Goal: Information Seeking & Learning: Learn about a topic

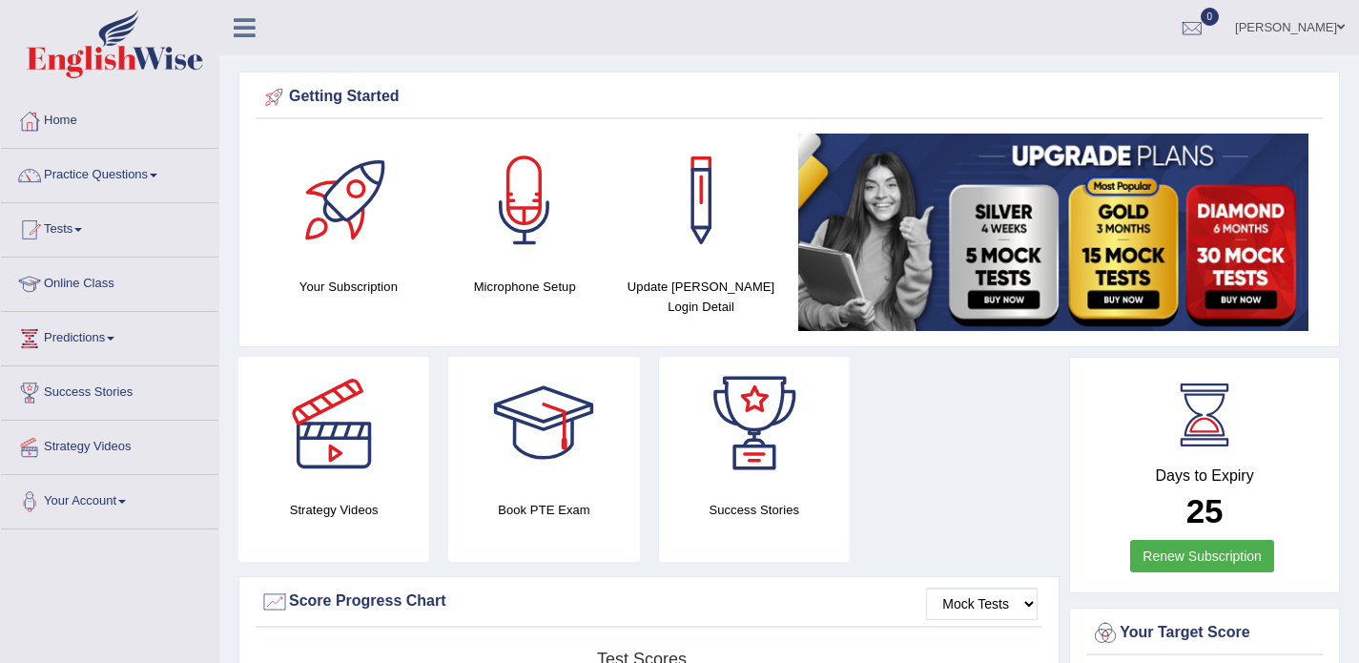
click at [134, 173] on link "Practice Questions" at bounding box center [109, 173] width 217 height 48
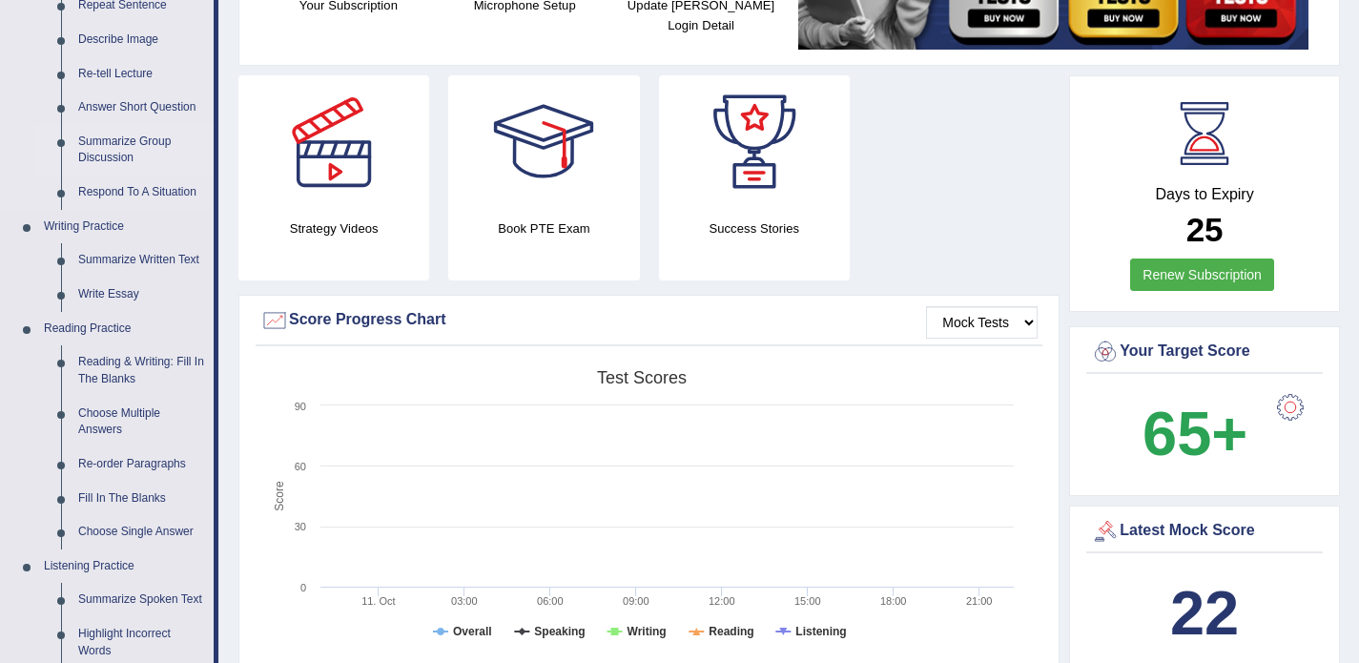
scroll to position [285, 0]
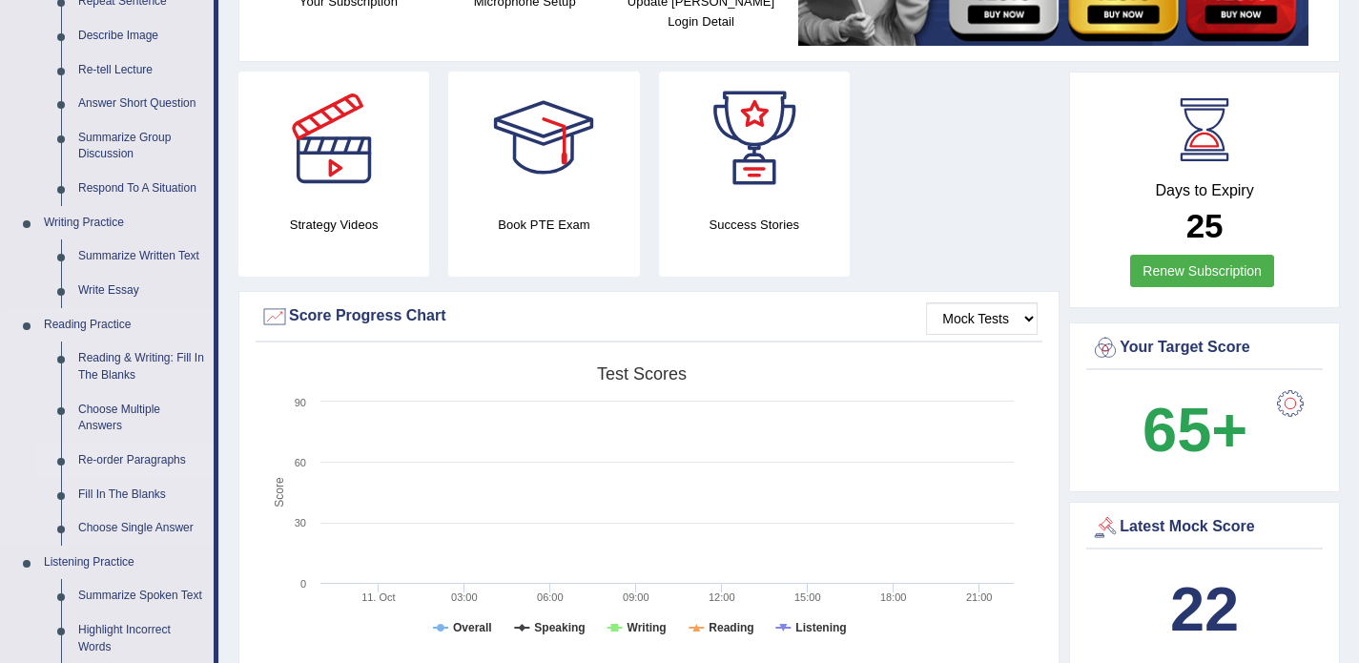
click at [153, 460] on link "Re-order Paragraphs" at bounding box center [142, 461] width 144 height 34
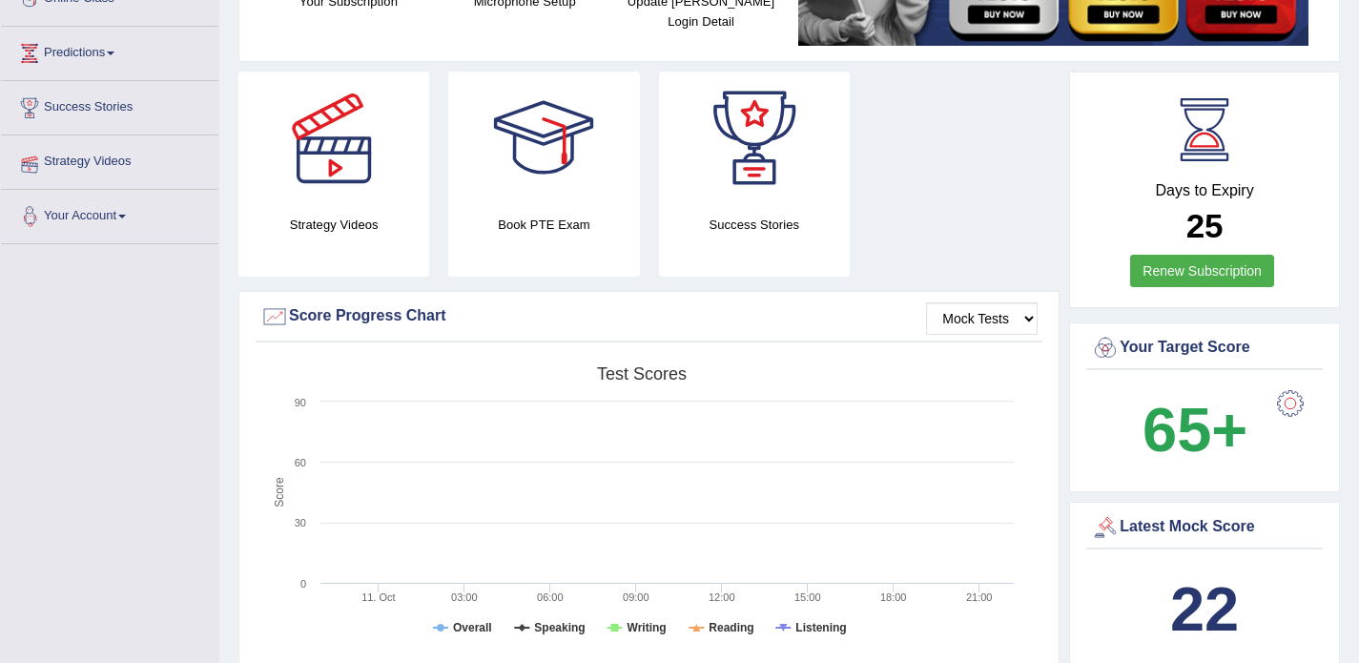
scroll to position [295, 0]
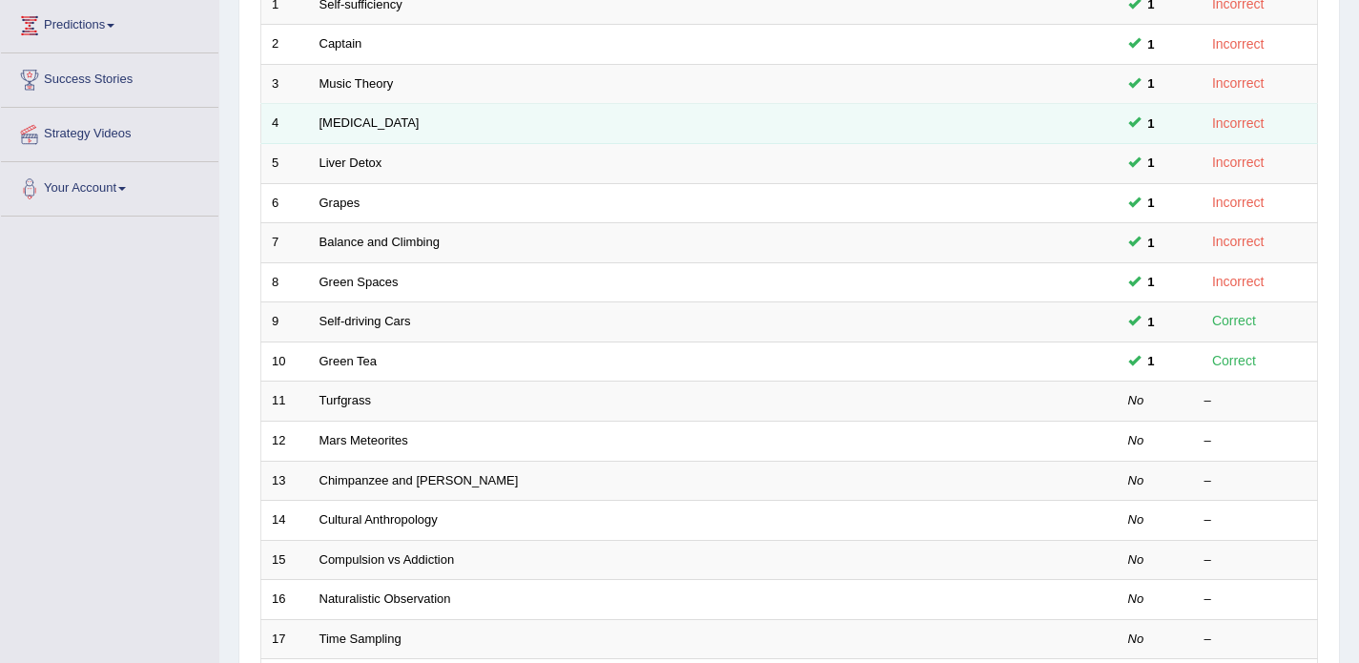
scroll to position [321, 0]
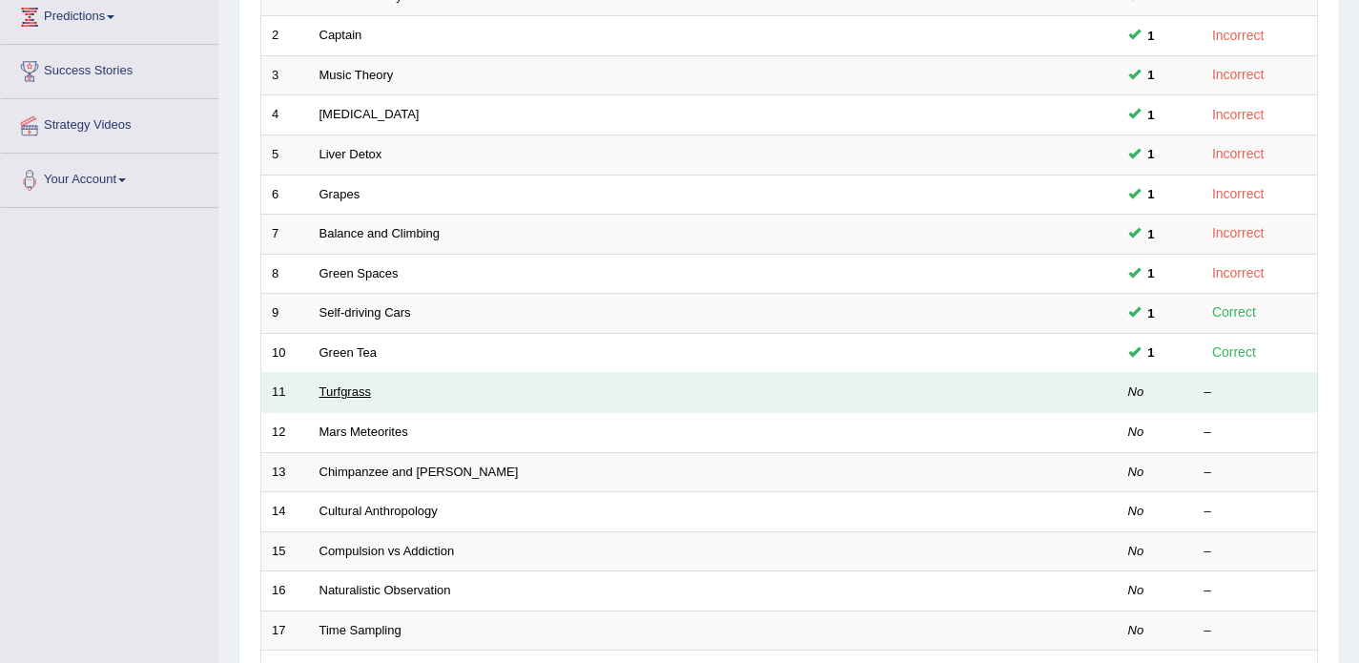
click at [353, 393] on link "Turfgrass" at bounding box center [346, 391] width 52 height 14
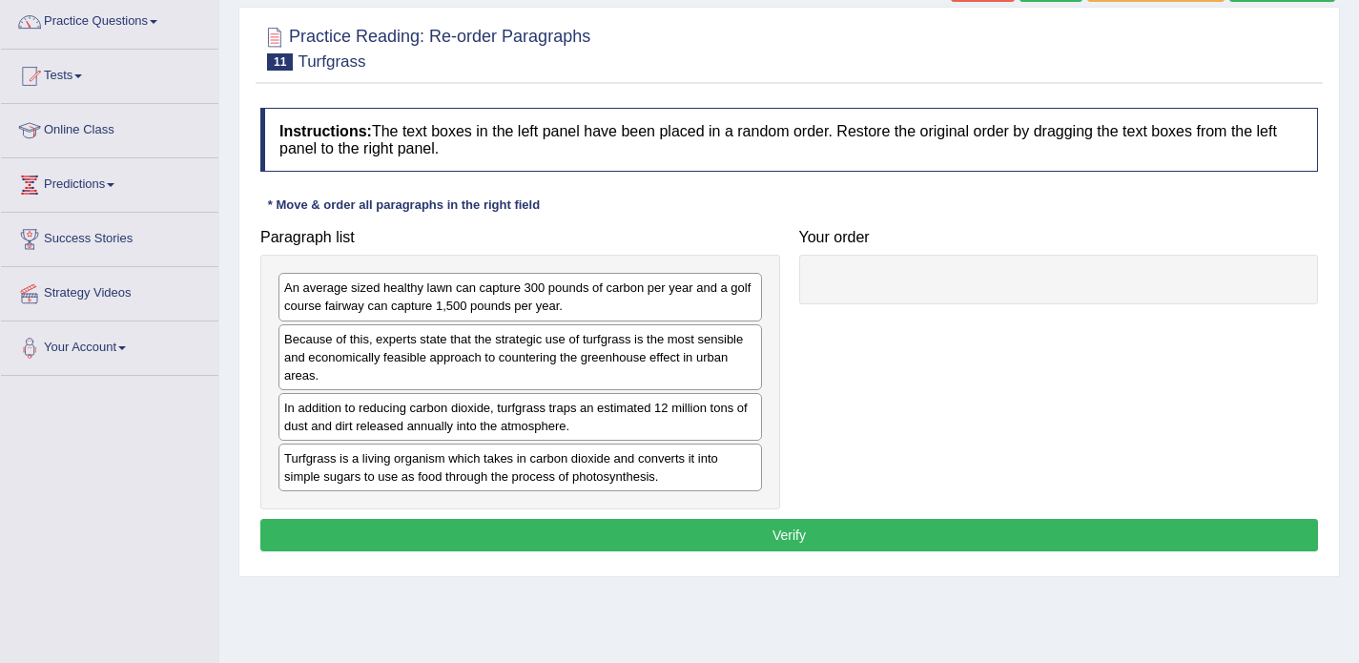
scroll to position [156, 0]
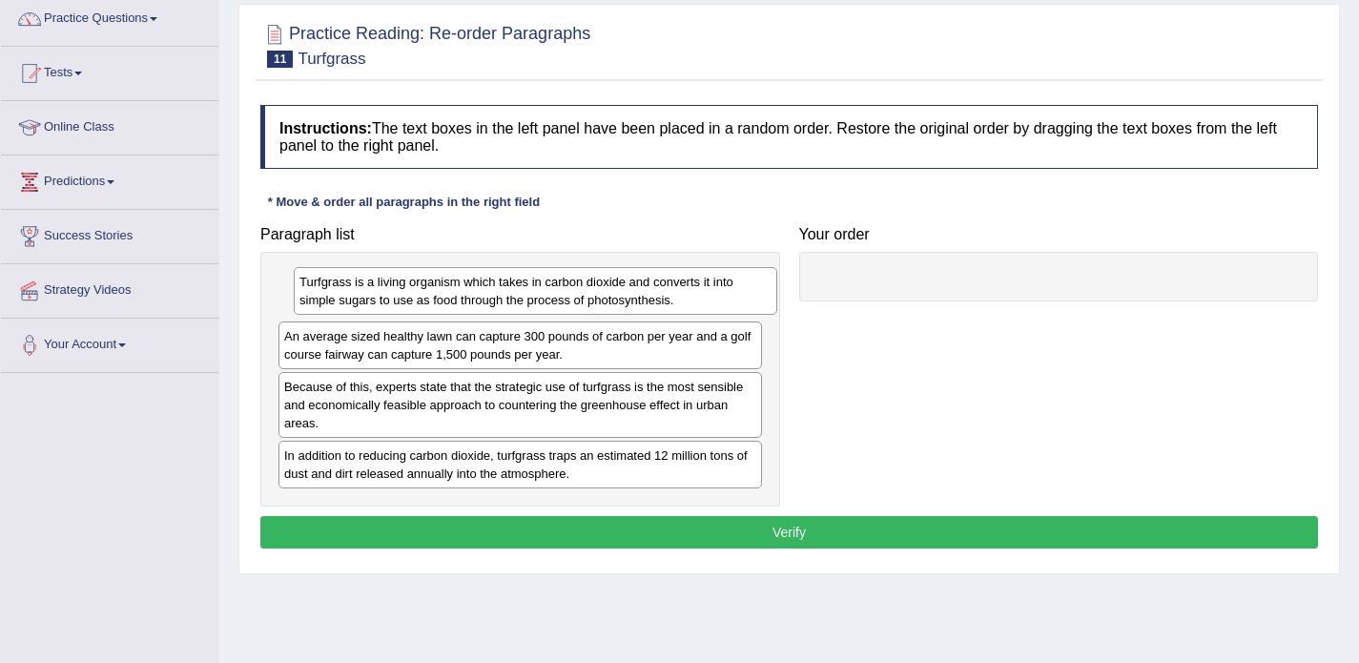
drag, startPoint x: 403, startPoint y: 466, endPoint x: 419, endPoint y: 294, distance: 173.3
click at [419, 294] on div "Turfgrass is a living organism which takes in carbon dioxide and converts it in…" at bounding box center [536, 291] width 484 height 48
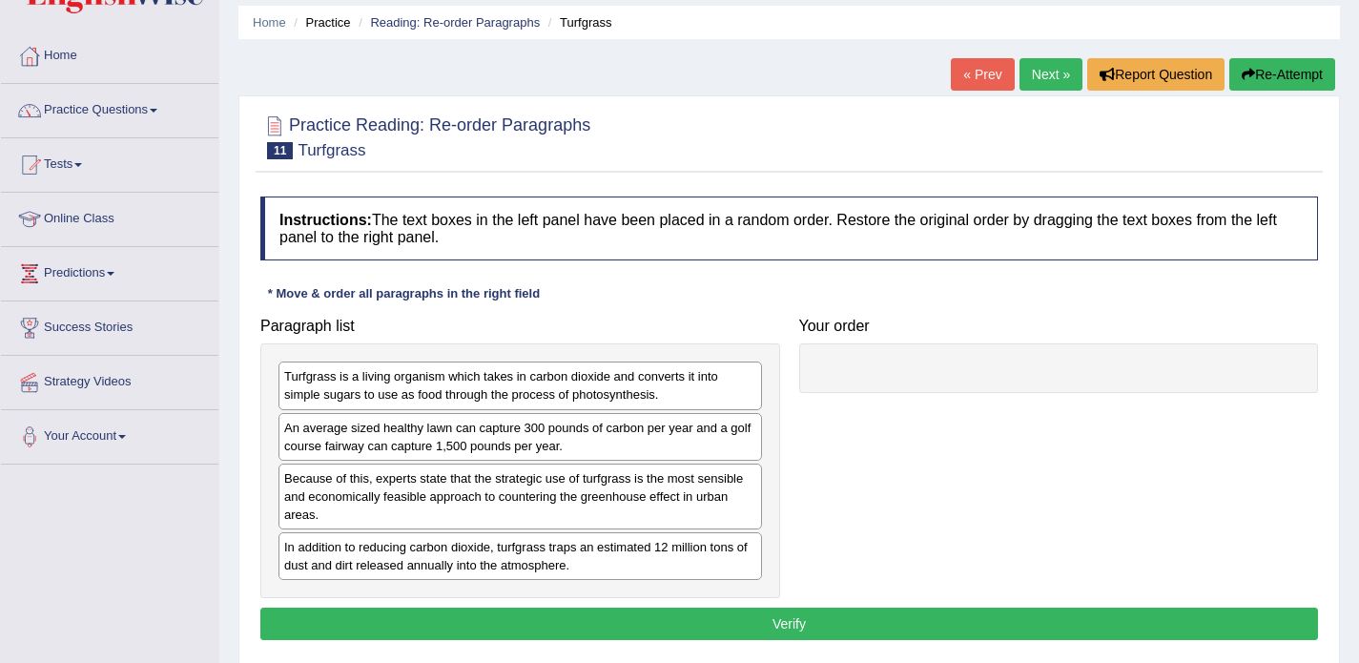
scroll to position [27, 0]
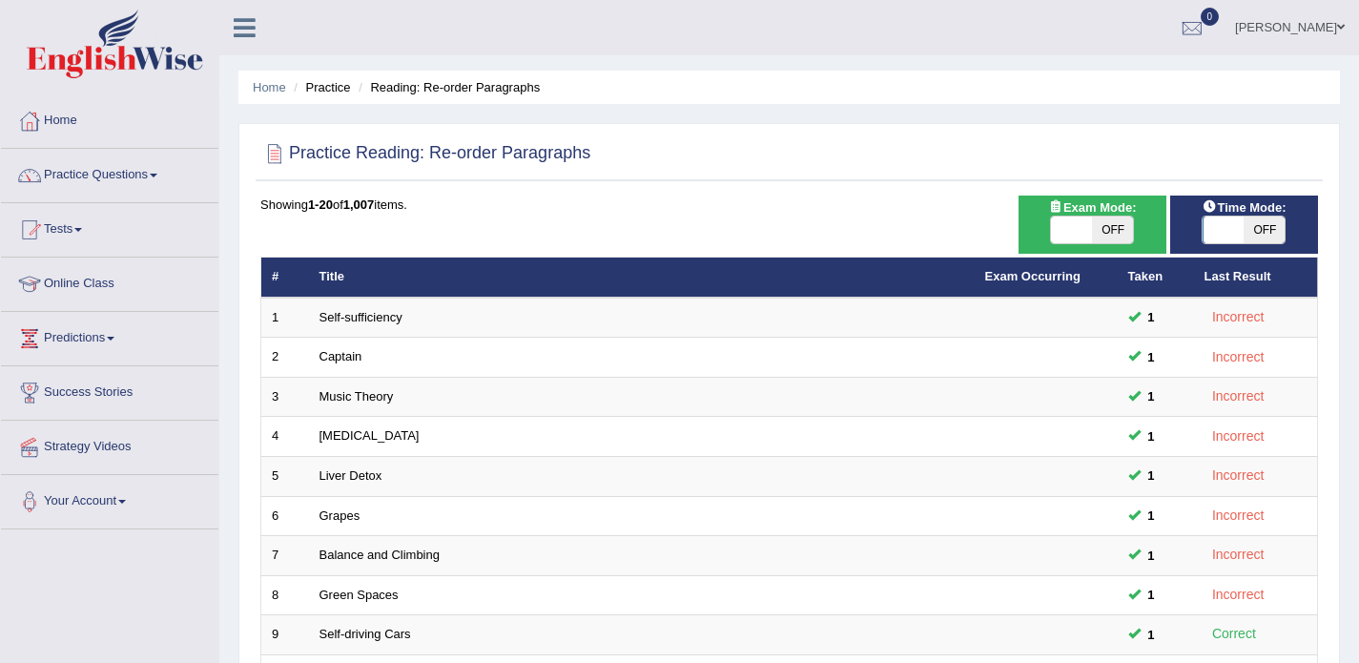
click at [1270, 225] on span "OFF" at bounding box center [1264, 230] width 41 height 27
checkbox input "true"
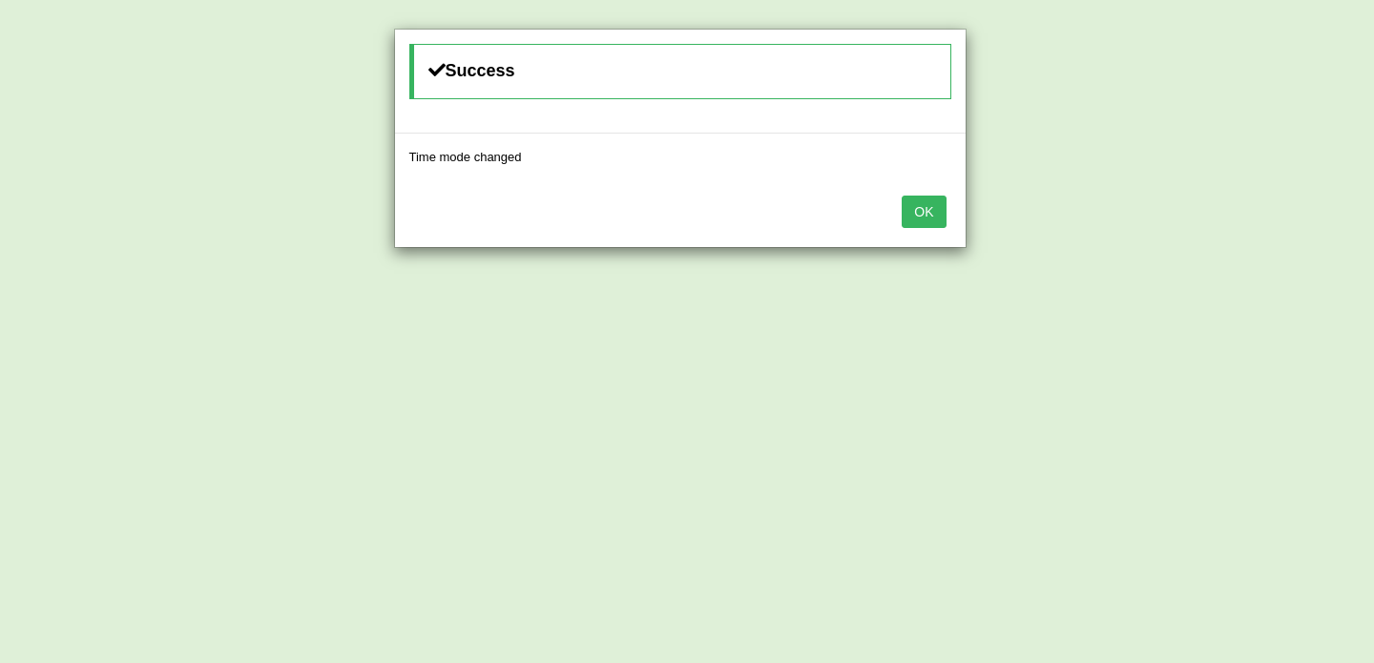
click at [941, 206] on button "OK" at bounding box center [923, 212] width 44 height 32
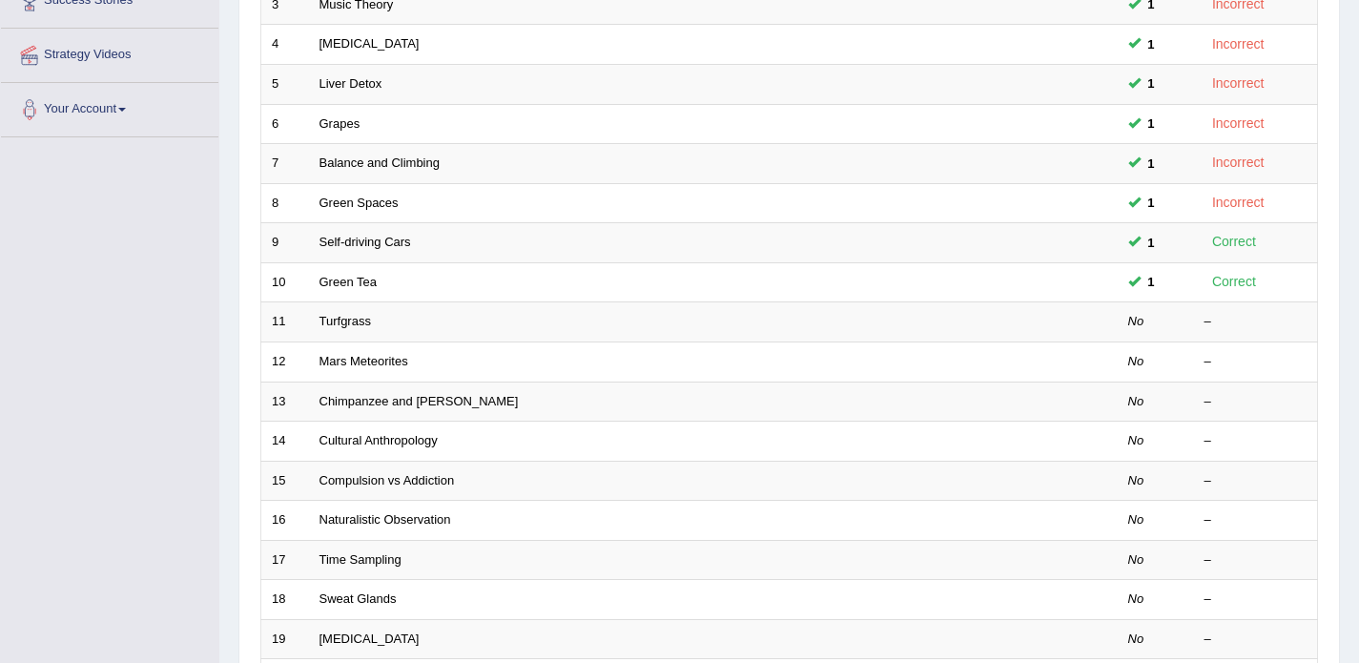
scroll to position [394, 0]
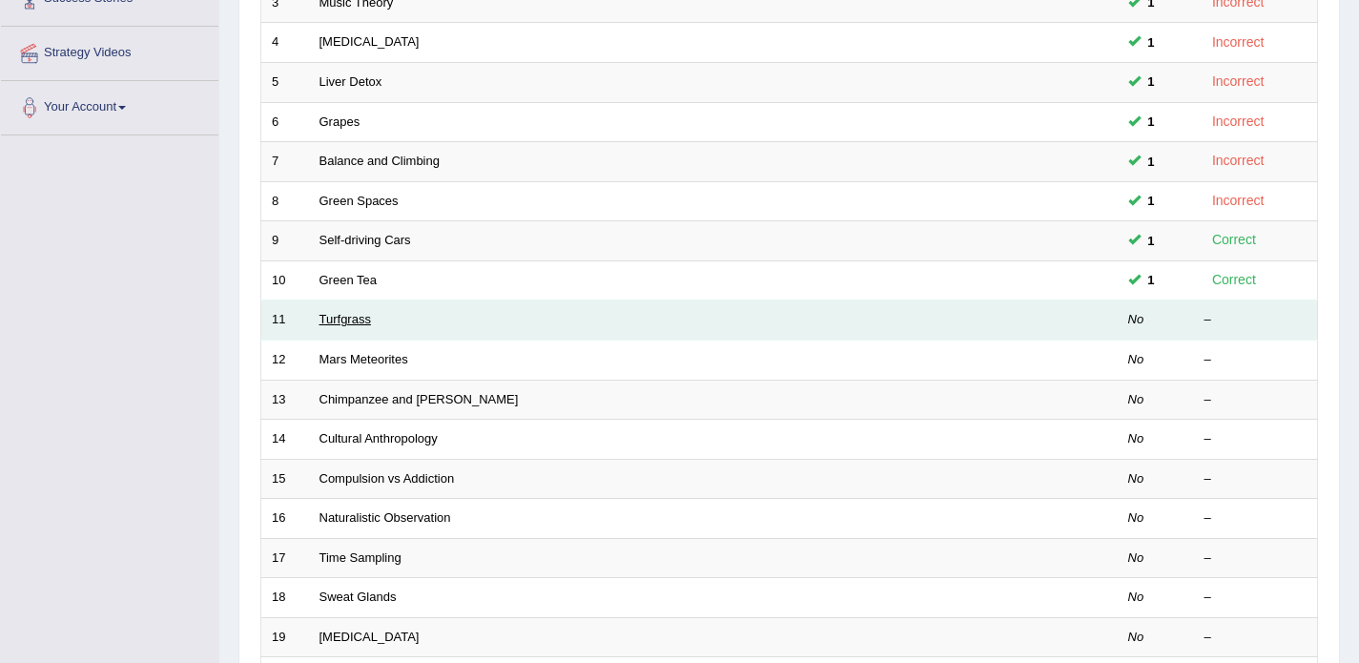
click at [349, 315] on link "Turfgrass" at bounding box center [346, 319] width 52 height 14
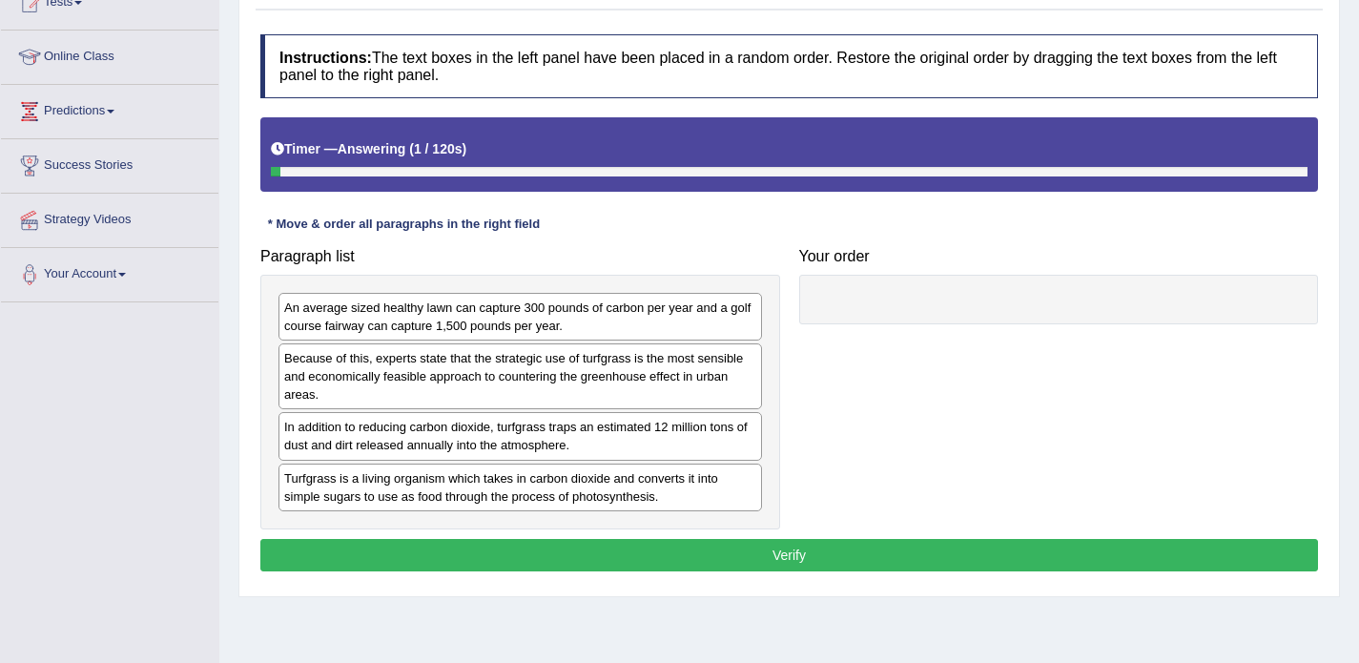
scroll to position [235, 0]
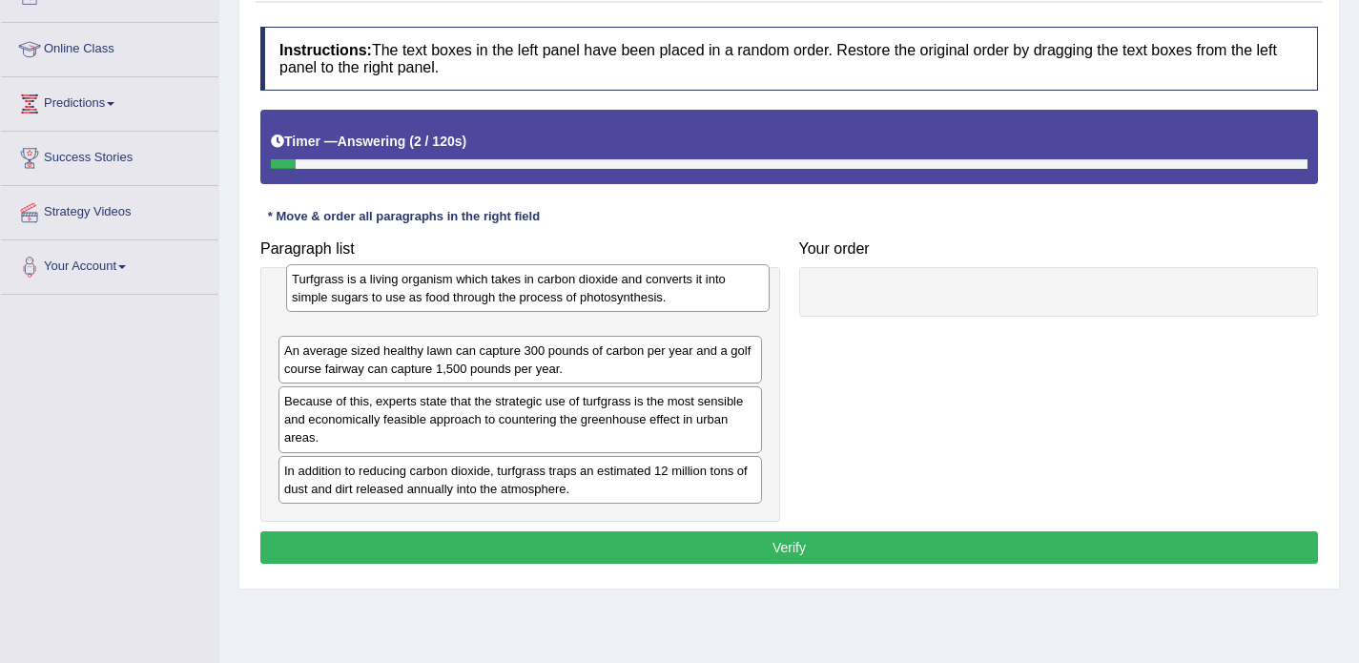
drag, startPoint x: 351, startPoint y: 485, endPoint x: 359, endPoint y: 293, distance: 191.9
click at [359, 293] on div "Turfgrass is a living organism which takes in carbon dioxide and converts it in…" at bounding box center [528, 288] width 484 height 48
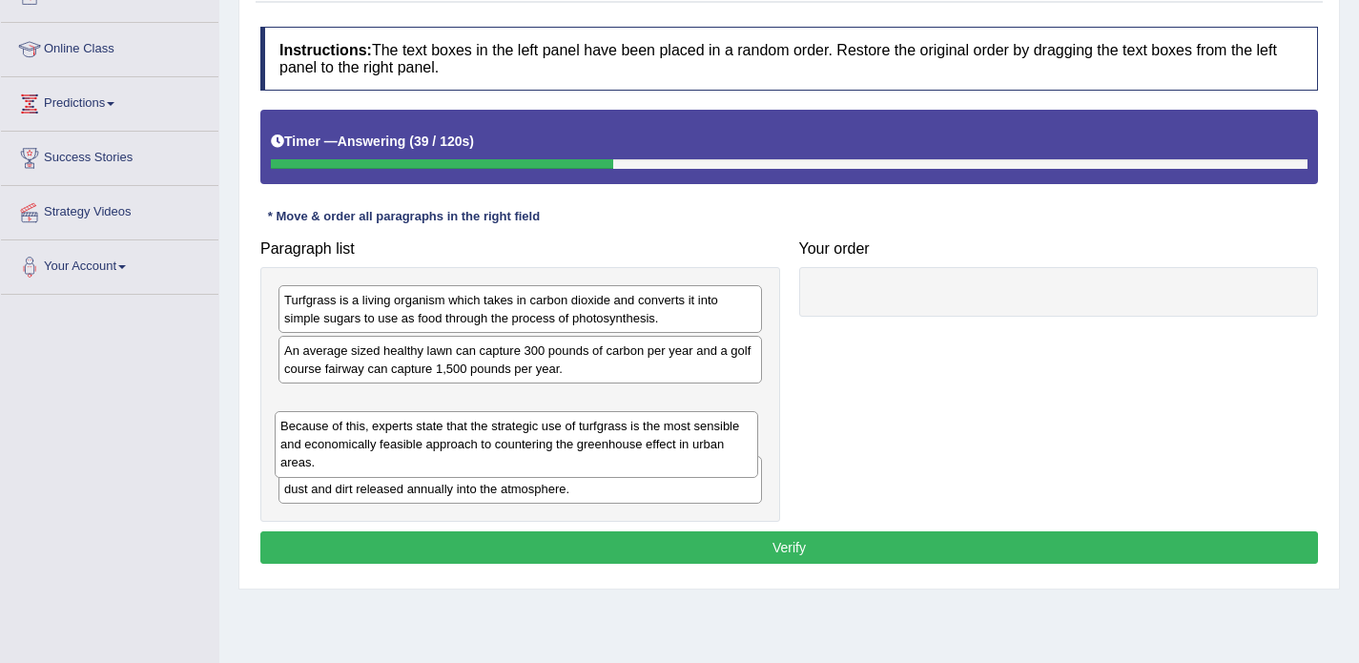
drag, startPoint x: 331, startPoint y: 424, endPoint x: 327, endPoint y: 449, distance: 25.1
click at [327, 449] on div "Because of this, experts state that the strategic use of turfgrass is the most …" at bounding box center [517, 444] width 484 height 66
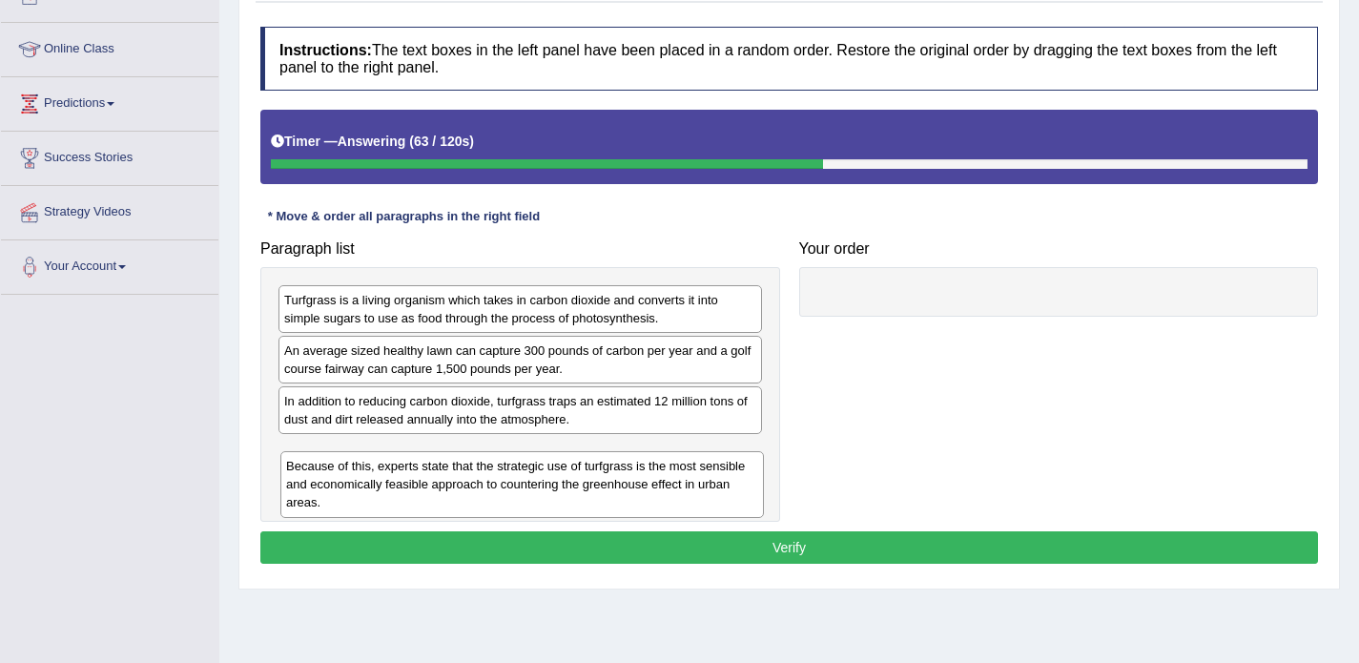
drag, startPoint x: 329, startPoint y: 422, endPoint x: 330, endPoint y: 486, distance: 63.9
click at [330, 486] on div "Because of this, experts state that the strategic use of turfgrass is the most …" at bounding box center [522, 484] width 484 height 66
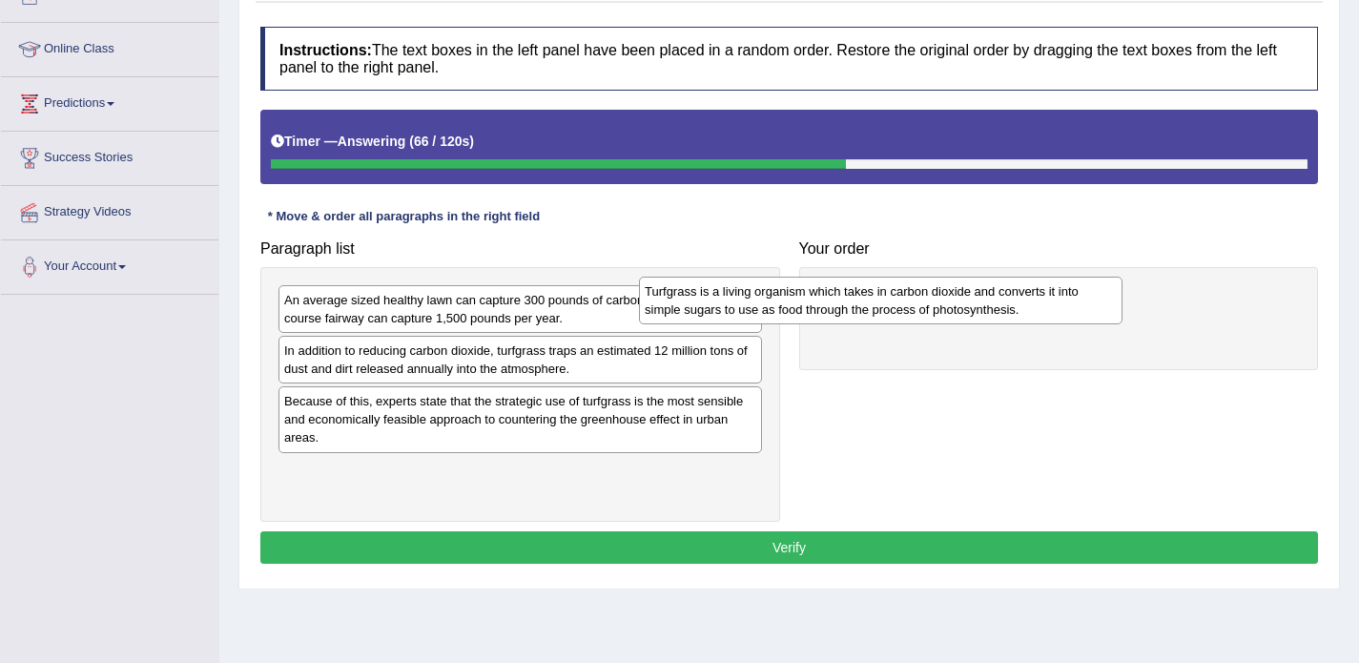
drag, startPoint x: 358, startPoint y: 313, endPoint x: 724, endPoint y: 309, distance: 366.3
click at [724, 309] on div "Turfgrass is a living organism which takes in carbon dioxide and converts it in…" at bounding box center [881, 301] width 484 height 48
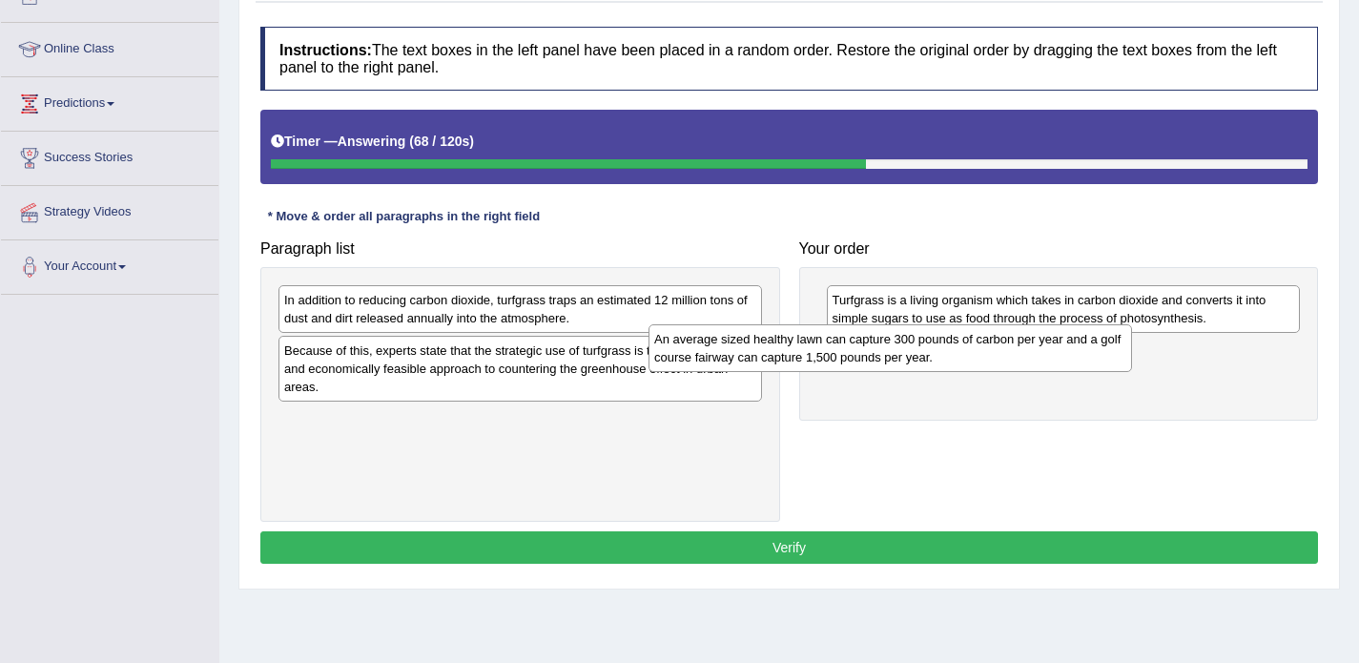
drag, startPoint x: 538, startPoint y: 300, endPoint x: 908, endPoint y: 341, distance: 372.4
click at [908, 341] on div "An average sized healthy lawn can capture 300 pounds of carbon per year and a g…" at bounding box center [891, 348] width 484 height 48
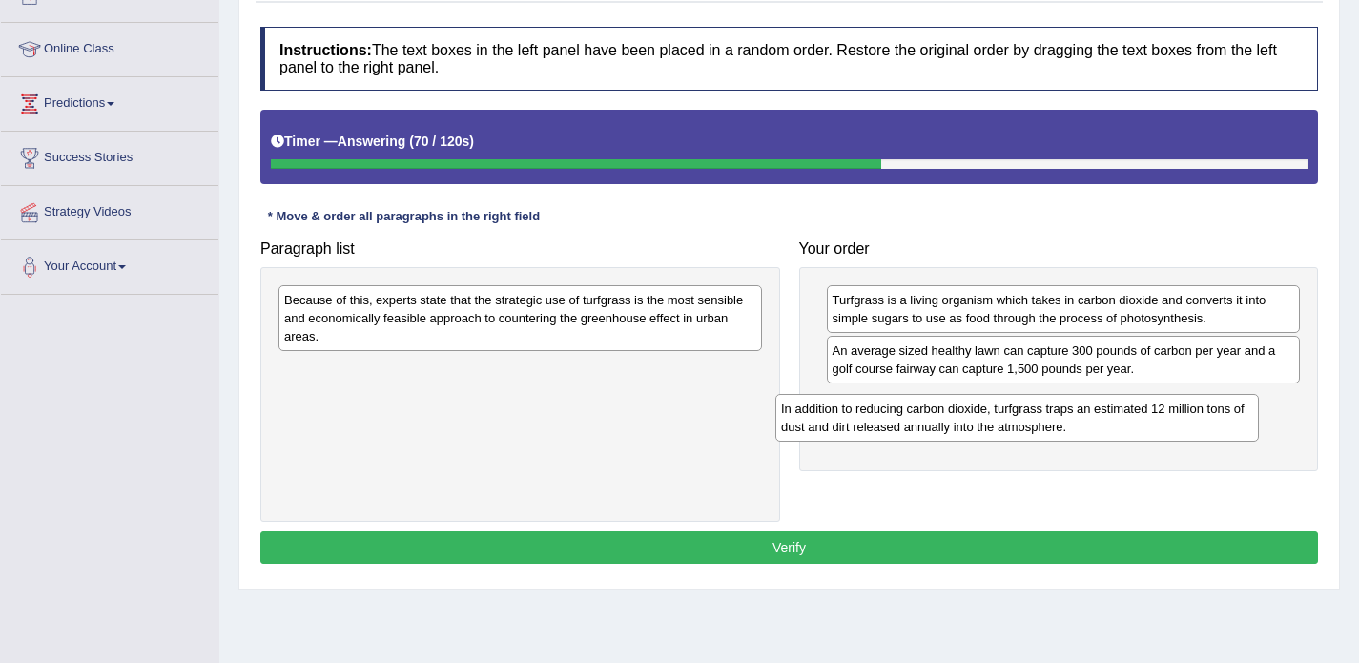
drag, startPoint x: 520, startPoint y: 309, endPoint x: 1021, endPoint y: 416, distance: 512.0
click at [1021, 416] on div "In addition to reducing carbon dioxide, turfgrass traps an estimated 12 million…" at bounding box center [1017, 418] width 484 height 48
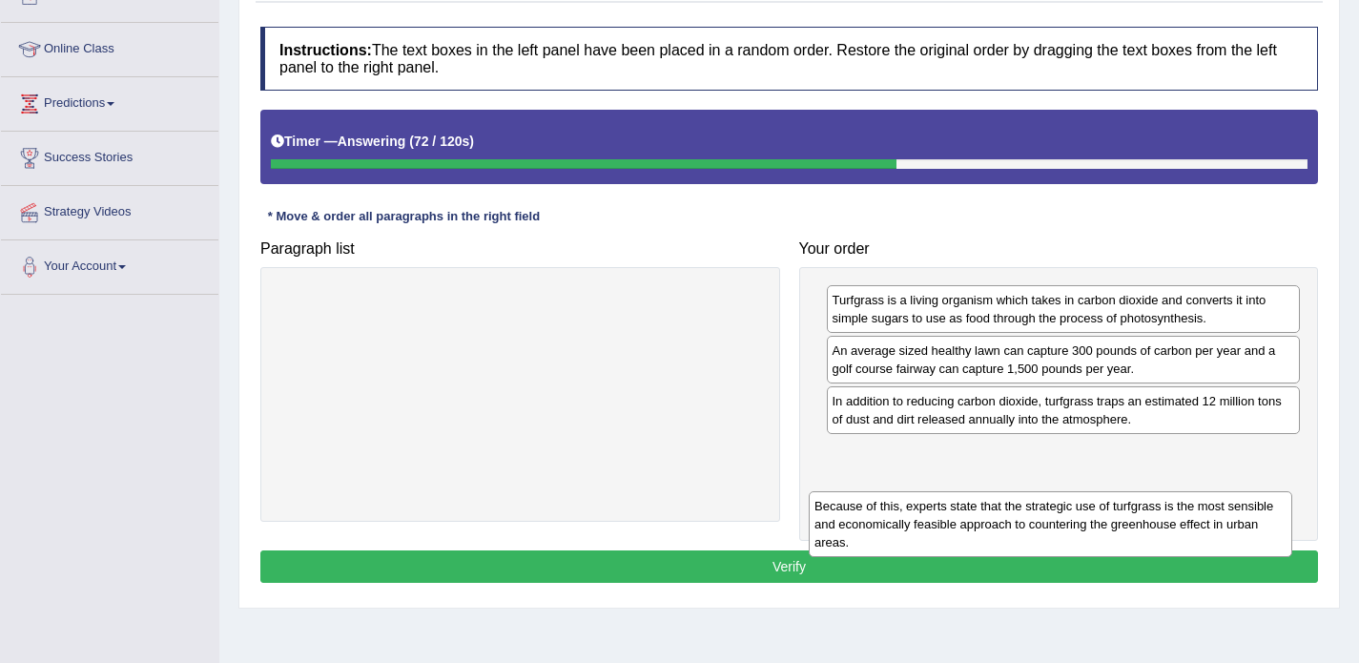
drag, startPoint x: 564, startPoint y: 321, endPoint x: 1105, endPoint y: 503, distance: 570.4
click at [1105, 503] on div "Because of this, experts state that the strategic use of turfgrass is the most …" at bounding box center [1051, 524] width 484 height 66
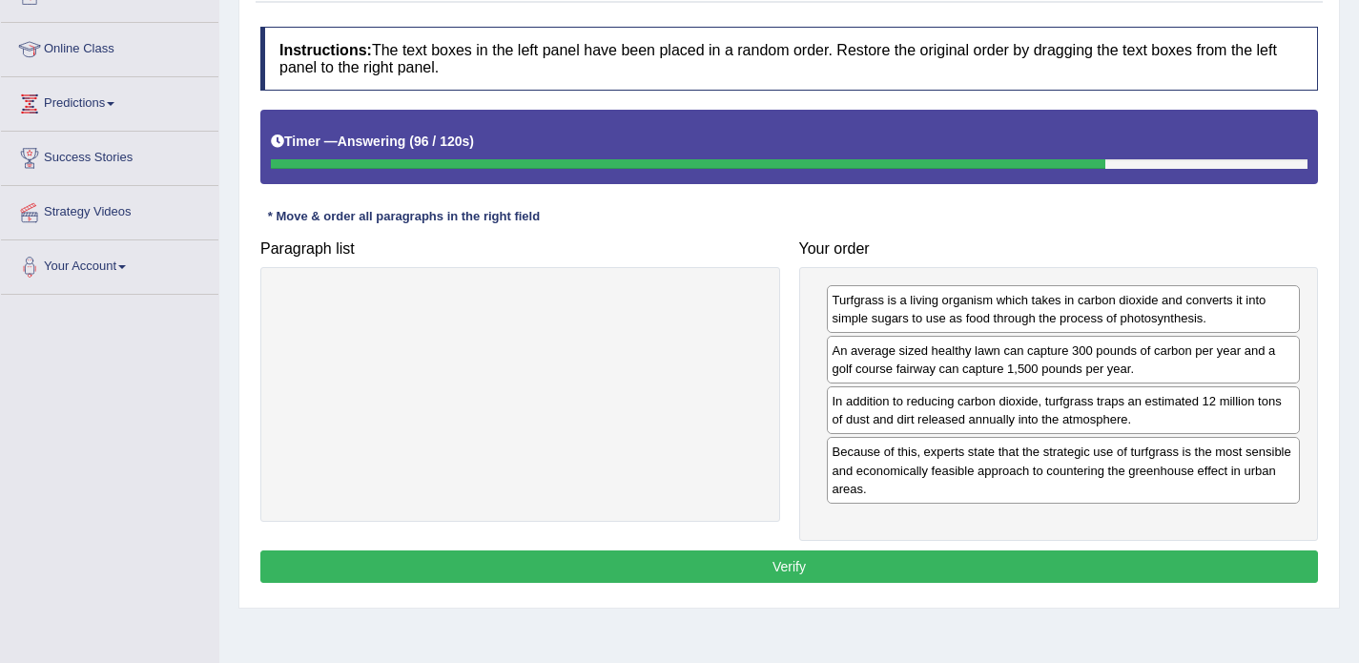
click at [988, 574] on button "Verify" at bounding box center [789, 566] width 1058 height 32
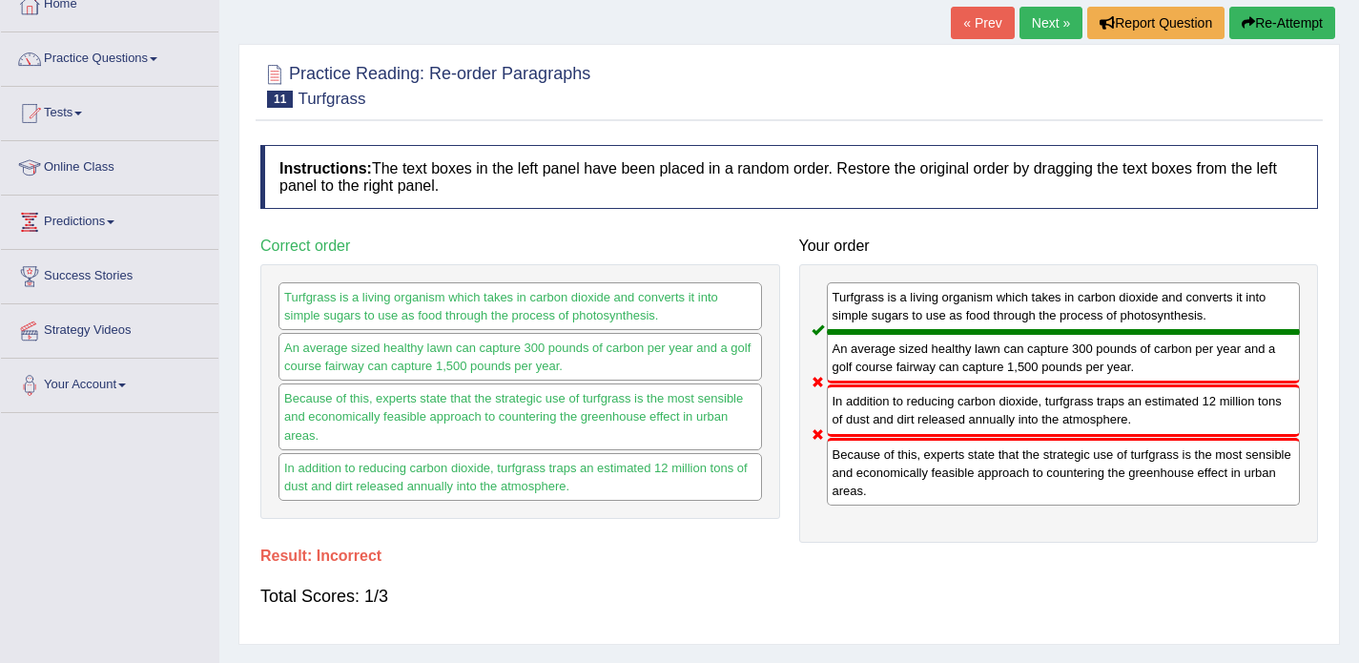
scroll to position [104, 0]
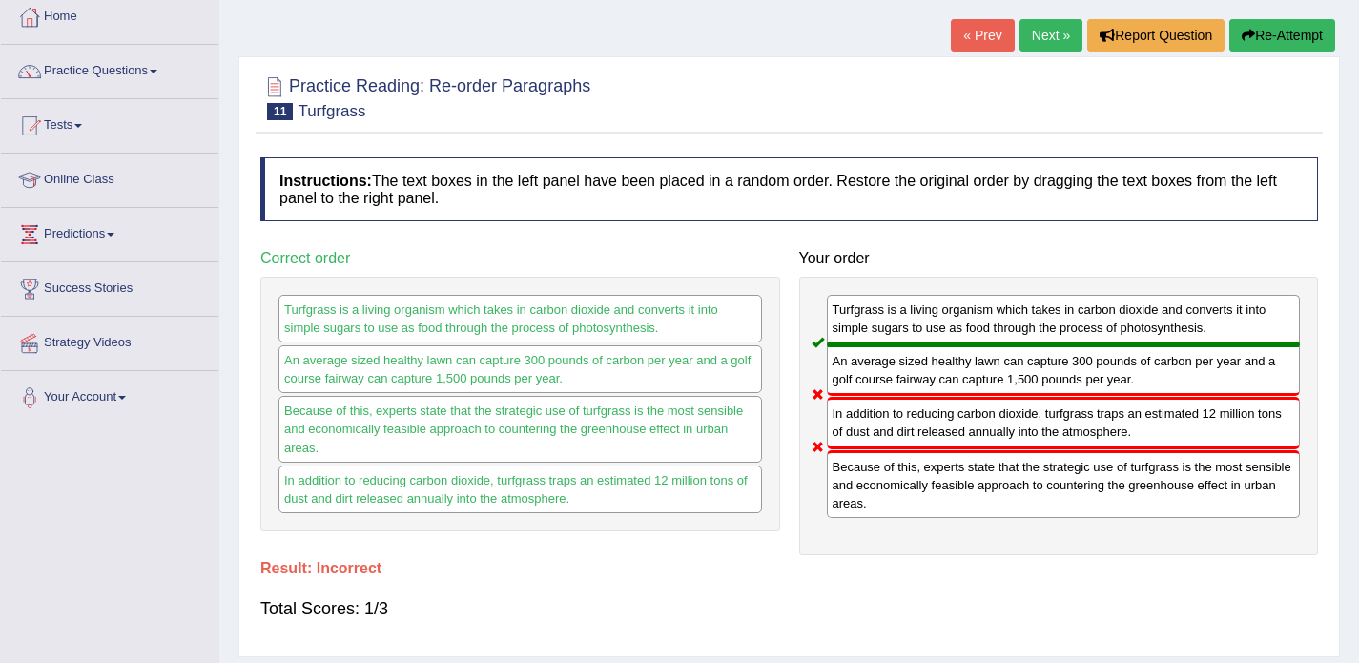
click at [1030, 27] on link "Next »" at bounding box center [1051, 35] width 63 height 32
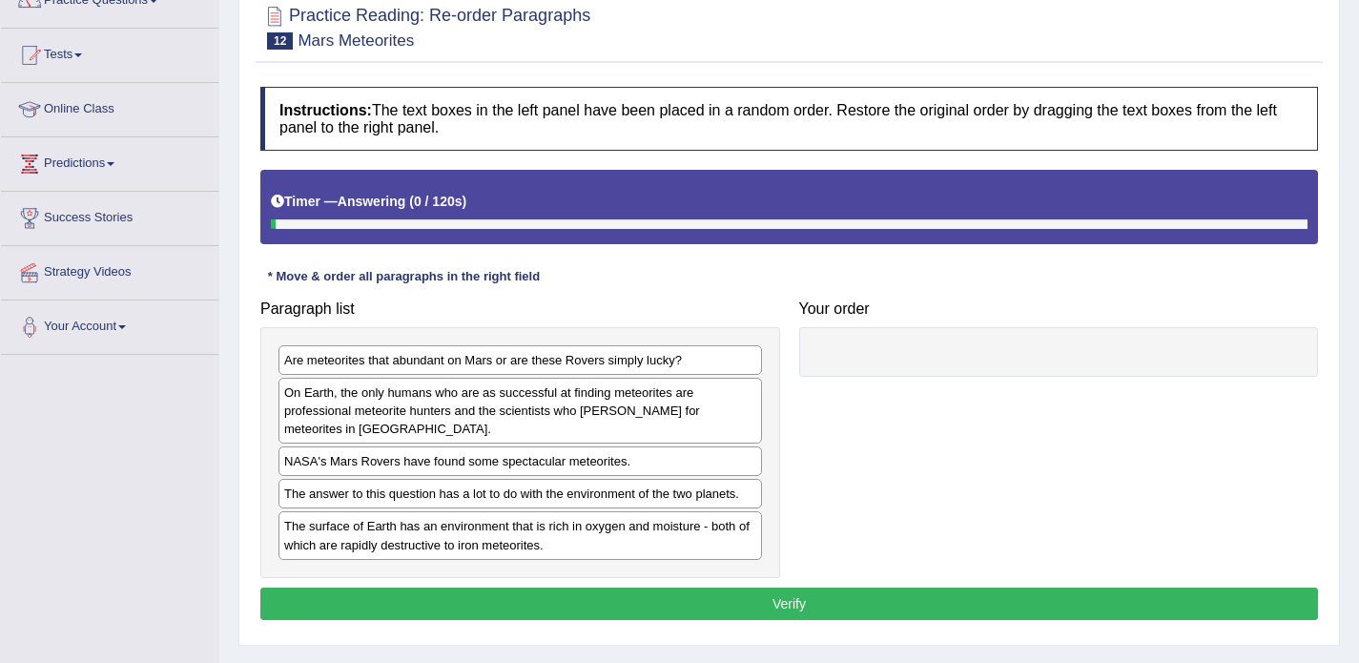
scroll to position [225, 0]
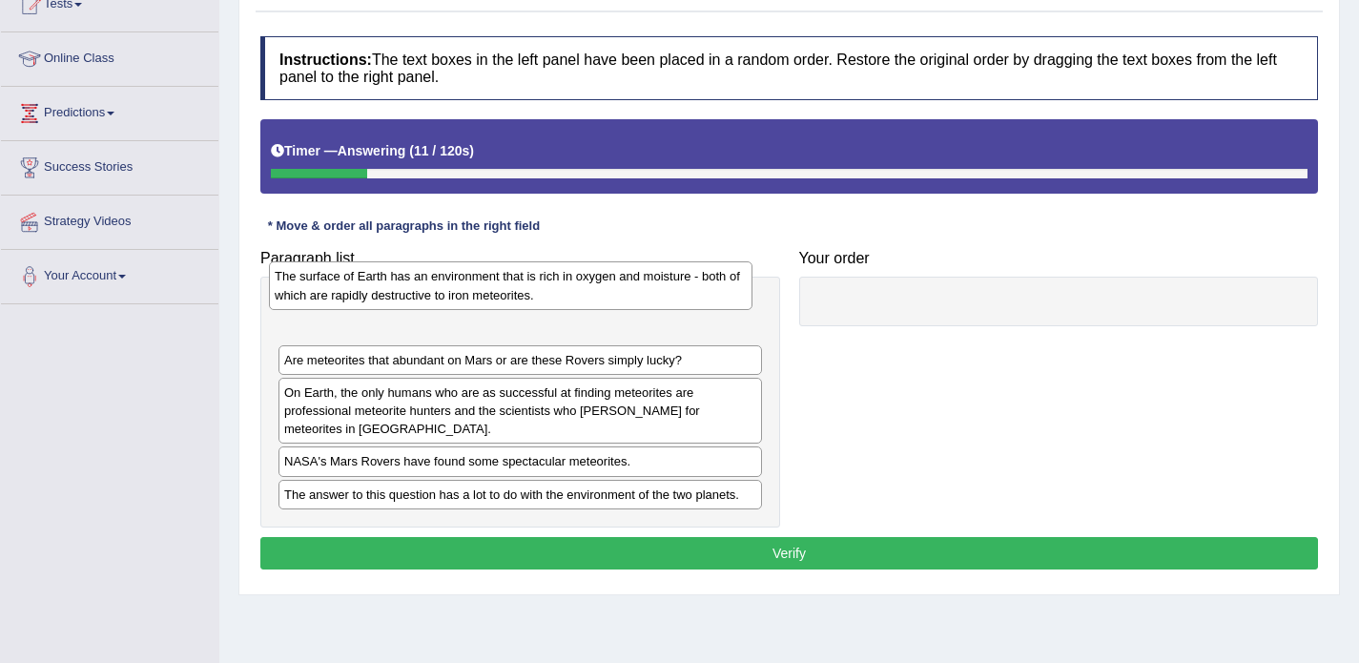
drag, startPoint x: 543, startPoint y: 495, endPoint x: 530, endPoint y: 295, distance: 200.7
click at [530, 295] on div "The surface of Earth has an environment that is rich in oxygen and moisture - b…" at bounding box center [511, 285] width 484 height 48
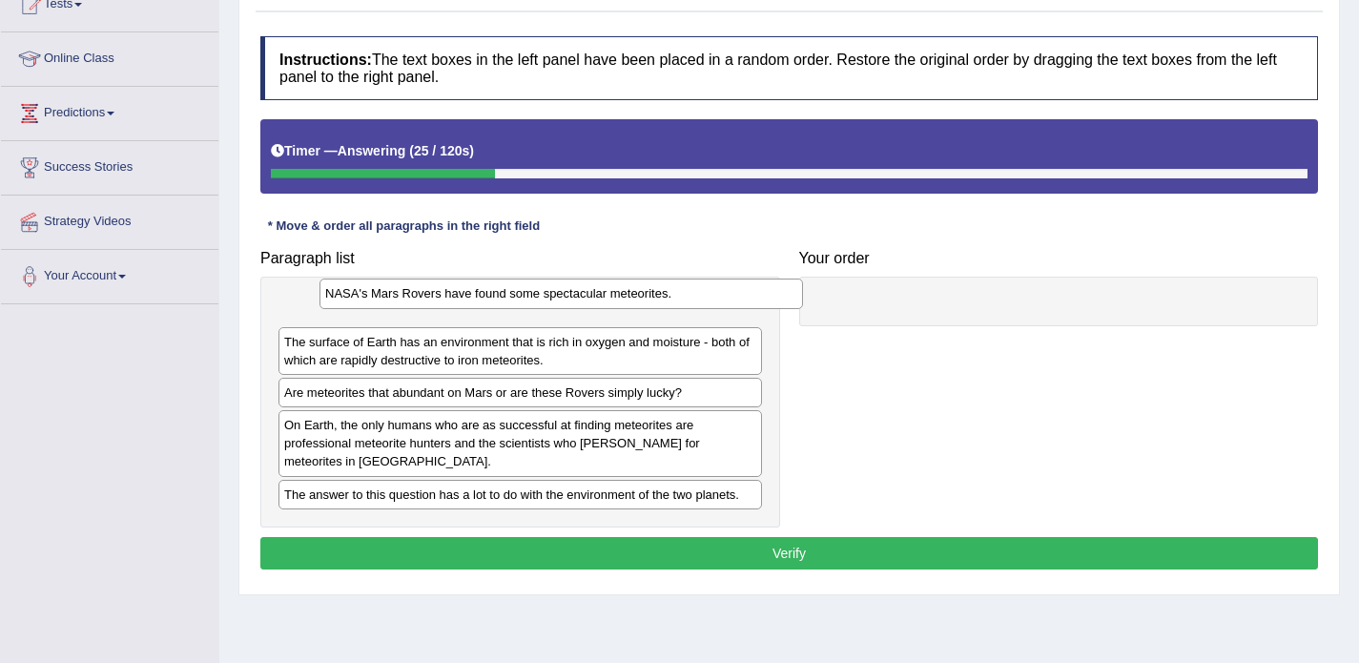
drag, startPoint x: 433, startPoint y: 461, endPoint x: 468, endPoint y: 297, distance: 167.8
click at [468, 297] on div "NASA's Mars Rovers have found some spectacular meteorites." at bounding box center [562, 294] width 484 height 30
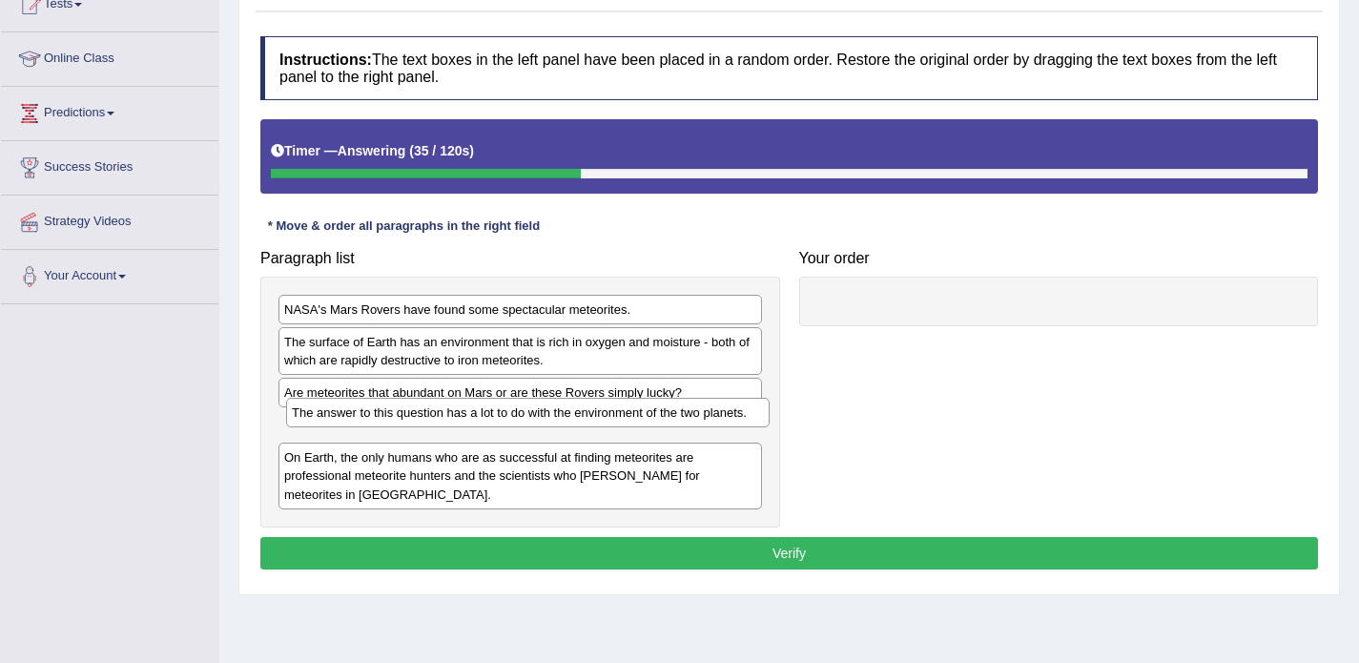
drag, startPoint x: 388, startPoint y: 501, endPoint x: 396, endPoint y: 420, distance: 81.4
click at [396, 420] on div "The answer to this question has a lot to do with the environment of the two pla…" at bounding box center [528, 413] width 484 height 30
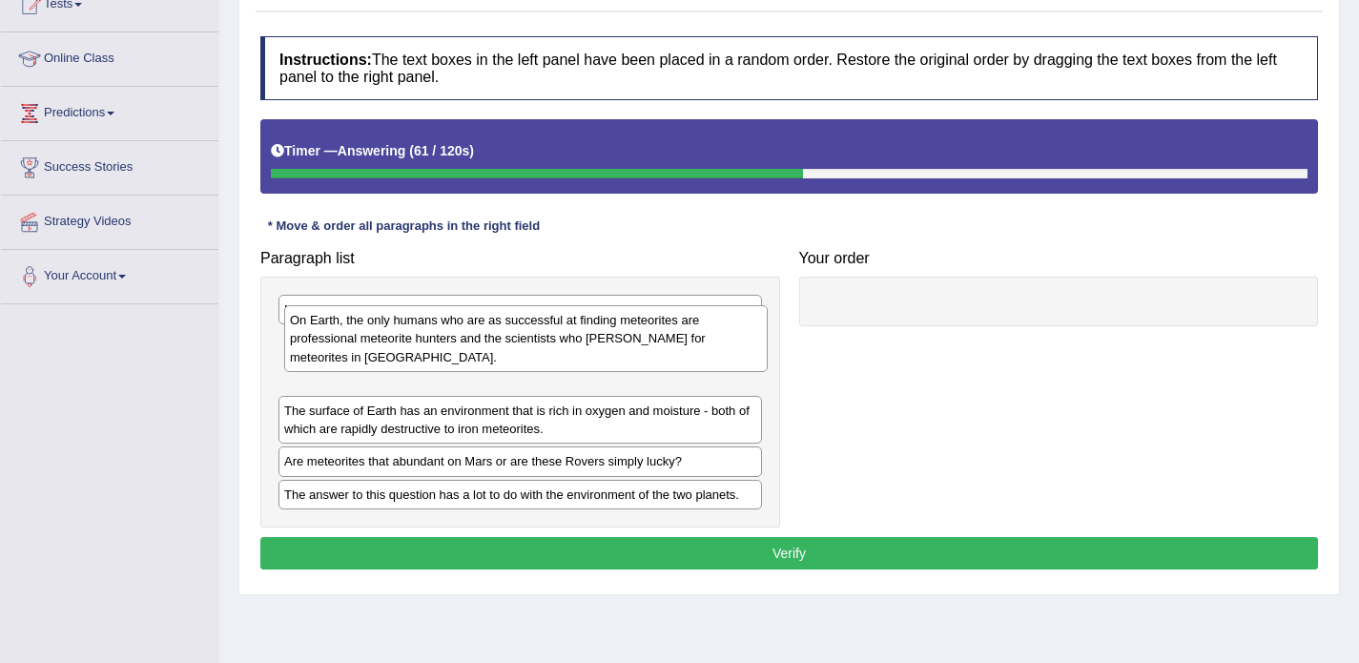
drag, startPoint x: 345, startPoint y: 482, endPoint x: 351, endPoint y: 346, distance: 135.6
click at [351, 346] on div "On Earth, the only humans who are as successful at finding meteorites are profe…" at bounding box center [526, 338] width 484 height 66
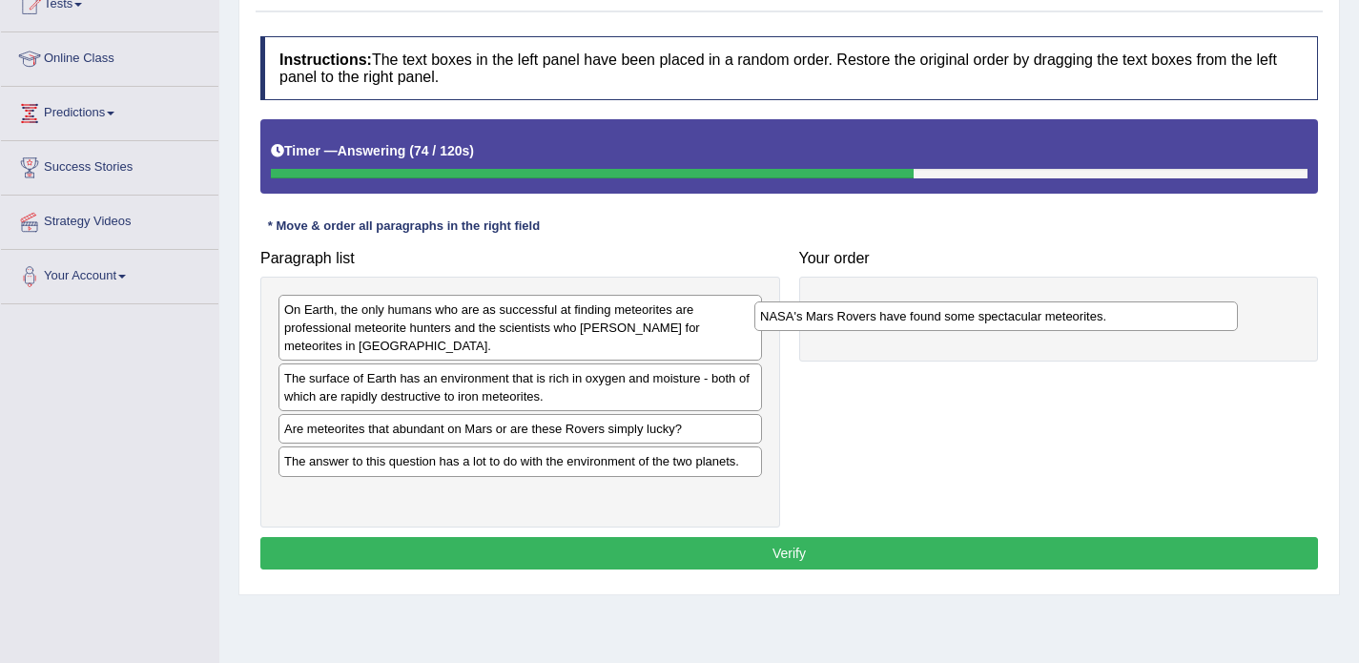
drag, startPoint x: 393, startPoint y: 317, endPoint x: 869, endPoint y: 323, distance: 476.0
click at [869, 323] on div "NASA's Mars Rovers have found some spectacular meteorites." at bounding box center [997, 316] width 484 height 30
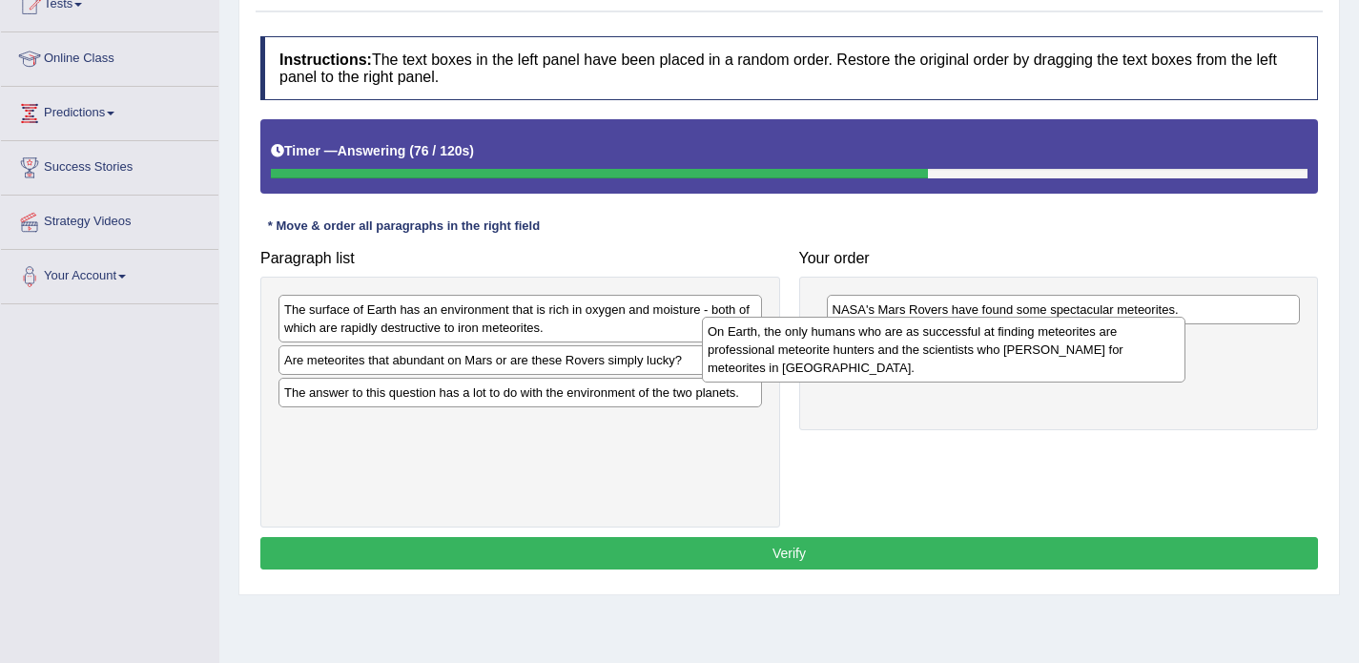
drag, startPoint x: 485, startPoint y: 323, endPoint x: 939, endPoint y: 348, distance: 454.7
click at [939, 348] on div "On Earth, the only humans who are as successful at finding meteorites are profe…" at bounding box center [944, 350] width 484 height 66
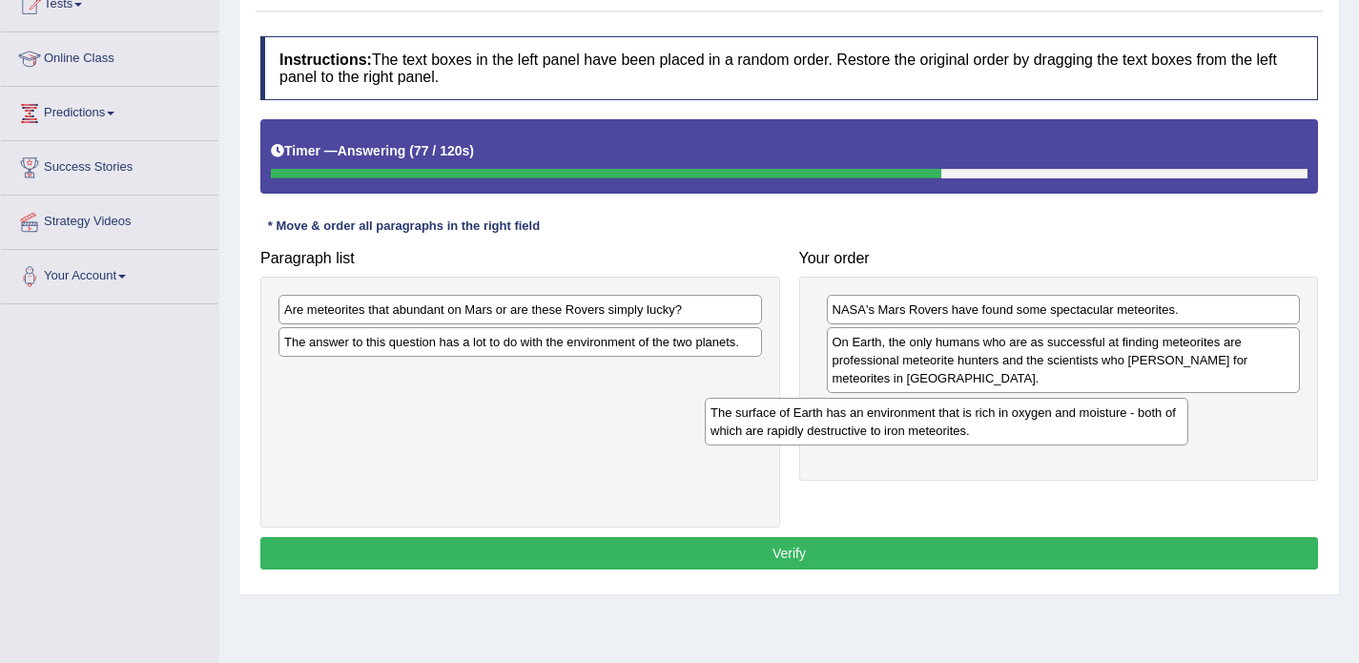
drag, startPoint x: 631, startPoint y: 322, endPoint x: 1060, endPoint y: 425, distance: 440.5
click at [1060, 425] on div "The surface of Earth has an environment that is rich in oxygen and moisture - b…" at bounding box center [947, 422] width 484 height 48
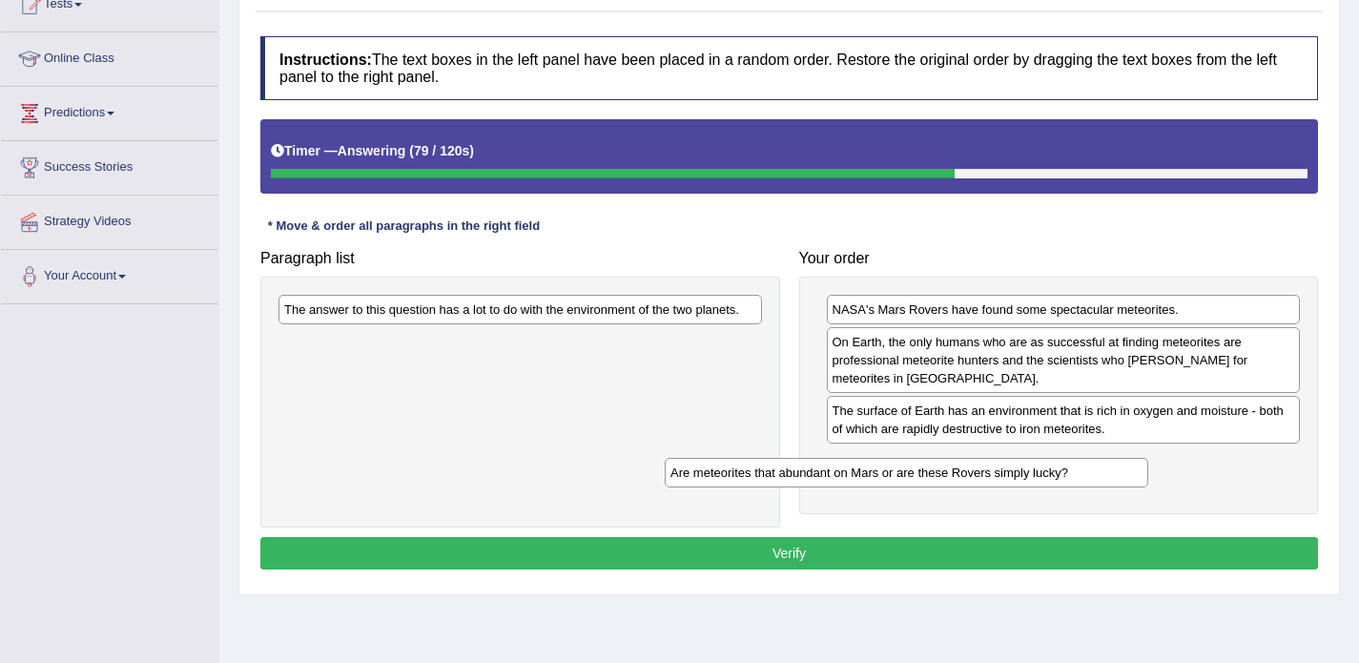
drag, startPoint x: 646, startPoint y: 308, endPoint x: 1038, endPoint y: 473, distance: 425.4
click at [1038, 473] on div "Are meteorites that abundant on Mars or are these Rovers simply lucky?" at bounding box center [907, 473] width 484 height 30
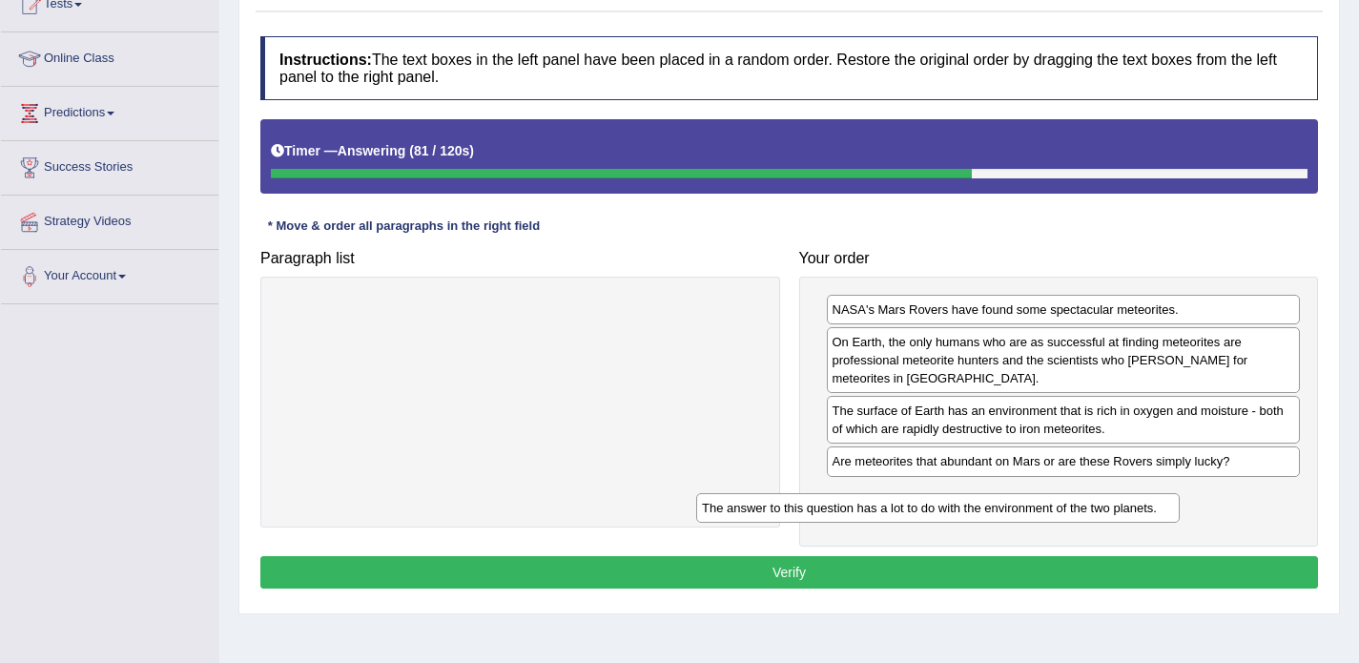
drag, startPoint x: 631, startPoint y: 311, endPoint x: 1055, endPoint y: 507, distance: 466.5
click at [1055, 507] on div "The answer to this question has a lot to do with the environment of the two pla…" at bounding box center [938, 508] width 484 height 30
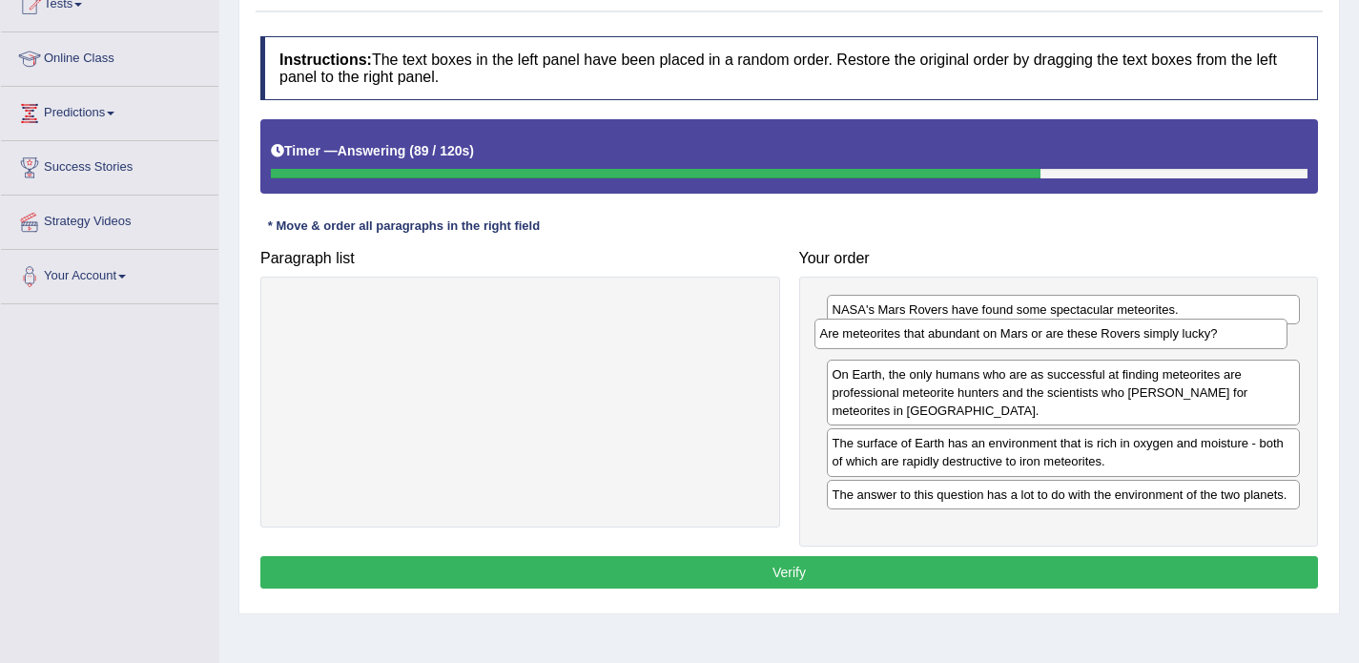
drag, startPoint x: 863, startPoint y: 465, endPoint x: 851, endPoint y: 338, distance: 128.4
click at [851, 338] on div "Are meteorites that abundant on Mars or are these Rovers simply lucky?" at bounding box center [1052, 334] width 474 height 30
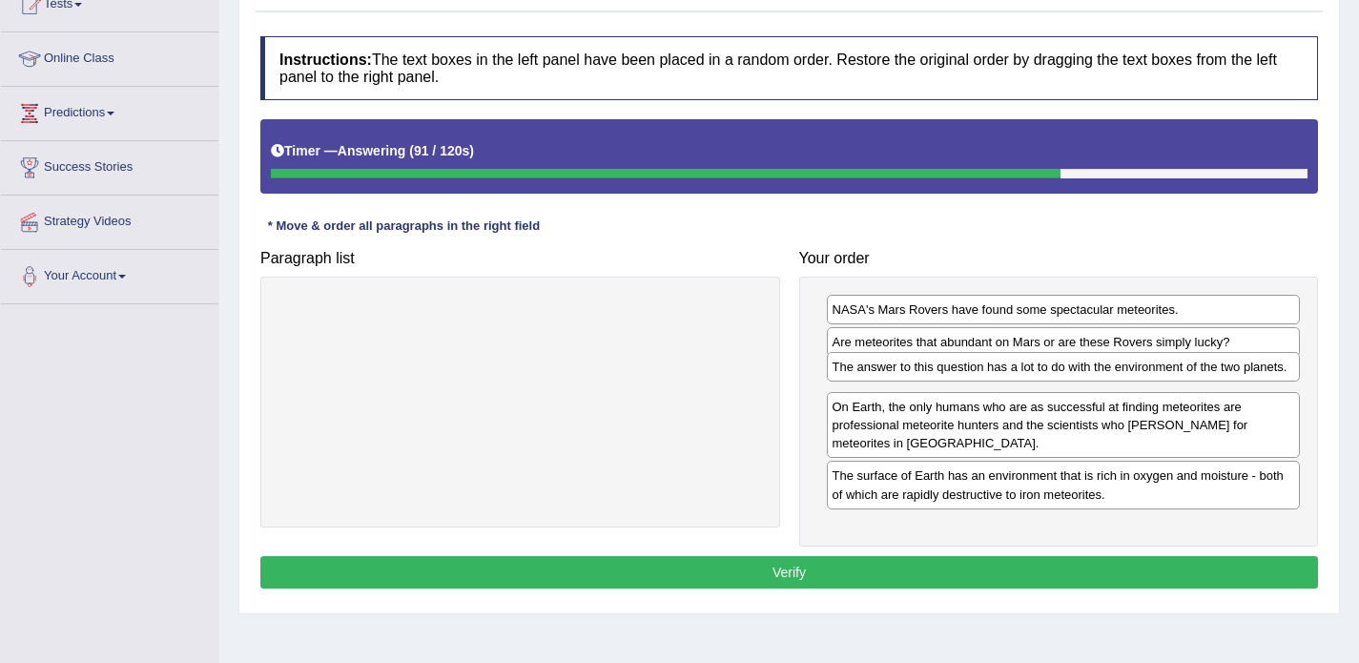
drag, startPoint x: 862, startPoint y: 495, endPoint x: 862, endPoint y: 367, distance: 127.8
click at [862, 367] on div "The answer to this question has a lot to do with the environment of the two pla…" at bounding box center [1064, 367] width 474 height 30
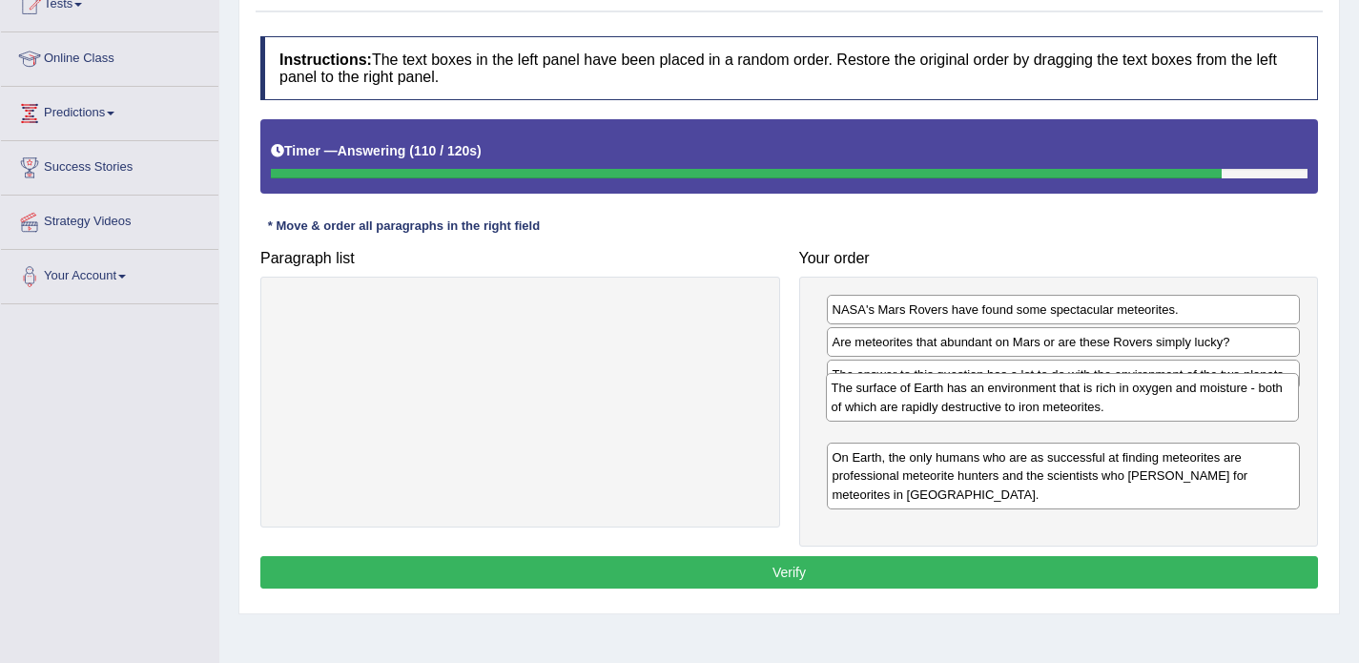
drag, startPoint x: 875, startPoint y: 492, endPoint x: 874, endPoint y: 404, distance: 87.8
click at [874, 404] on div "The surface of Earth has an environment that is rich in oxygen and moisture - b…" at bounding box center [1063, 397] width 474 height 48
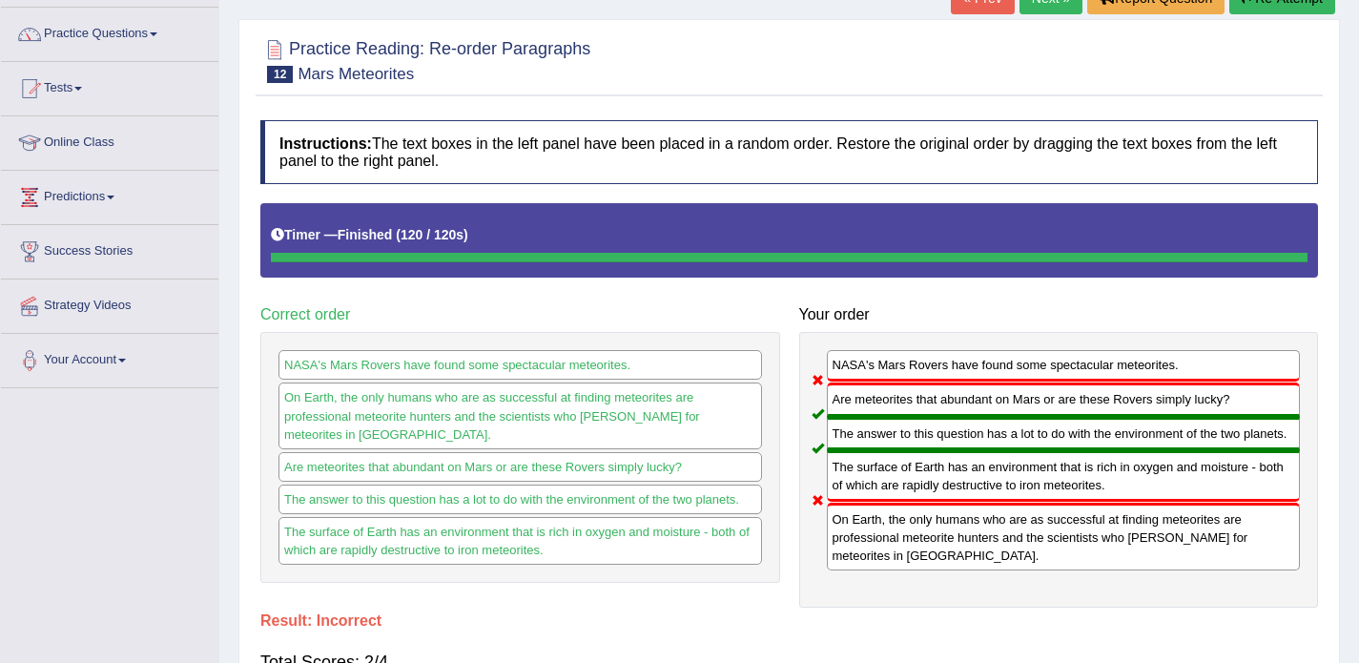
scroll to position [118, 0]
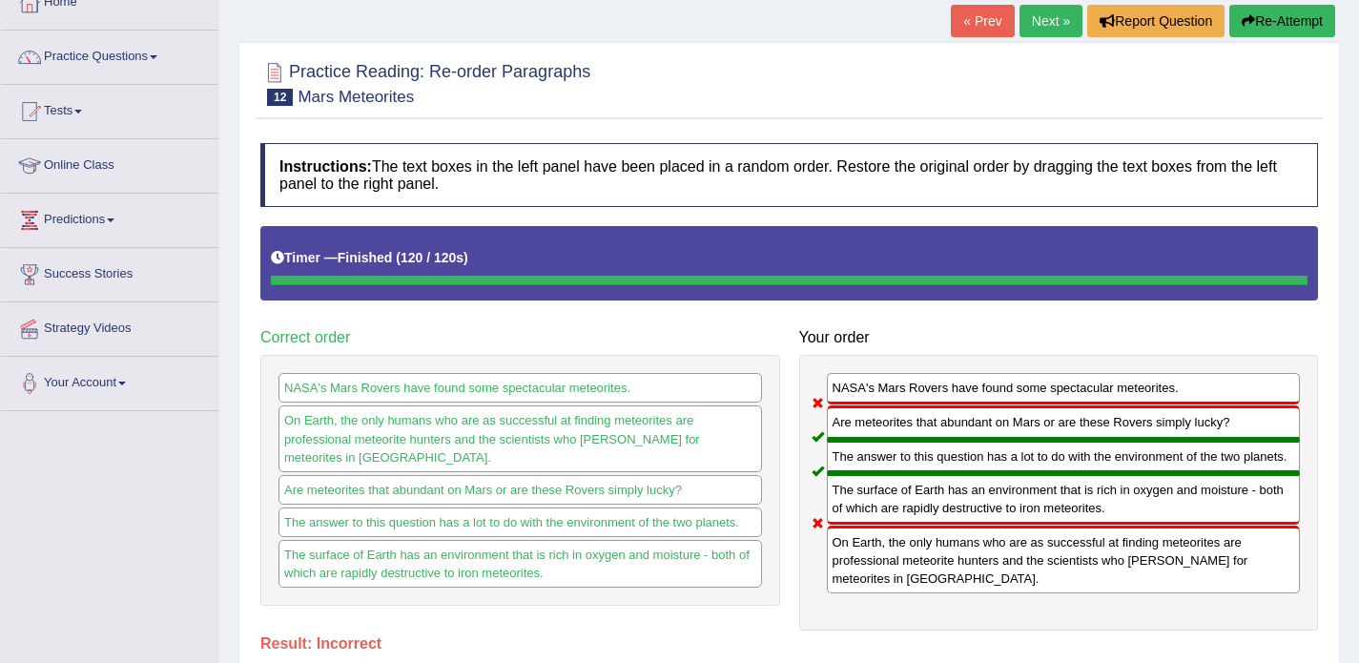
click at [1033, 20] on link "Next »" at bounding box center [1051, 21] width 63 height 32
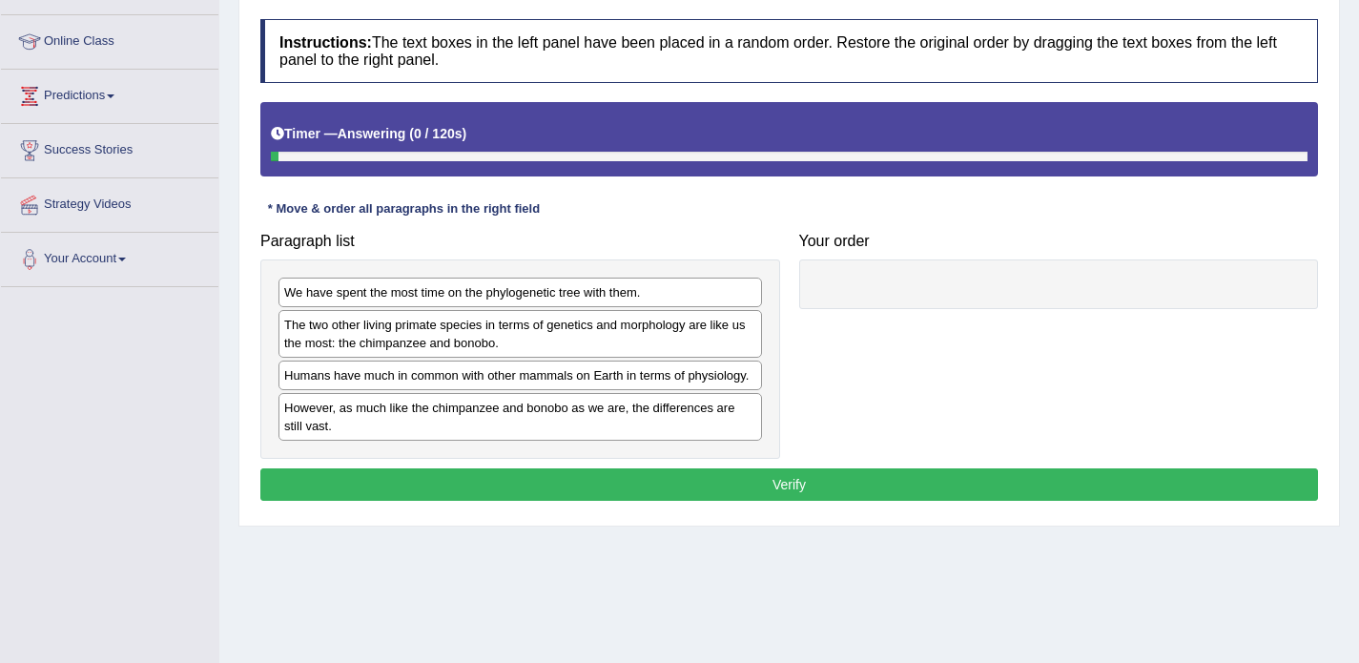
scroll to position [243, 0]
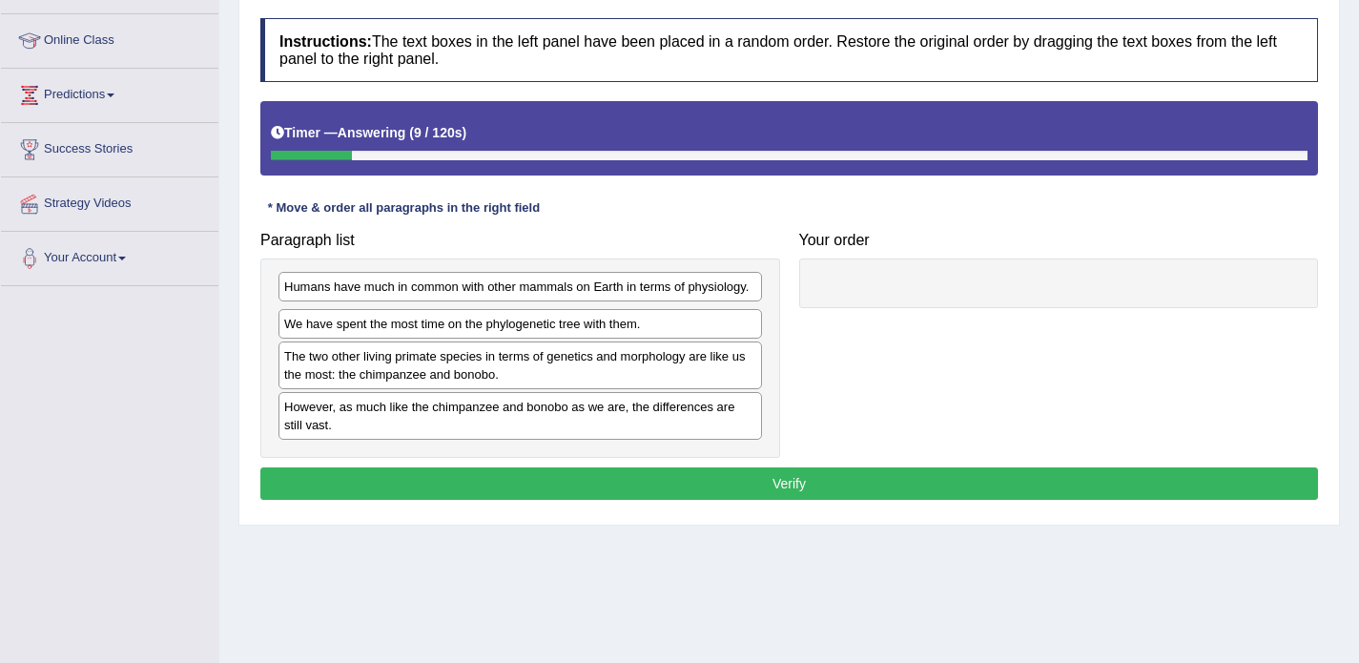
drag, startPoint x: 520, startPoint y: 378, endPoint x: 520, endPoint y: 290, distance: 87.8
click at [520, 290] on div "Humans have much in common with other mammals on Earth in terms of physiology." at bounding box center [521, 287] width 484 height 30
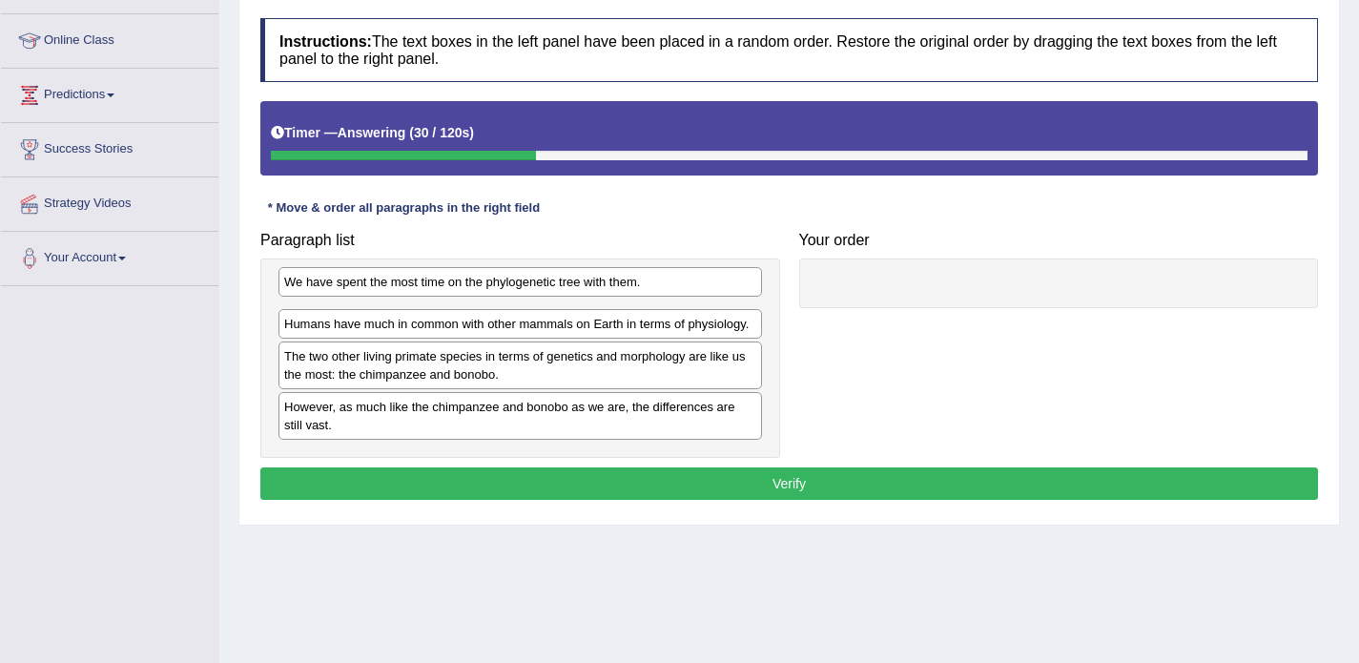
drag, startPoint x: 471, startPoint y: 326, endPoint x: 472, endPoint y: 283, distance: 42.9
click at [472, 283] on div "We have spent the most time on the phylogenetic tree with them." at bounding box center [521, 282] width 484 height 30
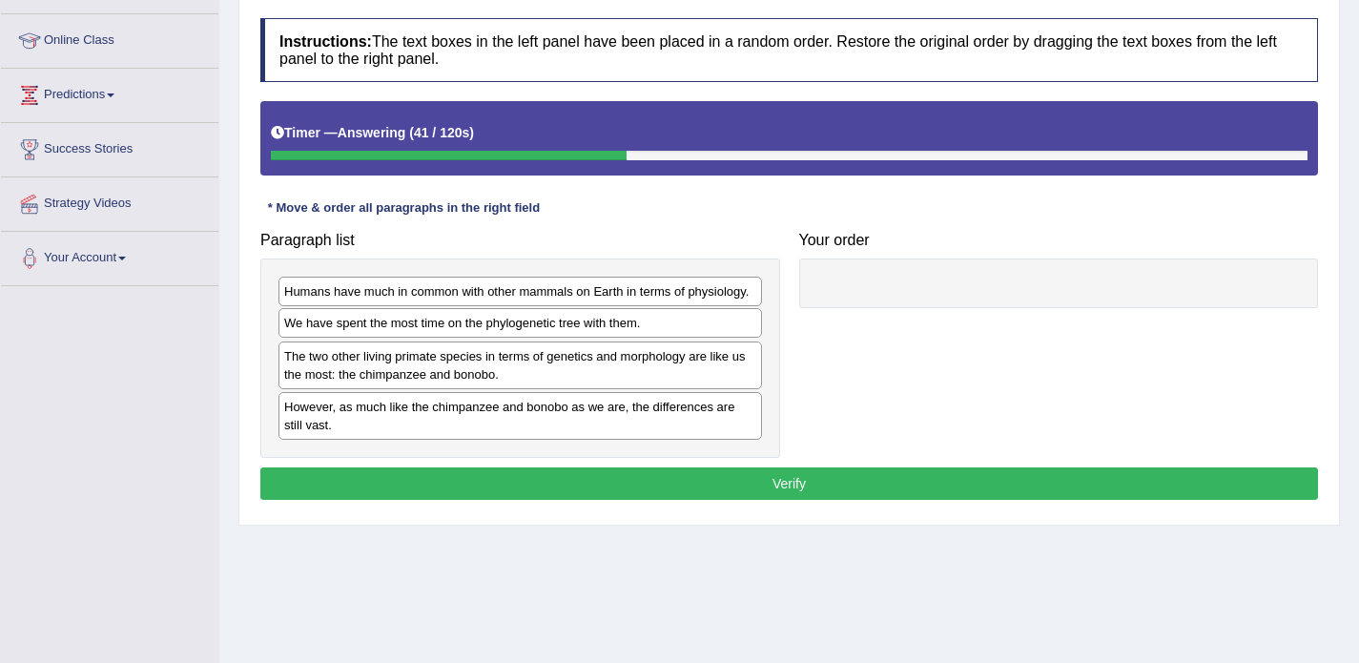
drag, startPoint x: 433, startPoint y: 286, endPoint x: 433, endPoint y: 318, distance: 31.5
click at [433, 318] on div "We have spent the most time on the phylogenetic tree with them." at bounding box center [521, 323] width 484 height 30
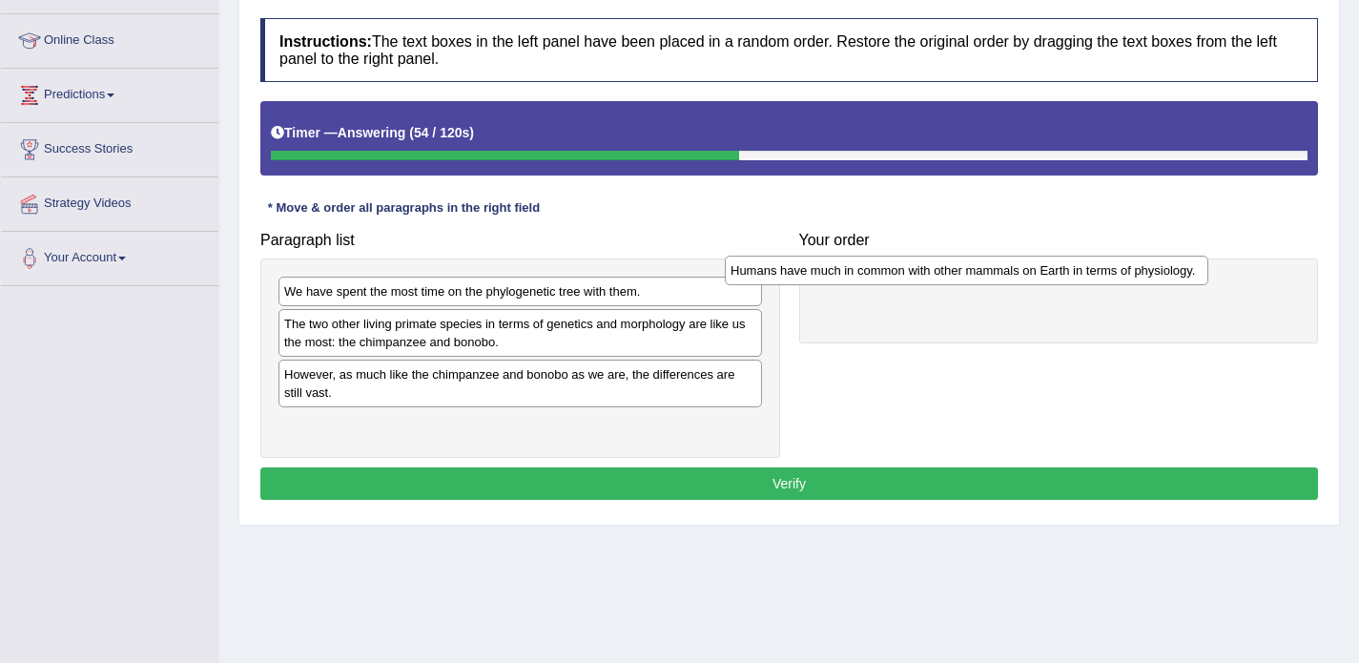
drag, startPoint x: 428, startPoint y: 287, endPoint x: 904, endPoint y: 273, distance: 476.2
click at [904, 273] on div "Humans have much in common with other mammals on Earth in terms of physiology." at bounding box center [967, 271] width 484 height 30
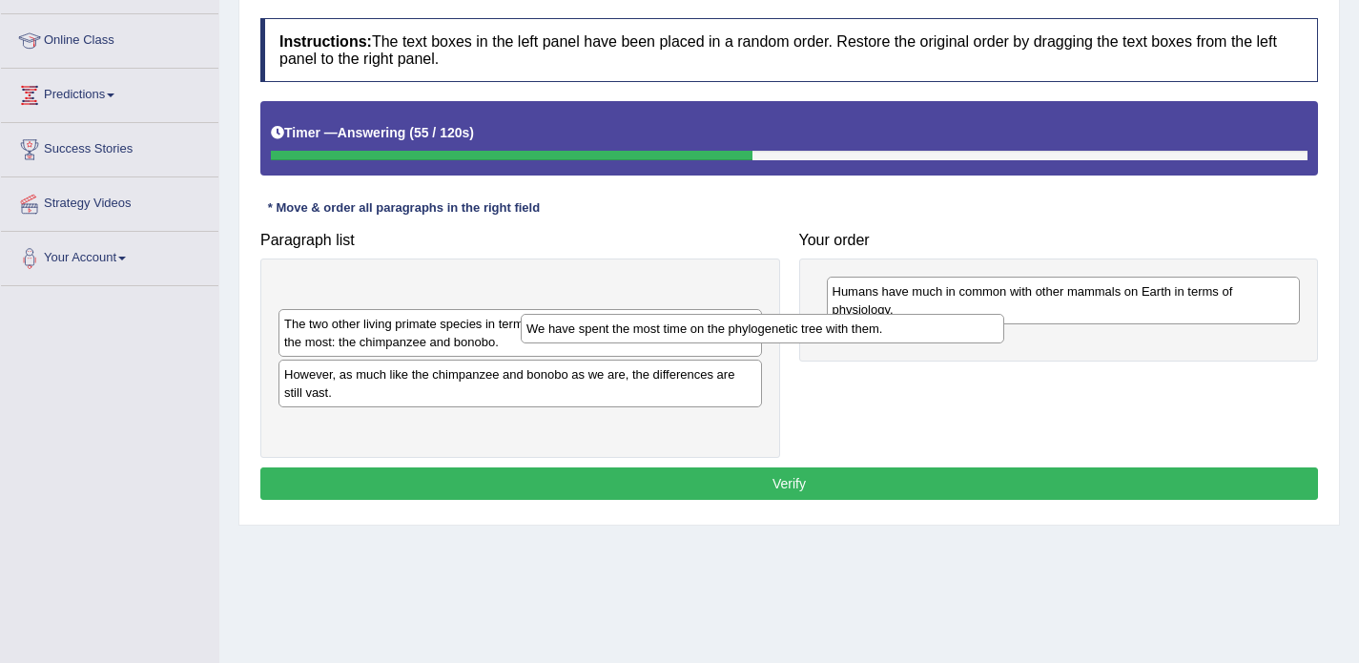
drag, startPoint x: 710, startPoint y: 286, endPoint x: 970, endPoint y: 325, distance: 263.3
click at [970, 325] on div "We have spent the most time on the phylogenetic tree with them." at bounding box center [763, 329] width 484 height 30
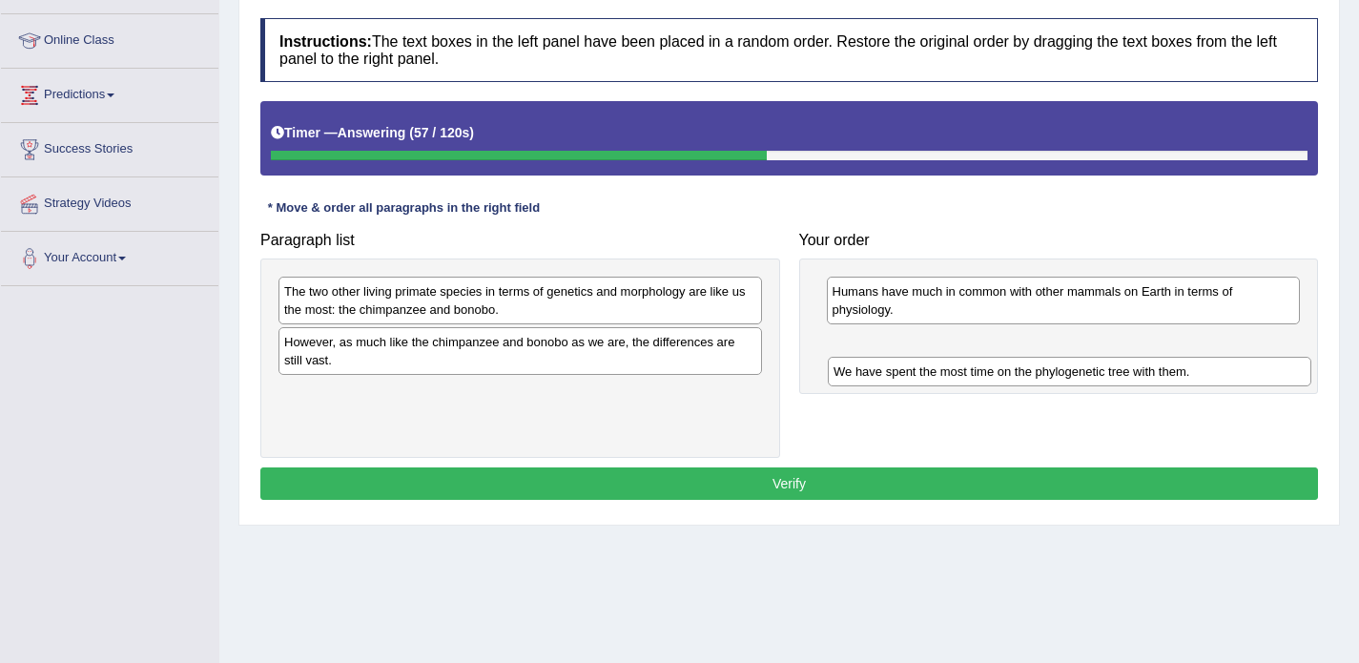
drag, startPoint x: 536, startPoint y: 291, endPoint x: 1097, endPoint y: 374, distance: 567.0
click at [1097, 374] on div "We have spent the most time on the phylogenetic tree with them." at bounding box center [1070, 372] width 484 height 30
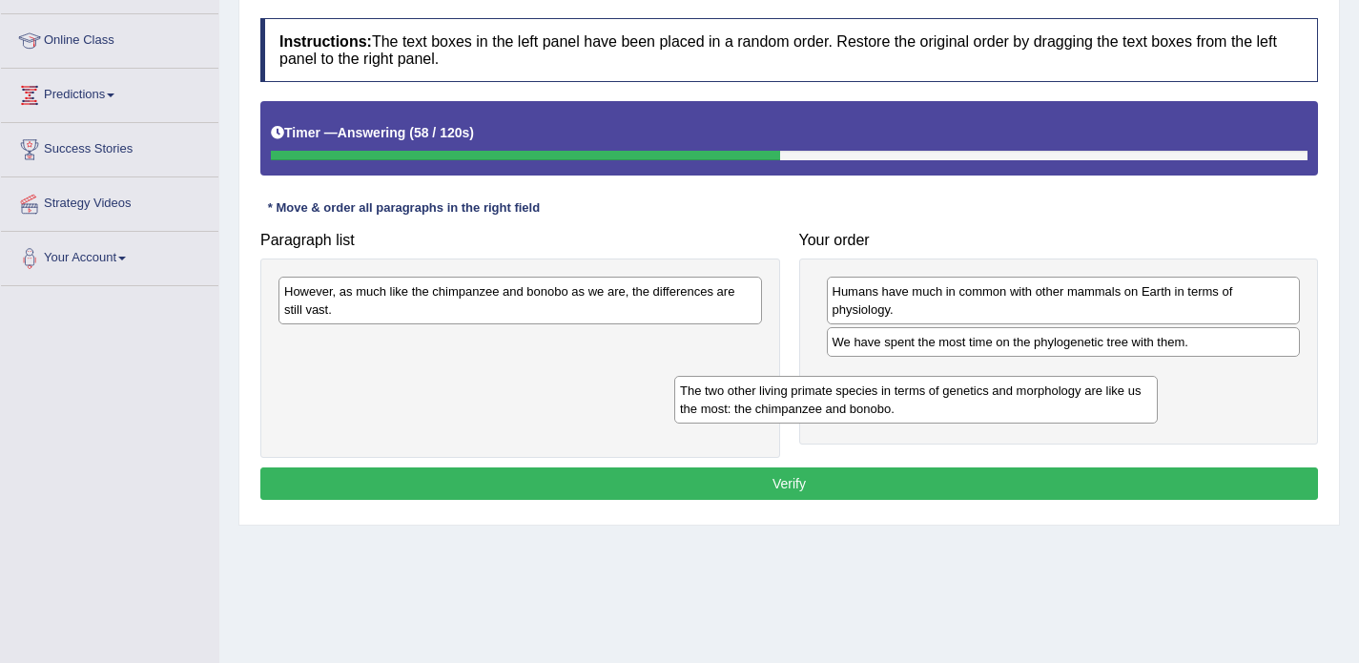
drag, startPoint x: 662, startPoint y: 303, endPoint x: 1059, endPoint y: 403, distance: 409.0
click at [1059, 403] on div "The two other living primate species in terms of genetics and morphology are li…" at bounding box center [916, 400] width 484 height 48
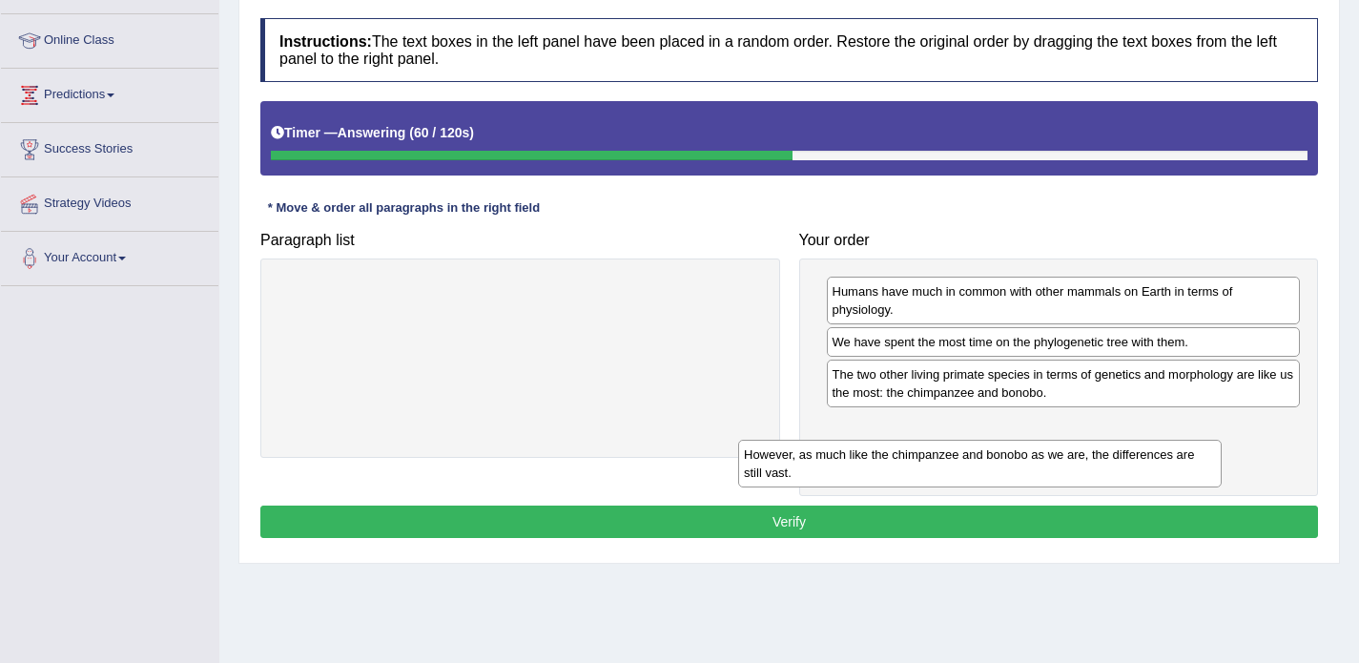
drag, startPoint x: 569, startPoint y: 302, endPoint x: 1031, endPoint y: 463, distance: 489.6
click at [1031, 463] on div "However, as much like the chimpanzee and bonobo as we are, the differences are …" at bounding box center [980, 464] width 484 height 48
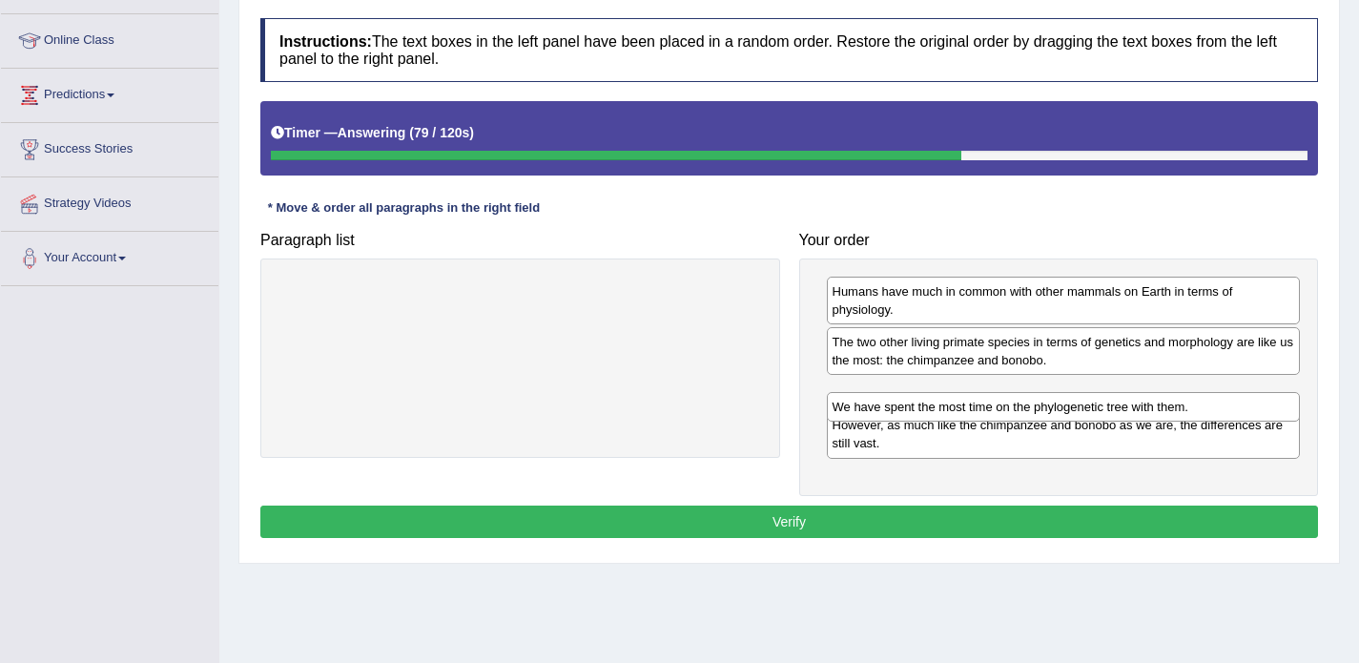
drag, startPoint x: 959, startPoint y: 348, endPoint x: 959, endPoint y: 413, distance: 64.9
click at [959, 413] on div "We have spent the most time on the phylogenetic tree with them." at bounding box center [1064, 407] width 474 height 30
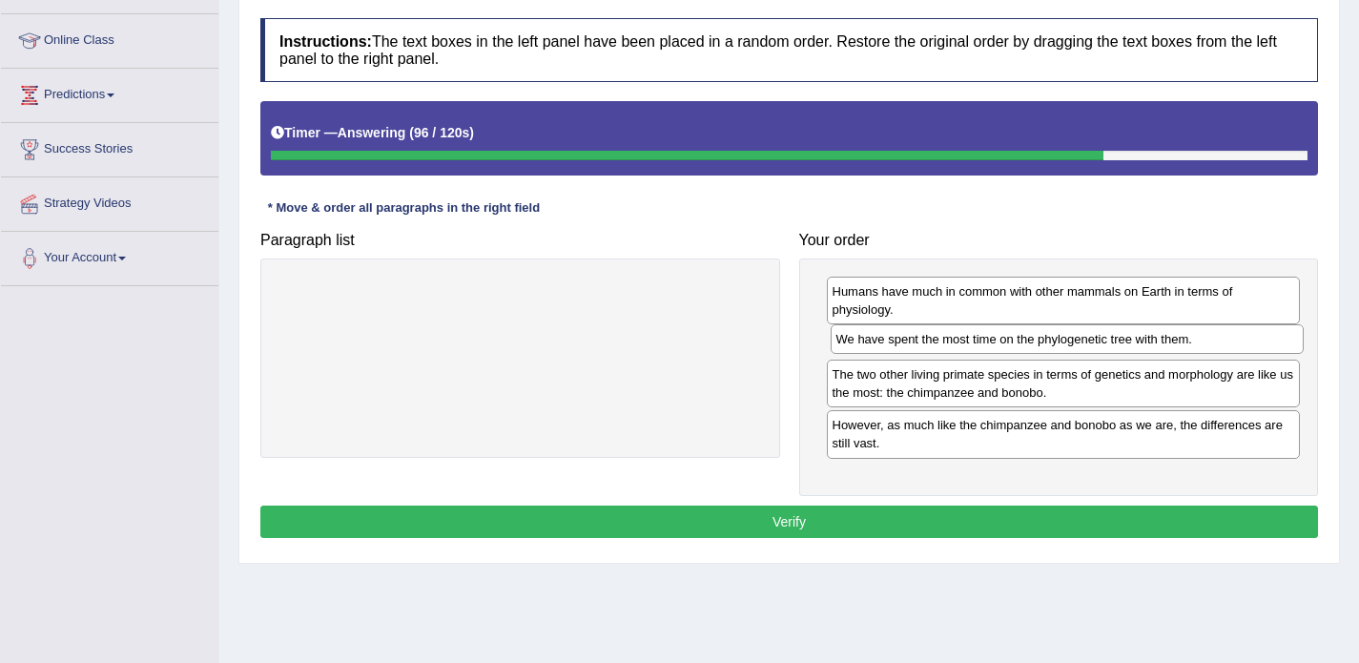
drag, startPoint x: 844, startPoint y: 394, endPoint x: 848, endPoint y: 341, distance: 53.6
click at [848, 341] on div "We have spent the most time on the phylogenetic tree with them." at bounding box center [1068, 339] width 474 height 30
click at [744, 525] on button "Verify" at bounding box center [789, 522] width 1058 height 32
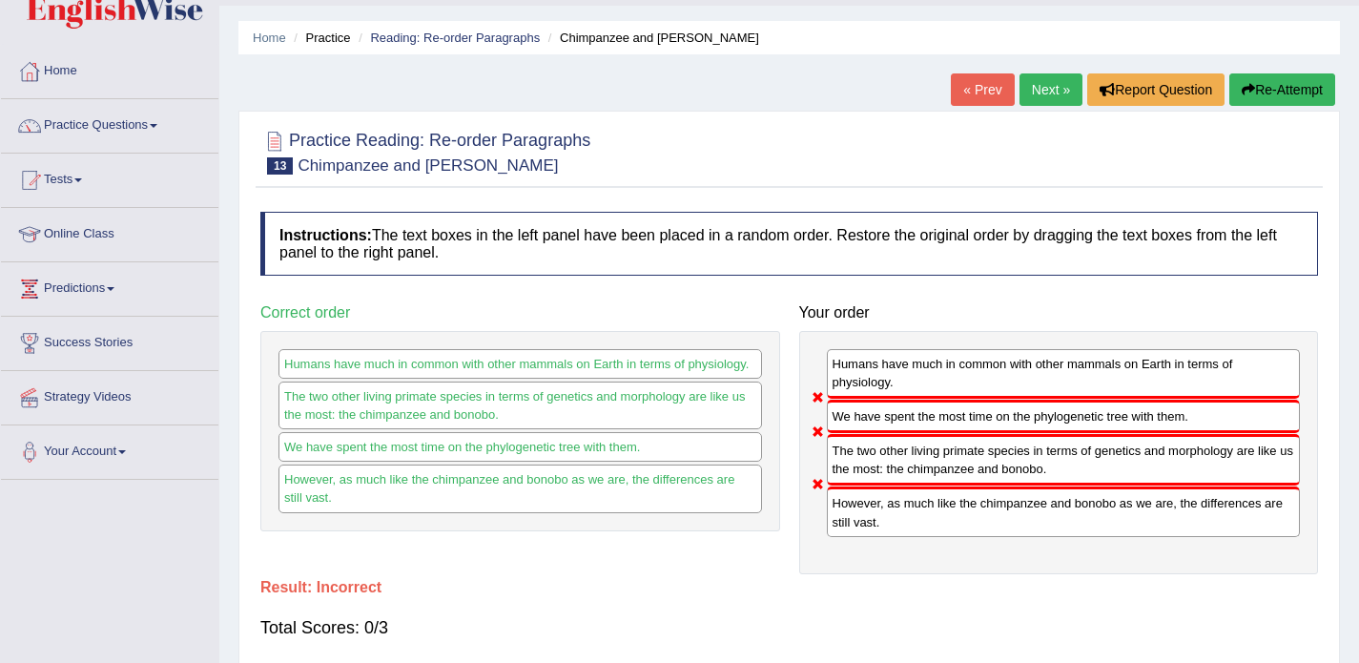
scroll to position [49, 0]
click at [1023, 95] on link "Next »" at bounding box center [1051, 90] width 63 height 32
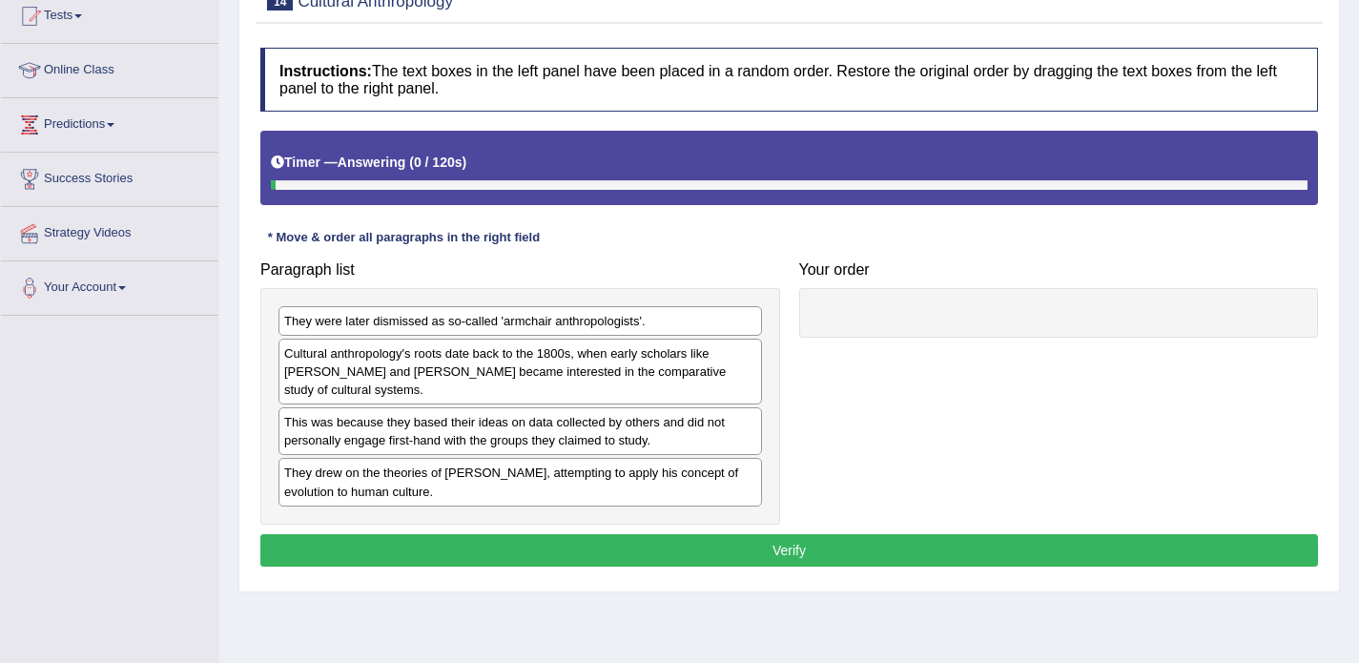
scroll to position [273, 0]
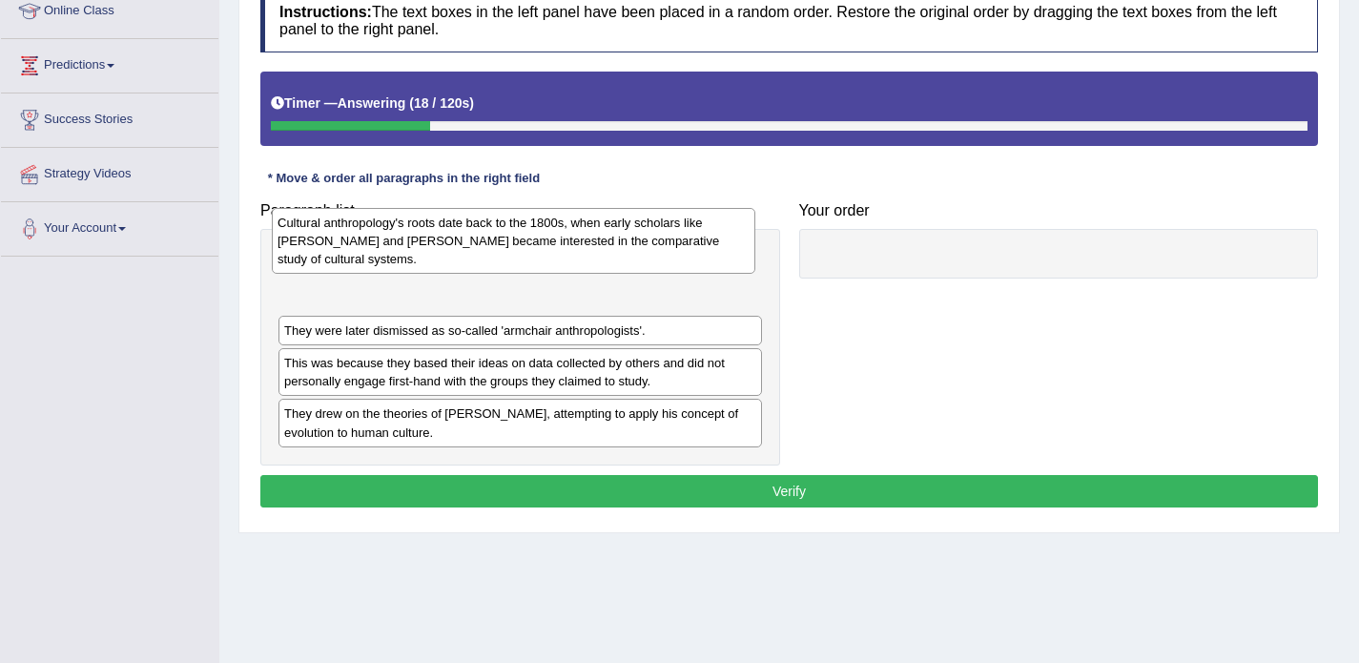
drag, startPoint x: 585, startPoint y: 331, endPoint x: 575, endPoint y: 306, distance: 26.6
click at [575, 274] on div "Cultural anthropology's roots date back to the 1800s, when early scholars like …" at bounding box center [514, 241] width 484 height 66
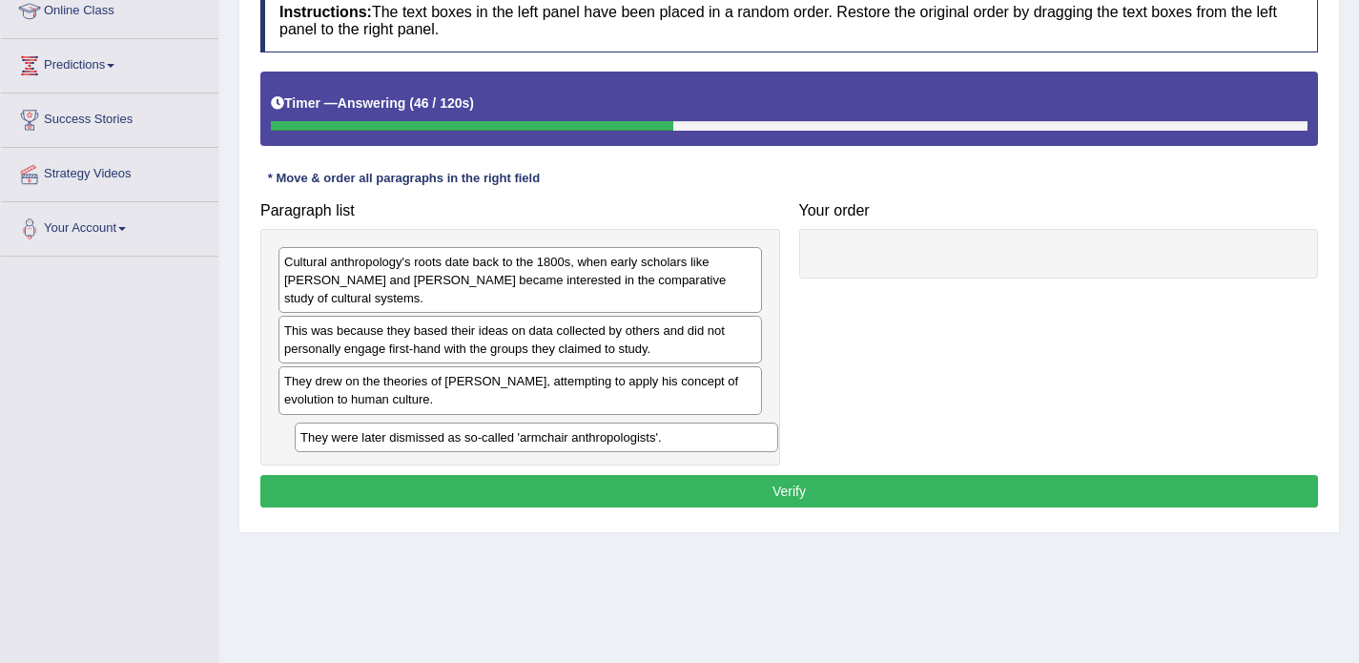
drag, startPoint x: 450, startPoint y: 328, endPoint x: 465, endPoint y: 429, distance: 102.3
click at [465, 429] on div "They were later dismissed as so-called 'armchair anthropologists'." at bounding box center [537, 438] width 484 height 30
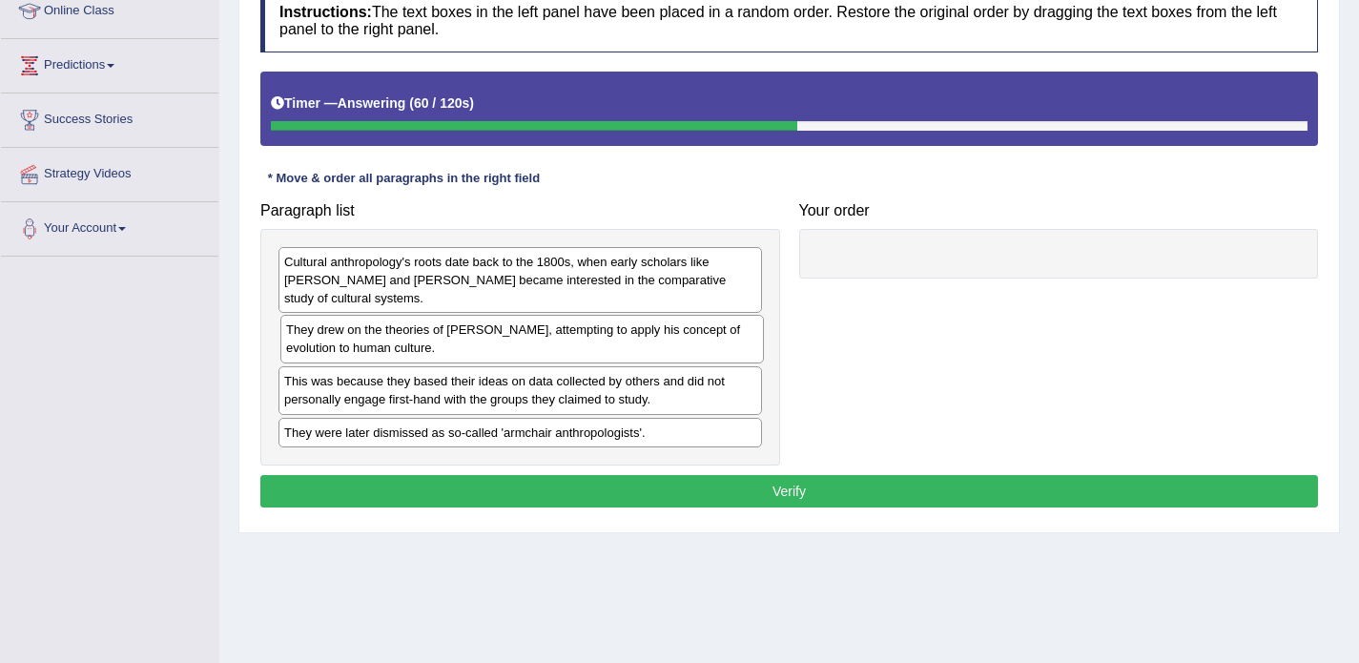
drag, startPoint x: 352, startPoint y: 388, endPoint x: 354, endPoint y: 337, distance: 51.5
click at [354, 337] on div "They drew on the theories of Charles Darwin, attempting to apply his concept of…" at bounding box center [522, 339] width 484 height 48
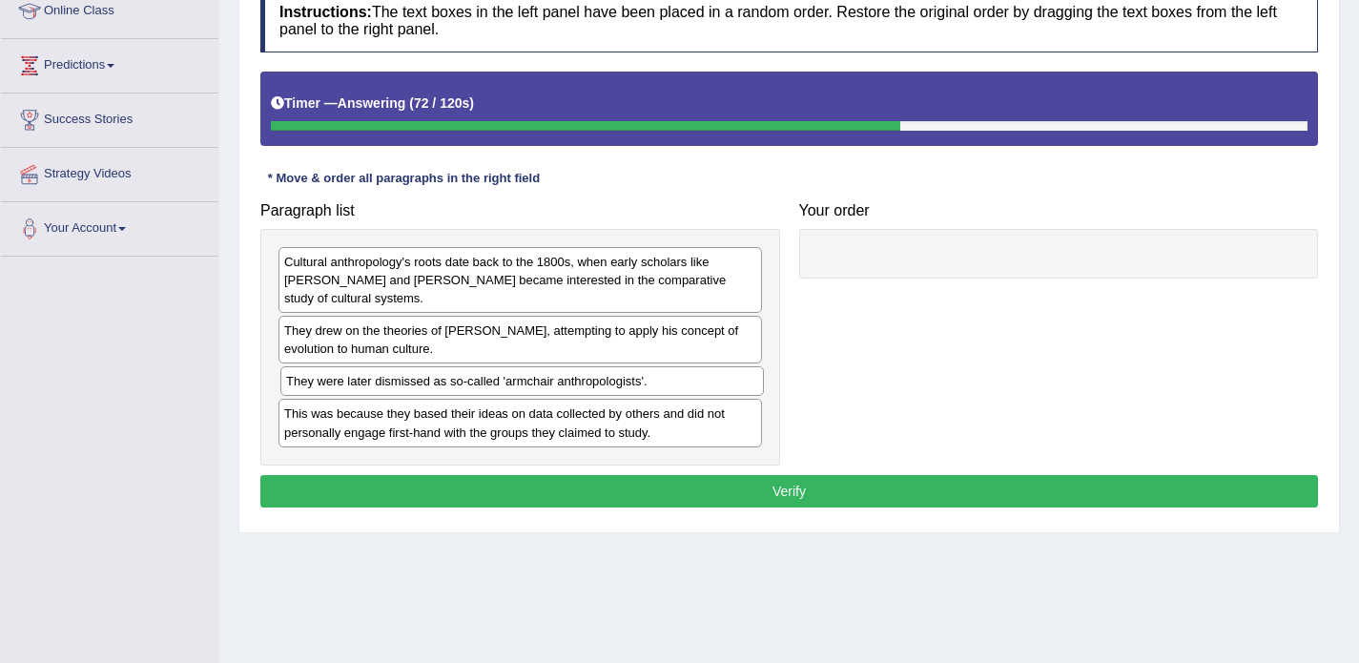
drag, startPoint x: 347, startPoint y: 433, endPoint x: 351, endPoint y: 377, distance: 56.4
click at [351, 377] on div "They were later dismissed as so-called 'armchair anthropologists'." at bounding box center [522, 381] width 484 height 30
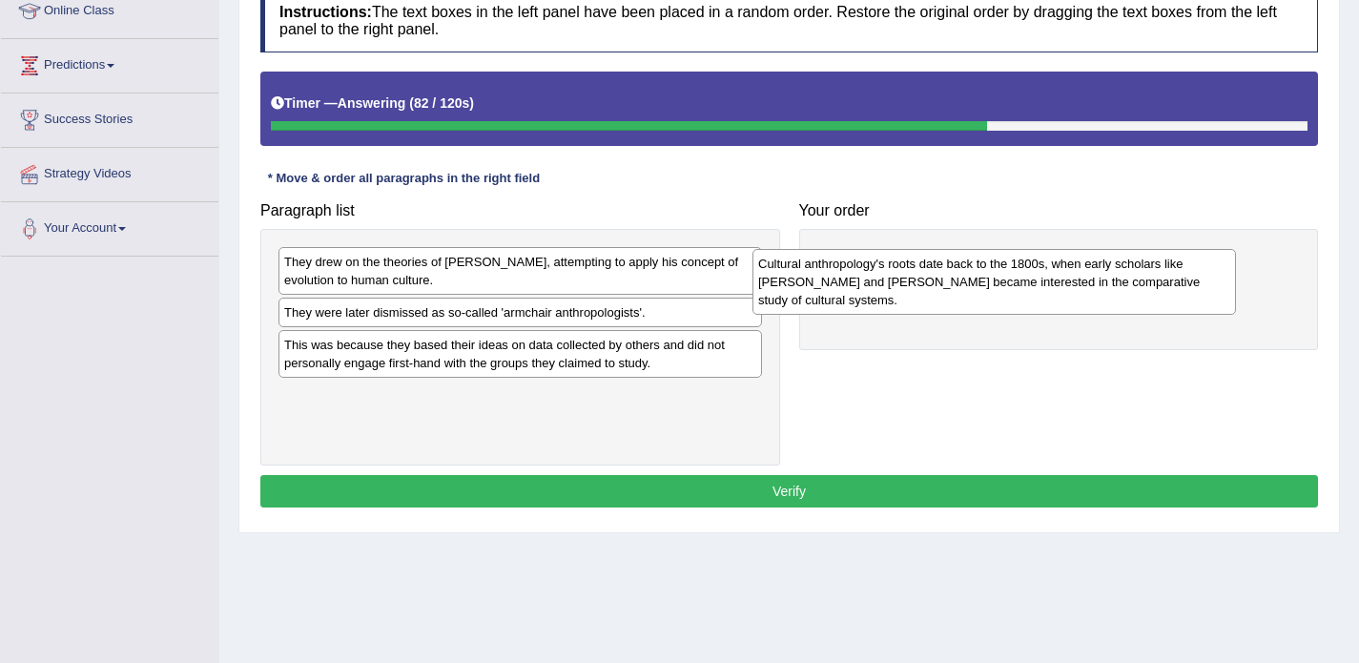
drag, startPoint x: 409, startPoint y: 275, endPoint x: 895, endPoint y: 273, distance: 485.5
click at [895, 273] on div "Cultural anthropology's roots date back to the 1800s, when early scholars like …" at bounding box center [995, 282] width 484 height 66
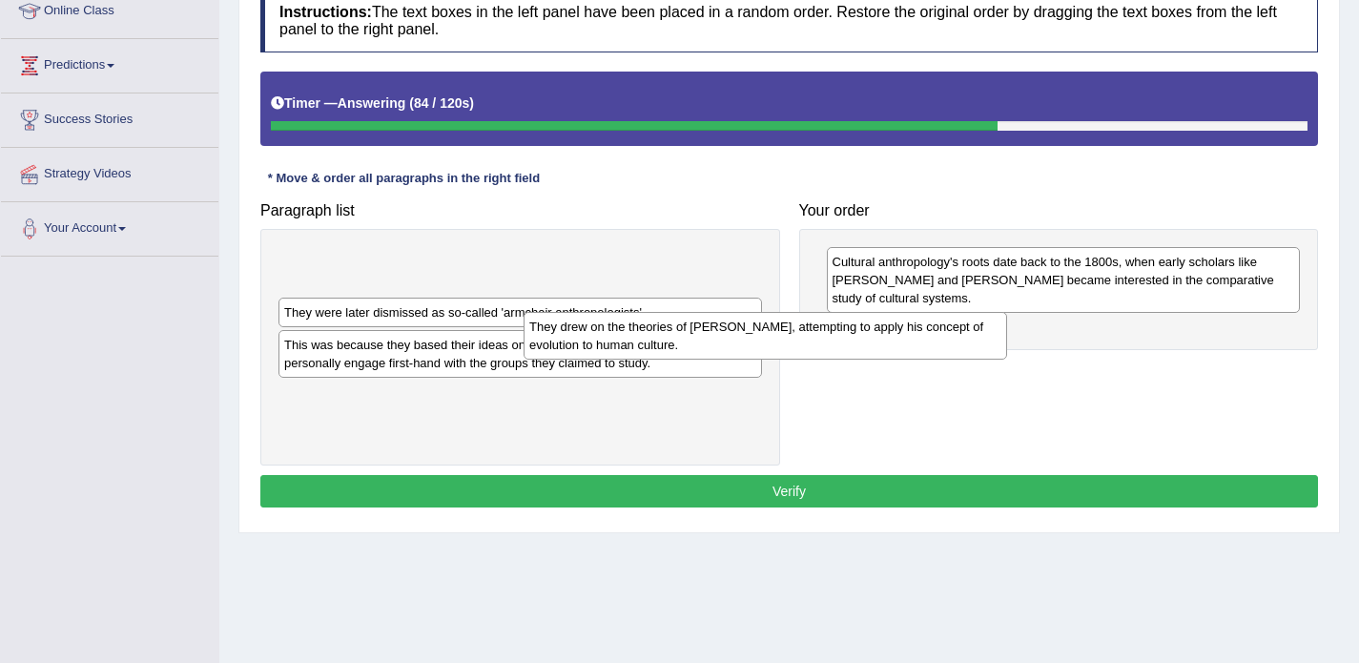
drag, startPoint x: 685, startPoint y: 273, endPoint x: 966, endPoint y: 340, distance: 289.2
click at [966, 340] on div "They drew on the theories of Charles Darwin, attempting to apply his concept of…" at bounding box center [766, 336] width 484 height 48
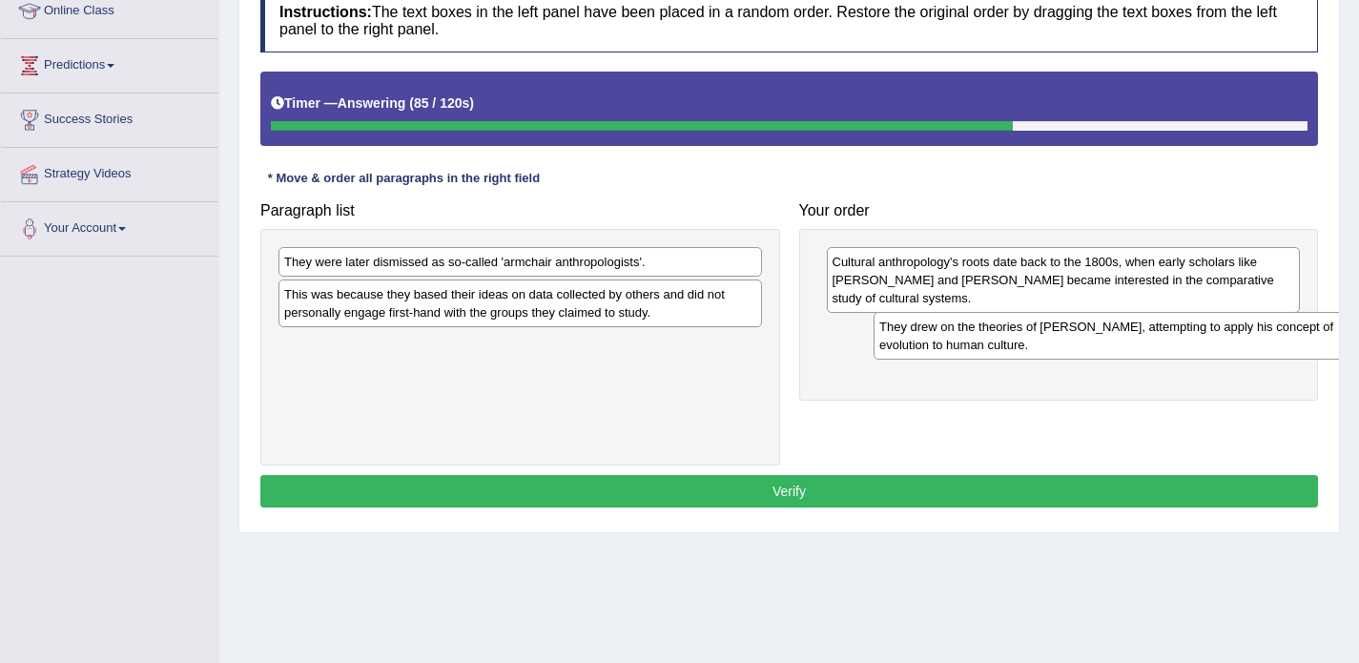
drag, startPoint x: 599, startPoint y: 265, endPoint x: 1194, endPoint y: 325, distance: 598.2
click at [1194, 325] on div "They drew on the theories of Charles Darwin, attempting to apply his concept of…" at bounding box center [1116, 336] width 484 height 48
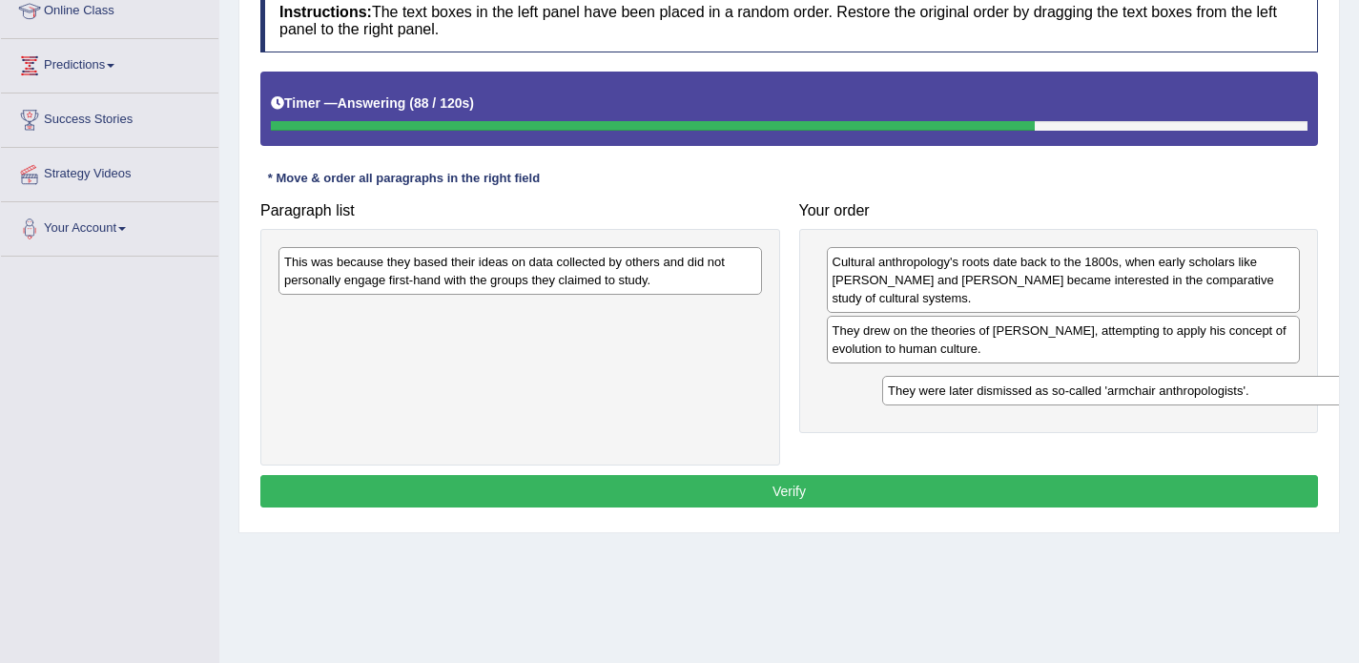
drag, startPoint x: 607, startPoint y: 260, endPoint x: 1210, endPoint y: 389, distance: 617.4
click at [1210, 389] on div "They were later dismissed as so-called 'armchair anthropologists'." at bounding box center [1124, 391] width 484 height 30
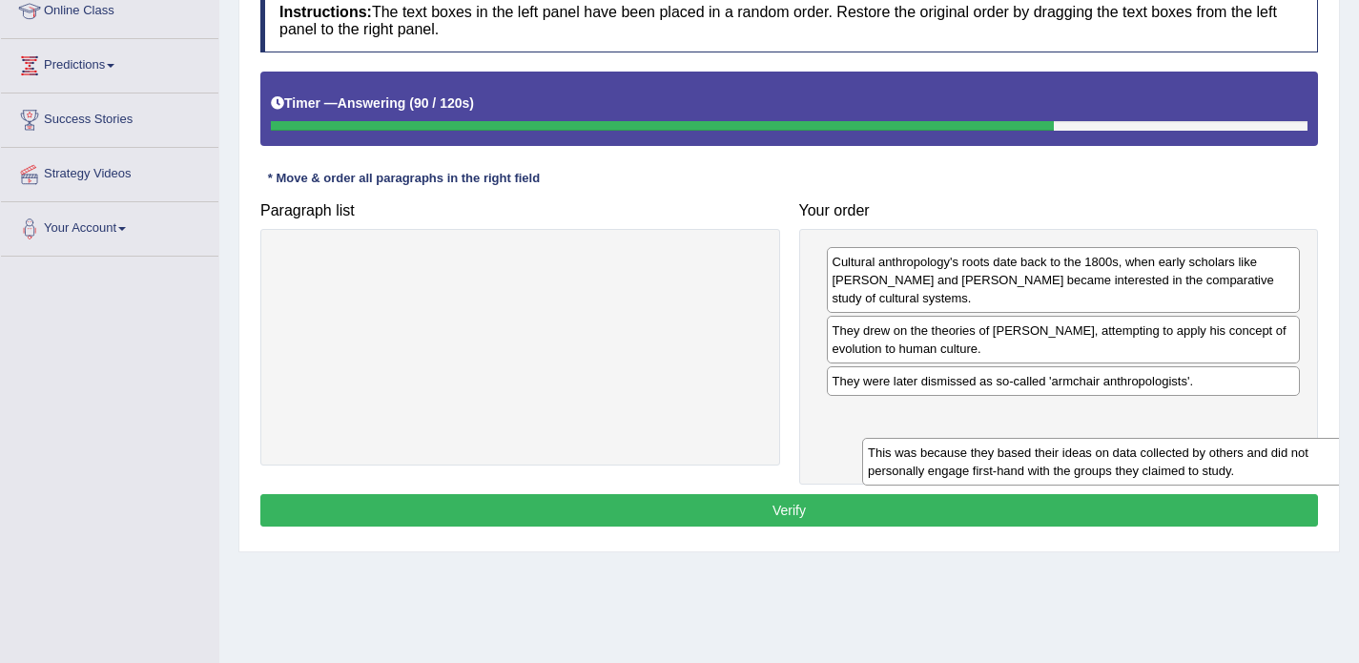
drag, startPoint x: 582, startPoint y: 263, endPoint x: 1166, endPoint y: 454, distance: 614.1
click at [1166, 454] on div "This was because they based their ideas on data collected by others and did not…" at bounding box center [1104, 462] width 484 height 48
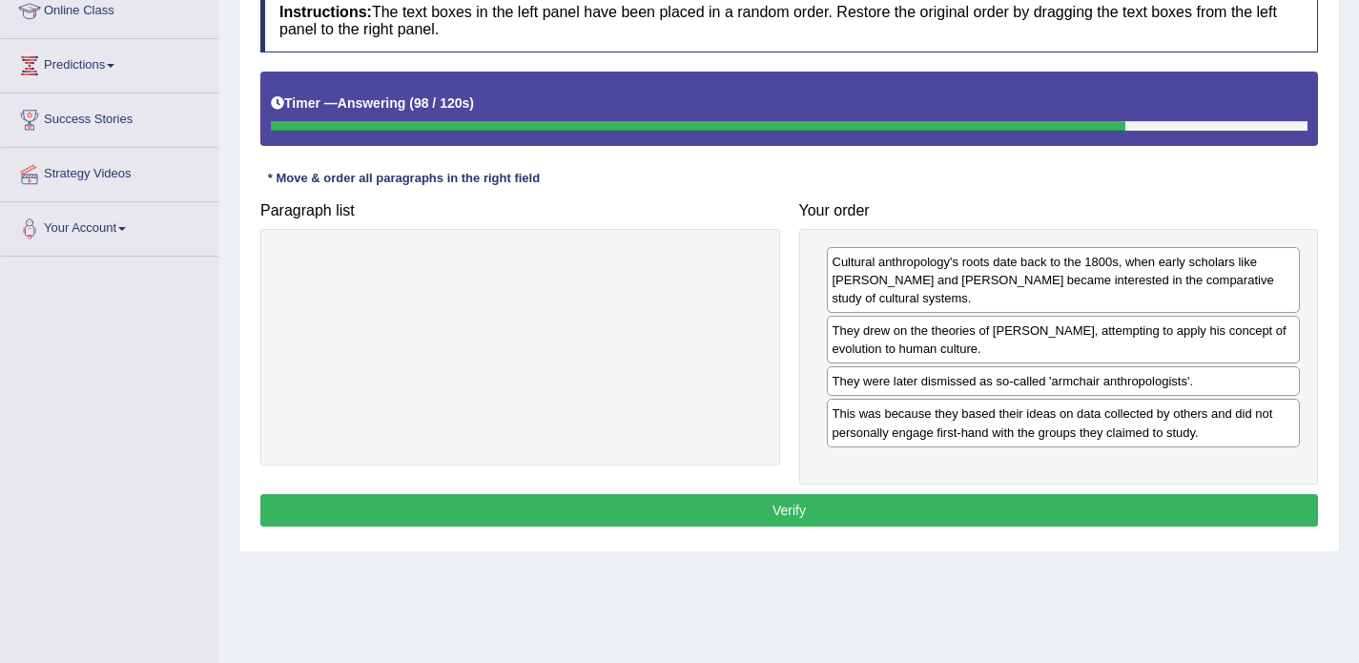
click at [824, 509] on button "Verify" at bounding box center [789, 510] width 1058 height 32
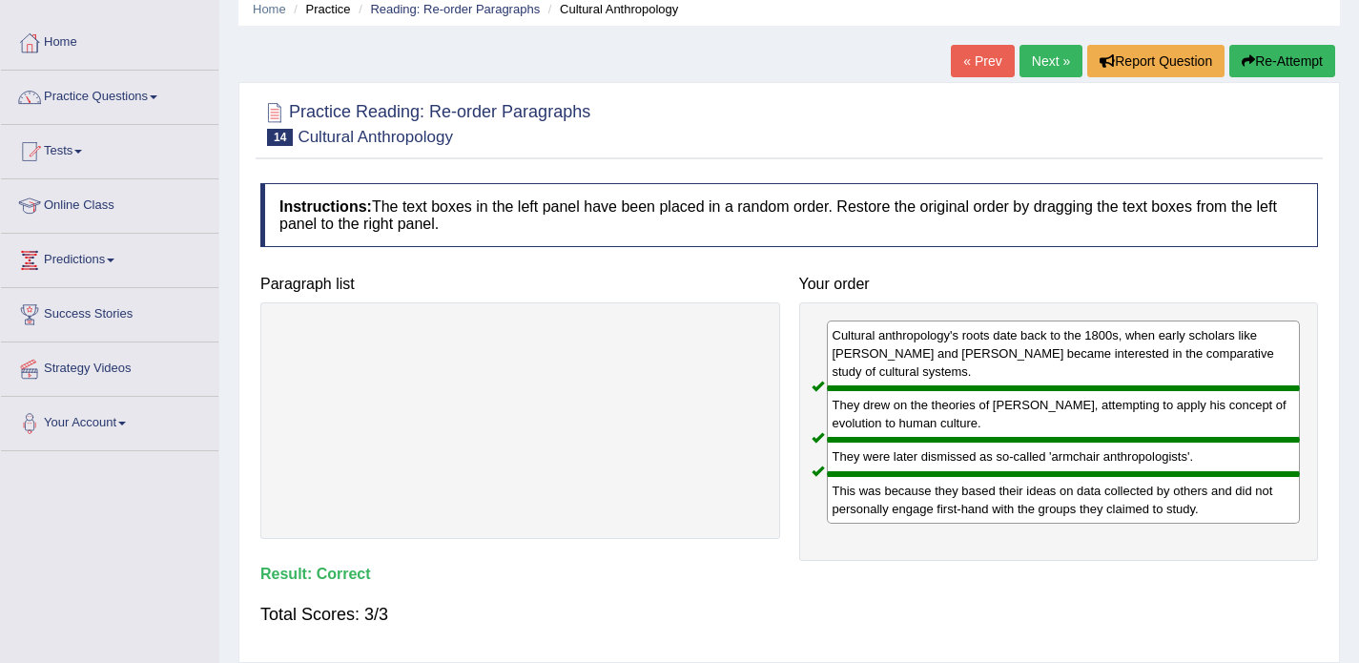
scroll to position [76, 0]
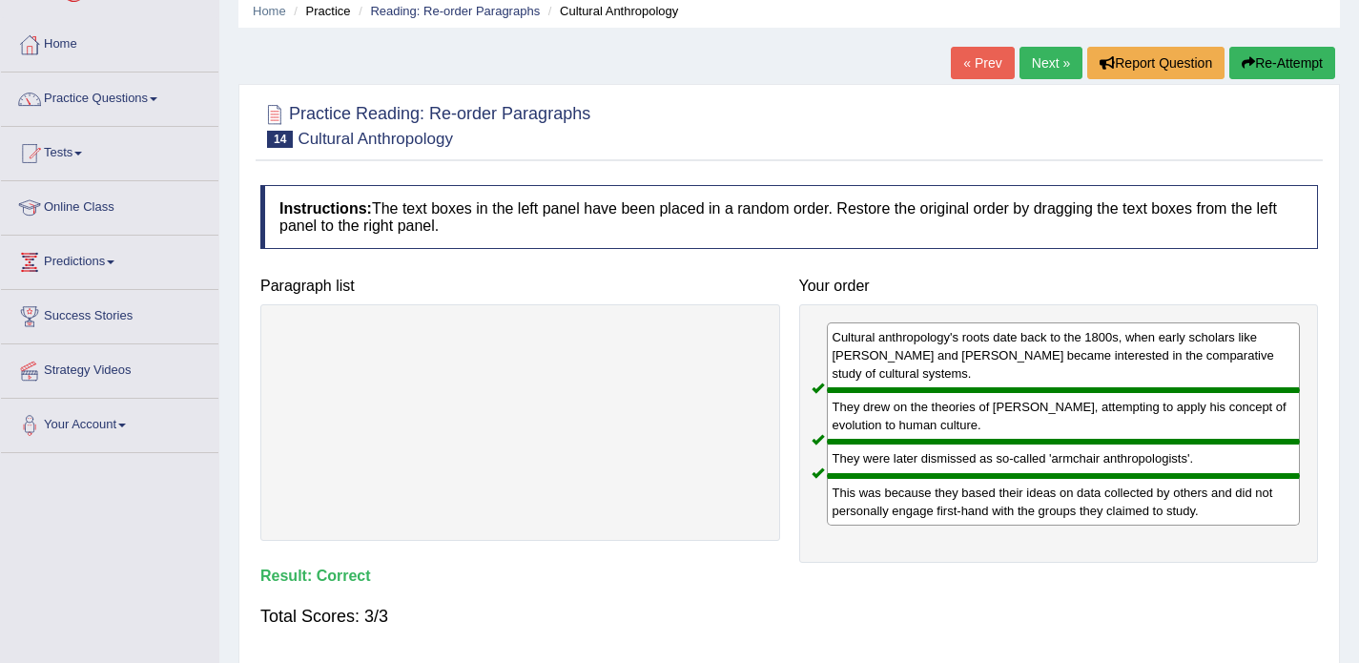
click at [1046, 57] on link "Next »" at bounding box center [1051, 63] width 63 height 32
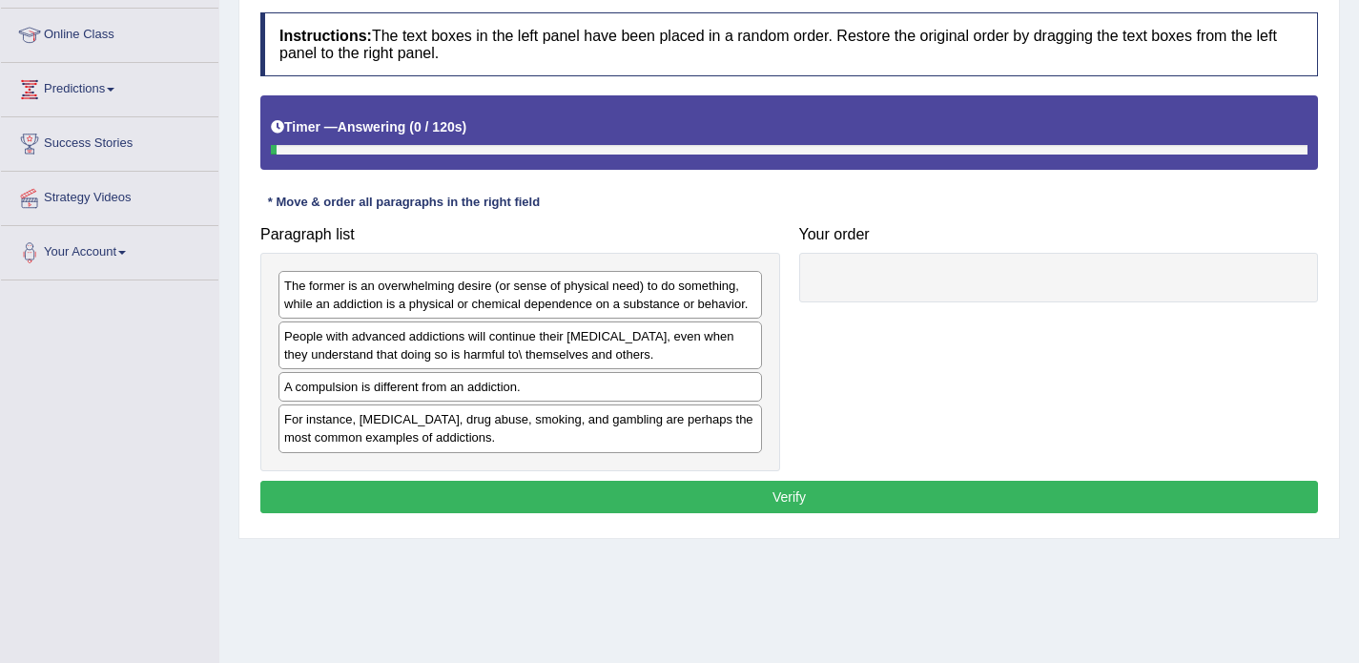
scroll to position [250, 0]
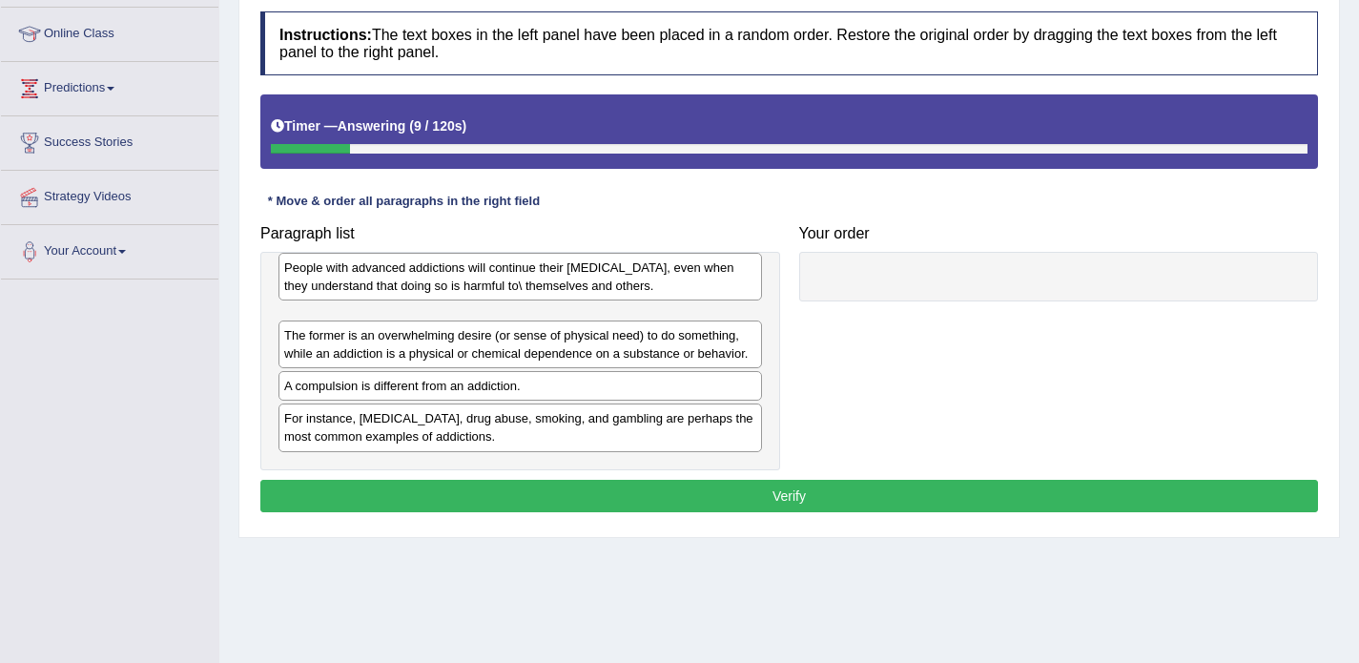
drag, startPoint x: 419, startPoint y: 352, endPoint x: 420, endPoint y: 275, distance: 77.3
click at [420, 275] on div "People with advanced addictions will continue their addictive behavior, even wh…" at bounding box center [521, 277] width 484 height 48
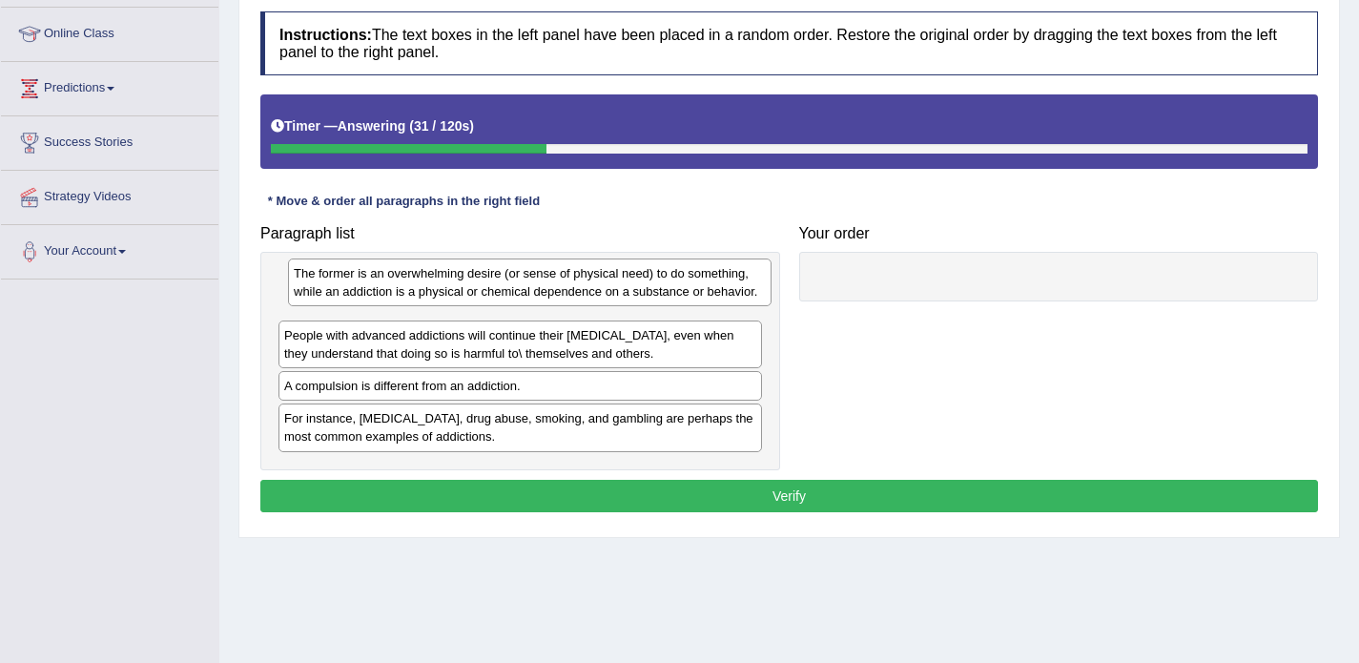
drag, startPoint x: 372, startPoint y: 355, endPoint x: 382, endPoint y: 293, distance: 62.7
click at [382, 293] on div "The former is an overwhelming desire (or sense of physical need) to do somethin…" at bounding box center [530, 282] width 484 height 48
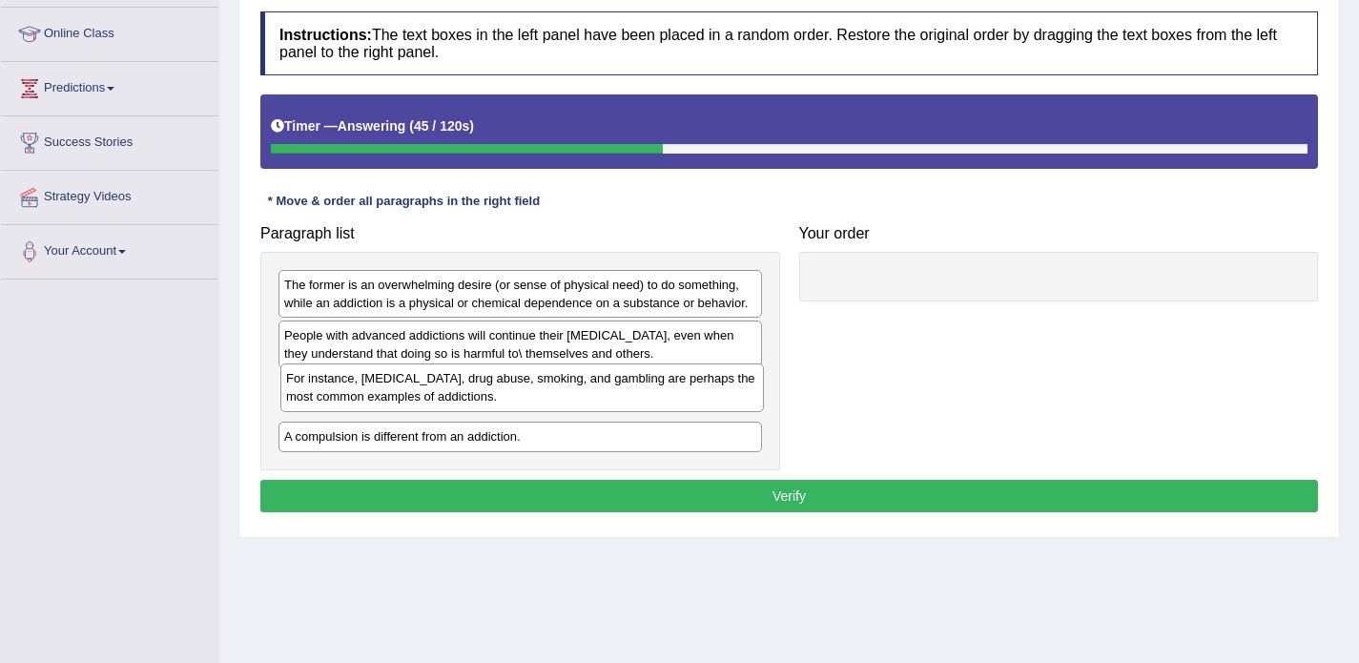
drag, startPoint x: 333, startPoint y: 425, endPoint x: 335, endPoint y: 385, distance: 40.1
click at [335, 385] on div "For instance, alcoholism, drug abuse, smoking, and gambling are perhaps the mos…" at bounding box center [522, 387] width 484 height 48
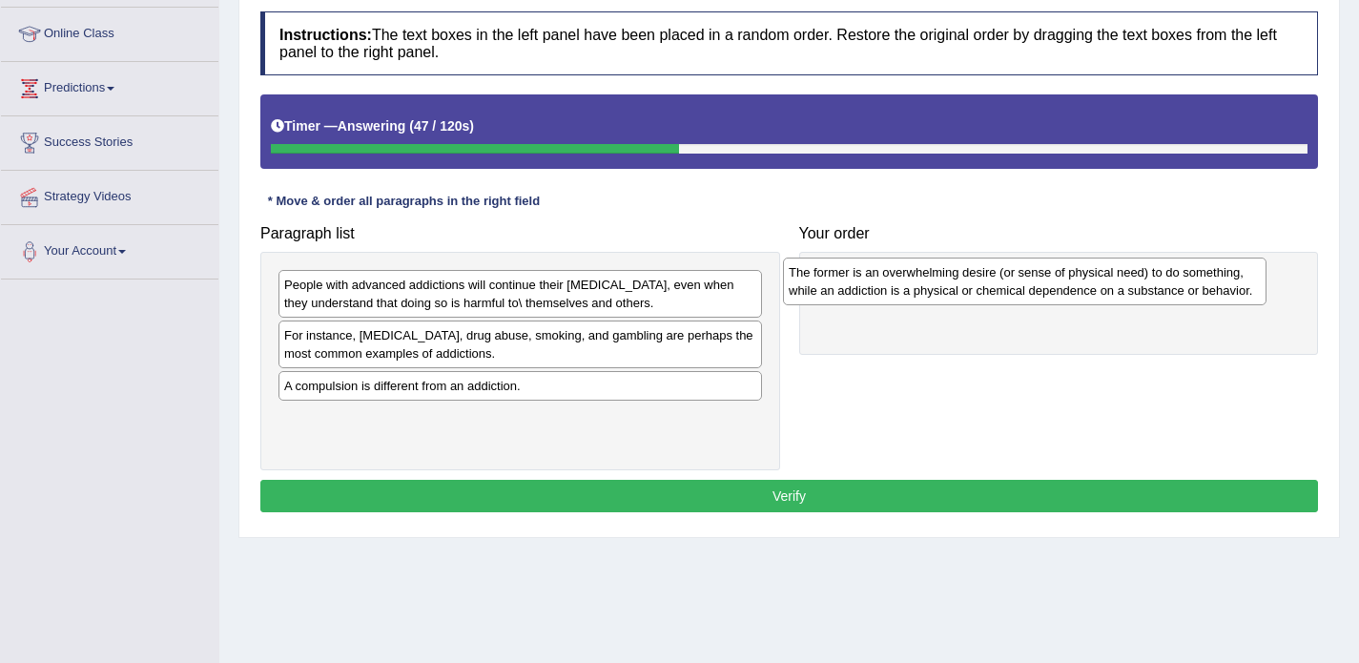
drag, startPoint x: 340, startPoint y: 286, endPoint x: 846, endPoint y: 274, distance: 506.7
click at [846, 274] on div "The former is an overwhelming desire (or sense of physical need) to do somethin…" at bounding box center [1025, 282] width 484 height 48
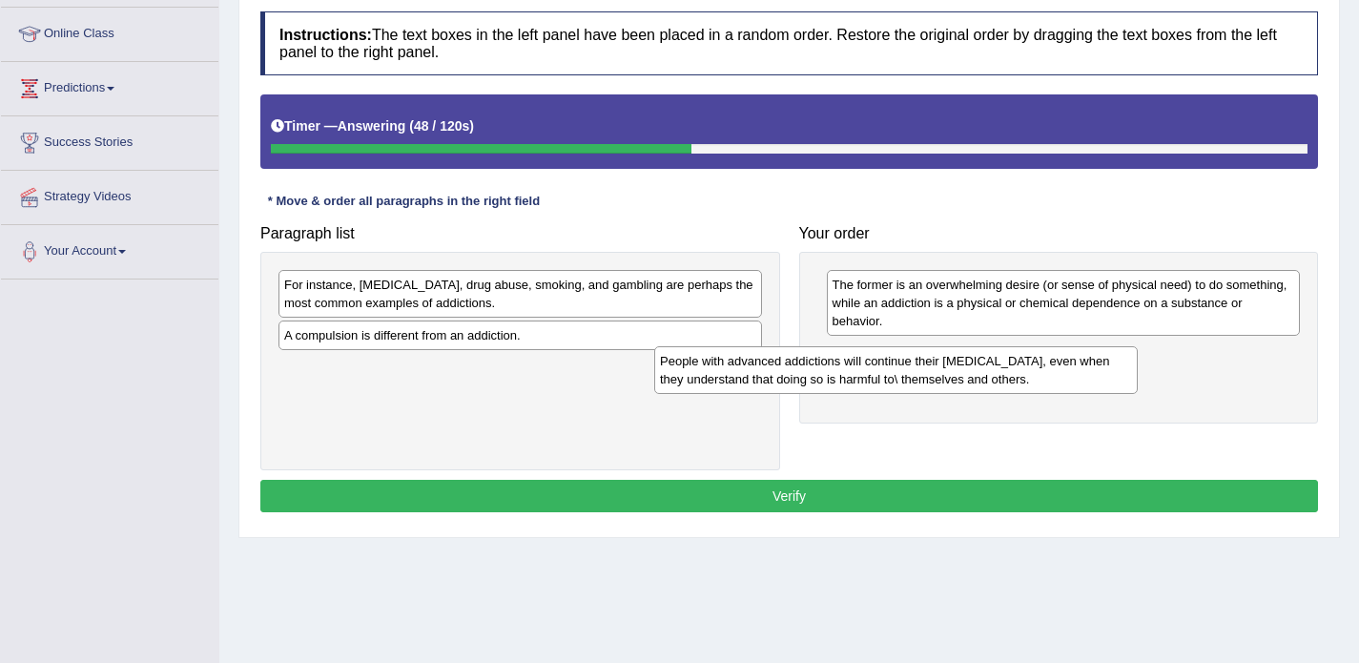
drag, startPoint x: 555, startPoint y: 290, endPoint x: 931, endPoint y: 365, distance: 383.3
click at [931, 365] on div "People with advanced addictions will continue their addictive behavior, even wh…" at bounding box center [896, 370] width 484 height 48
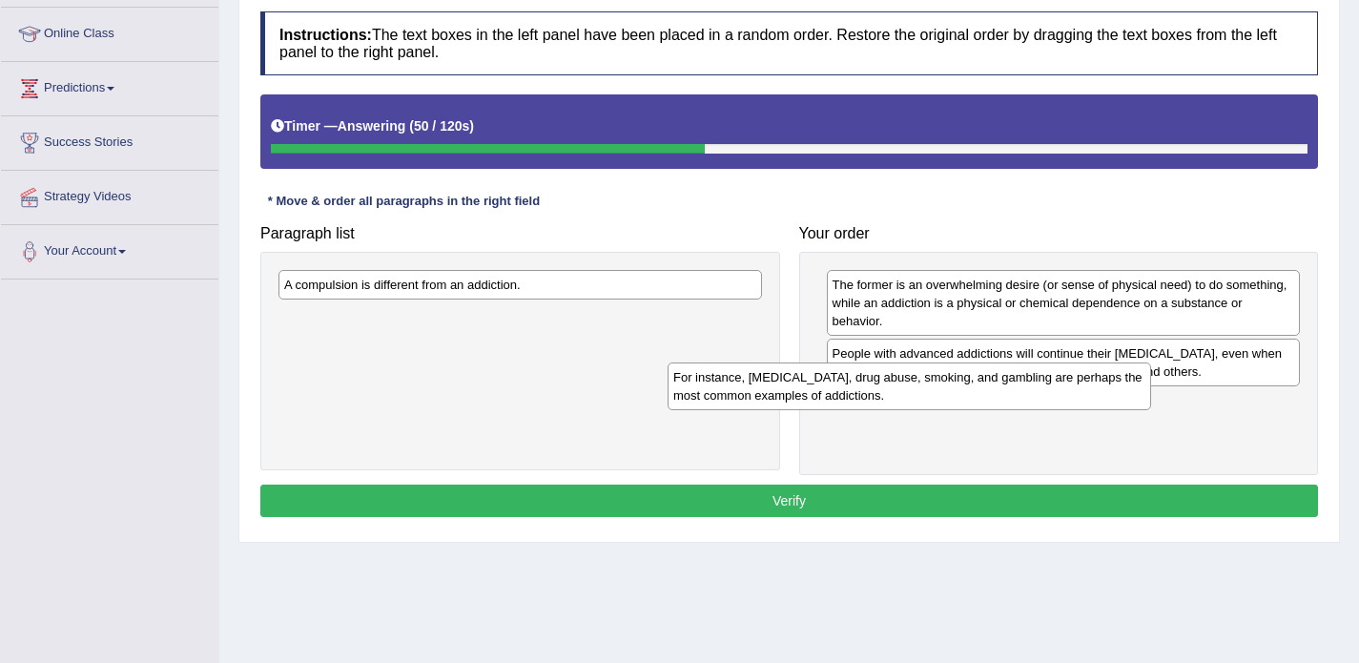
drag, startPoint x: 630, startPoint y: 294, endPoint x: 1020, endPoint y: 386, distance: 401.0
click at [1020, 386] on div "For instance, alcoholism, drug abuse, smoking, and gambling are perhaps the mos…" at bounding box center [910, 386] width 484 height 48
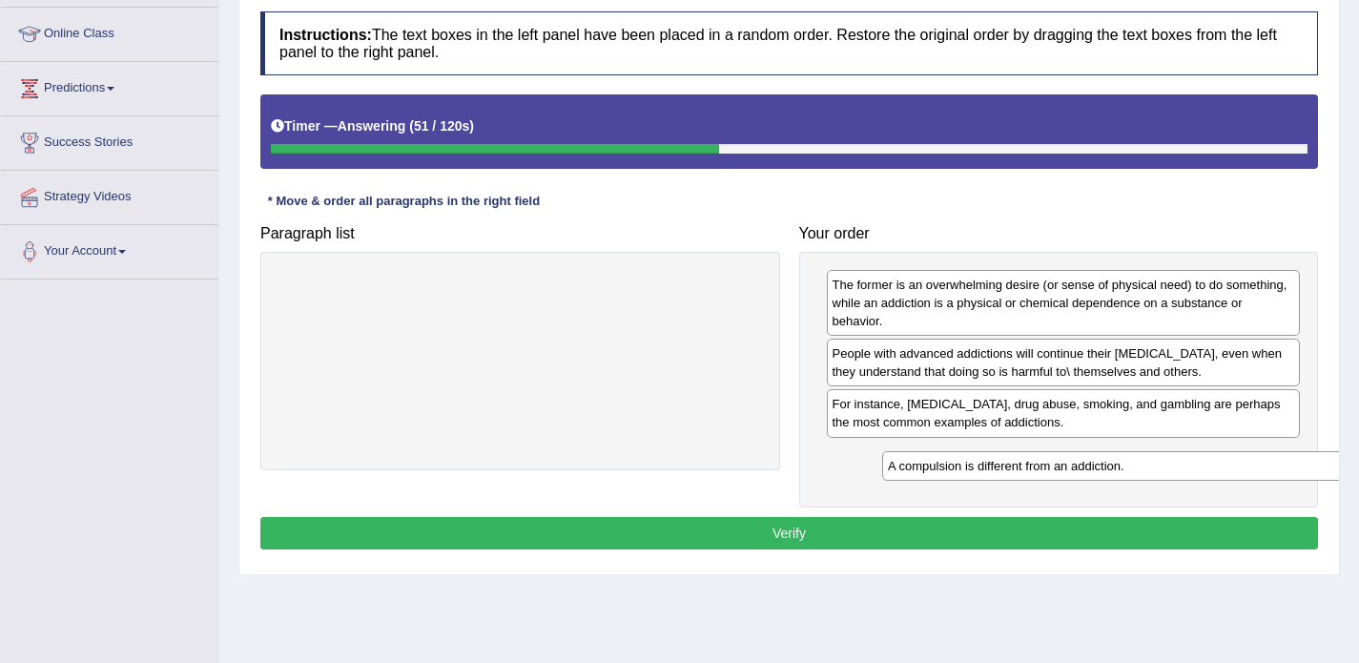
drag, startPoint x: 445, startPoint y: 284, endPoint x: 1013, endPoint y: 457, distance: 594.1
click at [1013, 457] on div "A compulsion is different from an addiction." at bounding box center [1124, 466] width 484 height 30
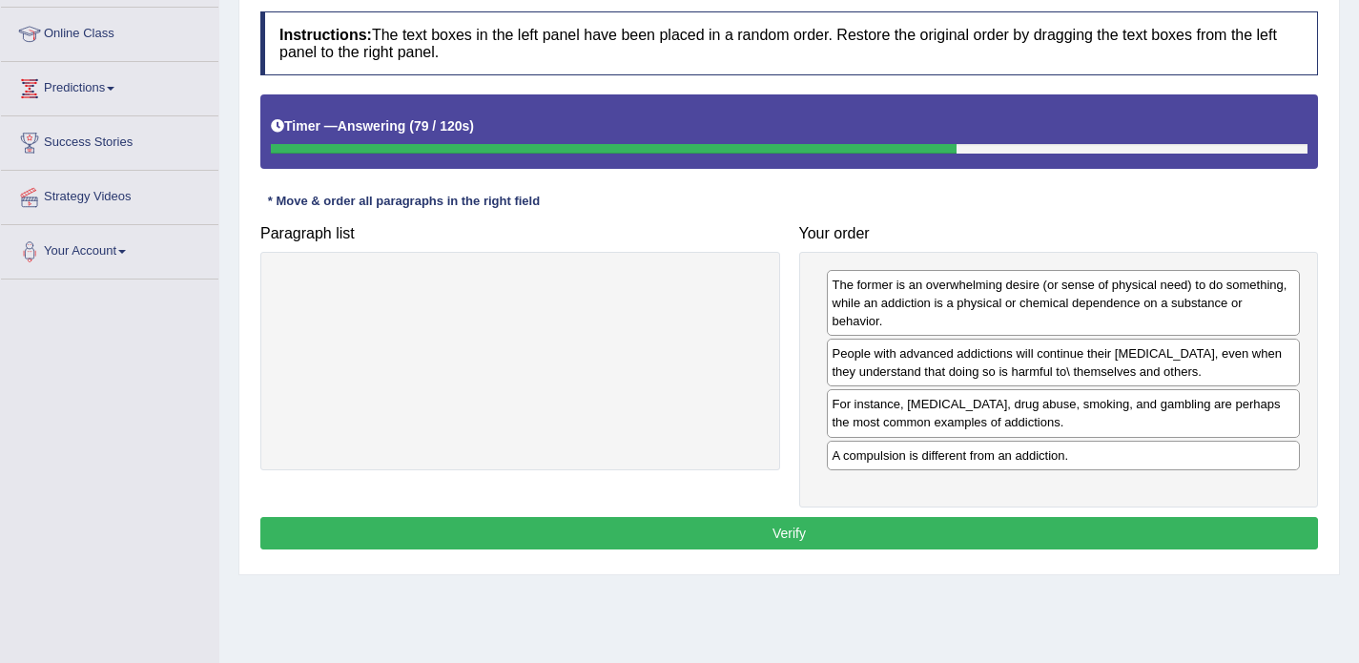
click at [758, 521] on button "Verify" at bounding box center [789, 533] width 1058 height 32
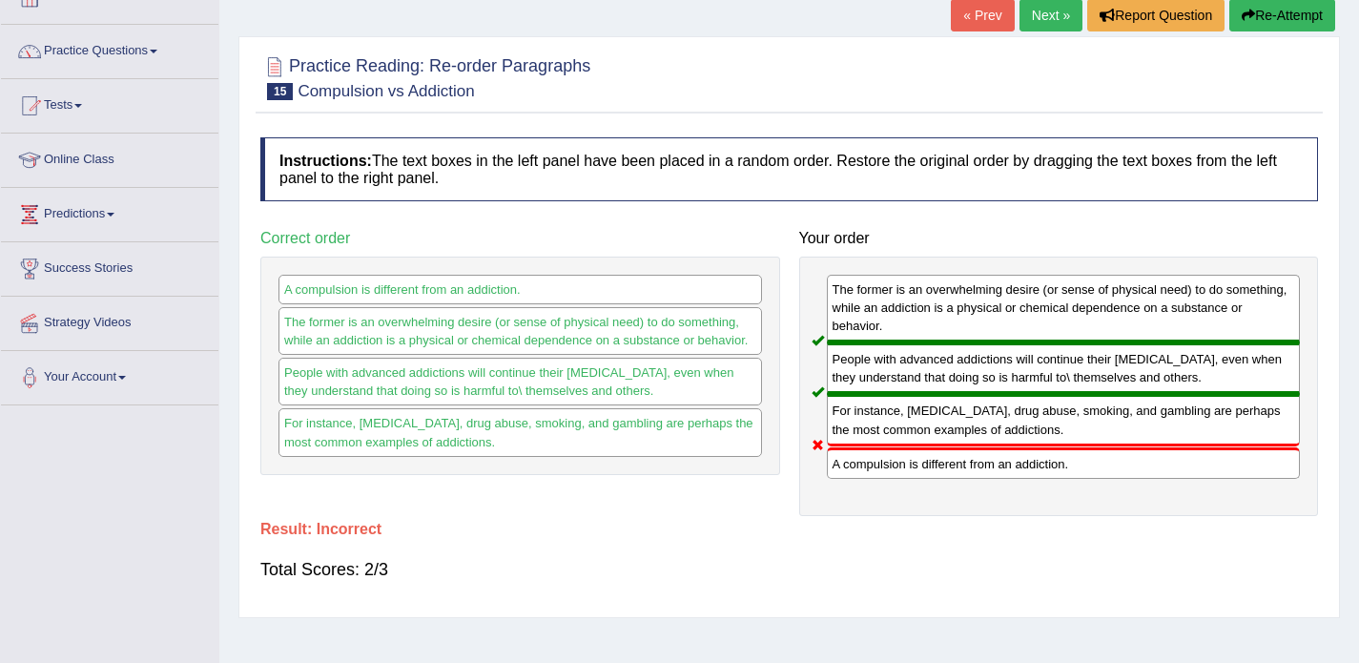
scroll to position [121, 0]
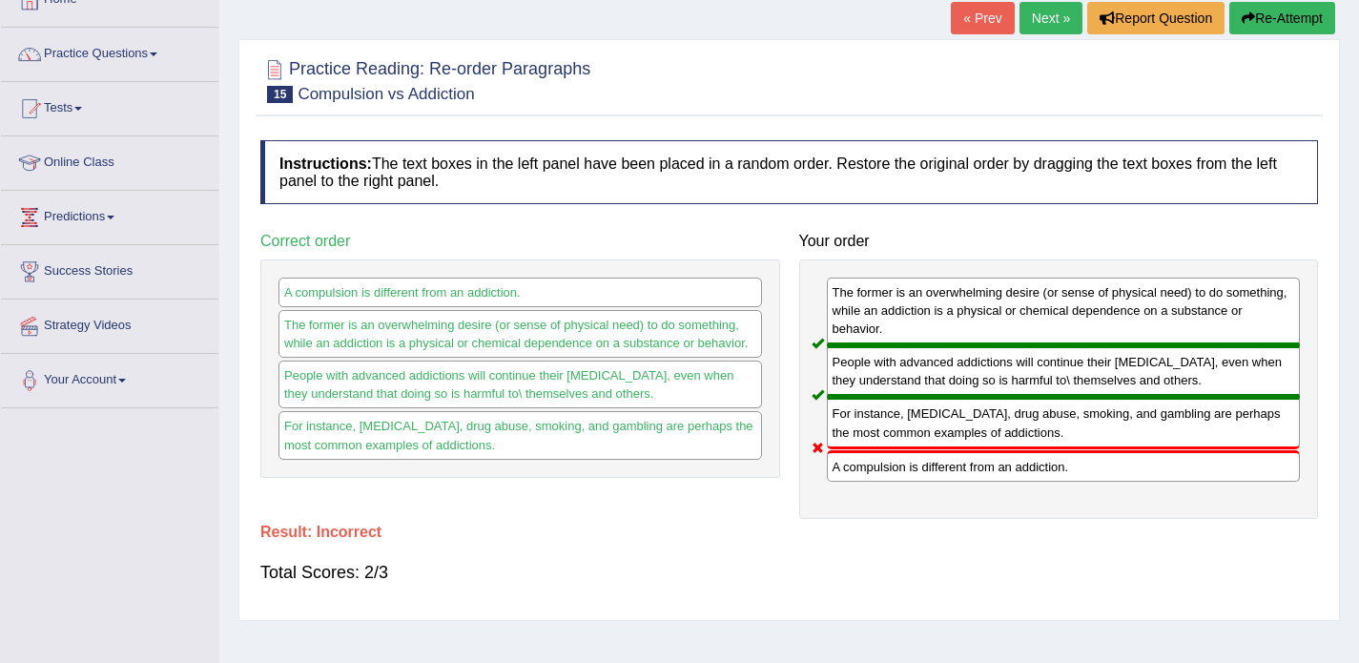
click at [1040, 19] on link "Next »" at bounding box center [1051, 18] width 63 height 32
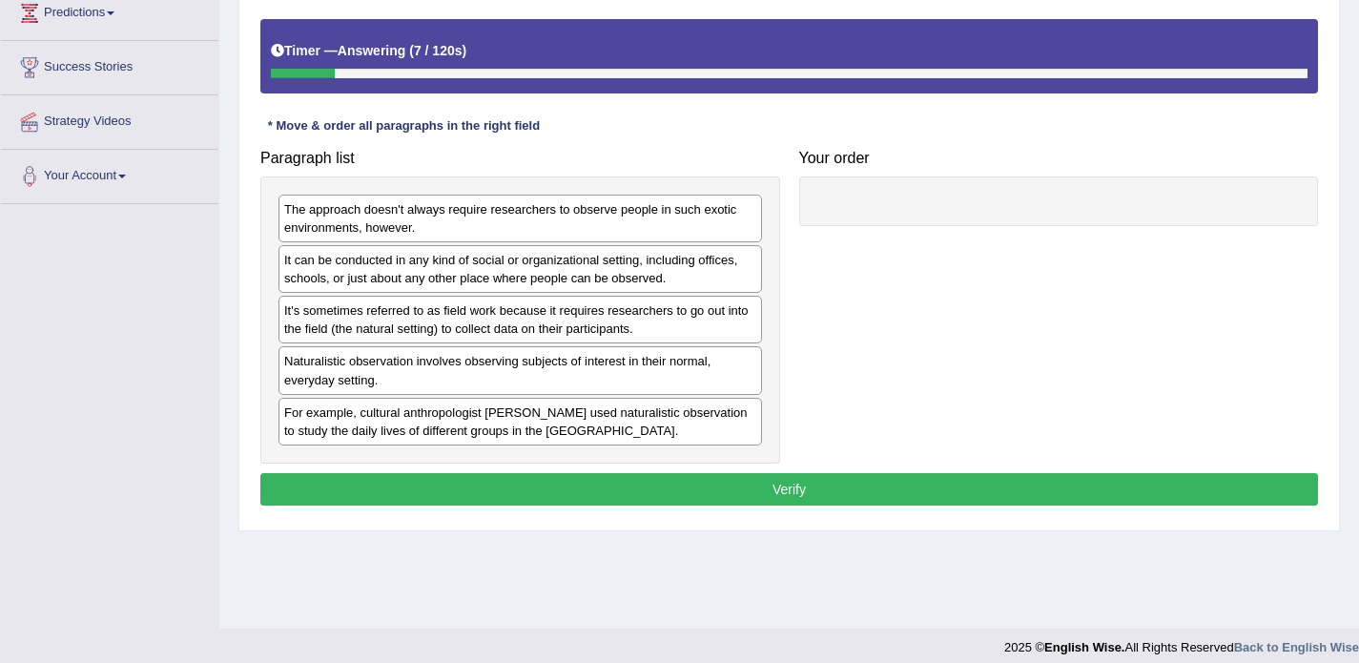
scroll to position [324, 0]
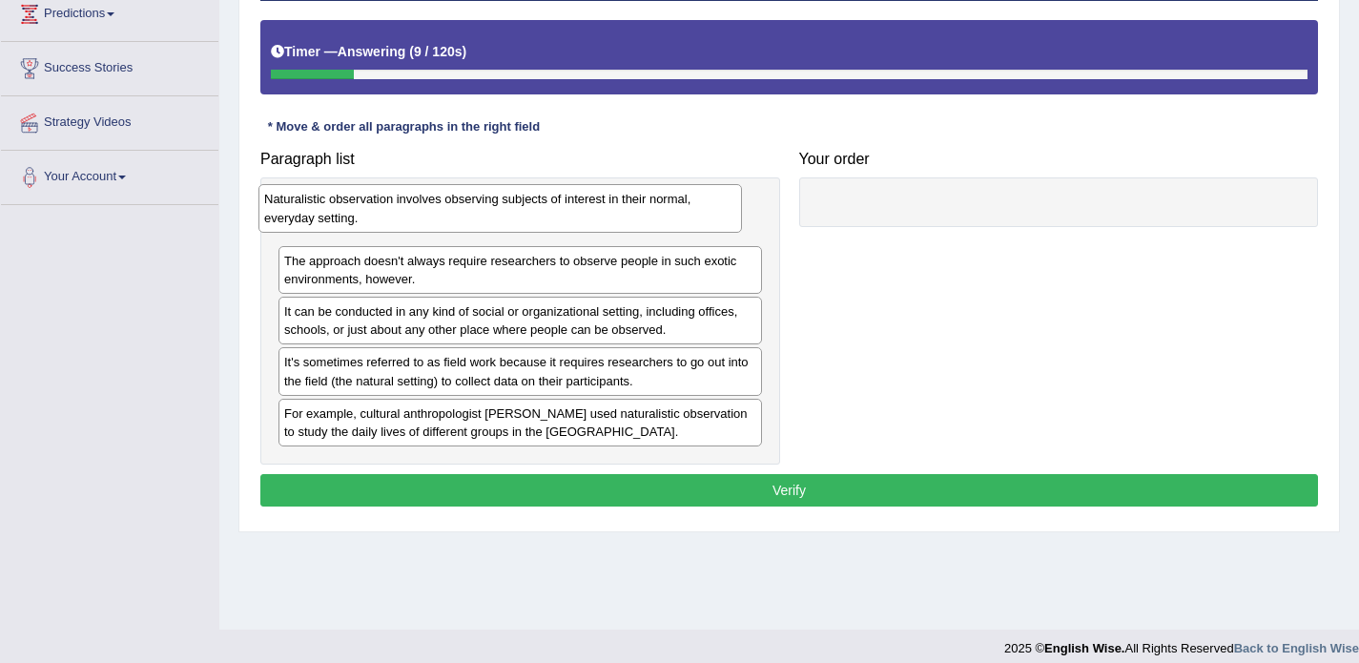
drag, startPoint x: 426, startPoint y: 375, endPoint x: 408, endPoint y: 211, distance: 165.1
click at [408, 211] on div "Naturalistic observation involves observing subjects of interest in their norma…" at bounding box center [500, 208] width 484 height 48
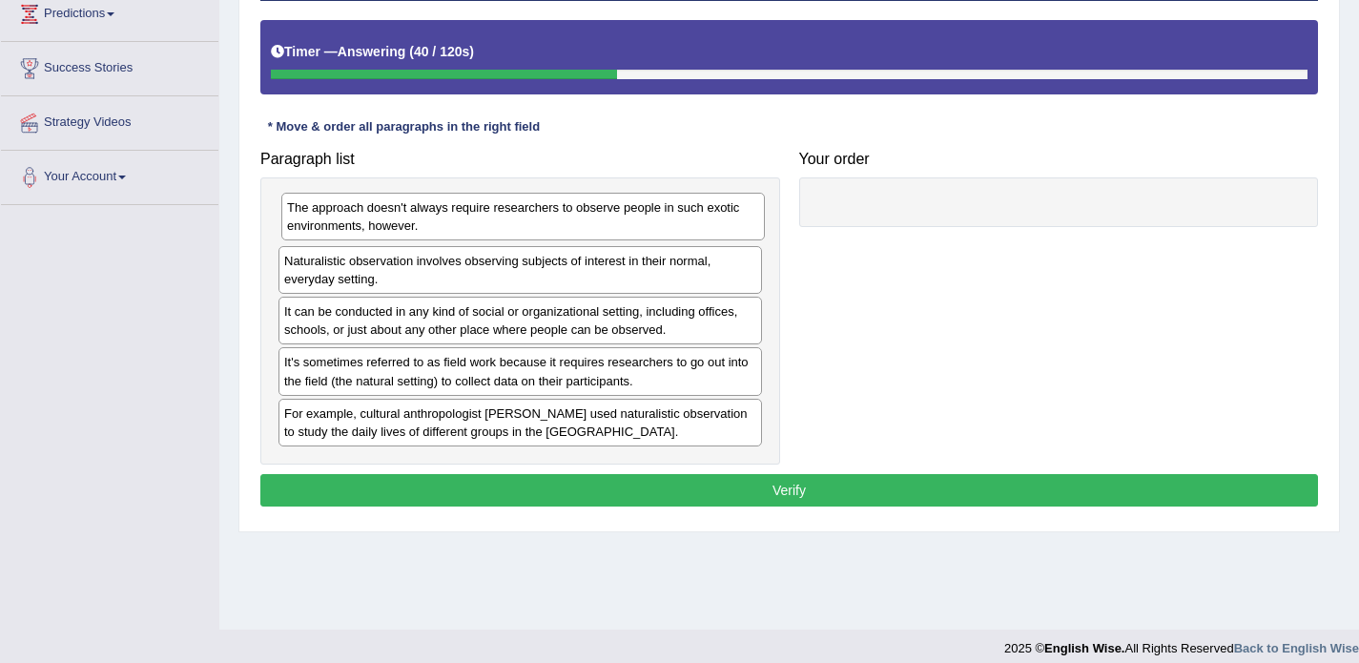
drag, startPoint x: 377, startPoint y: 271, endPoint x: 380, endPoint y: 217, distance: 53.5
click at [380, 217] on div "The approach doesn't always require researchers to observe people in such exoti…" at bounding box center [523, 217] width 484 height 48
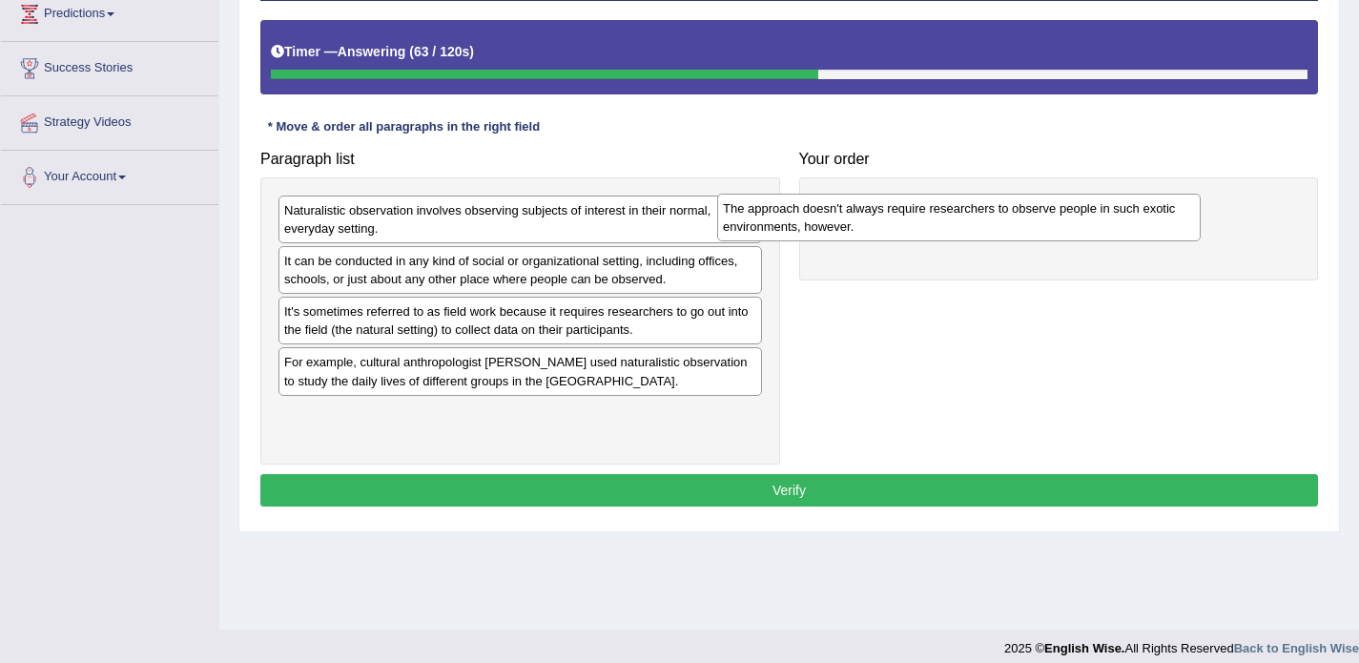
drag, startPoint x: 397, startPoint y: 210, endPoint x: 836, endPoint y: 207, distance: 438.8
click at [836, 208] on div "The approach doesn't always require researchers to observe people in such exoti…" at bounding box center [959, 218] width 484 height 48
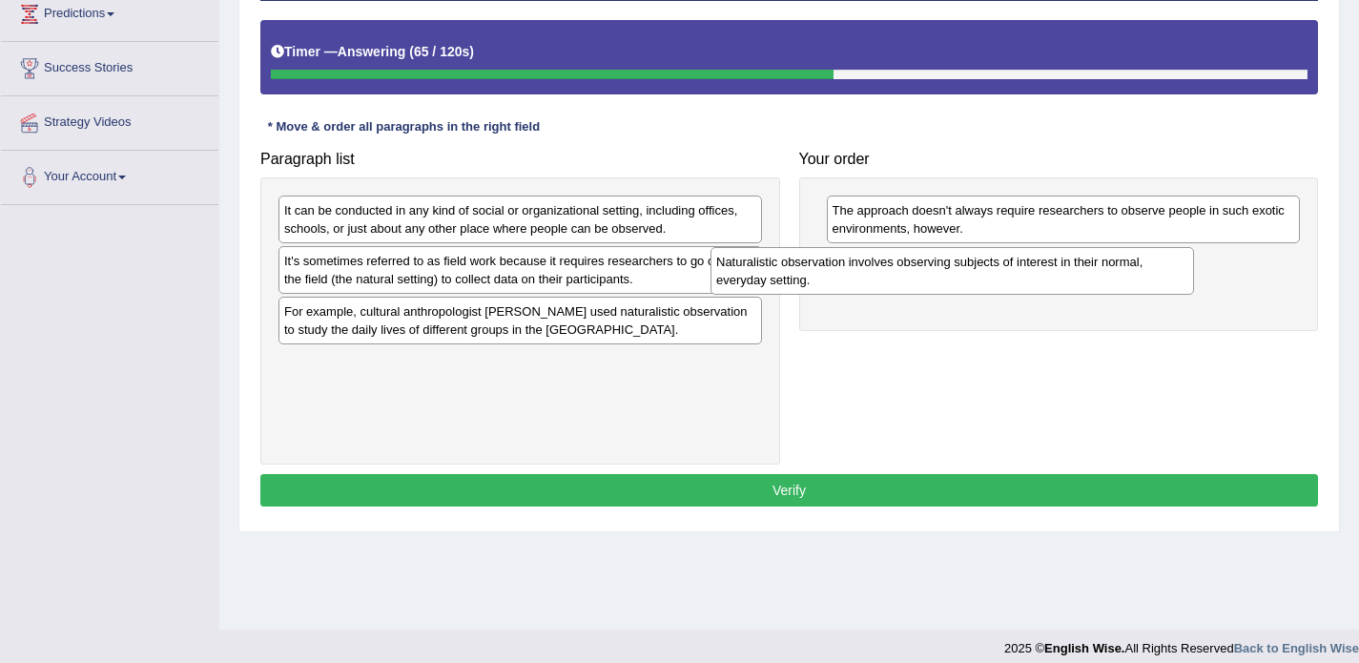
drag, startPoint x: 489, startPoint y: 215, endPoint x: 923, endPoint y: 264, distance: 436.8
click at [923, 264] on div "Naturalistic observation involves observing subjects of interest in their norma…" at bounding box center [953, 271] width 484 height 48
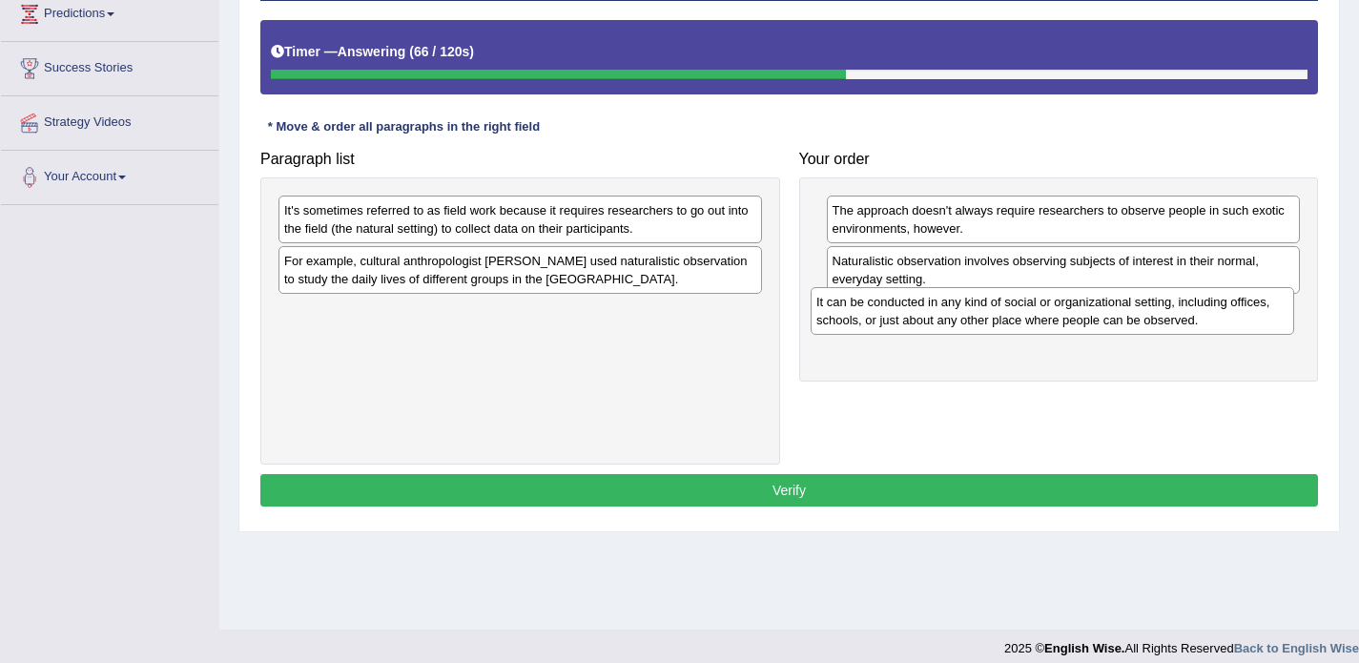
drag, startPoint x: 499, startPoint y: 213, endPoint x: 1031, endPoint y: 303, distance: 539.9
click at [1031, 303] on div "It can be conducted in any kind of social or organizational setting, including …" at bounding box center [1053, 311] width 484 height 48
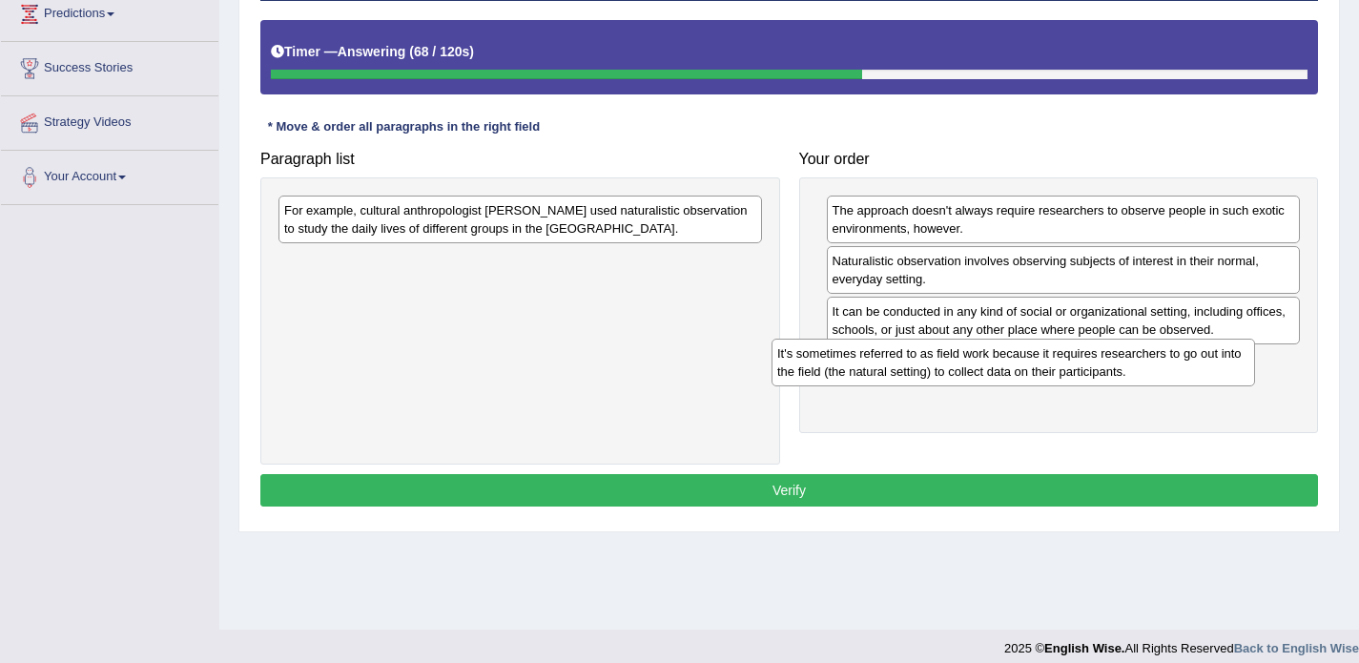
drag, startPoint x: 529, startPoint y: 219, endPoint x: 1023, endPoint y: 362, distance: 514.1
click at [1023, 362] on div "It's sometimes referred to as field work because it requires researchers to go …" at bounding box center [1014, 363] width 484 height 48
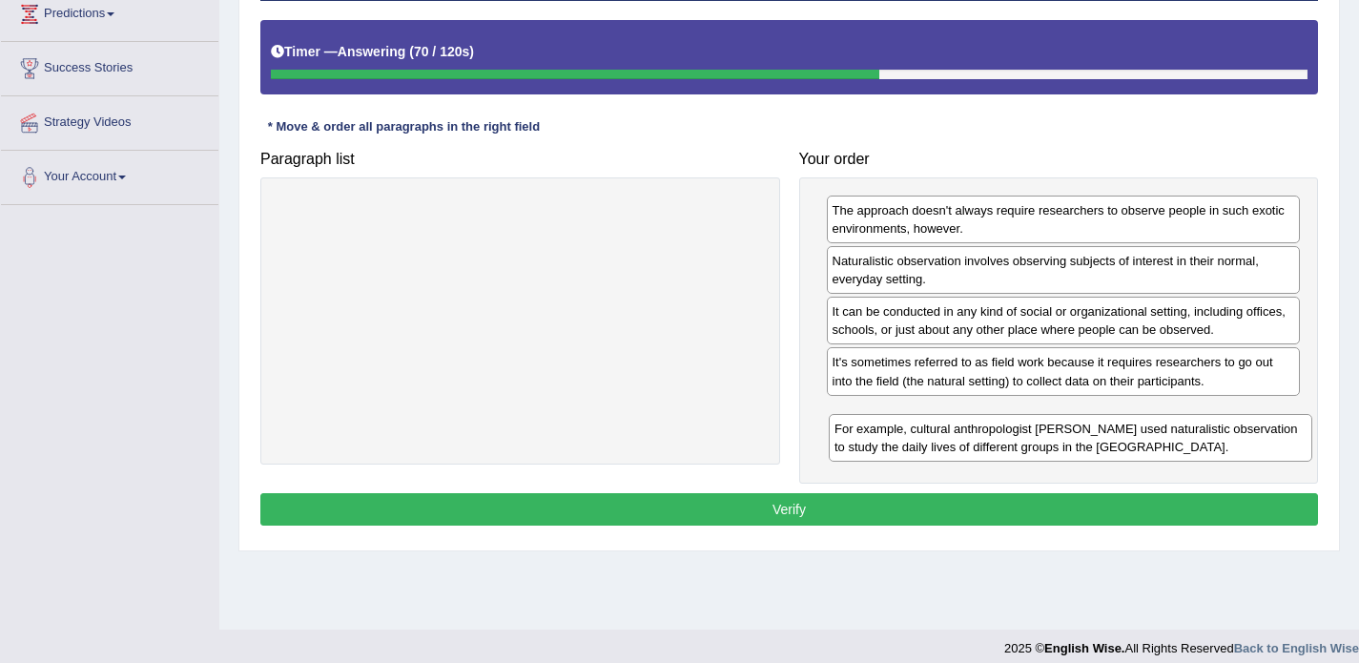
drag, startPoint x: 557, startPoint y: 221, endPoint x: 1107, endPoint y: 440, distance: 592.1
click at [1107, 440] on div "For example, cultural anthropologist [PERSON_NAME] used naturalistic observatio…" at bounding box center [1071, 438] width 484 height 48
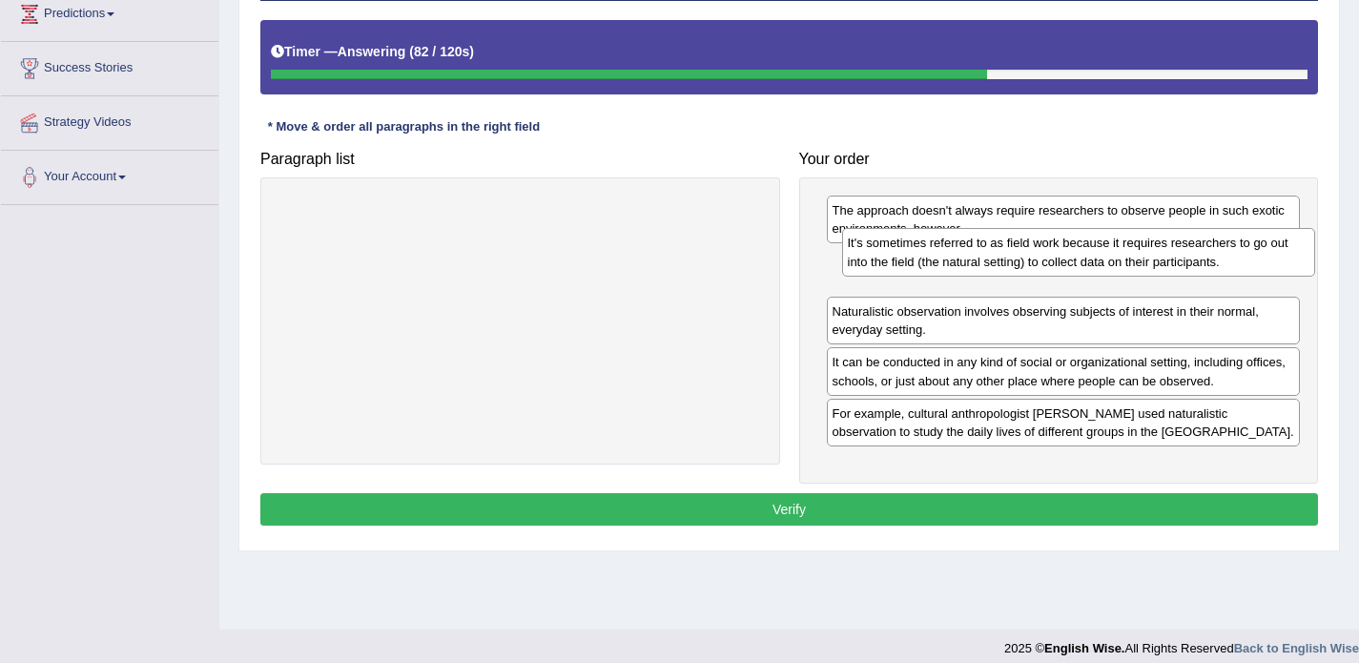
drag, startPoint x: 1009, startPoint y: 390, endPoint x: 1024, endPoint y: 275, distance: 116.4
click at [1024, 275] on div "It's sometimes referred to as field work because it requires researchers to go …" at bounding box center [1079, 252] width 474 height 48
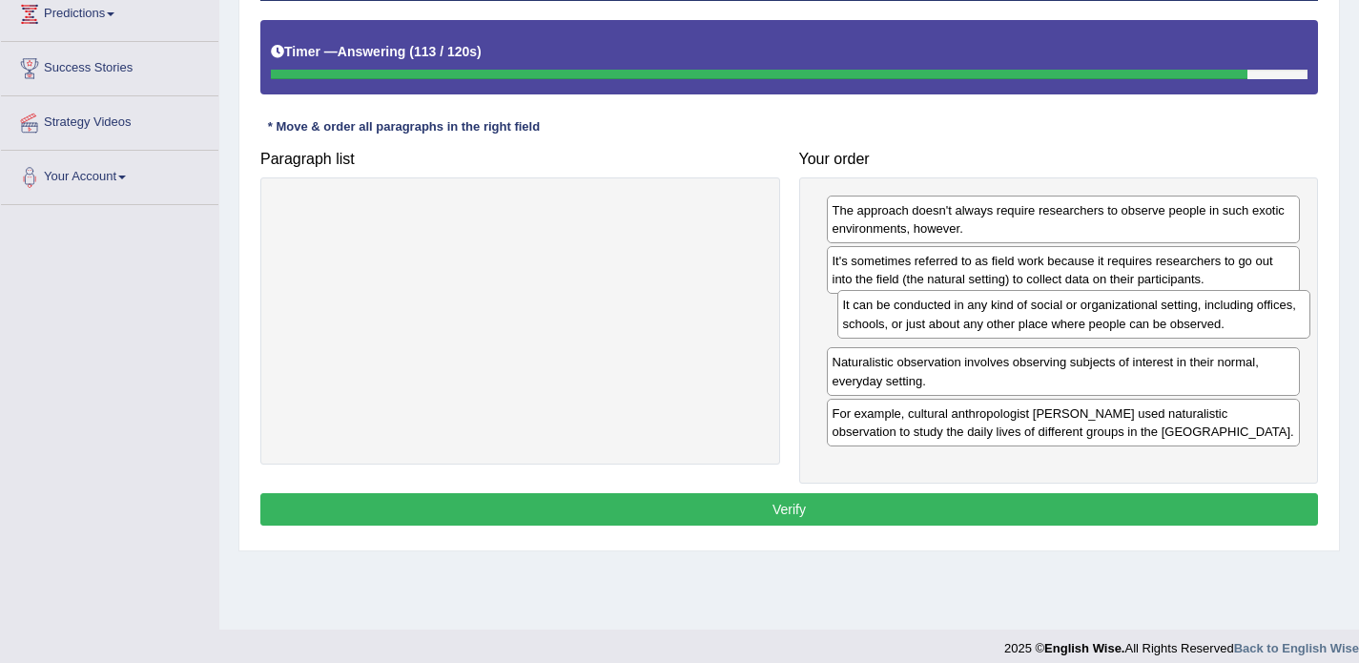
drag, startPoint x: 911, startPoint y: 372, endPoint x: 921, endPoint y: 315, distance: 58.2
click at [921, 315] on div "It can be conducted in any kind of social or organizational setting, including …" at bounding box center [1074, 314] width 474 height 48
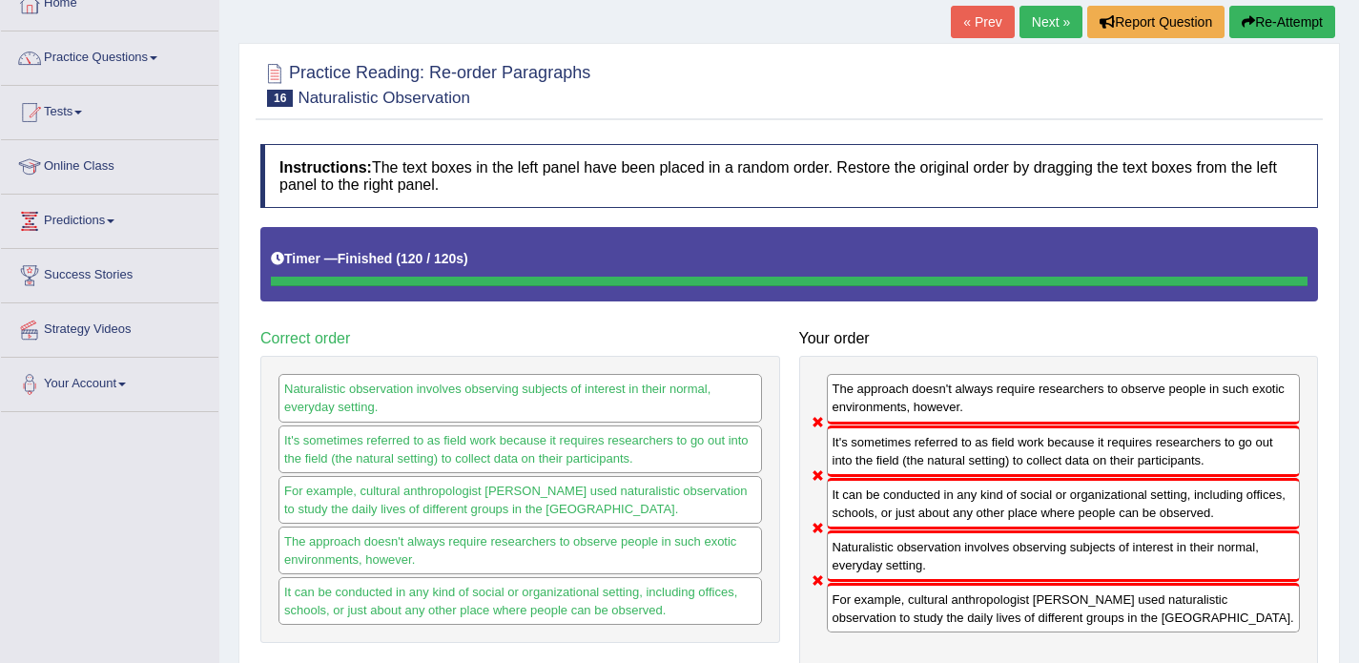
scroll to position [122, 0]
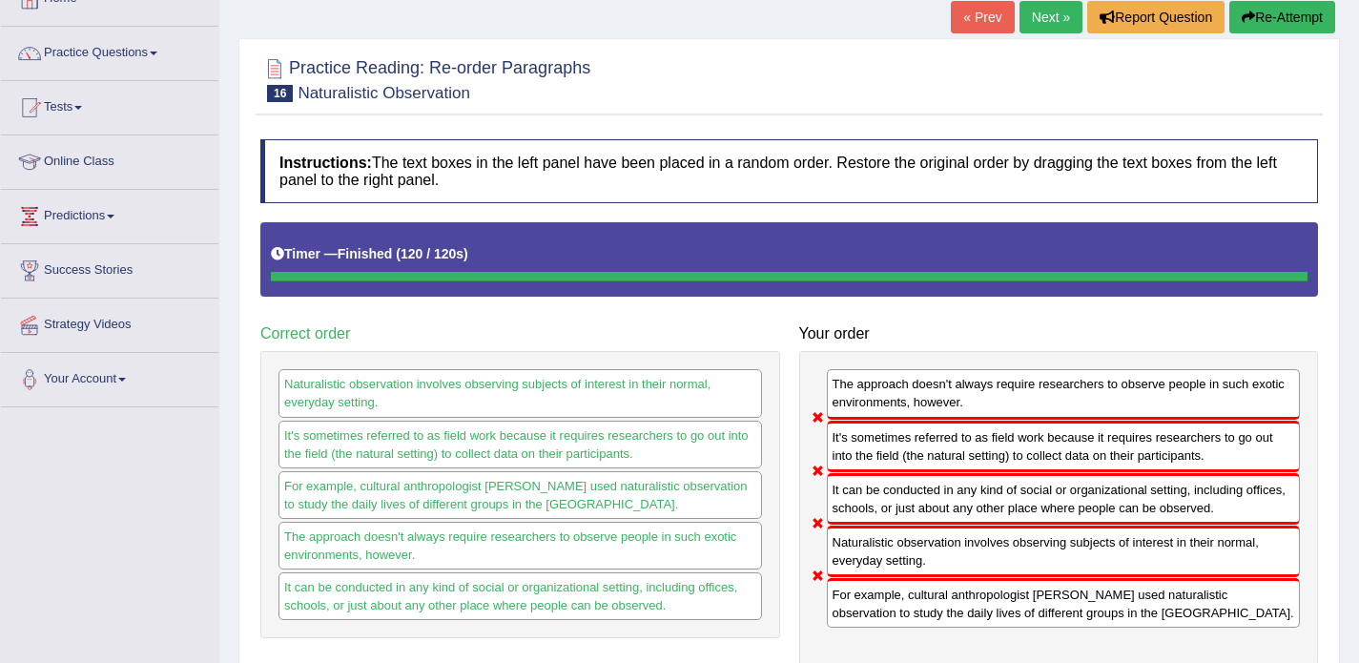
click at [1025, 14] on link "Next »" at bounding box center [1051, 17] width 63 height 32
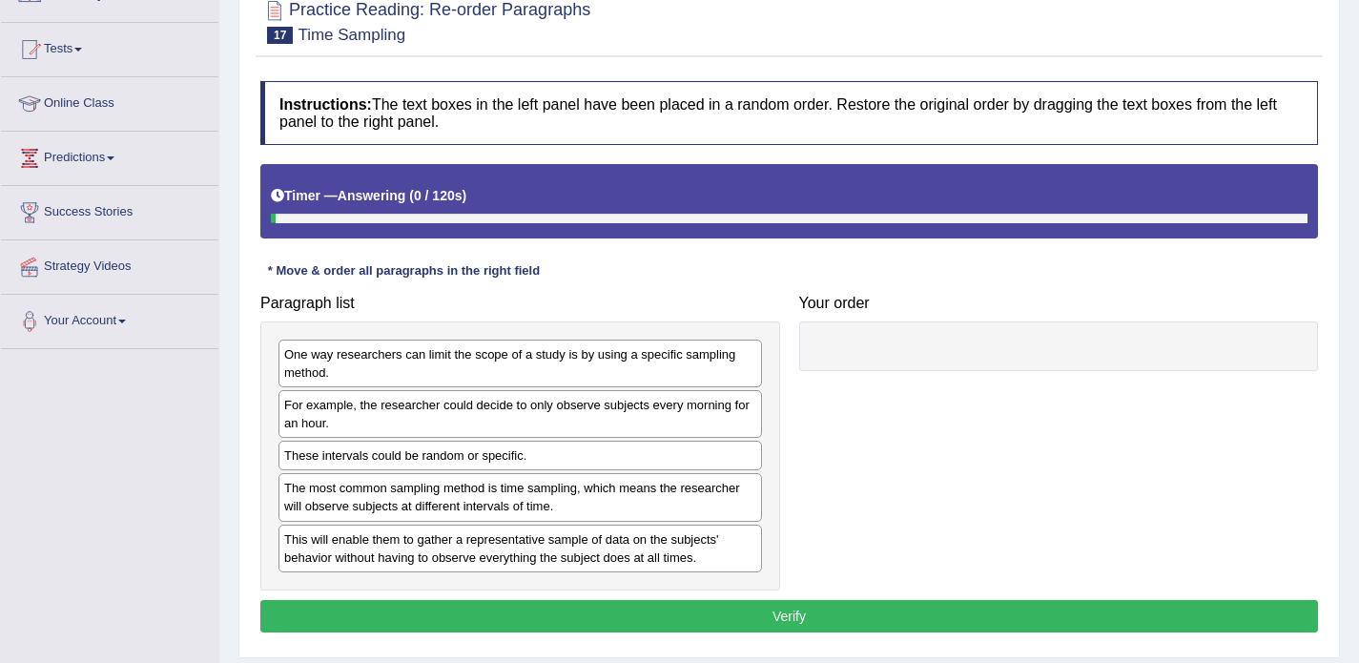
scroll to position [203, 0]
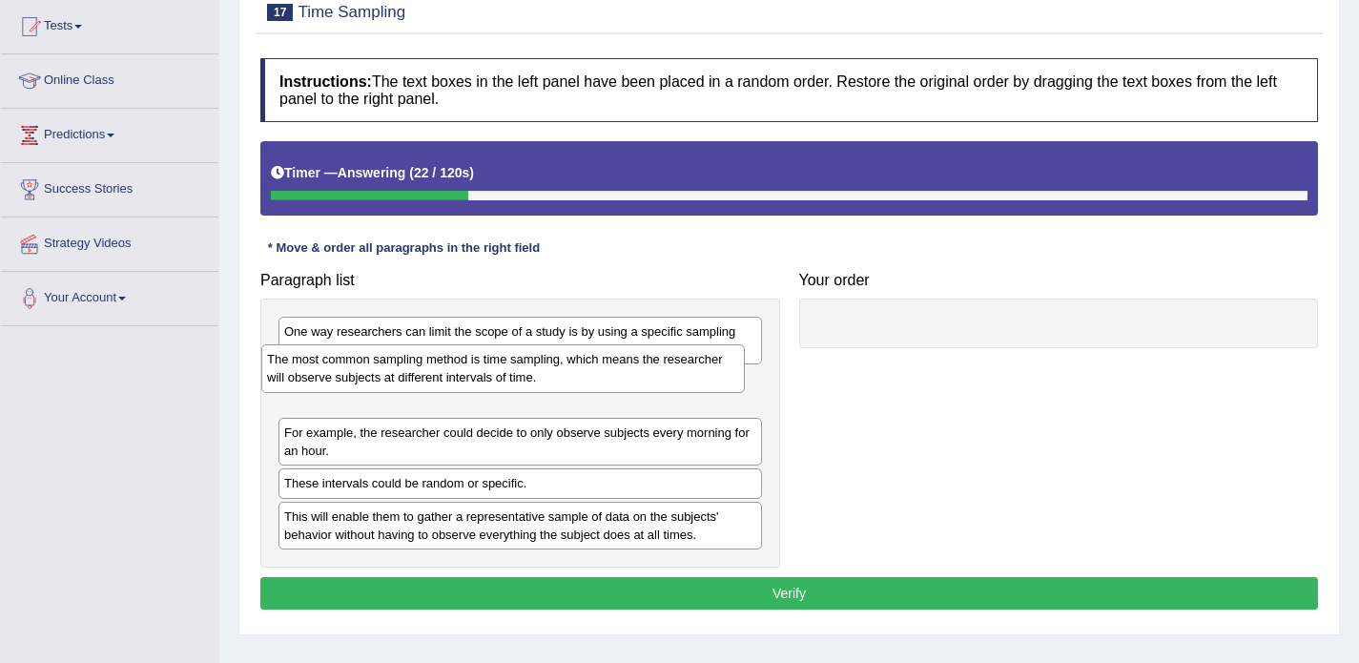
drag, startPoint x: 398, startPoint y: 476, endPoint x: 383, endPoint y: 382, distance: 95.5
click at [383, 382] on div "The most common sampling method is time sampling, which means the researcher wi…" at bounding box center [503, 368] width 484 height 48
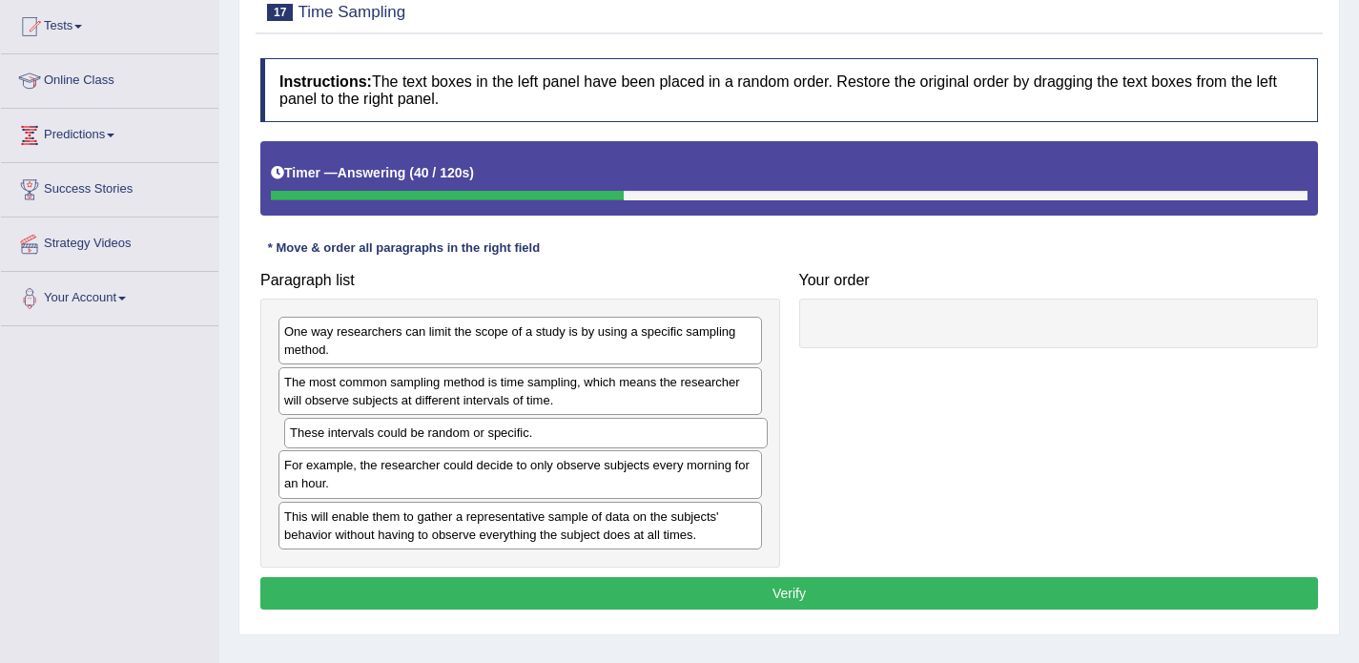
drag, startPoint x: 383, startPoint y: 482, endPoint x: 388, endPoint y: 431, distance: 50.9
click at [388, 431] on div "These intervals could be random or specific." at bounding box center [526, 433] width 484 height 30
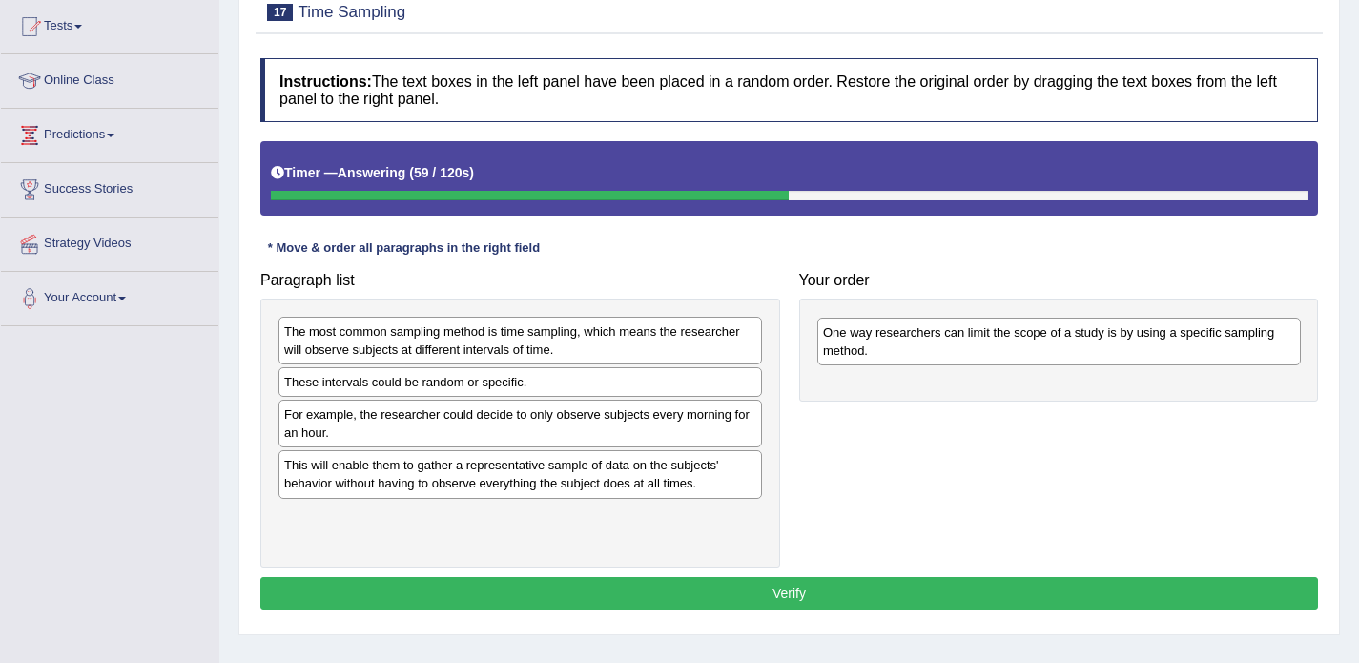
drag, startPoint x: 378, startPoint y: 331, endPoint x: 920, endPoint y: 340, distance: 542.8
click at [920, 340] on div "One way researchers can limit the scope of a study is by using a specific sampl…" at bounding box center [1059, 342] width 484 height 48
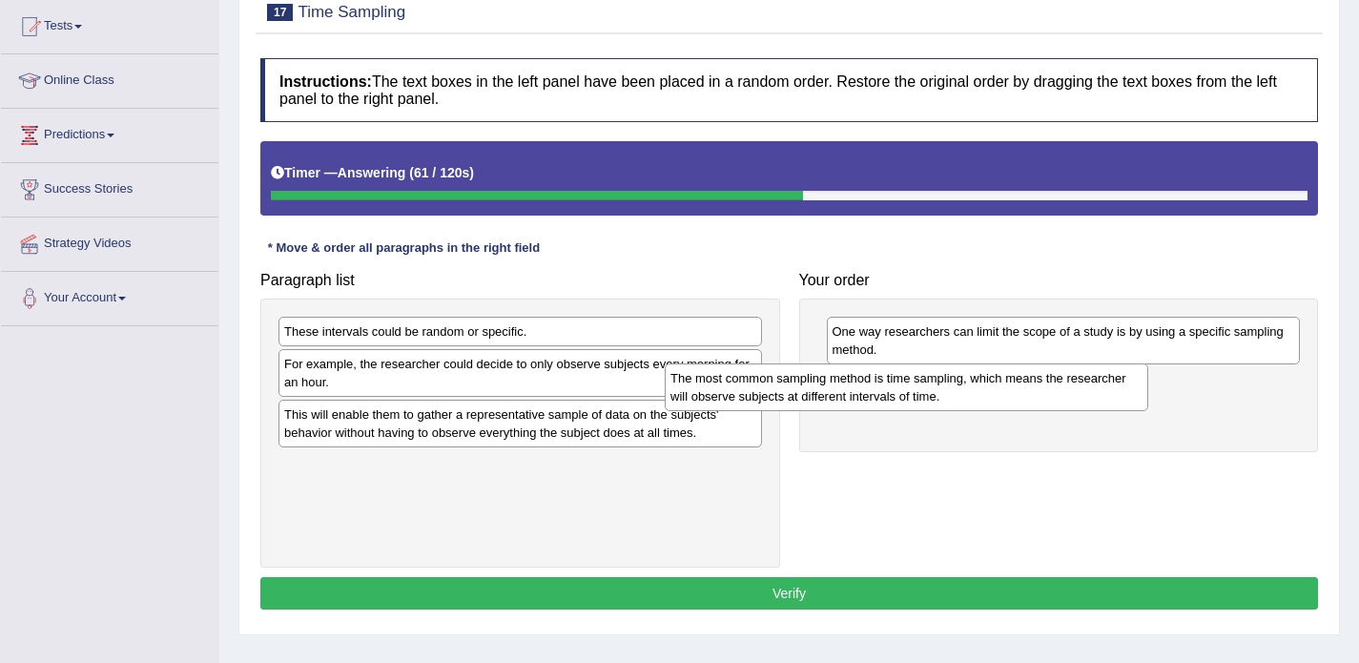
drag, startPoint x: 711, startPoint y: 330, endPoint x: 1099, endPoint y: 377, distance: 391.0
click at [1099, 377] on div "The most common sampling method is time sampling, which means the researcher wi…" at bounding box center [907, 387] width 484 height 48
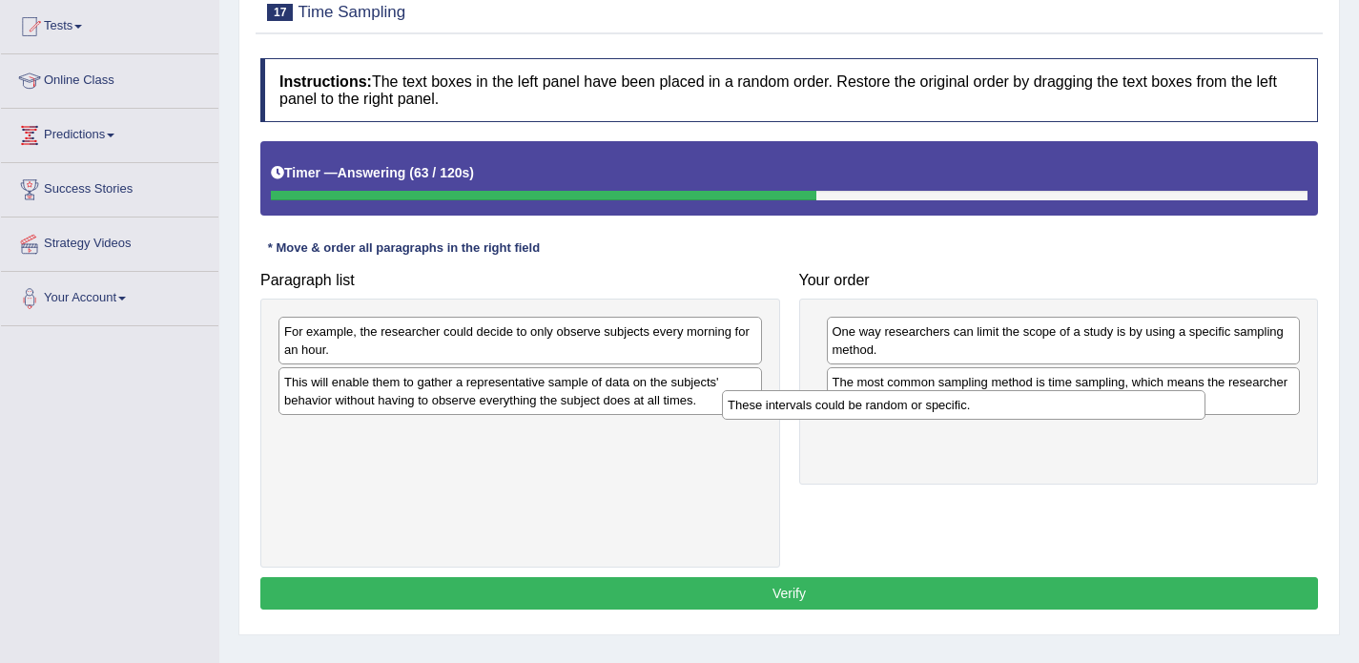
drag, startPoint x: 668, startPoint y: 324, endPoint x: 1150, endPoint y: 408, distance: 489.9
click at [1150, 408] on div "These intervals could be random or specific." at bounding box center [964, 405] width 484 height 30
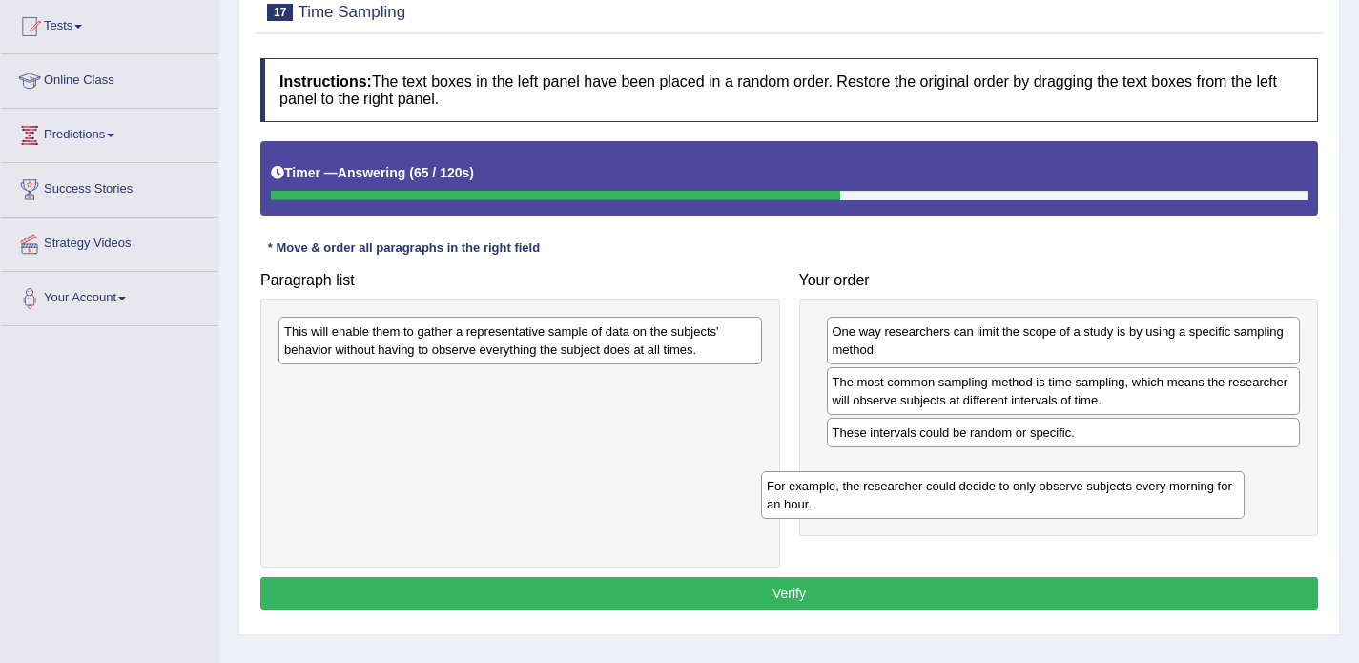
drag, startPoint x: 543, startPoint y: 346, endPoint x: 1025, endPoint y: 501, distance: 506.8
click at [1025, 501] on div "For example, the researcher could decide to only observe subjects every morning…" at bounding box center [1003, 495] width 484 height 48
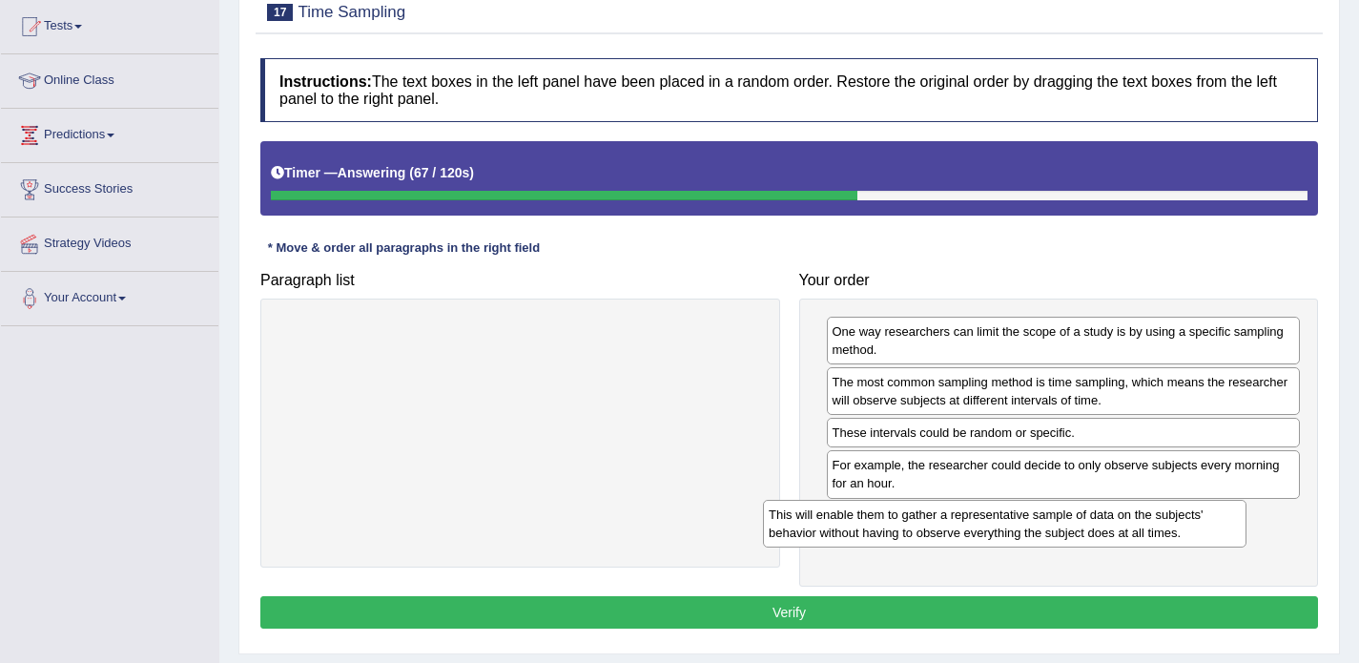
drag, startPoint x: 526, startPoint y: 345, endPoint x: 1010, endPoint y: 528, distance: 518.0
click at [1010, 528] on div "This will enable them to gather a representative sample of data on the subjects…" at bounding box center [1005, 524] width 484 height 48
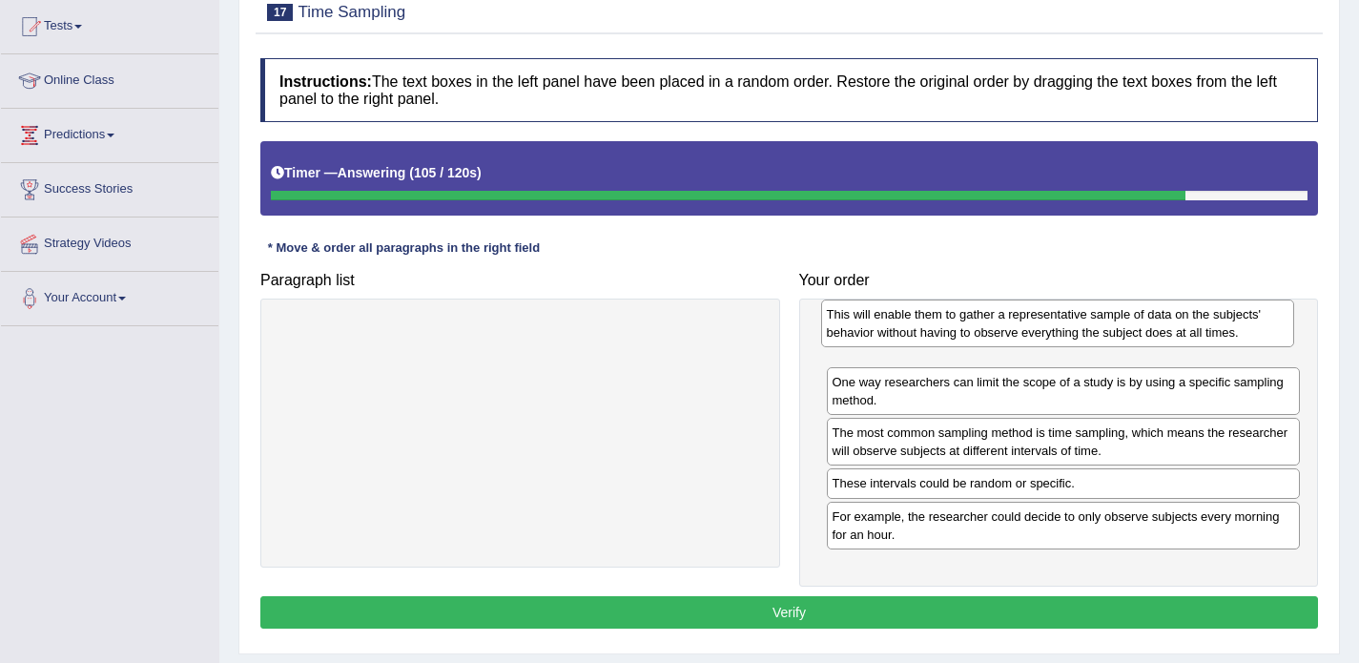
drag, startPoint x: 878, startPoint y: 527, endPoint x: 872, endPoint y: 326, distance: 200.4
click at [872, 326] on div "This will enable them to gather a representative sample of data on the subjects…" at bounding box center [1058, 324] width 474 height 48
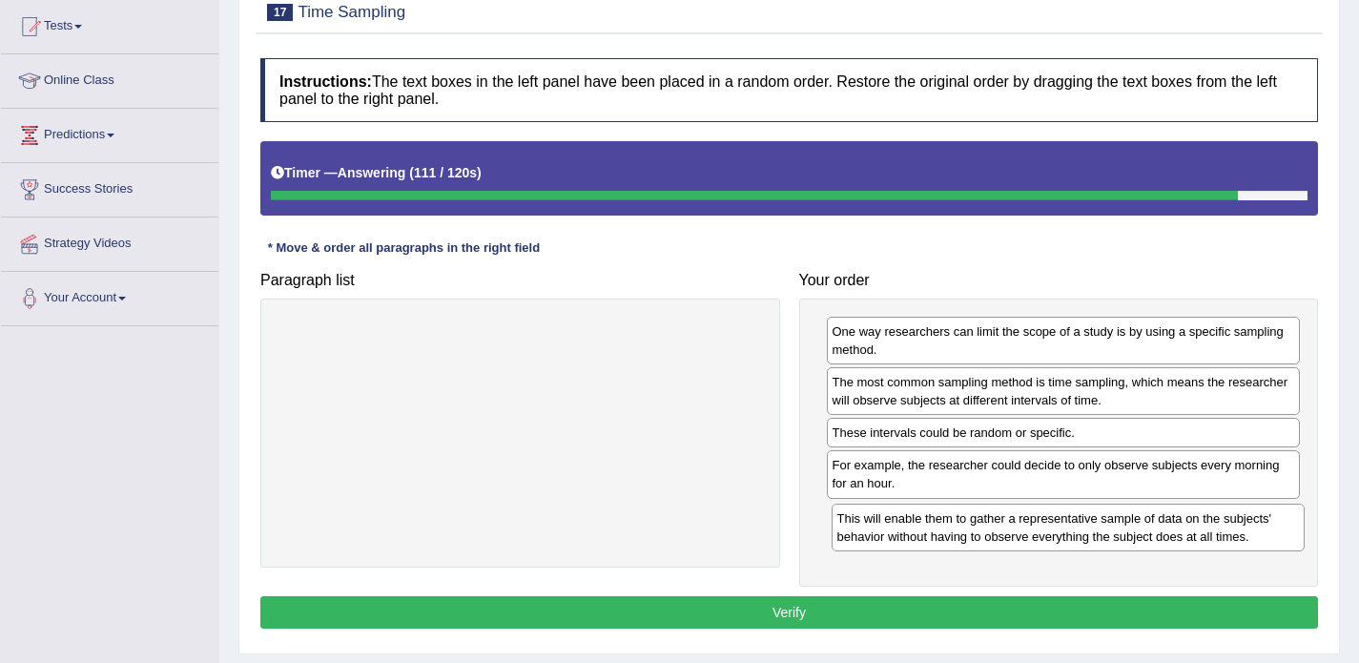
drag, startPoint x: 868, startPoint y: 335, endPoint x: 873, endPoint y: 520, distance: 185.1
click at [873, 520] on div "This will enable them to gather a representative sample of data on the subjects…" at bounding box center [1069, 528] width 474 height 48
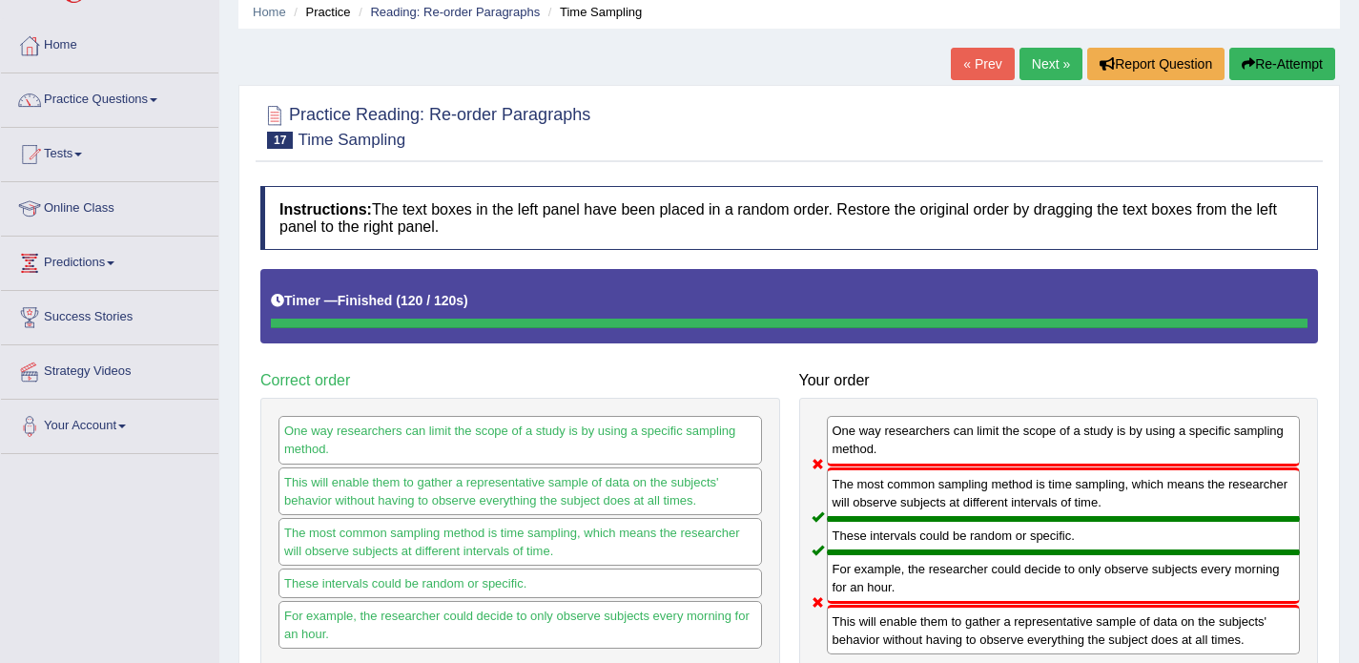
scroll to position [73, 0]
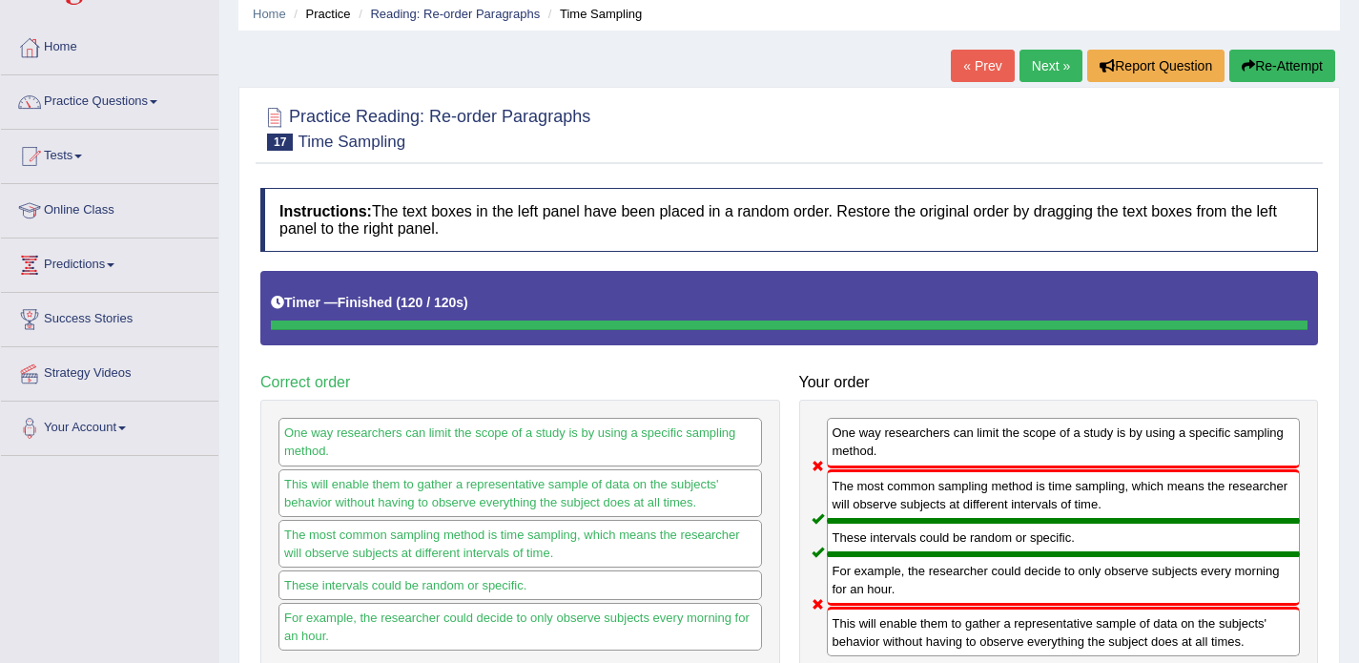
click at [1023, 63] on link "Next »" at bounding box center [1051, 66] width 63 height 32
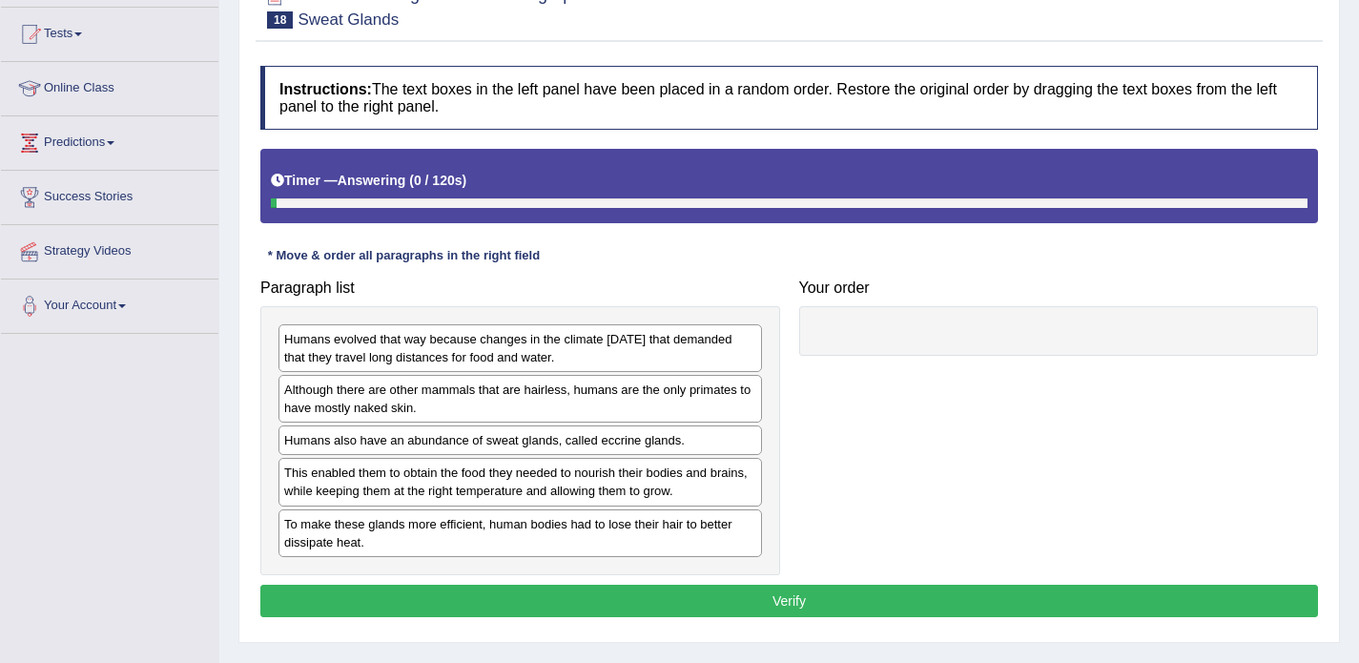
scroll to position [216, 0]
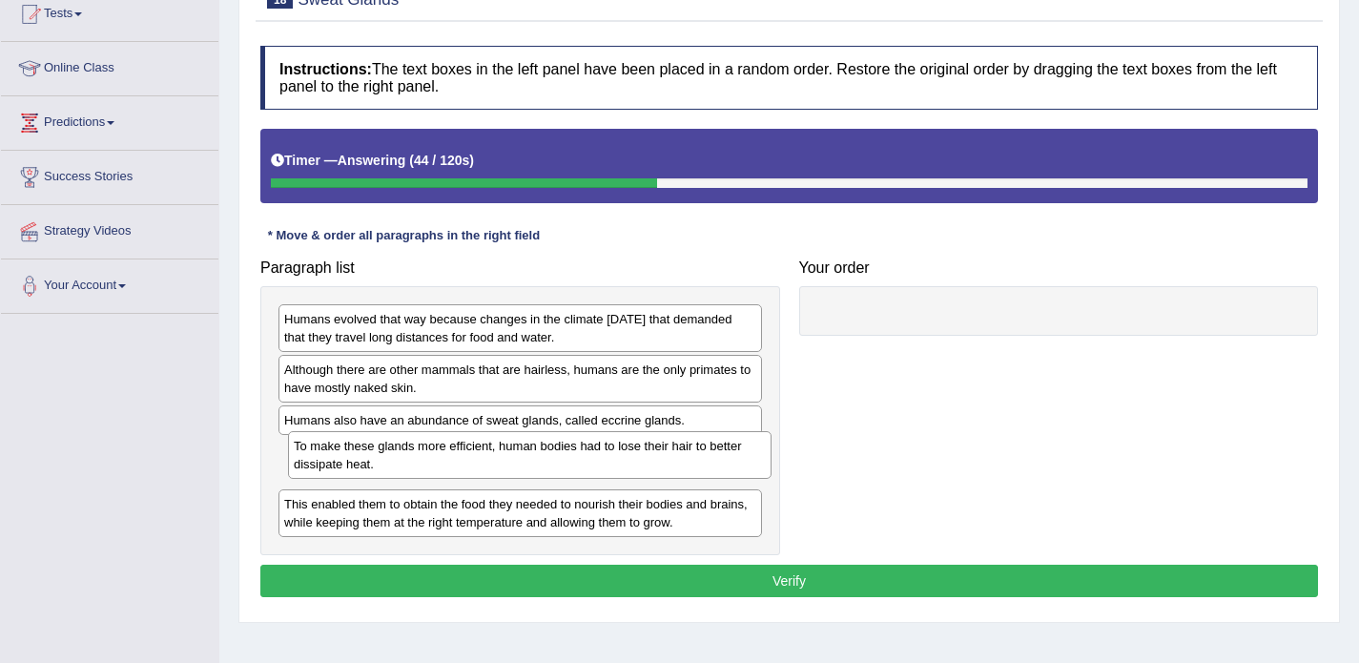
drag, startPoint x: 480, startPoint y: 521, endPoint x: 489, endPoint y: 463, distance: 59.0
click at [489, 463] on div "To make these glands more efficient, human bodies had to lose their hair to bet…" at bounding box center [530, 455] width 484 height 48
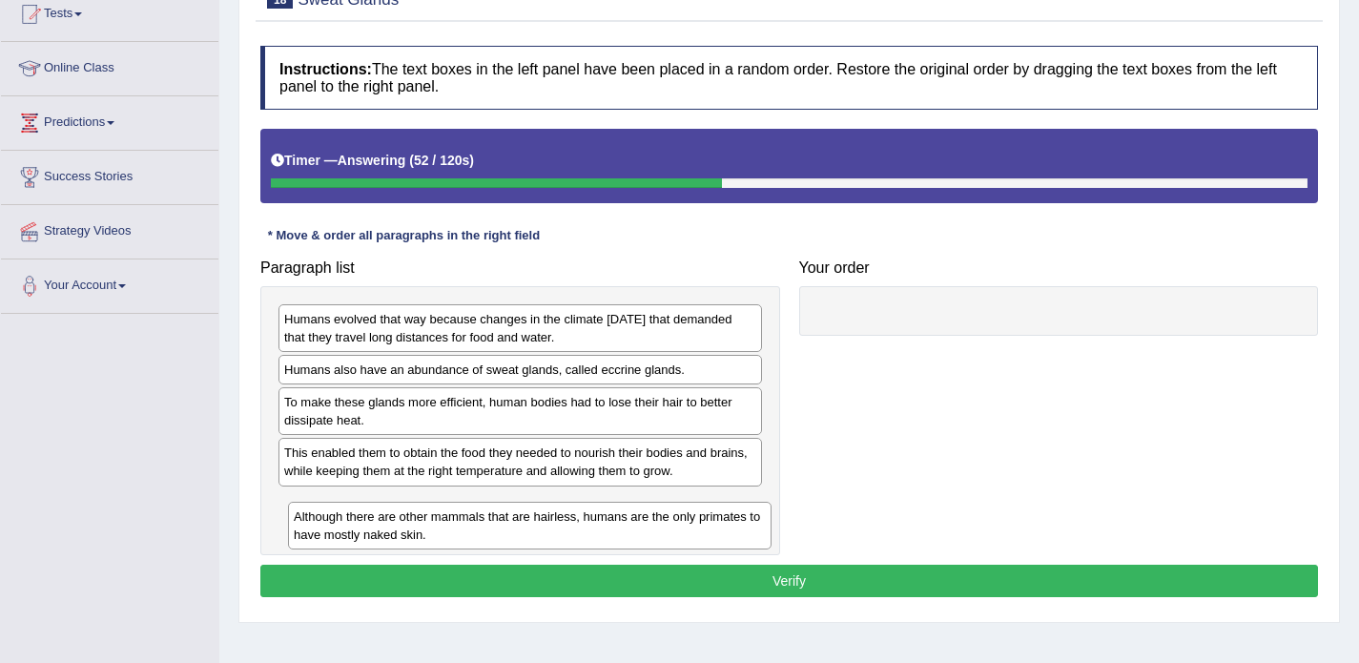
drag, startPoint x: 460, startPoint y: 383, endPoint x: 469, endPoint y: 530, distance: 147.2
click at [469, 530] on div "Although there are other mammals that are hairless, humans are the only primate…" at bounding box center [530, 526] width 484 height 48
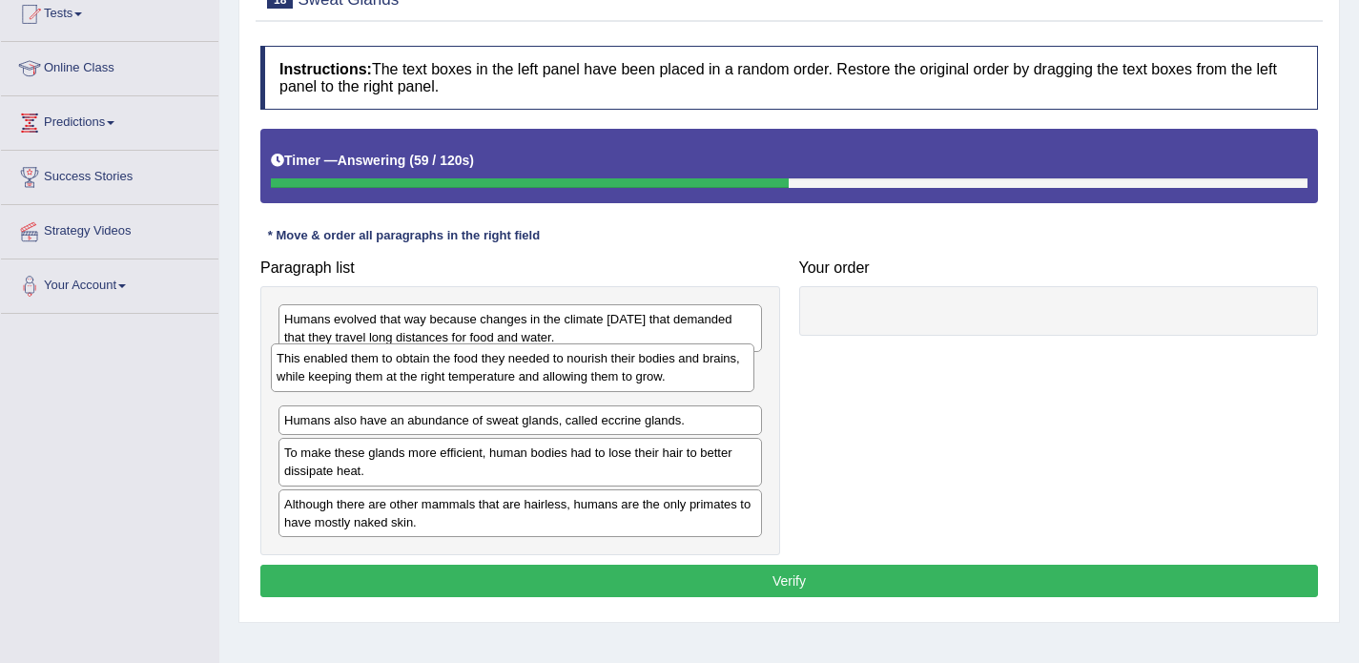
drag, startPoint x: 419, startPoint y: 465, endPoint x: 411, endPoint y: 373, distance: 91.9
click at [411, 373] on div "This enabled them to obtain the food they needed to nourish their bodies and br…" at bounding box center [513, 367] width 484 height 48
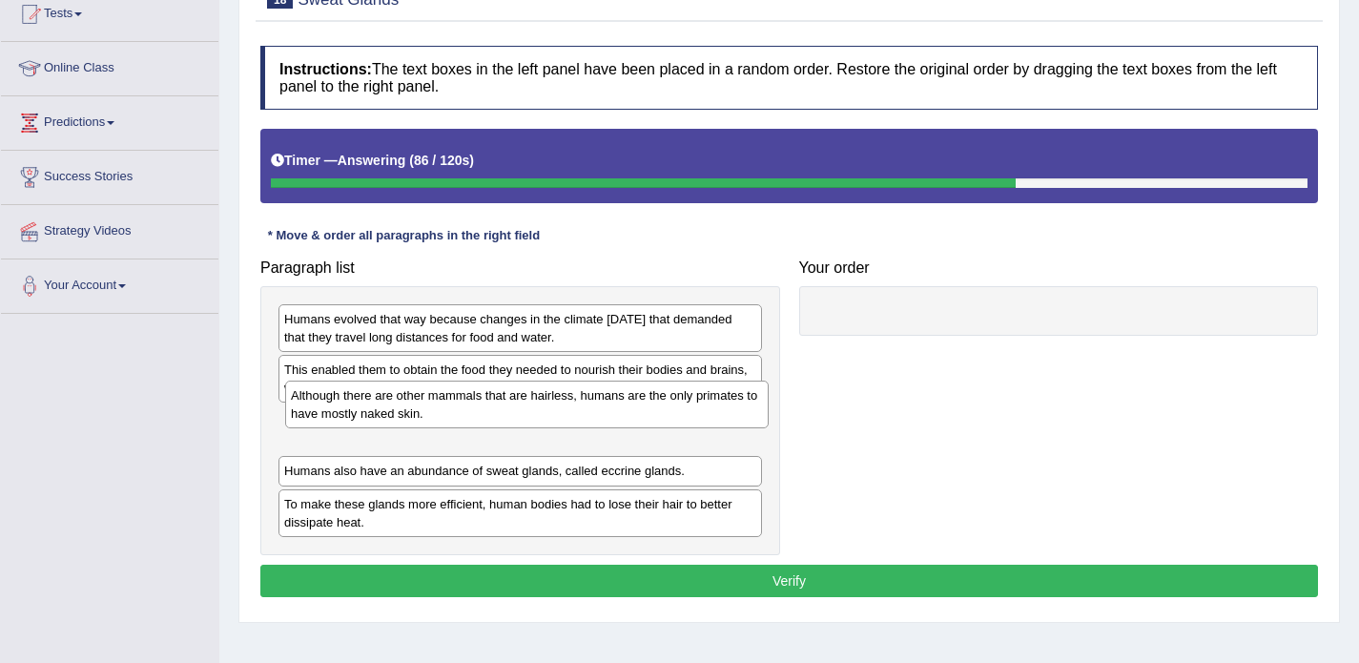
drag, startPoint x: 379, startPoint y: 513, endPoint x: 375, endPoint y: 429, distance: 84.0
click at [375, 428] on div "Although there are other mammals that are hairless, humans are the only primate…" at bounding box center [527, 405] width 484 height 48
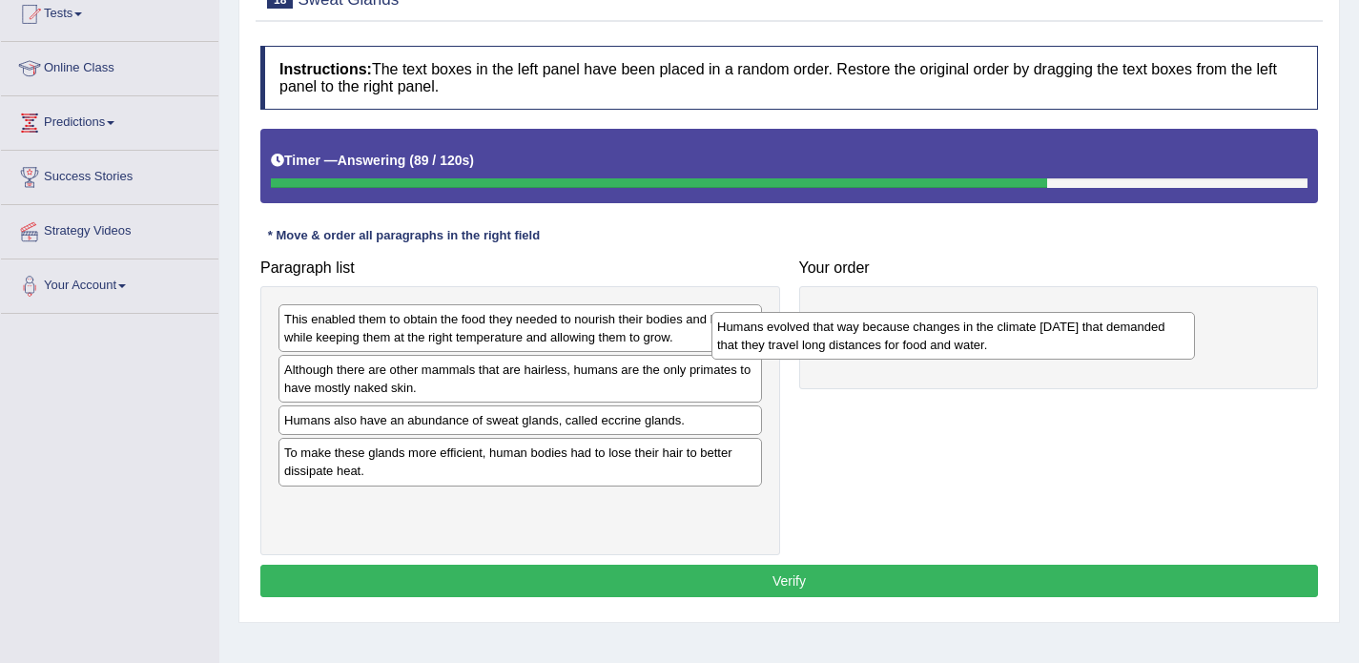
drag, startPoint x: 438, startPoint y: 324, endPoint x: 909, endPoint y: 307, distance: 471.5
click at [909, 312] on div "Humans evolved that way because changes in the climate [DATE] that demanded tha…" at bounding box center [954, 336] width 484 height 48
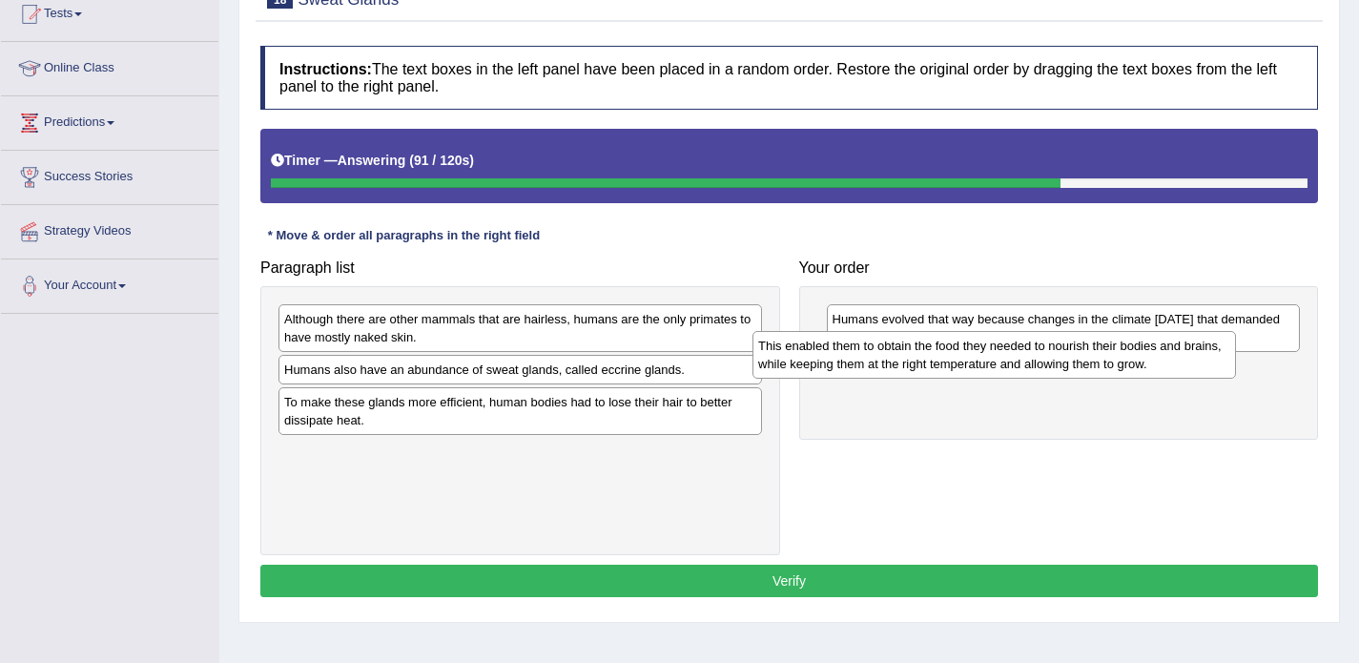
drag, startPoint x: 626, startPoint y: 326, endPoint x: 1103, endPoint y: 356, distance: 477.8
click at [1103, 356] on div "This enabled them to obtain the food they needed to nourish their bodies and br…" at bounding box center [995, 355] width 484 height 48
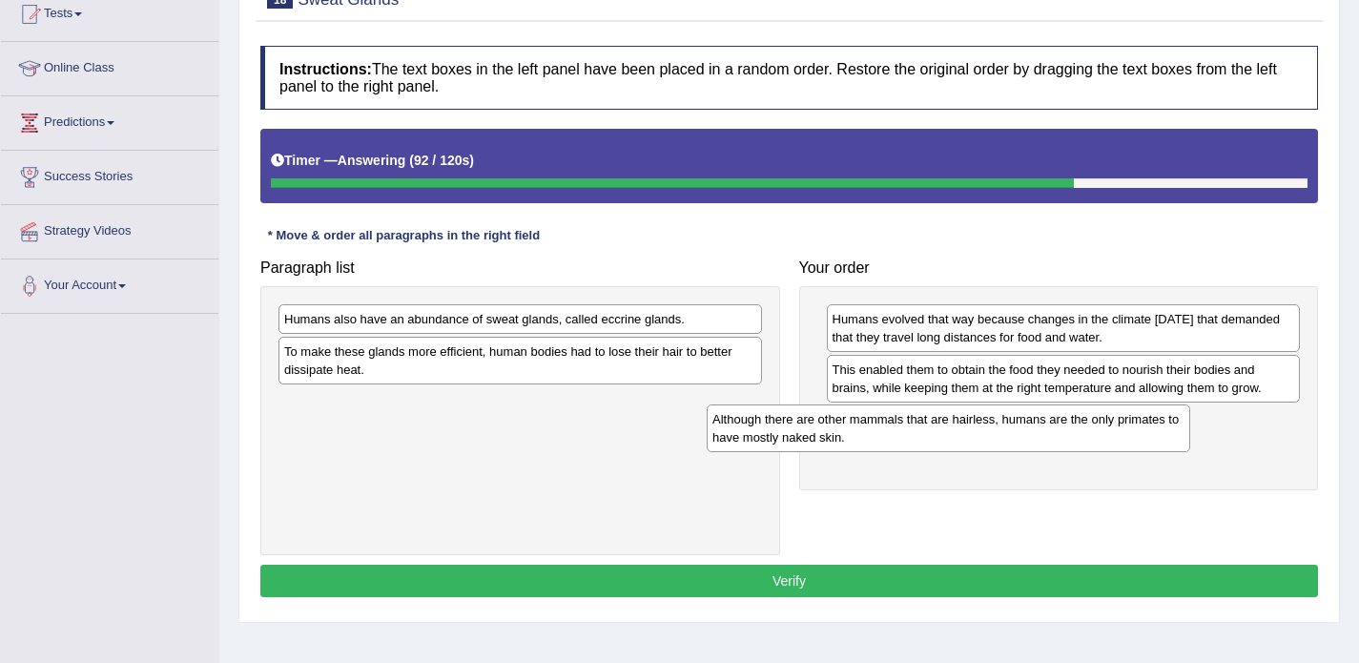
drag, startPoint x: 658, startPoint y: 329, endPoint x: 1088, endPoint y: 428, distance: 441.5
click at [1088, 428] on div "Although there are other mammals that are hairless, humans are the only primate…" at bounding box center [949, 428] width 484 height 48
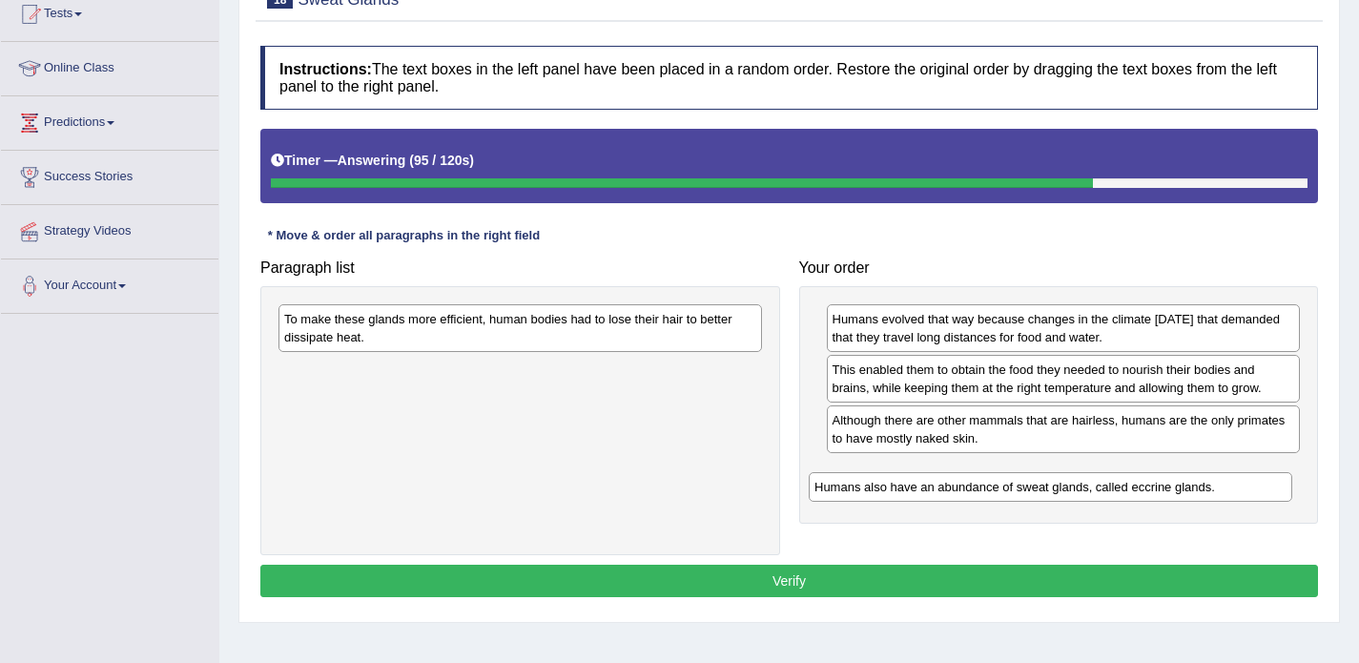
drag, startPoint x: 550, startPoint y: 319, endPoint x: 1076, endPoint y: 480, distance: 549.7
click at [1076, 480] on div "Humans also have an abundance of sweat glands, called eccrine glands." at bounding box center [1051, 487] width 484 height 30
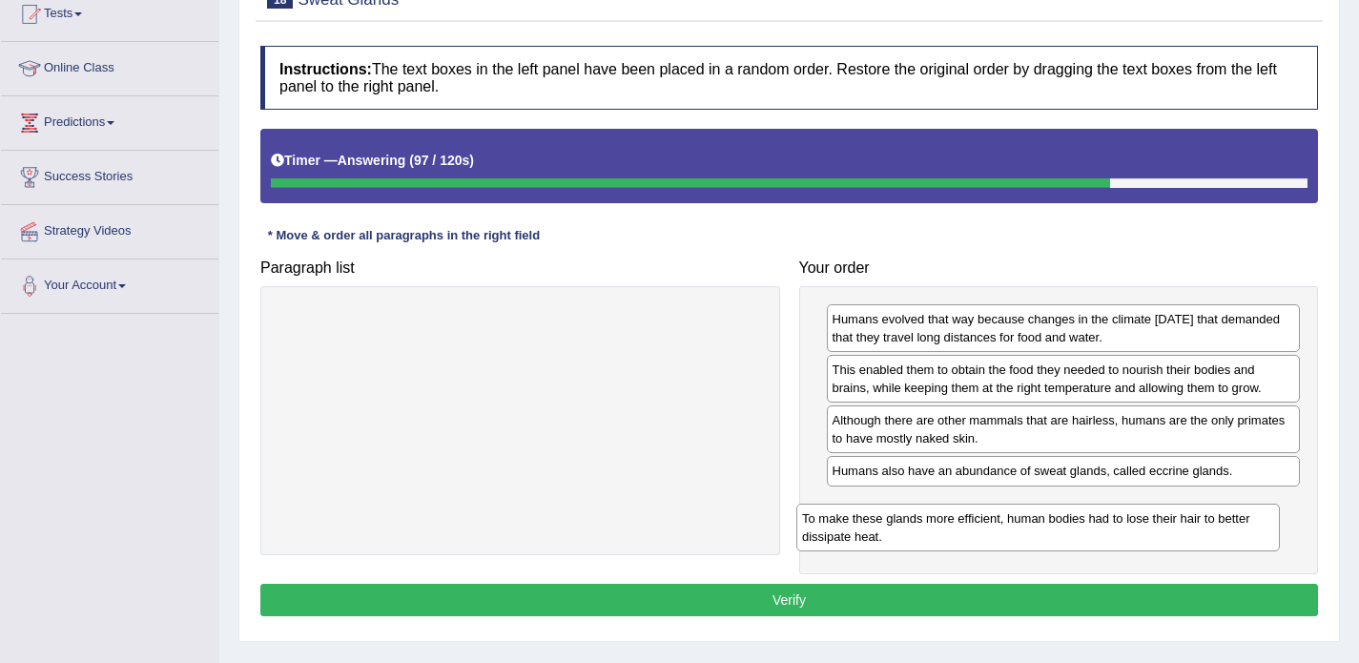
drag, startPoint x: 555, startPoint y: 326, endPoint x: 1073, endPoint y: 526, distance: 555.0
click at [1073, 526] on div "To make these glands more efficient, human bodies had to lose their hair to bet…" at bounding box center [1038, 528] width 484 height 48
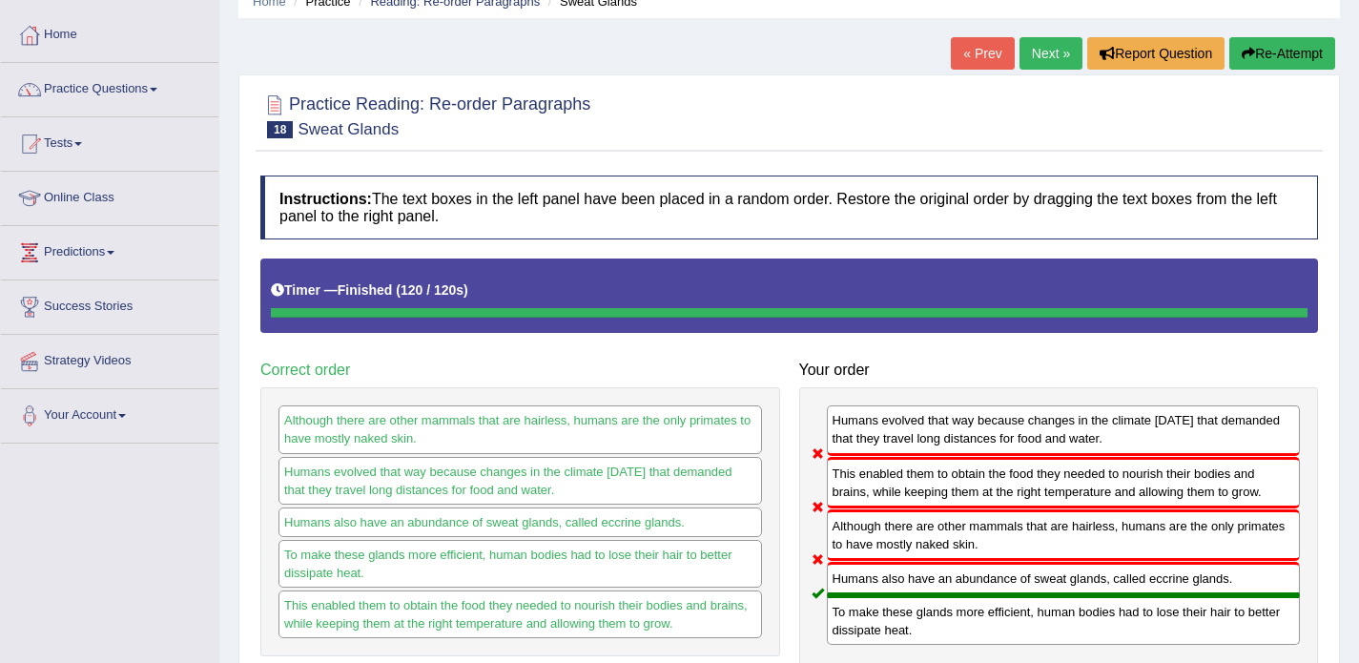
scroll to position [87, 0]
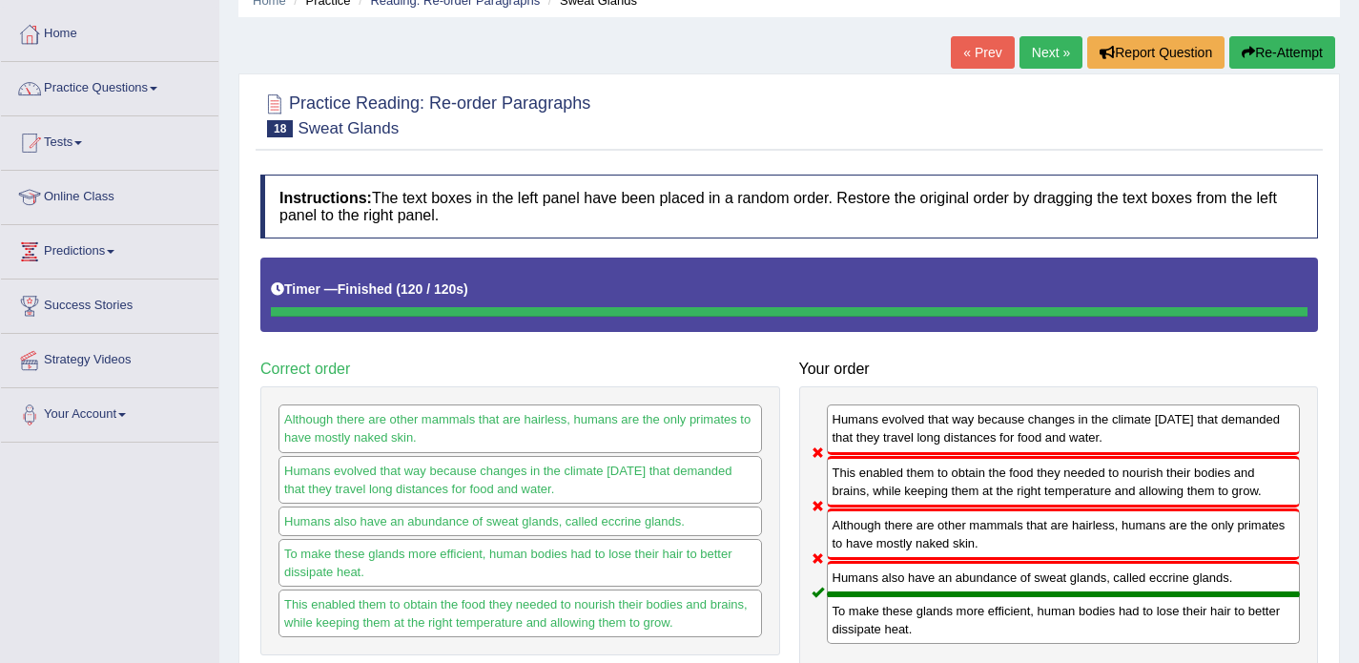
click at [1035, 61] on link "Next »" at bounding box center [1051, 52] width 63 height 32
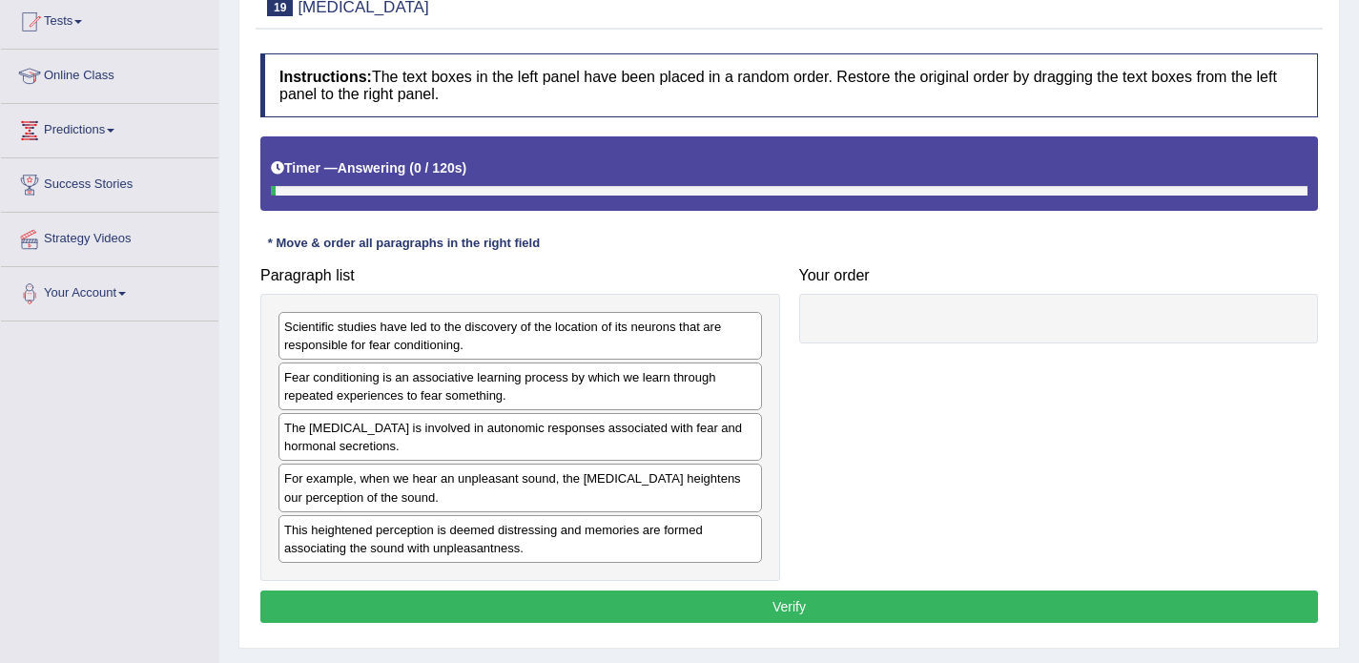
scroll to position [210, 0]
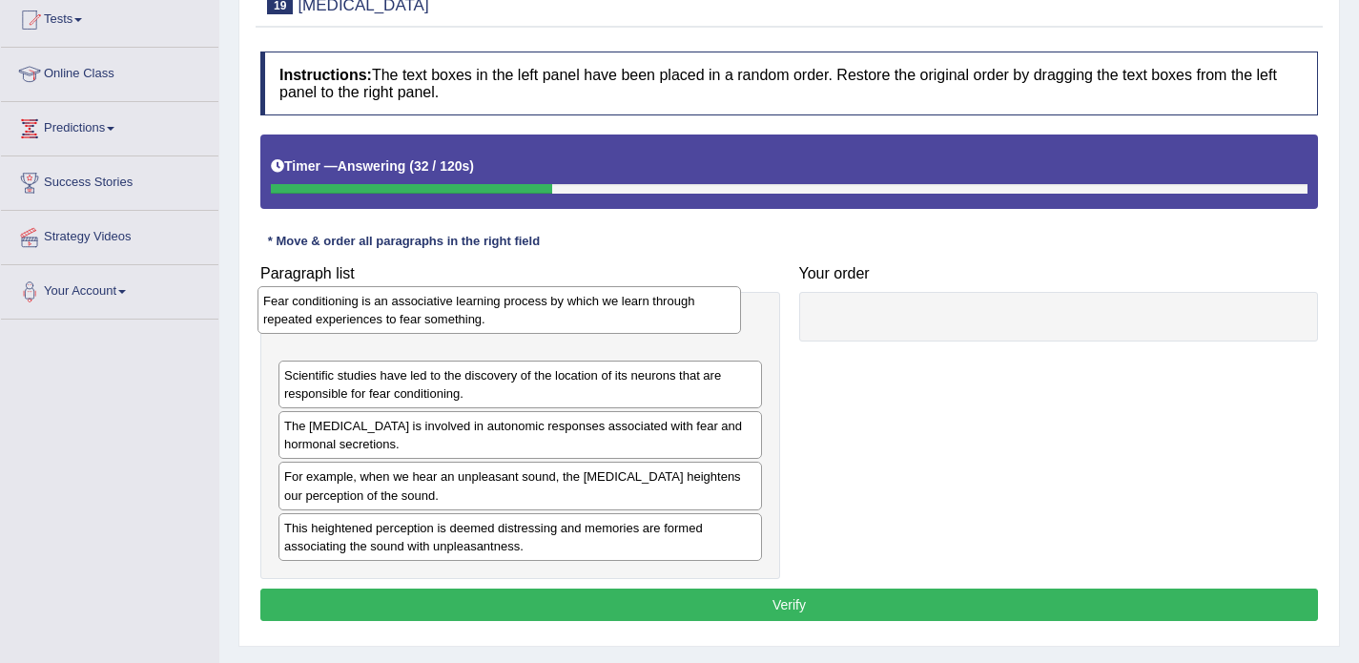
drag, startPoint x: 483, startPoint y: 385, endPoint x: 464, endPoint y: 313, distance: 75.0
click at [464, 313] on div "Fear conditioning is an associative learning process by which we learn through …" at bounding box center [500, 310] width 484 height 48
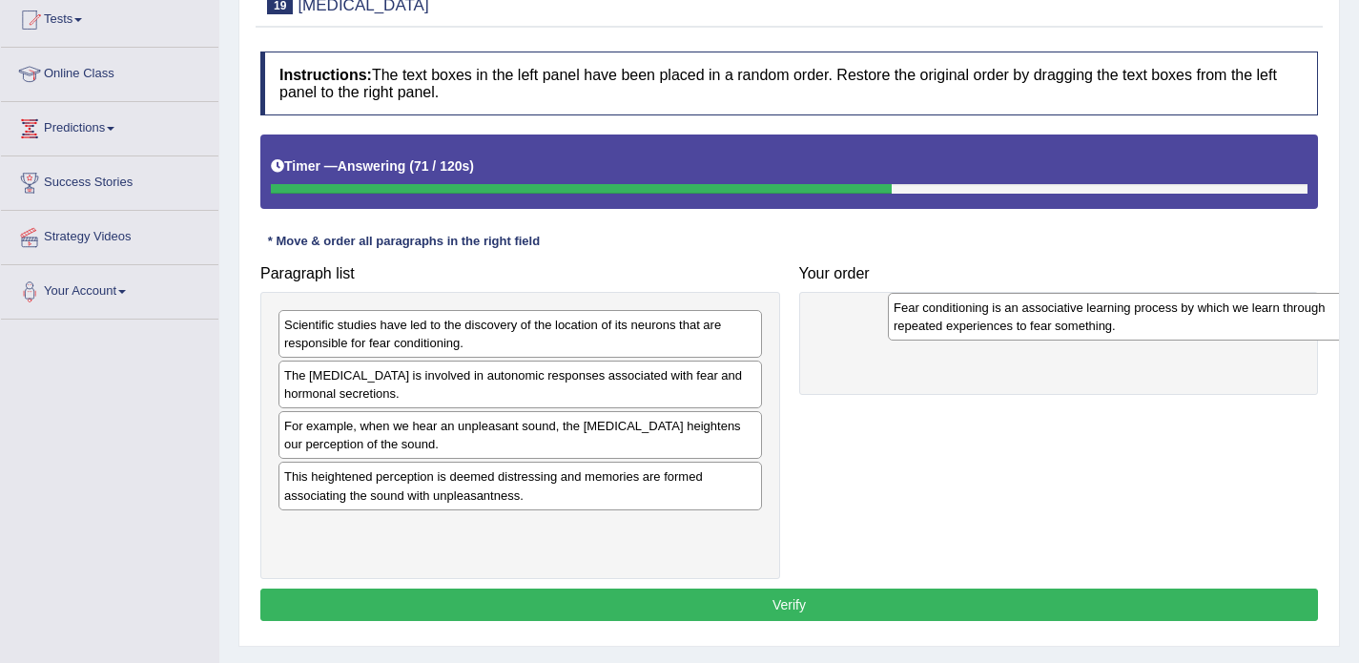
drag, startPoint x: 341, startPoint y: 344, endPoint x: 951, endPoint y: 327, distance: 609.8
click at [951, 327] on div "Fear conditioning is an associative learning process by which we learn through …" at bounding box center [1130, 317] width 484 height 48
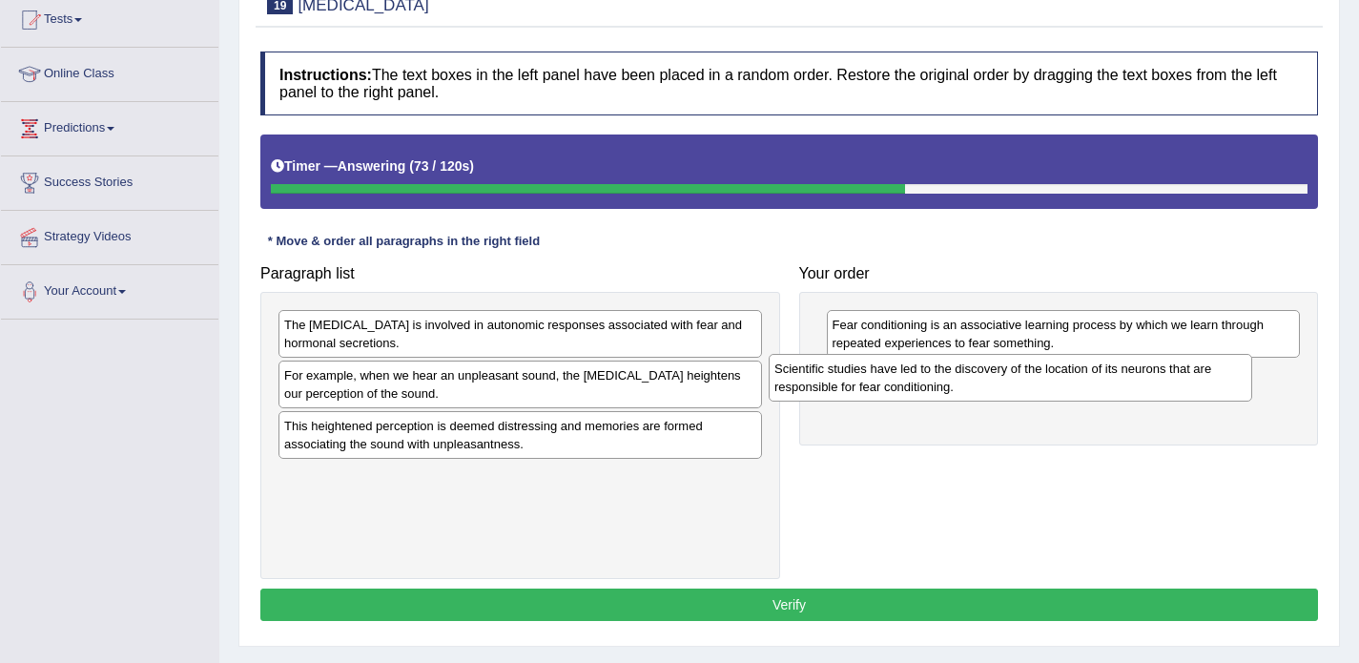
drag, startPoint x: 537, startPoint y: 330, endPoint x: 1027, endPoint y: 374, distance: 492.2
click at [1027, 374] on div "Scientific studies have led to the discovery of the location of its neurons tha…" at bounding box center [1011, 378] width 484 height 48
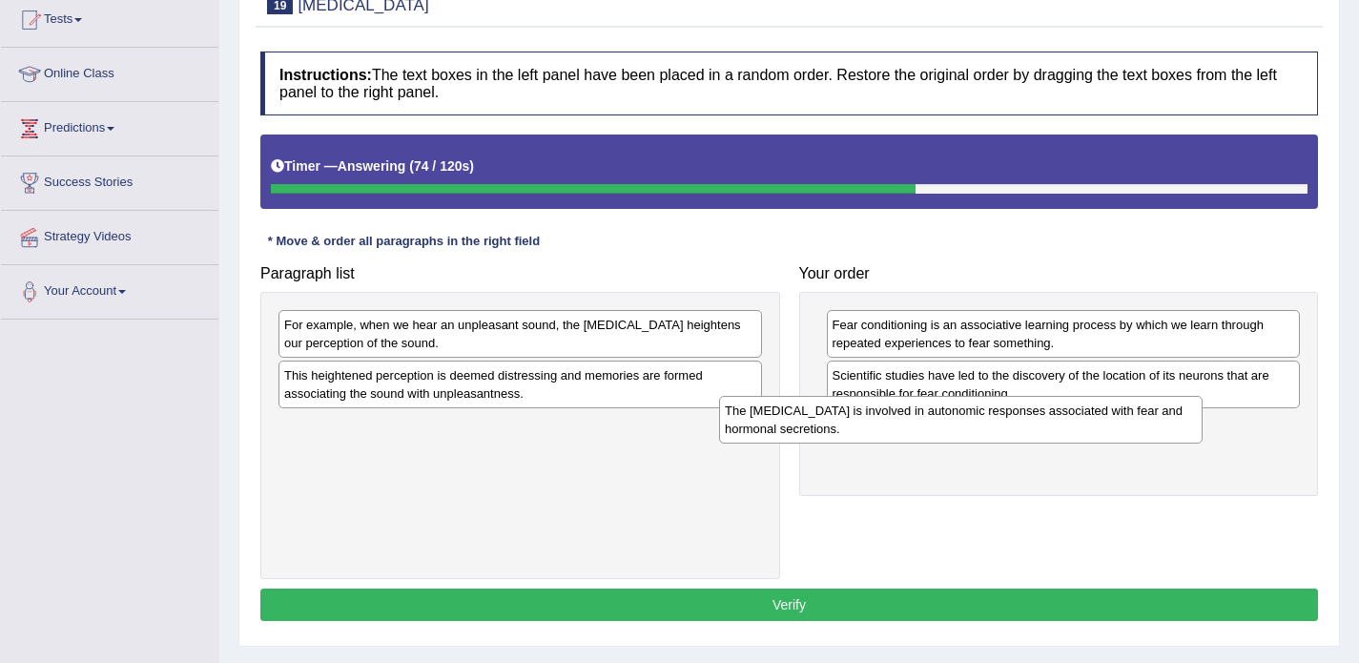
drag, startPoint x: 544, startPoint y: 341, endPoint x: 984, endPoint y: 426, distance: 449.0
click at [984, 426] on div "The amygdala is involved in autonomic responses associated with fear and hormon…" at bounding box center [961, 420] width 484 height 48
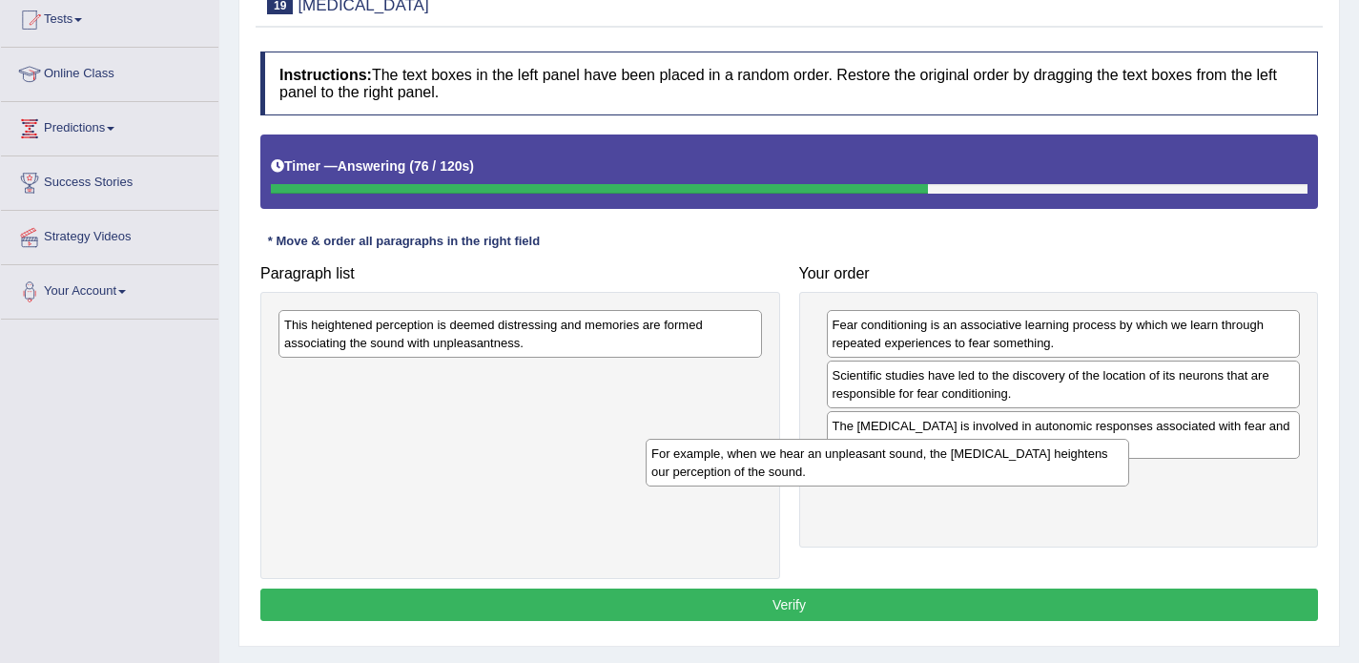
drag, startPoint x: 568, startPoint y: 338, endPoint x: 936, endPoint y: 466, distance: 390.1
click at [936, 466] on div "For example, when we hear an unpleasant sound, the amygdala heightens our perce…" at bounding box center [888, 463] width 484 height 48
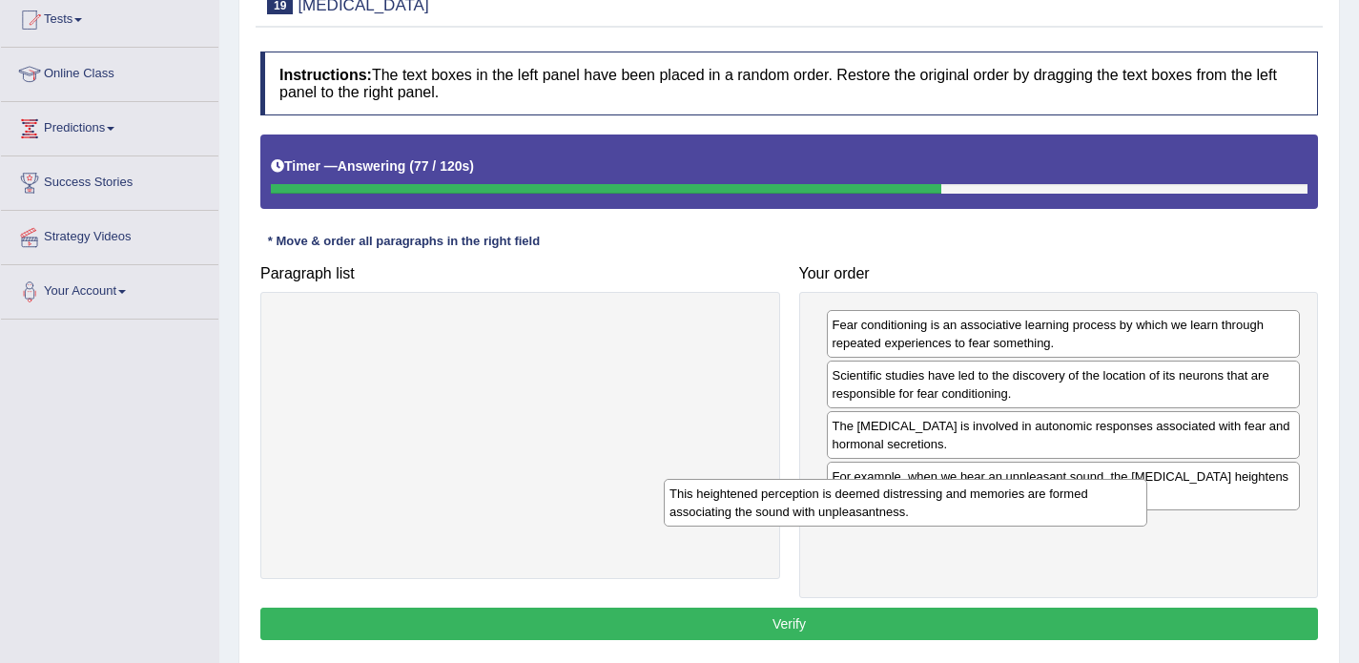
drag, startPoint x: 621, startPoint y: 333, endPoint x: 1064, endPoint y: 540, distance: 488.6
click at [1064, 527] on div "This heightened perception is deemed distressing and memories are formed associ…" at bounding box center [906, 503] width 484 height 48
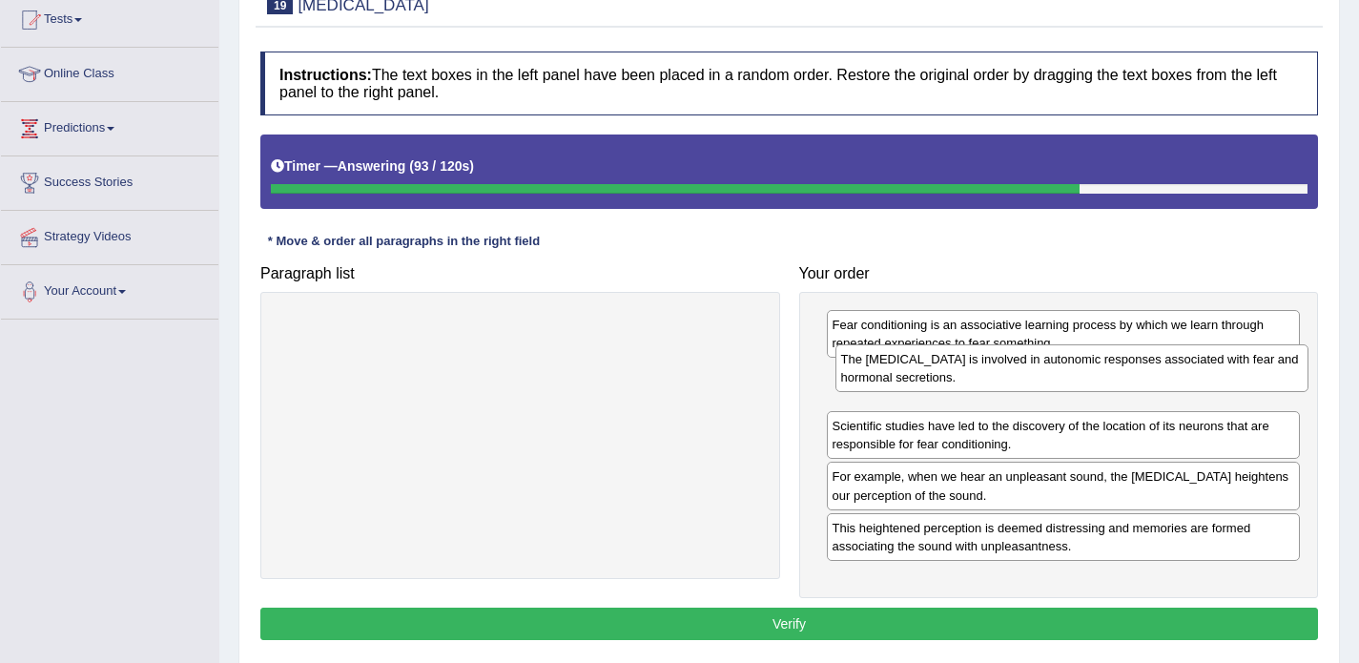
drag, startPoint x: 852, startPoint y: 446, endPoint x: 860, endPoint y: 380, distance: 67.3
click at [860, 380] on div "The amygdala is involved in autonomic responses associated with fear and hormon…" at bounding box center [1073, 368] width 474 height 48
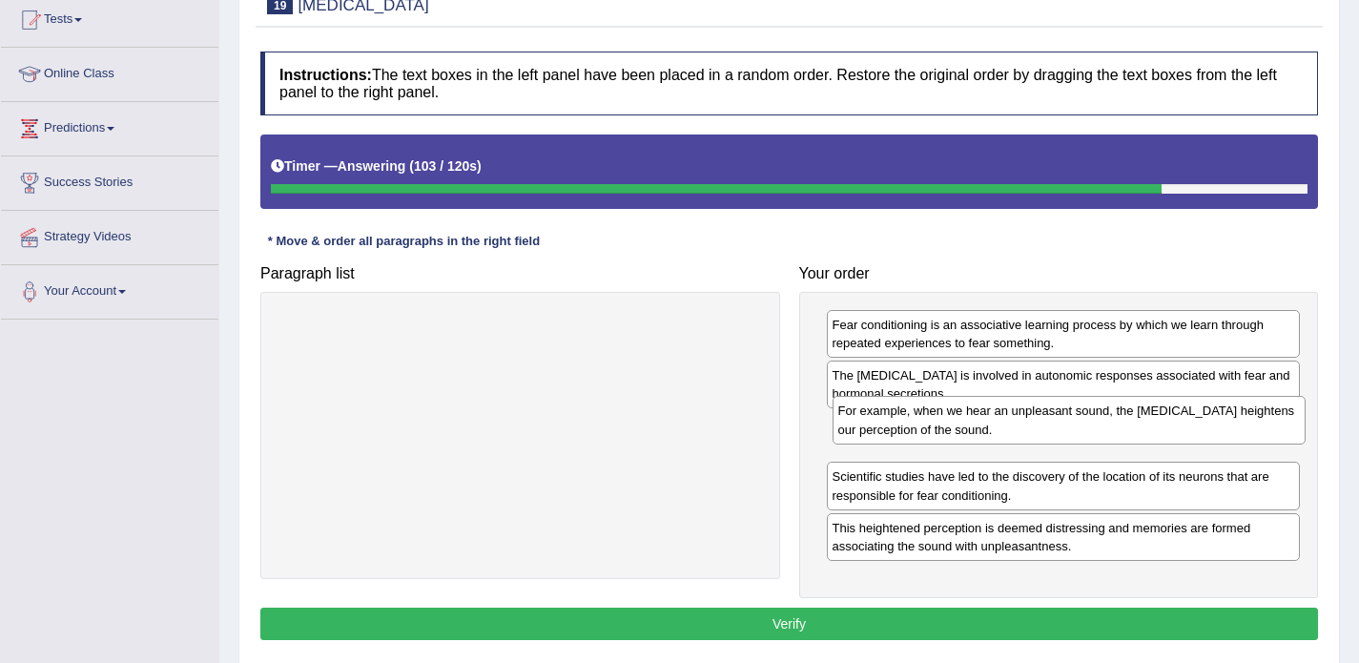
drag, startPoint x: 860, startPoint y: 488, endPoint x: 866, endPoint y: 423, distance: 66.1
click at [866, 423] on div "For example, when we hear an unpleasant sound, the amygdala heightens our perce…" at bounding box center [1070, 420] width 474 height 48
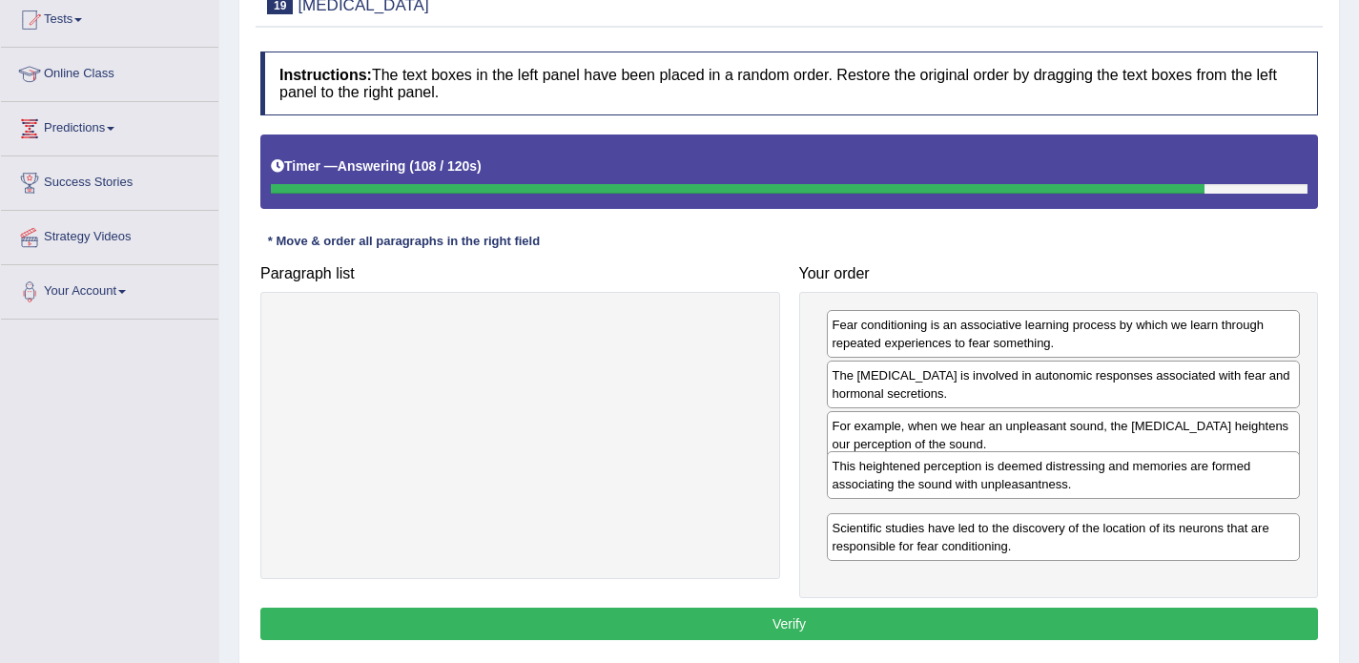
drag, startPoint x: 865, startPoint y: 543, endPoint x: 865, endPoint y: 481, distance: 62.0
click at [865, 481] on div "This heightened perception is deemed distressing and memories are formed associ…" at bounding box center [1064, 475] width 474 height 48
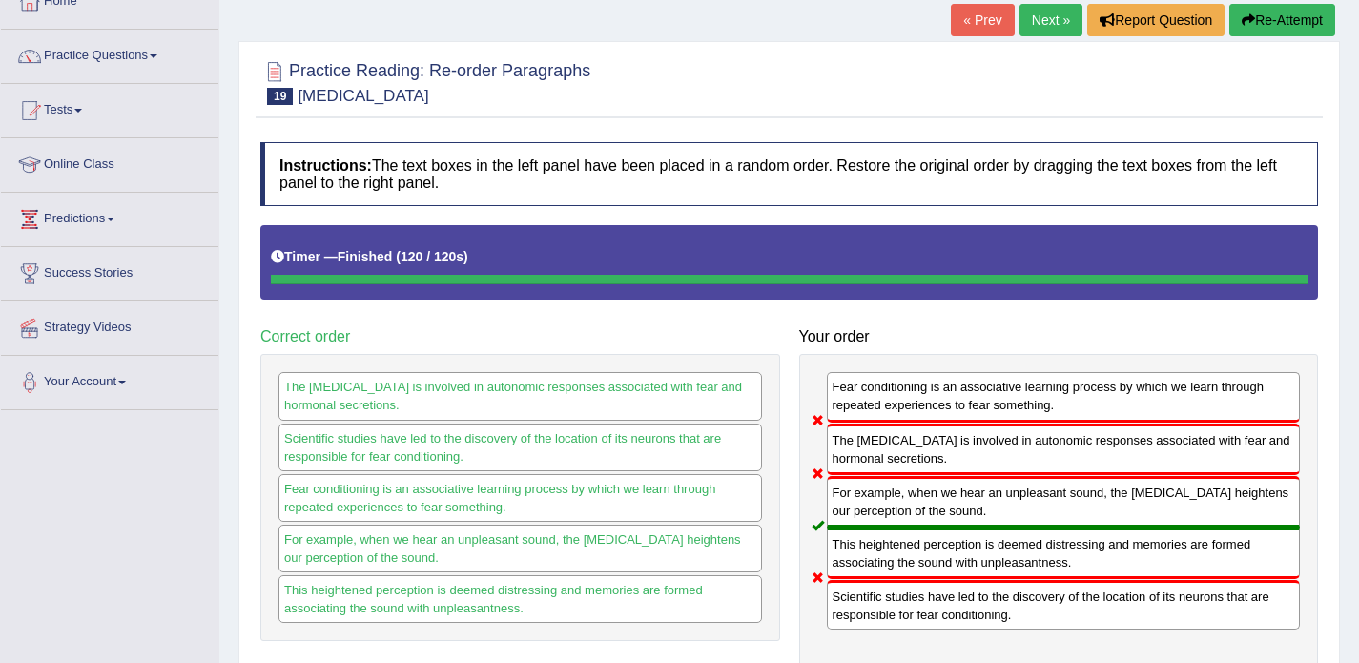
scroll to position [115, 0]
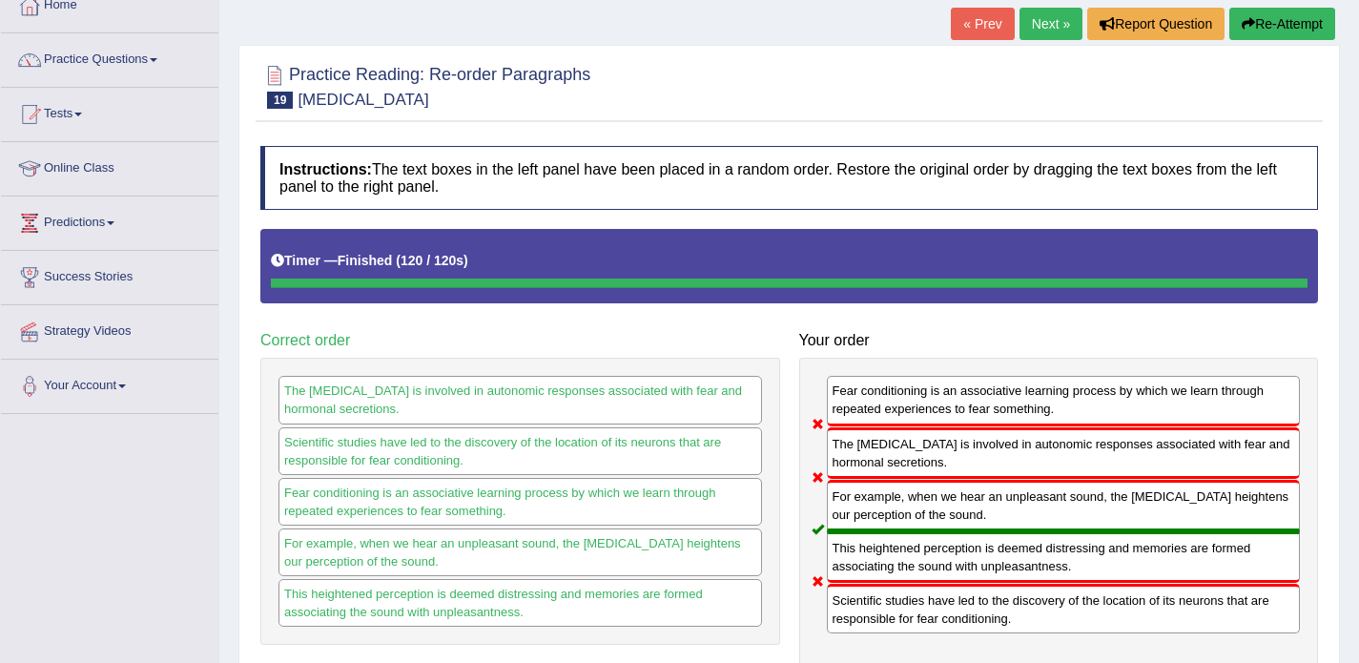
click at [1034, 23] on link "Next »" at bounding box center [1051, 24] width 63 height 32
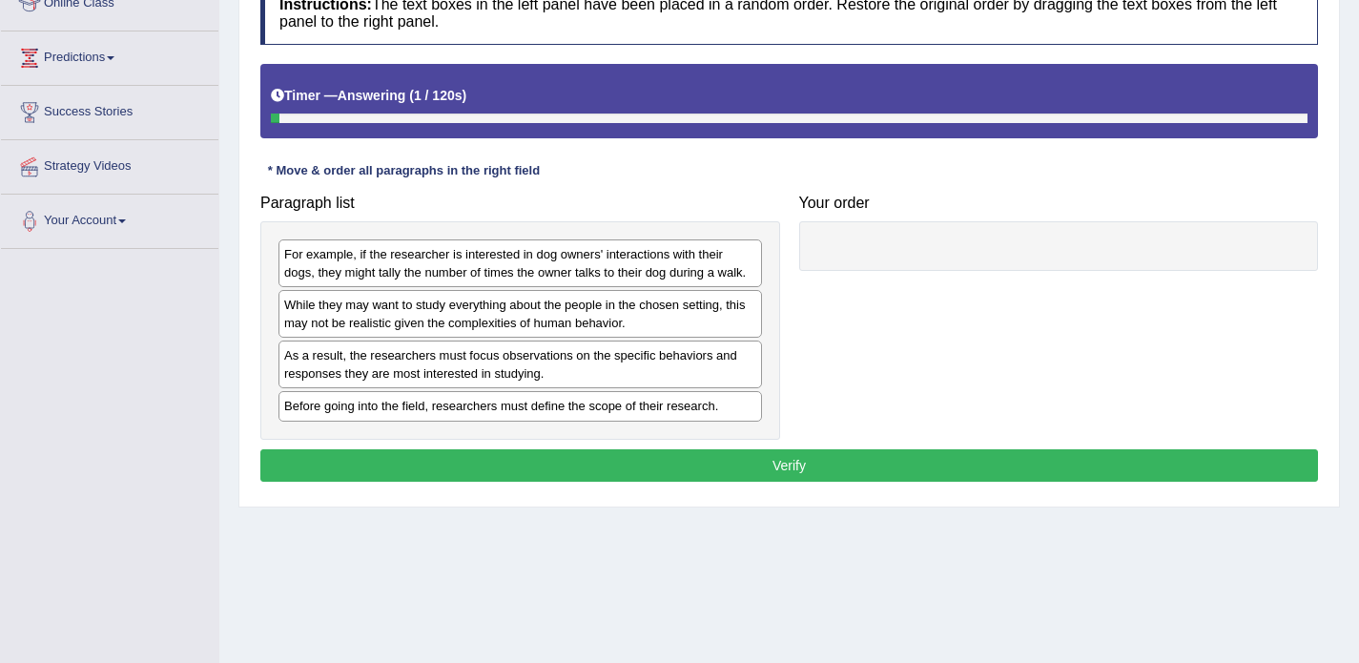
scroll to position [283, 0]
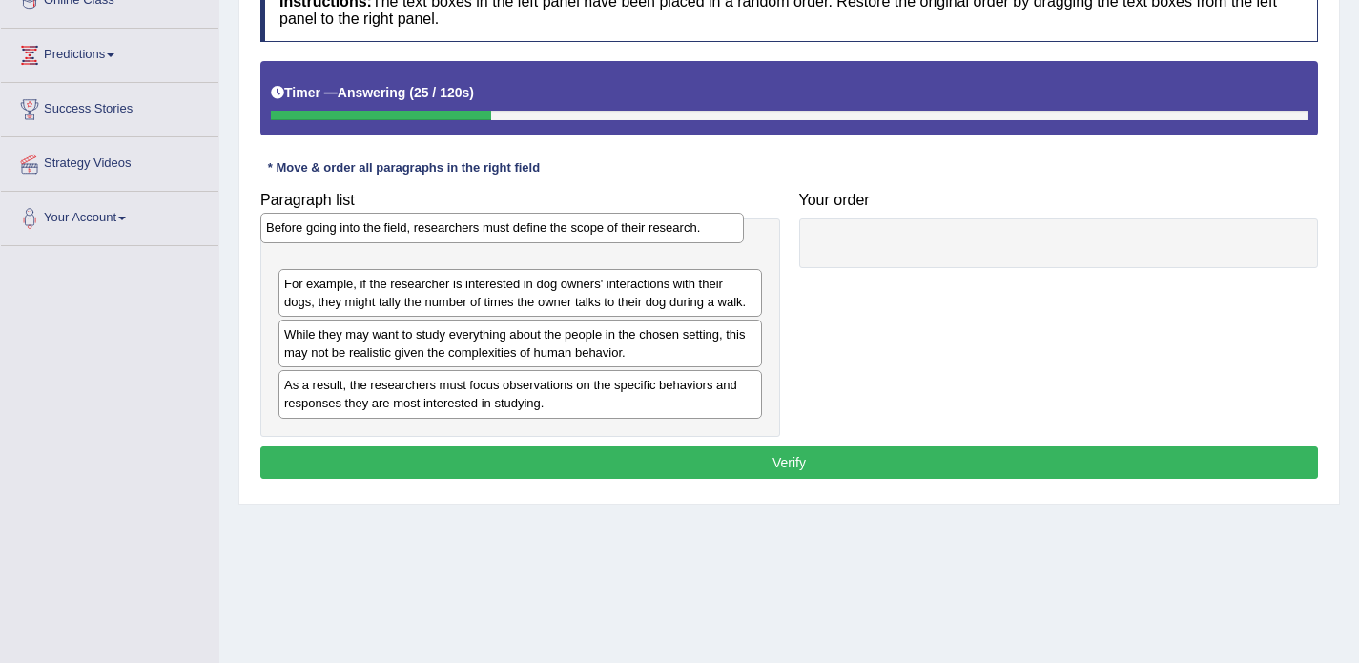
drag, startPoint x: 507, startPoint y: 409, endPoint x: 489, endPoint y: 246, distance: 164.1
click at [489, 242] on div "Before going into the field, researchers must define the scope of their researc…" at bounding box center [502, 228] width 484 height 30
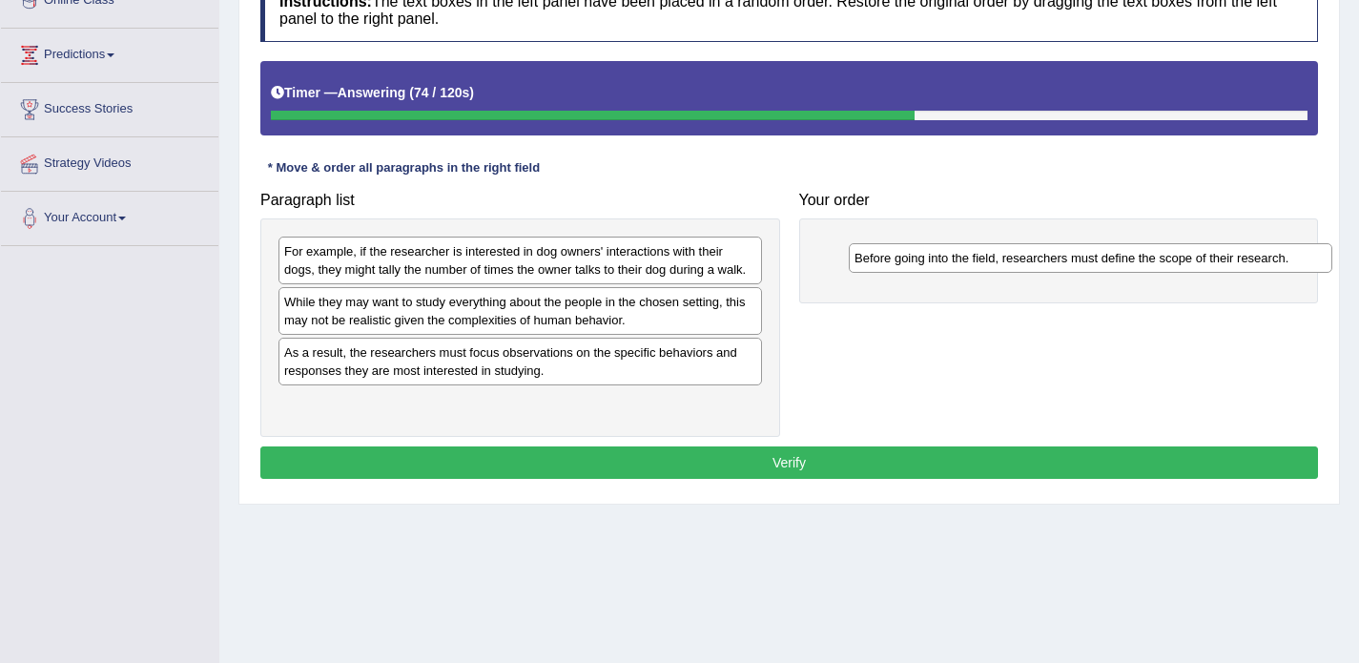
drag, startPoint x: 420, startPoint y: 252, endPoint x: 1001, endPoint y: 258, distance: 580.9
click at [1001, 258] on div "Before going into the field, researchers must define the scope of their researc…" at bounding box center [1091, 258] width 484 height 30
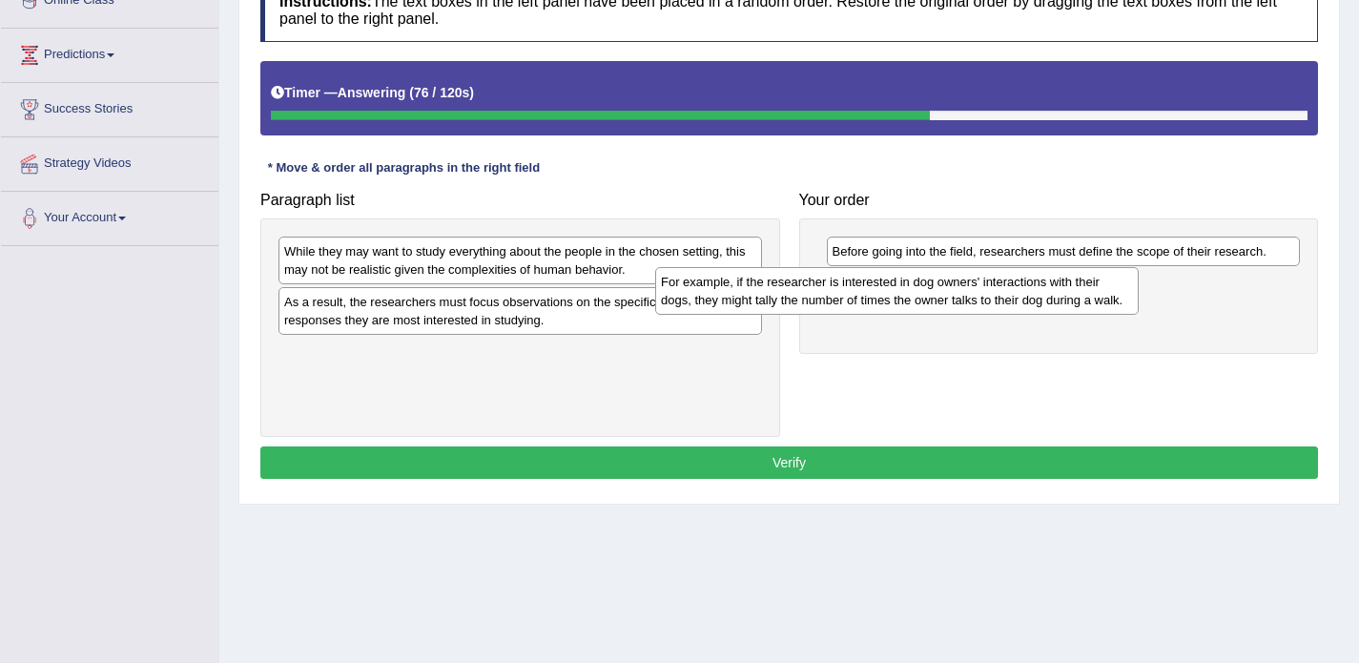
drag, startPoint x: 703, startPoint y: 258, endPoint x: 1083, endPoint y: 289, distance: 380.9
click at [1083, 289] on div "For example, if the researcher is interested in dog owners' interactions with t…" at bounding box center [897, 291] width 484 height 48
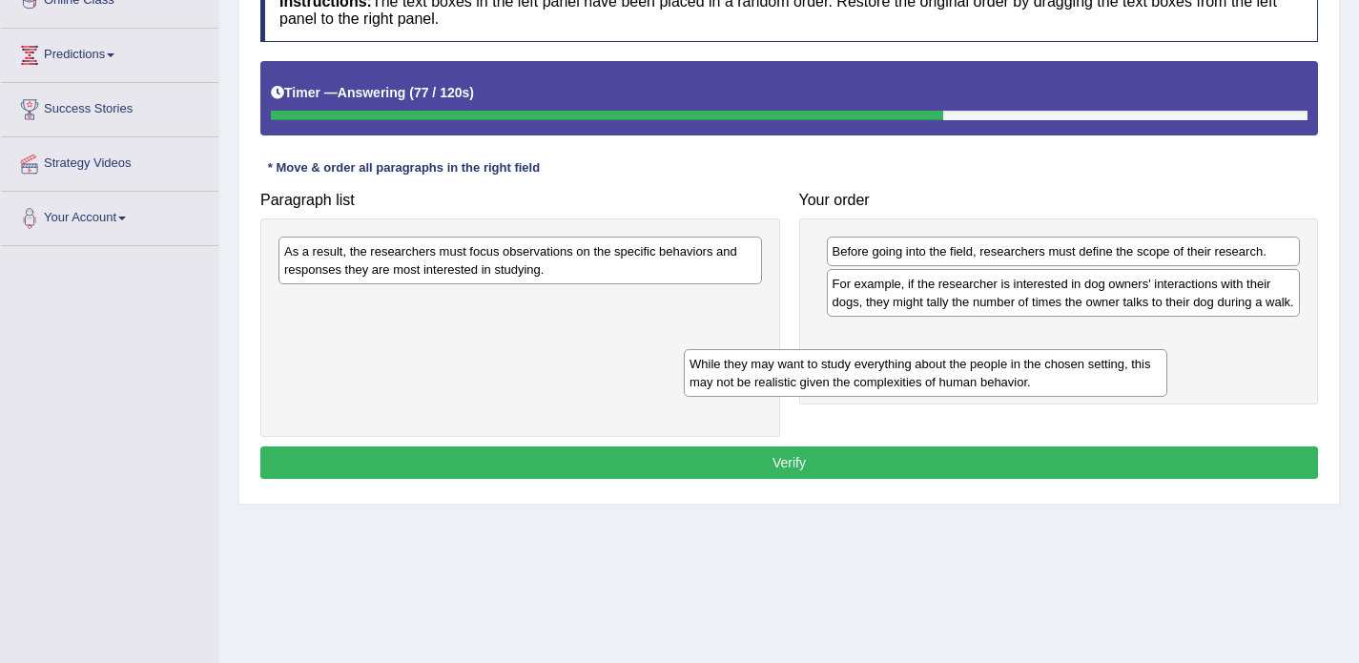
drag, startPoint x: 624, startPoint y: 264, endPoint x: 1030, endPoint y: 377, distance: 421.6
click at [1030, 377] on div "While they may want to study everything about the people in the chosen setting,…" at bounding box center [926, 373] width 484 height 48
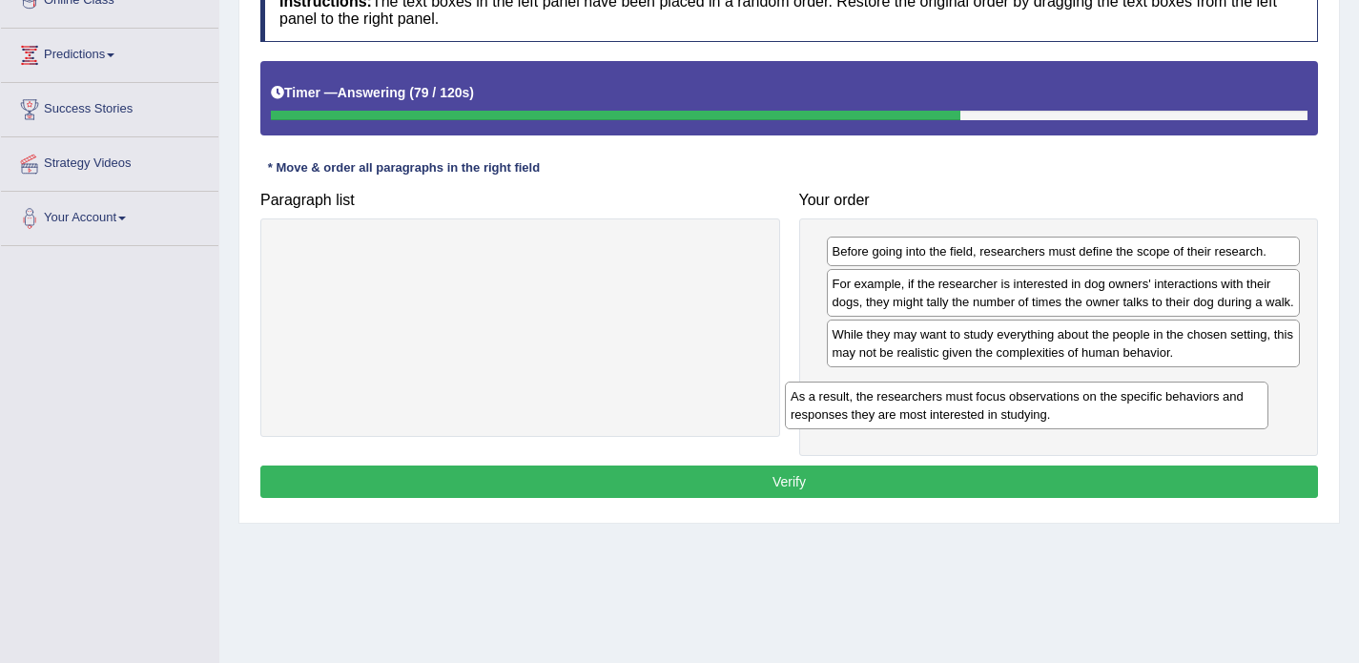
drag, startPoint x: 611, startPoint y: 267, endPoint x: 1118, endPoint y: 412, distance: 526.8
click at [1118, 412] on div "As a result, the researchers must focus observations on the specific behaviors …" at bounding box center [1027, 406] width 484 height 48
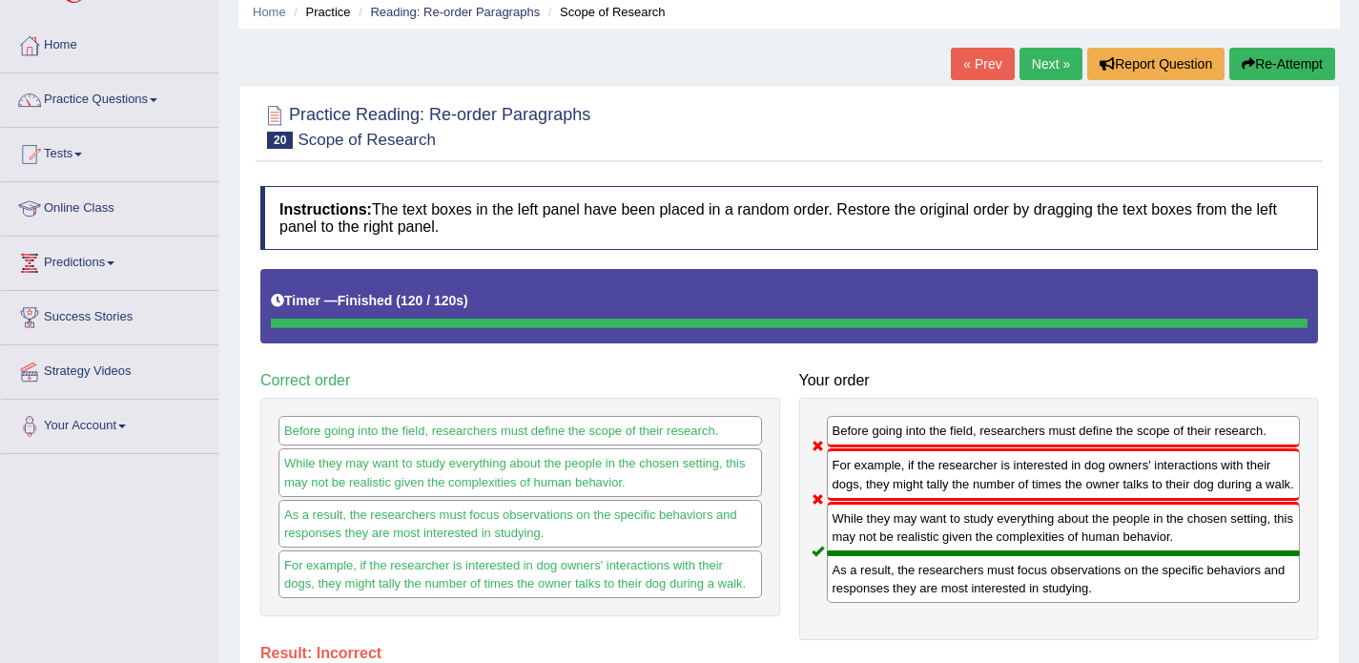
scroll to position [70, 0]
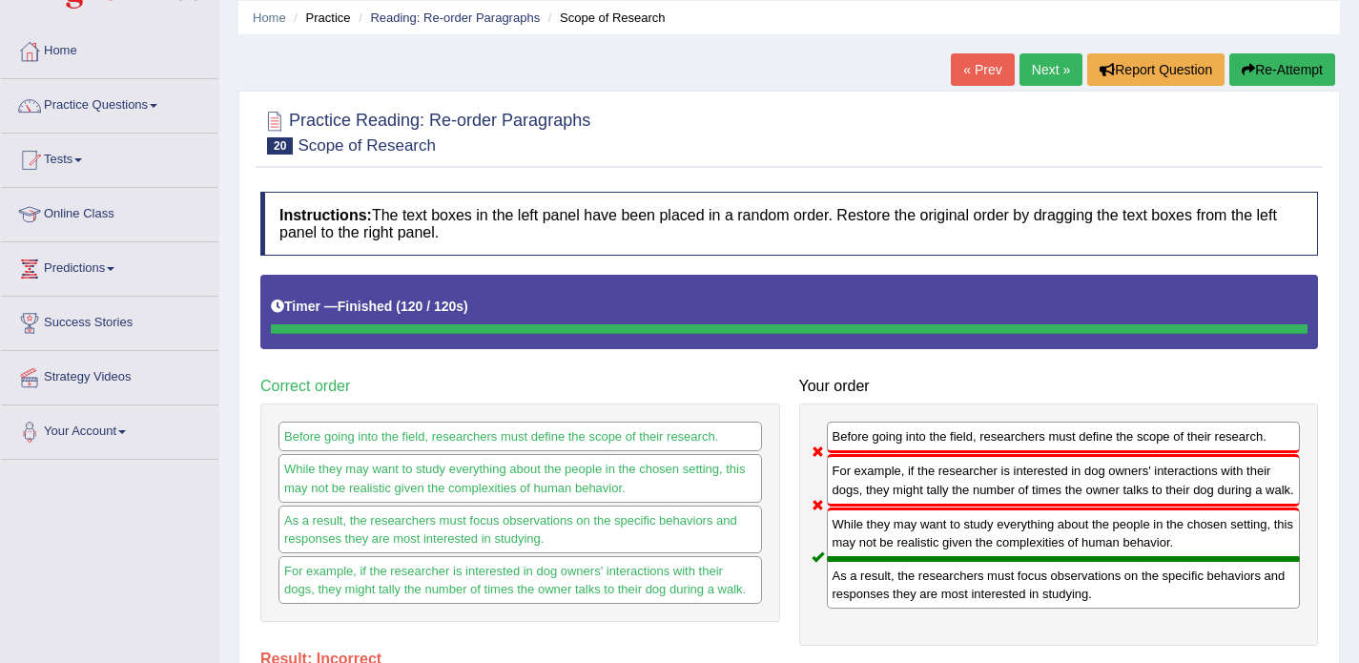
click at [1027, 58] on link "Next »" at bounding box center [1051, 69] width 63 height 32
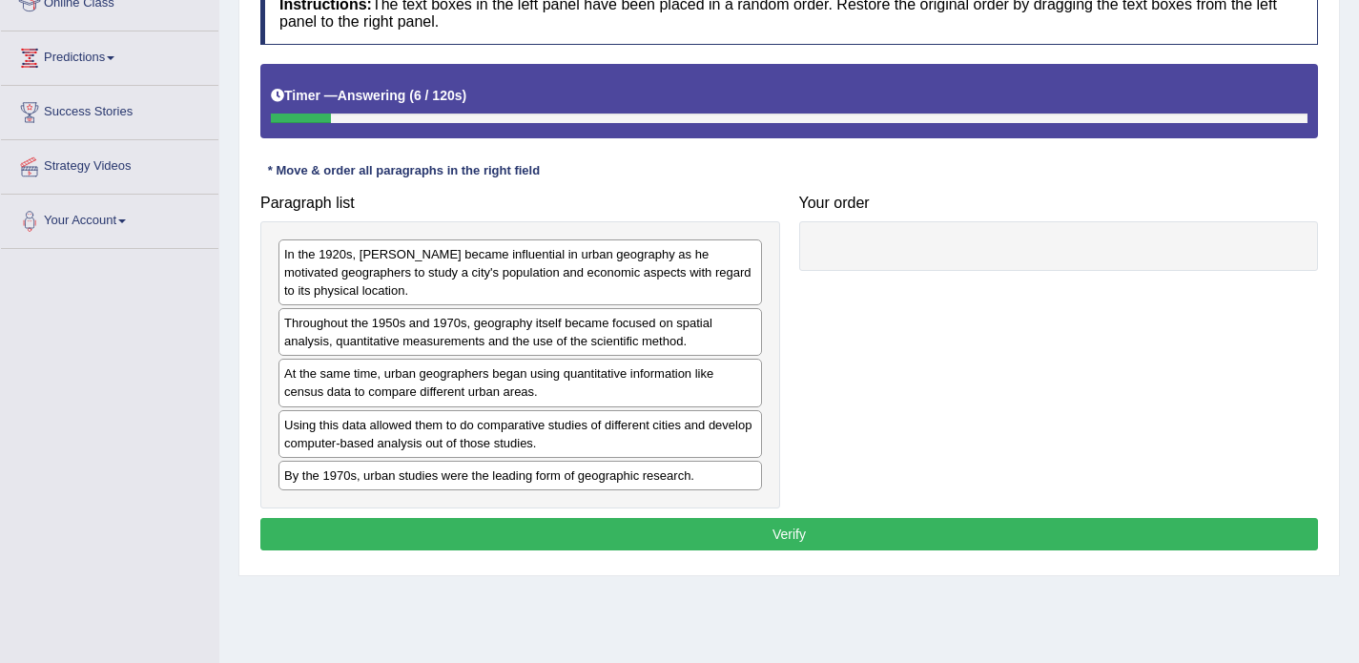
scroll to position [282, 0]
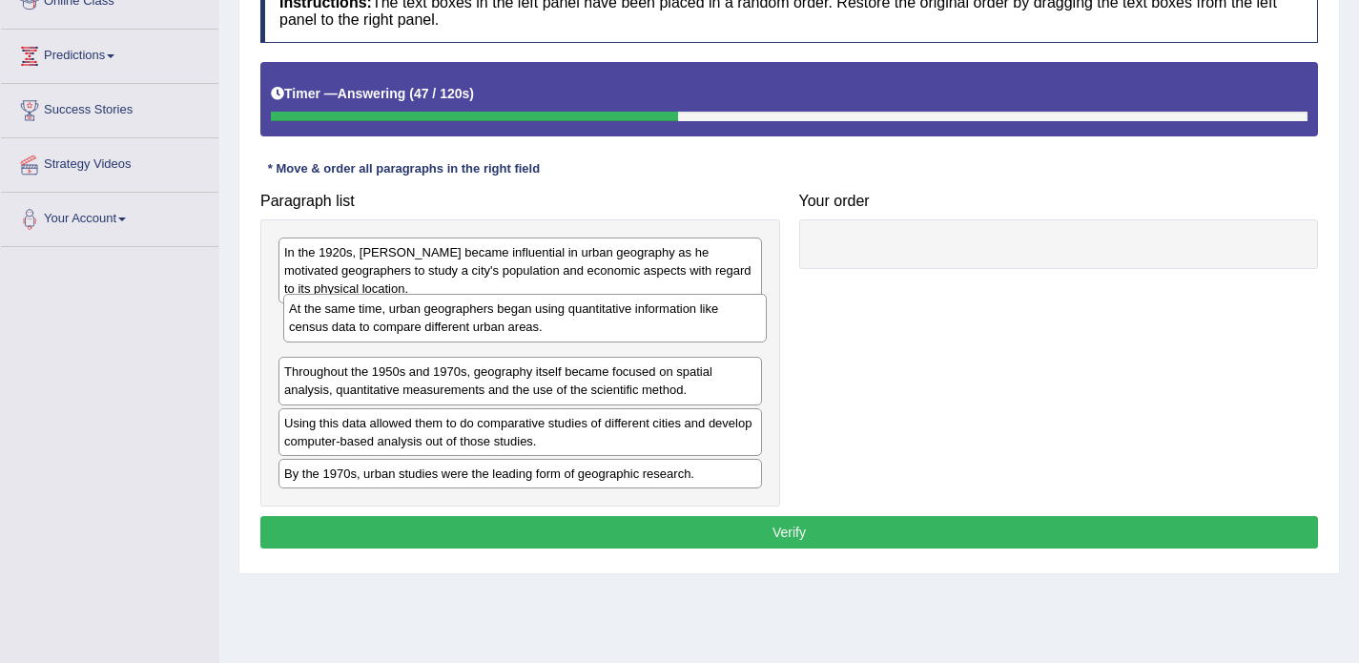
drag, startPoint x: 427, startPoint y: 391, endPoint x: 432, endPoint y: 328, distance: 63.1
click at [432, 328] on div "At the same time, urban geographers began using quantitative information like c…" at bounding box center [525, 318] width 484 height 48
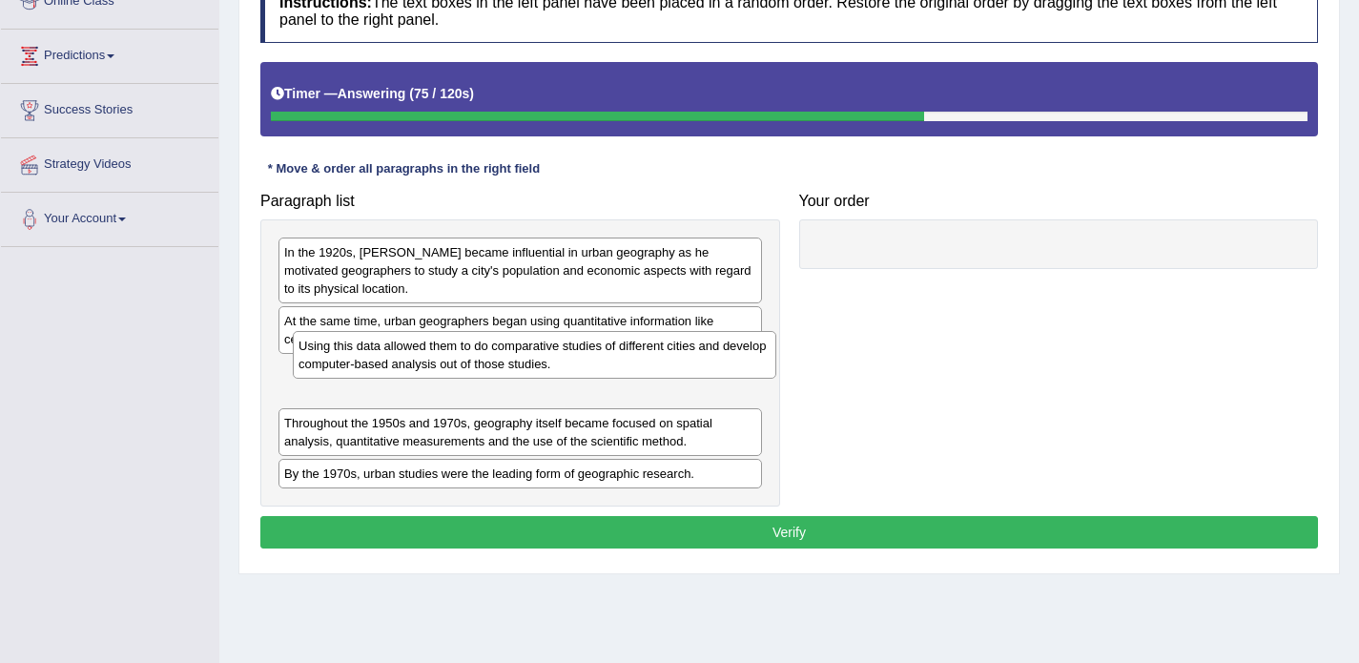
drag, startPoint x: 340, startPoint y: 439, endPoint x: 354, endPoint y: 362, distance: 78.6
click at [354, 362] on div "Using this data allowed them to do comparative studies of different cities and …" at bounding box center [535, 355] width 484 height 48
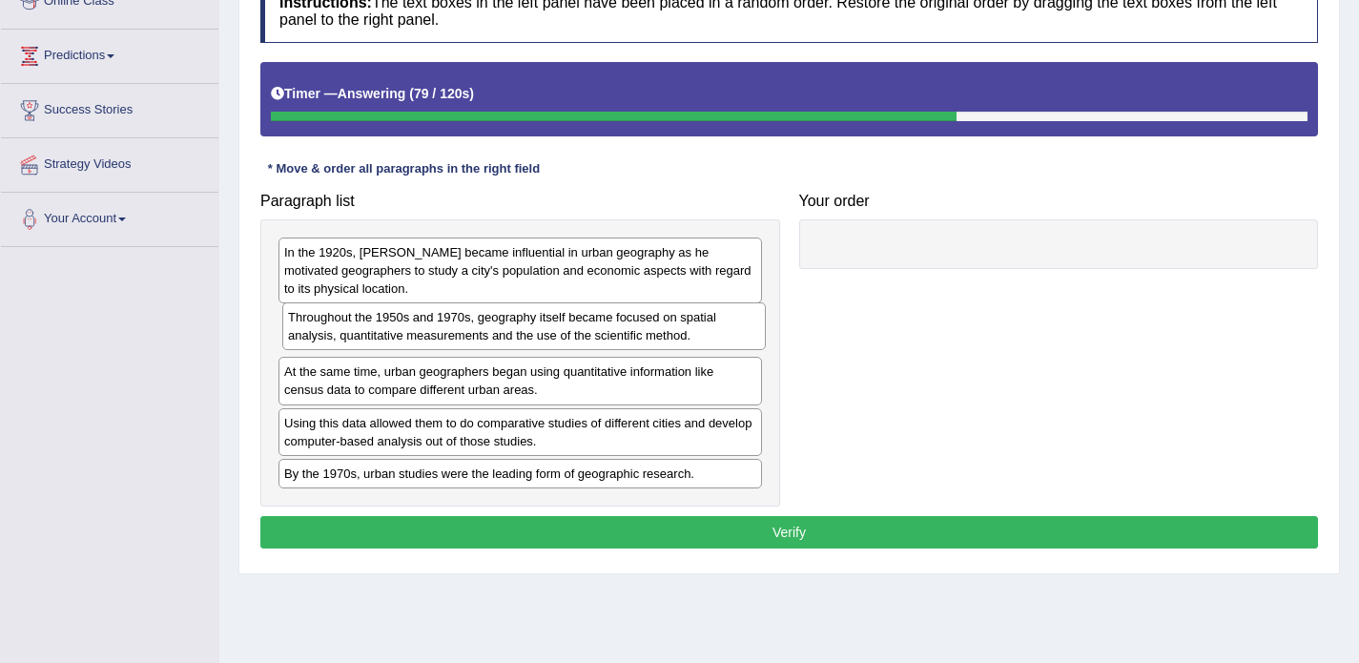
drag, startPoint x: 331, startPoint y: 429, endPoint x: 335, endPoint y: 323, distance: 105.9
click at [335, 323] on div "Throughout the 1950s and 1970s, geography itself became focused on spatial anal…" at bounding box center [524, 326] width 484 height 48
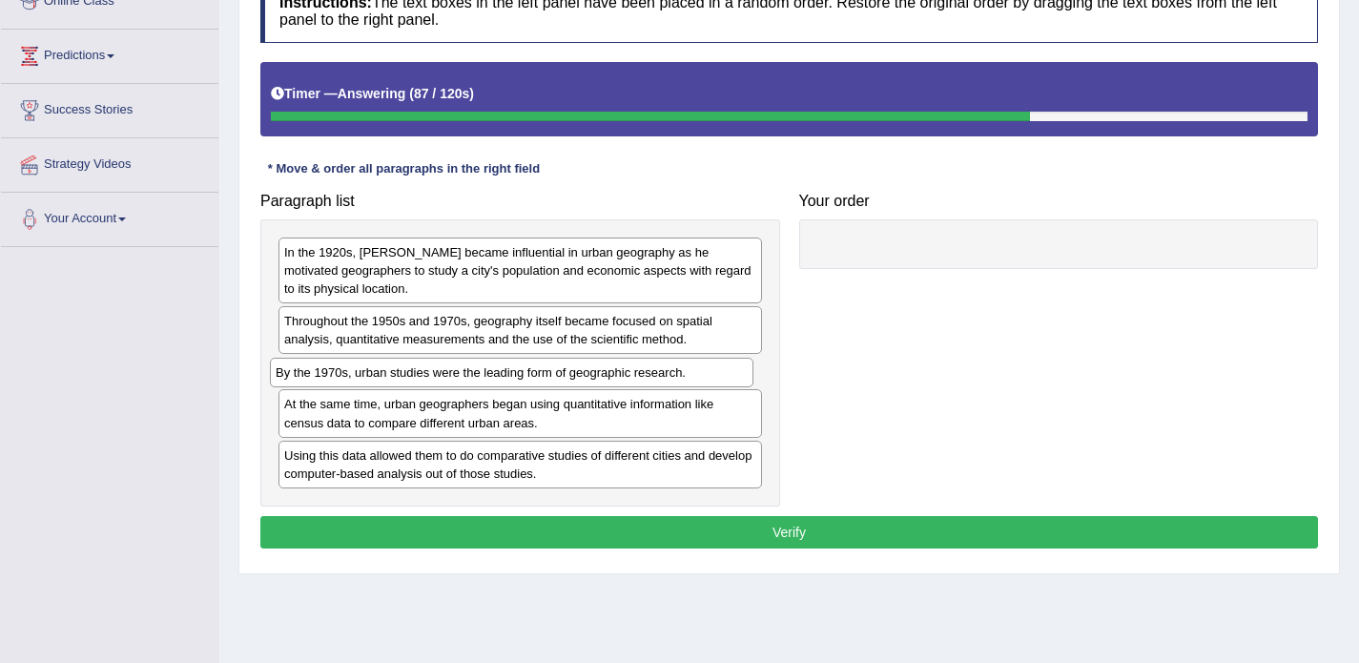
drag, startPoint x: 413, startPoint y: 473, endPoint x: 404, endPoint y: 373, distance: 100.5
click at [404, 373] on div "By the 1970s, urban studies were the leading form of geographic research." at bounding box center [512, 373] width 484 height 30
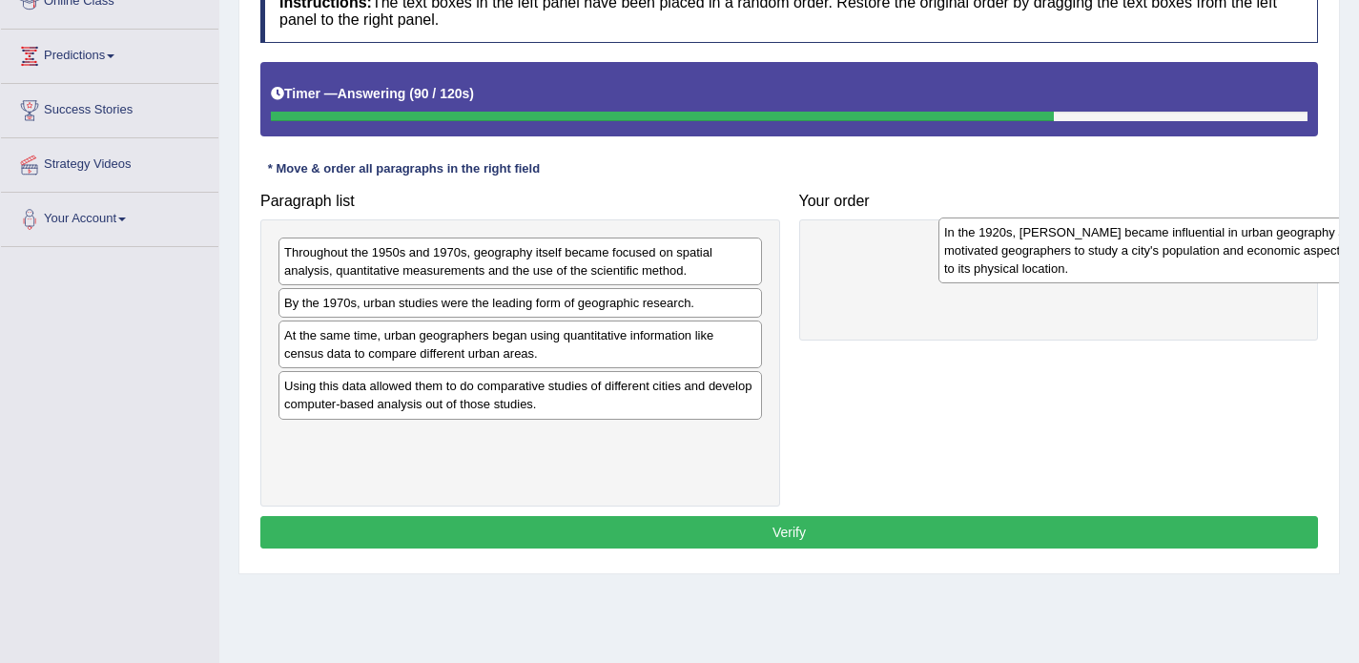
drag, startPoint x: 399, startPoint y: 275, endPoint x: 1017, endPoint y: 271, distance: 618.1
click at [1017, 271] on div "In the 1920s, Carl Sauer became influential in urban geography as he motivated …" at bounding box center [1181, 250] width 484 height 66
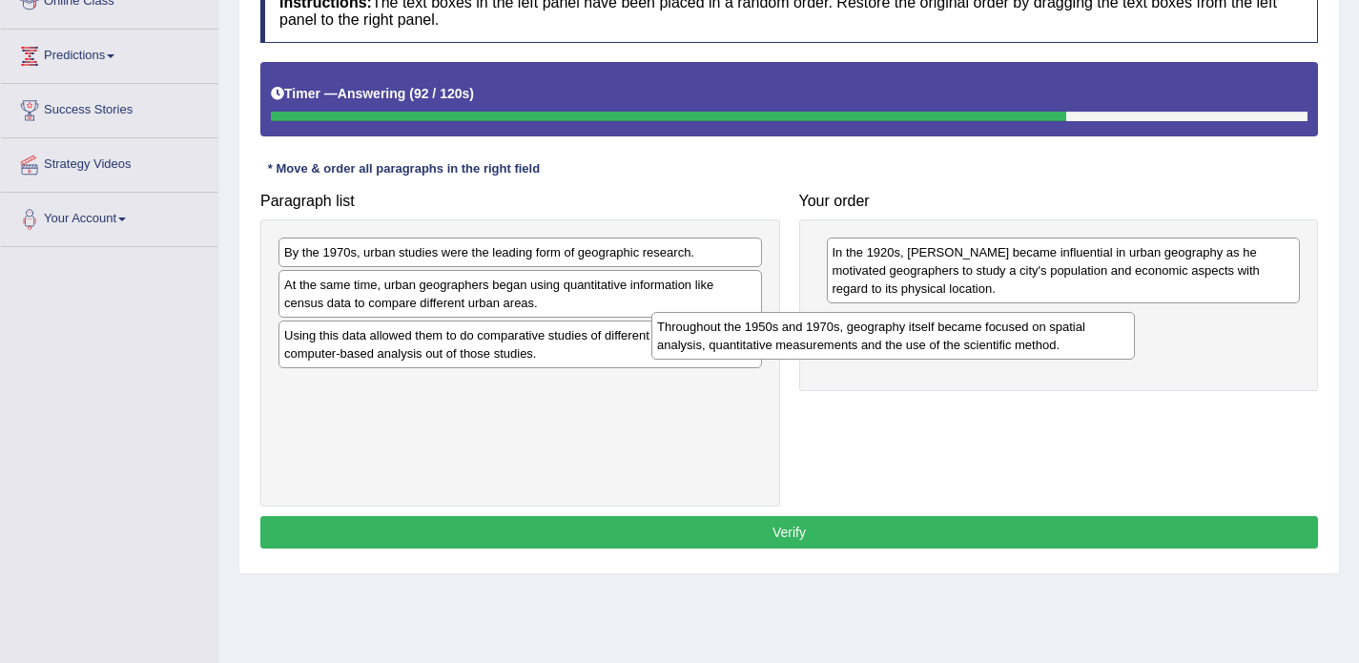
drag, startPoint x: 667, startPoint y: 258, endPoint x: 1051, endPoint y: 335, distance: 391.9
click at [1051, 335] on div "Throughout the 1950s and 1970s, geography itself became focused on spatial anal…" at bounding box center [893, 336] width 484 height 48
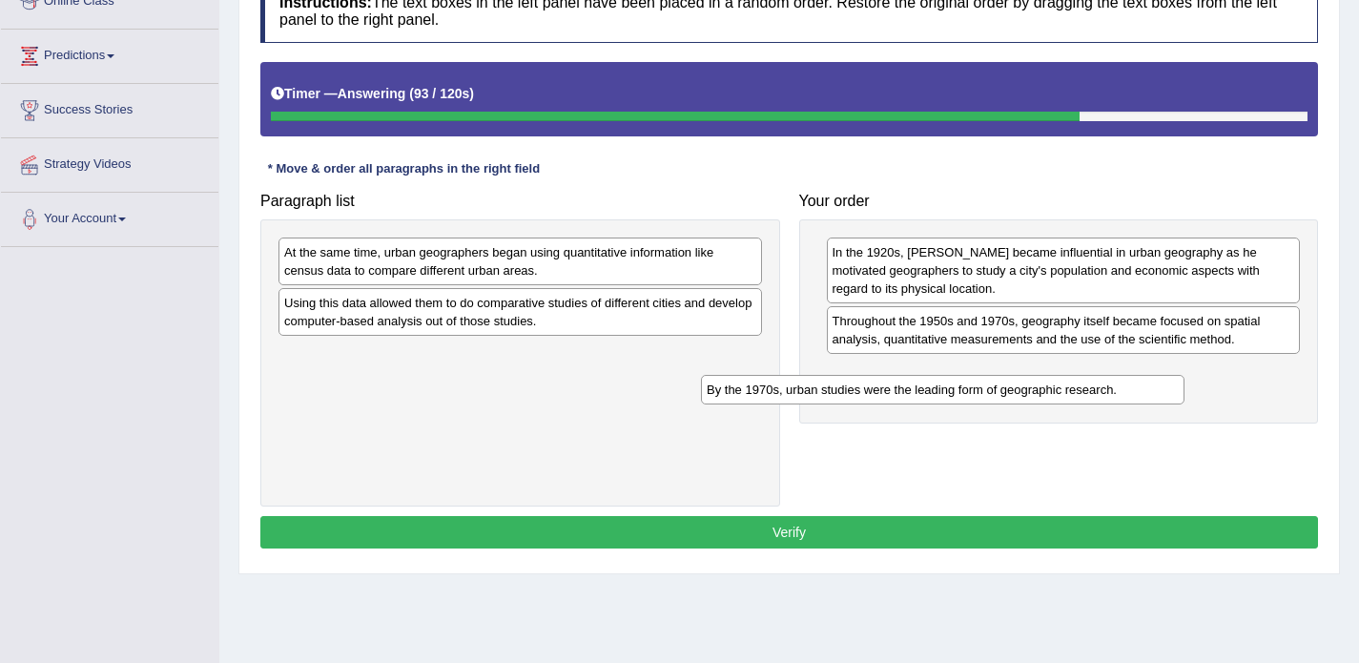
drag, startPoint x: 643, startPoint y: 259, endPoint x: 1083, endPoint y: 405, distance: 463.3
click at [1083, 404] on div "By the 1970s, urban studies were the leading form of geographic research." at bounding box center [943, 390] width 484 height 30
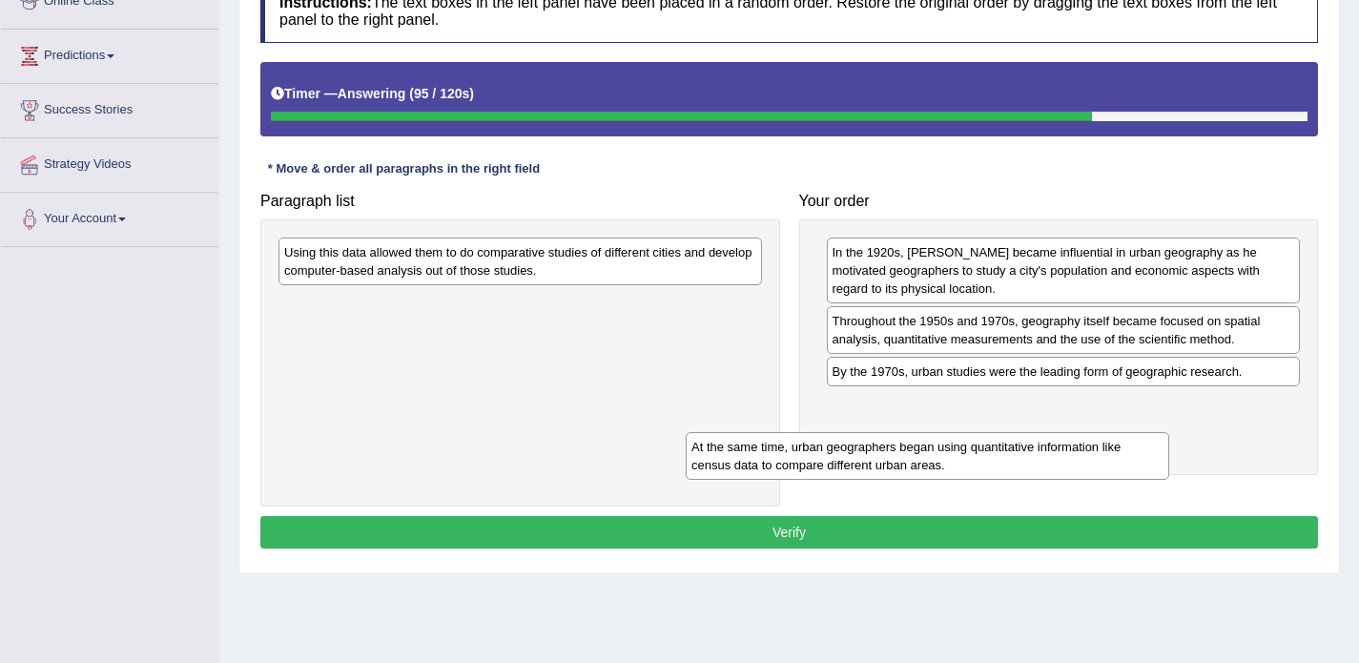
drag, startPoint x: 676, startPoint y: 278, endPoint x: 1101, endPoint y: 468, distance: 465.4
click at [1101, 468] on div "At the same time, urban geographers began using quantitative information like c…" at bounding box center [928, 456] width 484 height 48
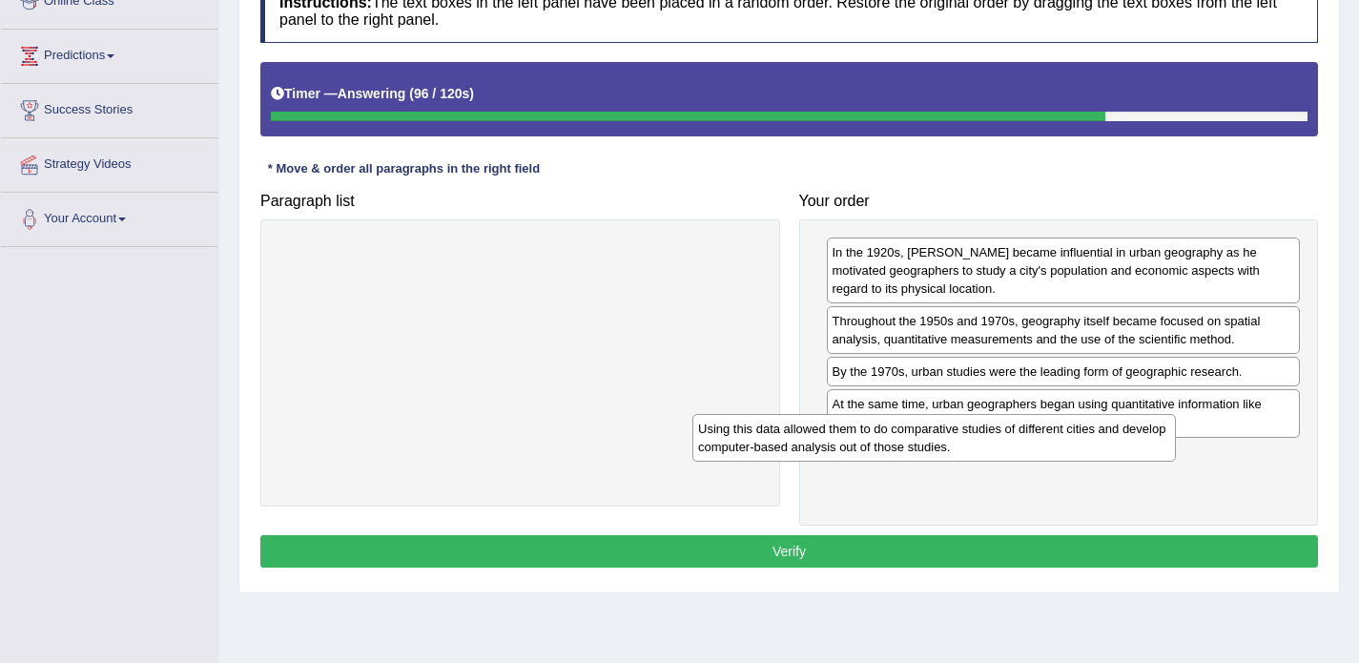
drag, startPoint x: 687, startPoint y: 269, endPoint x: 1131, endPoint y: 457, distance: 482.6
click at [1131, 457] on div "Using this data allowed them to do comparative studies of different cities and …" at bounding box center [935, 438] width 484 height 48
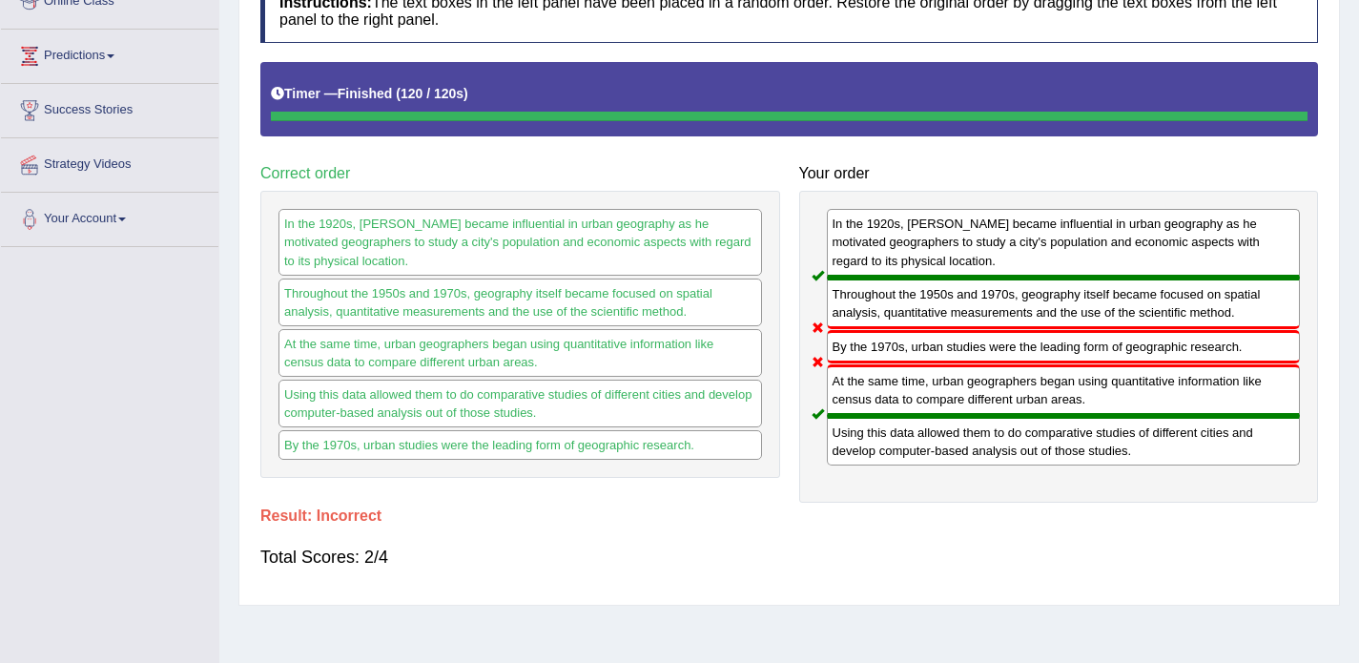
scroll to position [128, 0]
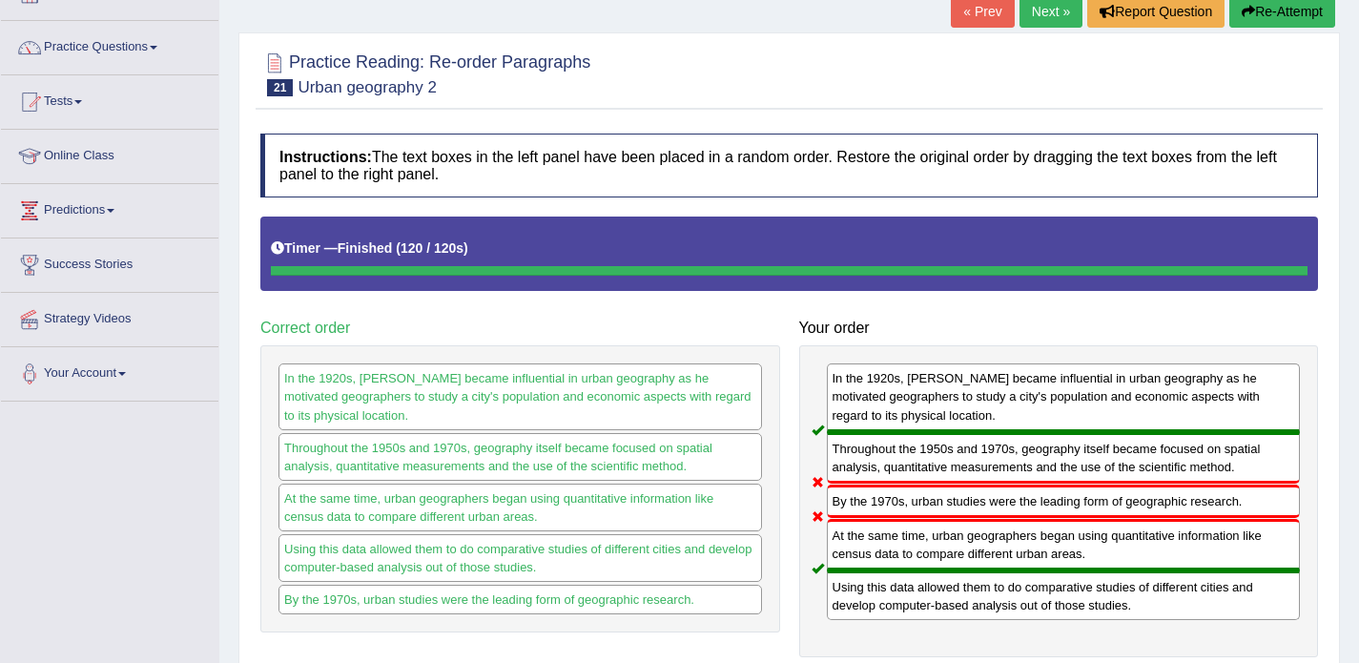
click at [1031, 16] on link "Next »" at bounding box center [1051, 11] width 63 height 32
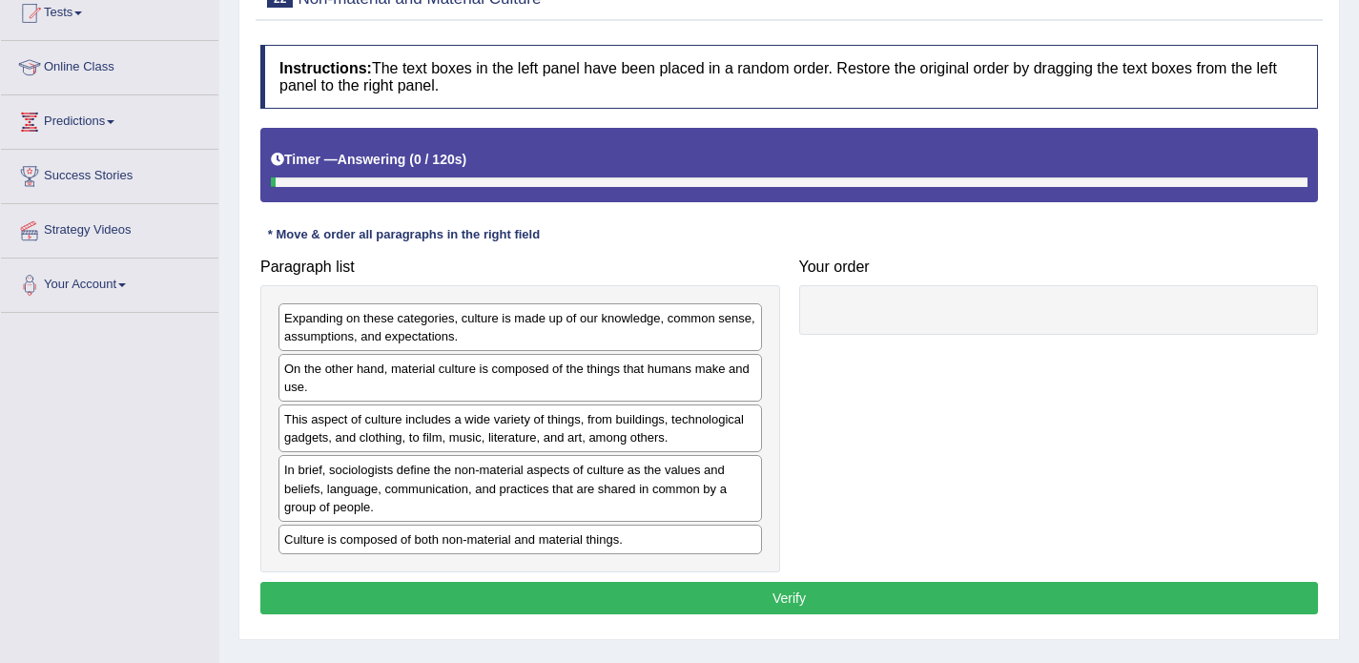
scroll to position [240, 0]
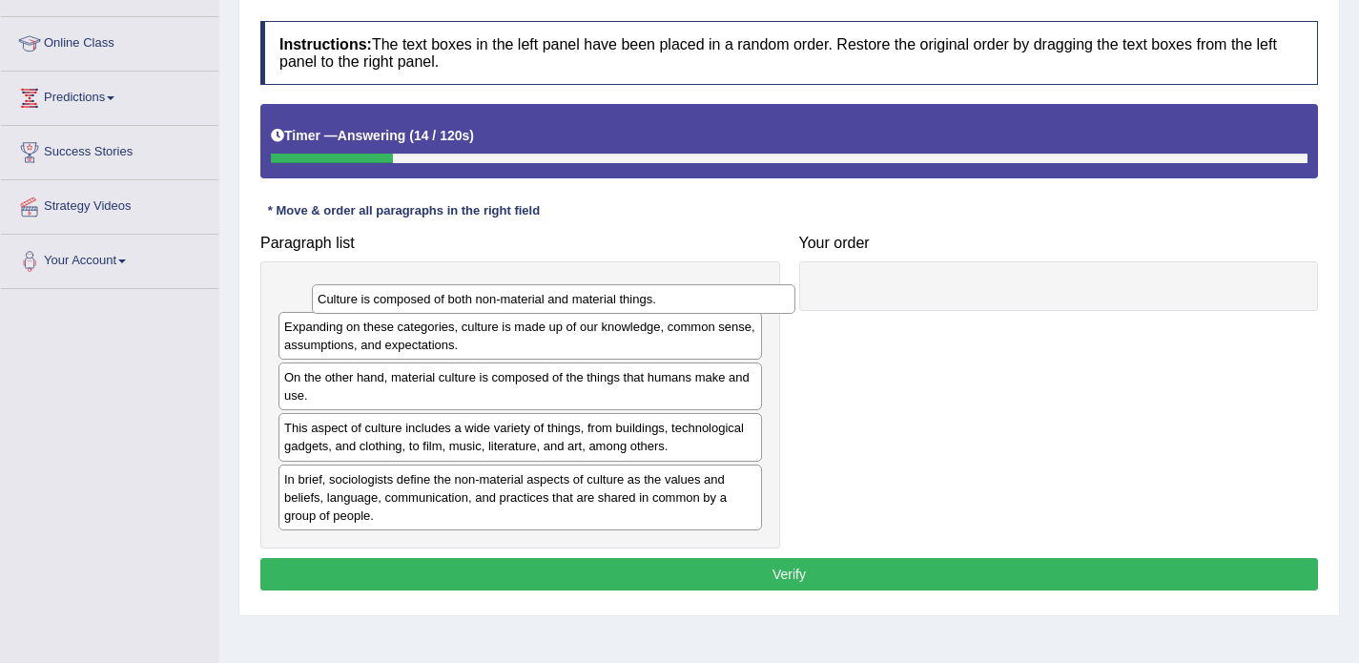
drag, startPoint x: 377, startPoint y: 520, endPoint x: 407, endPoint y: 298, distance: 224.3
click at [407, 298] on div "Culture is composed of both non-material and material things." at bounding box center [554, 299] width 484 height 30
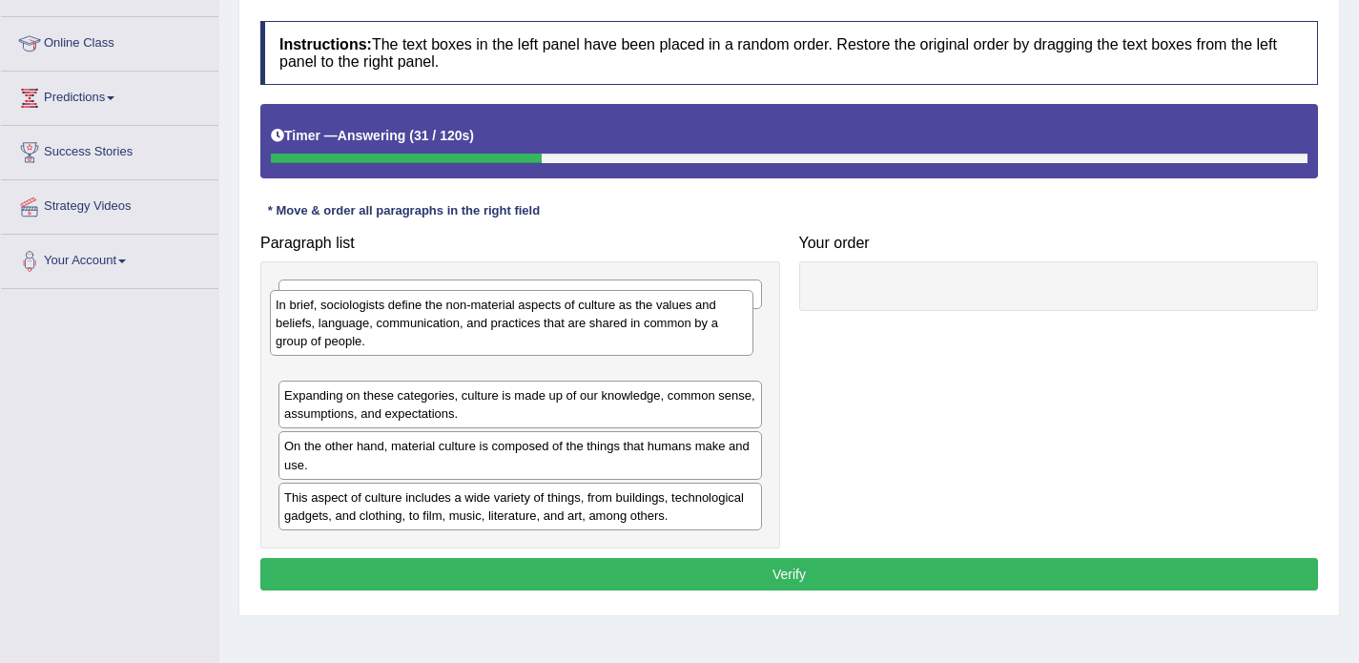
drag, startPoint x: 424, startPoint y: 498, endPoint x: 412, endPoint y: 346, distance: 152.1
click at [412, 346] on div "In brief, sociologists define the non-material aspects of culture as the values…" at bounding box center [512, 323] width 484 height 66
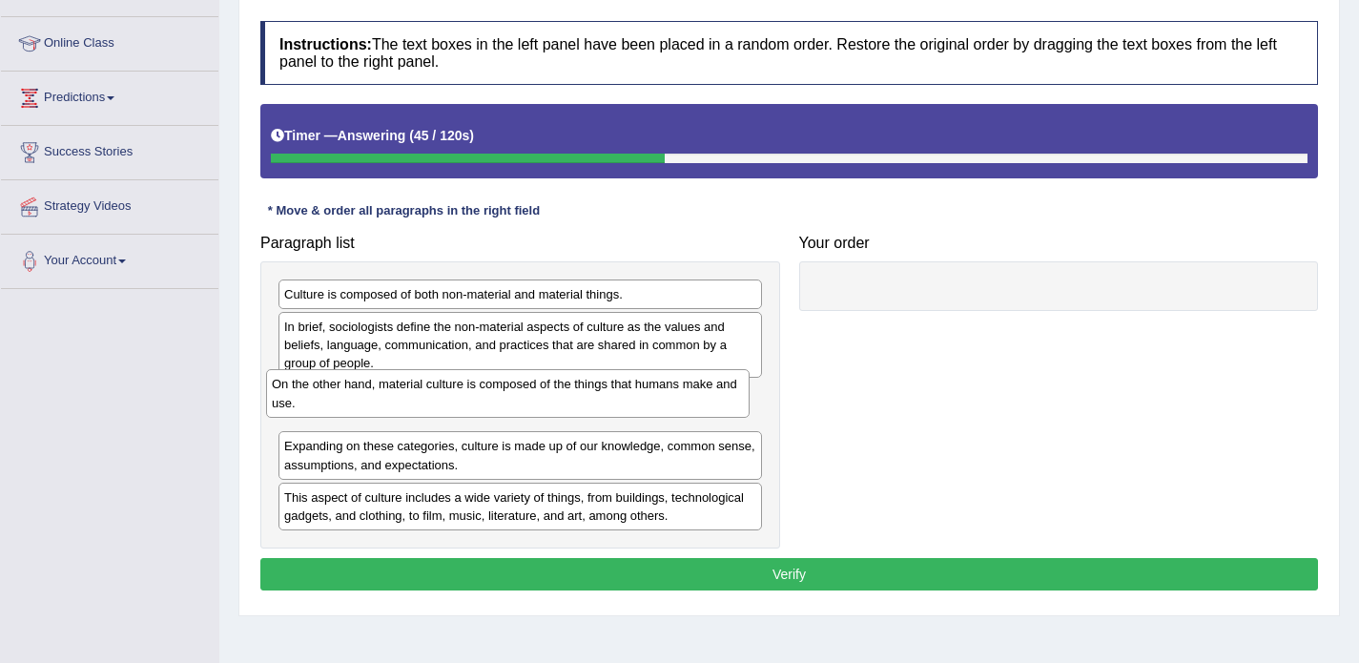
drag, startPoint x: 354, startPoint y: 446, endPoint x: 341, endPoint y: 385, distance: 62.3
click at [341, 385] on div "On the other hand, material culture is composed of the things that humans make …" at bounding box center [508, 393] width 484 height 48
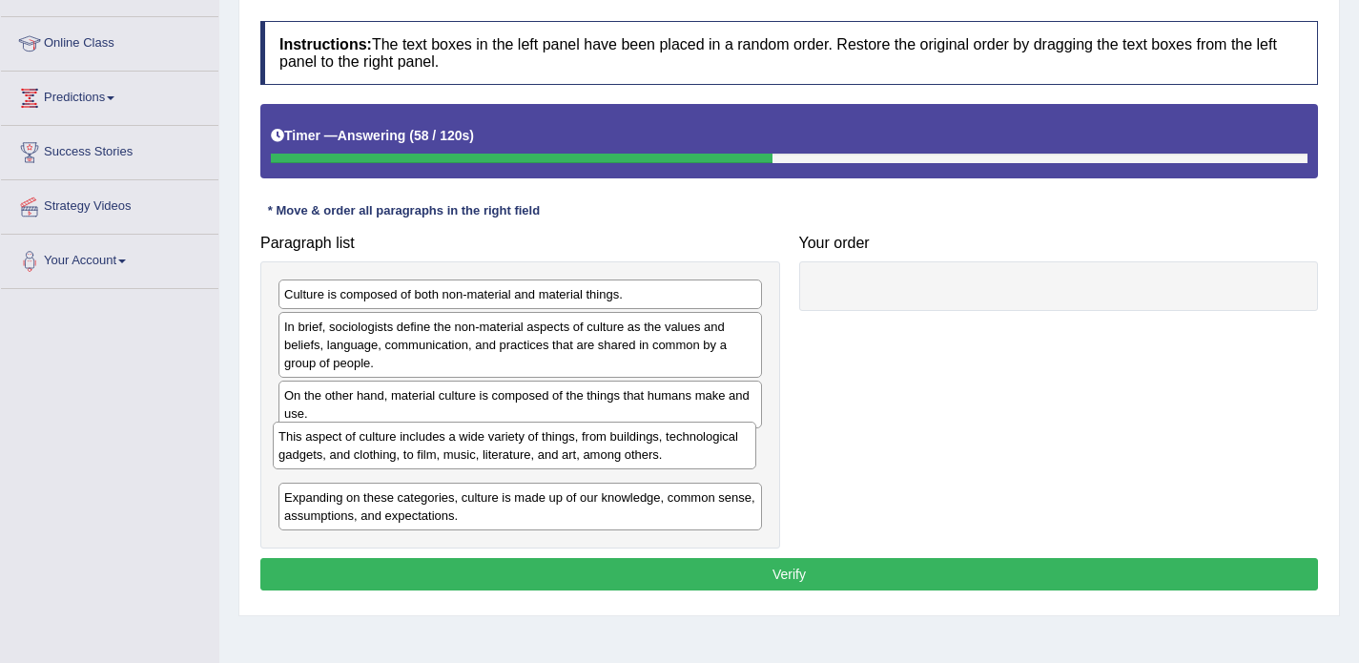
drag, startPoint x: 399, startPoint y: 501, endPoint x: 394, endPoint y: 436, distance: 65.0
click at [394, 436] on div "This aspect of culture includes a wide variety of things, from buildings, techn…" at bounding box center [515, 446] width 484 height 48
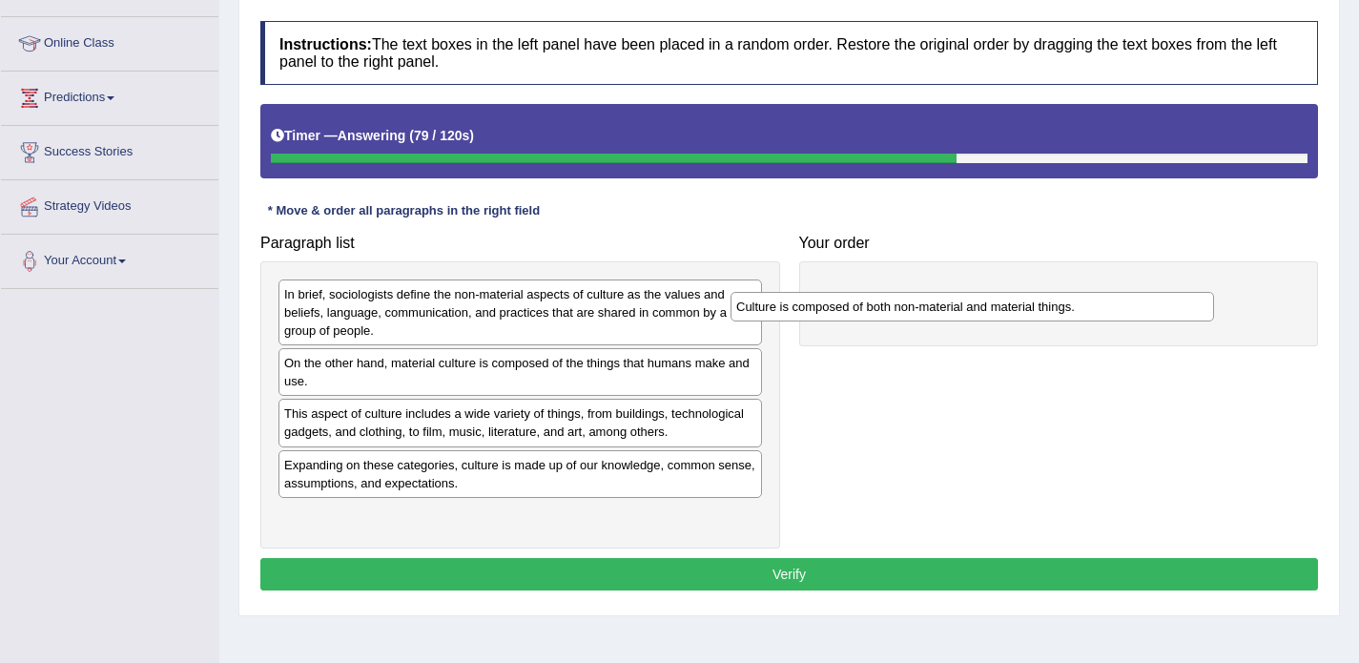
drag, startPoint x: 396, startPoint y: 298, endPoint x: 848, endPoint y: 308, distance: 452.3
click at [848, 308] on div "Culture is composed of both non-material and material things." at bounding box center [973, 307] width 484 height 30
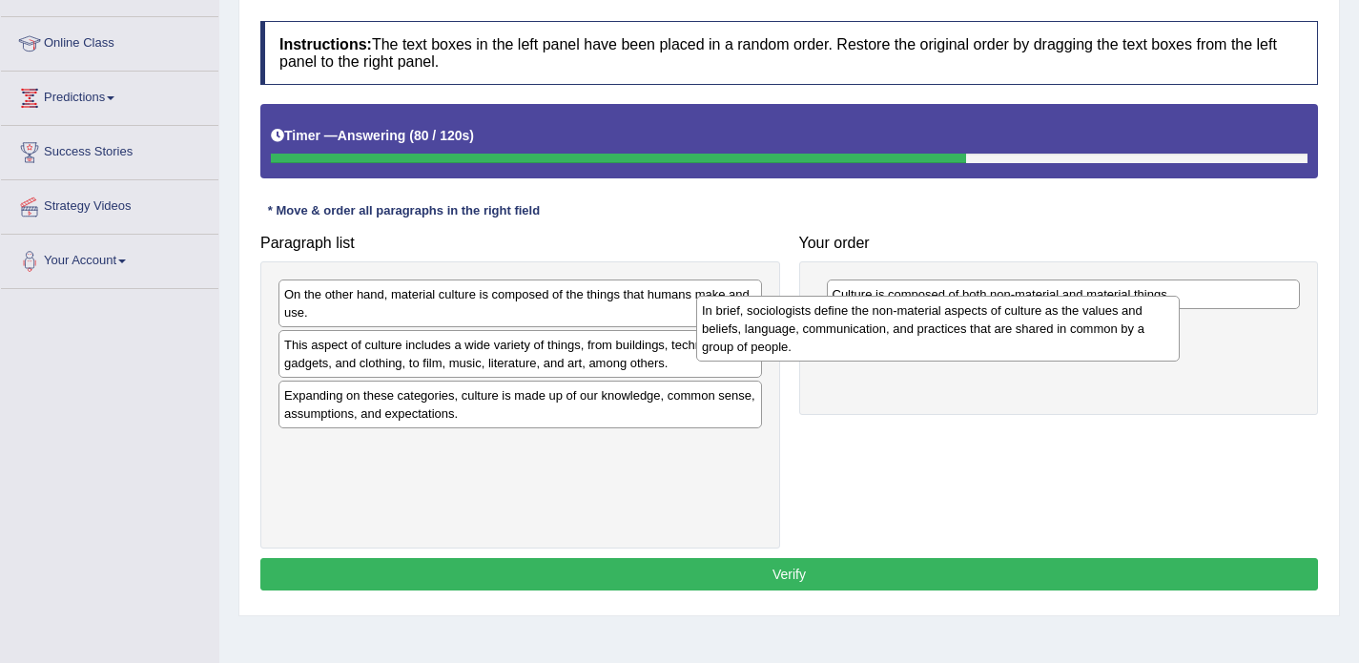
drag, startPoint x: 609, startPoint y: 312, endPoint x: 1036, endPoint y: 329, distance: 427.7
click at [1036, 329] on div "In brief, sociologists define the non-material aspects of culture as the values…" at bounding box center [938, 329] width 484 height 66
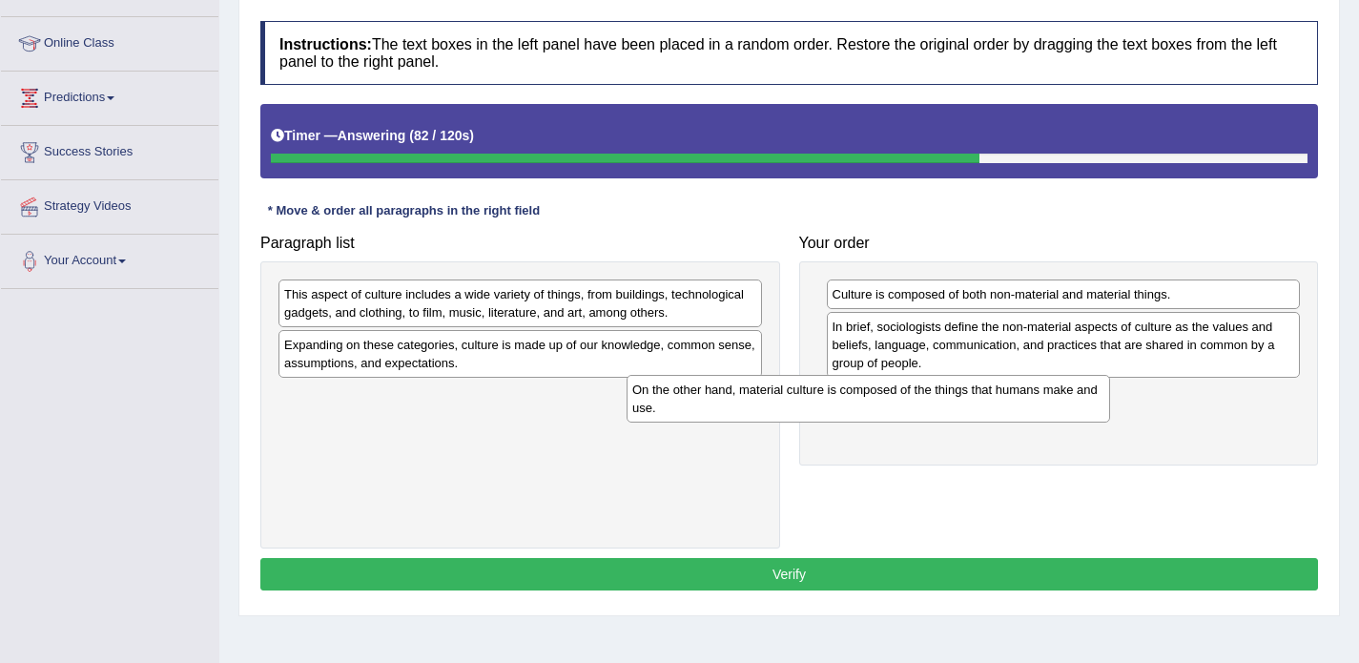
drag, startPoint x: 684, startPoint y: 292, endPoint x: 1044, endPoint y: 388, distance: 372.3
click at [1044, 388] on div "On the other hand, material culture is composed of the things that humans make …" at bounding box center [869, 399] width 484 height 48
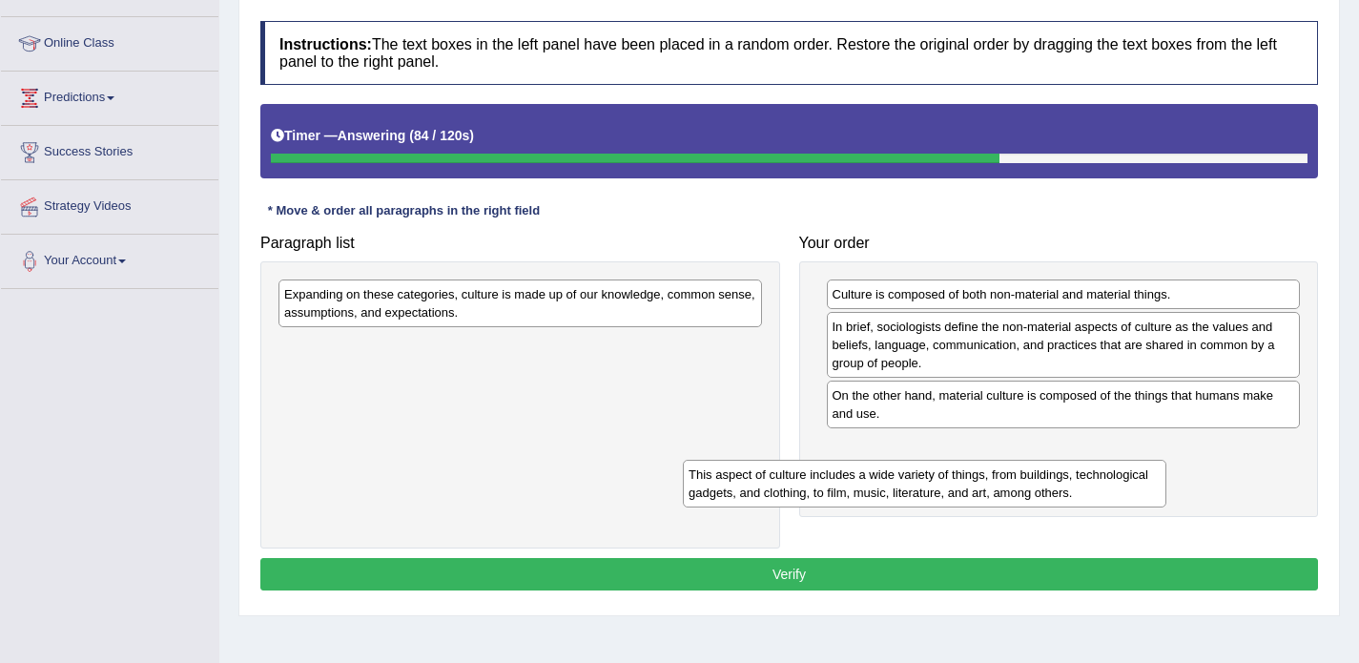
drag, startPoint x: 700, startPoint y: 298, endPoint x: 1106, endPoint y: 479, distance: 444.1
click at [1106, 479] on div "This aspect of culture includes a wide variety of things, from buildings, techn…" at bounding box center [925, 484] width 484 height 48
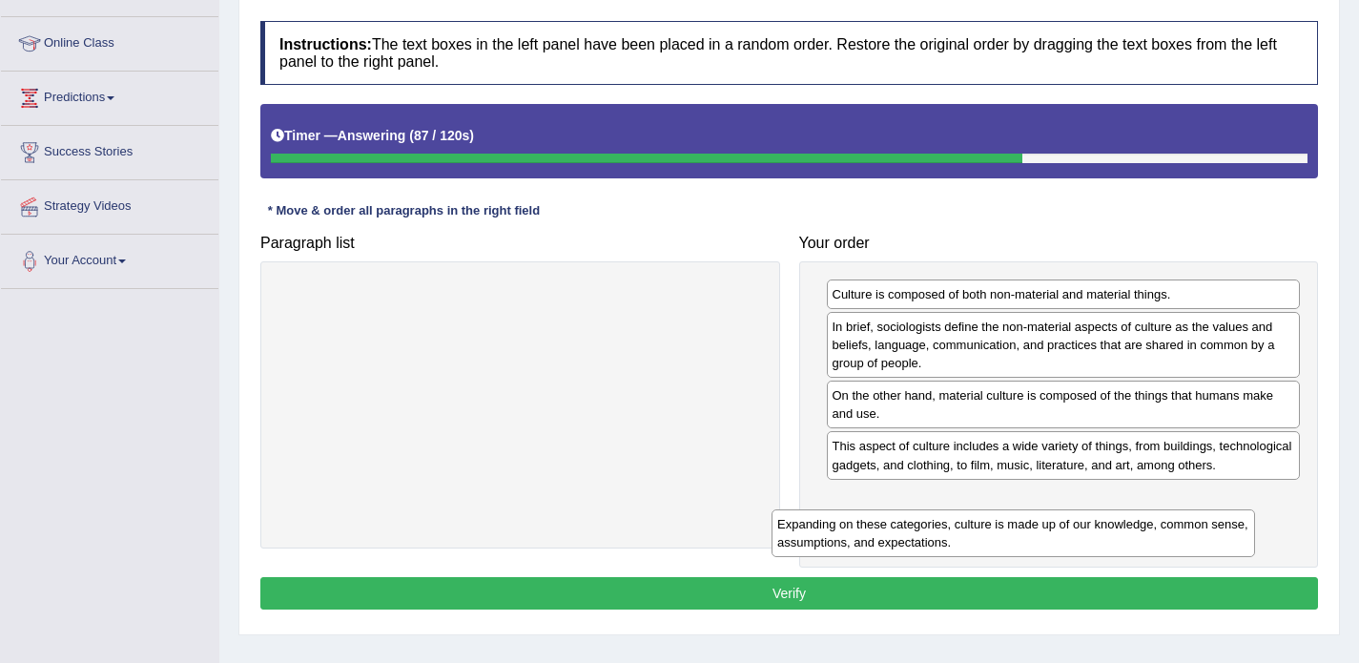
drag, startPoint x: 632, startPoint y: 288, endPoint x: 1126, endPoint y: 518, distance: 544.1
click at [1126, 518] on div "Expanding on these categories, culture is made up of our knowledge, common sens…" at bounding box center [1014, 533] width 484 height 48
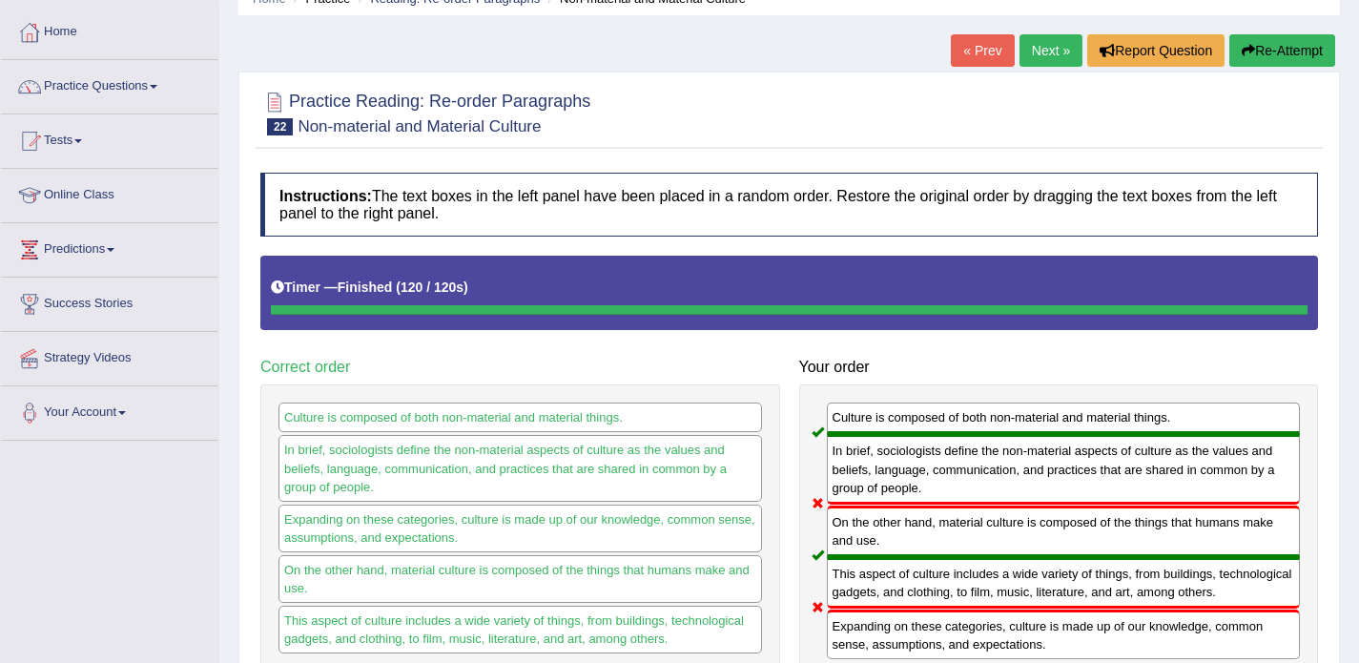
scroll to position [91, 0]
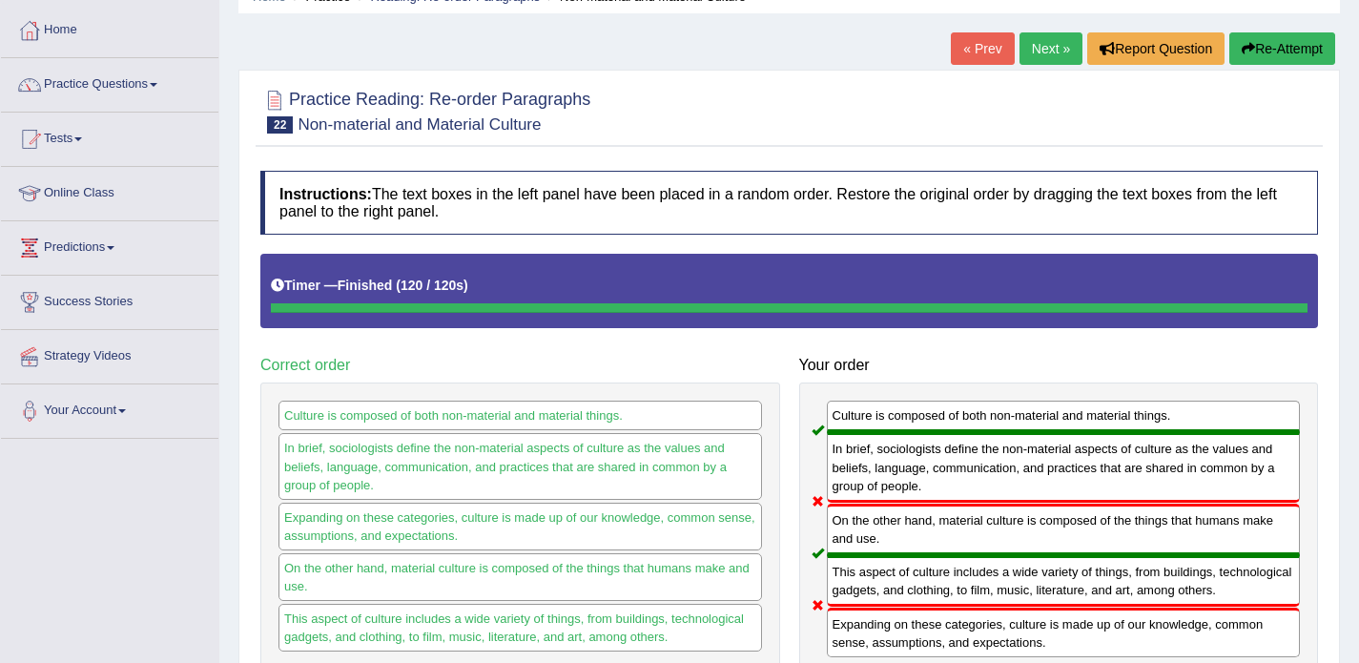
click at [1045, 57] on link "Next »" at bounding box center [1051, 48] width 63 height 32
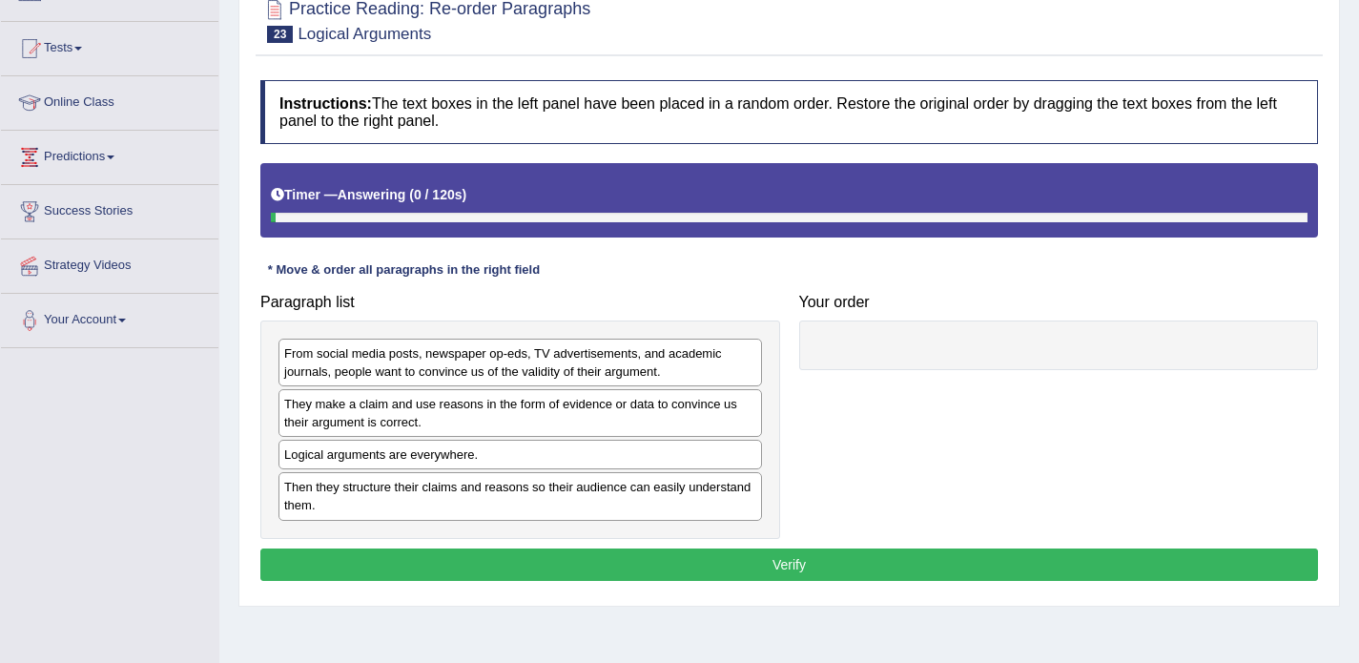
scroll to position [266, 0]
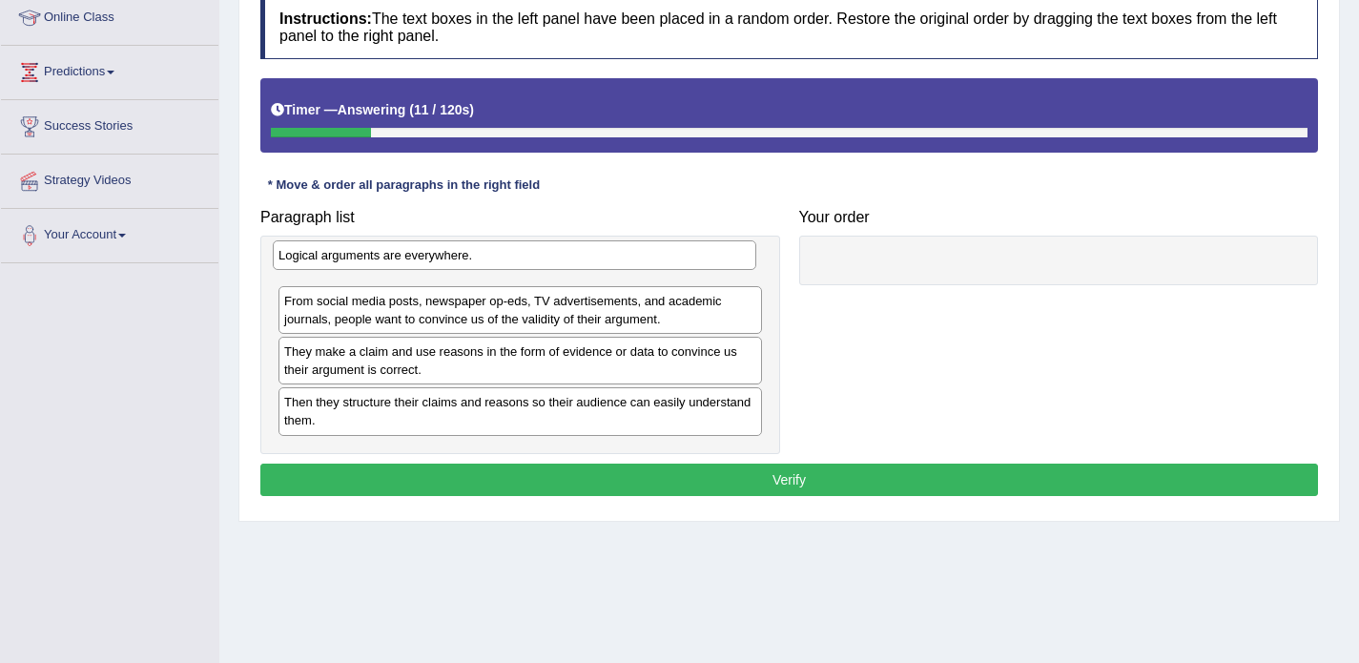
drag, startPoint x: 377, startPoint y: 377, endPoint x: 371, endPoint y: 262, distance: 114.6
click at [371, 262] on div "Logical arguments are everywhere." at bounding box center [515, 255] width 484 height 30
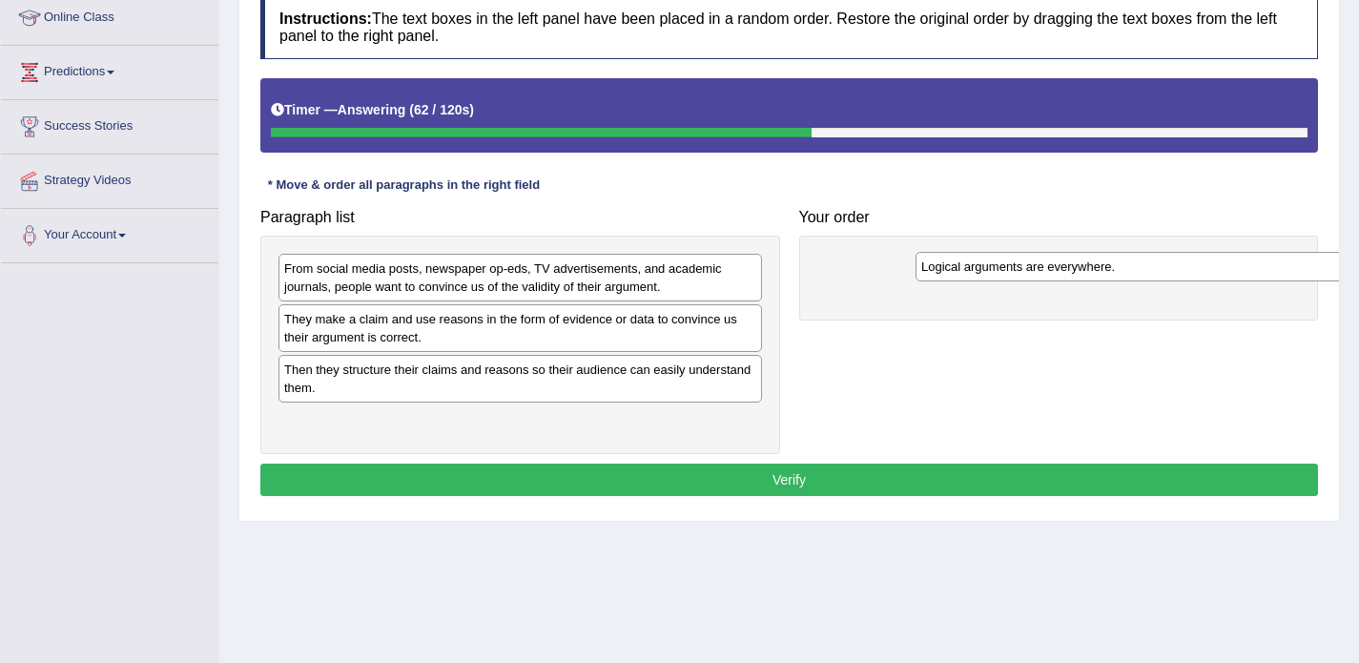
drag, startPoint x: 358, startPoint y: 273, endPoint x: 994, endPoint y: 270, distance: 636.2
click at [994, 270] on div "Logical arguments are everywhere." at bounding box center [1158, 267] width 484 height 30
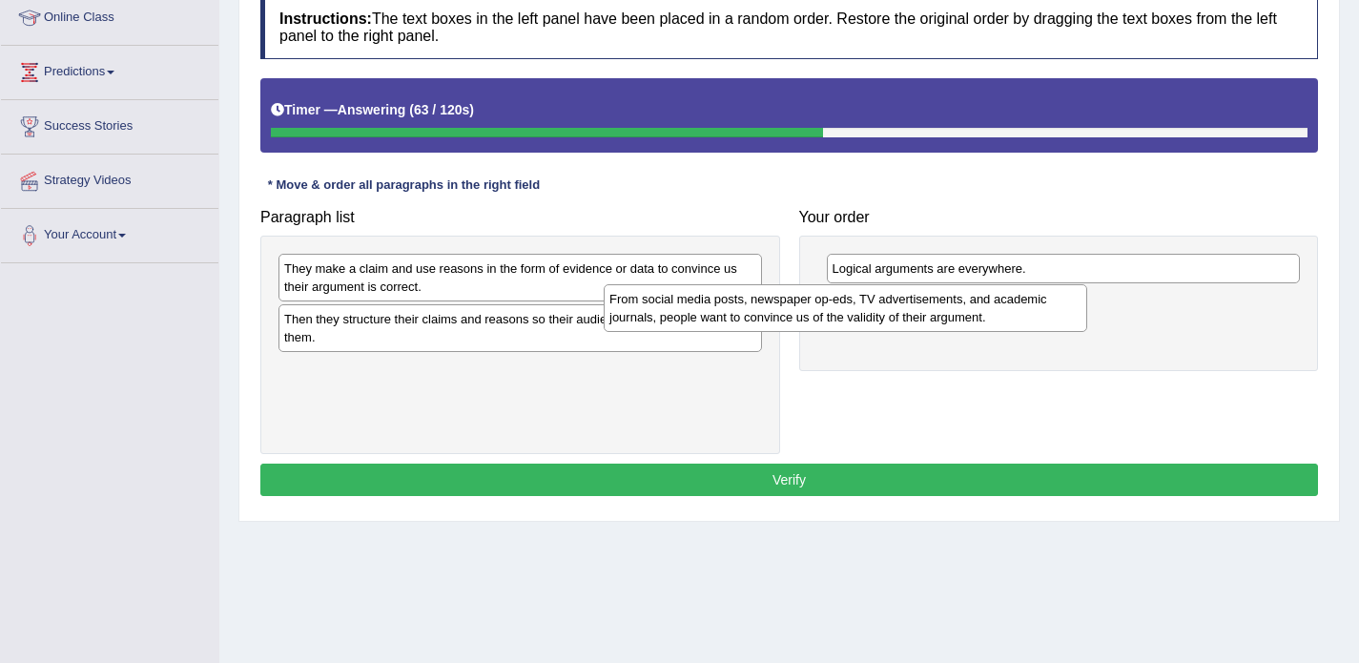
drag, startPoint x: 682, startPoint y: 271, endPoint x: 1020, endPoint y: 301, distance: 339.0
click at [1018, 301] on div "From social media posts, newspaper op-eds, TV advertisements, and academic jour…" at bounding box center [846, 308] width 484 height 48
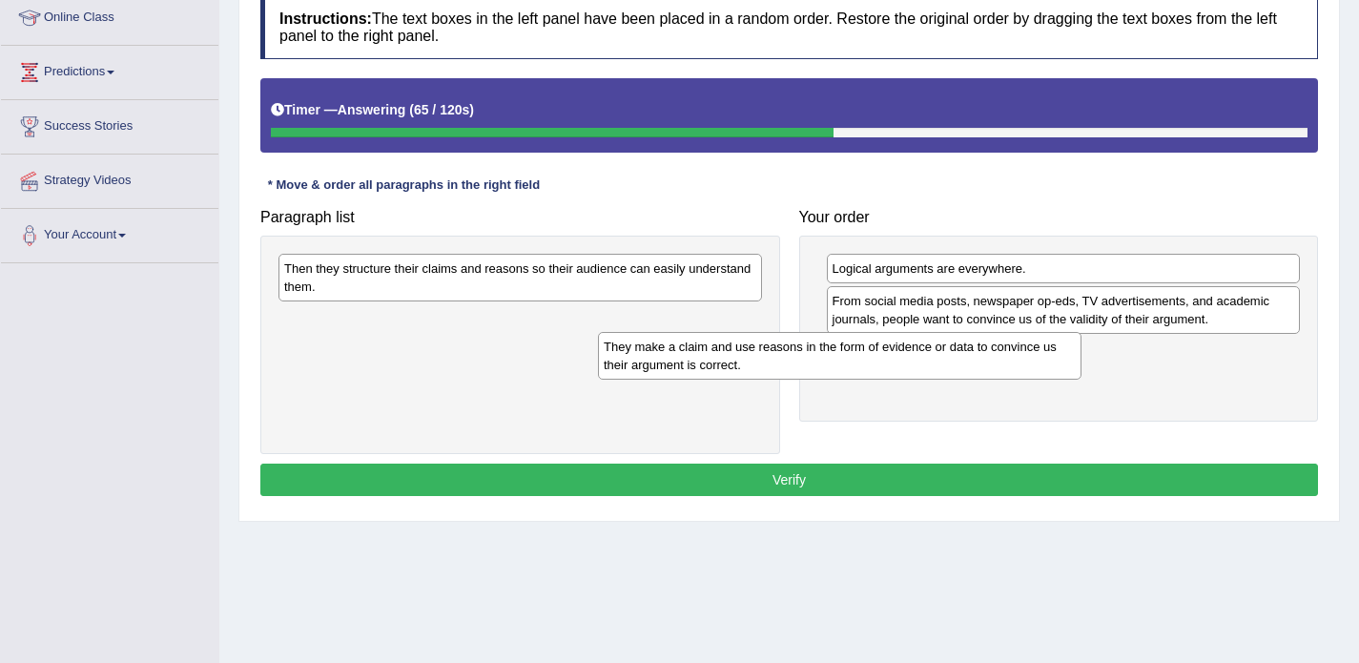
drag, startPoint x: 693, startPoint y: 279, endPoint x: 1050, endPoint y: 362, distance: 367.2
click at [1050, 362] on div "They make a claim and use reasons in the form of evidence or data to convince u…" at bounding box center [840, 356] width 484 height 48
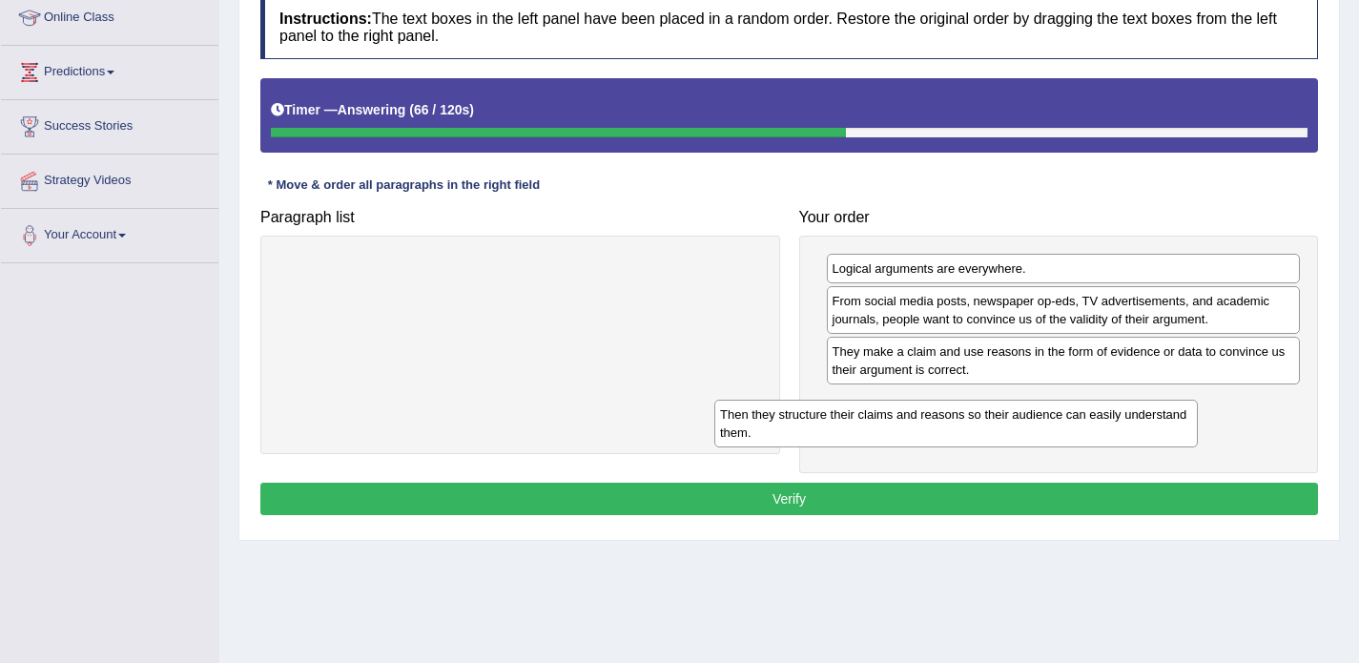
drag, startPoint x: 664, startPoint y: 277, endPoint x: 1101, endPoint y: 419, distance: 459.4
click at [1101, 419] on div "Then they structure their claims and reasons so their audience can easily under…" at bounding box center [956, 424] width 484 height 48
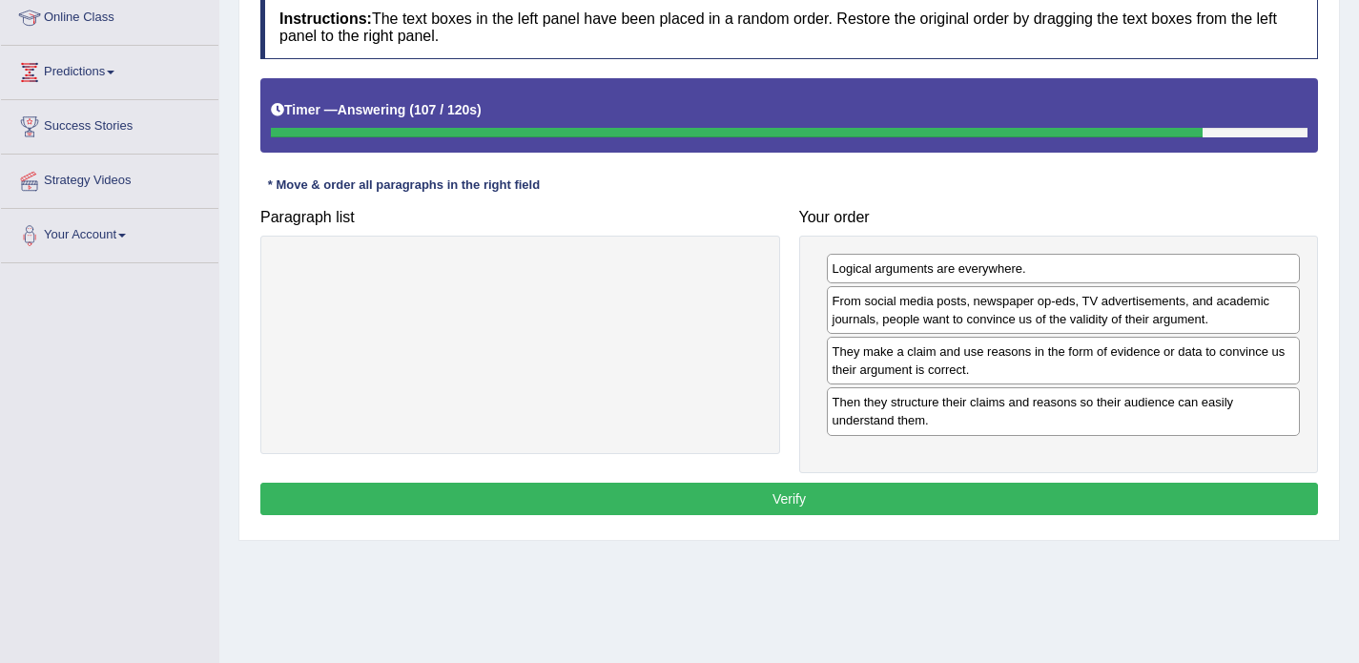
click at [827, 489] on button "Verify" at bounding box center [789, 499] width 1058 height 32
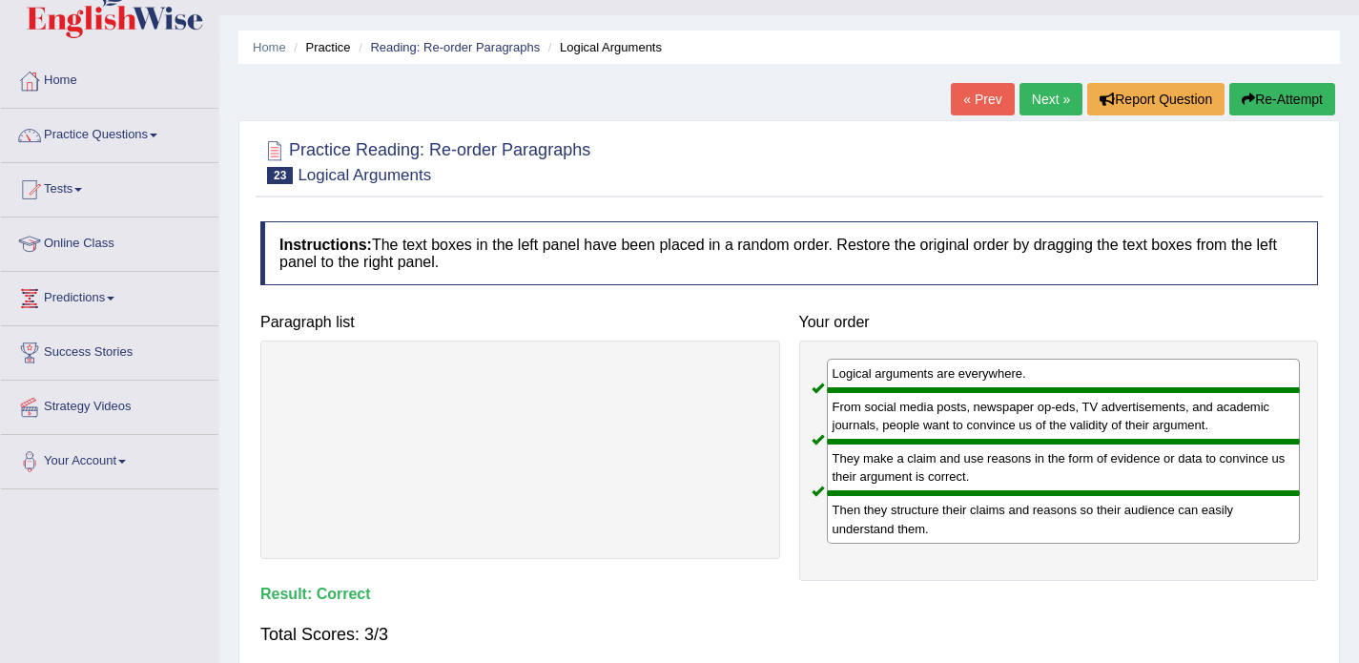
scroll to position [38, 0]
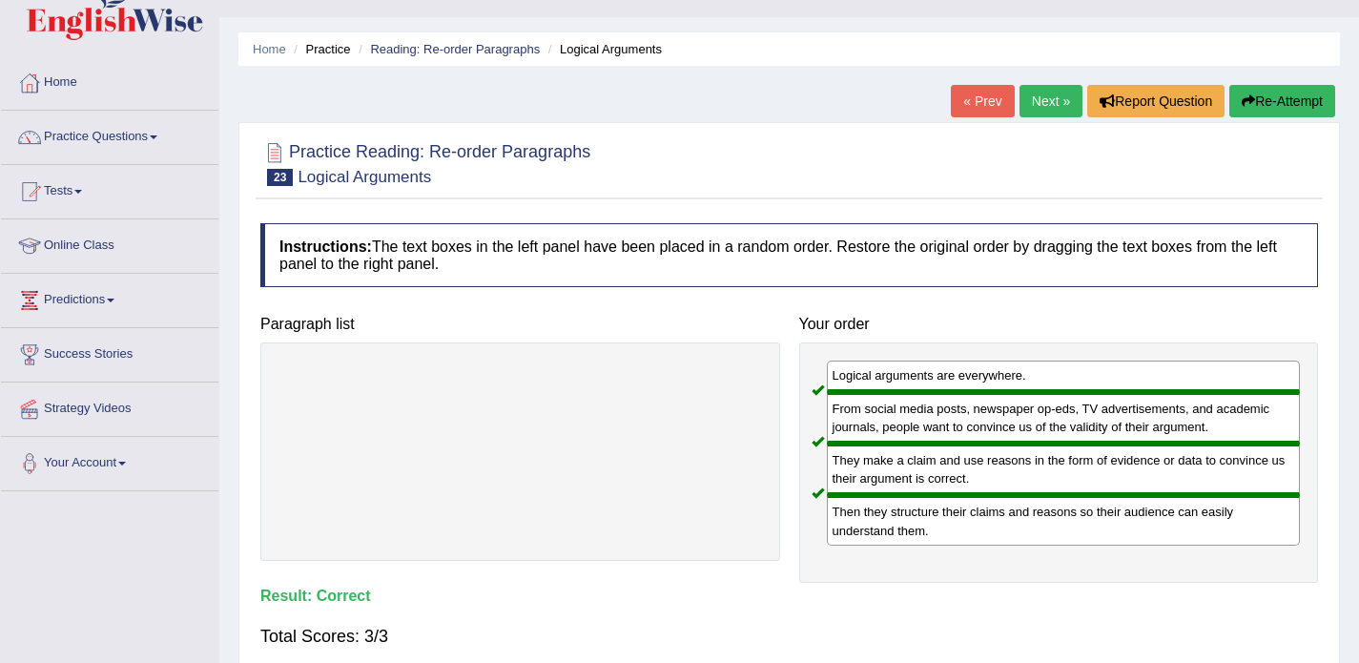
click at [1033, 106] on link "Next »" at bounding box center [1051, 101] width 63 height 32
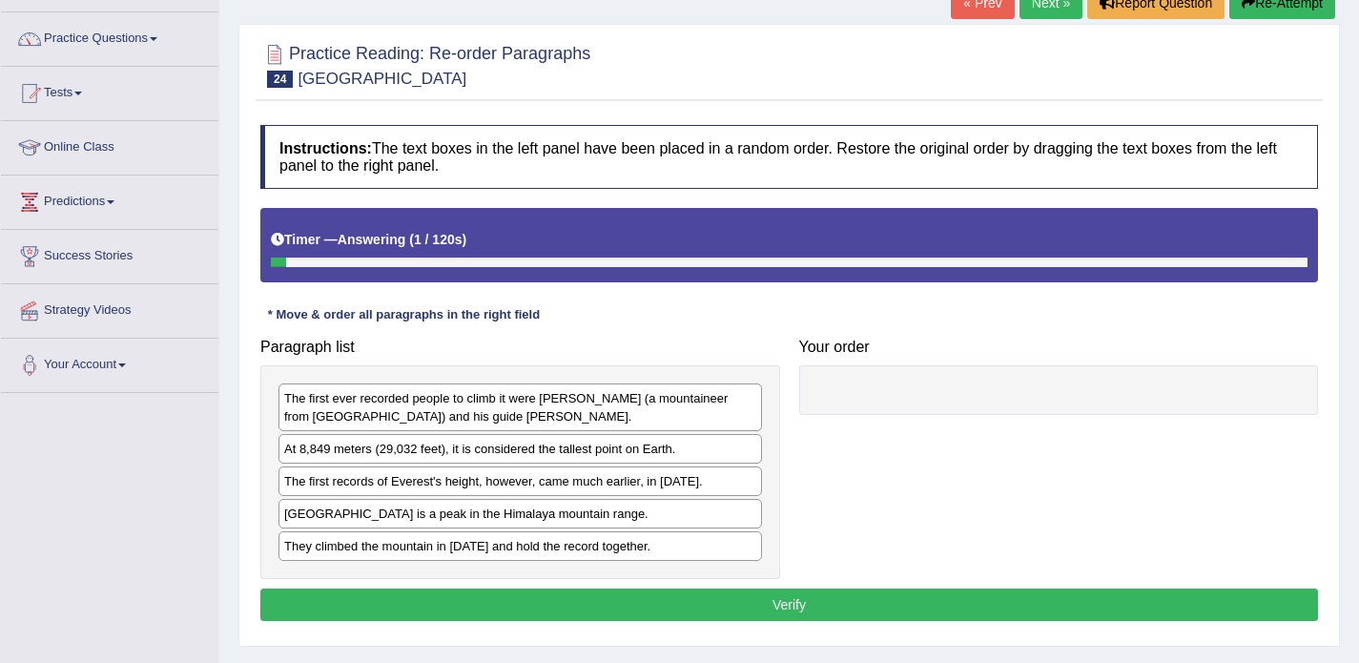
scroll to position [168, 0]
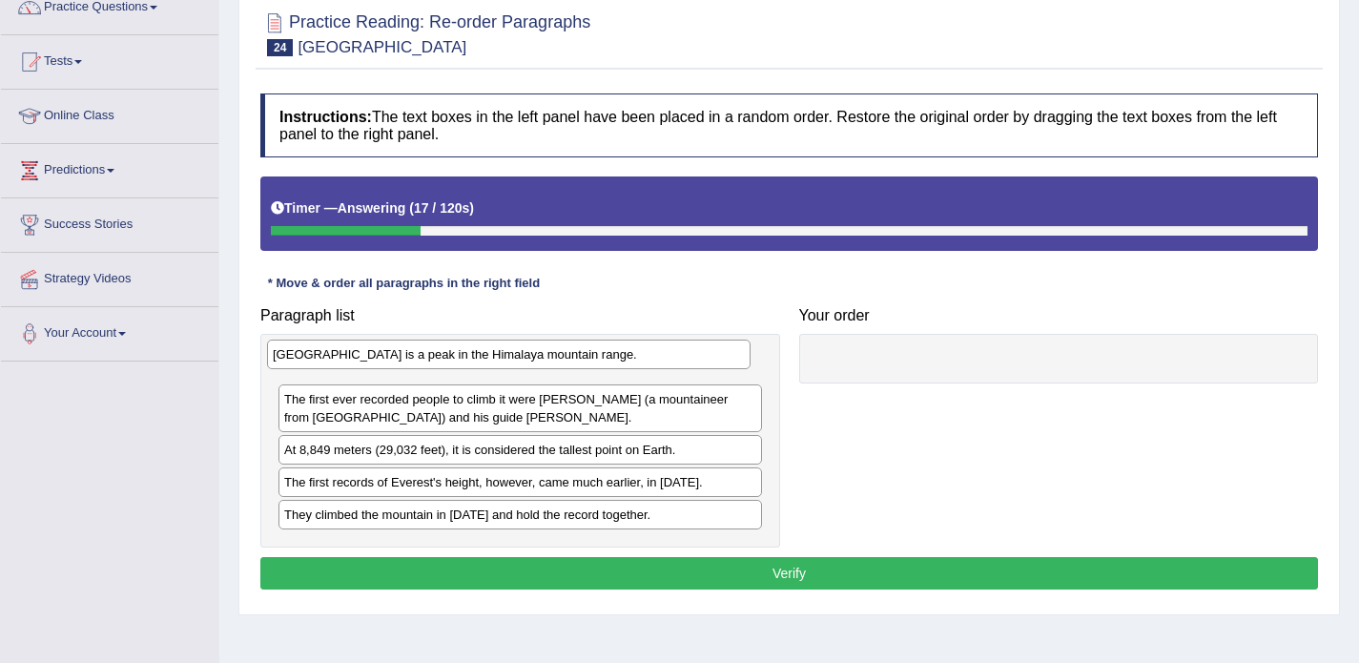
drag, startPoint x: 408, startPoint y: 487, endPoint x: 397, endPoint y: 360, distance: 128.3
click at [397, 360] on div "Mount Everest is a peak in the Himalaya mountain range." at bounding box center [509, 355] width 484 height 30
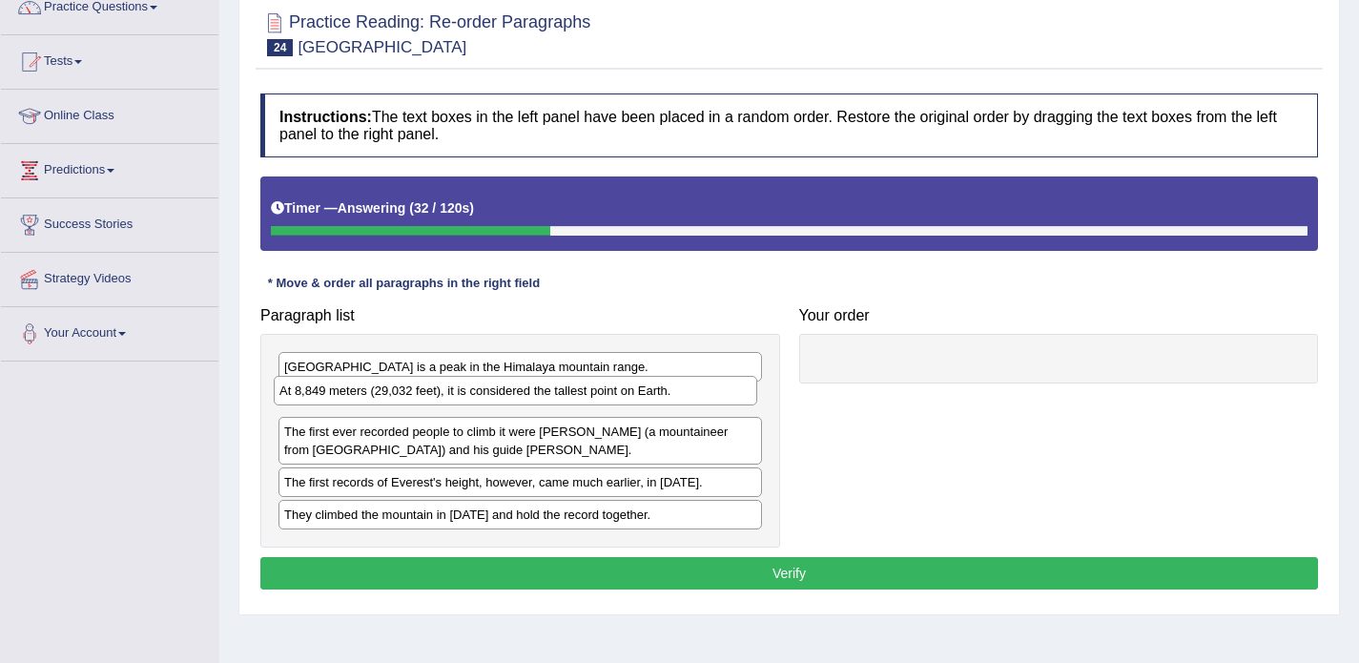
drag, startPoint x: 340, startPoint y: 449, endPoint x: 335, endPoint y: 390, distance: 59.3
click at [335, 390] on div "At 8,849 meters (29,032 feet), it is considered the tallest point on Earth." at bounding box center [516, 391] width 484 height 30
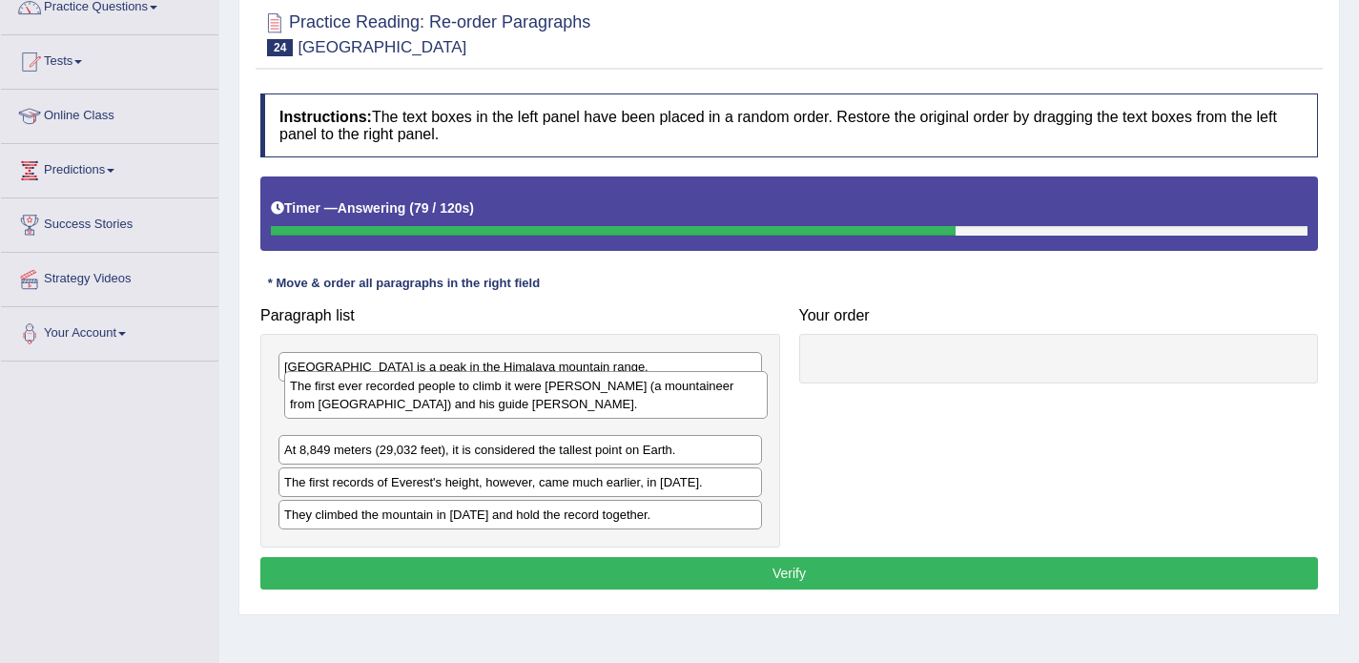
drag, startPoint x: 310, startPoint y: 442, endPoint x: 316, endPoint y: 396, distance: 46.1
click at [316, 396] on div "The first ever recorded people to climb it were Edmund Hillary (a mountaineer f…" at bounding box center [526, 395] width 484 height 48
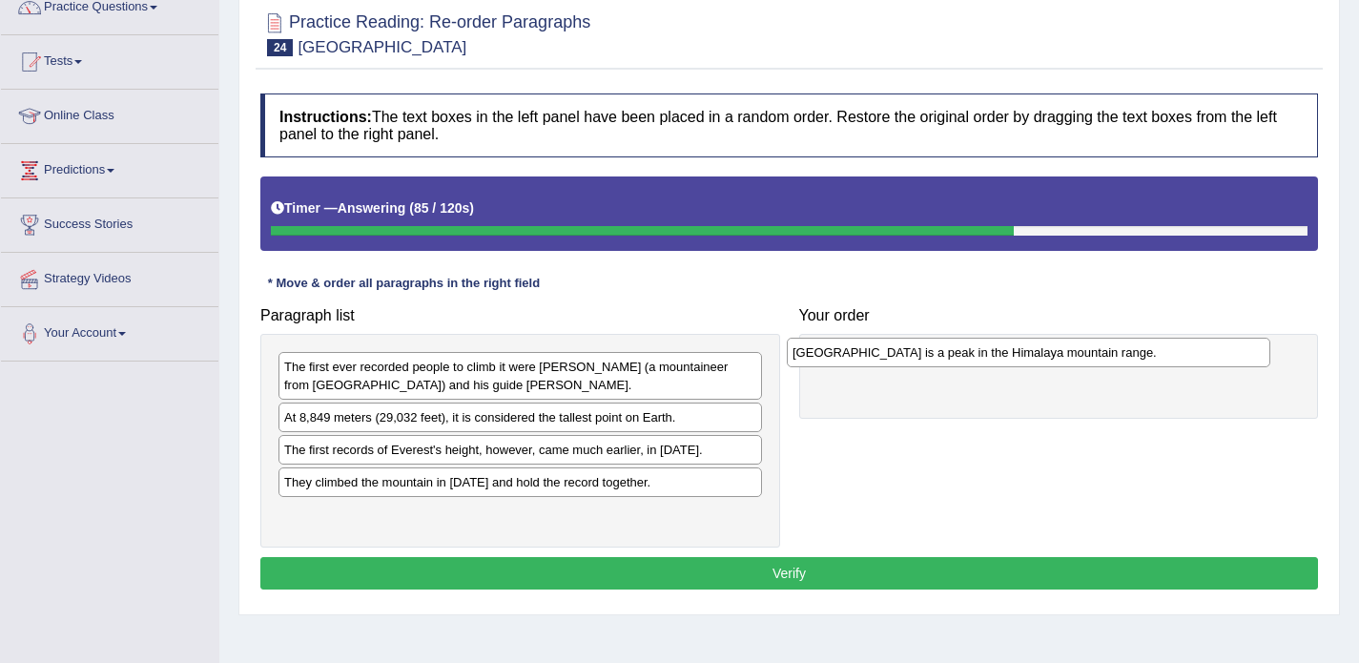
drag, startPoint x: 503, startPoint y: 374, endPoint x: 1011, endPoint y: 360, distance: 508.6
click at [1011, 360] on div "Mount Everest is a peak in the Himalaya mountain range." at bounding box center [1029, 353] width 484 height 30
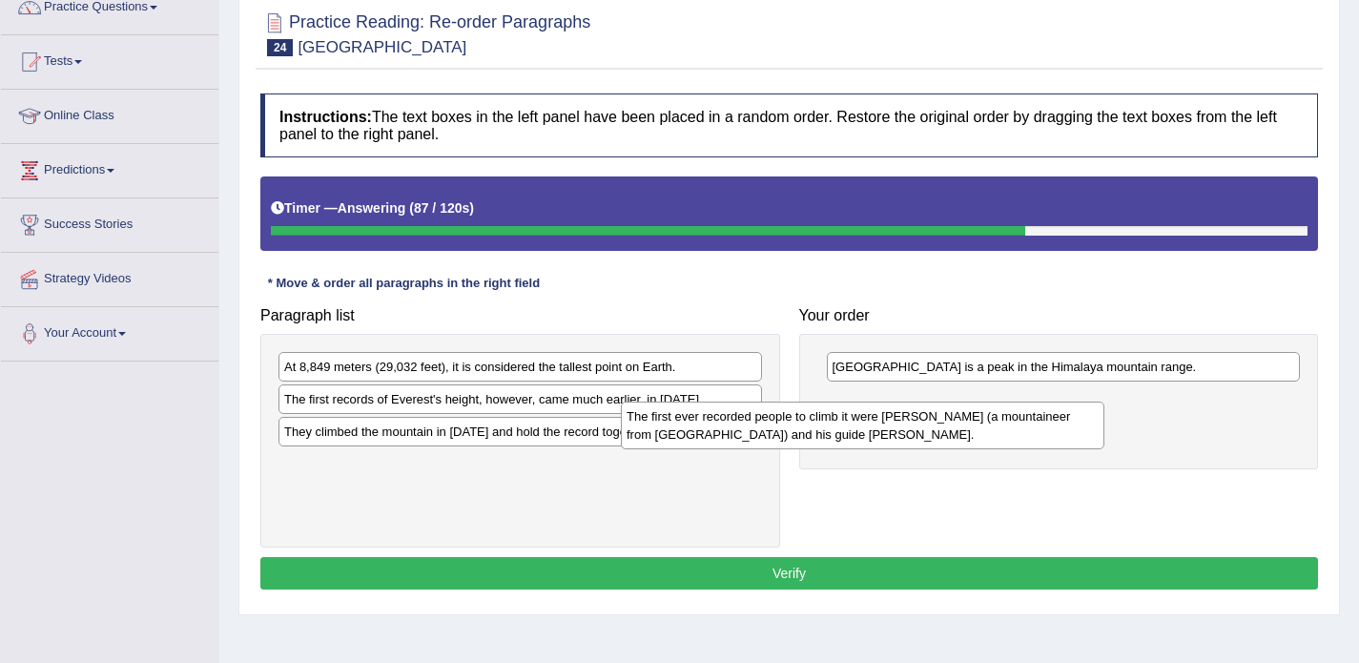
drag, startPoint x: 681, startPoint y: 380, endPoint x: 1024, endPoint y: 425, distance: 346.4
click at [1024, 425] on div "The first ever recorded people to climb it were Edmund Hillary (a mountaineer f…" at bounding box center [863, 426] width 484 height 48
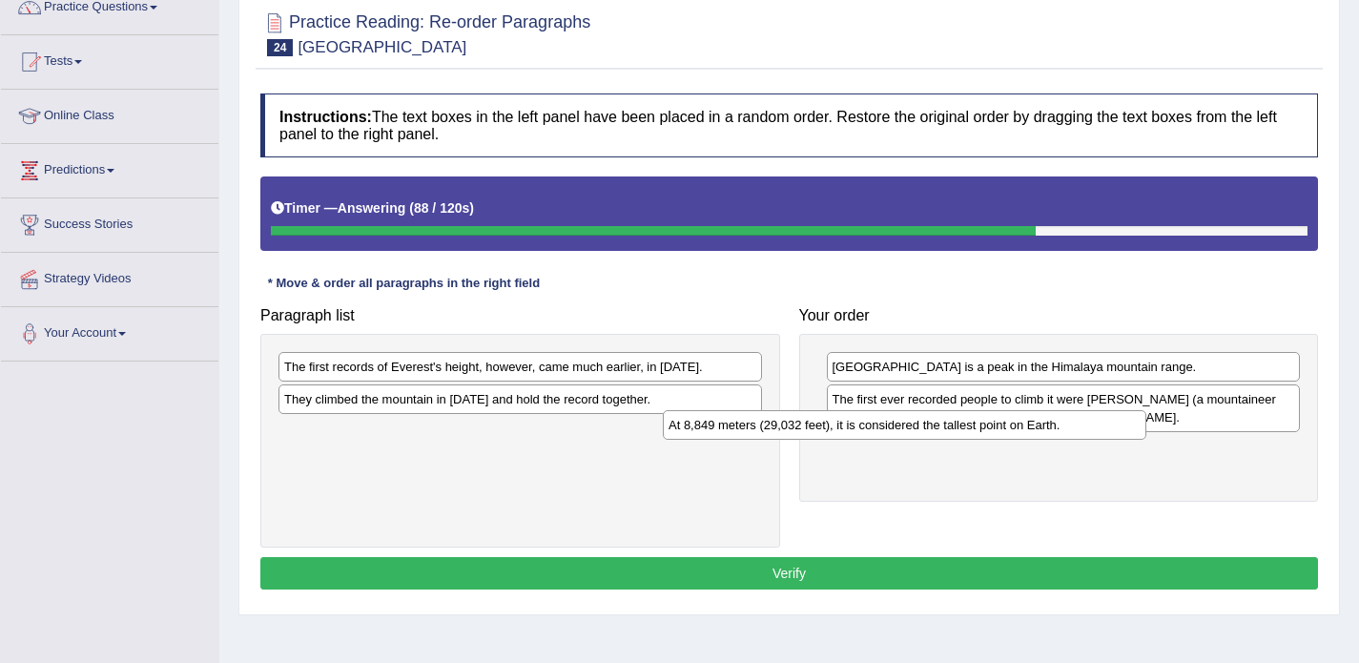
drag, startPoint x: 723, startPoint y: 372, endPoint x: 1152, endPoint y: 495, distance: 446.5
click at [1147, 440] on div "At 8,849 meters (29,032 feet), it is considered the tallest point on Earth." at bounding box center [905, 425] width 484 height 30
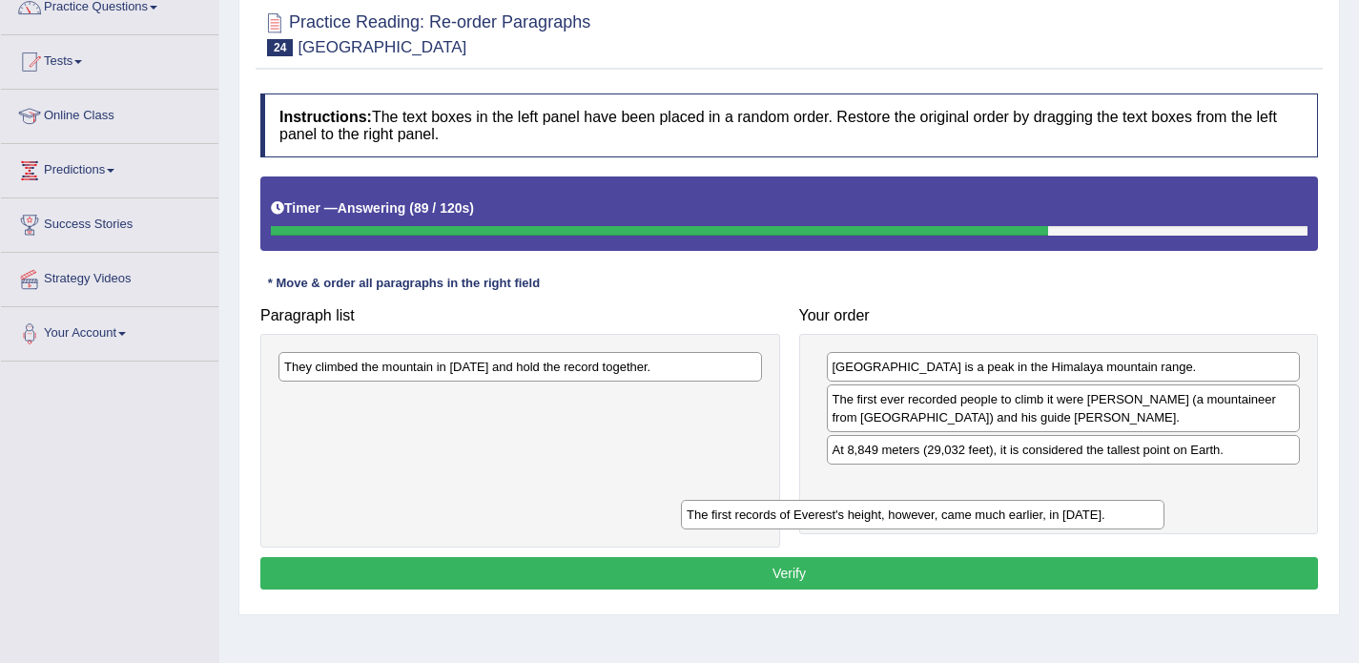
drag, startPoint x: 708, startPoint y: 375, endPoint x: 1119, endPoint y: 522, distance: 436.6
click at [1119, 522] on div "The first records of Everest's height, however, came much earlier, in 1856." at bounding box center [923, 515] width 484 height 30
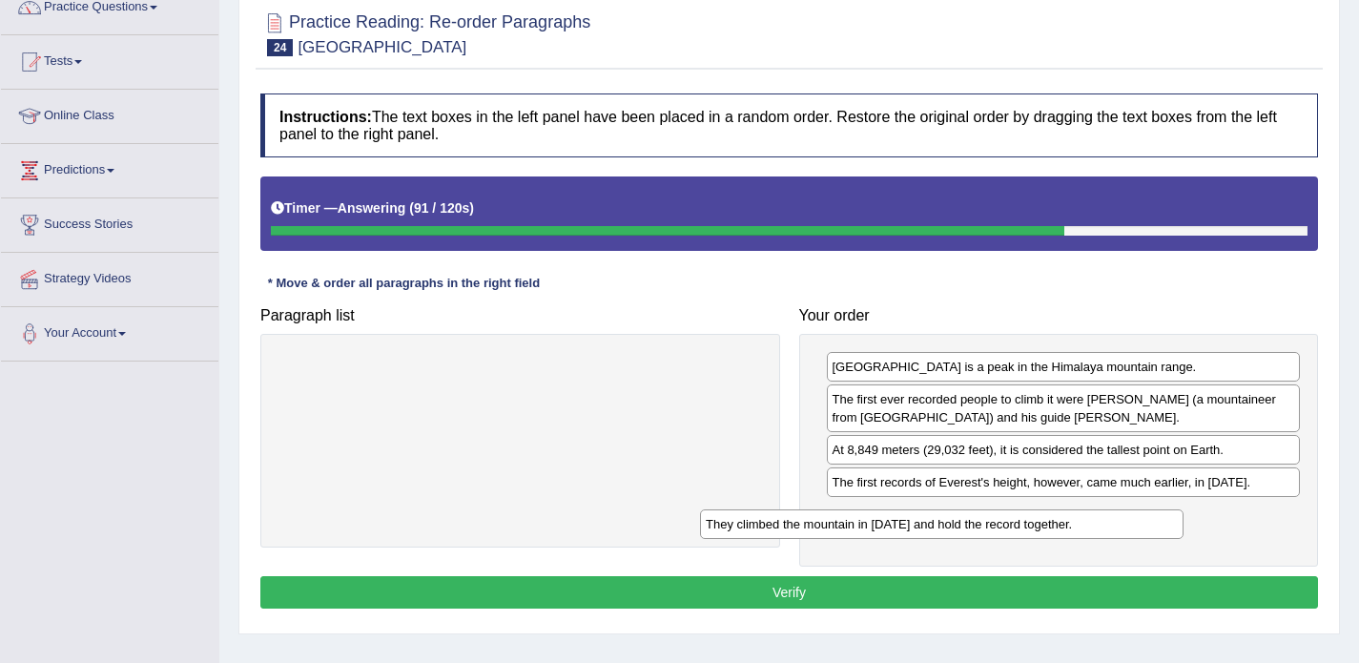
drag, startPoint x: 660, startPoint y: 369, endPoint x: 1082, endPoint y: 524, distance: 449.0
click at [1082, 524] on div "They climbed the mountain in 1953 and hold the record together." at bounding box center [942, 524] width 484 height 30
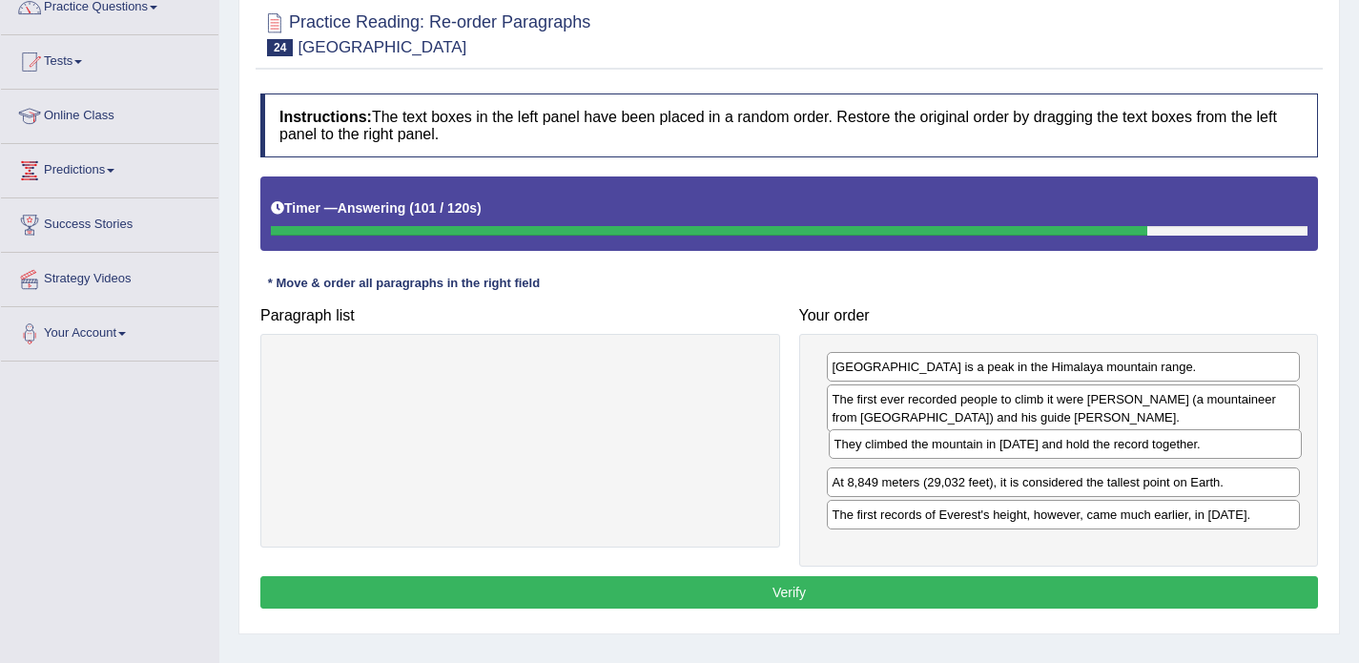
drag, startPoint x: 849, startPoint y: 519, endPoint x: 851, endPoint y: 448, distance: 70.6
click at [851, 448] on div "They climbed the mountain in 1953 and hold the record together." at bounding box center [1066, 444] width 474 height 30
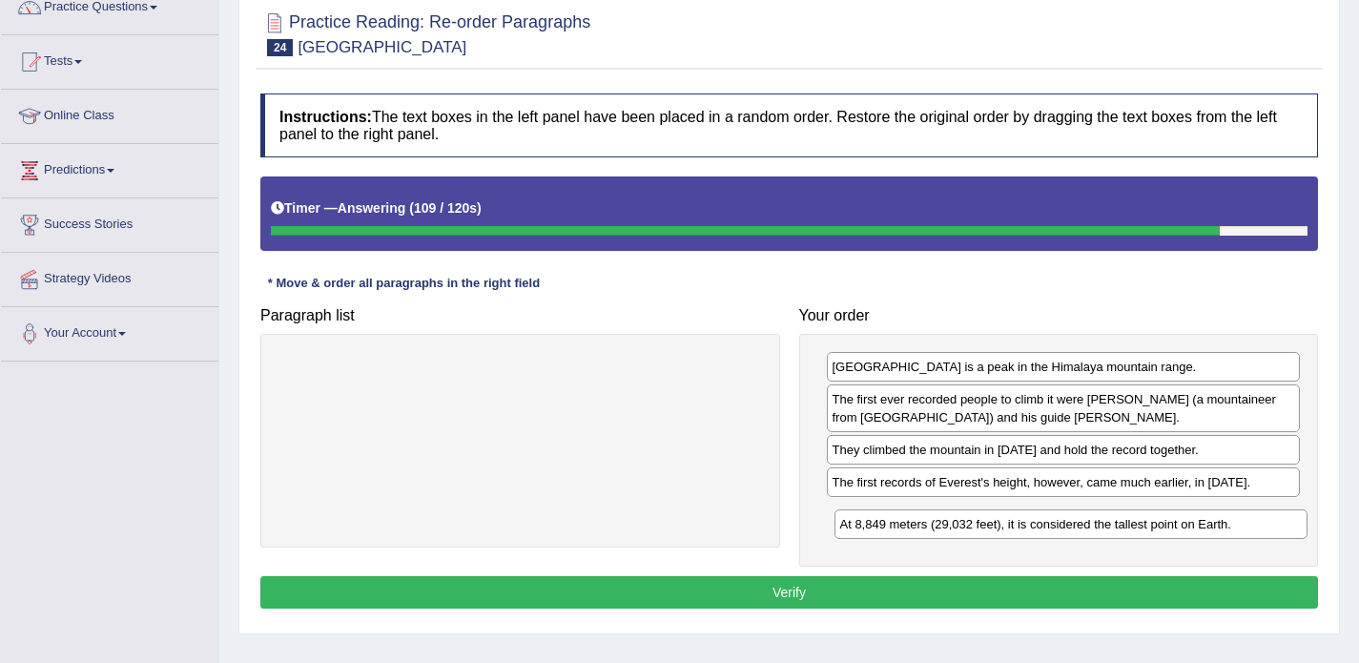
drag, startPoint x: 849, startPoint y: 486, endPoint x: 858, endPoint y: 532, distance: 47.5
click at [858, 532] on div "At 8,849 meters (29,032 feet), it is considered the tallest point on Earth." at bounding box center [1072, 524] width 474 height 30
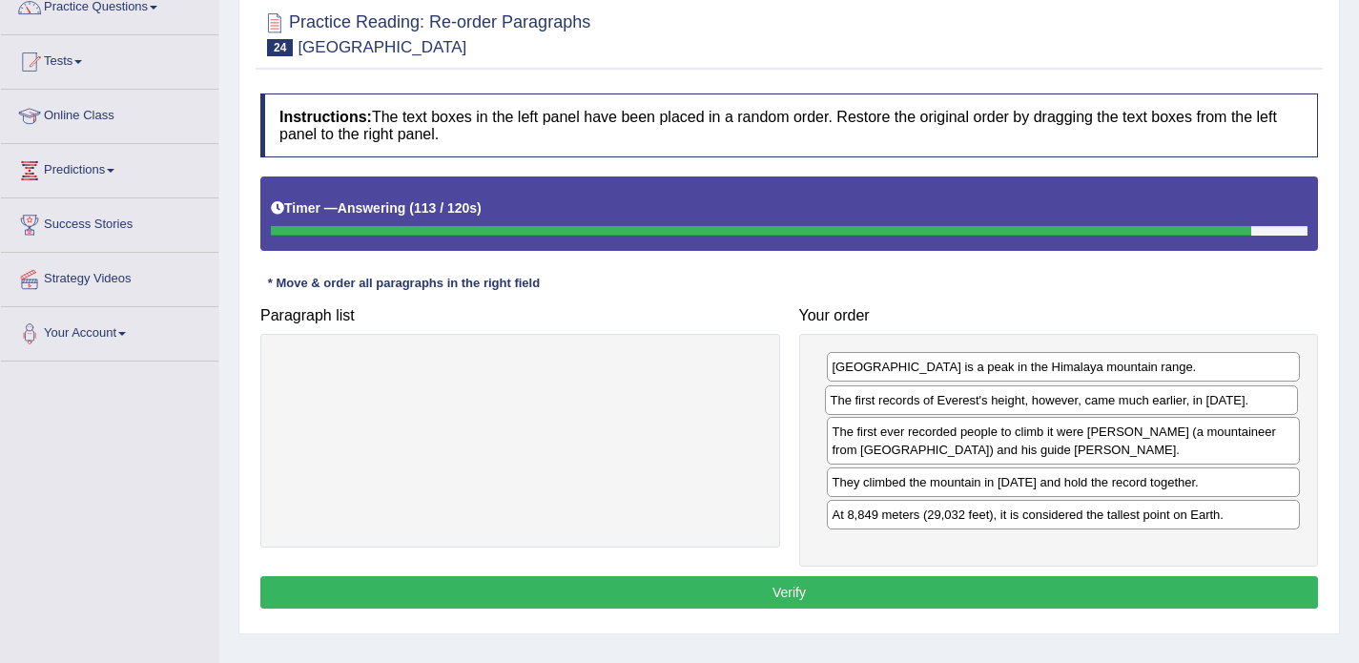
drag, startPoint x: 858, startPoint y: 489, endPoint x: 857, endPoint y: 405, distance: 83.9
click at [857, 405] on div "The first records of Everest's height, however, came much earlier, in 1856." at bounding box center [1062, 400] width 474 height 30
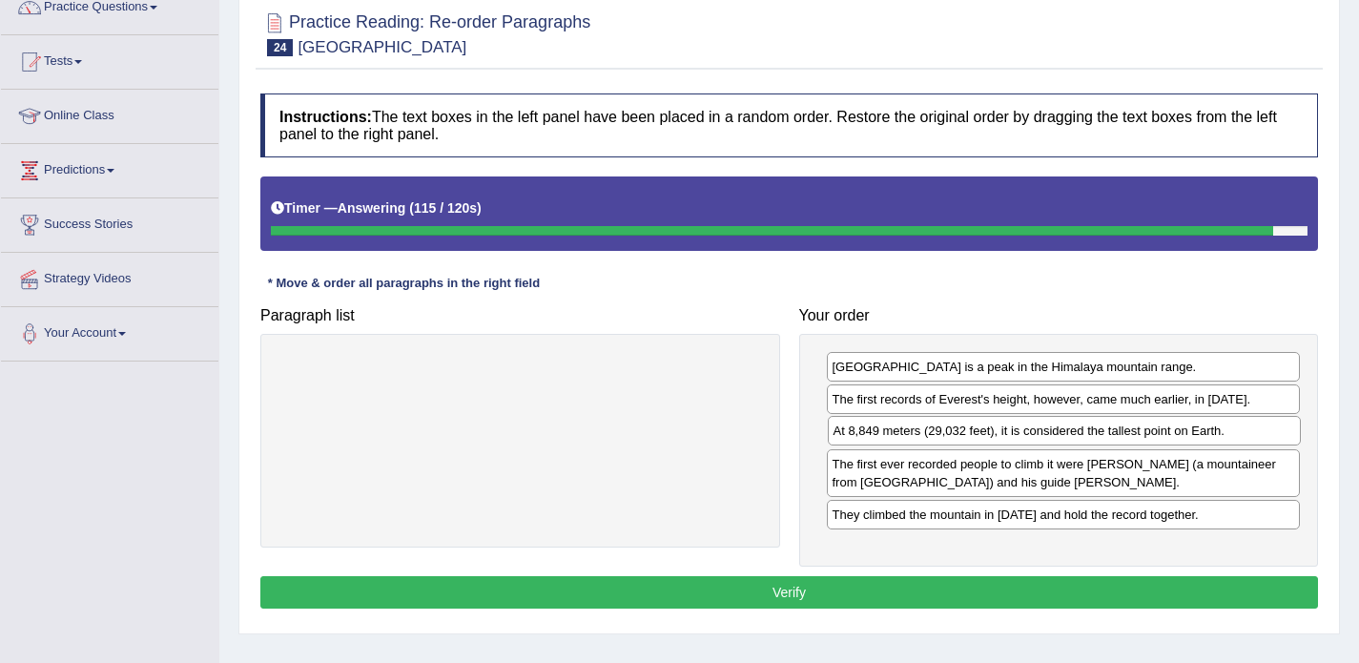
drag, startPoint x: 866, startPoint y: 518, endPoint x: 867, endPoint y: 434, distance: 83.9
click at [867, 434] on div "At 8,849 meters (29,032 feet), it is considered the tallest point on Earth." at bounding box center [1065, 431] width 474 height 30
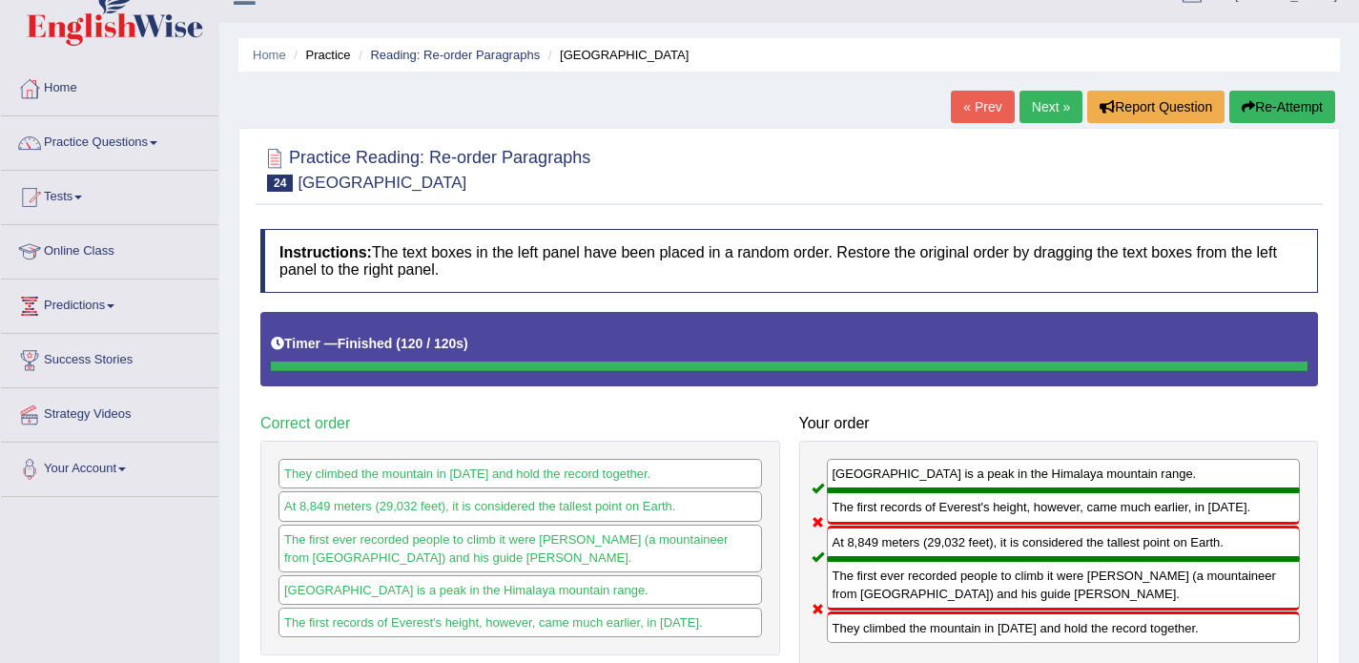
scroll to position [29, 0]
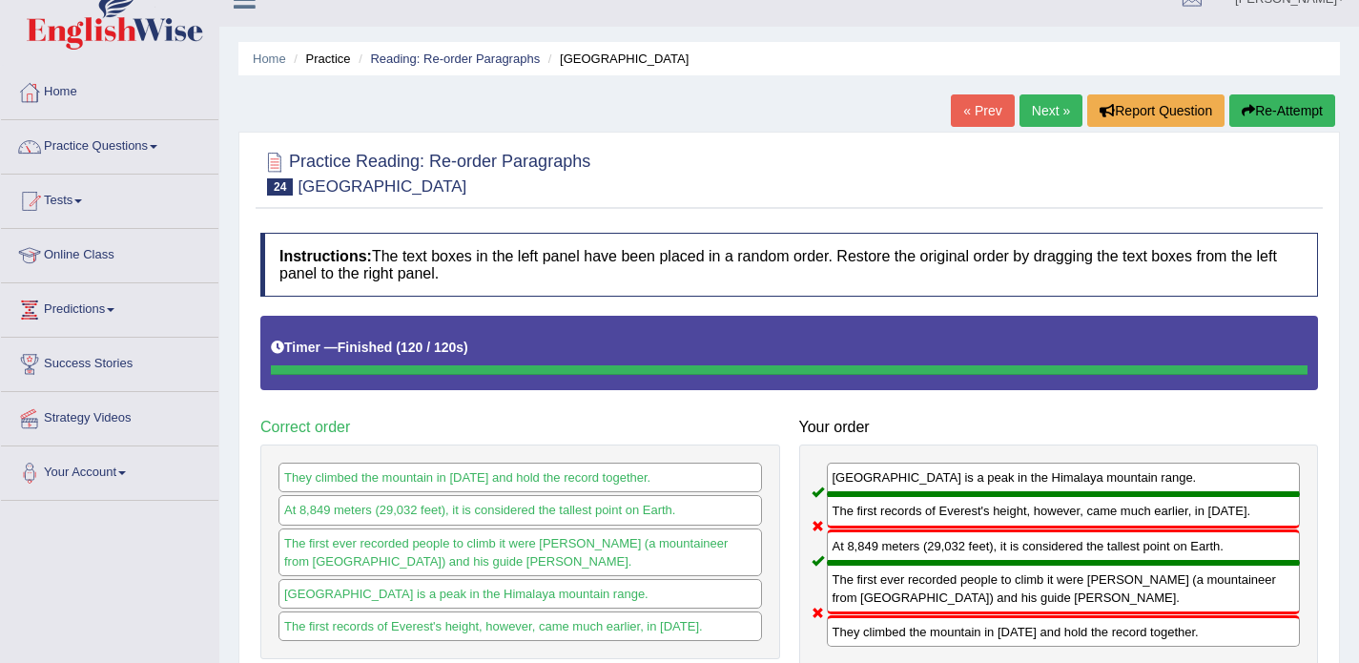
click at [1036, 97] on link "Next »" at bounding box center [1051, 110] width 63 height 32
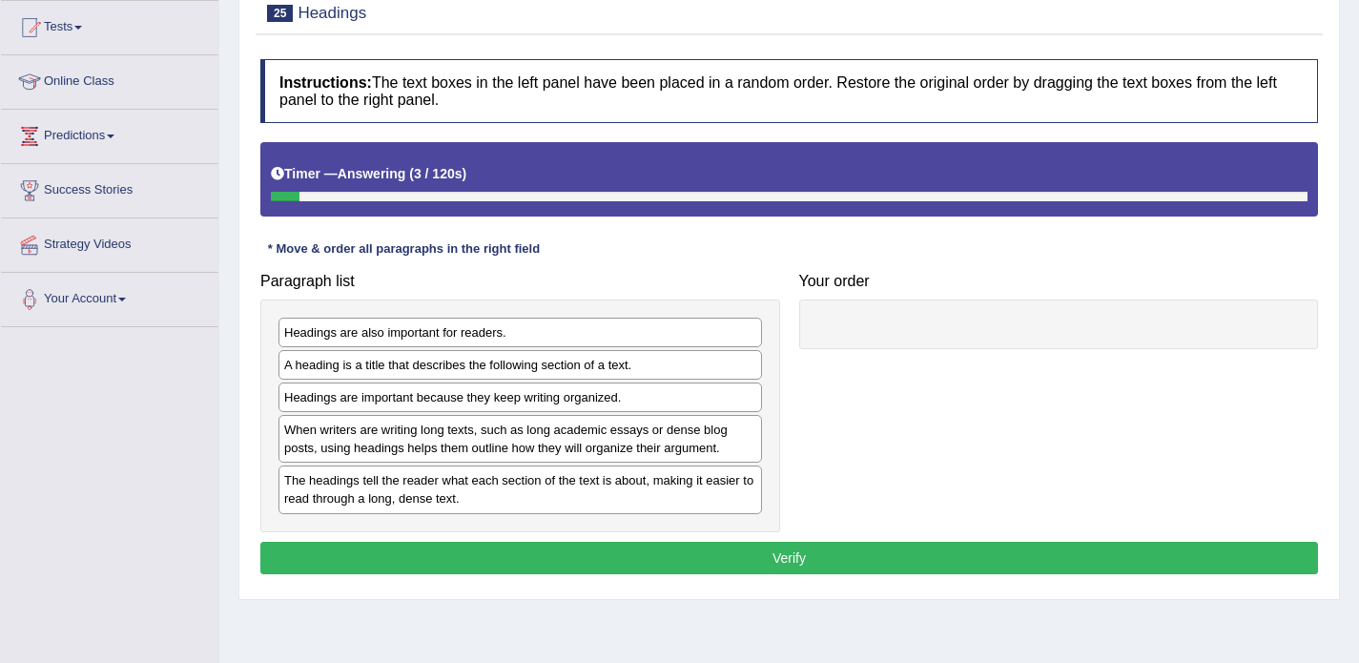
scroll to position [227, 0]
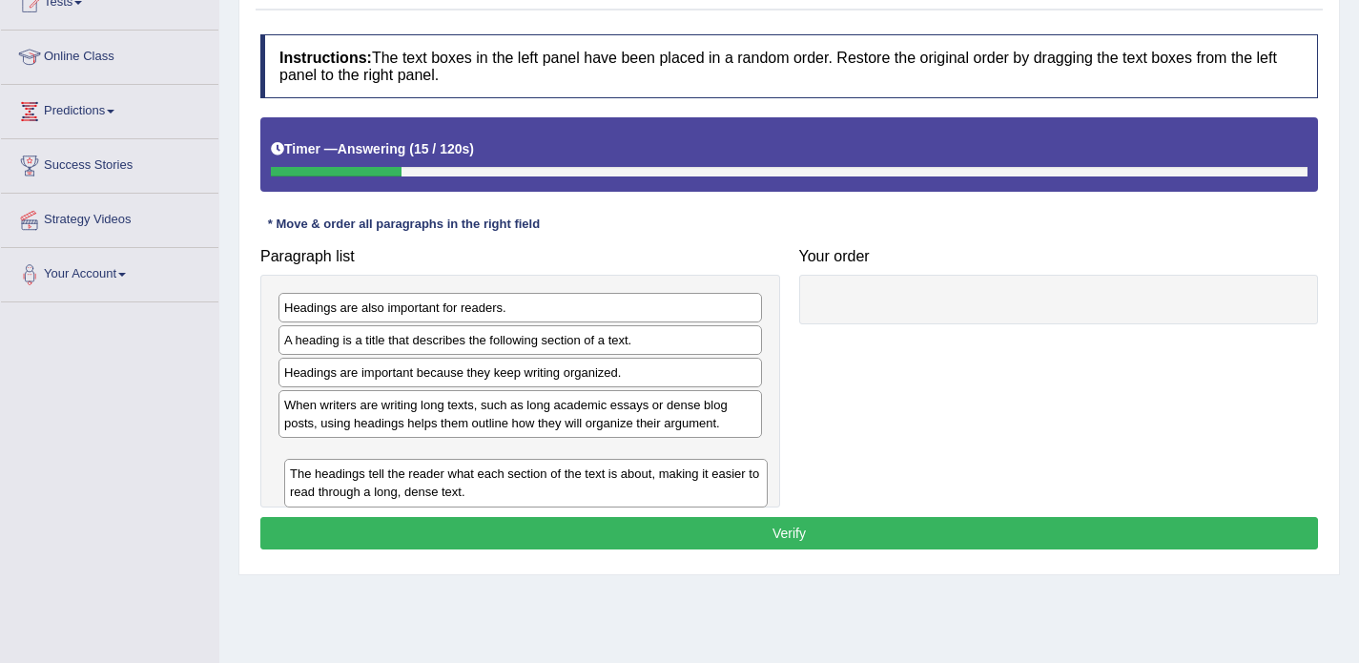
click at [358, 480] on div "The headings tell the reader what each section of the text is about, making it …" at bounding box center [526, 483] width 484 height 48
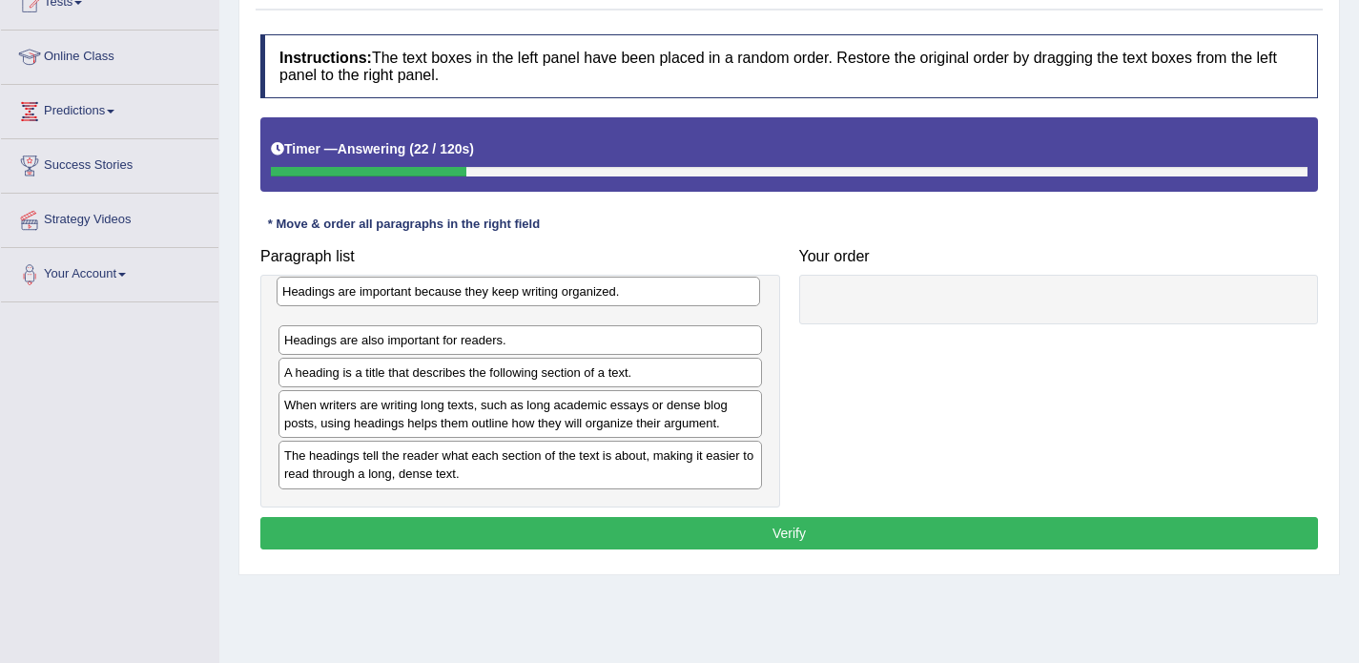
drag, startPoint x: 377, startPoint y: 380, endPoint x: 375, endPoint y: 300, distance: 80.1
click at [375, 300] on div "Headings are important because they keep writing organized." at bounding box center [519, 292] width 484 height 30
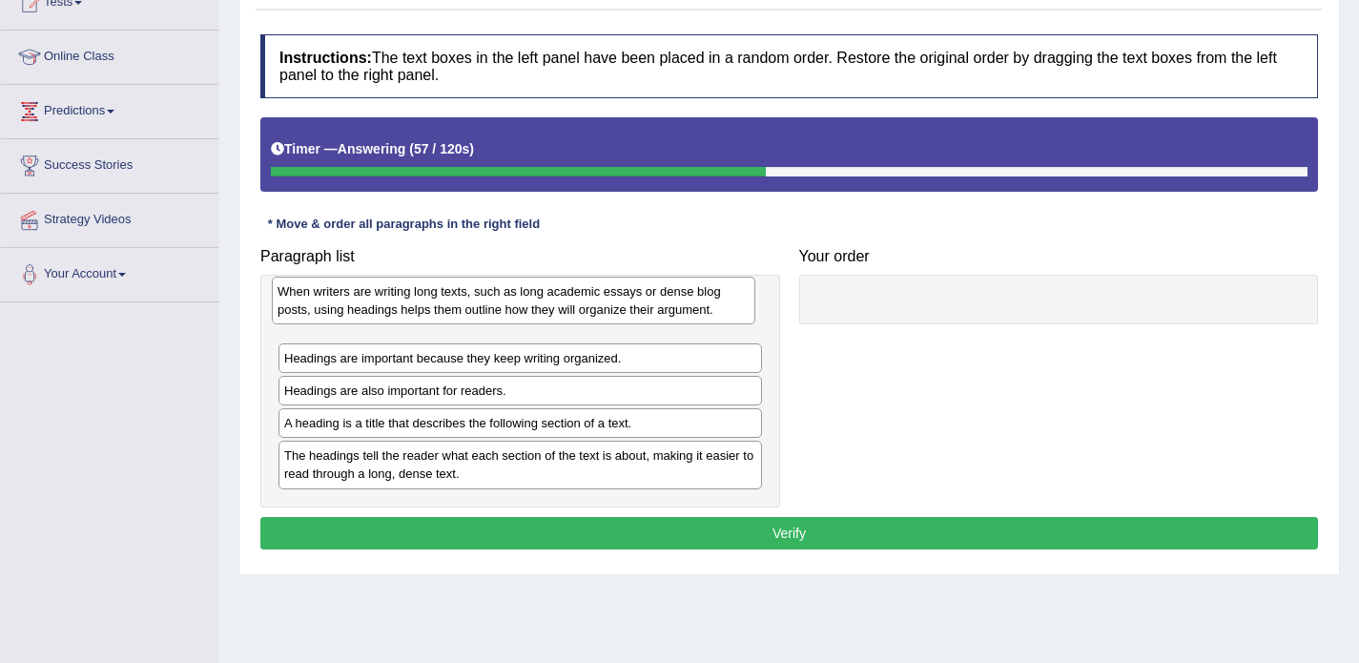
drag, startPoint x: 410, startPoint y: 410, endPoint x: 405, endPoint y: 284, distance: 126.0
click at [405, 284] on div "When writers are writing long texts, such as long academic essays or dense blog…" at bounding box center [514, 301] width 484 height 48
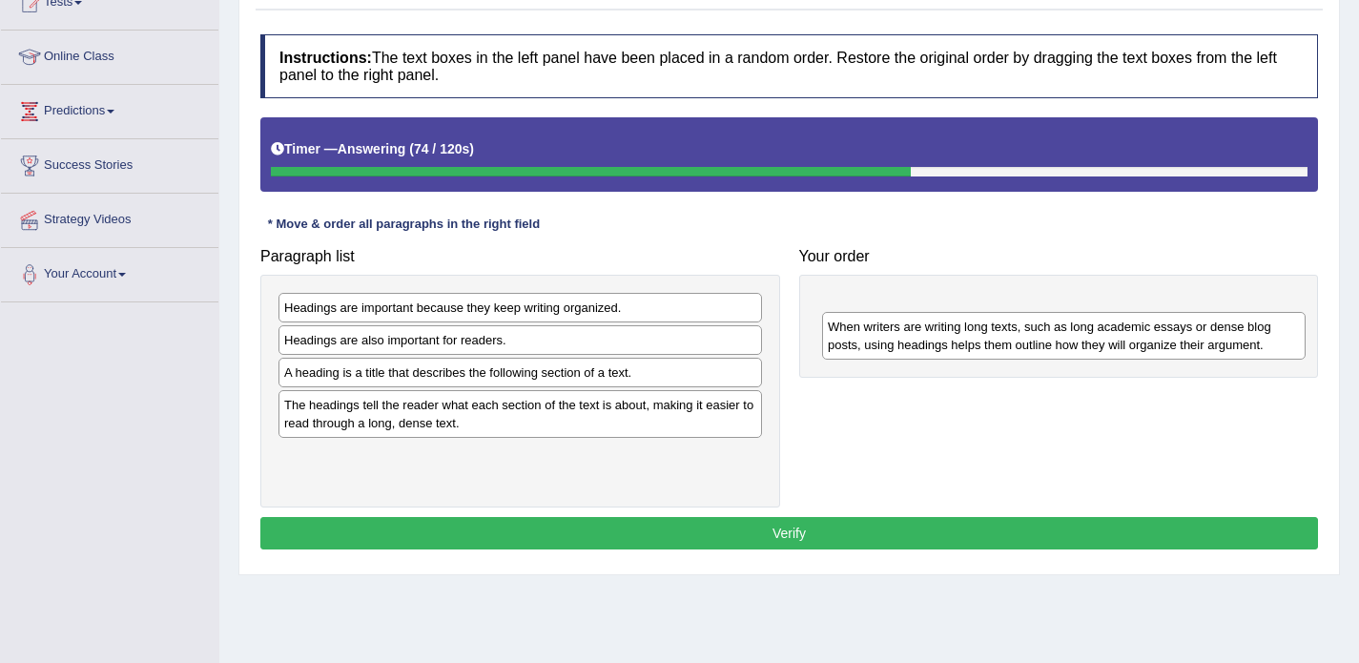
drag, startPoint x: 402, startPoint y: 318, endPoint x: 942, endPoint y: 329, distance: 541.0
click at [942, 329] on div "When writers are writing long texts, such as long academic essays or dense blog…" at bounding box center [1064, 336] width 484 height 48
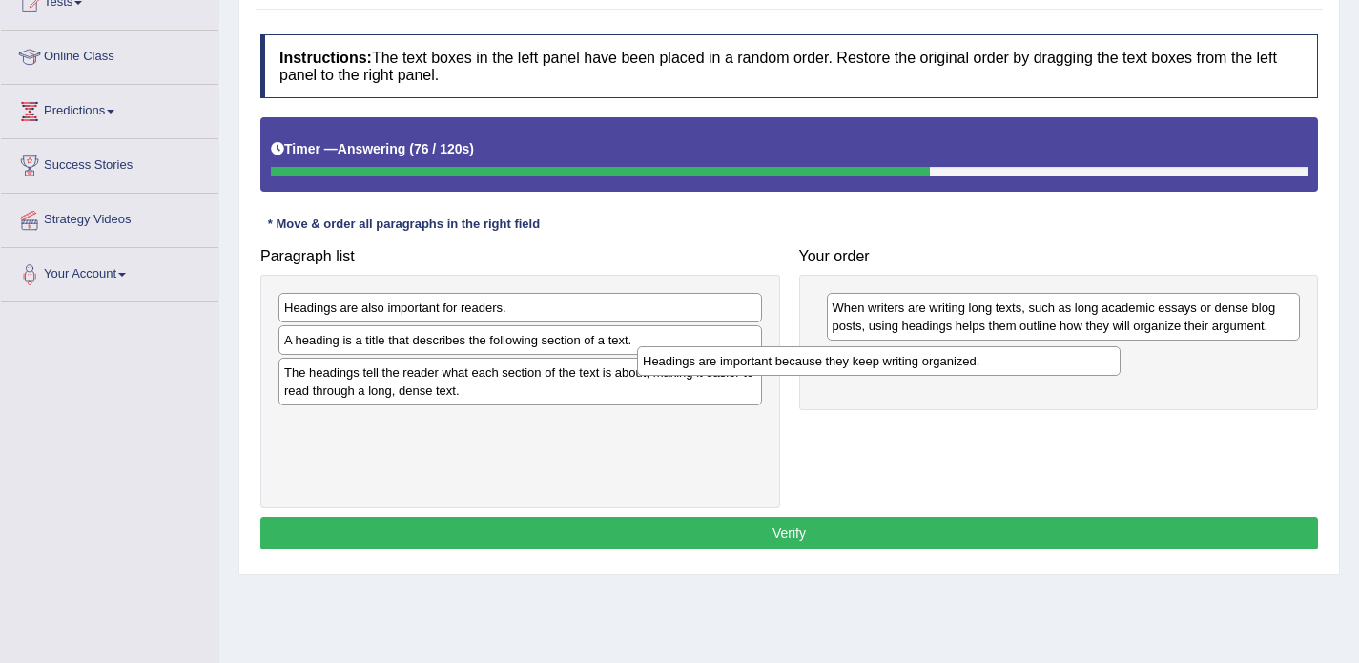
drag, startPoint x: 604, startPoint y: 309, endPoint x: 964, endPoint y: 362, distance: 364.5
click at [964, 362] on div "Headings are important because they keep writing organized." at bounding box center [879, 361] width 484 height 30
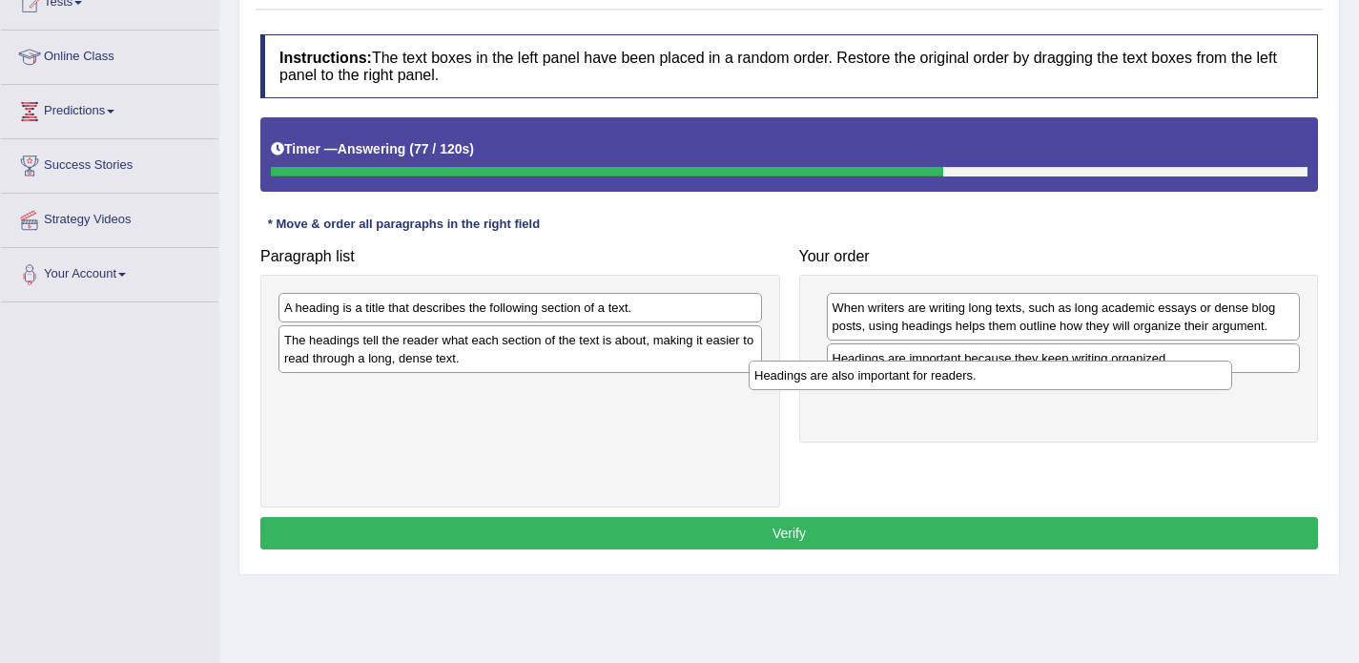
drag, startPoint x: 527, startPoint y: 310, endPoint x: 1003, endPoint y: 381, distance: 480.2
click at [1003, 381] on div "Headings are also important for readers." at bounding box center [991, 376] width 484 height 30
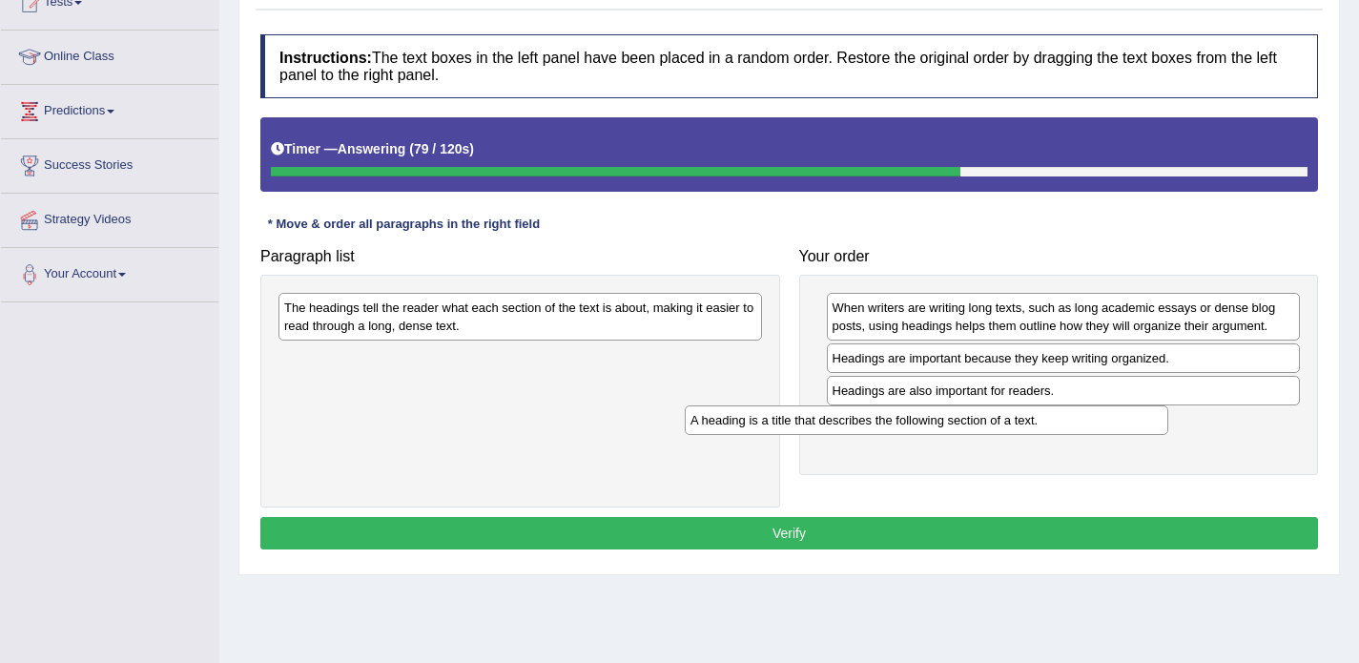
drag, startPoint x: 623, startPoint y: 300, endPoint x: 1029, endPoint y: 413, distance: 421.6
click at [1029, 413] on div "A heading is a title that describes the following section of a text." at bounding box center [927, 420] width 484 height 30
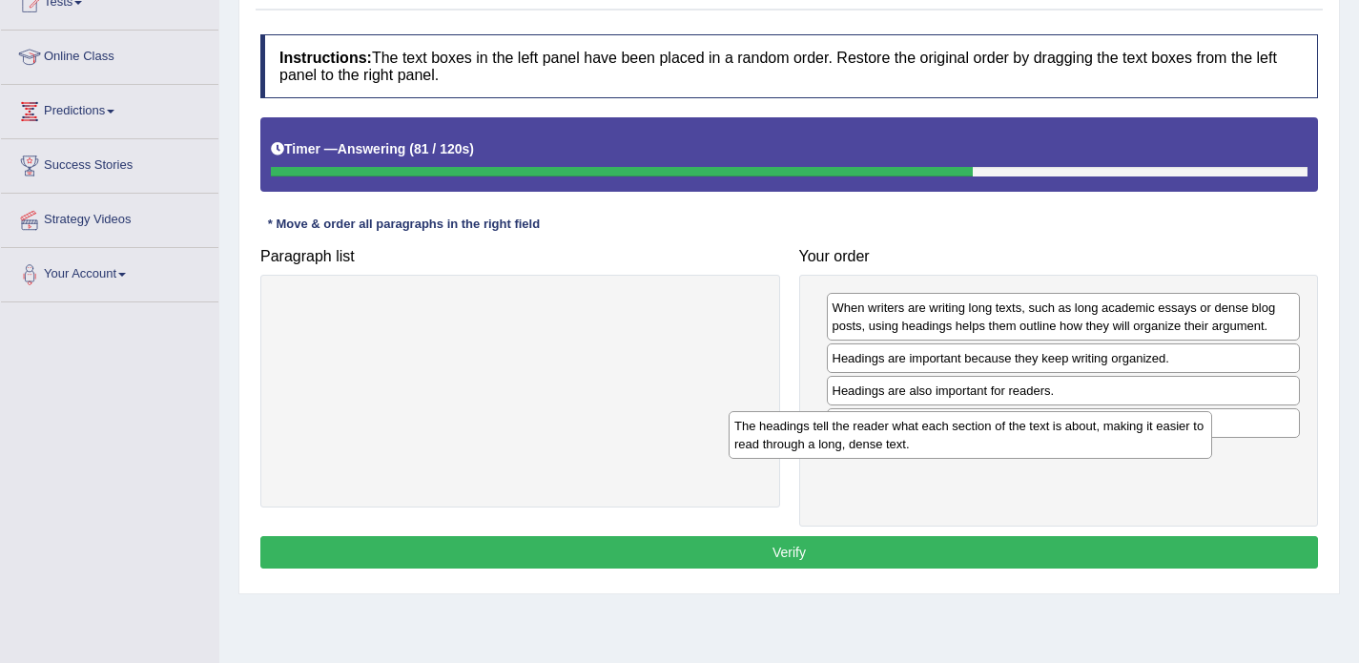
drag, startPoint x: 575, startPoint y: 321, endPoint x: 1025, endPoint y: 440, distance: 465.5
click at [1025, 440] on div "The headings tell the reader what each section of the text is about, making it …" at bounding box center [971, 435] width 484 height 48
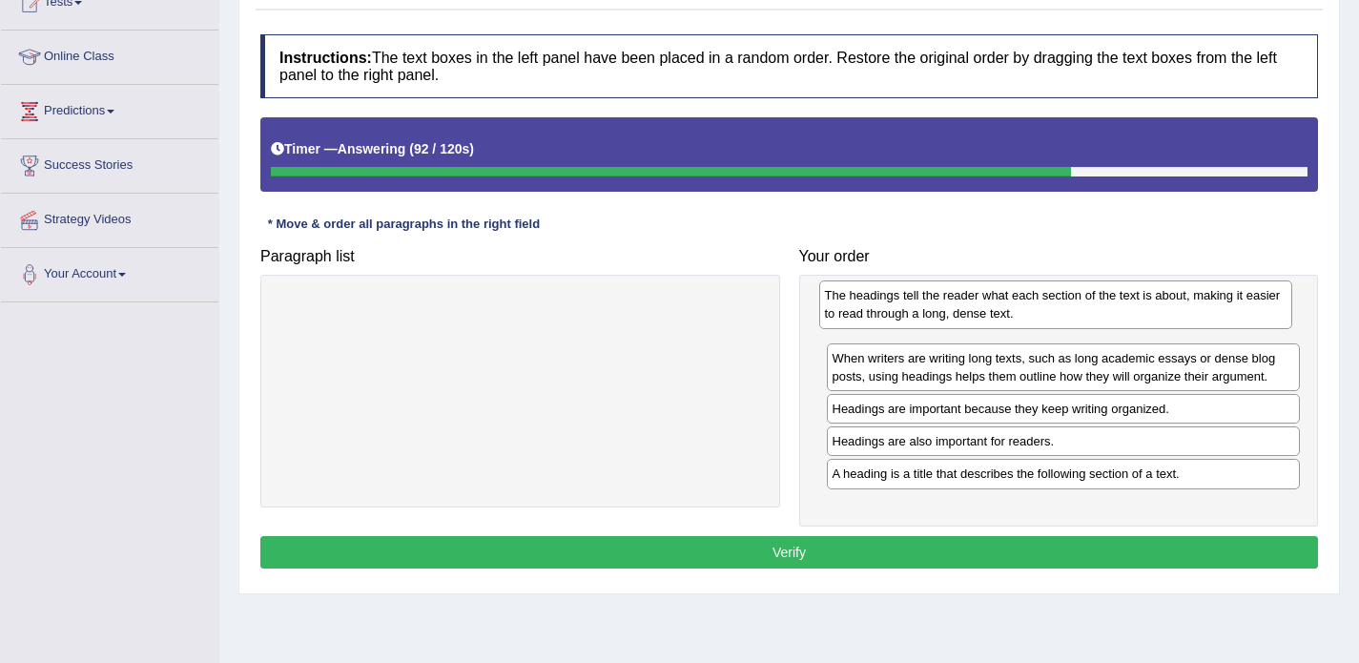
drag, startPoint x: 870, startPoint y: 464, endPoint x: 860, endPoint y: 303, distance: 160.5
click at [860, 303] on div "The headings tell the reader what each section of the text is about, making it …" at bounding box center [1056, 304] width 474 height 48
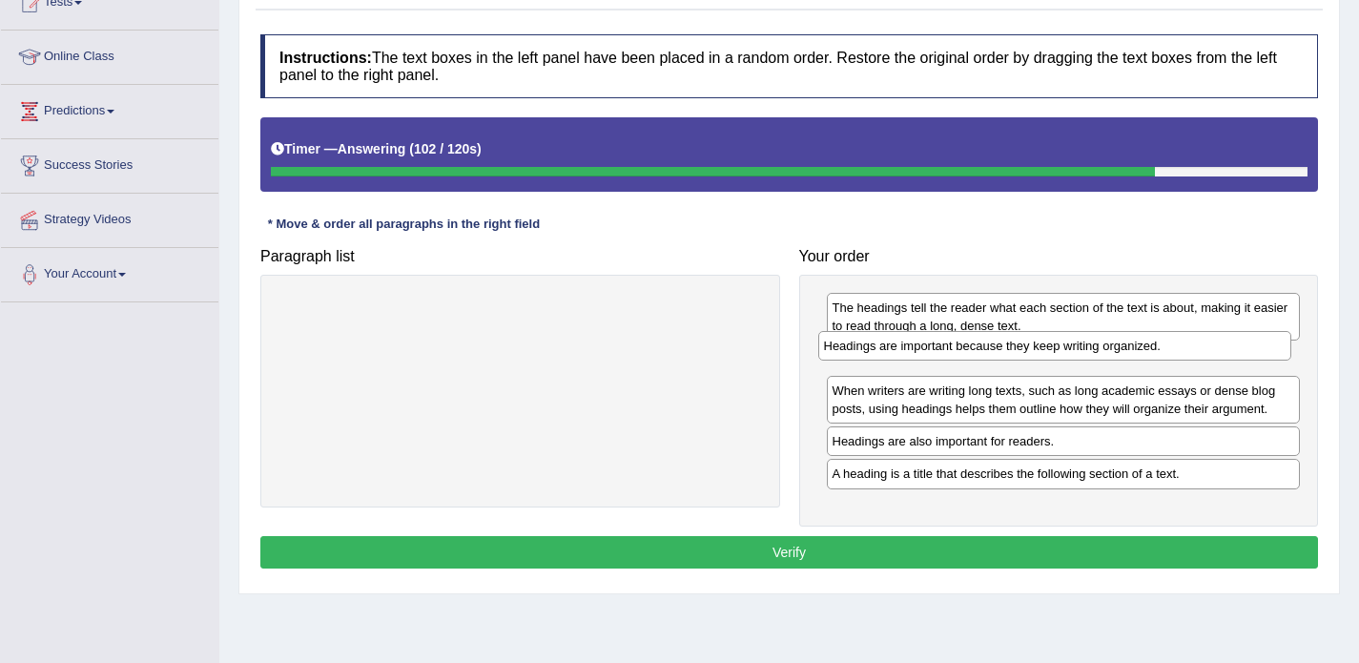
drag, startPoint x: 898, startPoint y: 405, endPoint x: 889, endPoint y: 342, distance: 63.5
click at [889, 342] on div "Headings are important because they keep writing organized." at bounding box center [1055, 346] width 474 height 30
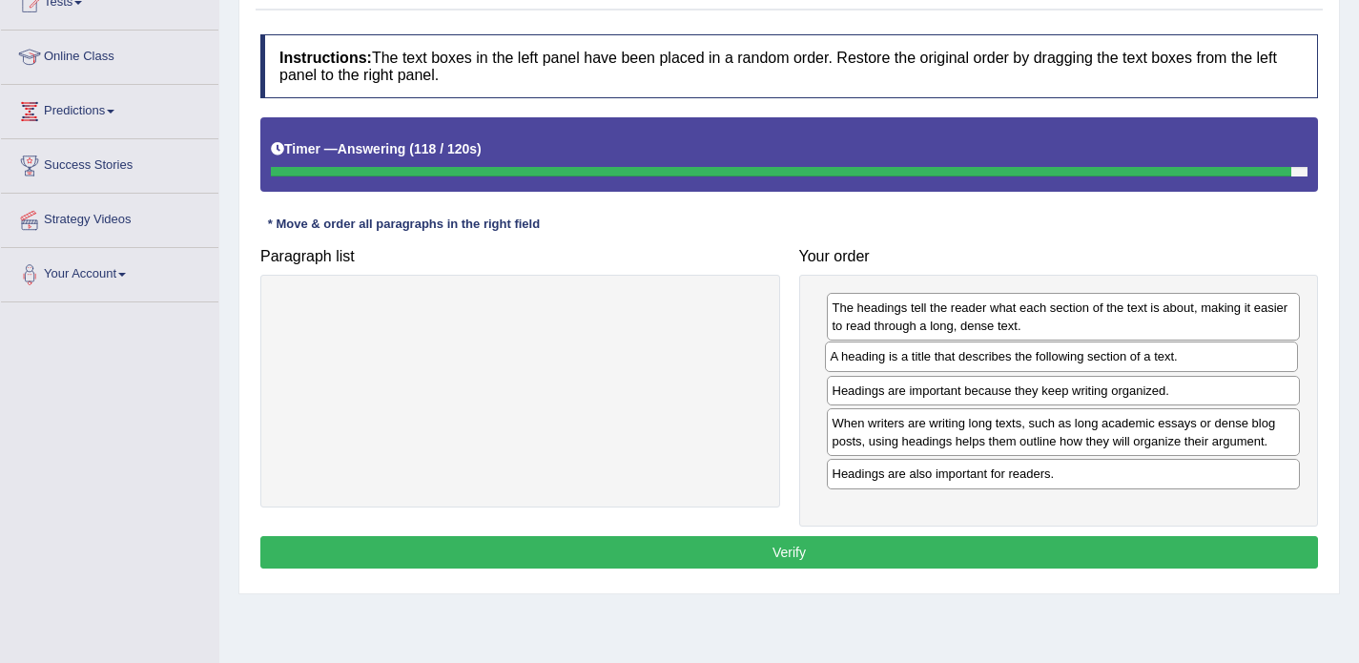
drag, startPoint x: 903, startPoint y: 479, endPoint x: 901, endPoint y: 362, distance: 117.3
click at [901, 362] on div "A heading is a title that describes the following section of a text." at bounding box center [1062, 356] width 474 height 30
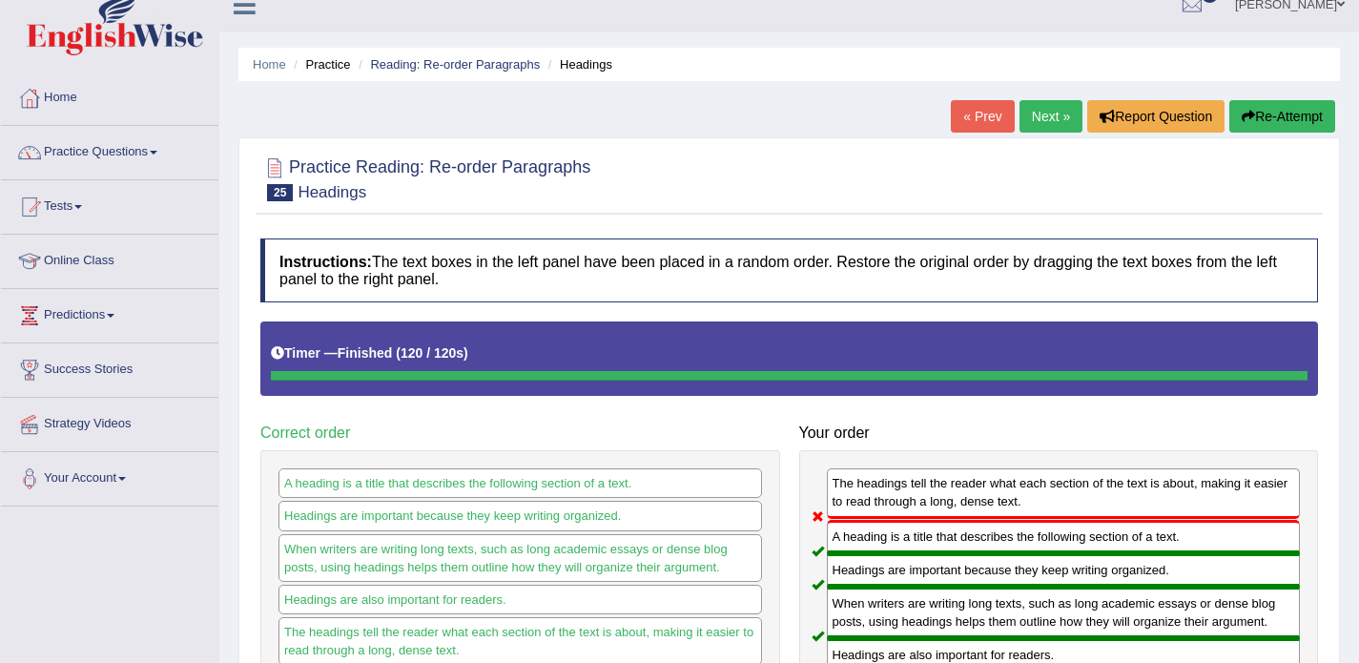
scroll to position [18, 0]
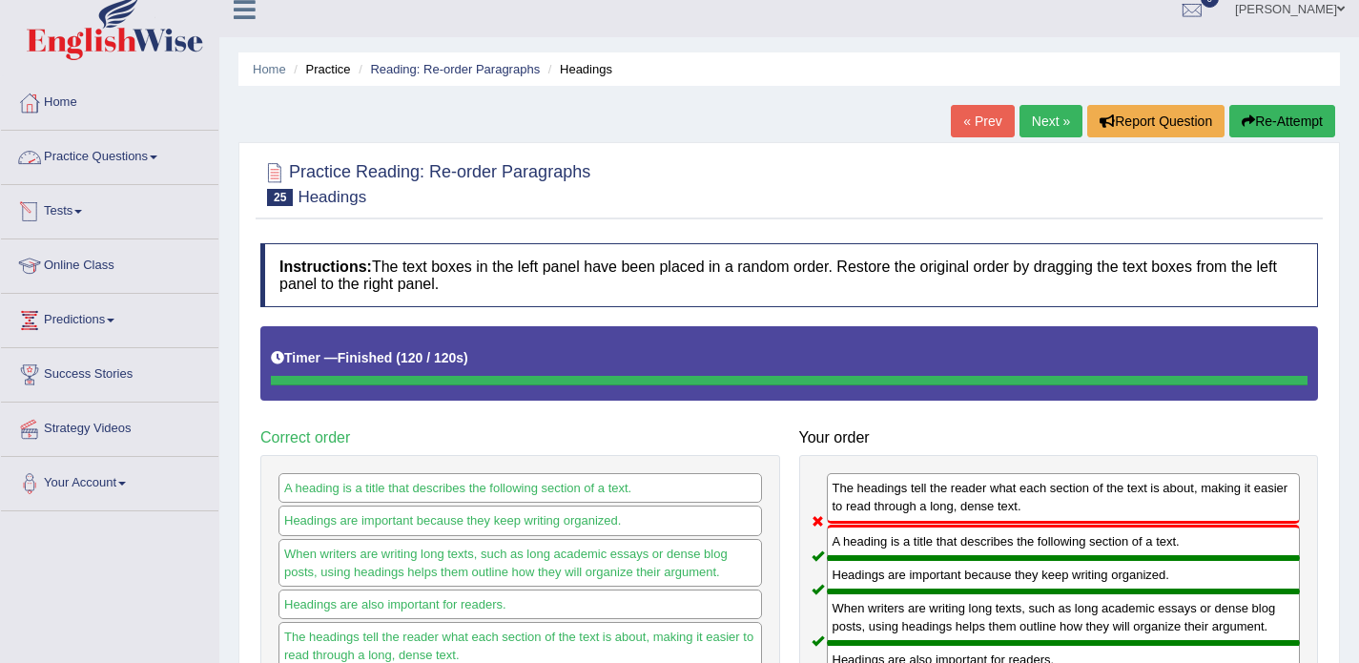
click at [101, 164] on link "Practice Questions" at bounding box center [109, 155] width 217 height 48
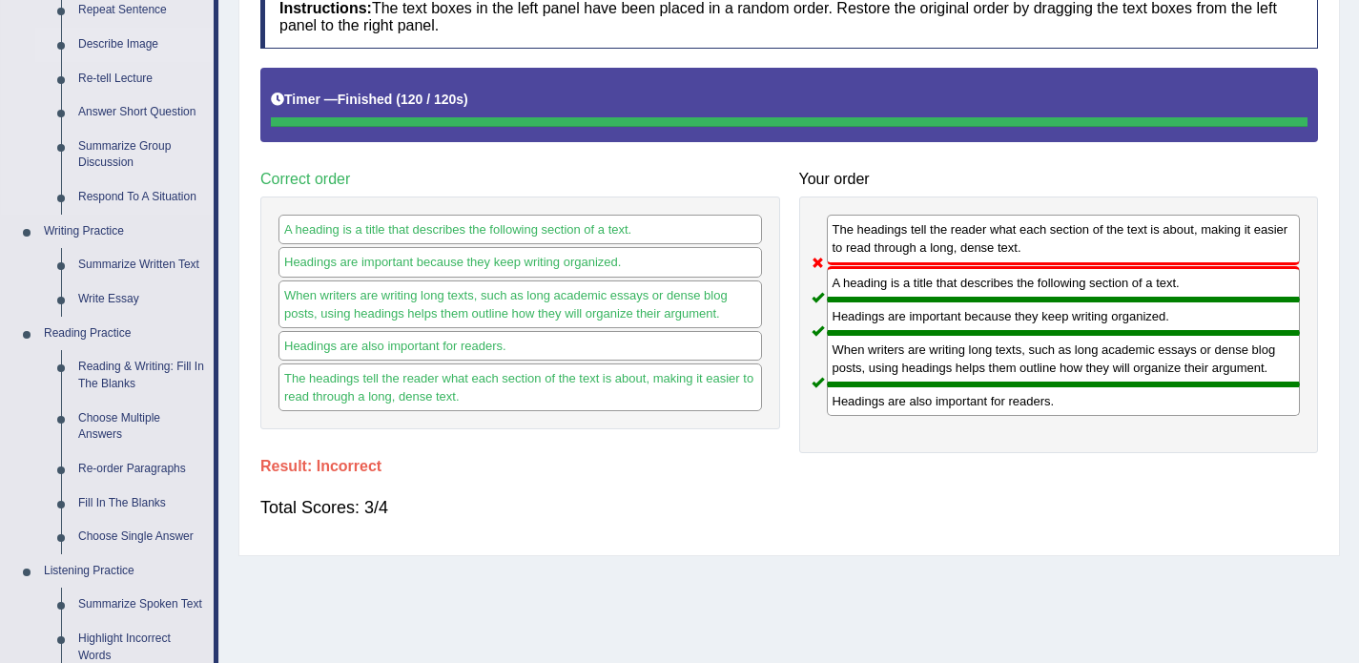
scroll to position [282, 0]
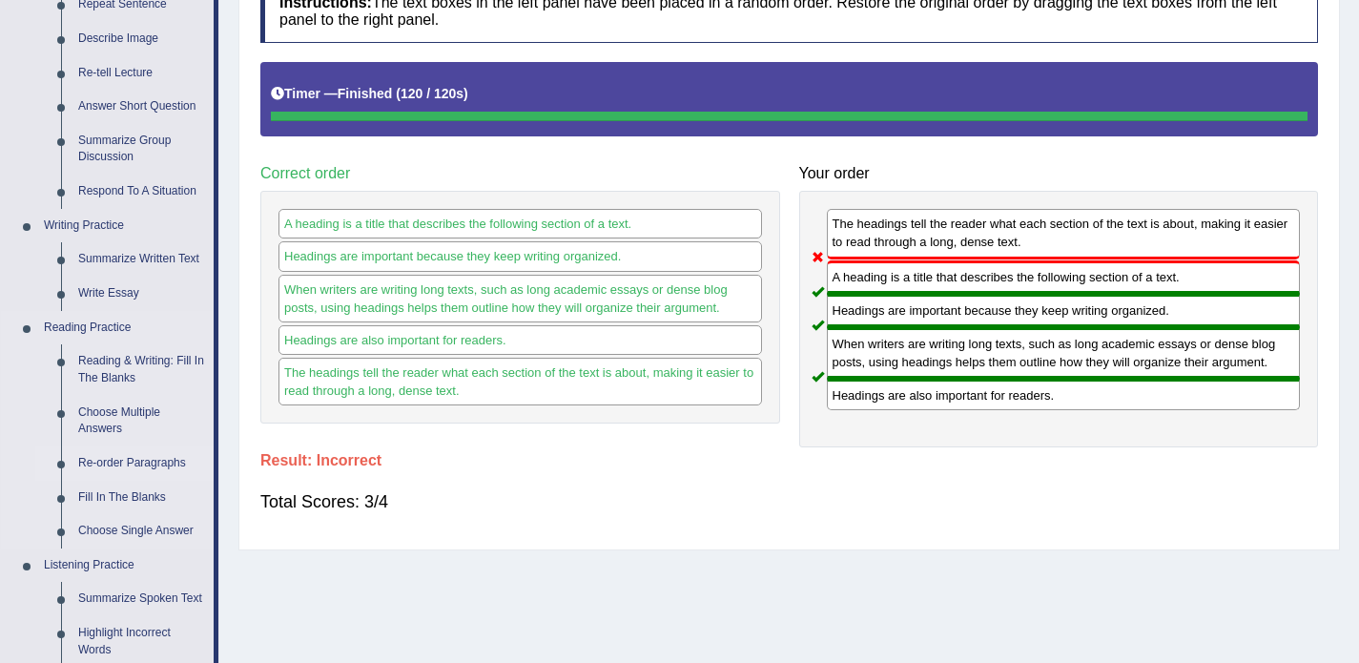
click at [147, 467] on link "Re-order Paragraphs" at bounding box center [142, 463] width 144 height 34
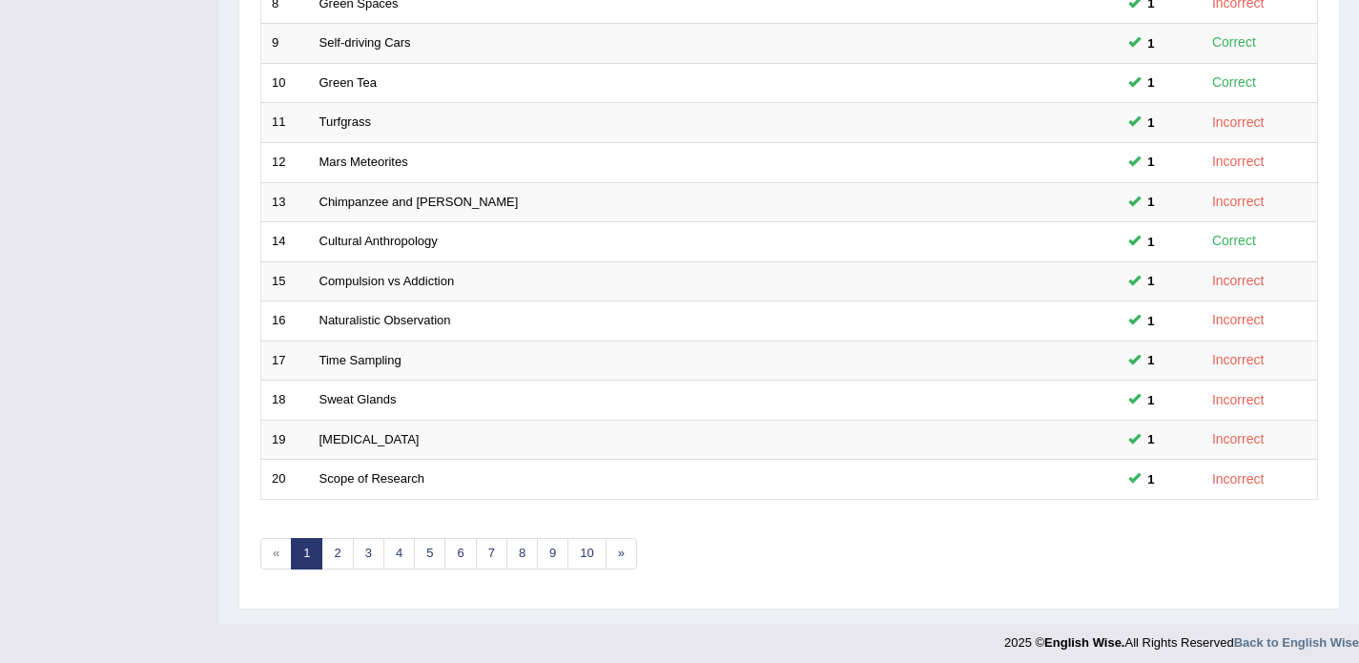
scroll to position [600, 0]
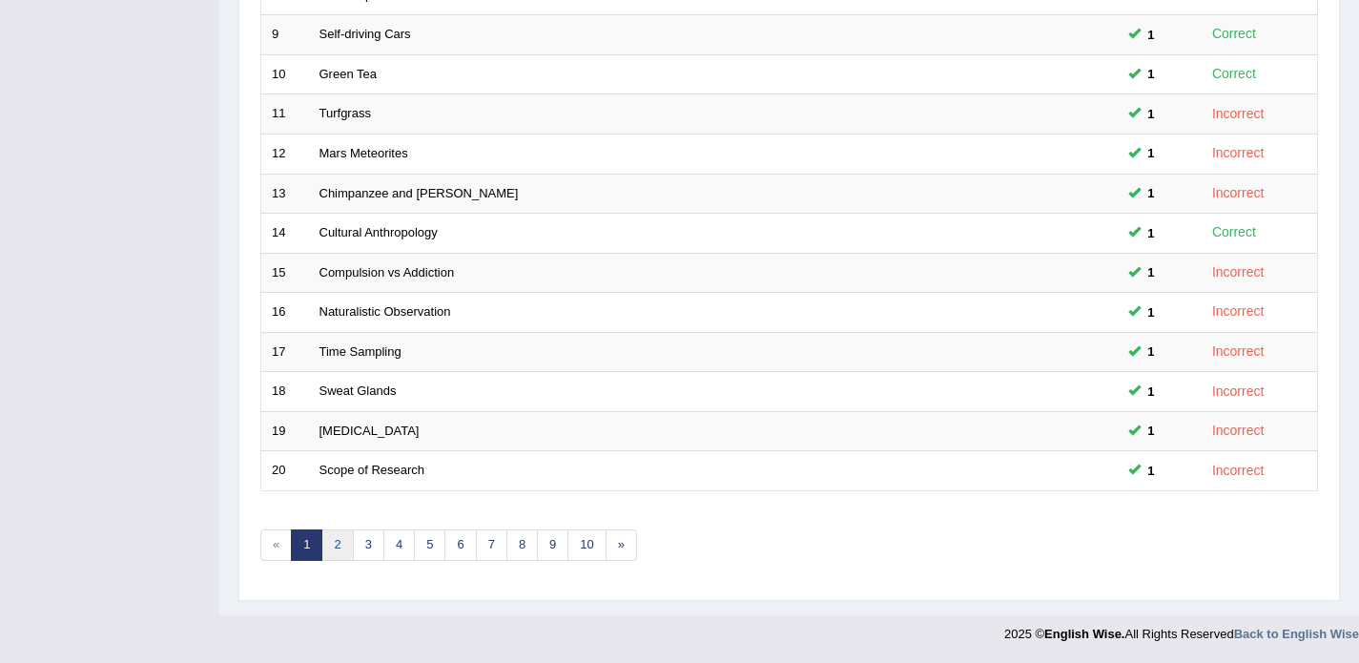
click at [333, 541] on link "2" at bounding box center [336, 544] width 31 height 31
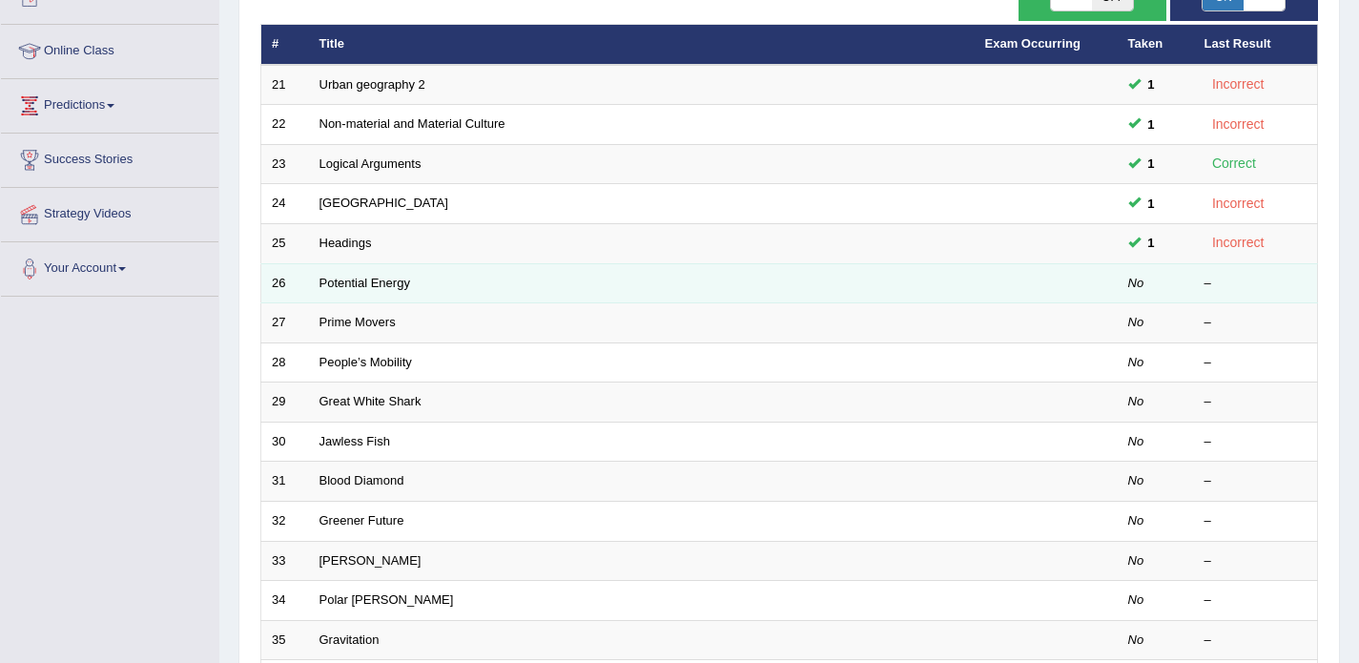
scroll to position [221, 0]
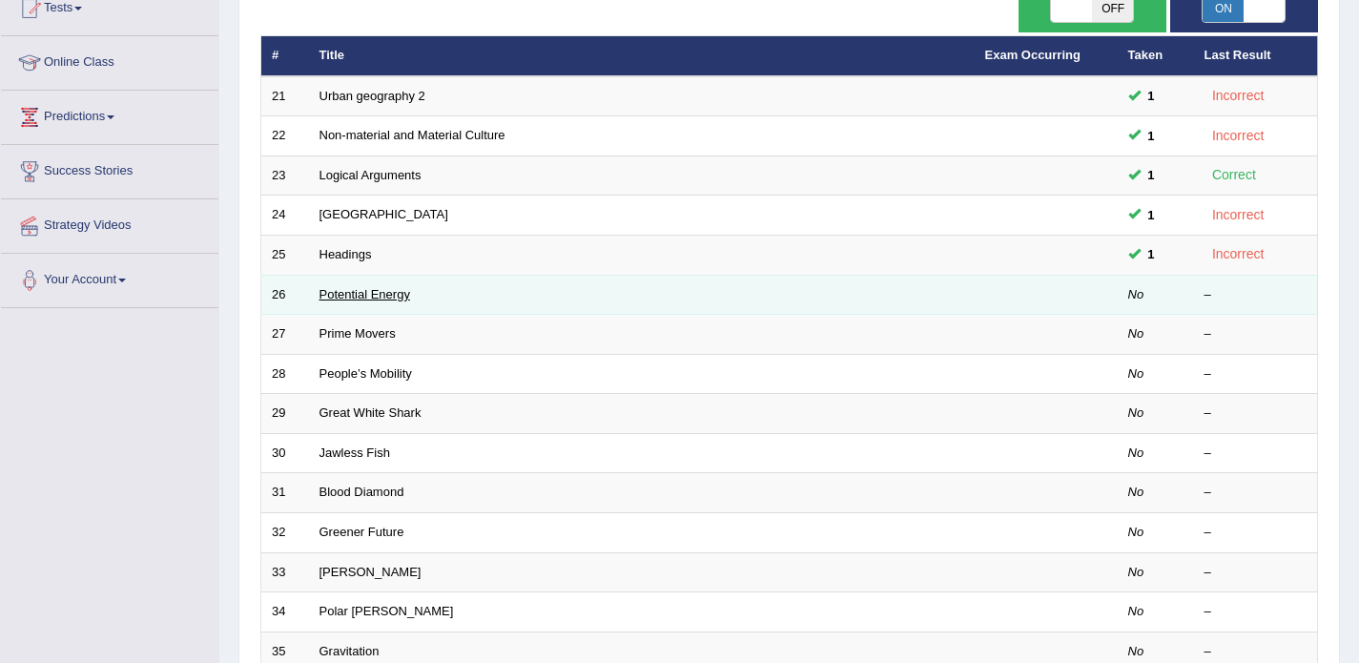
click at [360, 300] on link "Potential Energy" at bounding box center [365, 294] width 91 height 14
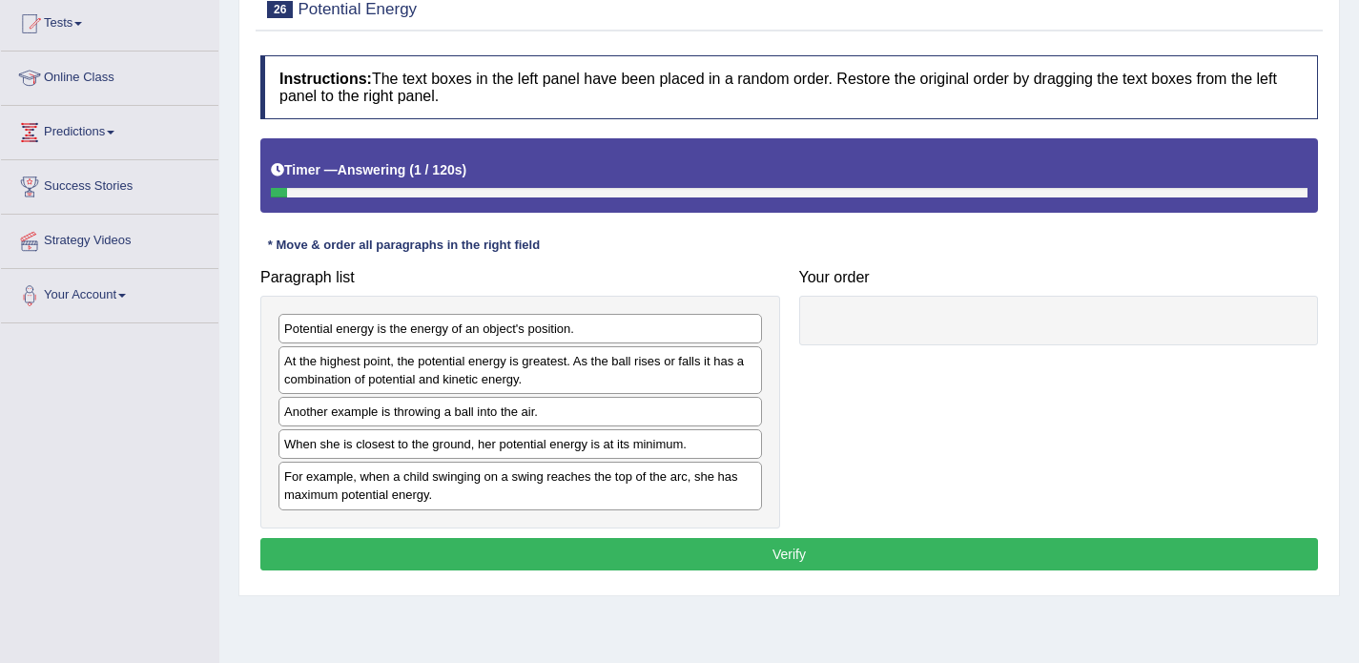
scroll to position [211, 0]
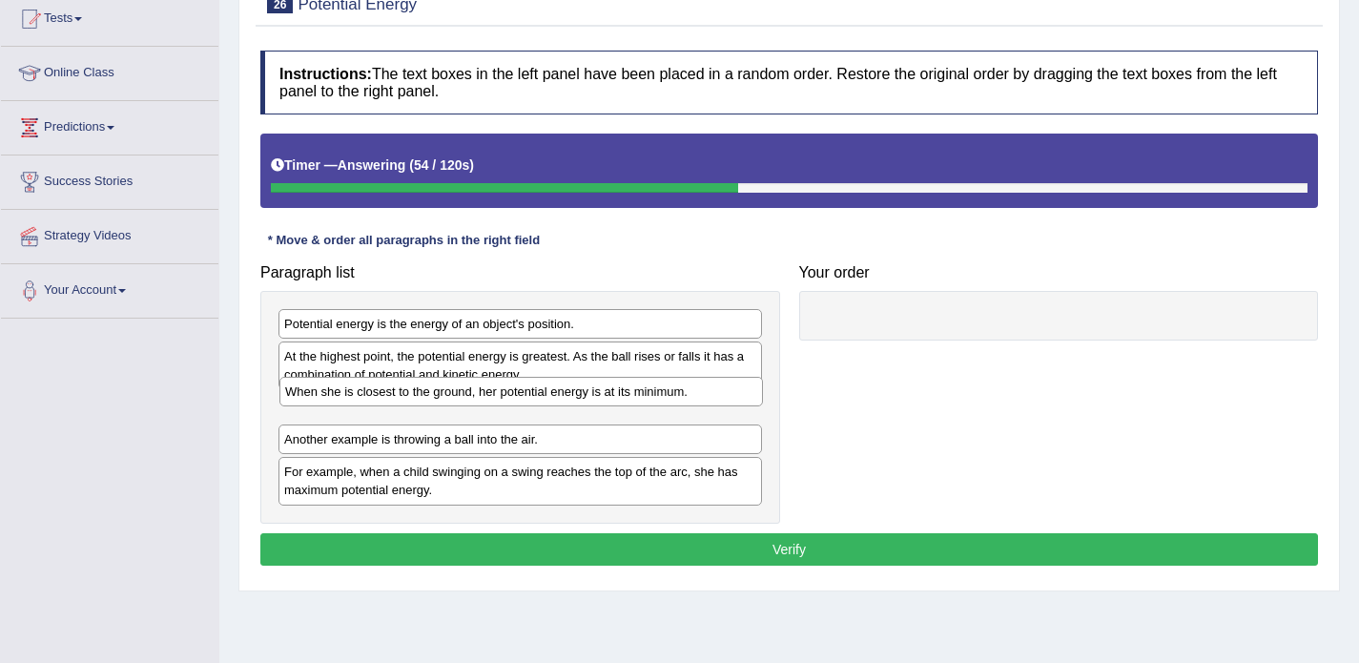
drag, startPoint x: 369, startPoint y: 437, endPoint x: 369, endPoint y: 392, distance: 44.8
click at [369, 392] on div "When she is closest to the ground, her potential energy is at its minimum." at bounding box center [521, 392] width 484 height 30
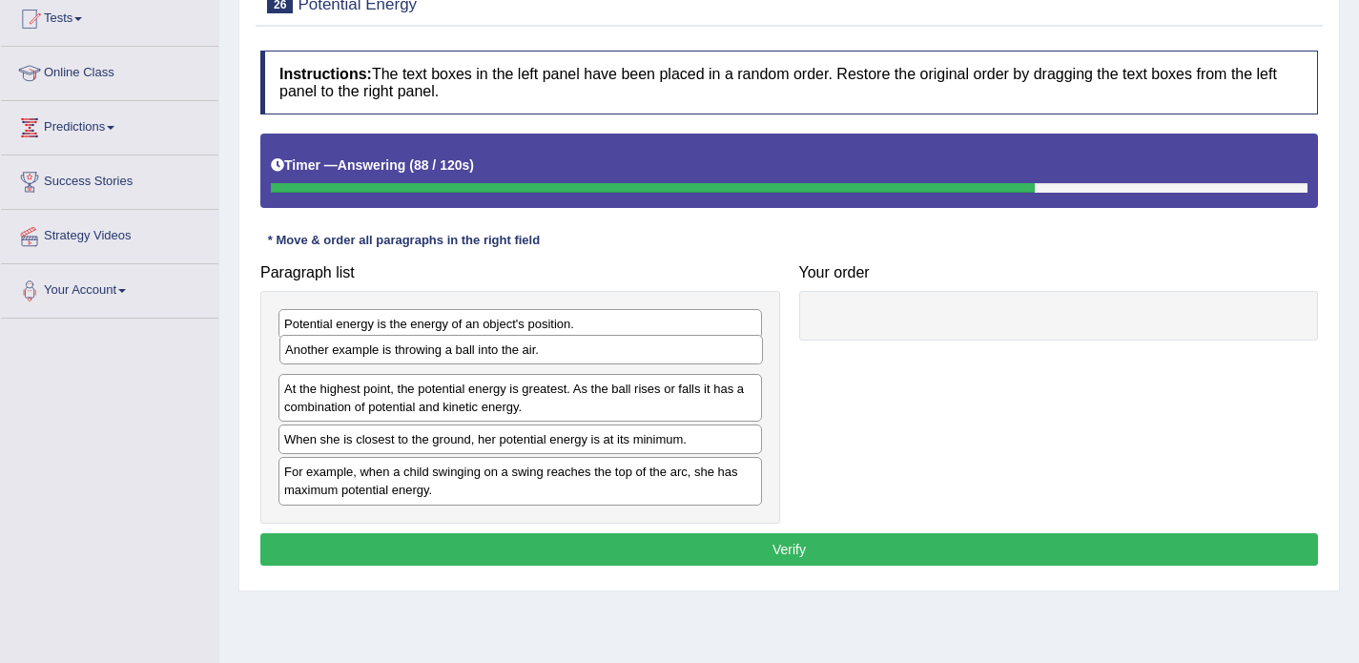
drag, startPoint x: 378, startPoint y: 451, endPoint x: 379, endPoint y: 362, distance: 88.7
click at [379, 362] on div "Another example is throwing a ball into the air." at bounding box center [521, 350] width 484 height 30
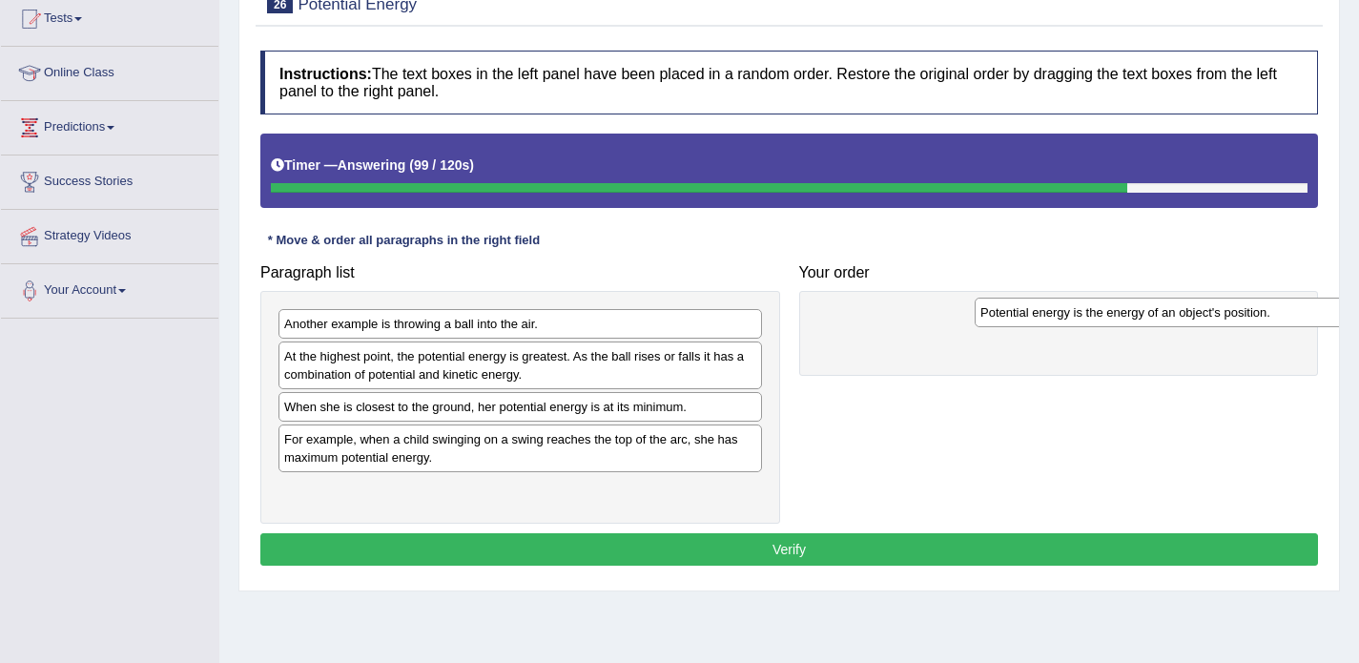
drag, startPoint x: 378, startPoint y: 319, endPoint x: 1074, endPoint y: 299, distance: 696.6
click at [1074, 299] on div "Potential energy is the energy of an object's position." at bounding box center [1217, 313] width 484 height 30
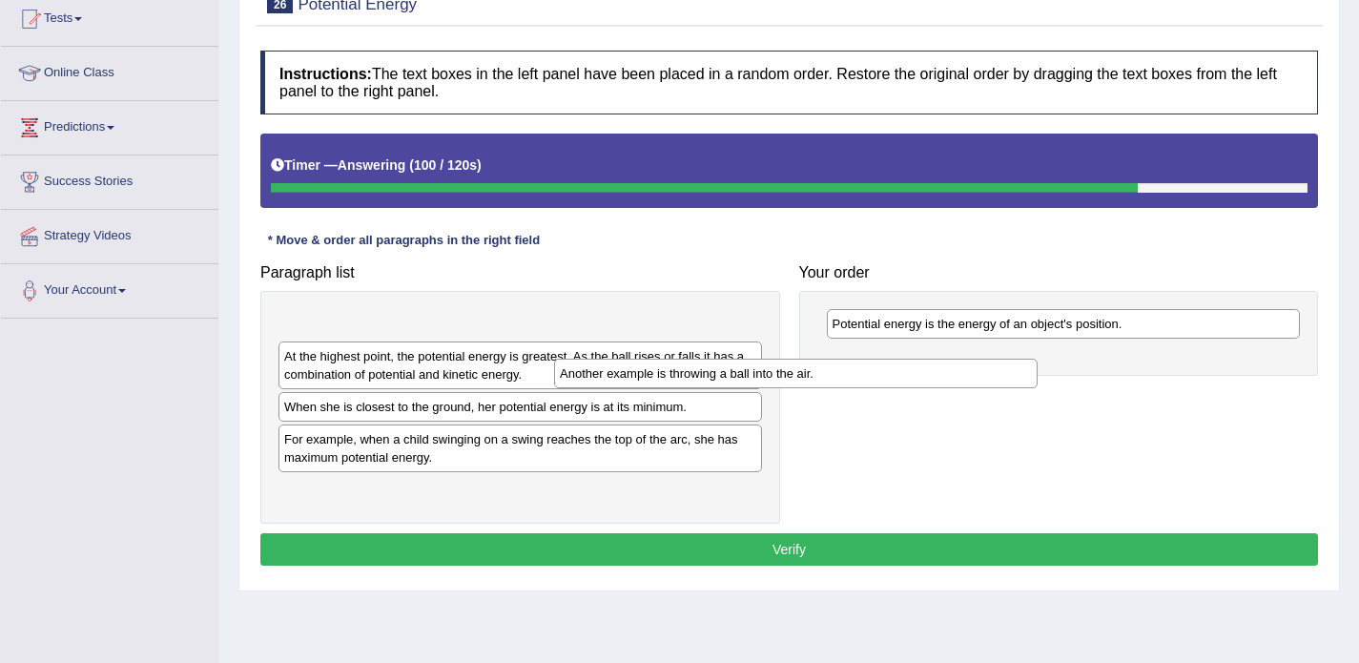
drag, startPoint x: 731, startPoint y: 329, endPoint x: 1014, endPoint y: 381, distance: 287.9
click at [1014, 381] on div "Another example is throwing a ball into the air." at bounding box center [796, 374] width 484 height 30
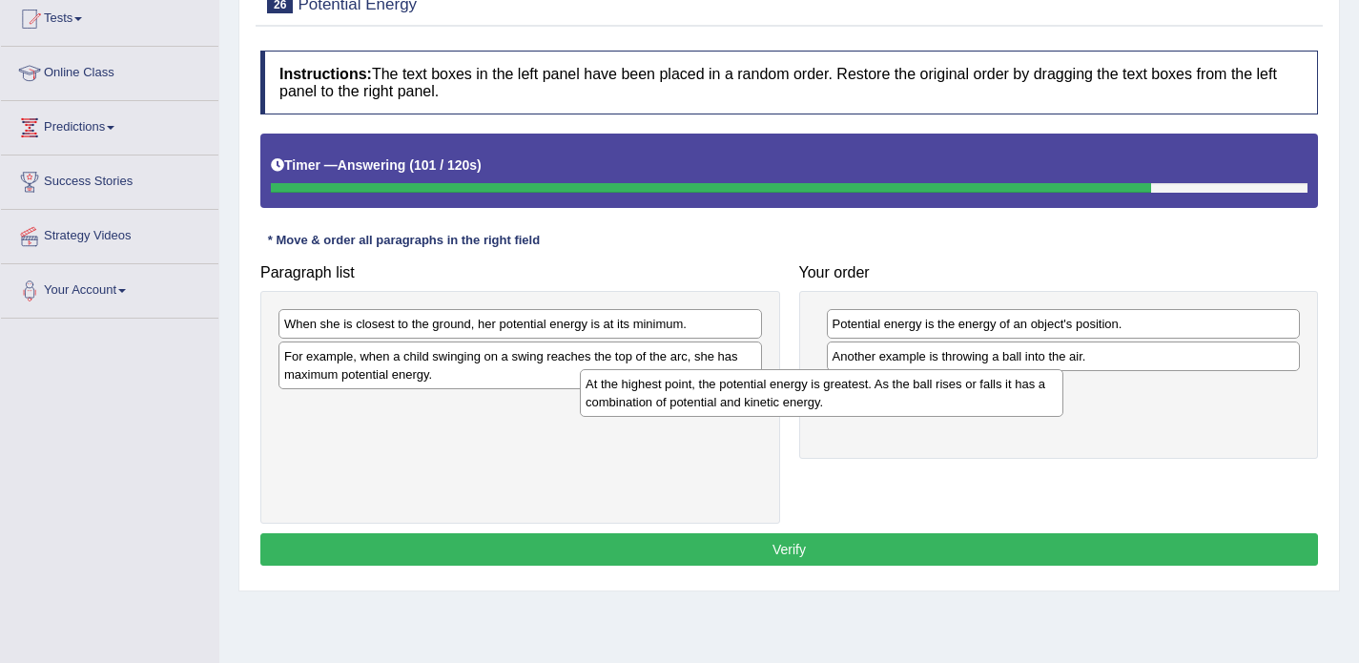
drag, startPoint x: 706, startPoint y: 335, endPoint x: 1007, endPoint y: 395, distance: 307.4
click at [1007, 395] on div "At the highest point, the potential energy is greatest. As the ball rises or fa…" at bounding box center [822, 393] width 484 height 48
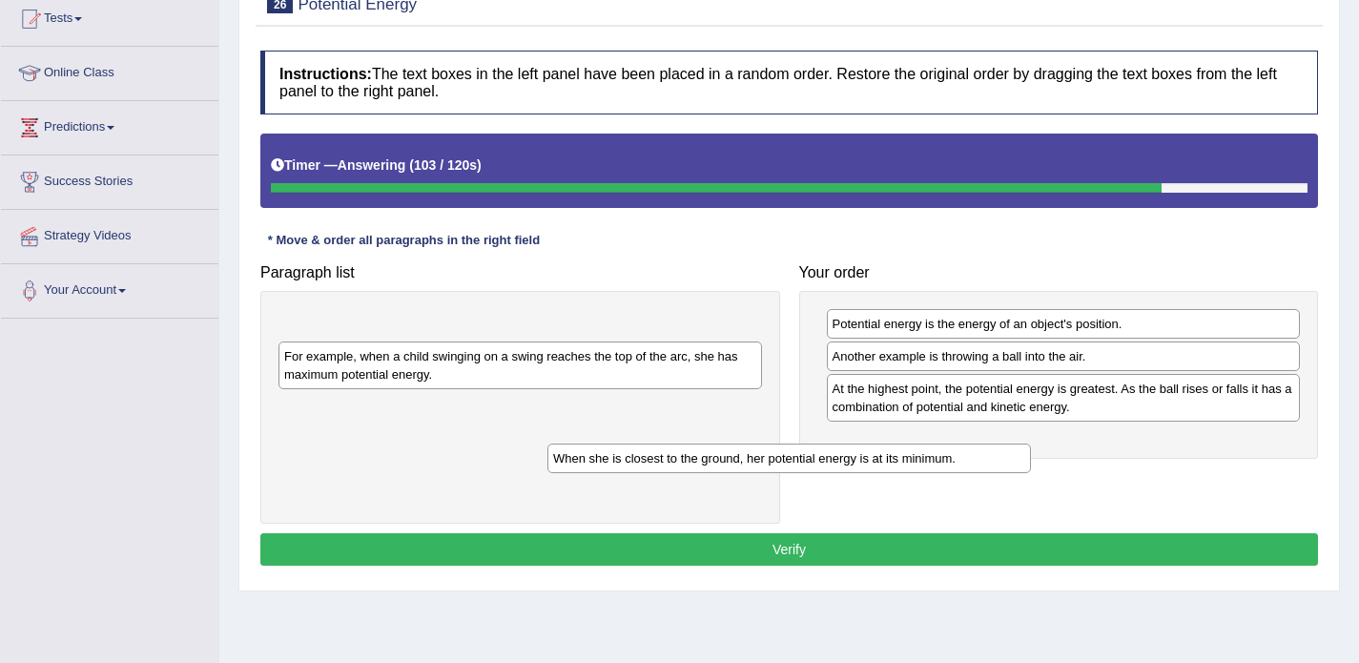
drag, startPoint x: 703, startPoint y: 330, endPoint x: 973, endPoint y: 459, distance: 299.1
click at [973, 459] on div "When she is closest to the ground, her potential energy is at its minimum." at bounding box center [790, 459] width 484 height 30
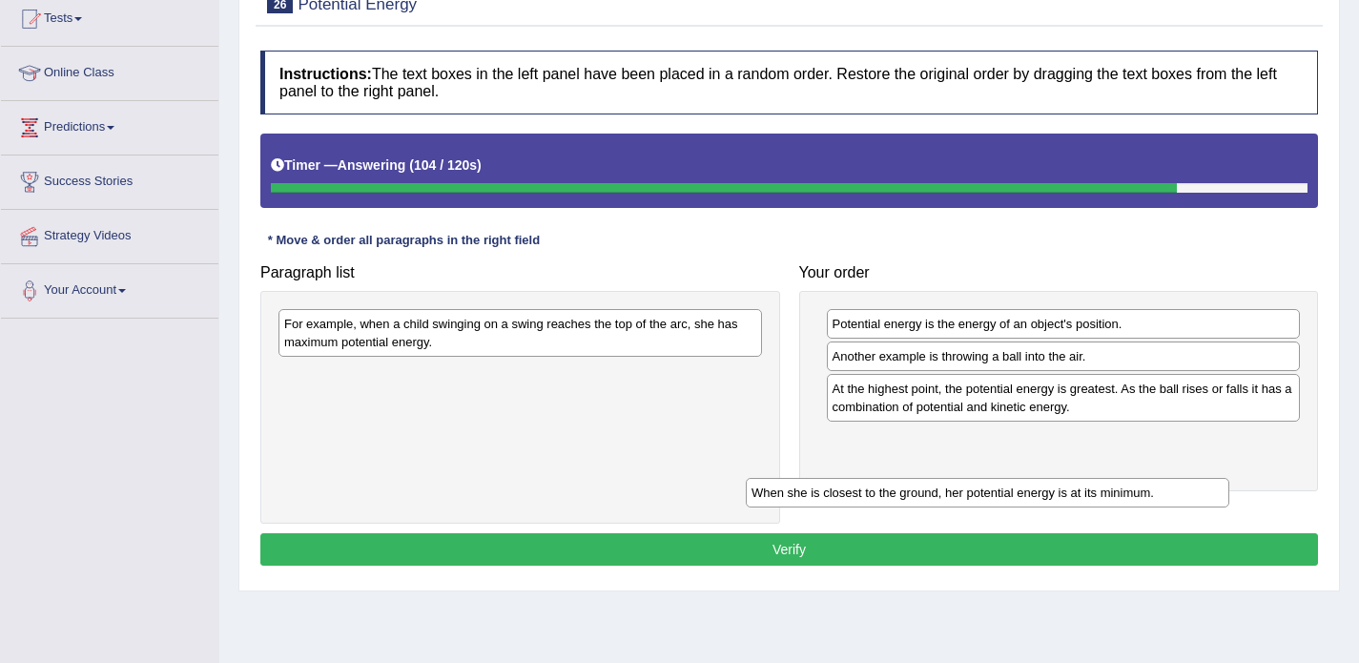
drag, startPoint x: 589, startPoint y: 332, endPoint x: 1057, endPoint y: 493, distance: 494.4
click at [1057, 493] on div "When she is closest to the ground, her potential energy is at its minimum." at bounding box center [988, 493] width 484 height 30
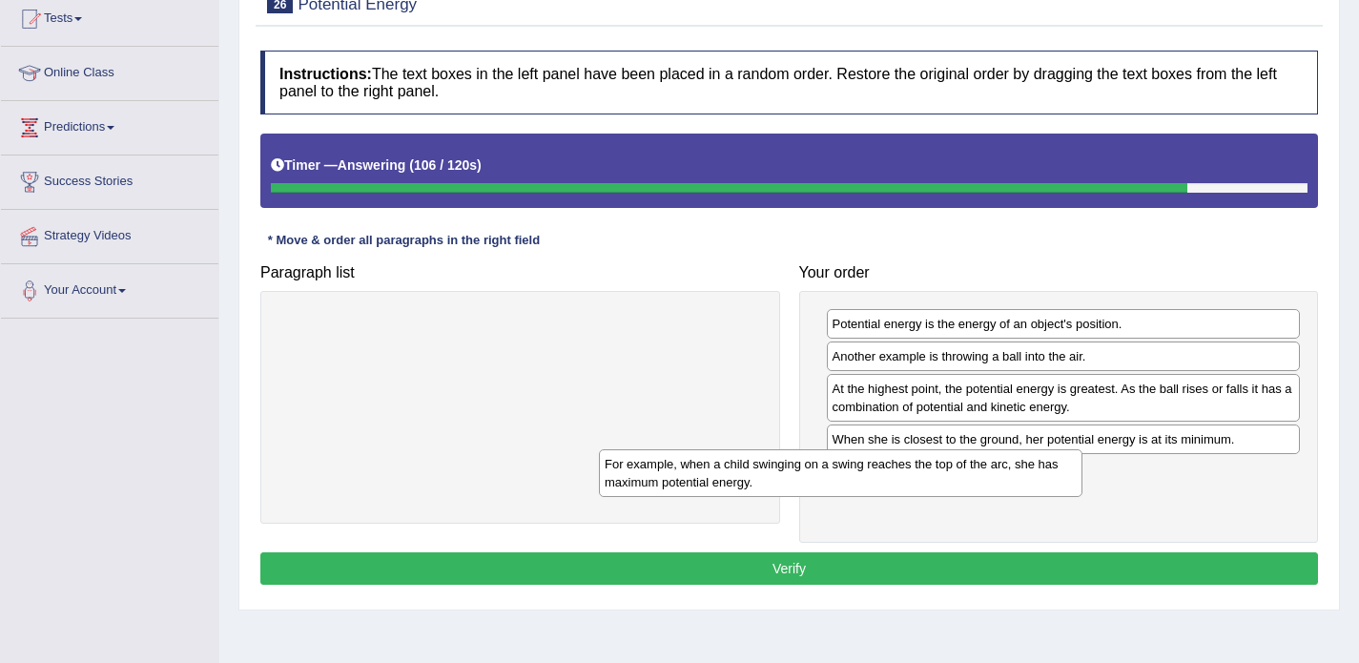
drag, startPoint x: 699, startPoint y: 340, endPoint x: 1055, endPoint y: 480, distance: 382.4
click at [1055, 480] on div "For example, when a child swinging on a swing reaches the top of the arc, she h…" at bounding box center [841, 473] width 484 height 48
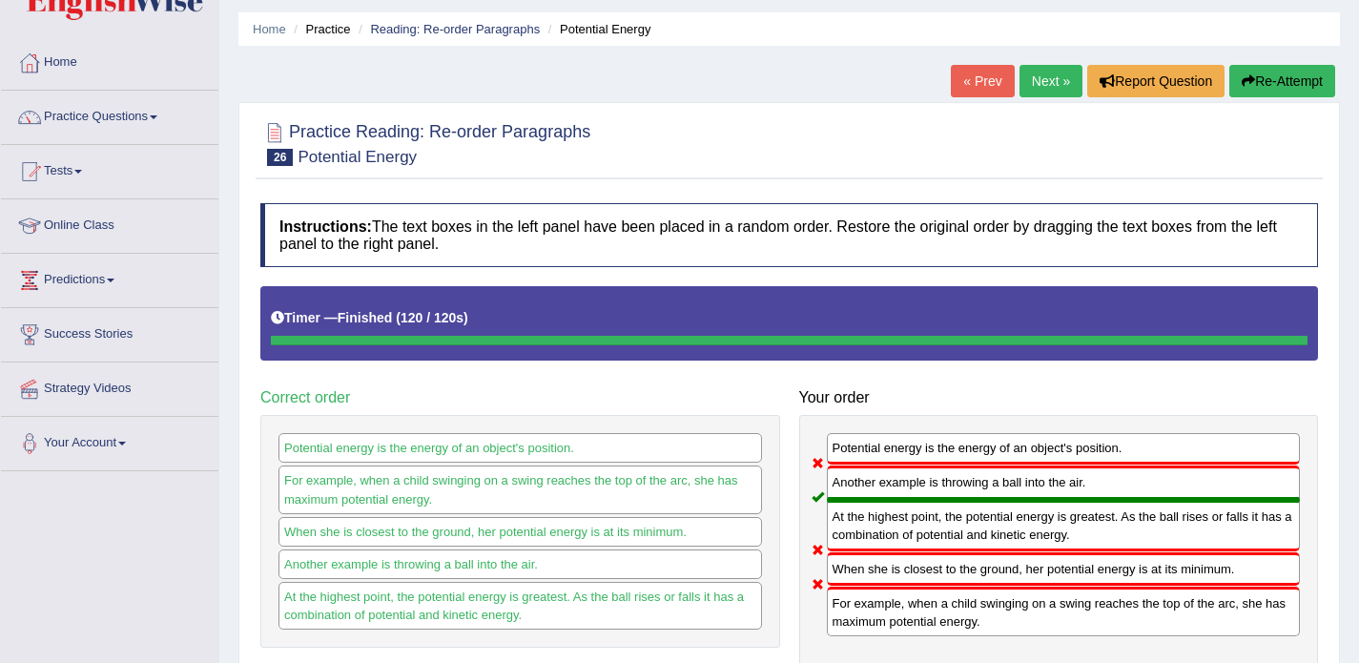
scroll to position [57, 0]
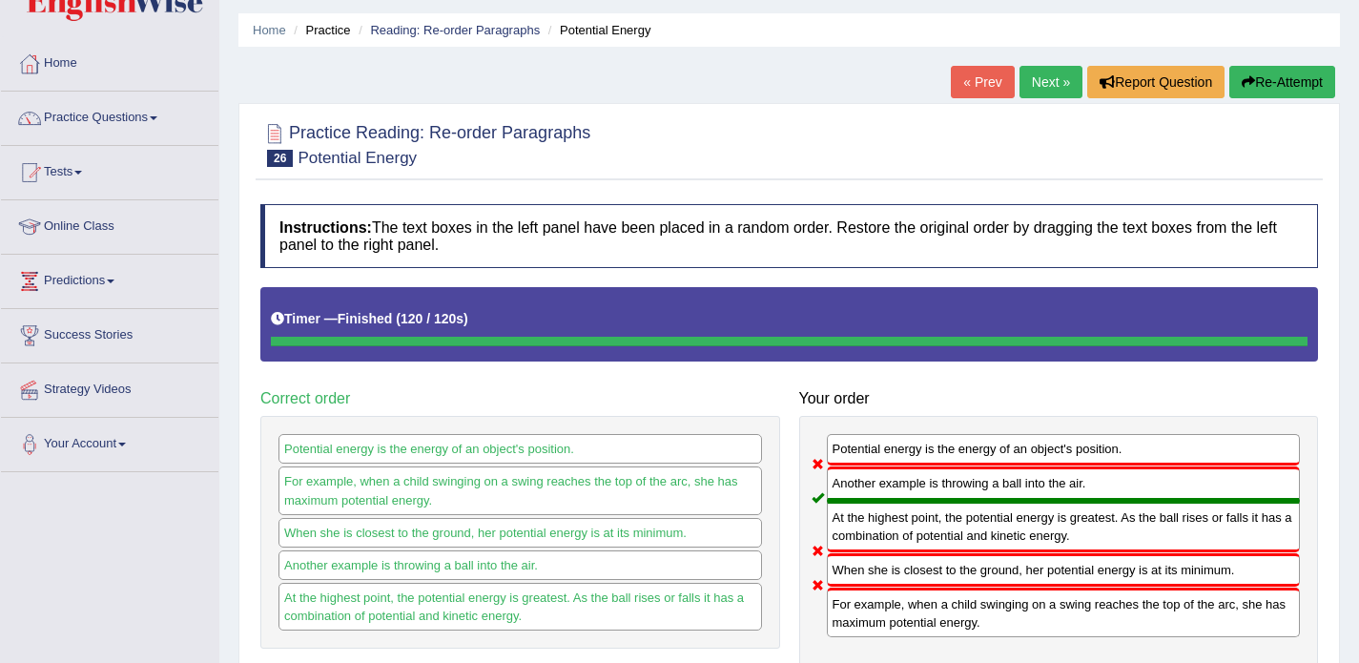
click at [1029, 79] on link "Next »" at bounding box center [1051, 82] width 63 height 32
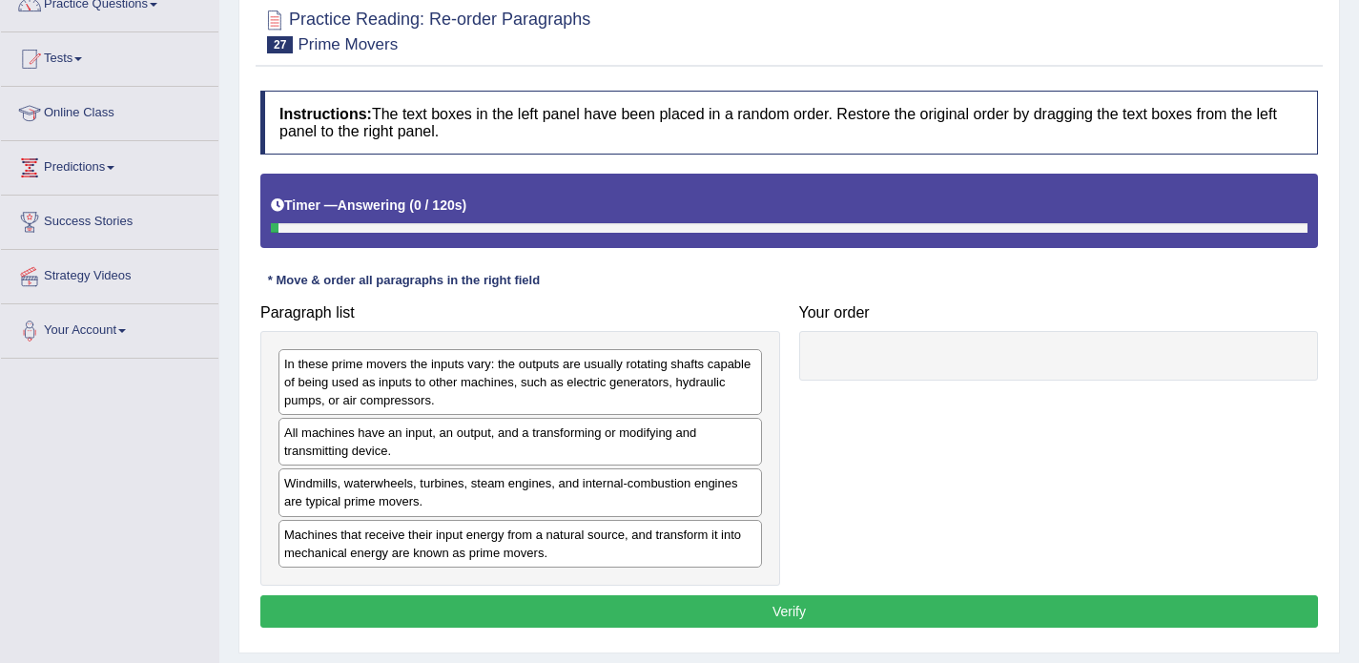
scroll to position [172, 0]
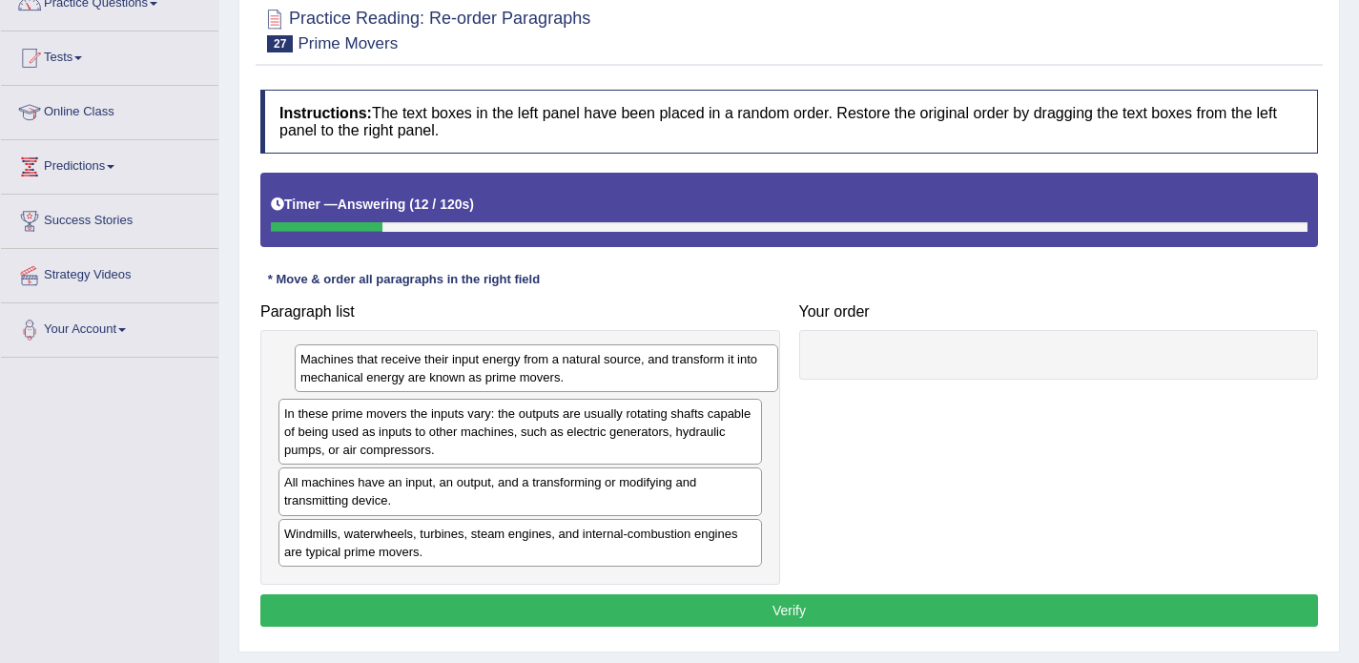
drag, startPoint x: 357, startPoint y: 542, endPoint x: 370, endPoint y: 357, distance: 185.5
click at [370, 357] on div "Machines that receive their input energy from a natural source, and transform i…" at bounding box center [537, 368] width 484 height 48
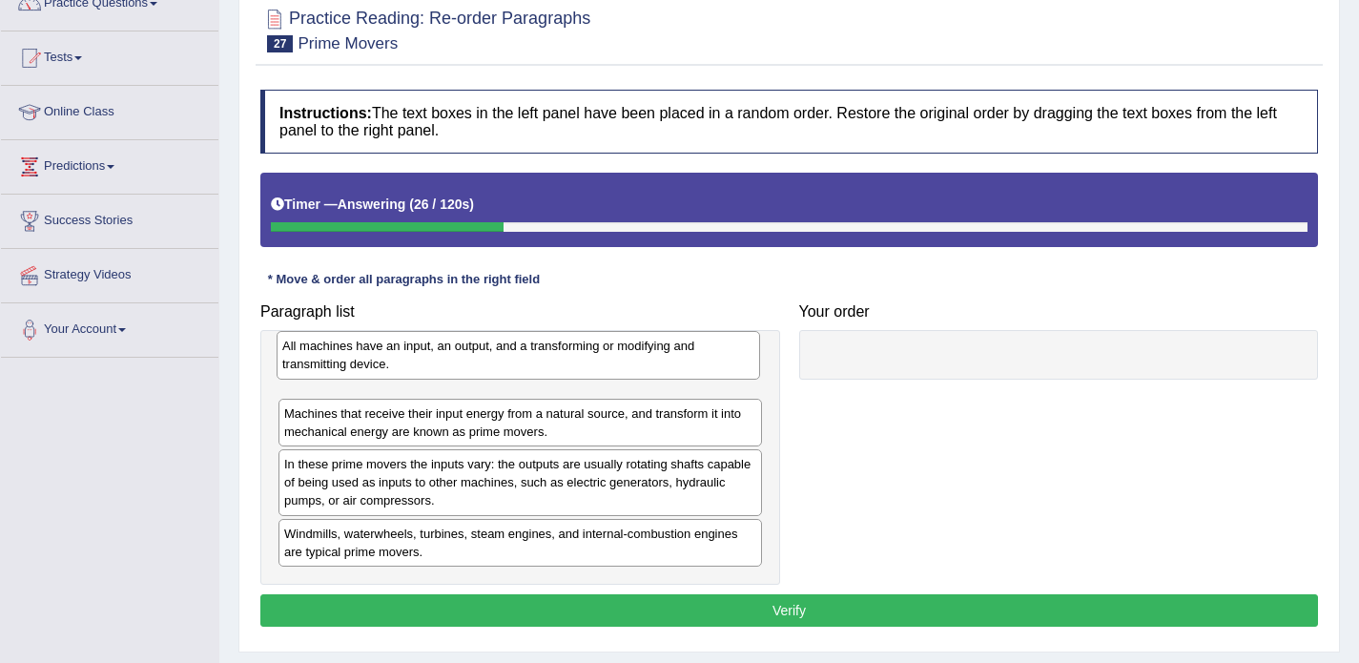
drag, startPoint x: 340, startPoint y: 483, endPoint x: 337, endPoint y: 347, distance: 135.5
click at [337, 347] on div "All machines have an input, an output, and a transforming or modifying and tran…" at bounding box center [519, 355] width 484 height 48
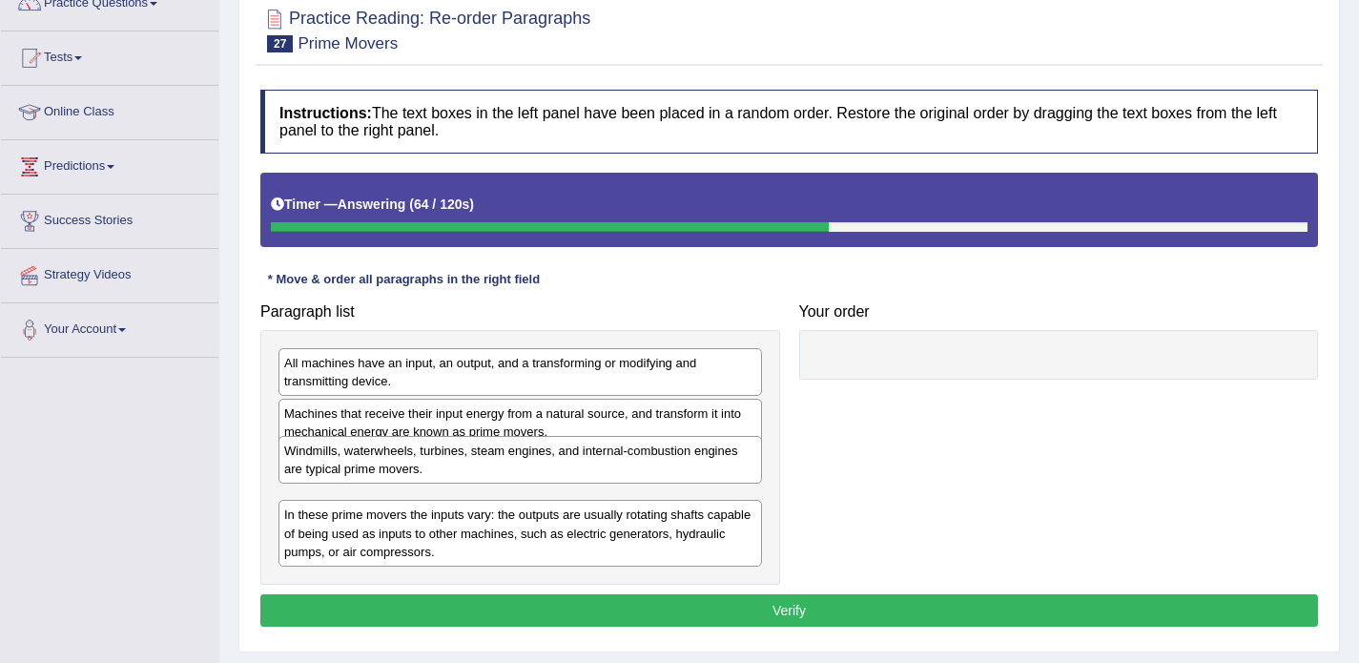
drag, startPoint x: 344, startPoint y: 538, endPoint x: 344, endPoint y: 455, distance: 83.0
click at [344, 455] on div "Windmills, waterwheels, turbines, steam engines, and internal-combustion engine…" at bounding box center [521, 460] width 484 height 48
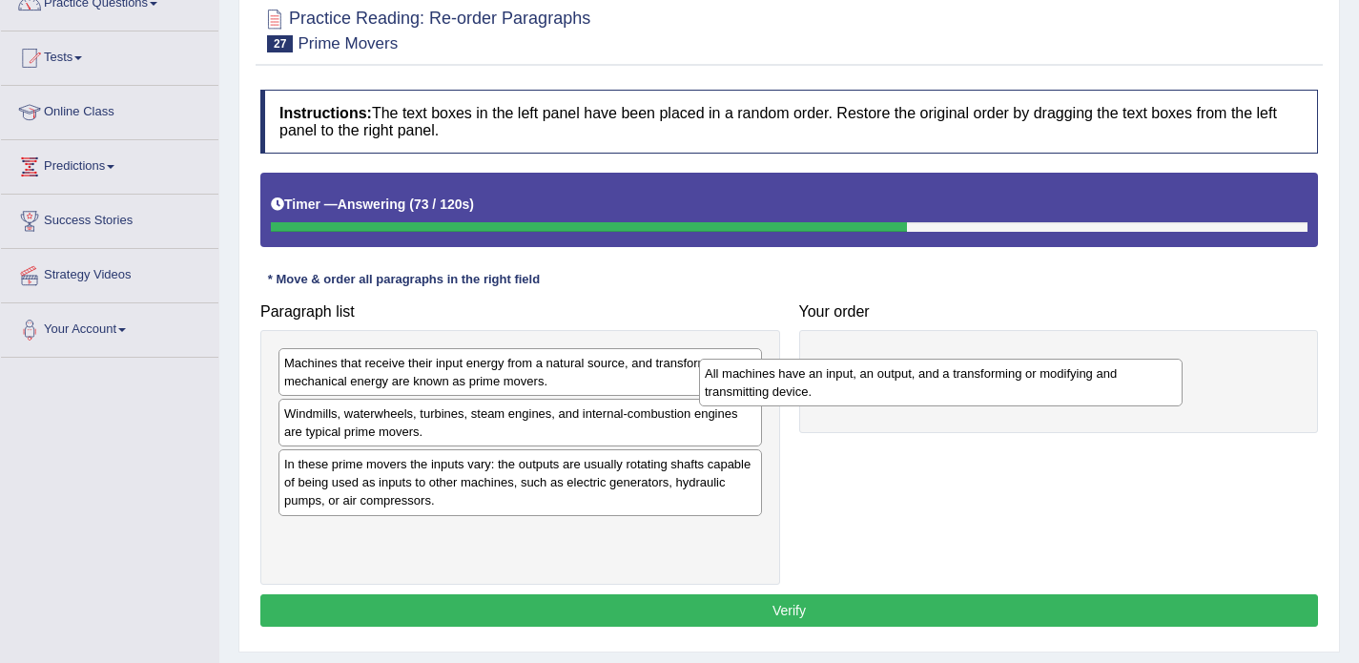
drag, startPoint x: 334, startPoint y: 366, endPoint x: 793, endPoint y: 348, distance: 459.2
click at [793, 359] on div "All machines have an input, an output, and a transforming or modifying and tran…" at bounding box center [941, 383] width 484 height 48
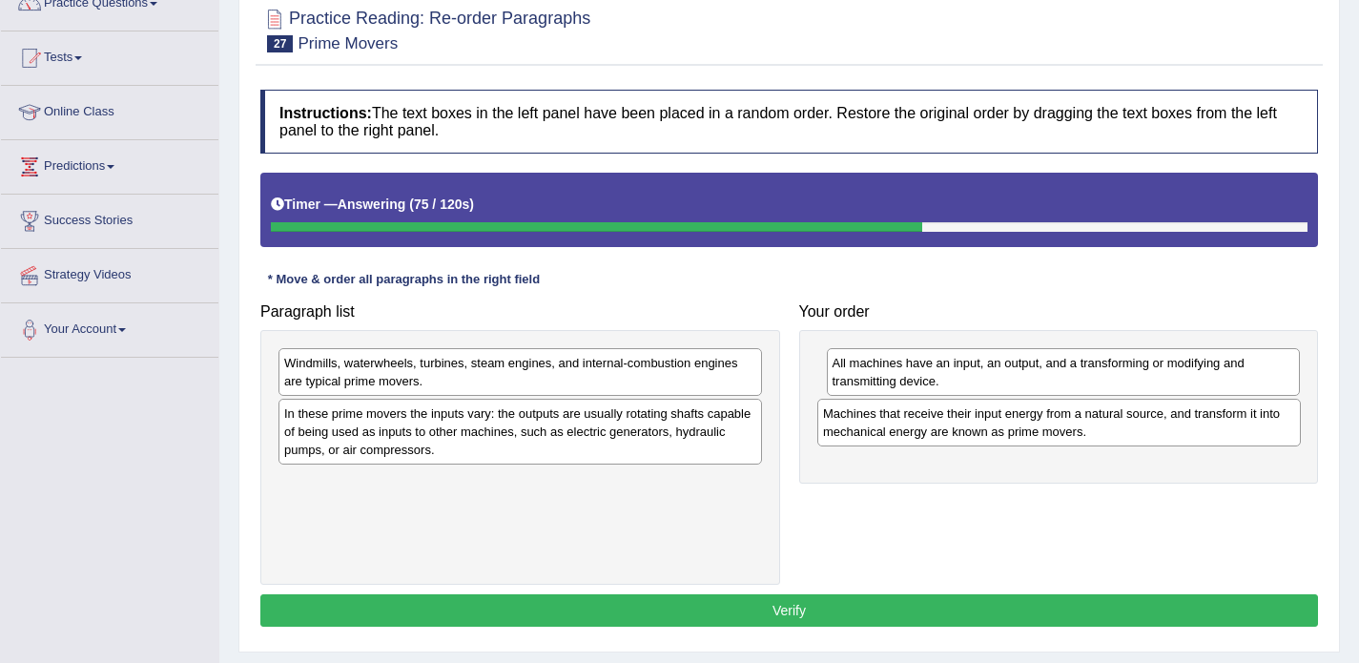
drag, startPoint x: 486, startPoint y: 359, endPoint x: 1025, endPoint y: 409, distance: 541.3
click at [1025, 409] on div "Machines that receive their input energy from a natural source, and transform i…" at bounding box center [1059, 423] width 484 height 48
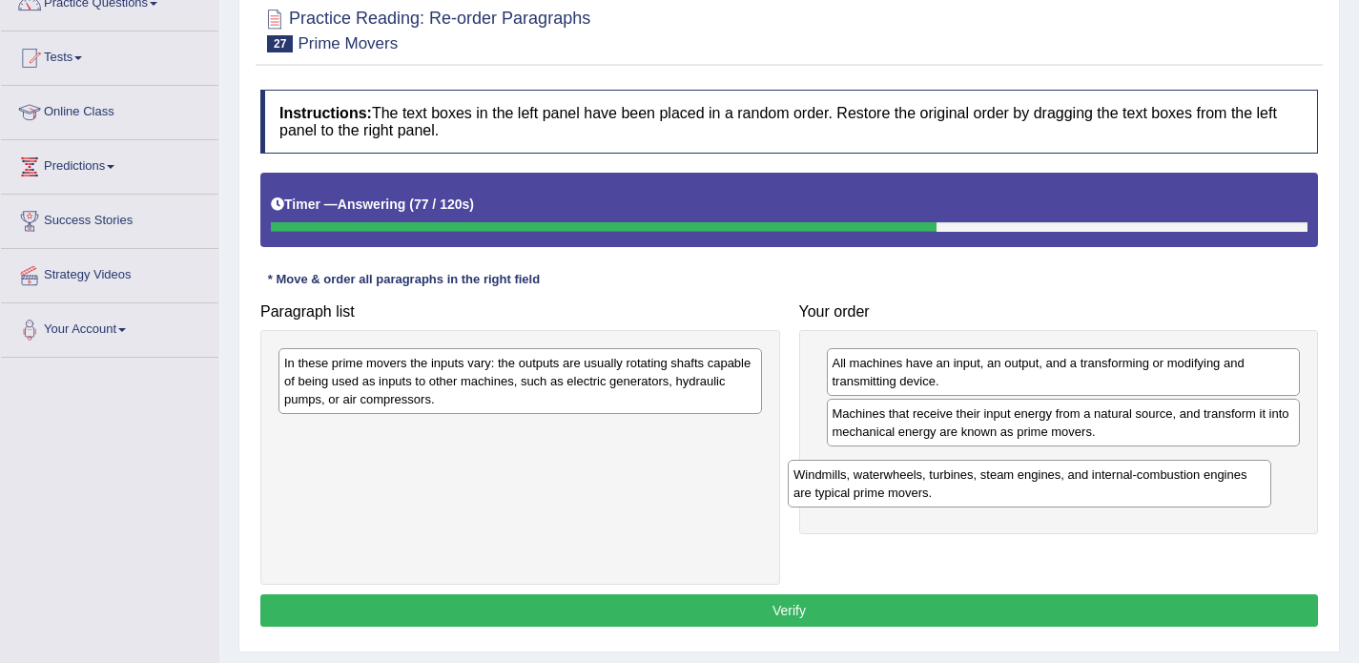
drag, startPoint x: 484, startPoint y: 376, endPoint x: 993, endPoint y: 487, distance: 521.4
click at [993, 487] on div "Windmills, waterwheels, turbines, steam engines, and internal-combustion engine…" at bounding box center [1030, 484] width 484 height 48
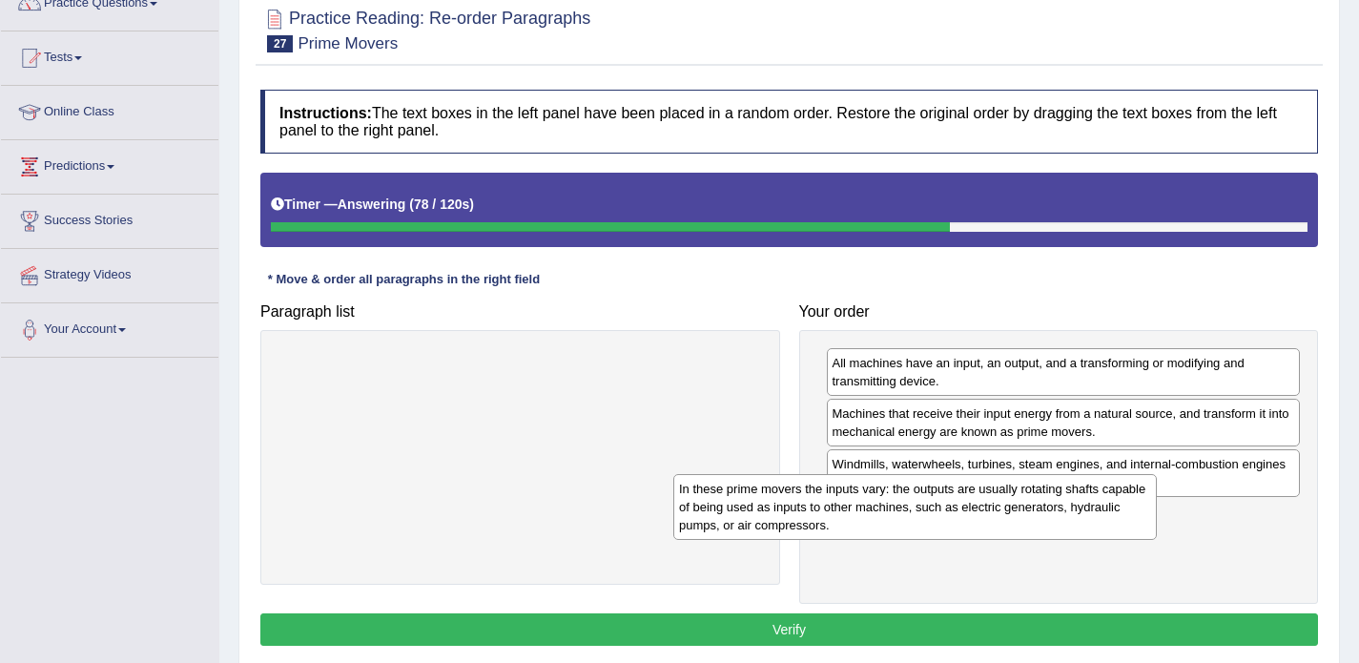
drag, startPoint x: 501, startPoint y: 383, endPoint x: 896, endPoint y: 508, distance: 414.5
click at [896, 508] on div "In these prime movers the inputs vary: the outputs are usually rotating shafts …" at bounding box center [915, 507] width 484 height 66
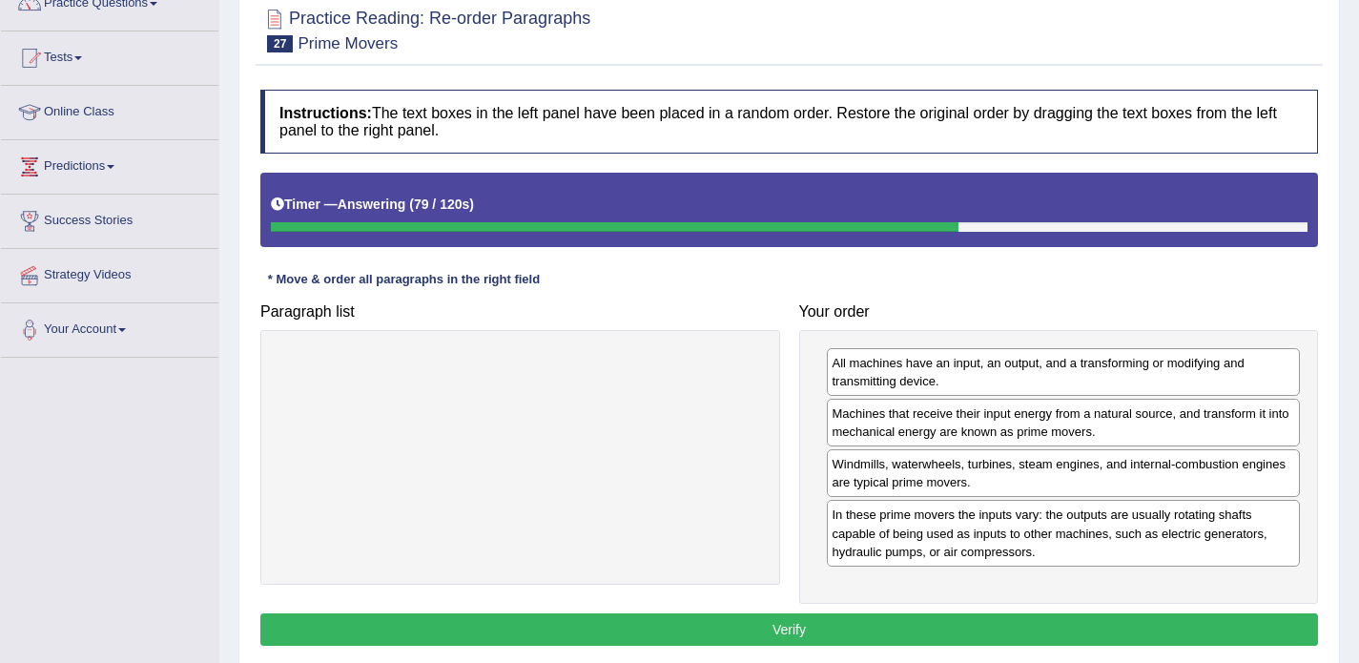
click at [755, 622] on button "Verify" at bounding box center [789, 629] width 1058 height 32
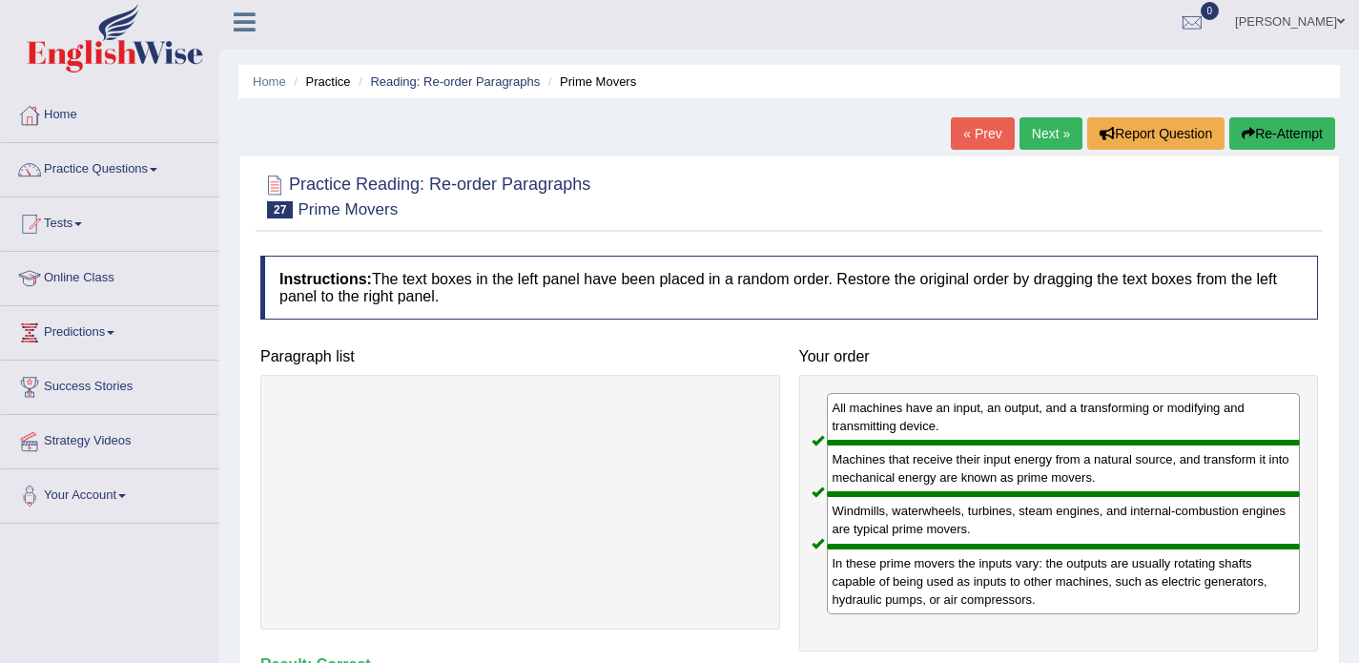
scroll to position [0, 0]
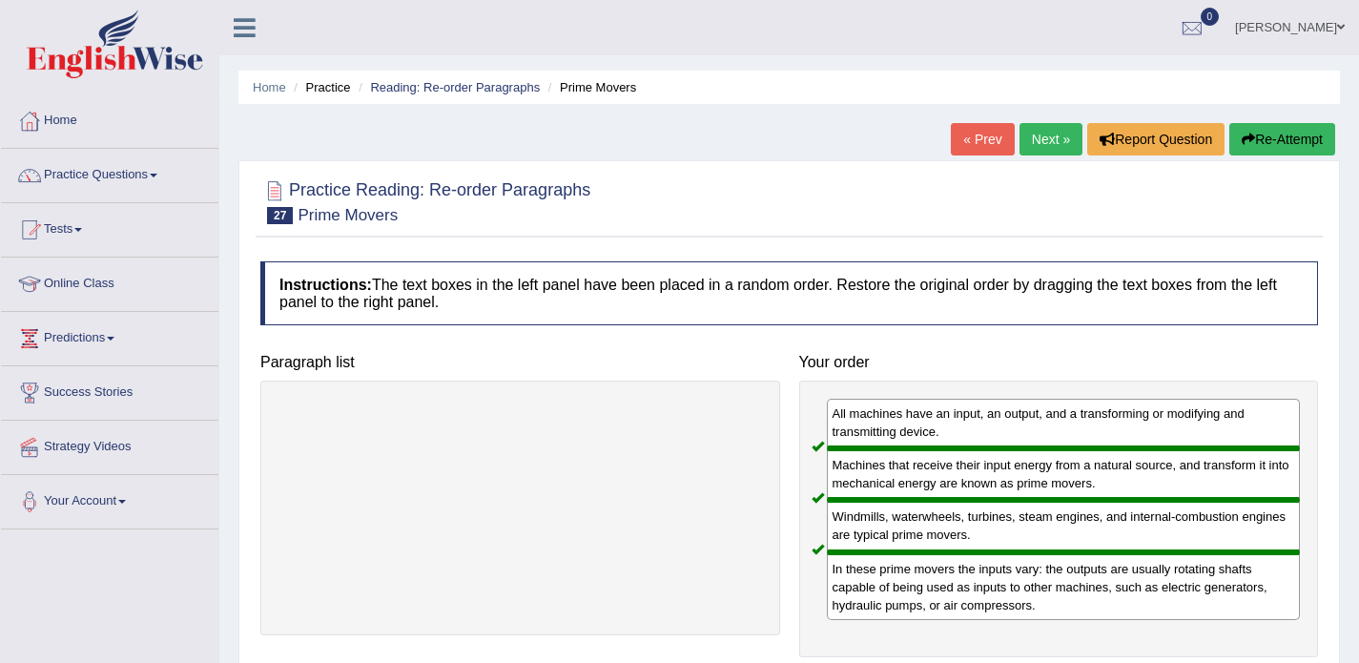
click at [1039, 145] on link "Next »" at bounding box center [1051, 139] width 63 height 32
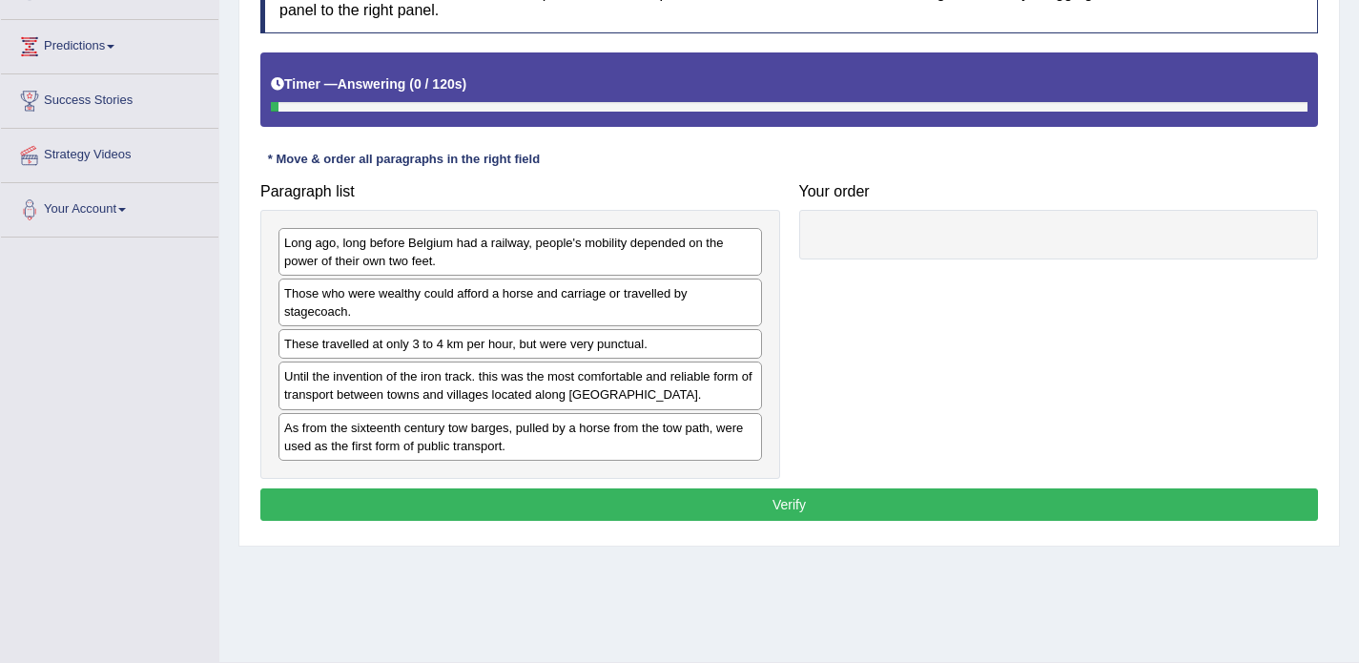
scroll to position [283, 0]
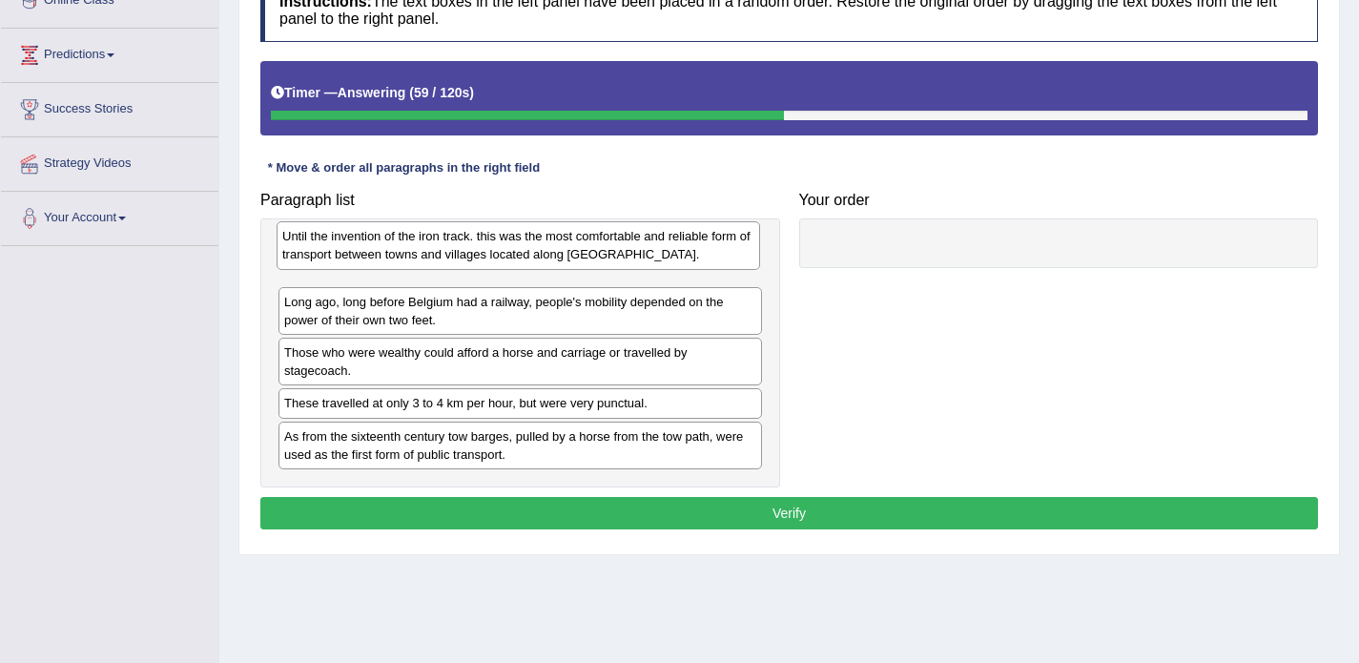
drag, startPoint x: 467, startPoint y: 401, endPoint x: 465, endPoint y: 250, distance: 150.7
click at [465, 250] on div "Until the invention of the iron track. this was the most comfortable and reliab…" at bounding box center [519, 245] width 484 height 48
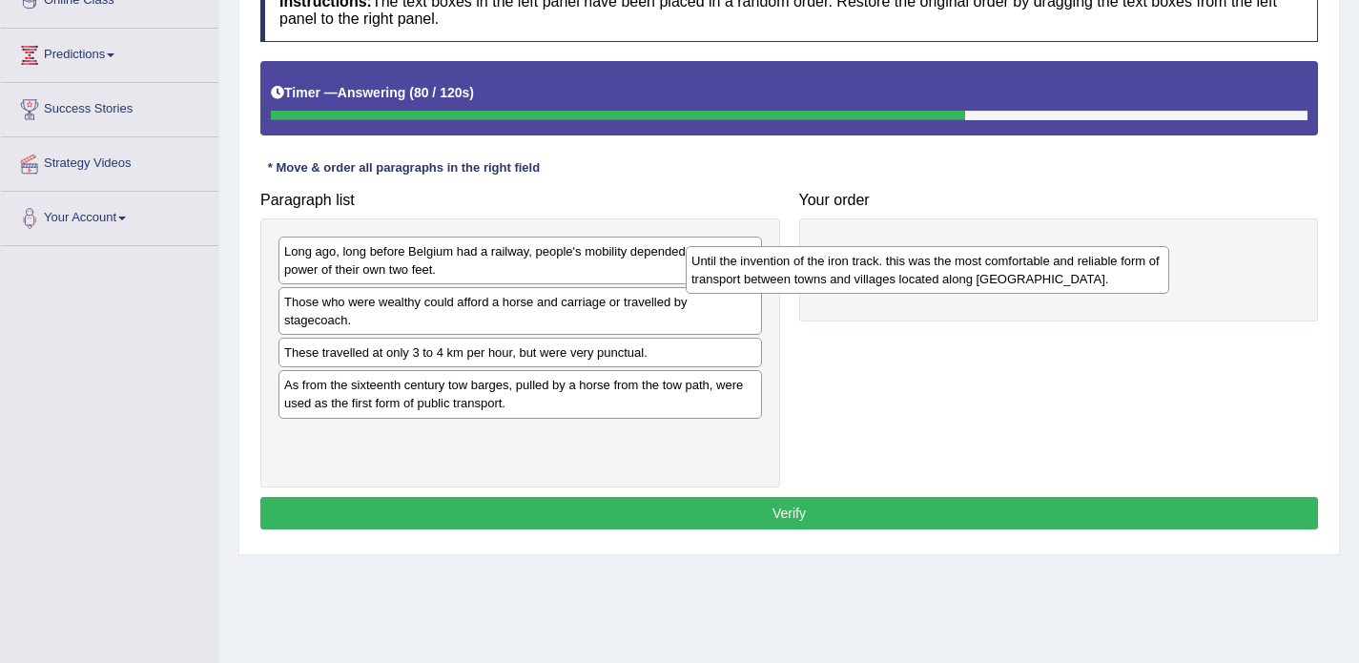
drag, startPoint x: 466, startPoint y: 269, endPoint x: 876, endPoint y: 278, distance: 409.3
click at [876, 278] on div "Until the invention of the iron track. this was the most comfortable and reliab…" at bounding box center [928, 270] width 484 height 48
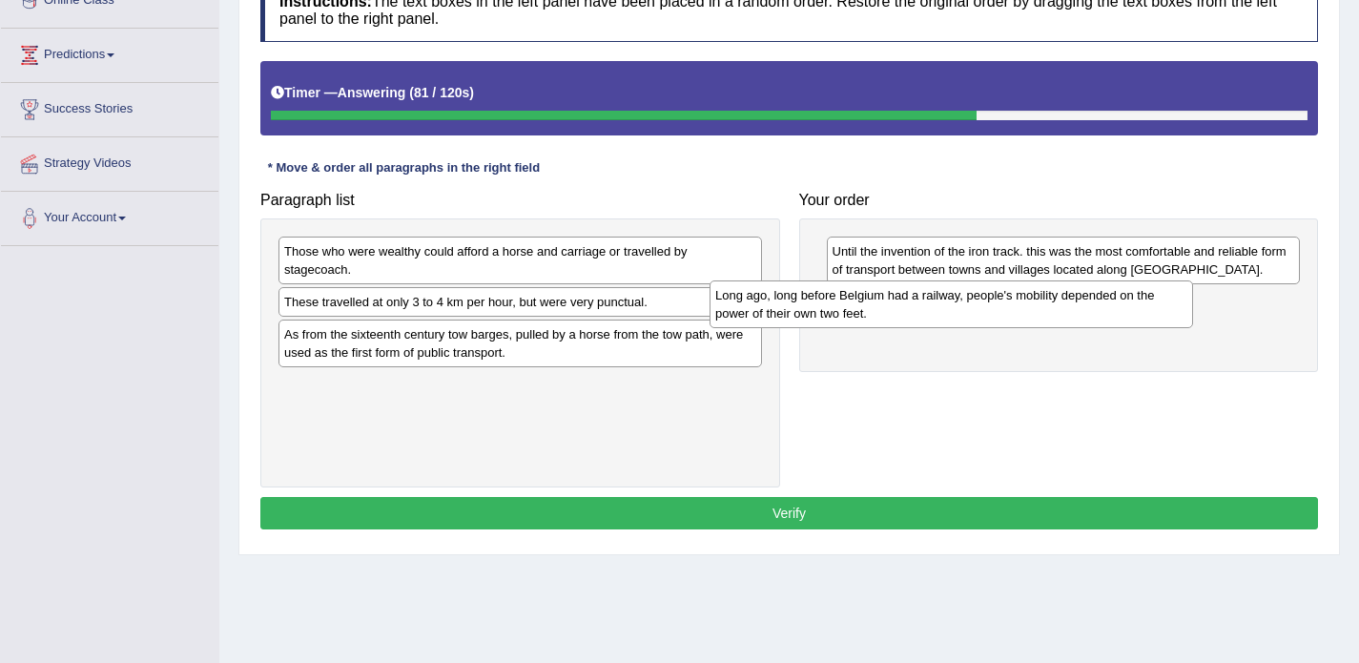
drag, startPoint x: 501, startPoint y: 270, endPoint x: 975, endPoint y: 328, distance: 477.6
click at [975, 328] on div "Long ago, long before Belgium had a railway, people's mobility depended on the …" at bounding box center [952, 304] width 484 height 48
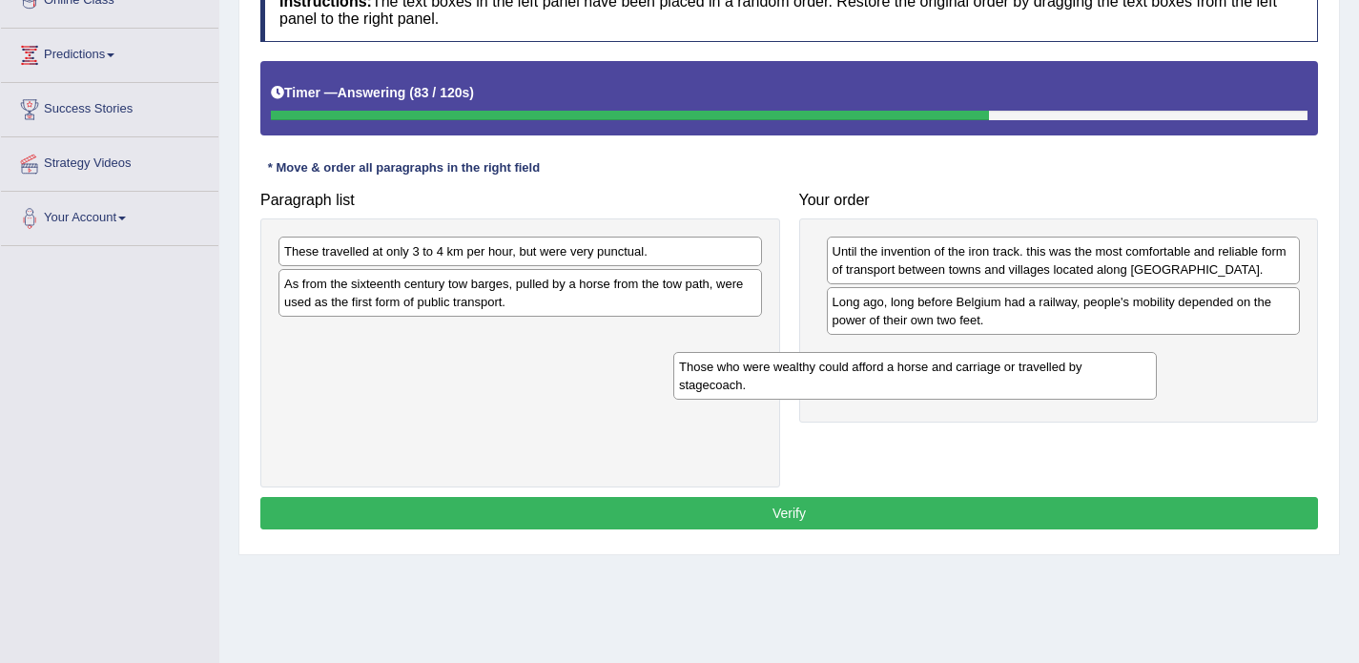
drag, startPoint x: 539, startPoint y: 268, endPoint x: 934, endPoint y: 383, distance: 411.2
click at [934, 383] on div "Those who were wealthy could afford a horse and carriage or travelled by stagec…" at bounding box center [915, 376] width 484 height 48
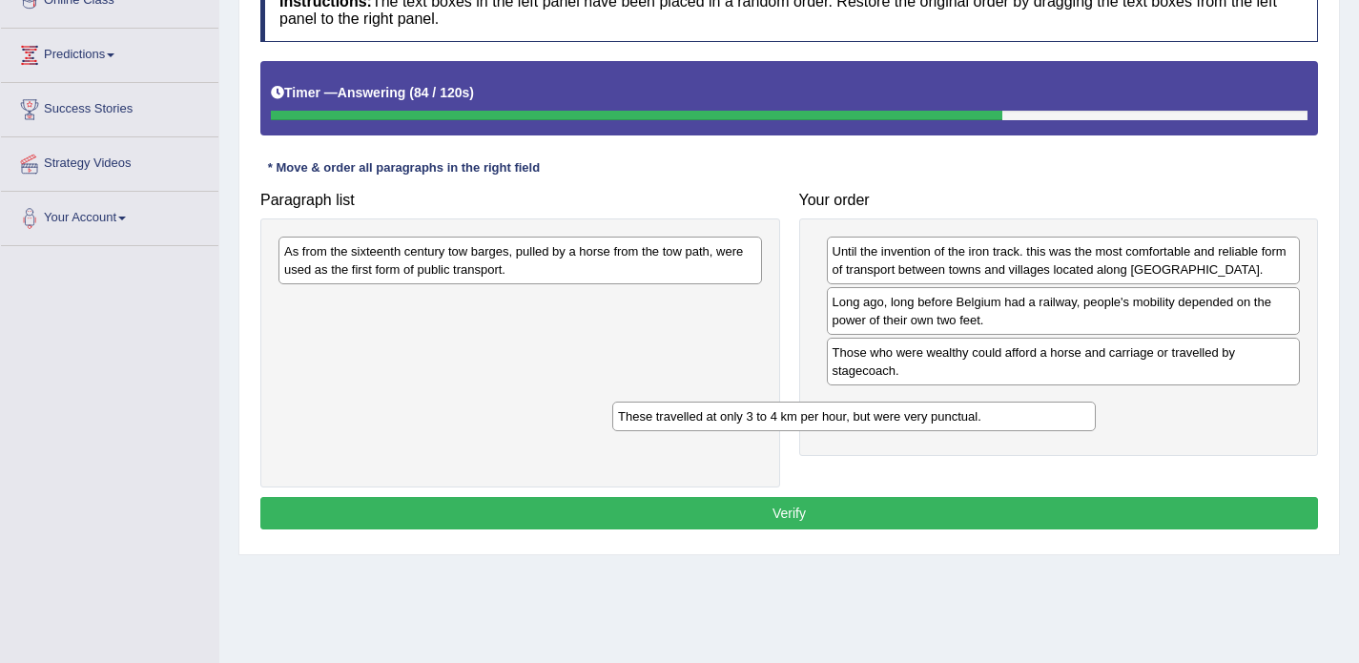
drag, startPoint x: 616, startPoint y: 258, endPoint x: 954, endPoint y: 420, distance: 374.6
click at [954, 420] on div "These travelled at only 3 to 4 km per hour, but were very punctual." at bounding box center [854, 417] width 484 height 30
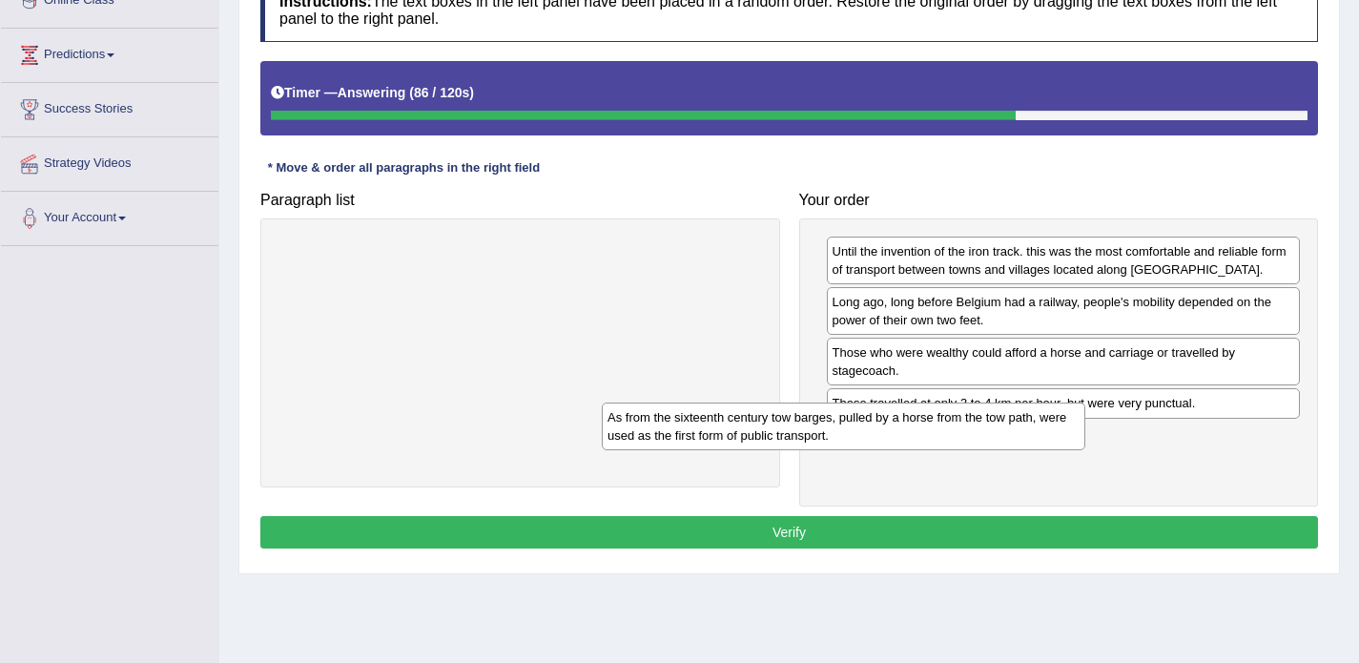
drag, startPoint x: 590, startPoint y: 281, endPoint x: 946, endPoint y: 447, distance: 392.6
click at [946, 447] on div "As from the sixteenth century tow barges, pulled by a horse from the tow path, …" at bounding box center [844, 427] width 484 height 48
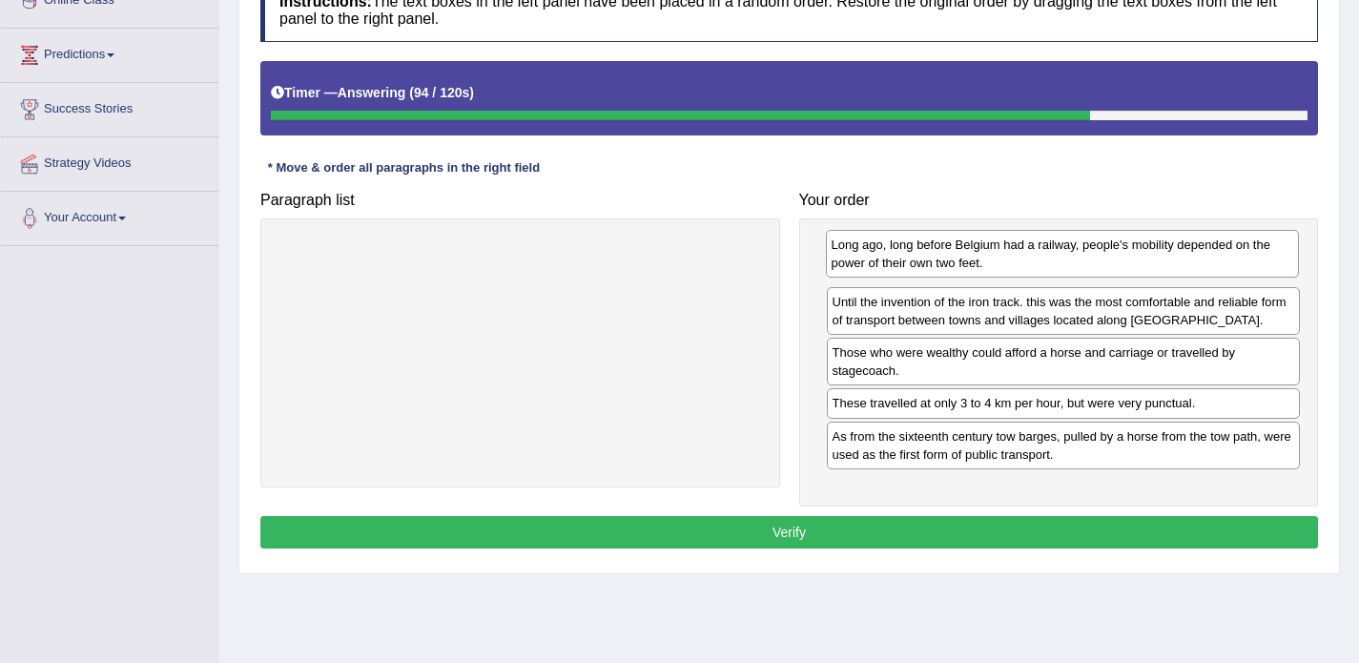
drag, startPoint x: 892, startPoint y: 311, endPoint x: 889, endPoint y: 256, distance: 55.4
click at [889, 256] on div "Long ago, long before Belgium had a railway, people's mobility depended on the …" at bounding box center [1063, 254] width 474 height 48
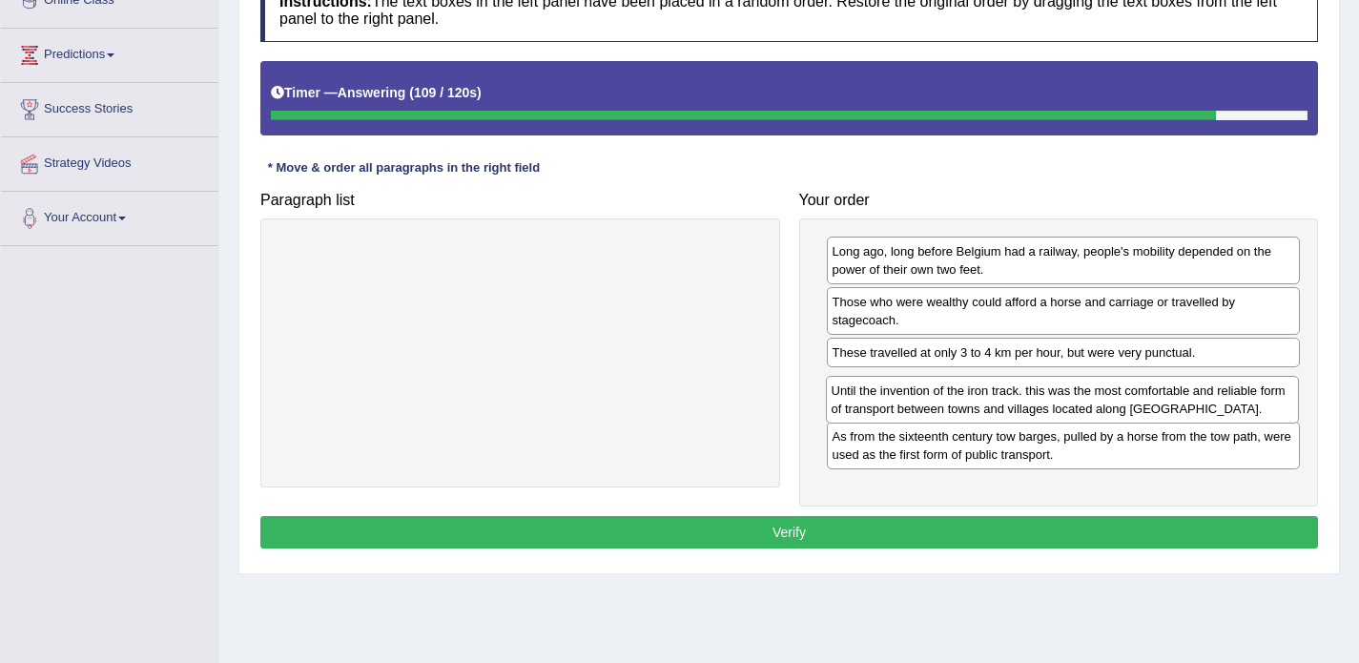
drag, startPoint x: 894, startPoint y: 303, endPoint x: 891, endPoint y: 390, distance: 86.8
click at [891, 390] on div "Until the invention of the iron track. this was the most comfortable and reliab…" at bounding box center [1063, 400] width 474 height 48
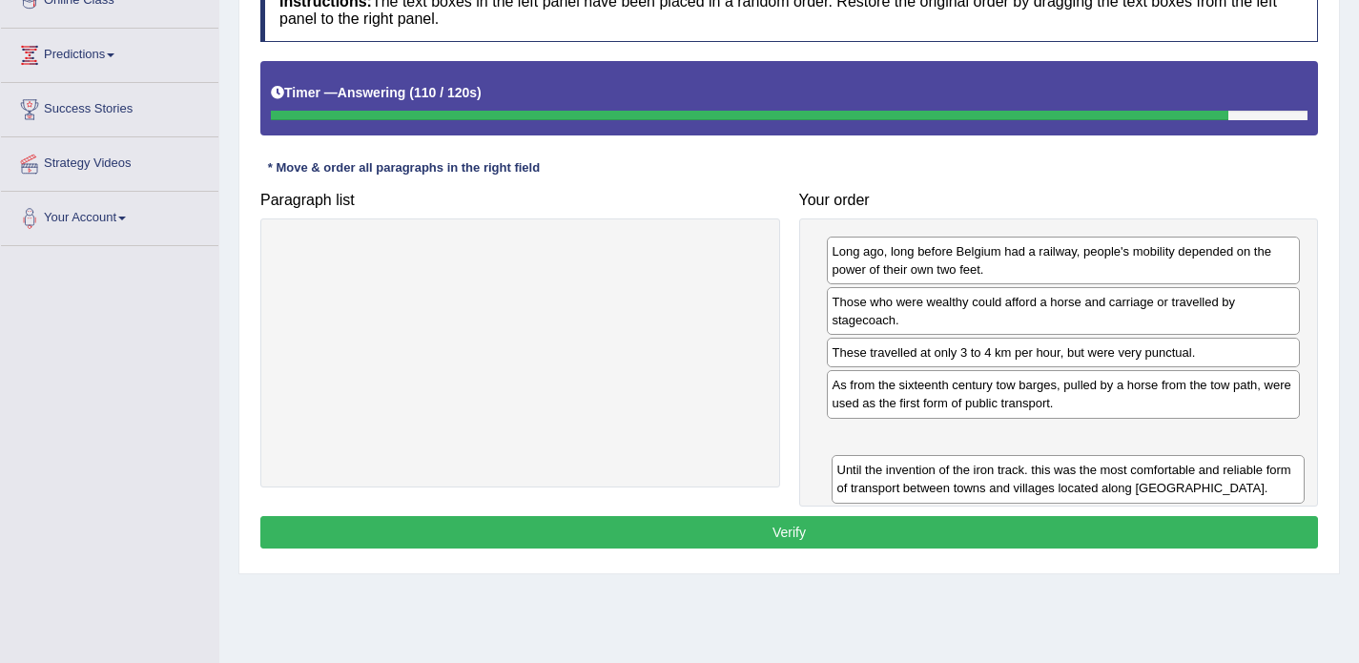
drag, startPoint x: 891, startPoint y: 390, endPoint x: 897, endPoint y: 475, distance: 85.1
click at [897, 475] on div "Until the invention of the iron track. this was the most comfortable and reliab…" at bounding box center [1069, 479] width 474 height 48
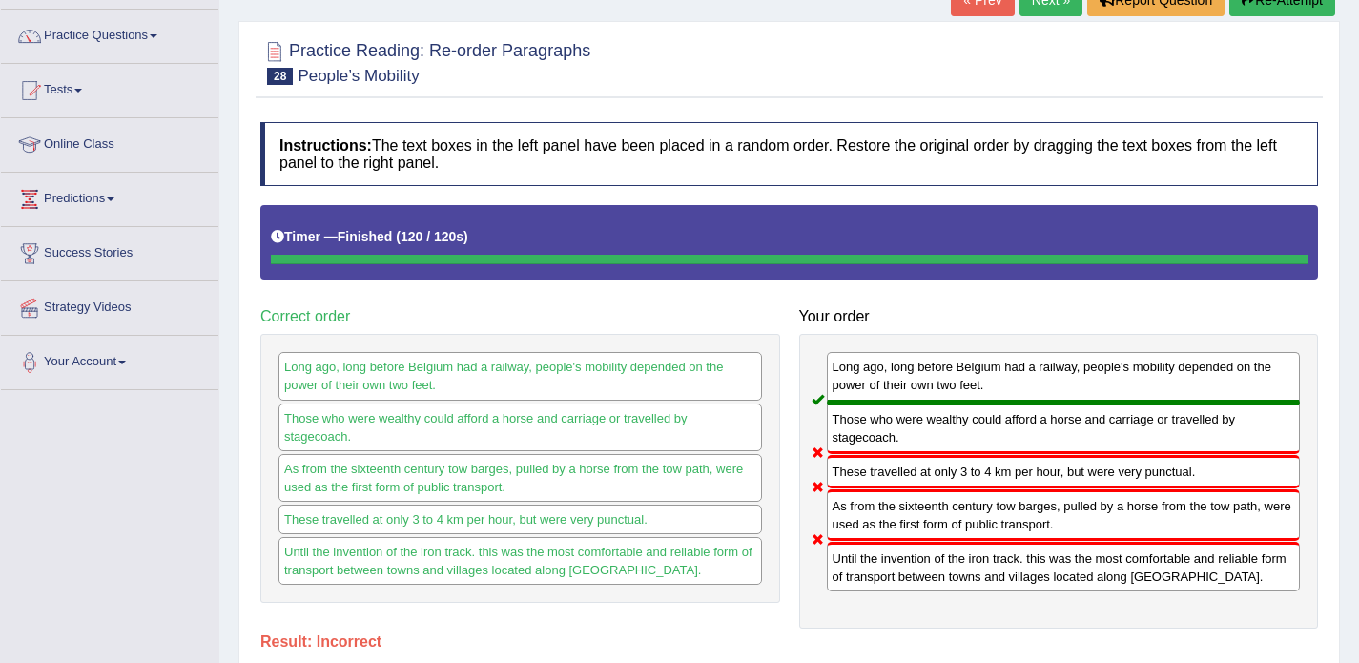
scroll to position [79, 0]
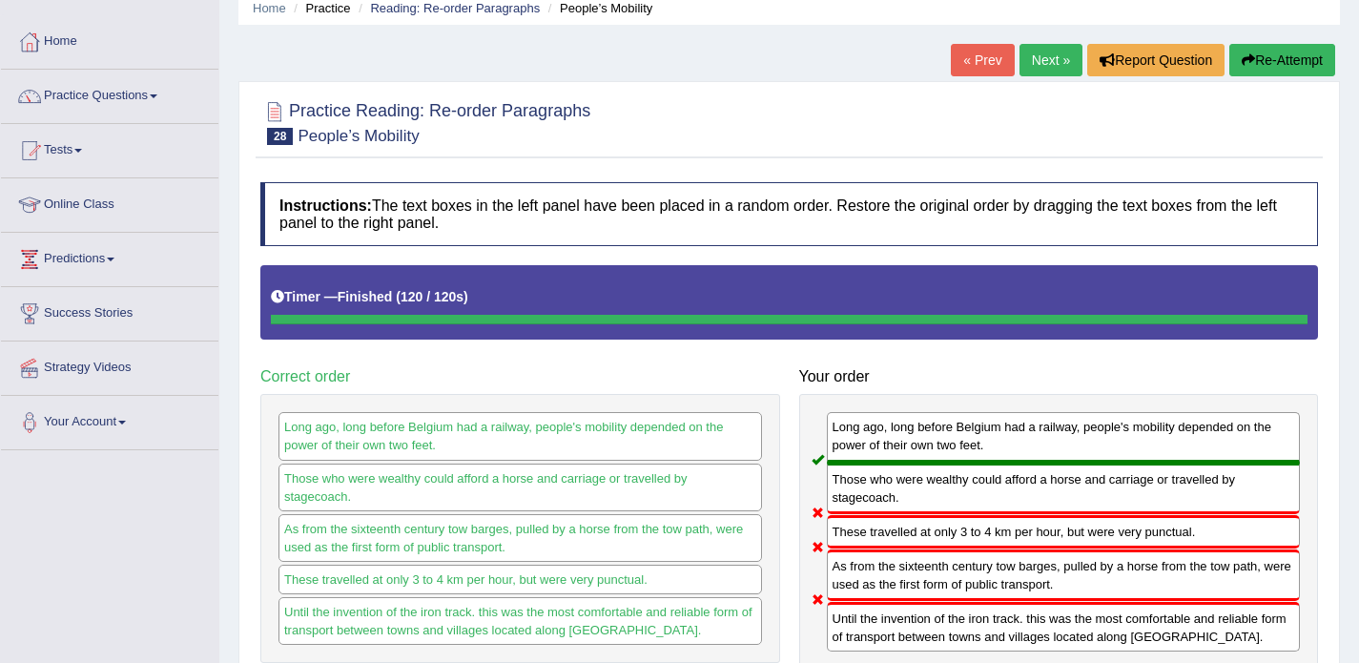
click at [1032, 66] on link "Next »" at bounding box center [1051, 60] width 63 height 32
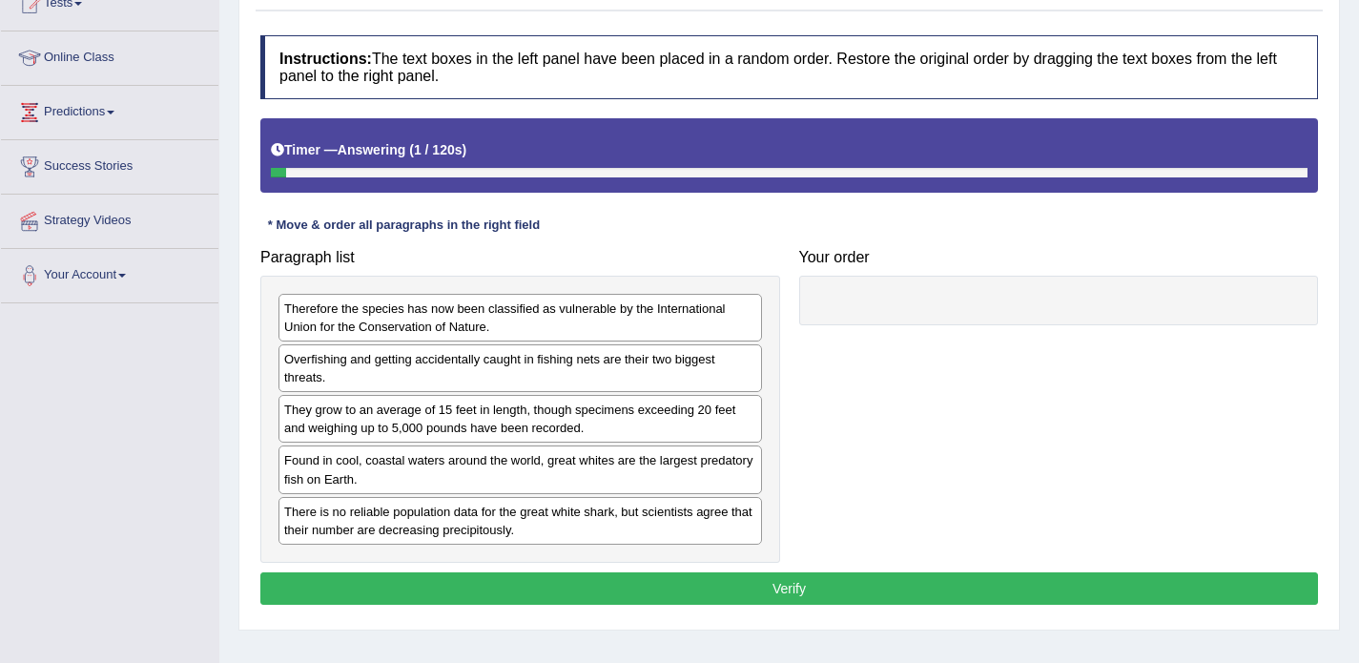
scroll to position [227, 0]
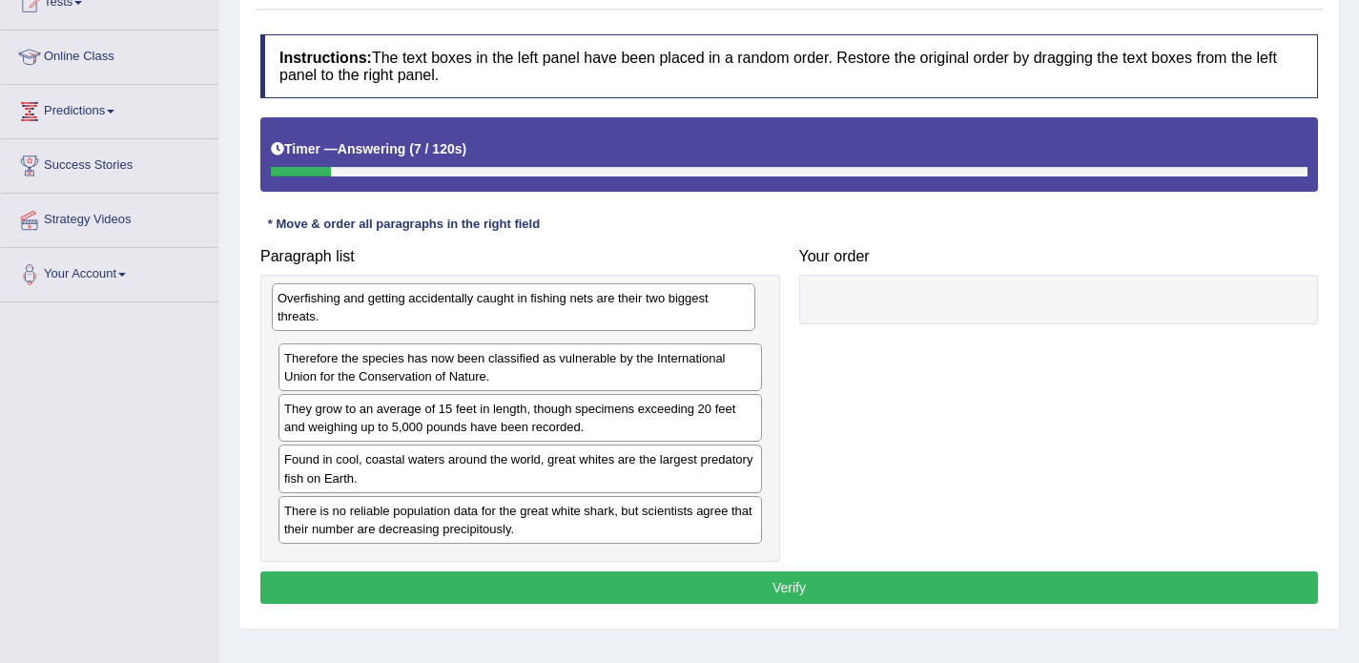
drag, startPoint x: 407, startPoint y: 367, endPoint x: 400, endPoint y: 307, distance: 60.6
click at [400, 307] on div "Overfishing and getting accidentally caught in fishing nets are their two bigge…" at bounding box center [514, 307] width 484 height 48
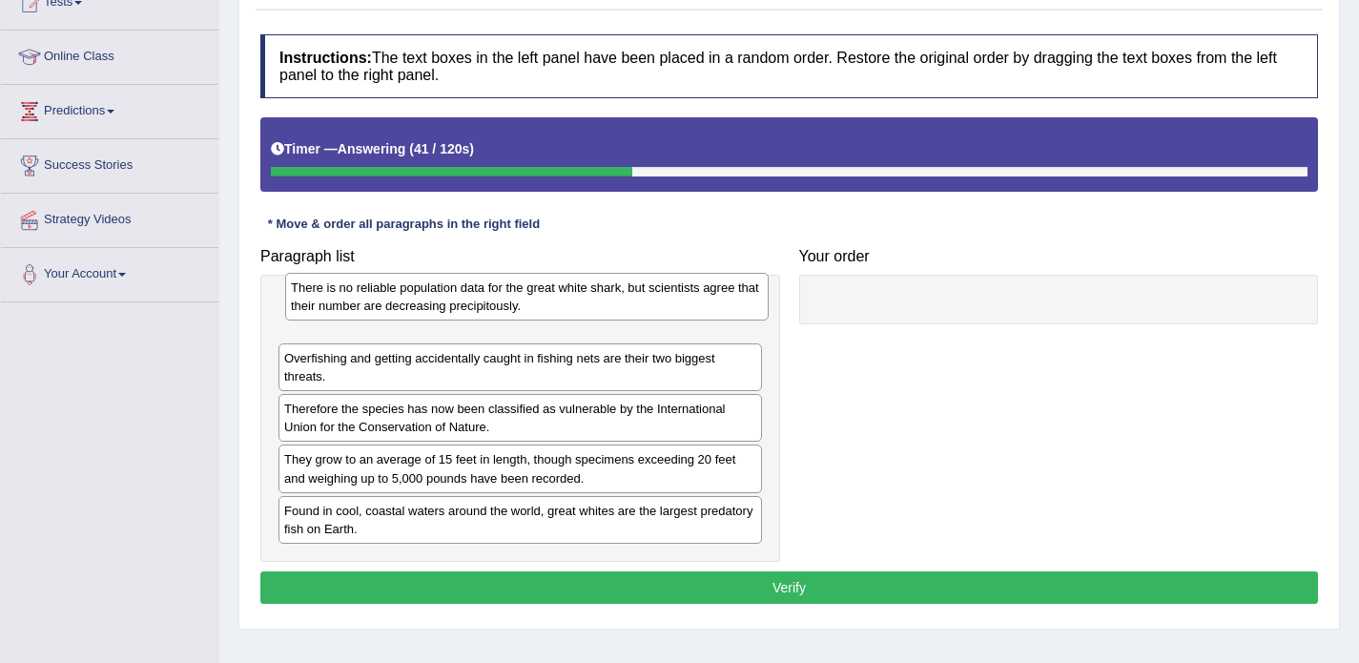
drag, startPoint x: 323, startPoint y: 516, endPoint x: 328, endPoint y: 293, distance: 223.3
click at [329, 293] on div "There is no reliable population data for the great white shark, but scientists …" at bounding box center [527, 297] width 484 height 48
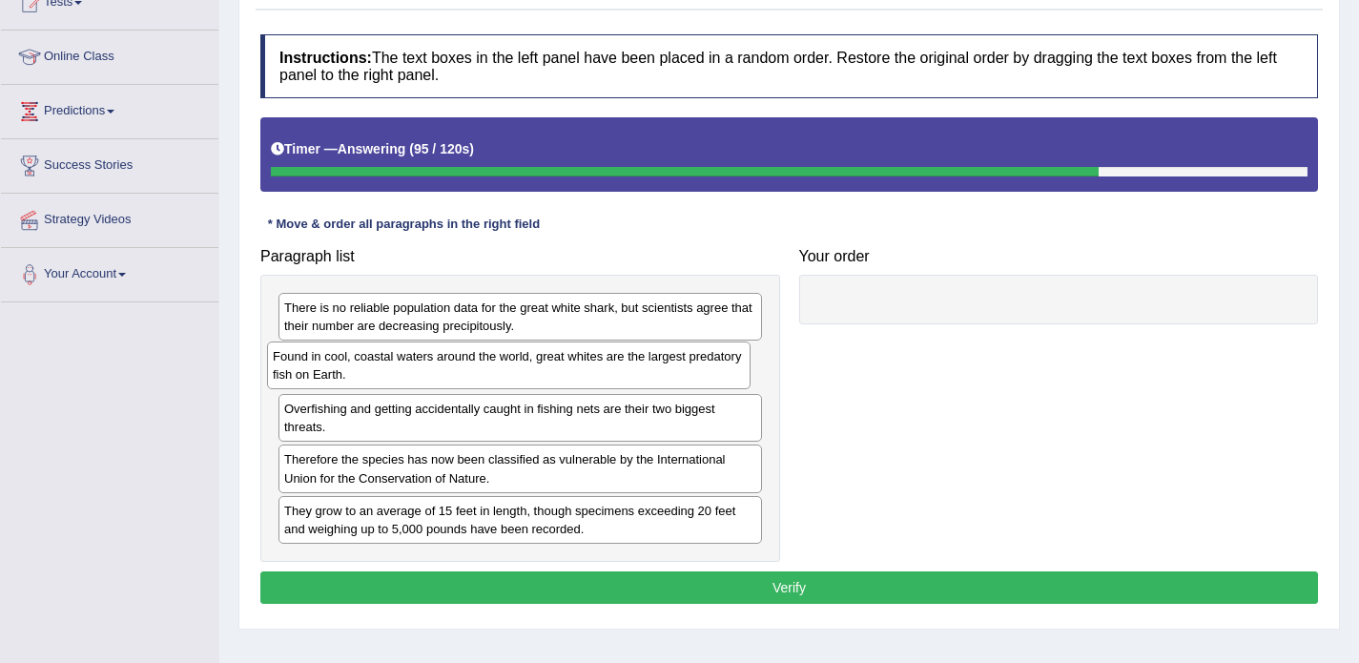
drag, startPoint x: 341, startPoint y: 527, endPoint x: 330, endPoint y: 373, distance: 154.9
click at [330, 373] on div "Found in cool, coastal waters around the world, great whites are the largest pr…" at bounding box center [509, 365] width 484 height 48
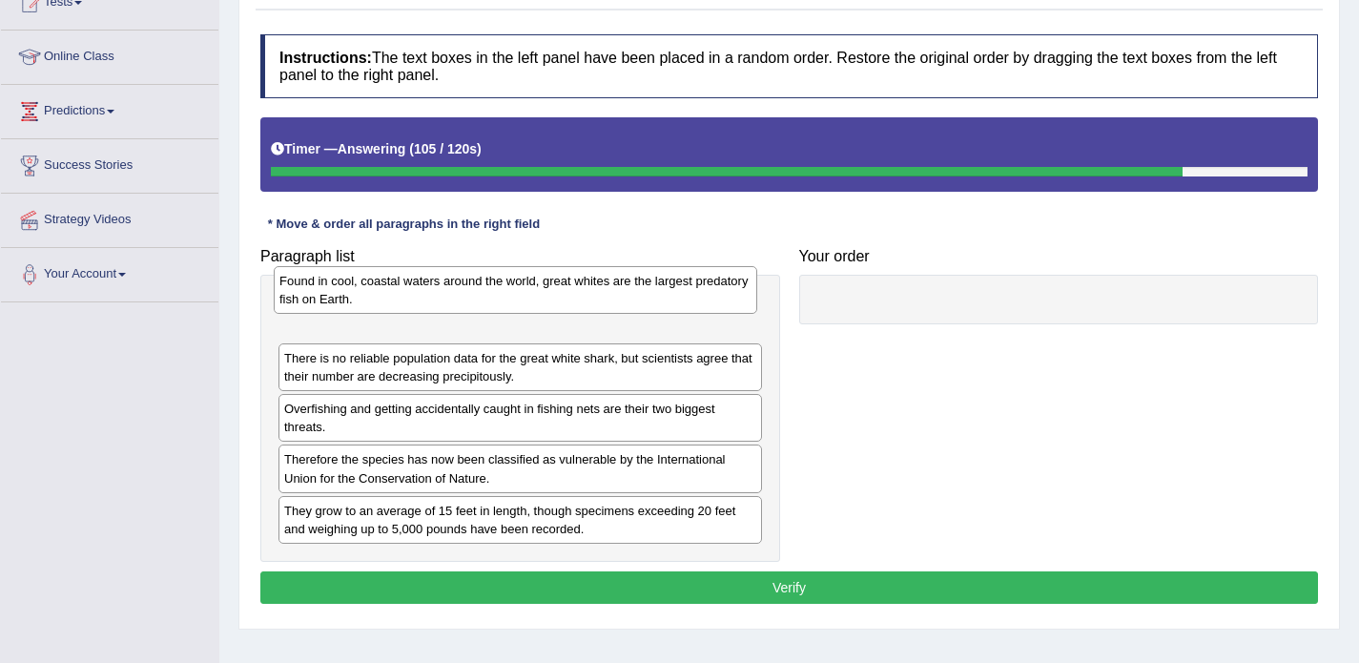
drag, startPoint x: 309, startPoint y: 373, endPoint x: 302, endPoint y: 298, distance: 75.7
click at [302, 298] on div "Found in cool, coastal waters around the world, great whites are the largest pr…" at bounding box center [516, 290] width 484 height 48
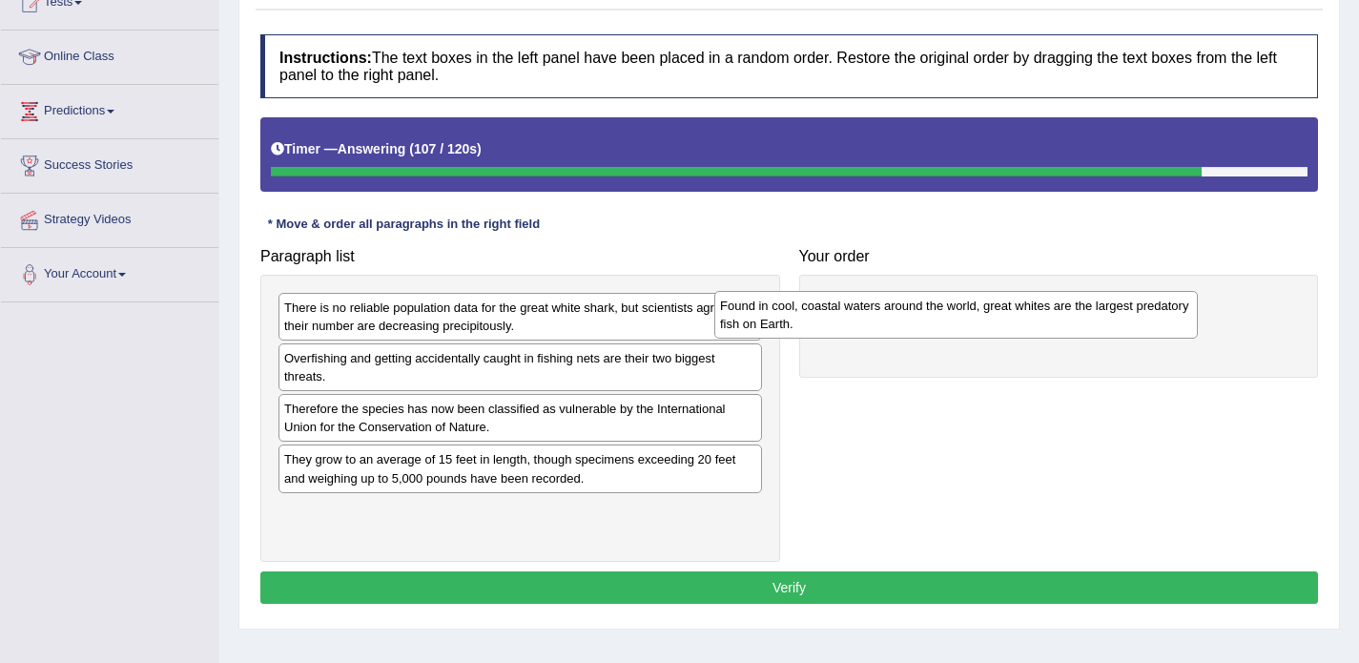
drag, startPoint x: 468, startPoint y: 314, endPoint x: 926, endPoint y: 306, distance: 457.9
click at [926, 306] on div "Found in cool, coastal waters around the world, great whites are the largest pr…" at bounding box center [956, 315] width 484 height 48
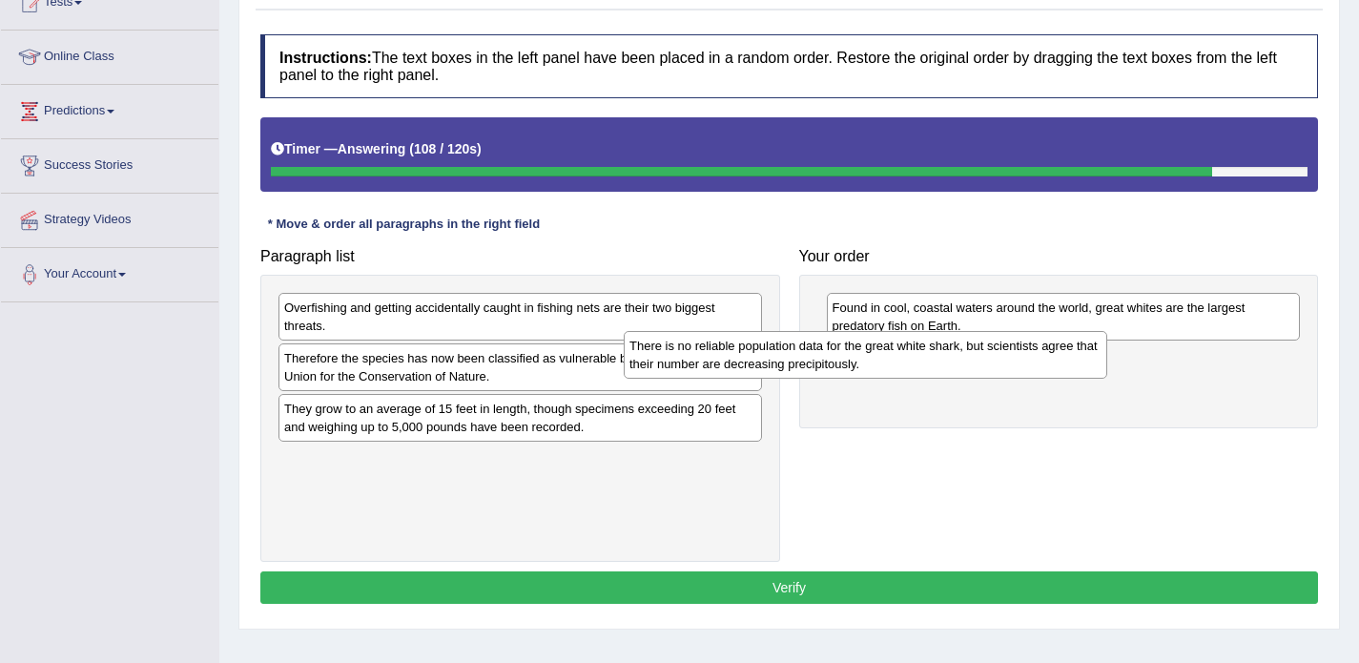
drag, startPoint x: 651, startPoint y: 313, endPoint x: 1032, endPoint y: 362, distance: 384.8
click at [1032, 362] on div "There is no reliable population data for the great white shark, but scientists …" at bounding box center [866, 355] width 484 height 48
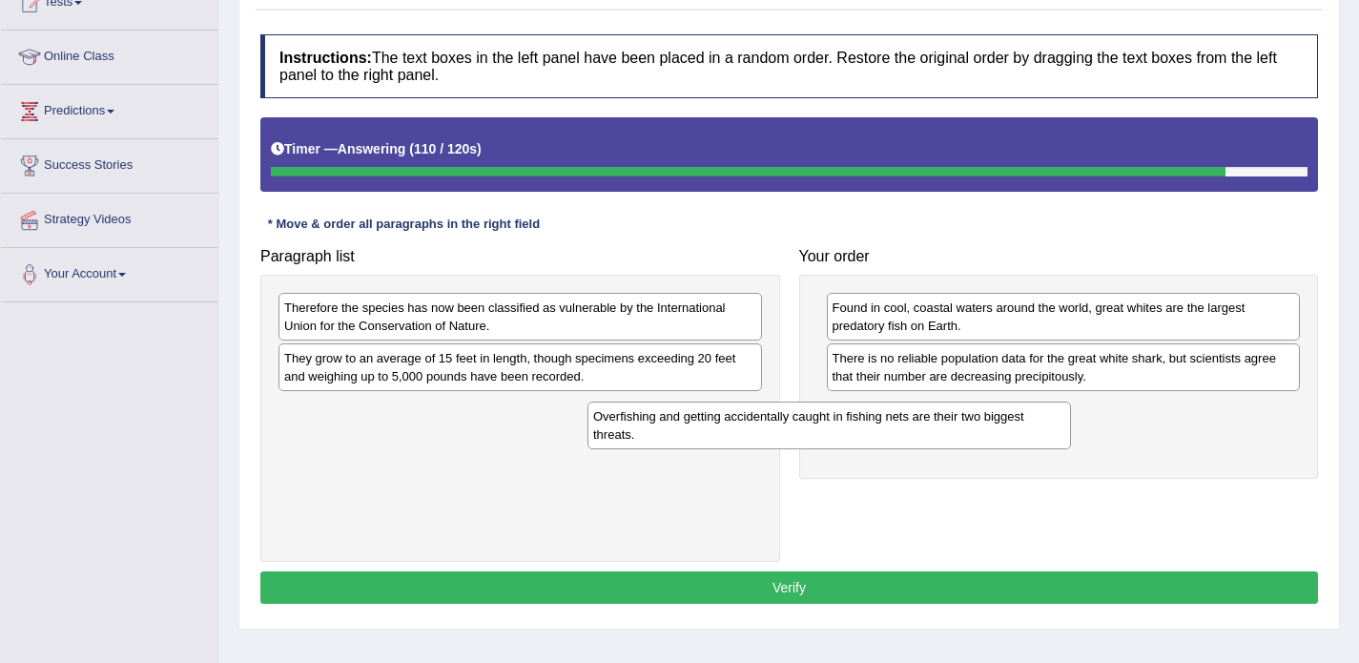
drag, startPoint x: 643, startPoint y: 310, endPoint x: 951, endPoint y: 419, distance: 326.7
click at [951, 419] on div "Overfishing and getting accidentally caught in fishing nets are their two bigge…" at bounding box center [830, 426] width 484 height 48
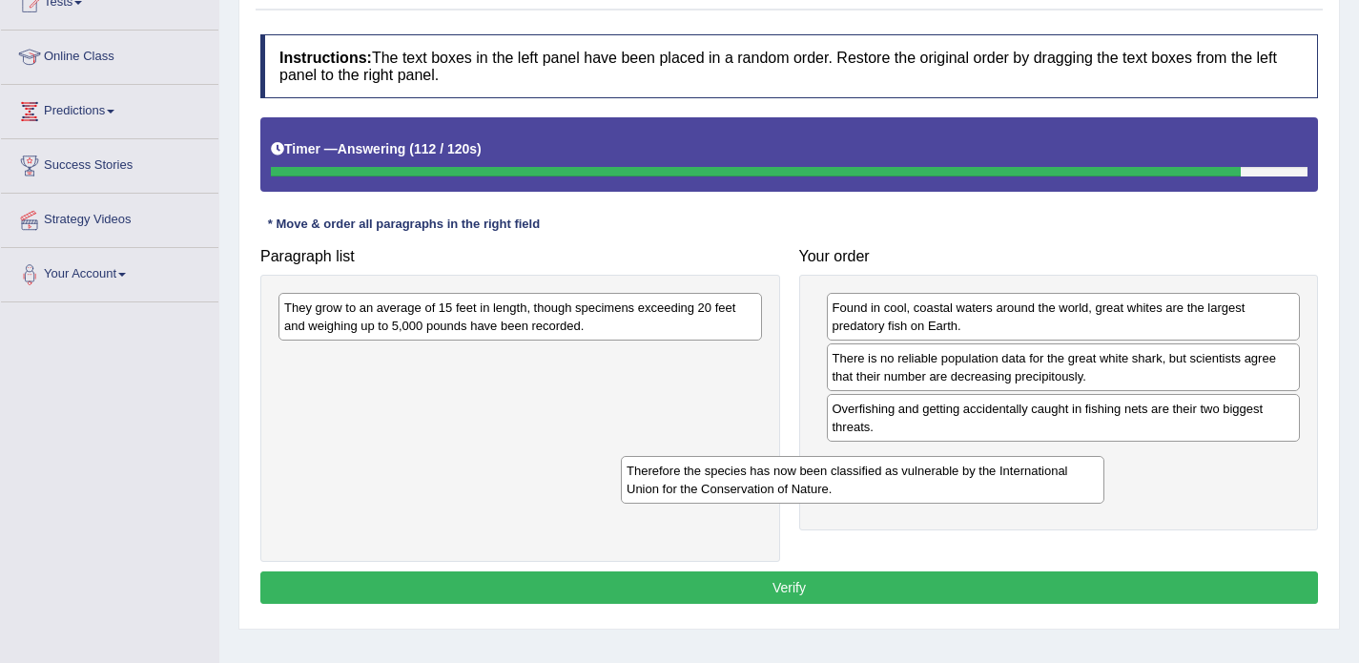
drag, startPoint x: 639, startPoint y: 312, endPoint x: 982, endPoint y: 473, distance: 379.3
click at [982, 473] on div "Therefore the species has now been classified as vulnerable by the Internationa…" at bounding box center [863, 480] width 484 height 48
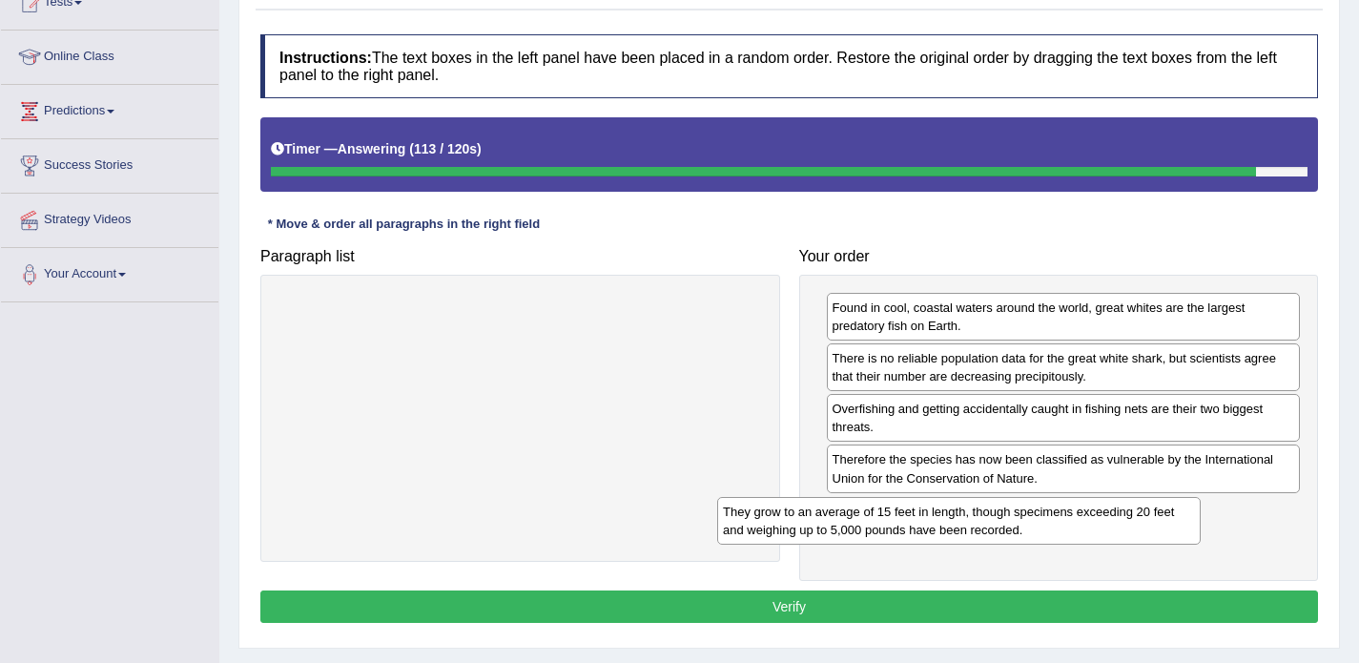
drag, startPoint x: 518, startPoint y: 316, endPoint x: 957, endPoint y: 518, distance: 483.1
click at [957, 518] on div "They grow to an average of 15 feet in length, though specimens exceeding 20 fee…" at bounding box center [959, 521] width 484 height 48
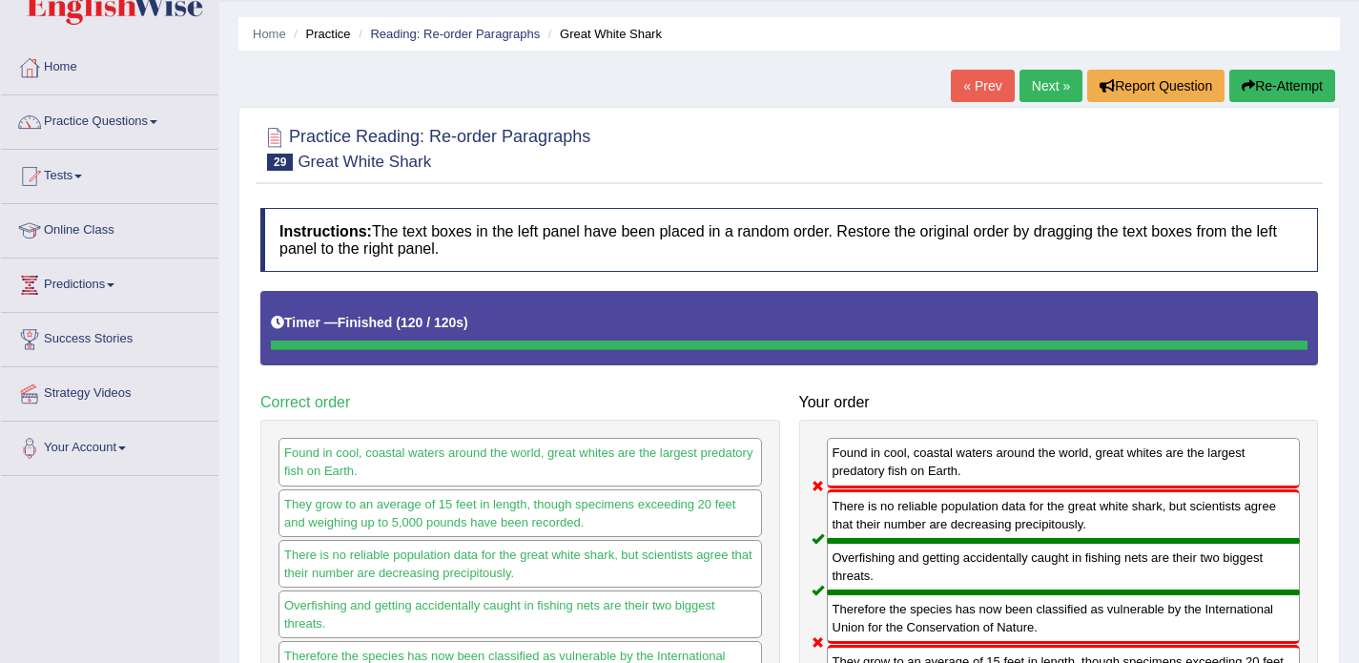
scroll to position [43, 0]
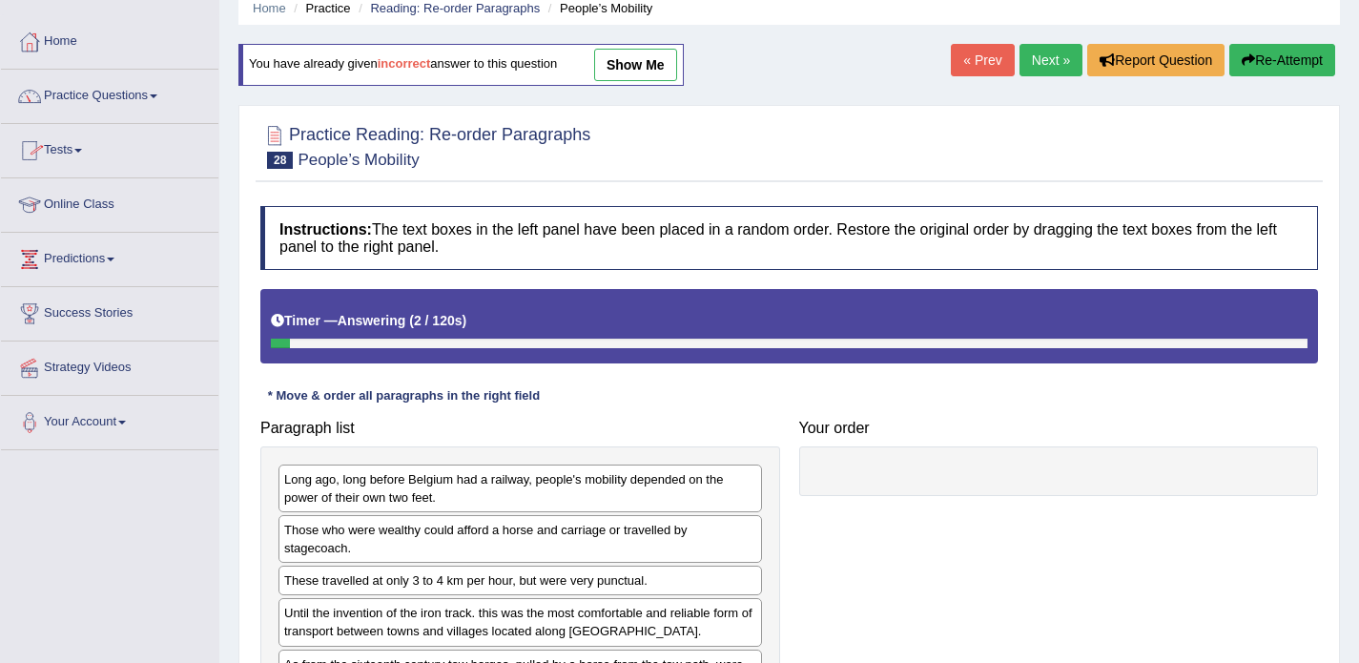
click at [109, 113] on link "Practice Questions" at bounding box center [109, 94] width 217 height 48
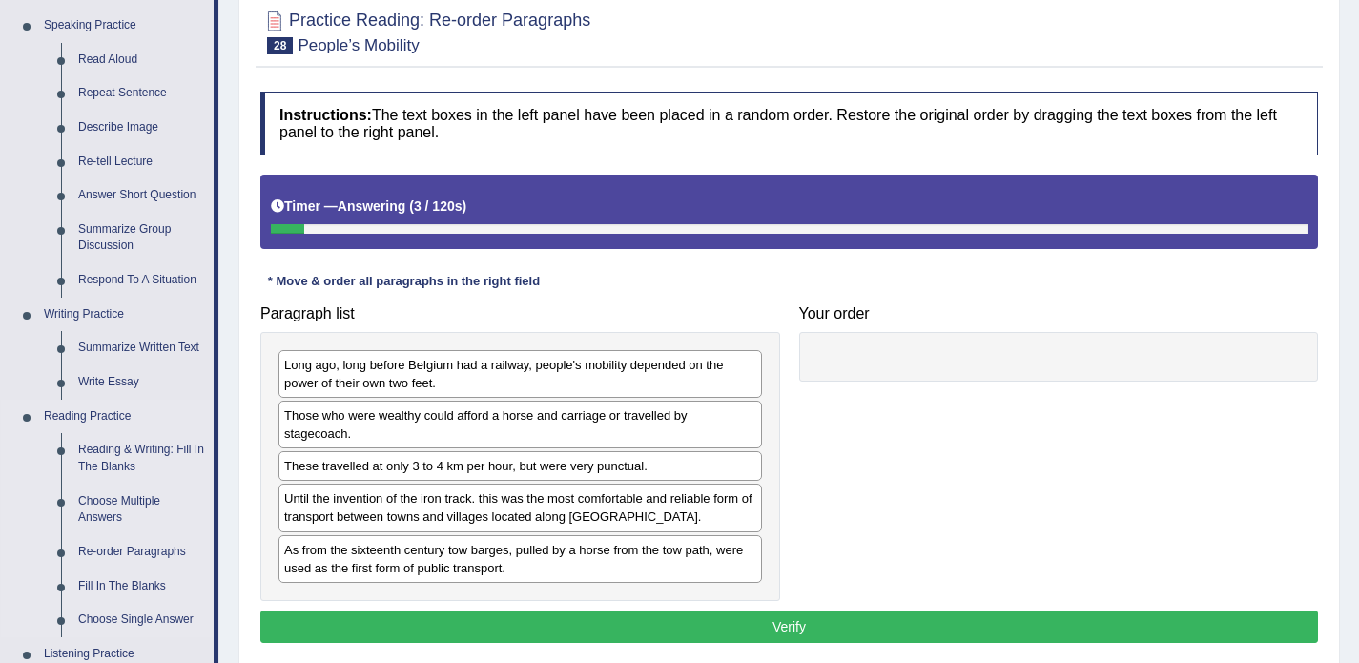
scroll to position [239, 0]
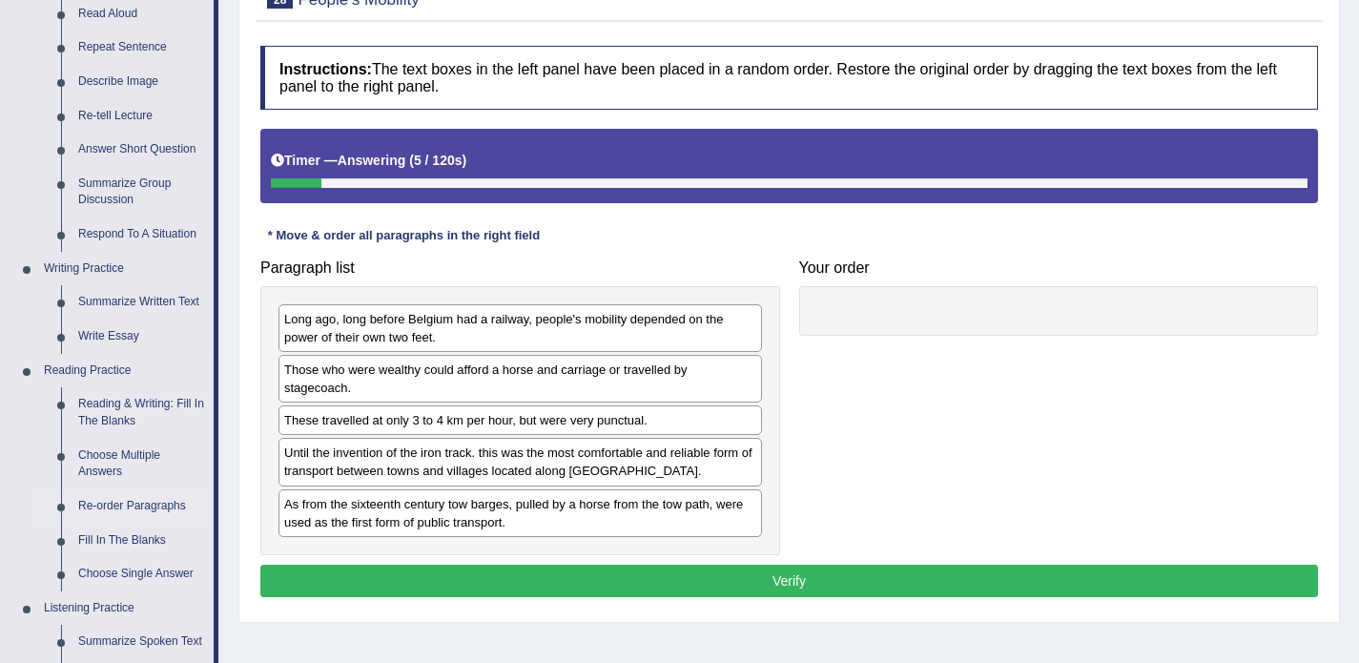
click at [122, 502] on link "Re-order Paragraphs" at bounding box center [142, 506] width 144 height 34
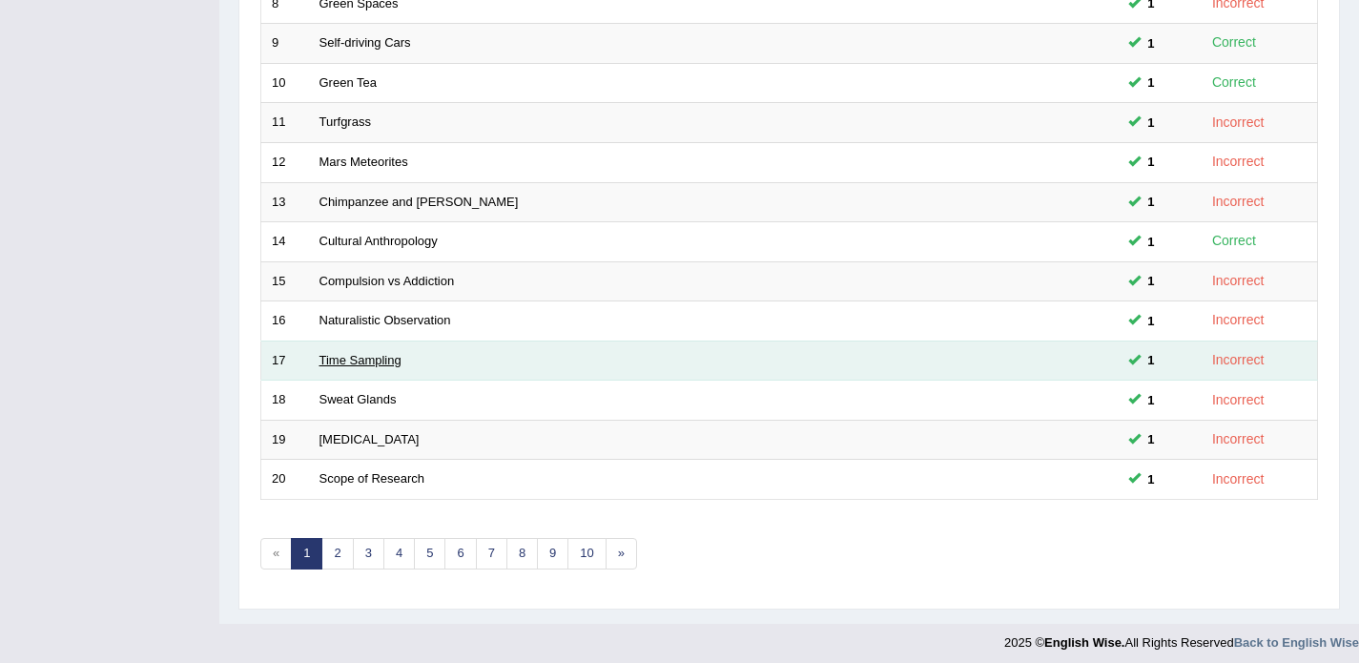
scroll to position [600, 0]
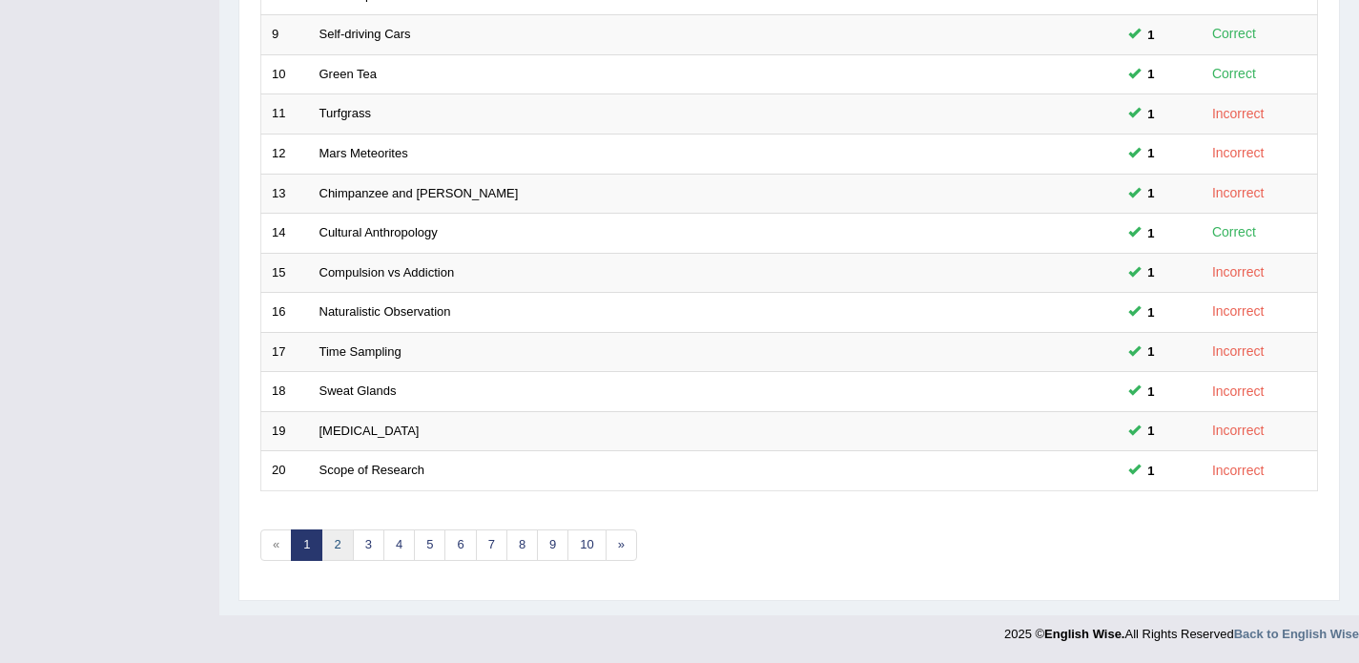
click at [344, 550] on link "2" at bounding box center [336, 544] width 31 height 31
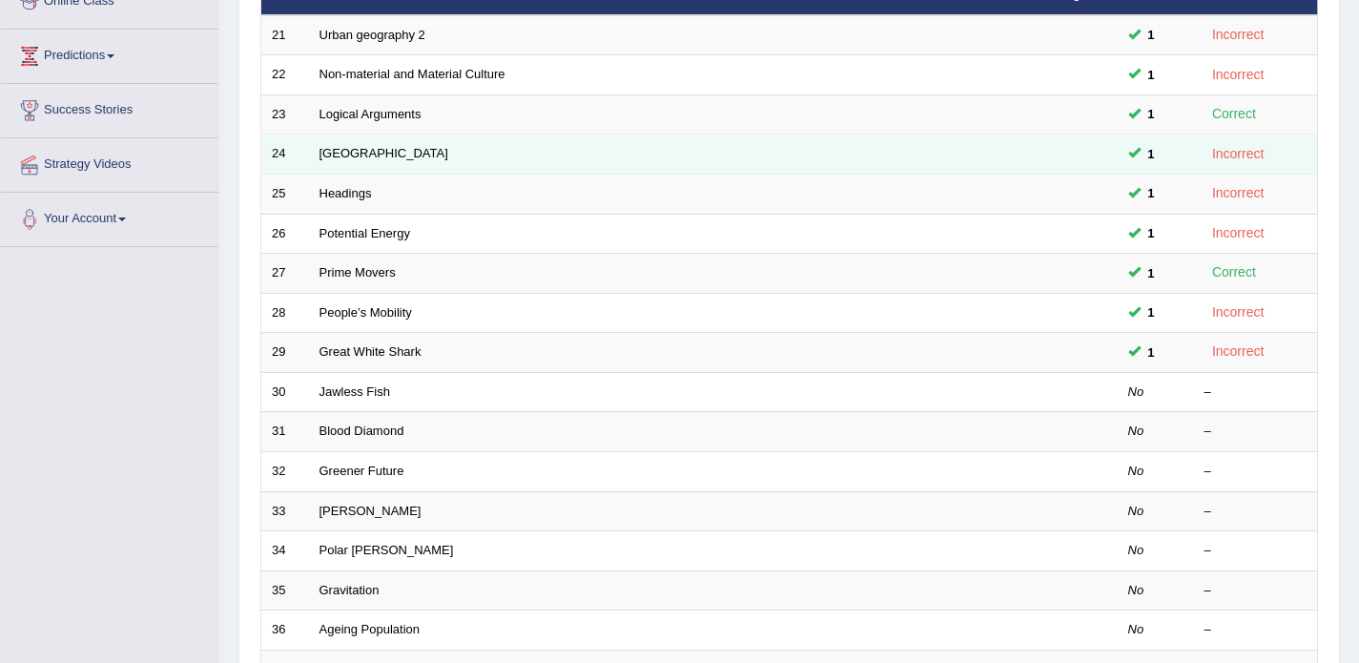
scroll to position [281, 0]
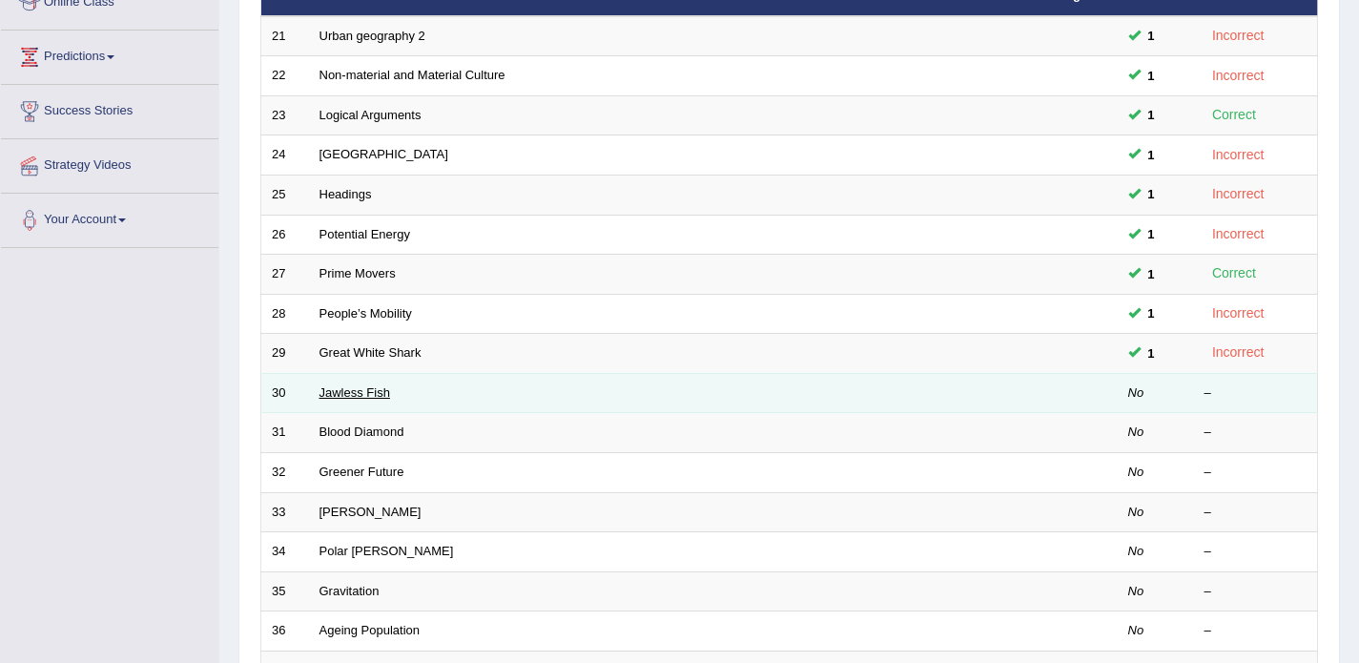
click at [353, 400] on link "Jawless Fish" at bounding box center [355, 392] width 71 height 14
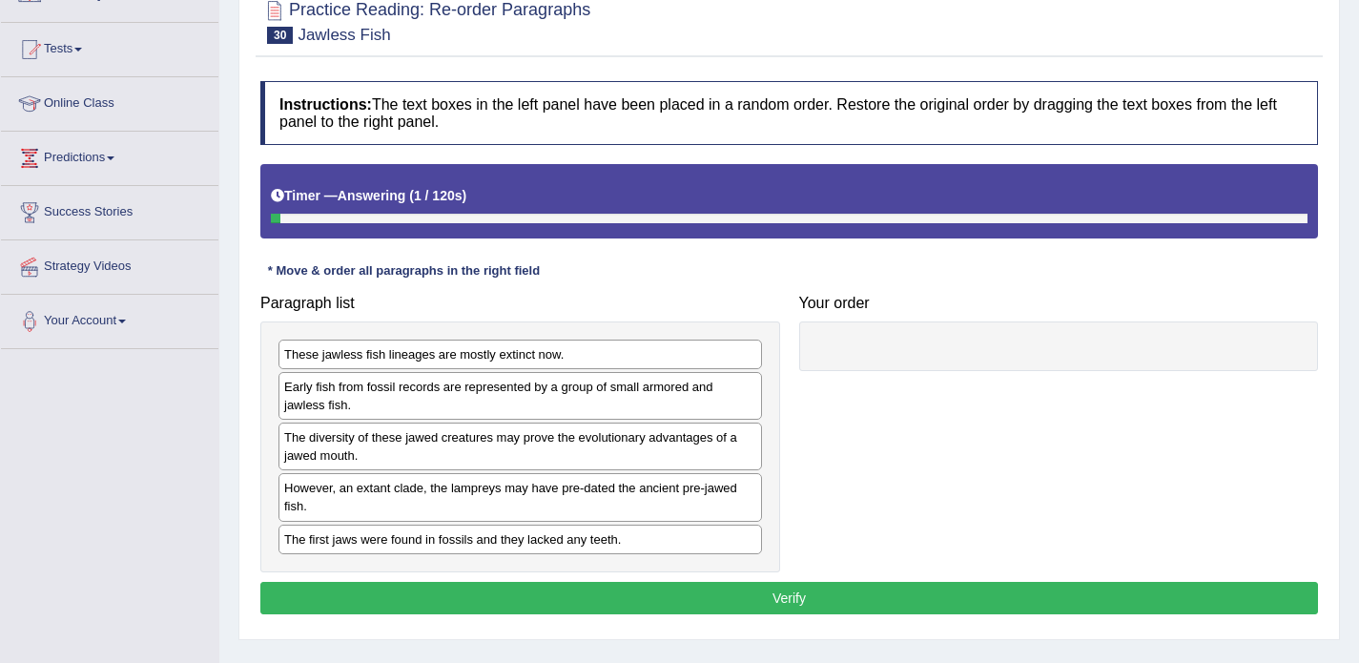
scroll to position [189, 0]
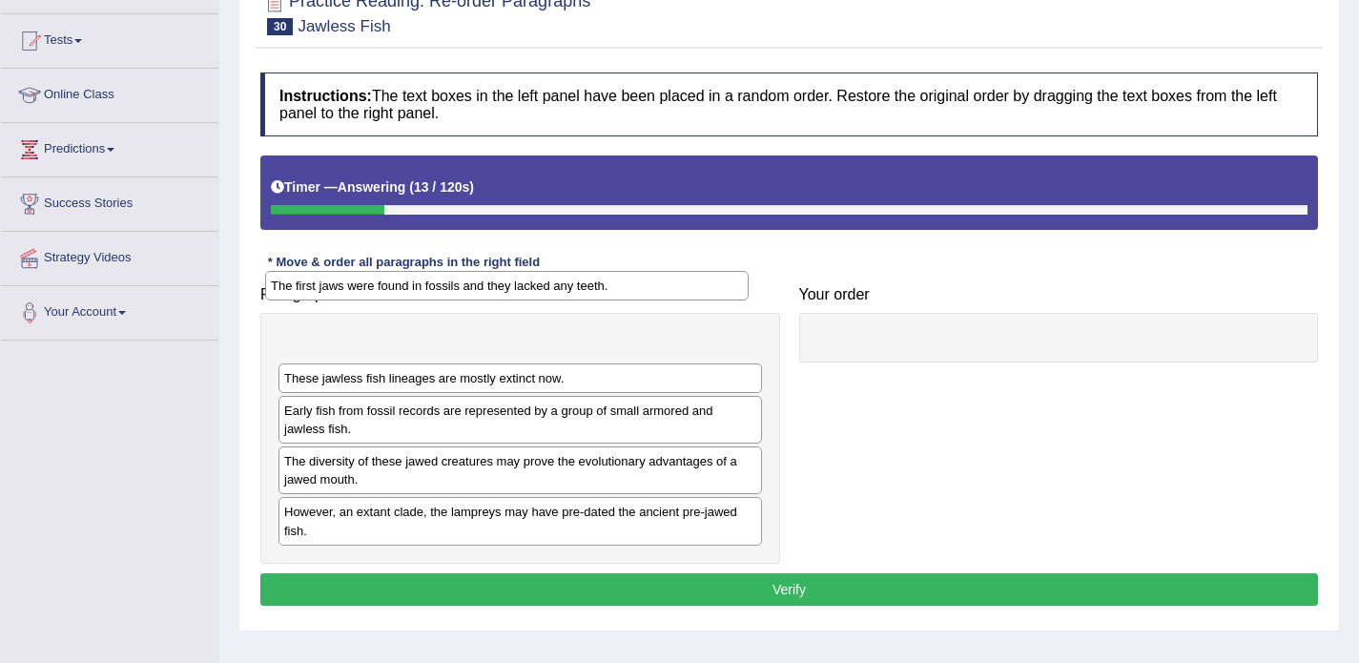
drag, startPoint x: 419, startPoint y: 535, endPoint x: 397, endPoint y: 346, distance: 190.1
click at [397, 300] on div "The first jaws were found in fossils and they lacked any teeth." at bounding box center [507, 286] width 484 height 30
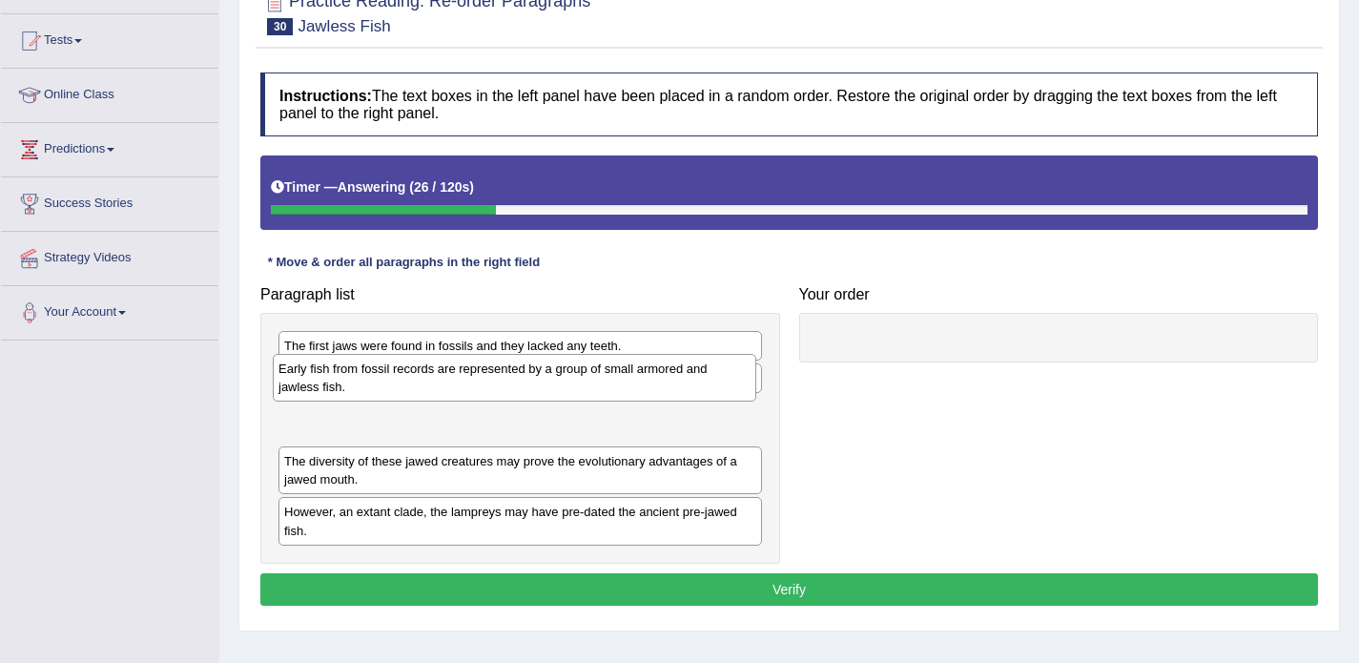
drag, startPoint x: 367, startPoint y: 424, endPoint x: 361, endPoint y: 382, distance: 42.5
click at [361, 382] on div "Early fish from fossil records are represented by a group of small armored and …" at bounding box center [515, 378] width 484 height 48
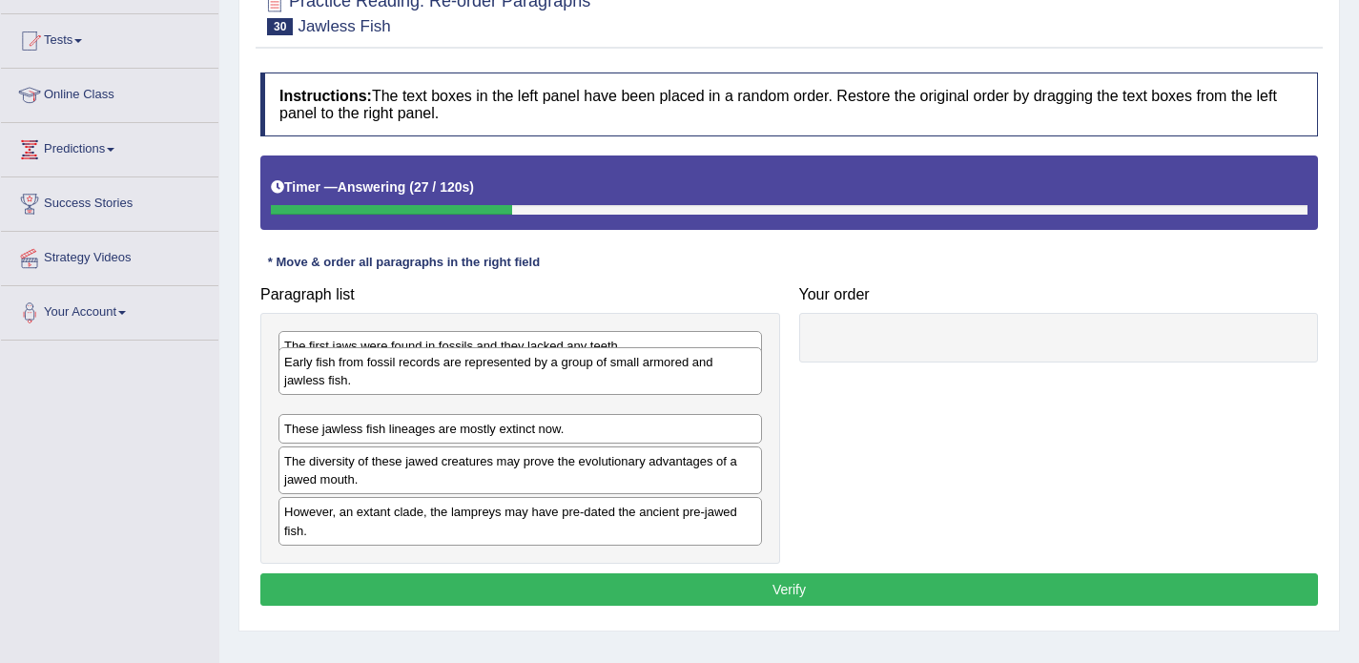
drag, startPoint x: 333, startPoint y: 420, endPoint x: 333, endPoint y: 371, distance: 48.6
click at [333, 371] on div "Early fish from fossil records are represented by a group of small armored and …" at bounding box center [521, 371] width 484 height 48
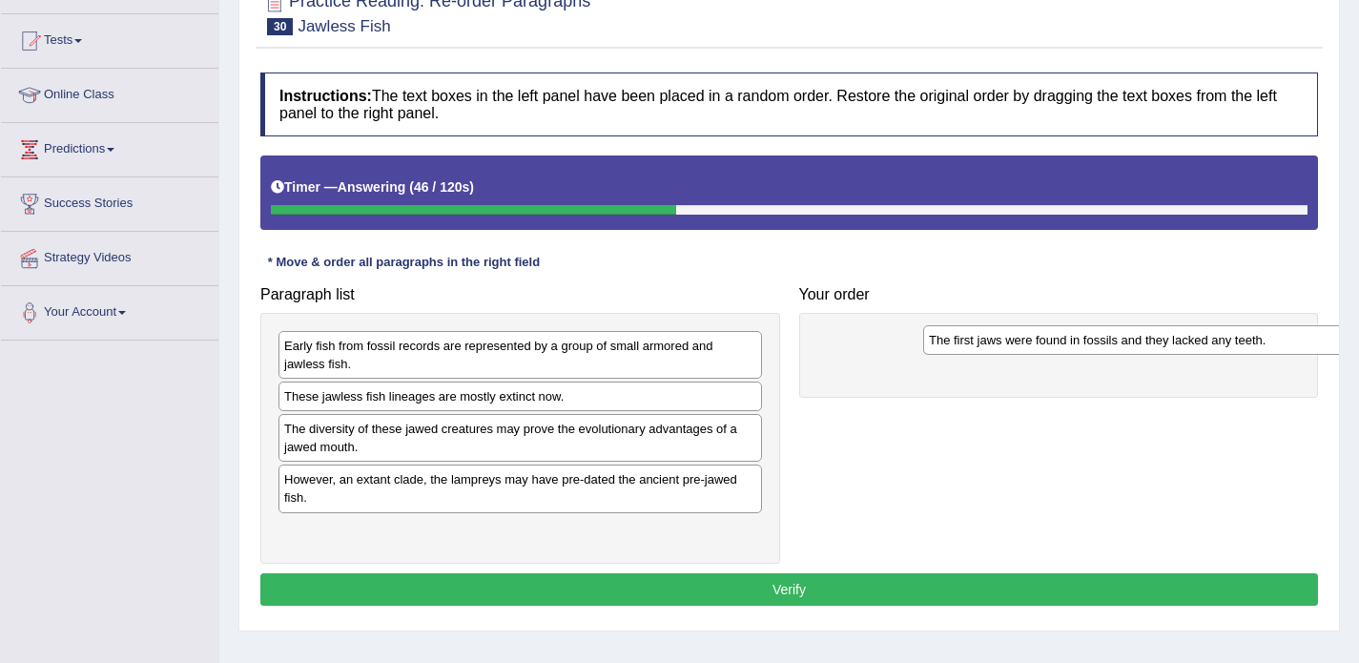
drag, startPoint x: 301, startPoint y: 341, endPoint x: 946, endPoint y: 335, distance: 644.8
click at [946, 335] on div "The first jaws were found in fossils and they lacked any teeth." at bounding box center [1165, 340] width 484 height 30
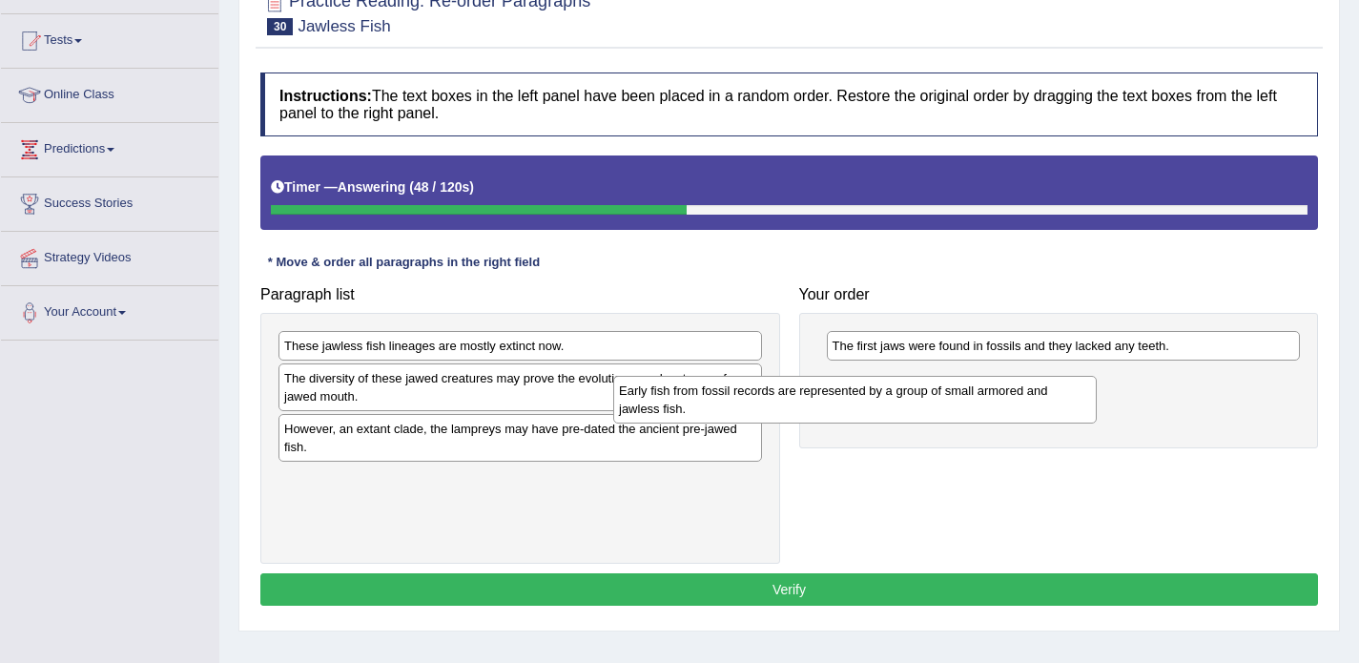
drag, startPoint x: 651, startPoint y: 344, endPoint x: 986, endPoint y: 389, distance: 337.8
click at [986, 389] on div "Early fish from fossil records are represented by a group of small armored and …" at bounding box center [855, 400] width 484 height 48
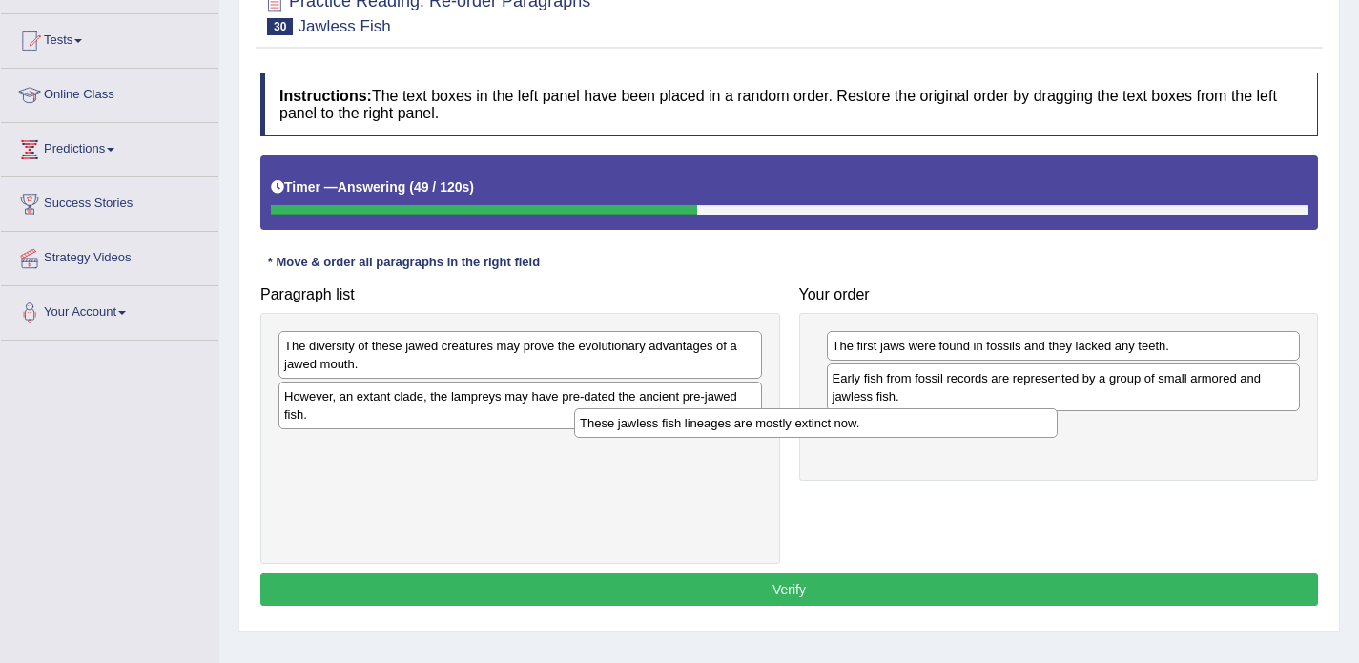
drag, startPoint x: 705, startPoint y: 349, endPoint x: 1001, endPoint y: 423, distance: 304.7
click at [1001, 423] on div "These jawless fish lineages are mostly extinct now." at bounding box center [816, 423] width 484 height 30
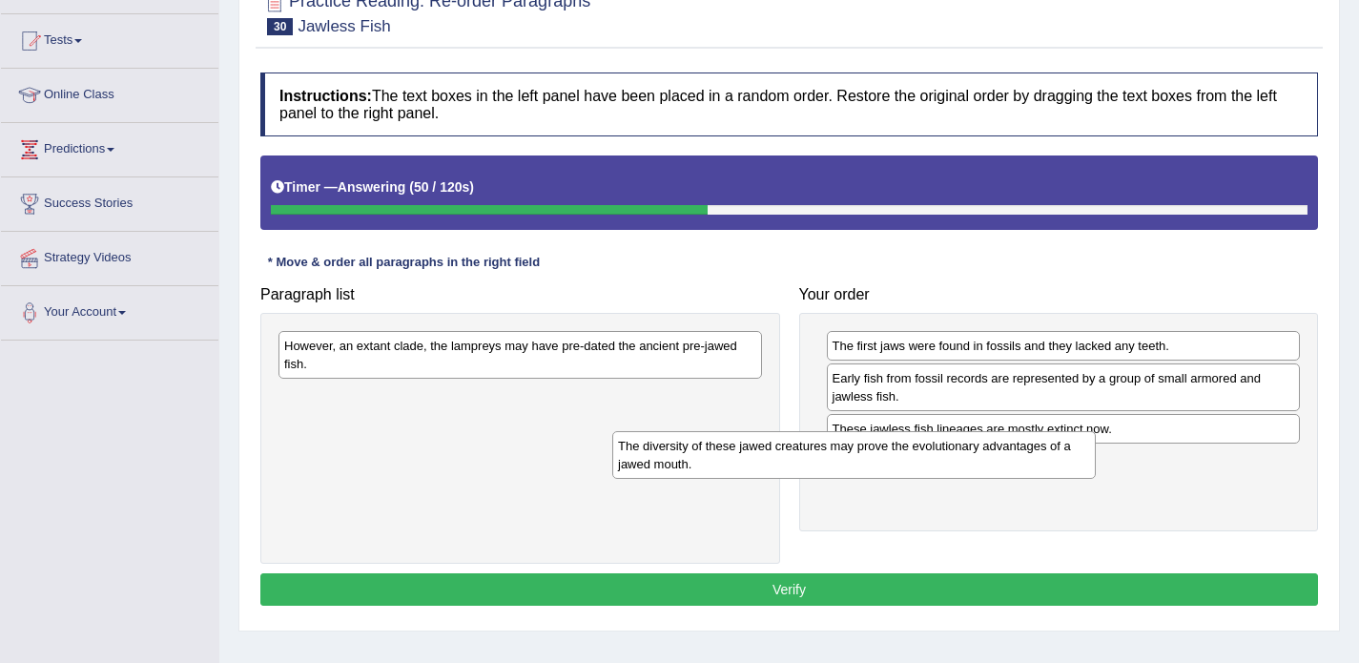
drag, startPoint x: 652, startPoint y: 356, endPoint x: 1003, endPoint y: 457, distance: 365.3
click at [1003, 457] on div "The diversity of these jawed creatures may prove the evolutionary advantages of…" at bounding box center [854, 455] width 484 height 48
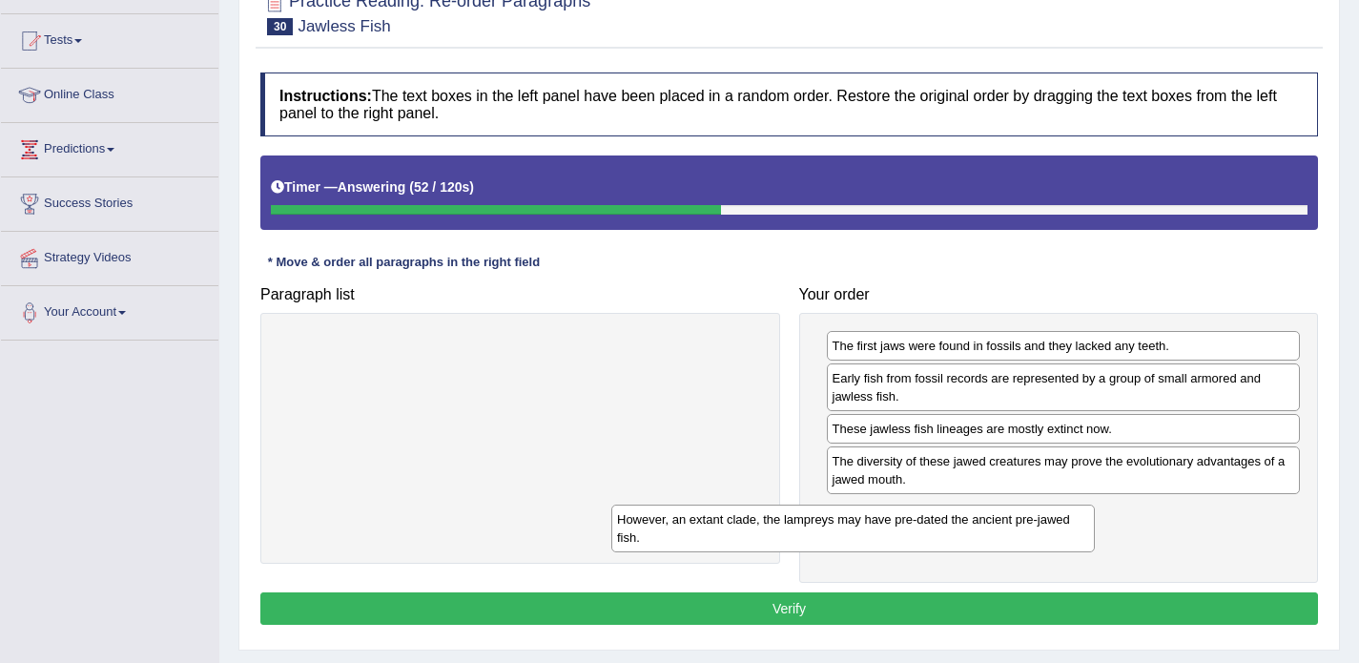
drag, startPoint x: 672, startPoint y: 362, endPoint x: 1017, endPoint y: 527, distance: 382.7
click at [1017, 527] on div "However, an extant clade, the lampreys may have pre-dated the ancient pre-jawed…" at bounding box center [853, 529] width 484 height 48
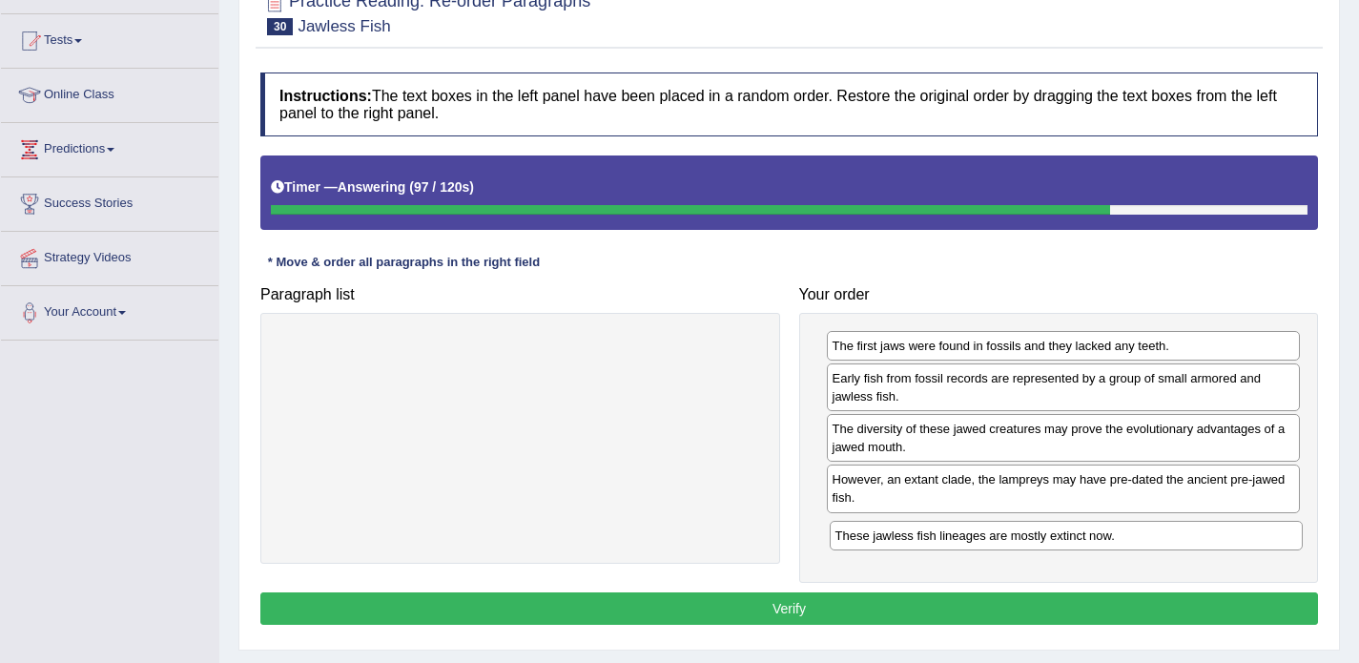
drag, startPoint x: 943, startPoint y: 434, endPoint x: 946, endPoint y: 541, distance: 106.9
click at [946, 541] on div "These jawless fish lineages are mostly extinct now." at bounding box center [1067, 536] width 474 height 30
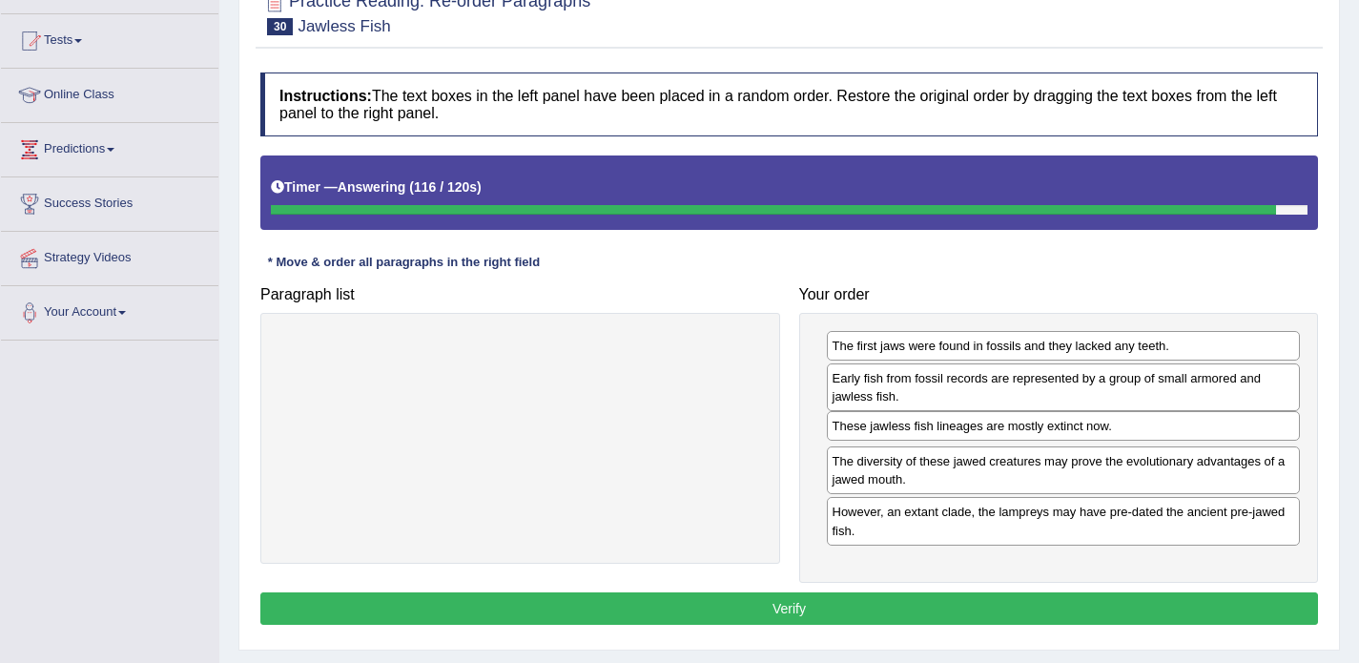
drag, startPoint x: 946, startPoint y: 541, endPoint x: 946, endPoint y: 436, distance: 104.9
click at [946, 436] on div "These jawless fish lineages are mostly extinct now." at bounding box center [1064, 426] width 474 height 30
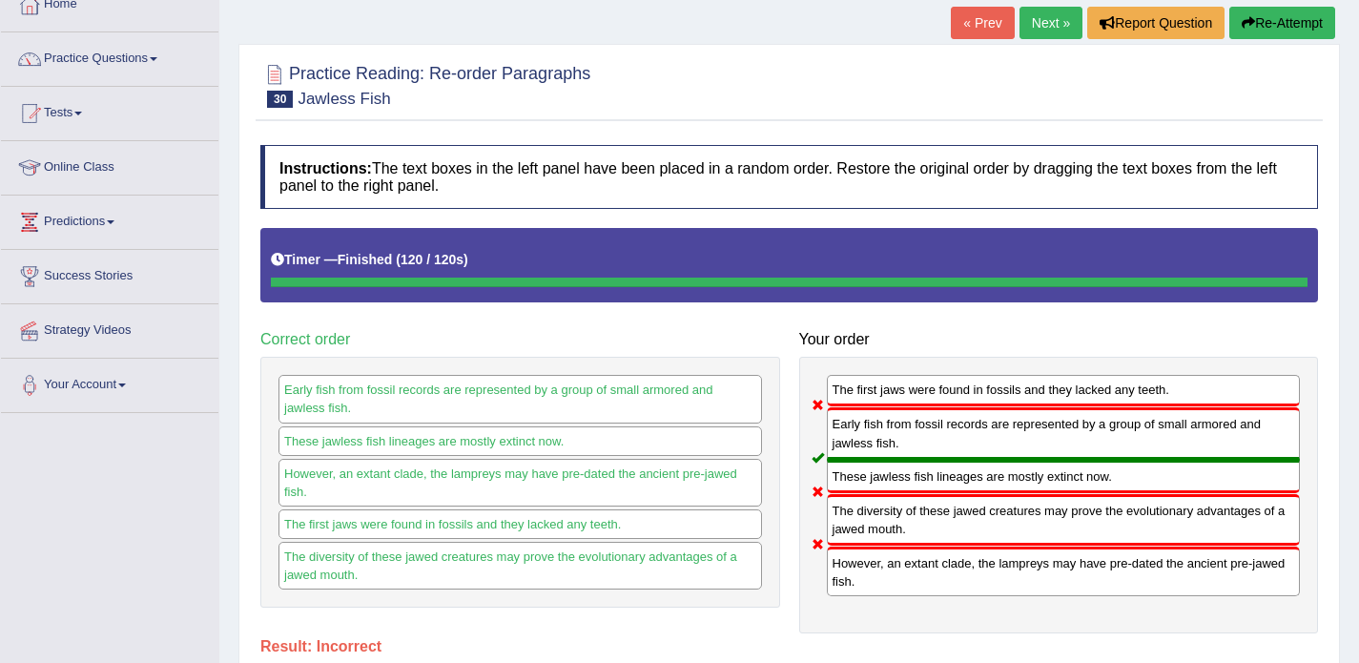
scroll to position [108, 0]
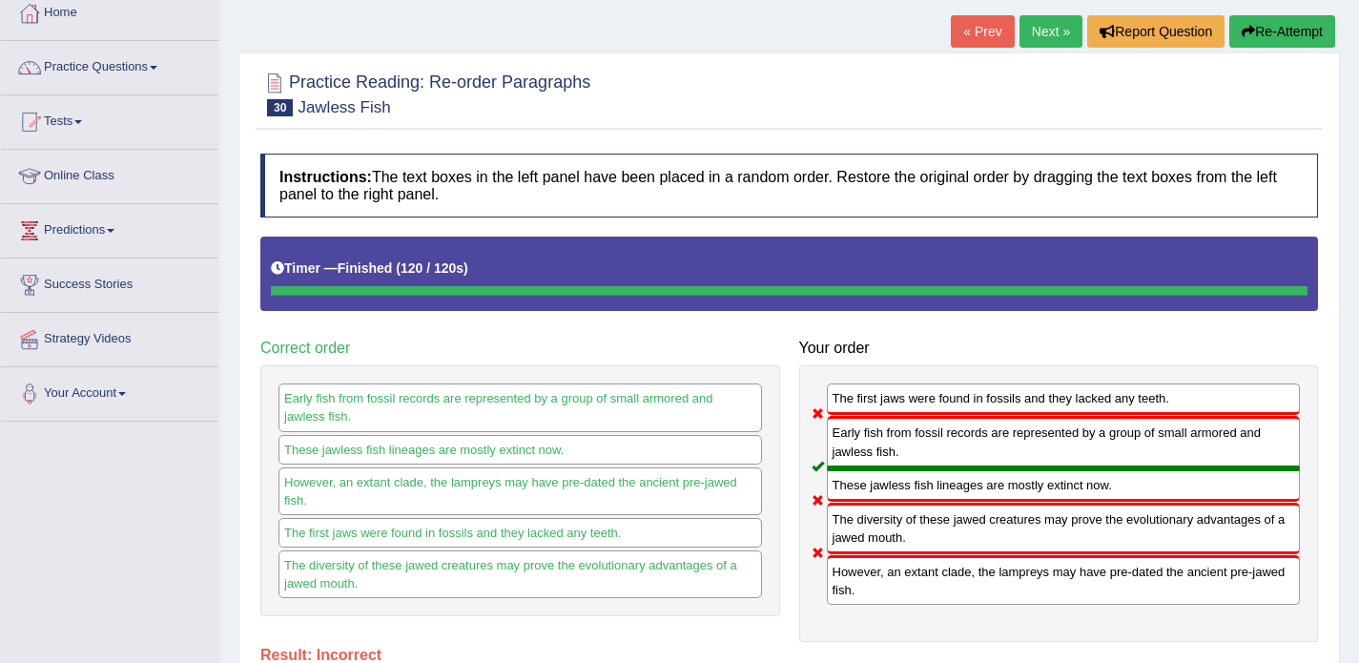
click at [1039, 31] on link "Next »" at bounding box center [1051, 31] width 63 height 32
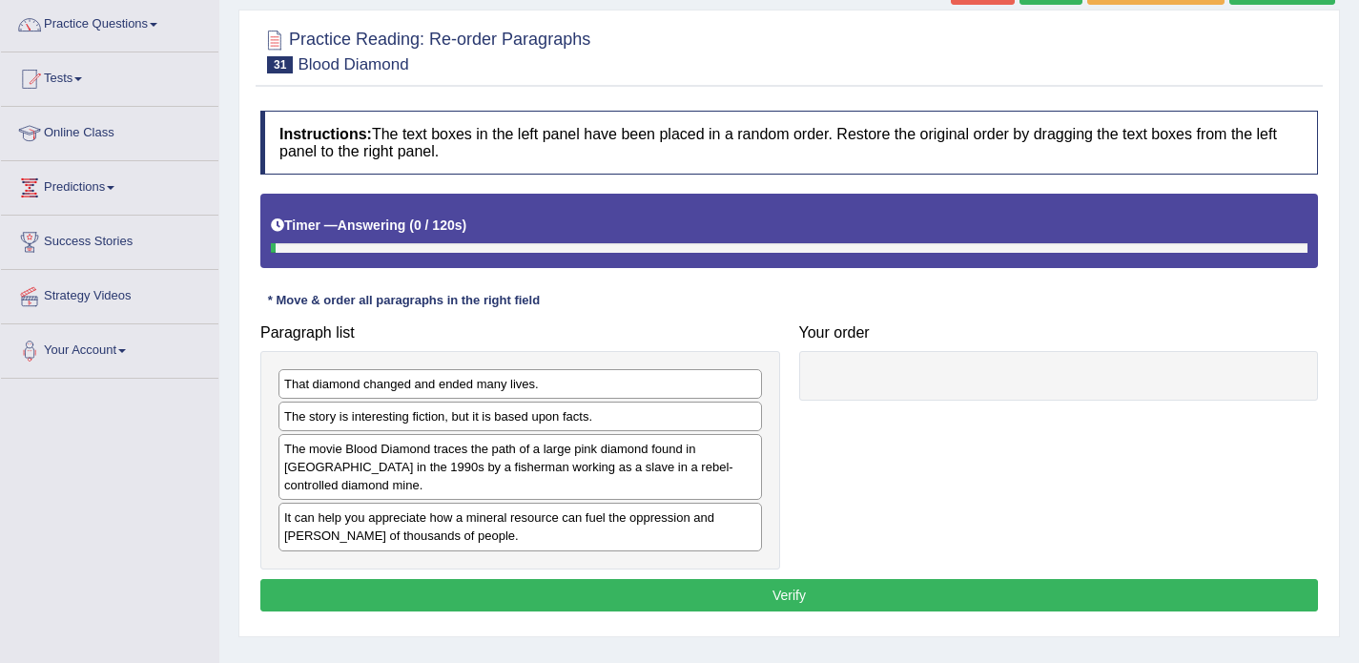
scroll to position [154, 0]
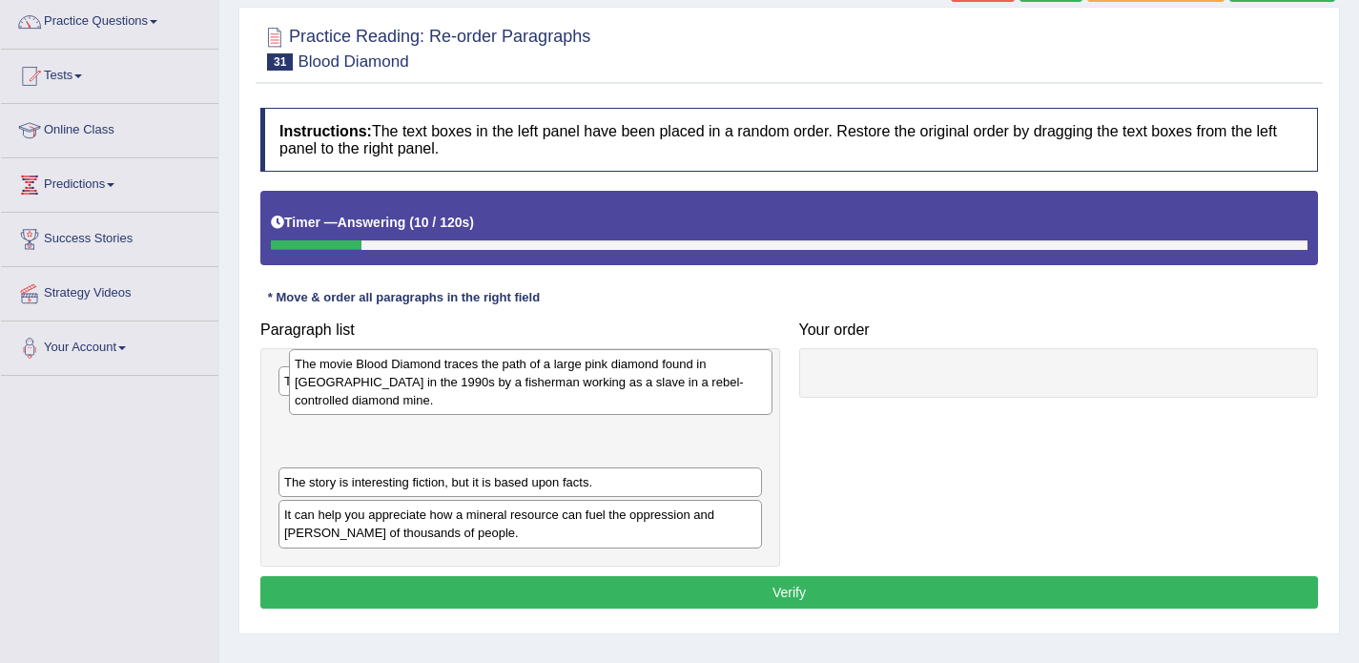
drag, startPoint x: 446, startPoint y: 465, endPoint x: 457, endPoint y: 383, distance: 82.7
click at [457, 383] on div "The movie Blood Diamond traces the path of a large pink diamond found in [GEOGR…" at bounding box center [531, 382] width 484 height 66
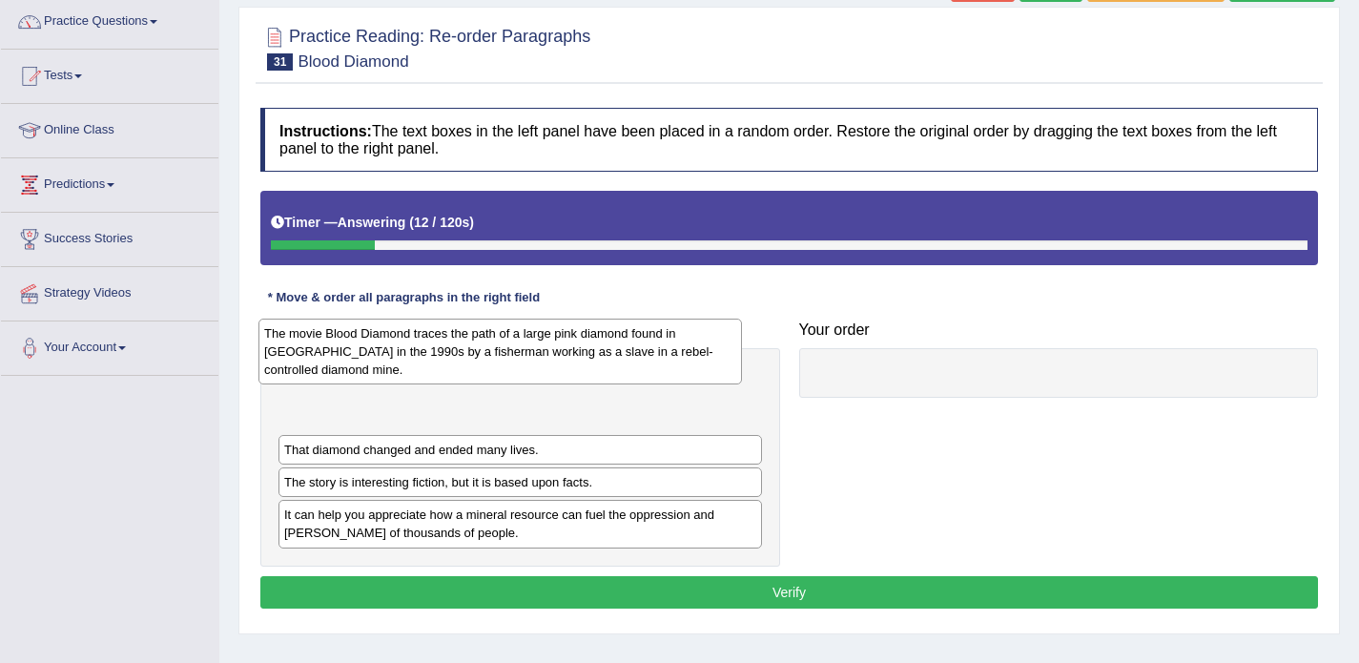
drag, startPoint x: 445, startPoint y: 420, endPoint x: 424, endPoint y: 340, distance: 82.8
click at [424, 340] on div "The movie Blood Diamond traces the path of a large pink diamond found in [GEOGR…" at bounding box center [500, 352] width 484 height 66
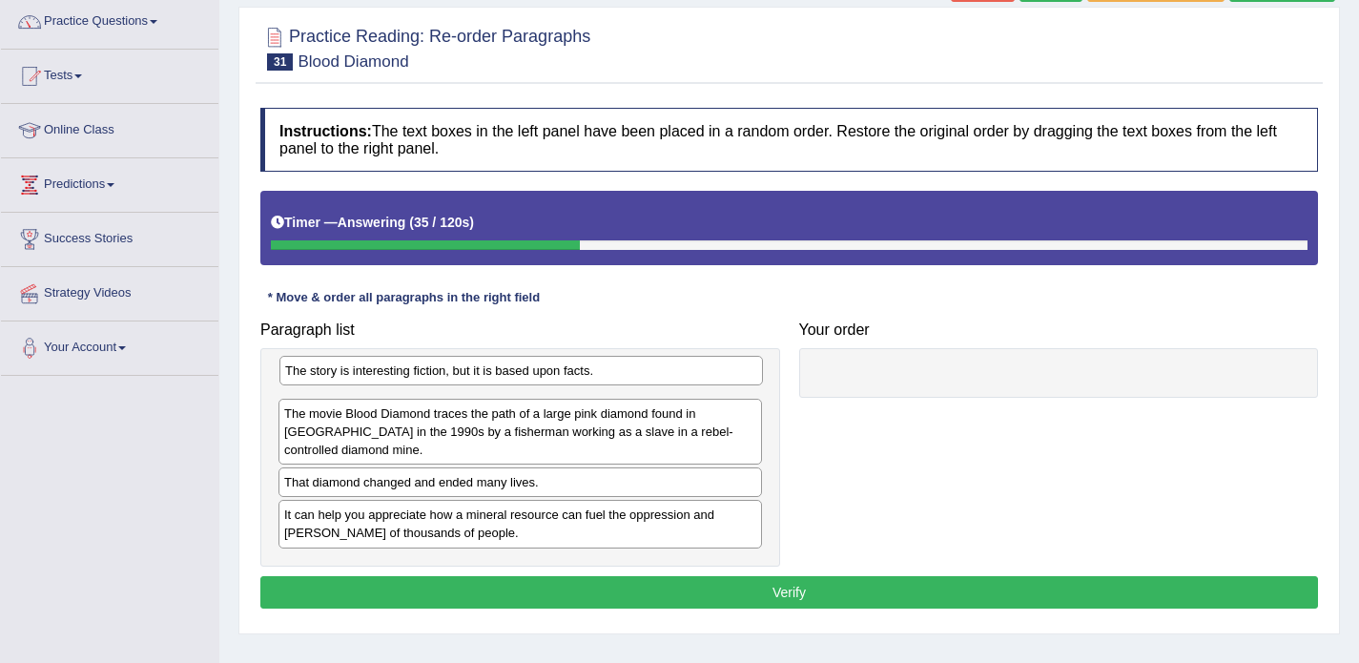
drag, startPoint x: 337, startPoint y: 486, endPoint x: 335, endPoint y: 379, distance: 106.8
click at [335, 379] on div "The story is interesting fiction, but it is based upon facts." at bounding box center [521, 371] width 484 height 30
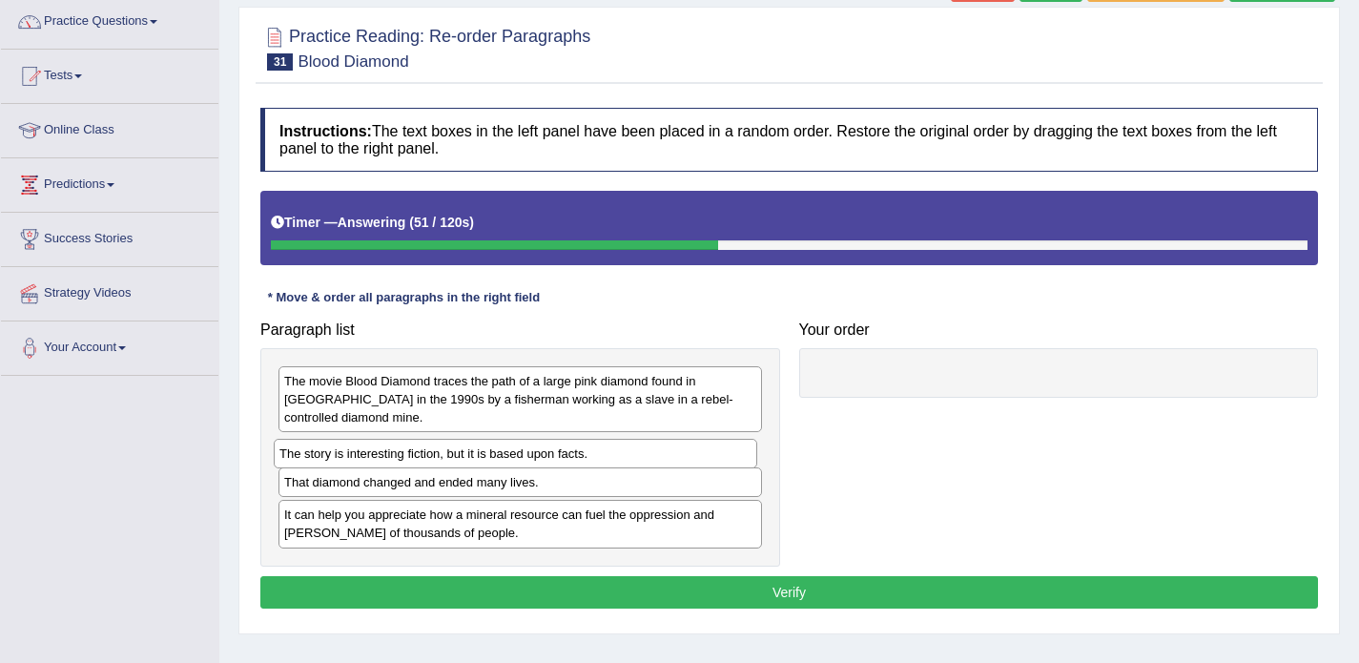
drag, startPoint x: 350, startPoint y: 381, endPoint x: 344, endPoint y: 453, distance: 72.7
click at [344, 453] on div "The story is interesting fiction, but it is based upon facts." at bounding box center [516, 454] width 484 height 30
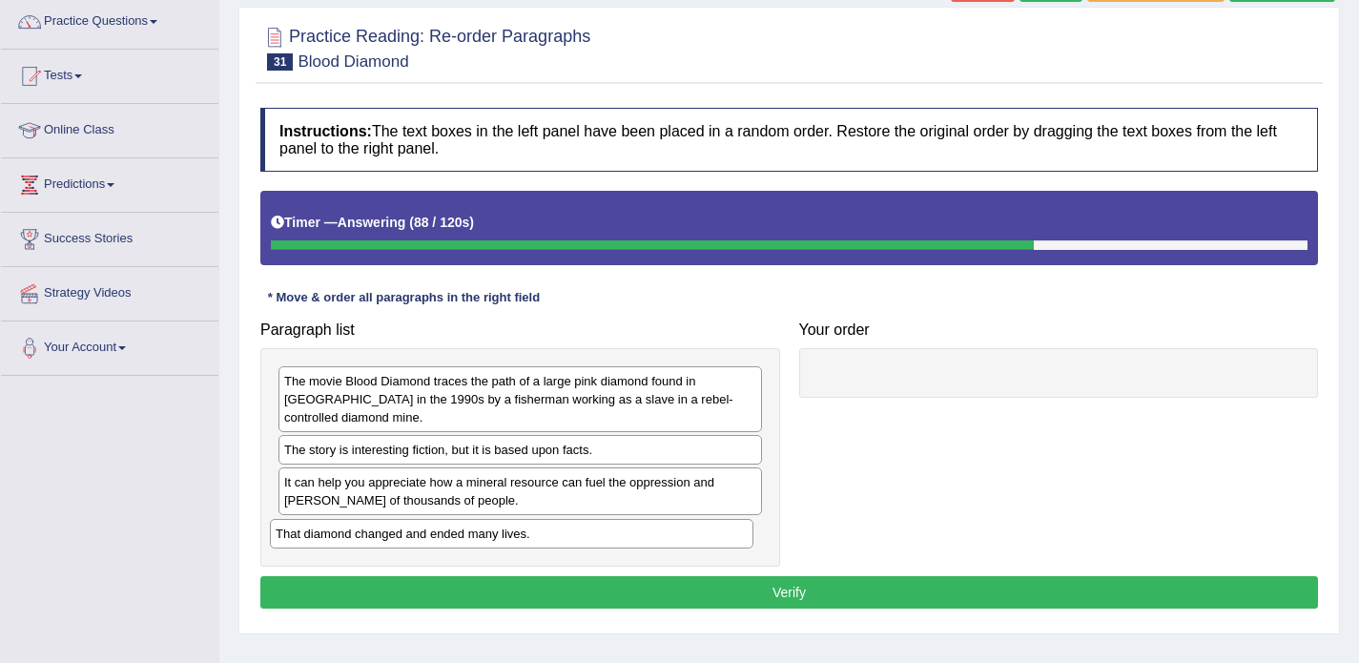
drag, startPoint x: 354, startPoint y: 483, endPoint x: 344, endPoint y: 534, distance: 52.4
click at [344, 534] on div "That diamond changed and ended many lives." at bounding box center [512, 534] width 484 height 30
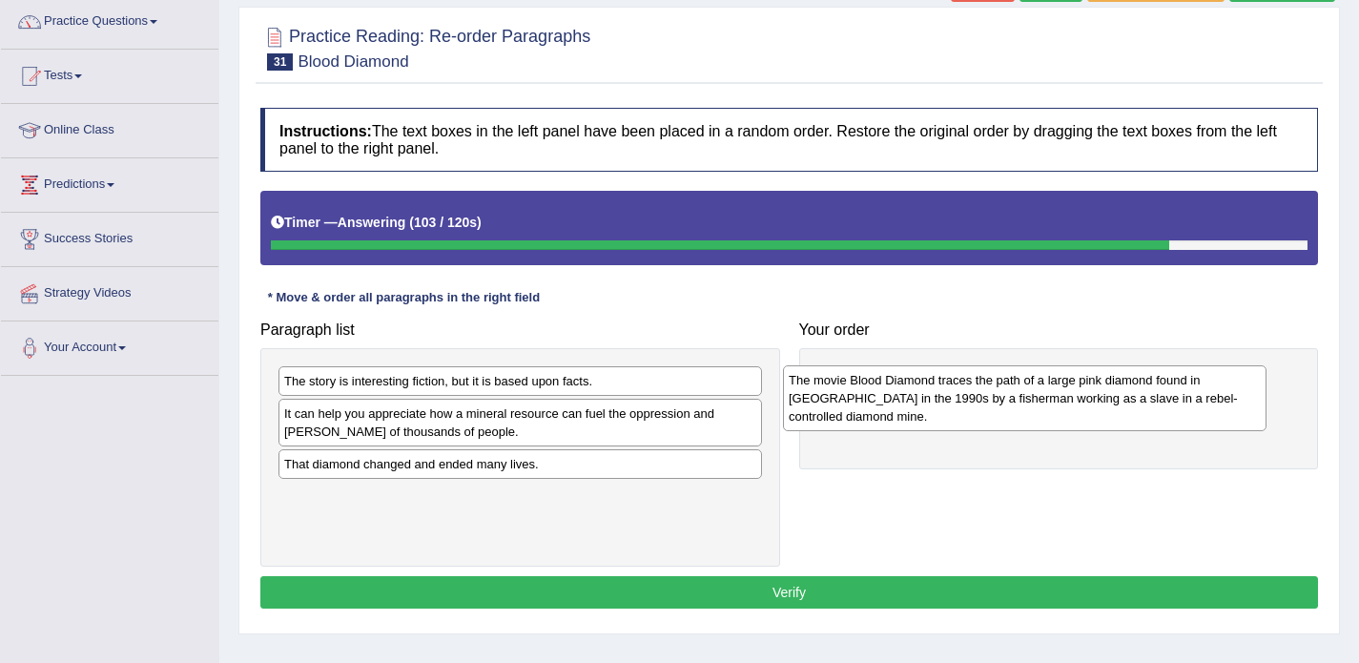
drag, startPoint x: 352, startPoint y: 384, endPoint x: 880, endPoint y: 383, distance: 528.4
click at [880, 383] on div "The movie Blood Diamond traces the path of a large pink diamond found in Sierra…" at bounding box center [1025, 398] width 484 height 66
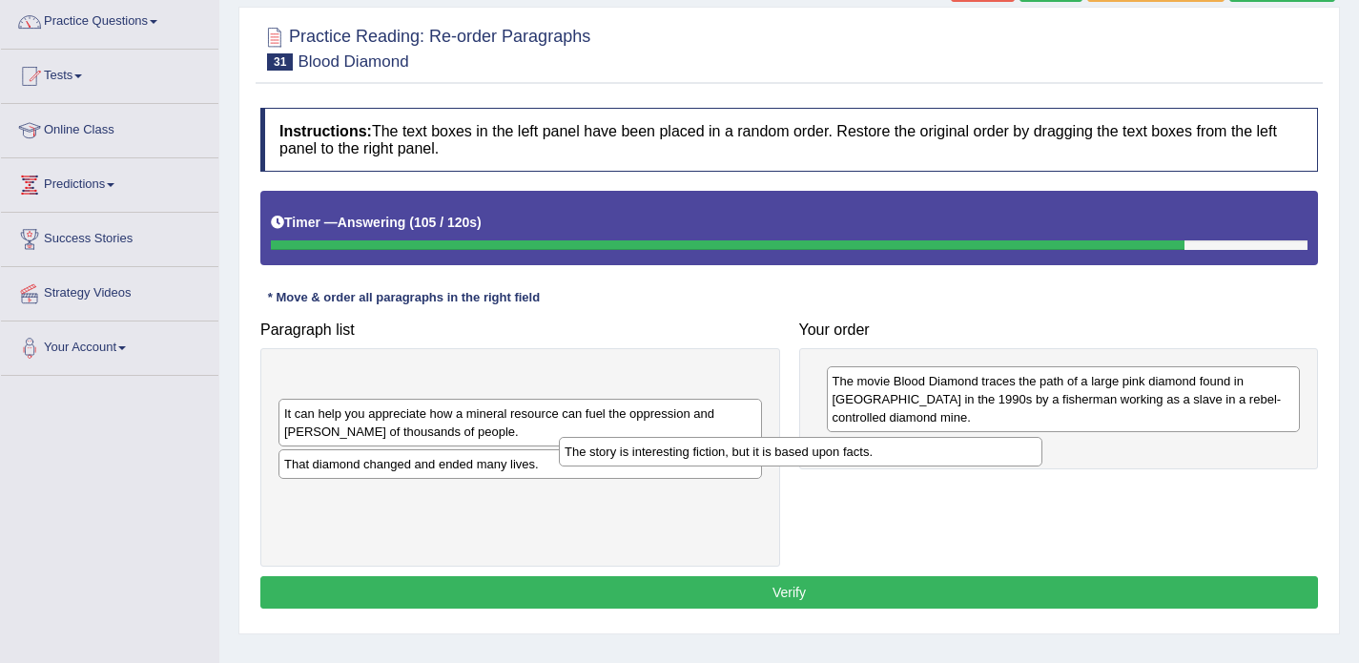
drag, startPoint x: 680, startPoint y: 383, endPoint x: 972, endPoint y: 454, distance: 300.5
click at [972, 454] on div "The story is interesting fiction, but it is based upon facts." at bounding box center [801, 452] width 484 height 30
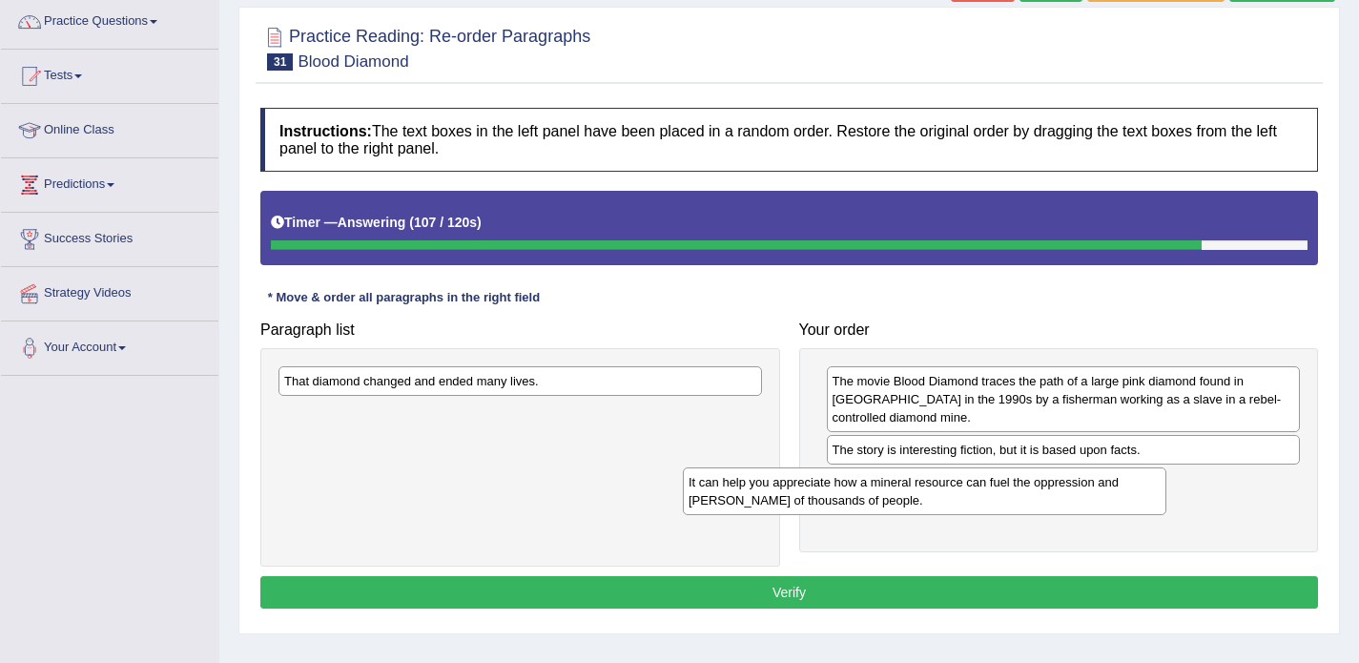
drag, startPoint x: 651, startPoint y: 389, endPoint x: 1056, endPoint y: 490, distance: 416.9
click at [1056, 490] on div "It can help you appreciate how a mineral resource can fuel the oppression and s…" at bounding box center [925, 491] width 484 height 48
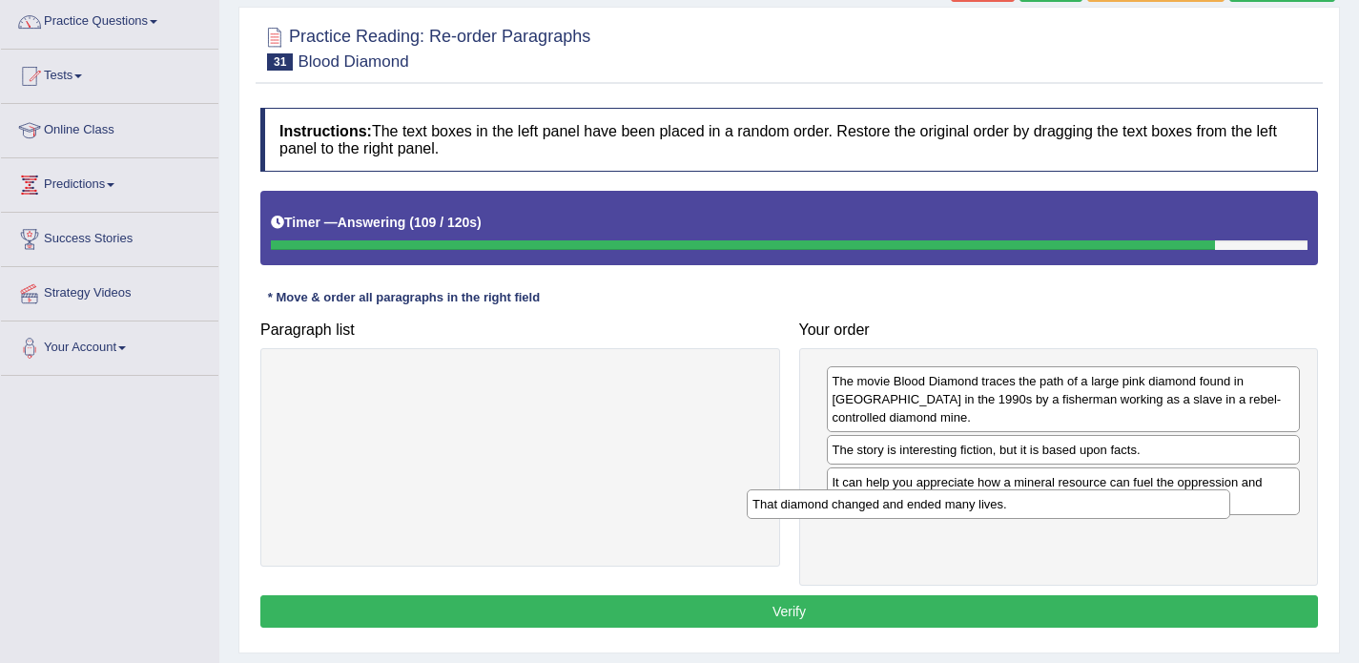
drag, startPoint x: 572, startPoint y: 379, endPoint x: 1084, endPoint y: 512, distance: 528.4
click at [1084, 512] on div "That diamond changed and ended many lives." at bounding box center [989, 504] width 484 height 30
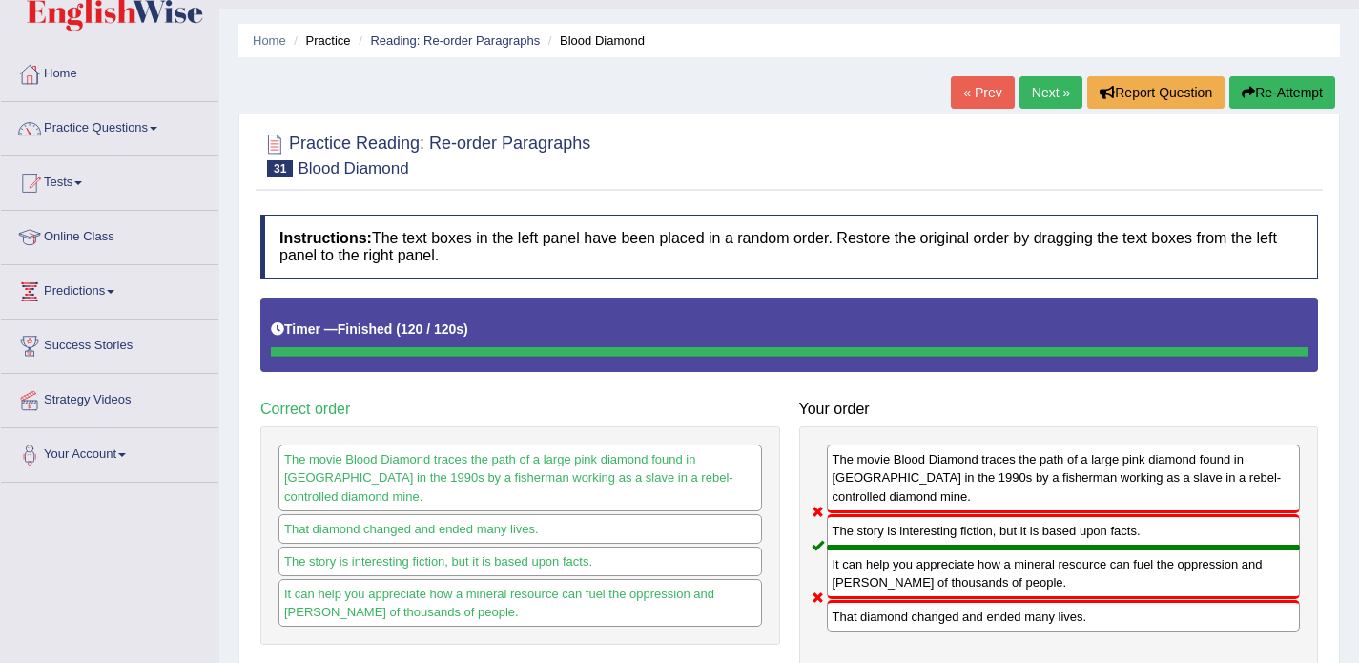
scroll to position [39, 0]
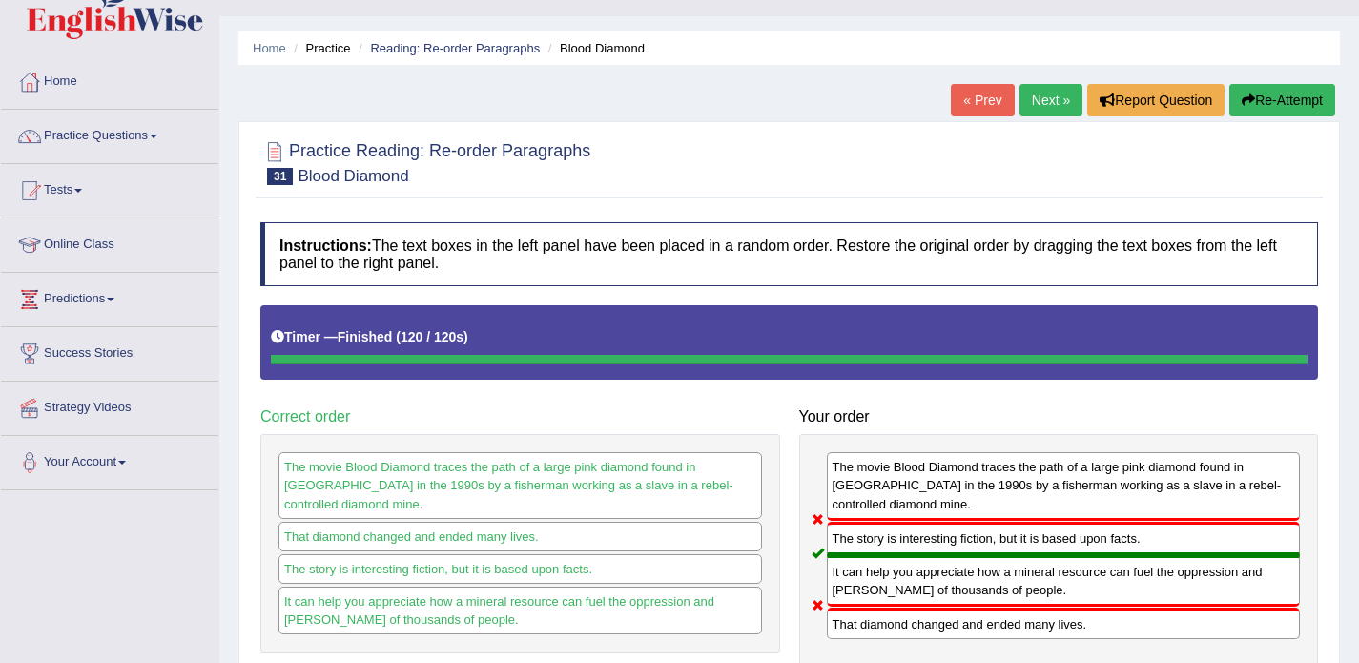
click at [1040, 89] on link "Next »" at bounding box center [1051, 100] width 63 height 32
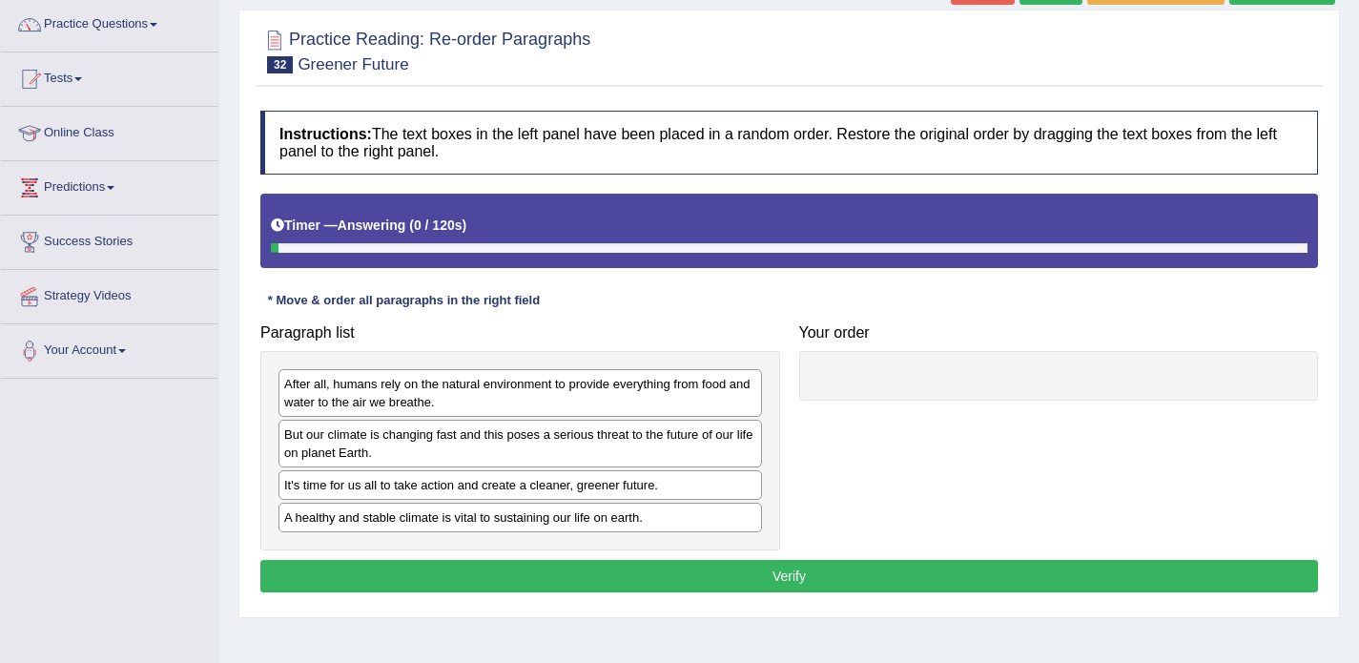
scroll to position [153, 0]
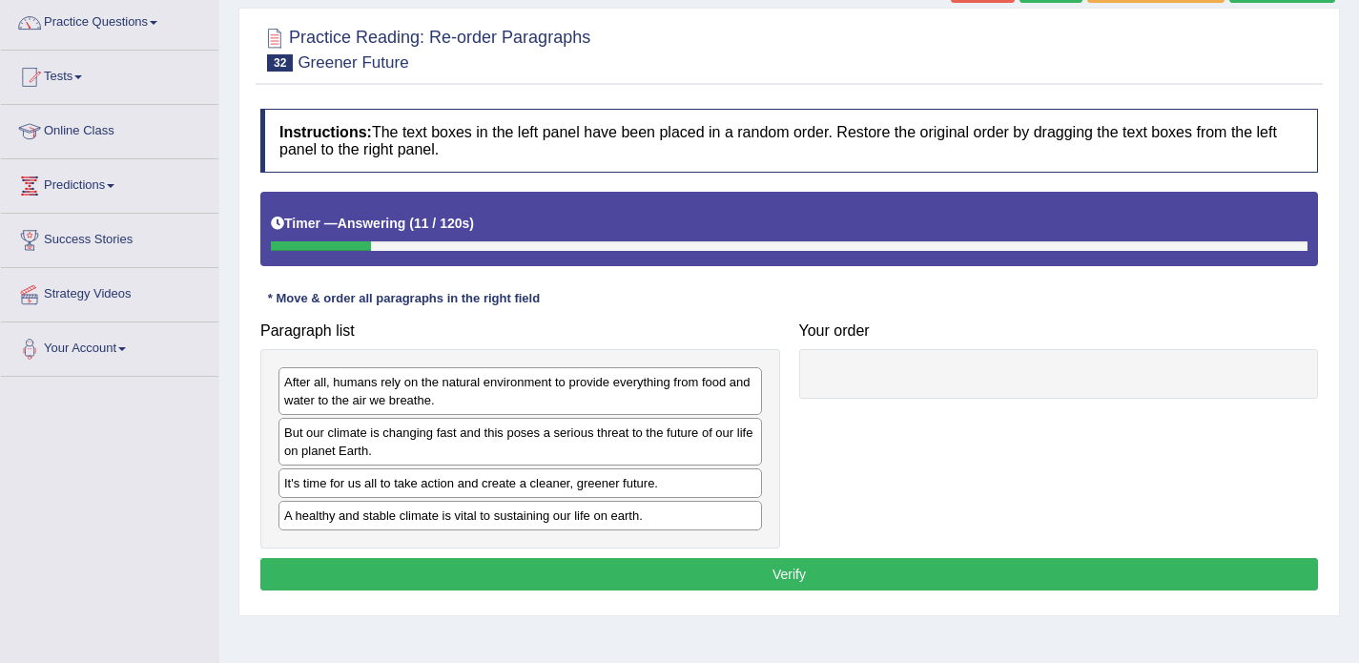
click at [360, 530] on div "A healthy and stable climate is vital to sustaining our life on earth." at bounding box center [521, 516] width 484 height 30
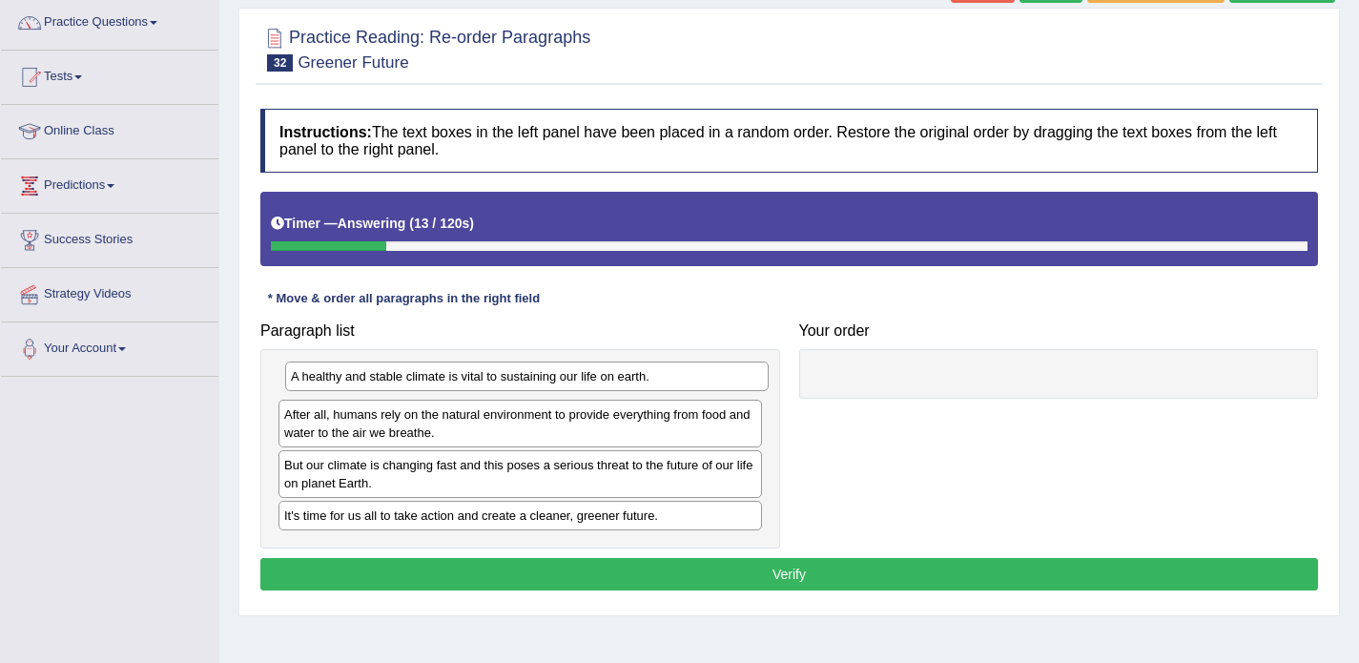
drag, startPoint x: 352, startPoint y: 523, endPoint x: 354, endPoint y: 387, distance: 135.5
click at [355, 384] on div "A healthy and stable climate is vital to sustaining our life on earth." at bounding box center [527, 377] width 484 height 30
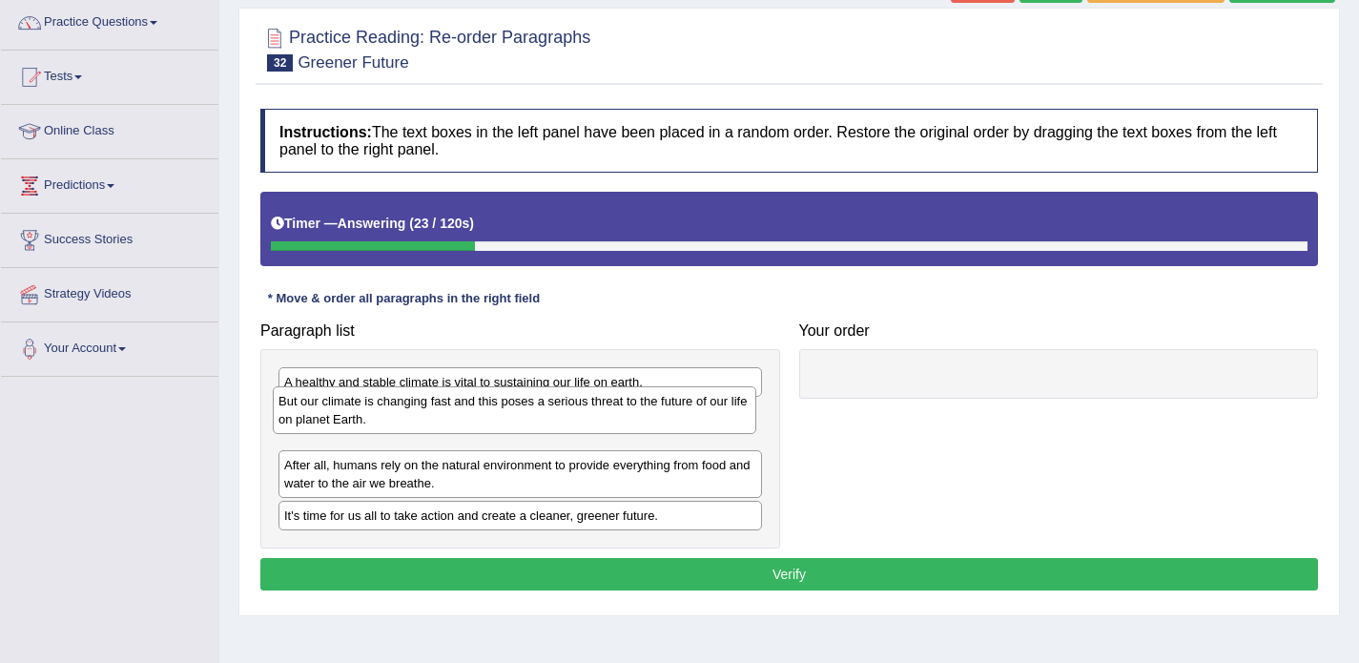
drag, startPoint x: 306, startPoint y: 476, endPoint x: 300, endPoint y: 414, distance: 62.4
click at [300, 414] on div "But our climate is changing fast and this poses a serious threat to the future …" at bounding box center [515, 410] width 484 height 48
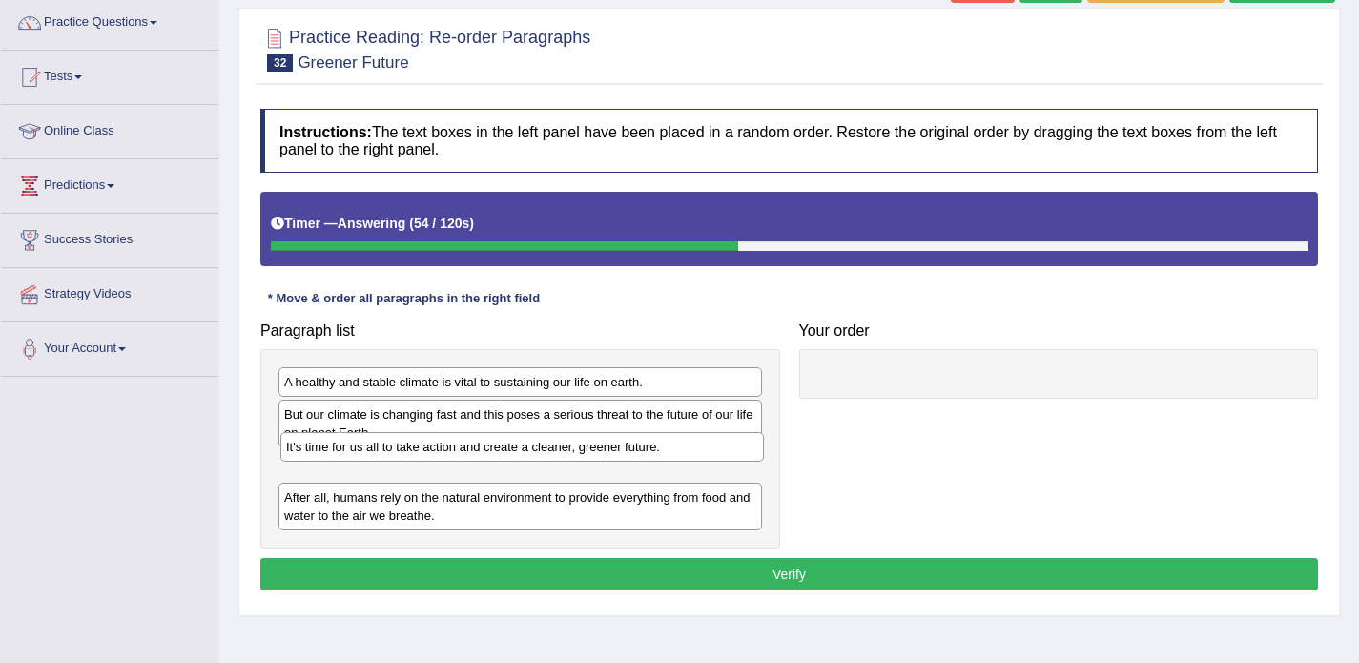
drag, startPoint x: 337, startPoint y: 517, endPoint x: 335, endPoint y: 457, distance: 60.1
click at [336, 455] on div "It's time for us all to take action and create a cleaner, greener future." at bounding box center [522, 447] width 484 height 30
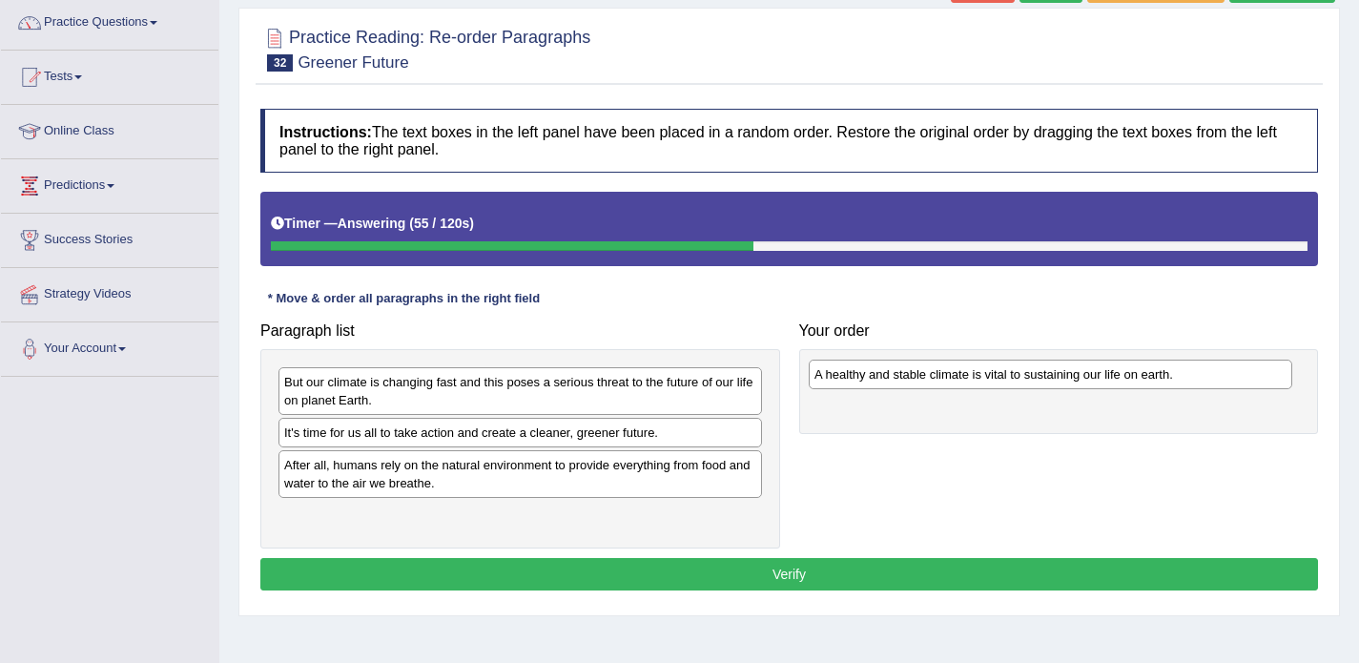
drag, startPoint x: 317, startPoint y: 385, endPoint x: 858, endPoint y: 366, distance: 542.1
click at [858, 366] on div "A healthy and stable climate is vital to sustaining our life on earth." at bounding box center [1051, 375] width 484 height 30
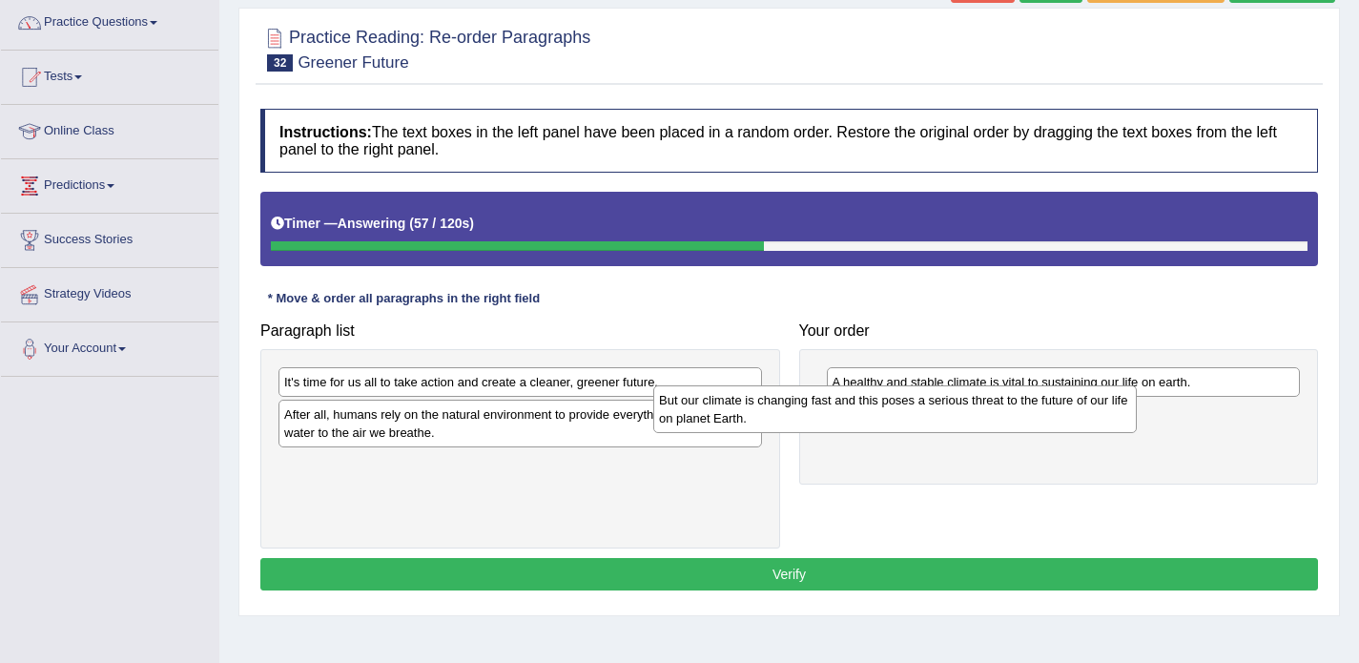
drag, startPoint x: 657, startPoint y: 386, endPoint x: 1085, endPoint y: 424, distance: 430.0
click at [1085, 424] on div "But our climate is changing fast and this poses a serious threat to the future …" at bounding box center [895, 409] width 484 height 48
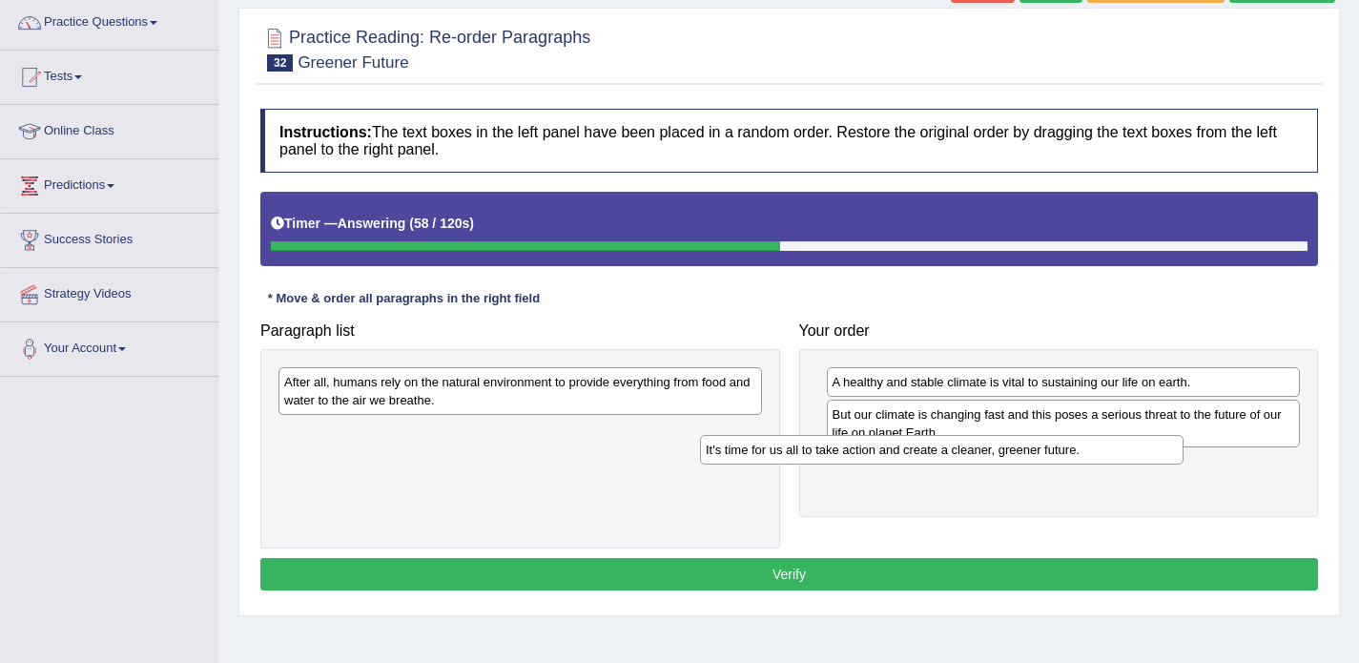
drag, startPoint x: 630, startPoint y: 381, endPoint x: 1058, endPoint y: 451, distance: 434.1
click at [1058, 451] on div "It's time for us all to take action and create a cleaner, greener future." at bounding box center [942, 450] width 484 height 30
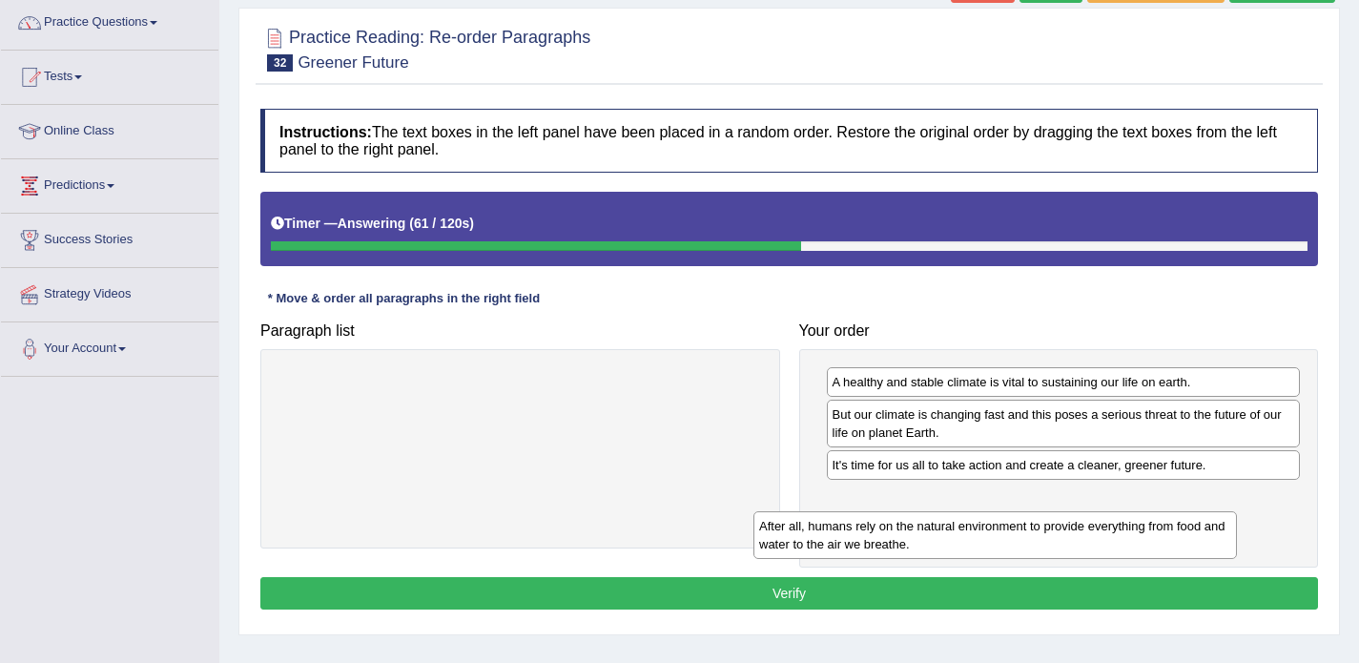
drag, startPoint x: 578, startPoint y: 387, endPoint x: 1053, endPoint y: 531, distance: 496.4
click at [1053, 531] on div "After all, humans rely on the natural environment to provide everything from fo…" at bounding box center [996, 535] width 484 height 48
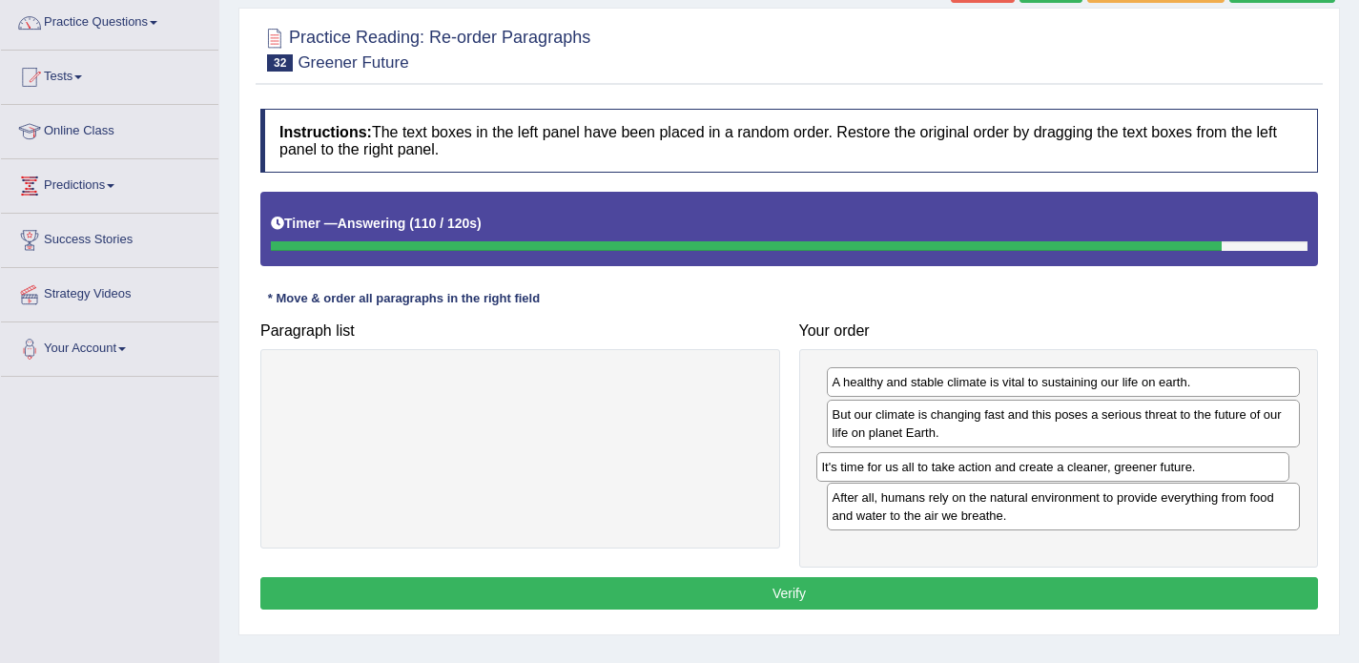
drag, startPoint x: 878, startPoint y: 465, endPoint x: 867, endPoint y: 467, distance: 10.7
click at [867, 467] on div "It's time for us all to take action and create a cleaner, greener future." at bounding box center [1054, 467] width 474 height 30
click at [744, 594] on button "Verify" at bounding box center [789, 593] width 1058 height 32
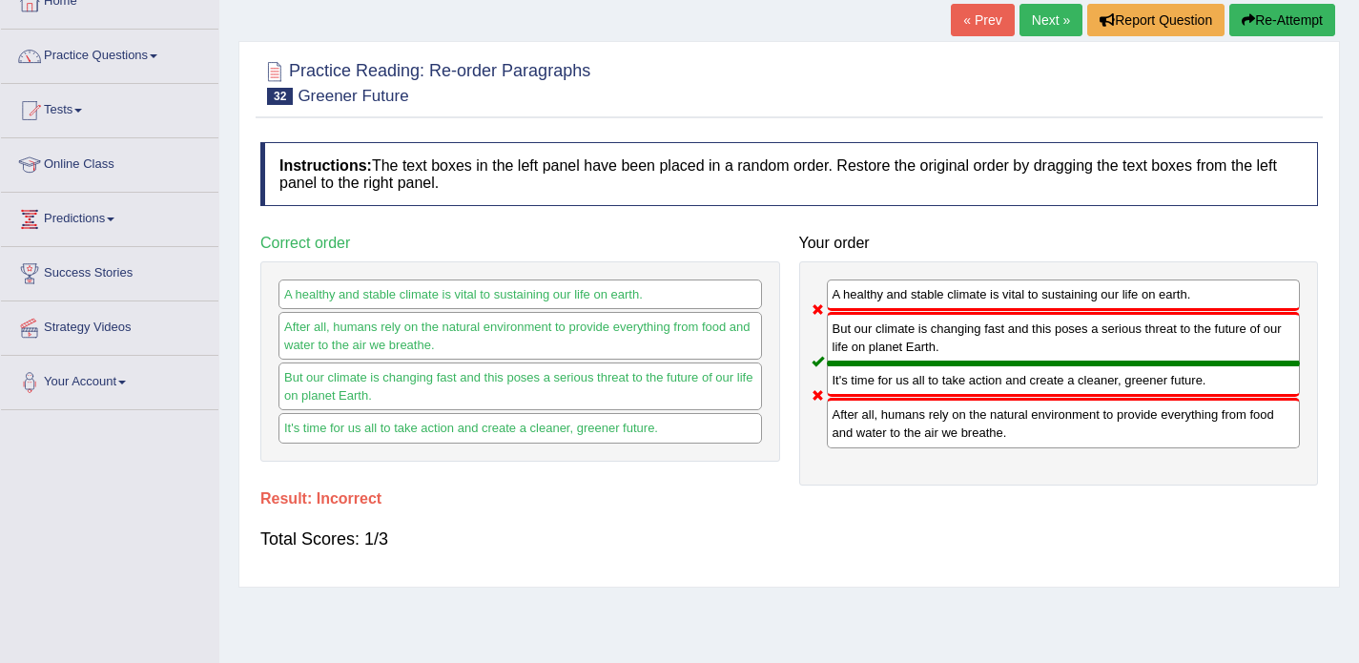
scroll to position [122, 0]
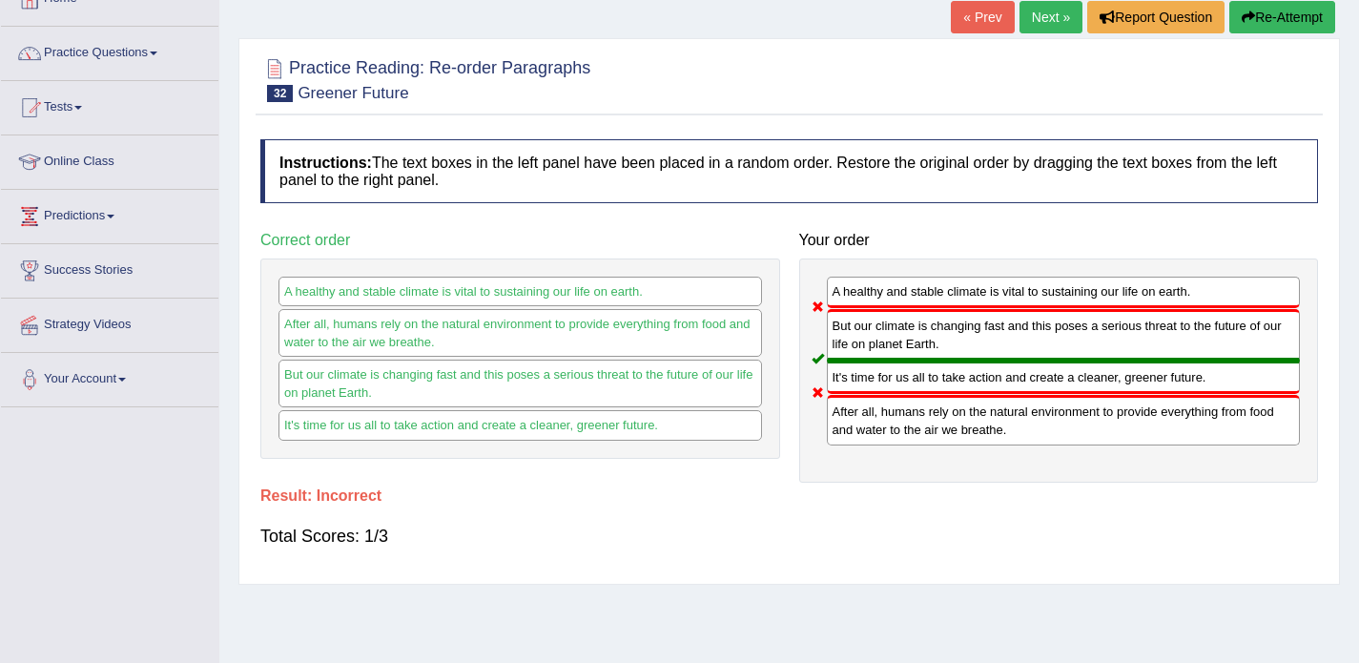
click at [1037, 28] on link "Next »" at bounding box center [1051, 17] width 63 height 32
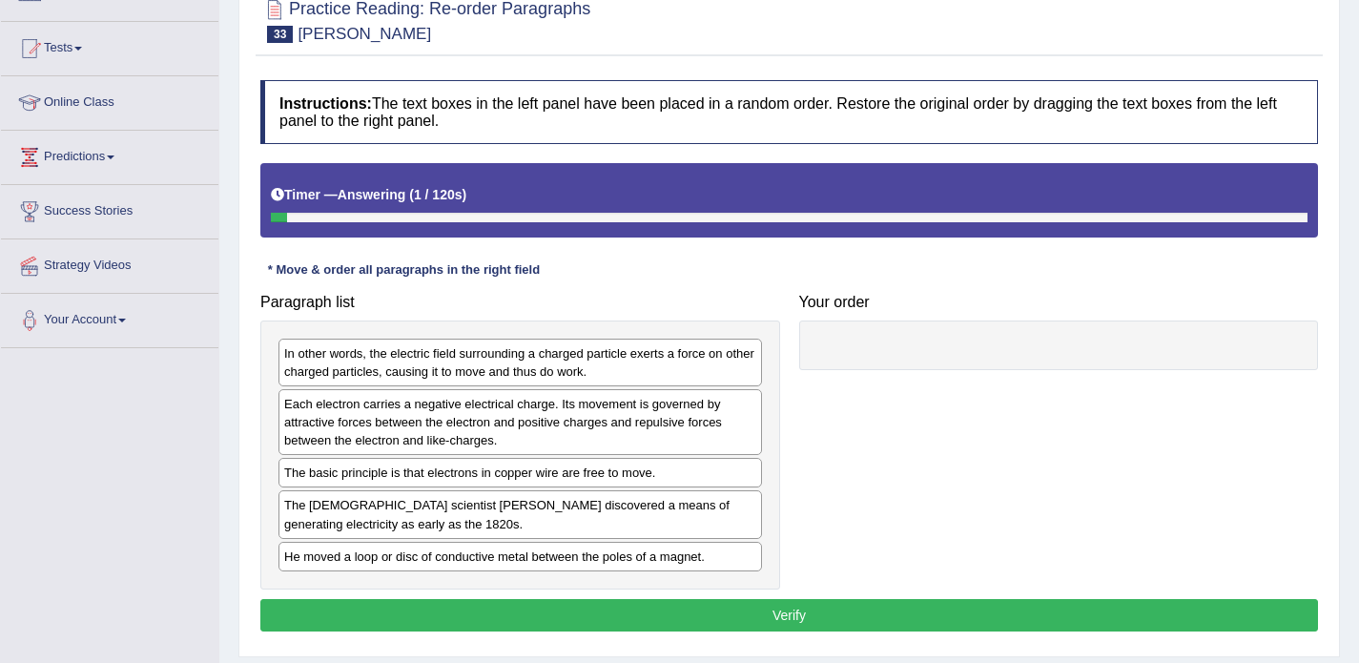
scroll to position [196, 0]
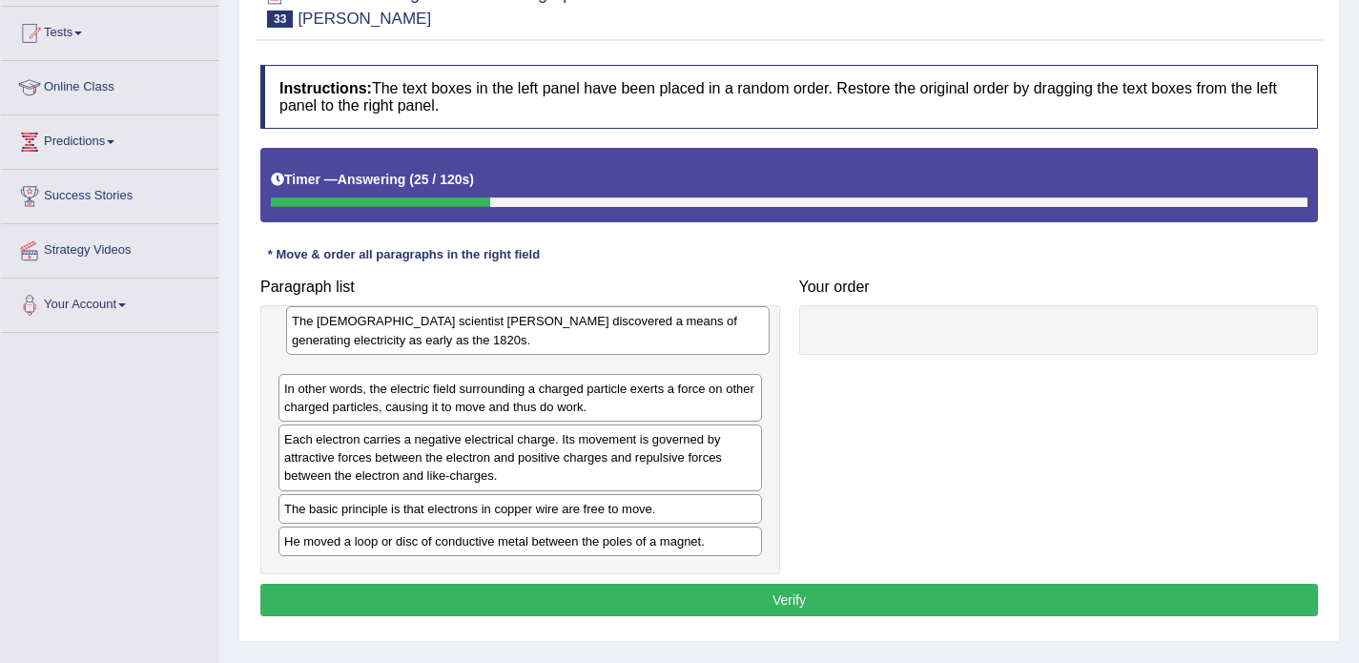
drag, startPoint x: 347, startPoint y: 505, endPoint x: 344, endPoint y: 342, distance: 162.2
click at [348, 339] on div "The [DEMOGRAPHIC_DATA] scientist [PERSON_NAME] discovered a means of generating…" at bounding box center [528, 330] width 484 height 48
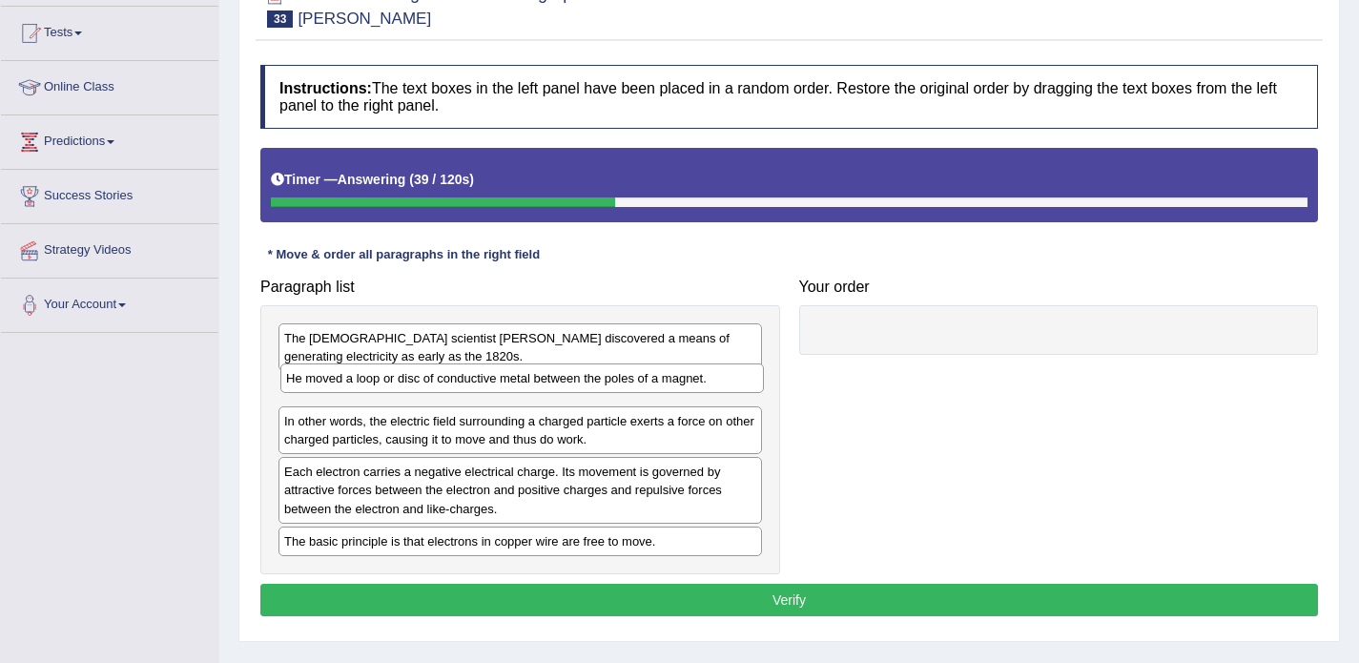
drag, startPoint x: 316, startPoint y: 550, endPoint x: 318, endPoint y: 387, distance: 163.1
click at [318, 387] on div "He moved a loop or disc of conductive metal between the poles of a magnet." at bounding box center [522, 378] width 484 height 30
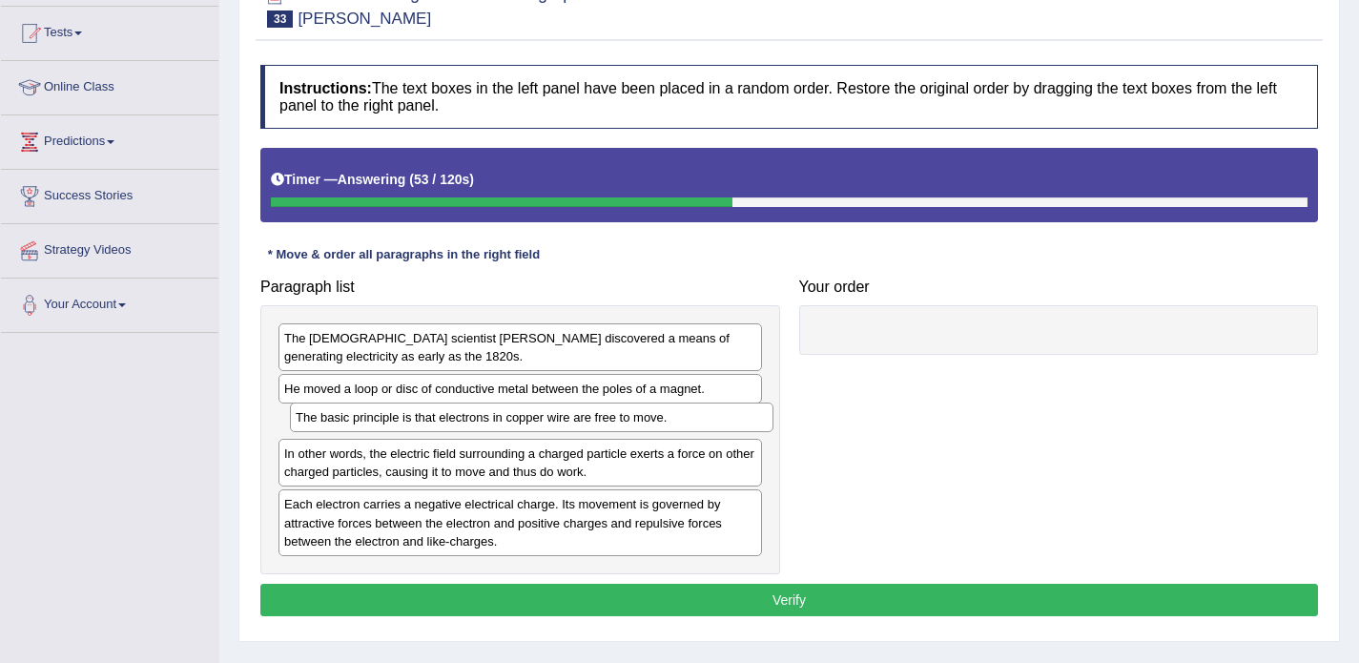
drag, startPoint x: 315, startPoint y: 542, endPoint x: 326, endPoint y: 418, distance: 124.5
click at [326, 418] on div "The basic principle is that electrons in copper wire are free to move." at bounding box center [532, 418] width 484 height 30
drag, startPoint x: 328, startPoint y: 424, endPoint x: 329, endPoint y: 386, distance: 37.2
click at [329, 386] on div "The basic principle is that electrons in copper wire are free to move." at bounding box center [521, 384] width 484 height 30
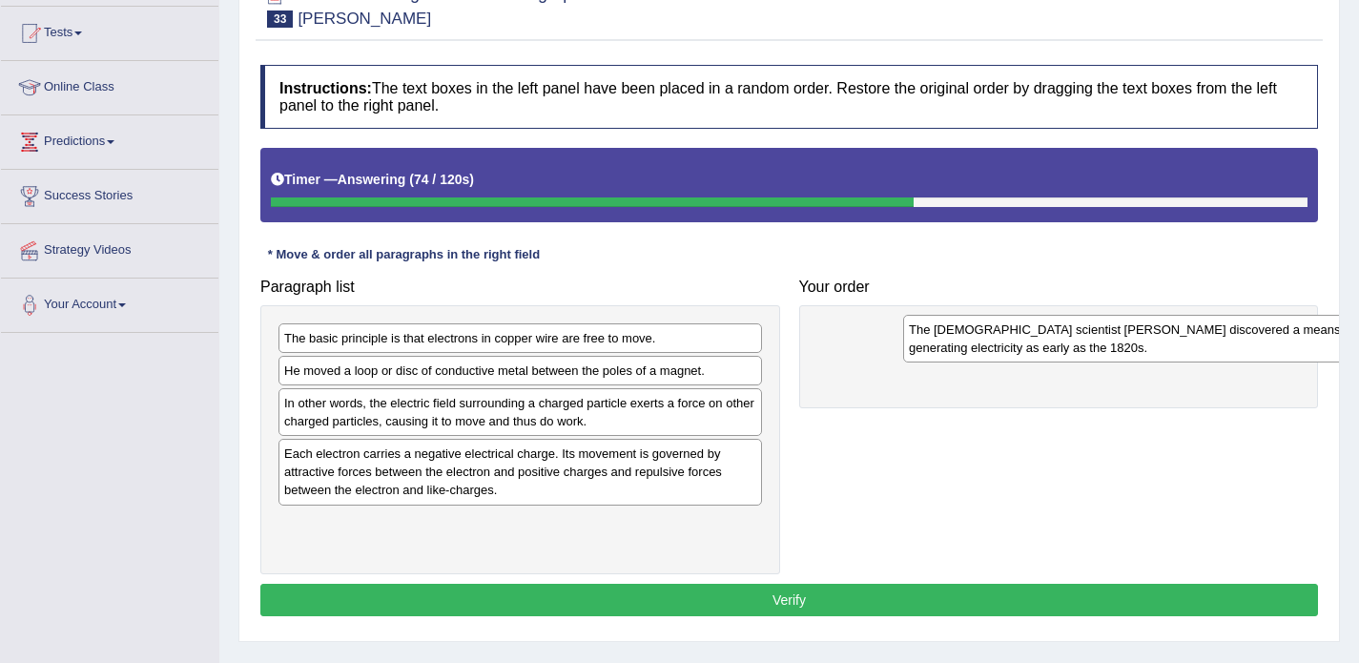
drag, startPoint x: 322, startPoint y: 343, endPoint x: 946, endPoint y: 334, distance: 623.9
click at [946, 334] on div "The [DEMOGRAPHIC_DATA] scientist [PERSON_NAME] discovered a means of generating…" at bounding box center [1145, 339] width 484 height 48
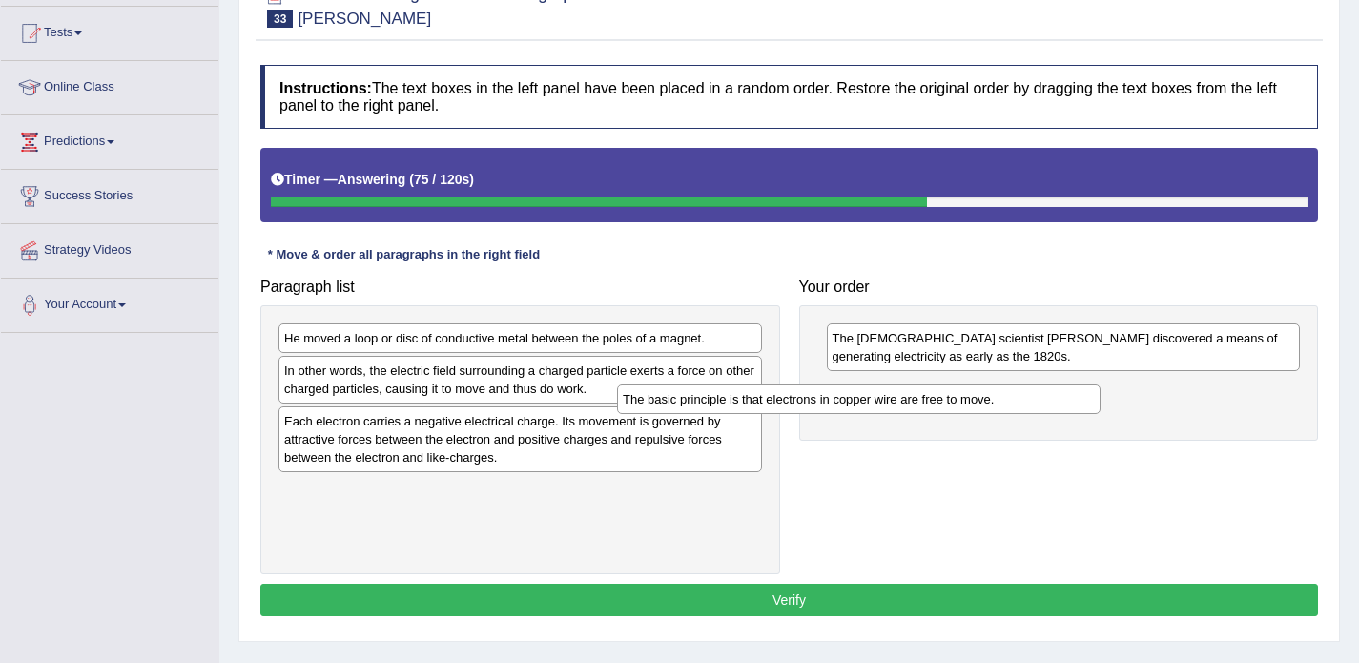
drag, startPoint x: 690, startPoint y: 334, endPoint x: 1028, endPoint y: 395, distance: 344.1
click at [1028, 395] on div "The basic principle is that electrons in copper wire are free to move." at bounding box center [859, 399] width 484 height 30
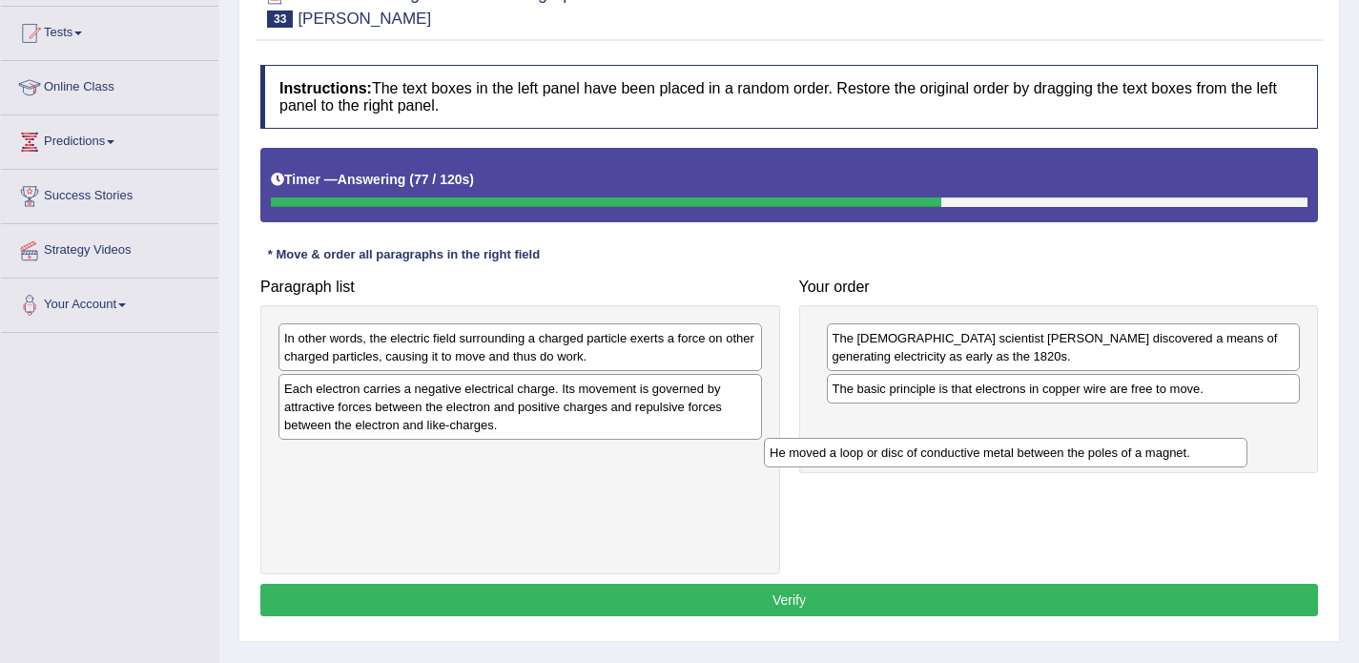
drag, startPoint x: 714, startPoint y: 337, endPoint x: 1200, endPoint y: 451, distance: 498.8
click at [1200, 451] on div "He moved a loop or disc of conductive metal between the poles of a magnet." at bounding box center [1006, 453] width 484 height 30
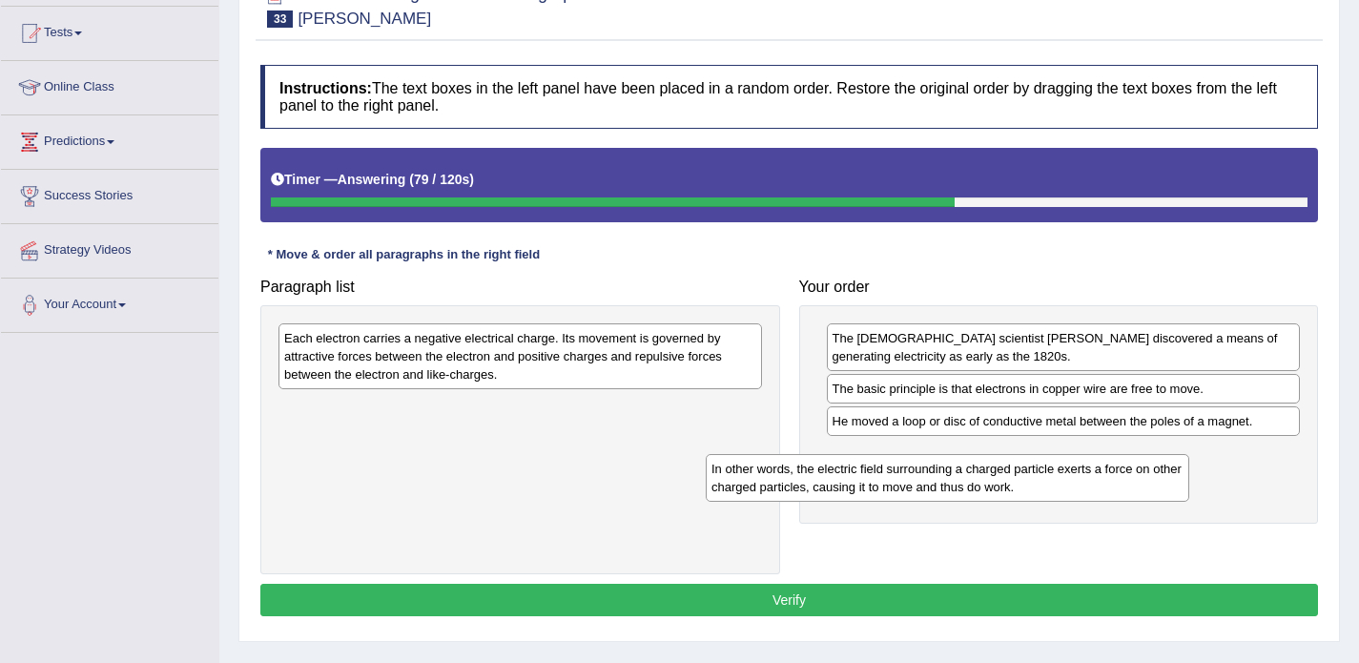
drag, startPoint x: 702, startPoint y: 354, endPoint x: 1129, endPoint y: 485, distance: 446.9
click at [1129, 485] on div "In other words, the electric field surrounding a charged particle exerts a forc…" at bounding box center [948, 478] width 484 height 48
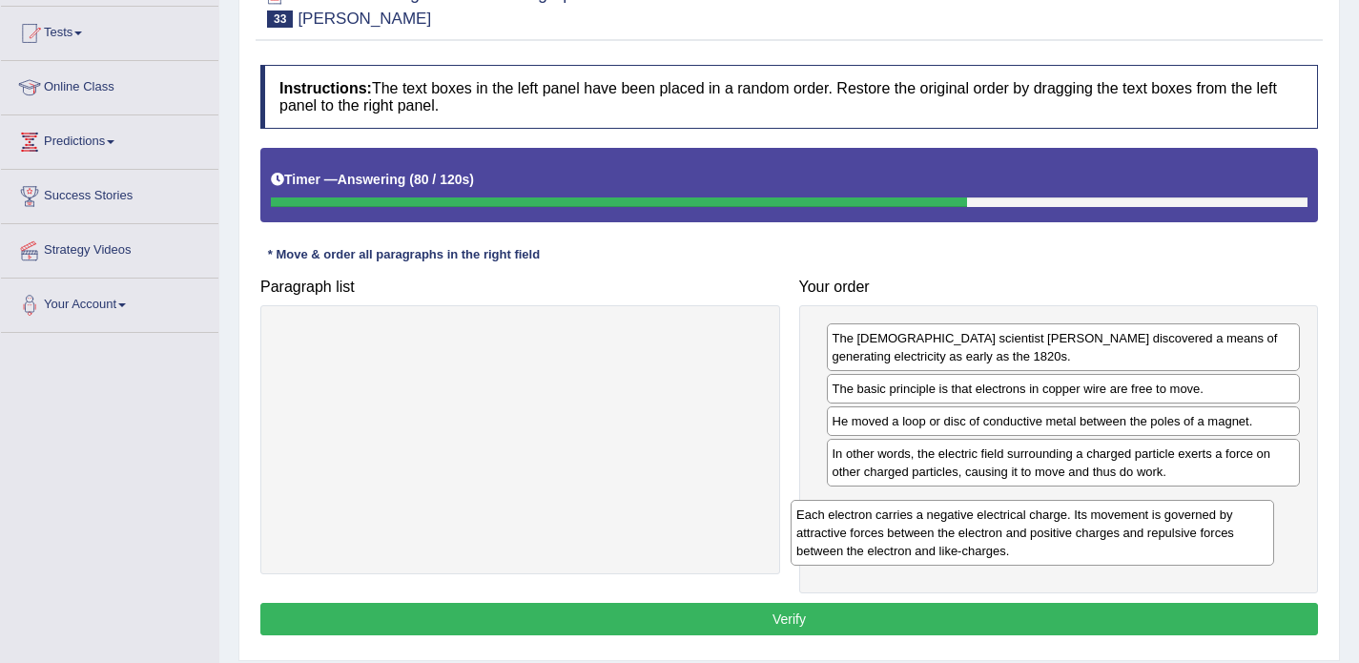
drag, startPoint x: 573, startPoint y: 370, endPoint x: 1087, endPoint y: 548, distance: 543.9
click at [1087, 548] on div "Each electron carries a negative electrical charge. Its movement is governed by…" at bounding box center [1033, 533] width 484 height 66
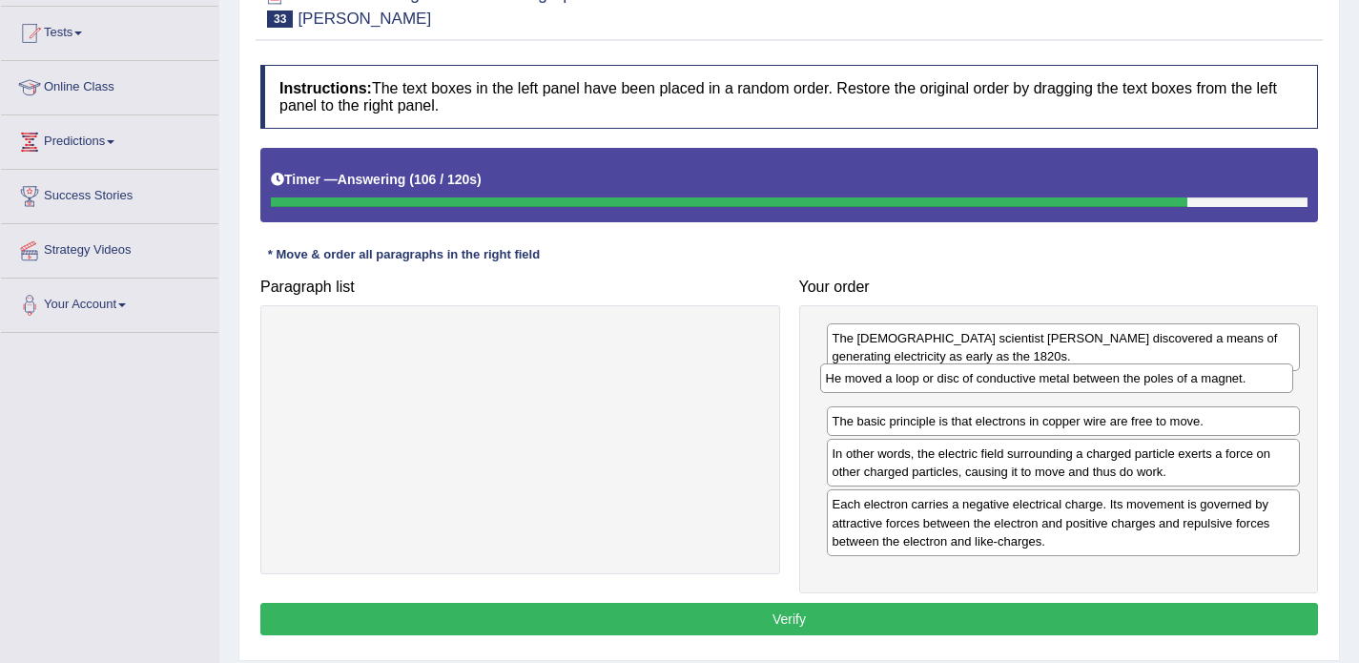
drag, startPoint x: 919, startPoint y: 430, endPoint x: 912, endPoint y: 387, distance: 43.4
click at [912, 387] on div "He moved a loop or disc of conductive metal between the poles of a magnet." at bounding box center [1057, 378] width 474 height 30
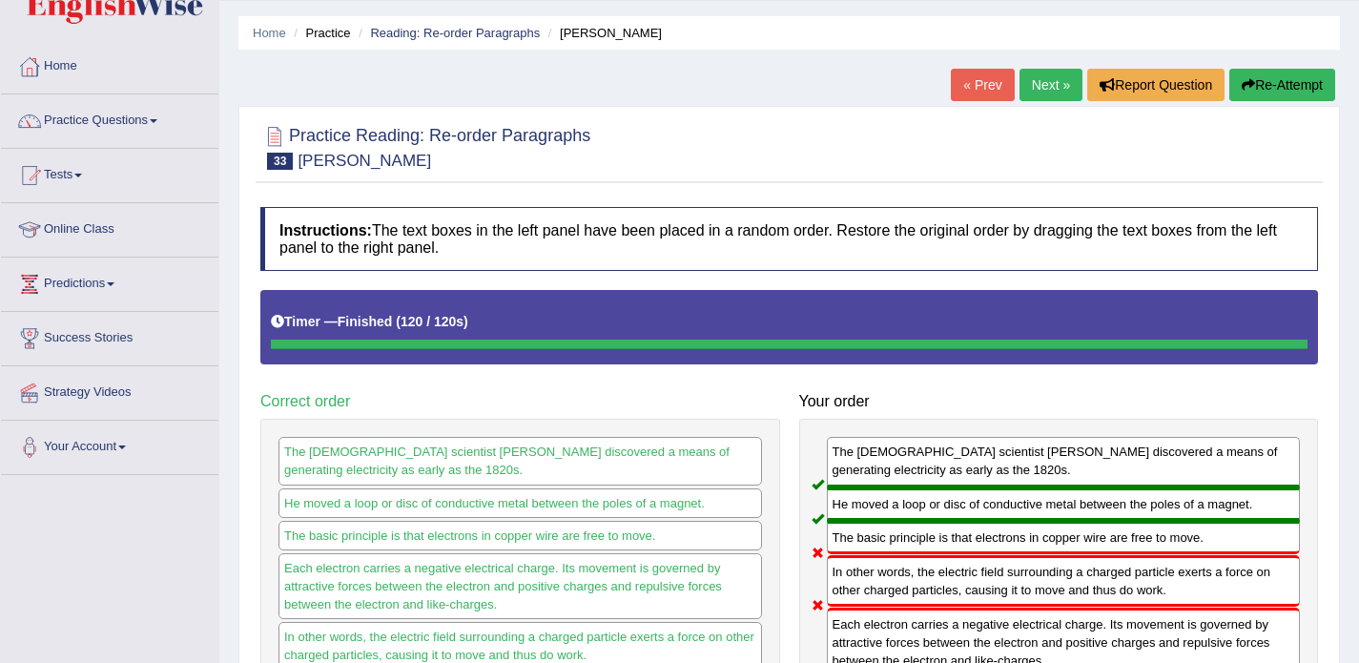
scroll to position [52, 0]
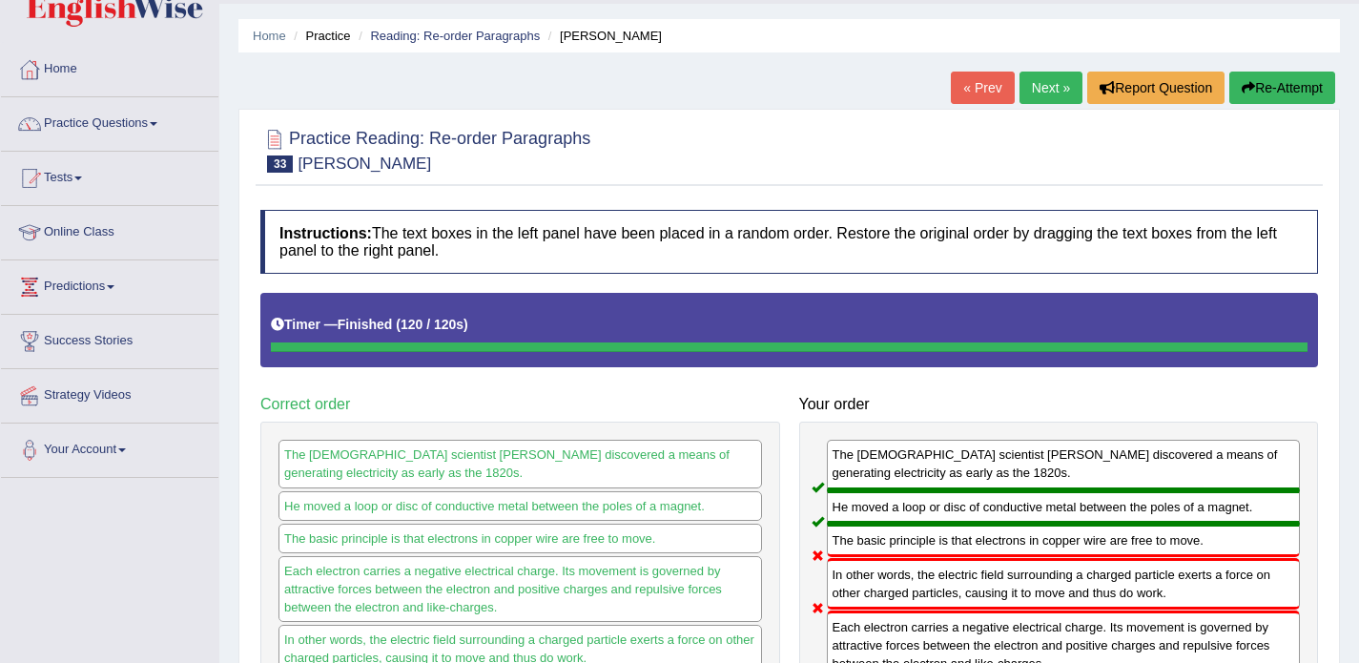
click at [1026, 83] on link "Next »" at bounding box center [1051, 88] width 63 height 32
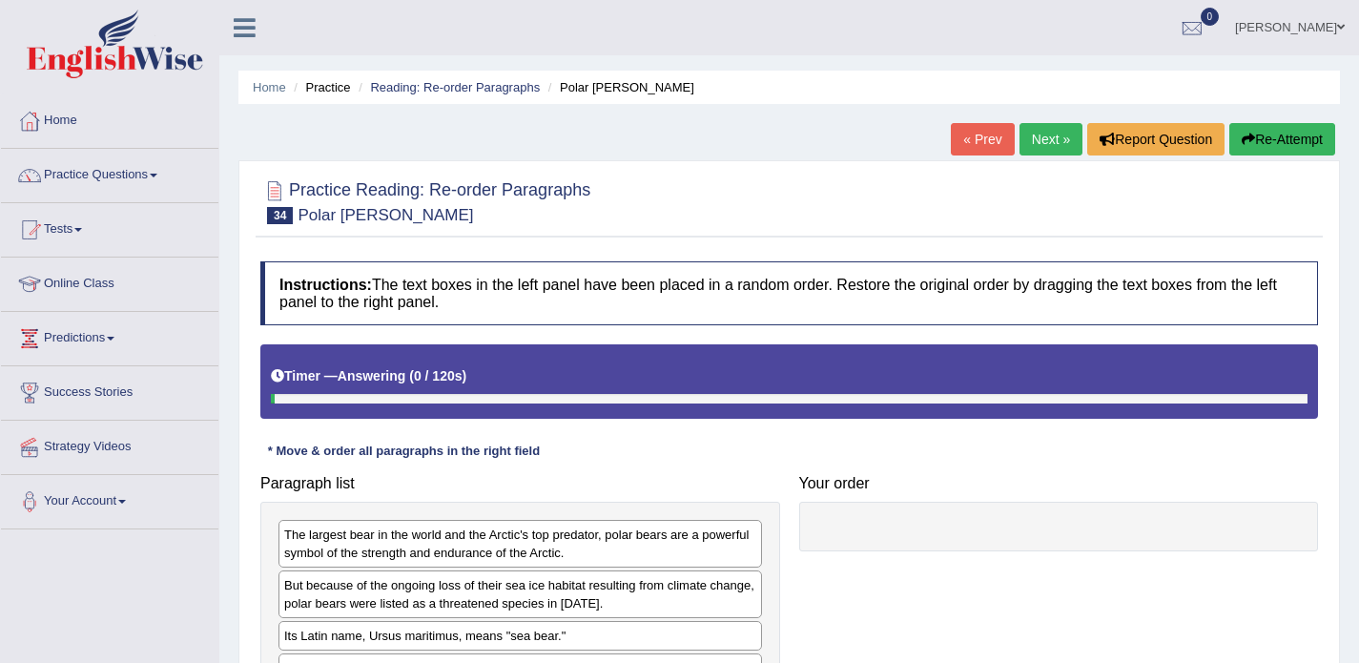
scroll to position [119, 0]
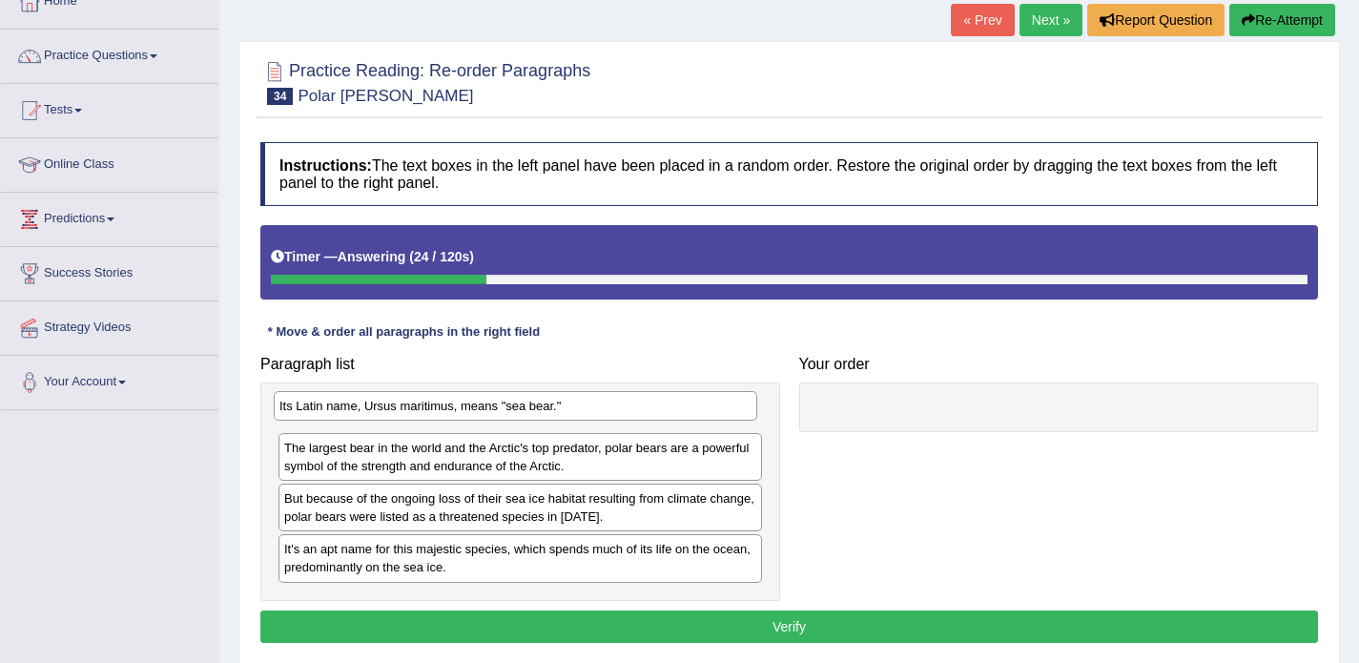
drag, startPoint x: 428, startPoint y: 510, endPoint x: 422, endPoint y: 403, distance: 108.0
click at [423, 402] on div "Its Latin name, Ursus maritimus, means "sea bear."" at bounding box center [516, 406] width 484 height 30
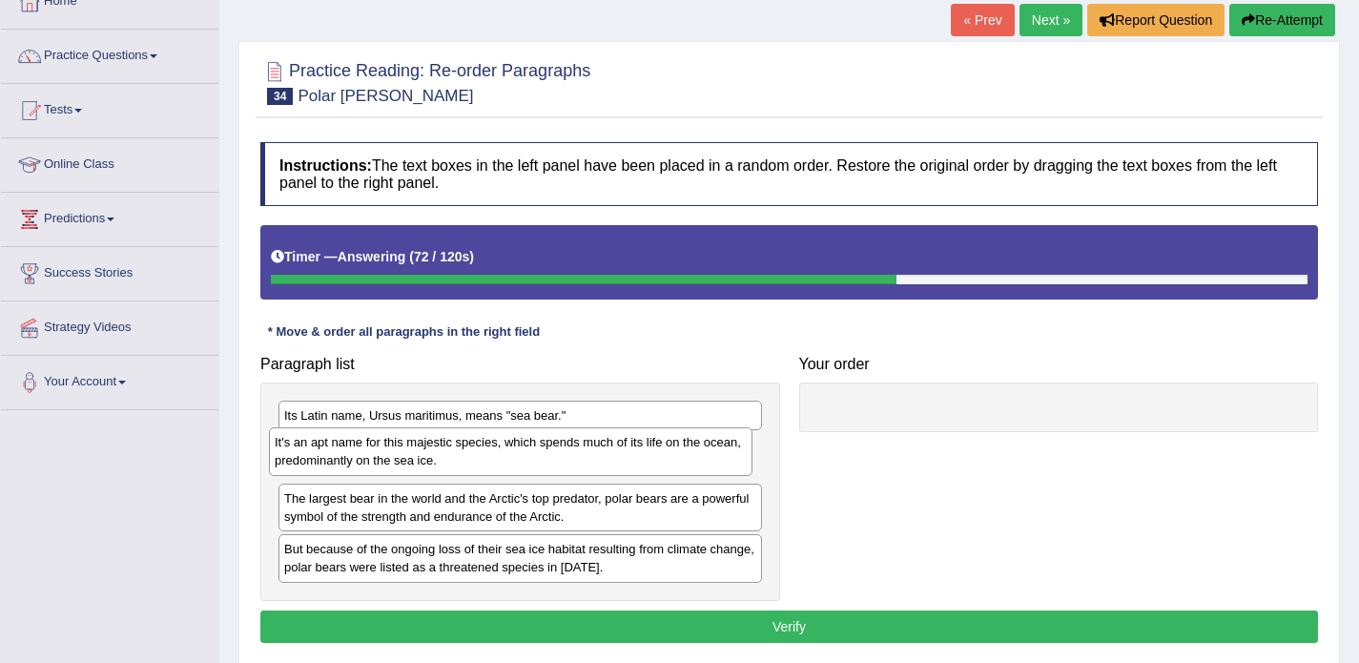
drag, startPoint x: 380, startPoint y: 554, endPoint x: 370, endPoint y: 447, distance: 107.3
click at [370, 447] on div "It's an apt name for this majestic species, which spends much of its life on th…" at bounding box center [511, 451] width 484 height 48
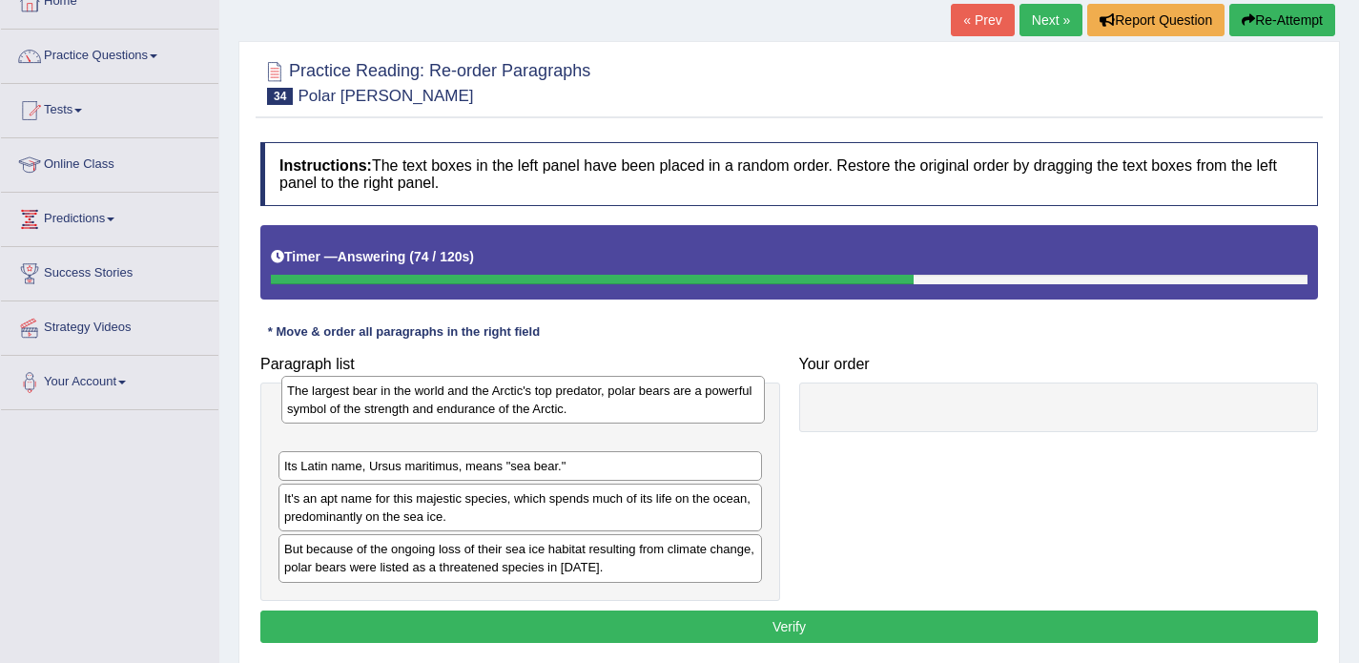
drag, startPoint x: 360, startPoint y: 509, endPoint x: 362, endPoint y: 402, distance: 107.8
click at [362, 402] on div "The largest bear in the world and the Arctic's top predator, polar bears are a …" at bounding box center [523, 400] width 484 height 48
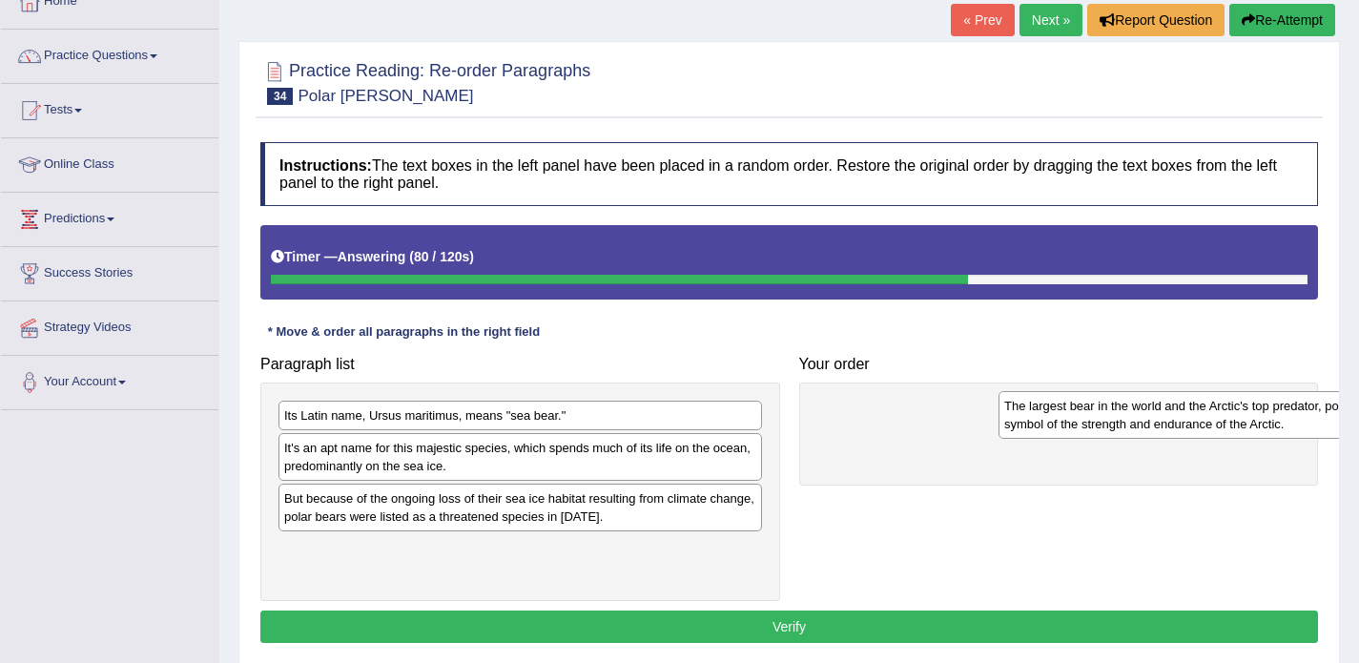
drag, startPoint x: 326, startPoint y: 412, endPoint x: 981, endPoint y: 401, distance: 654.5
click at [1007, 401] on div "The largest bear in the world and the Arctic's top predator, polar bears are a …" at bounding box center [1241, 415] width 484 height 48
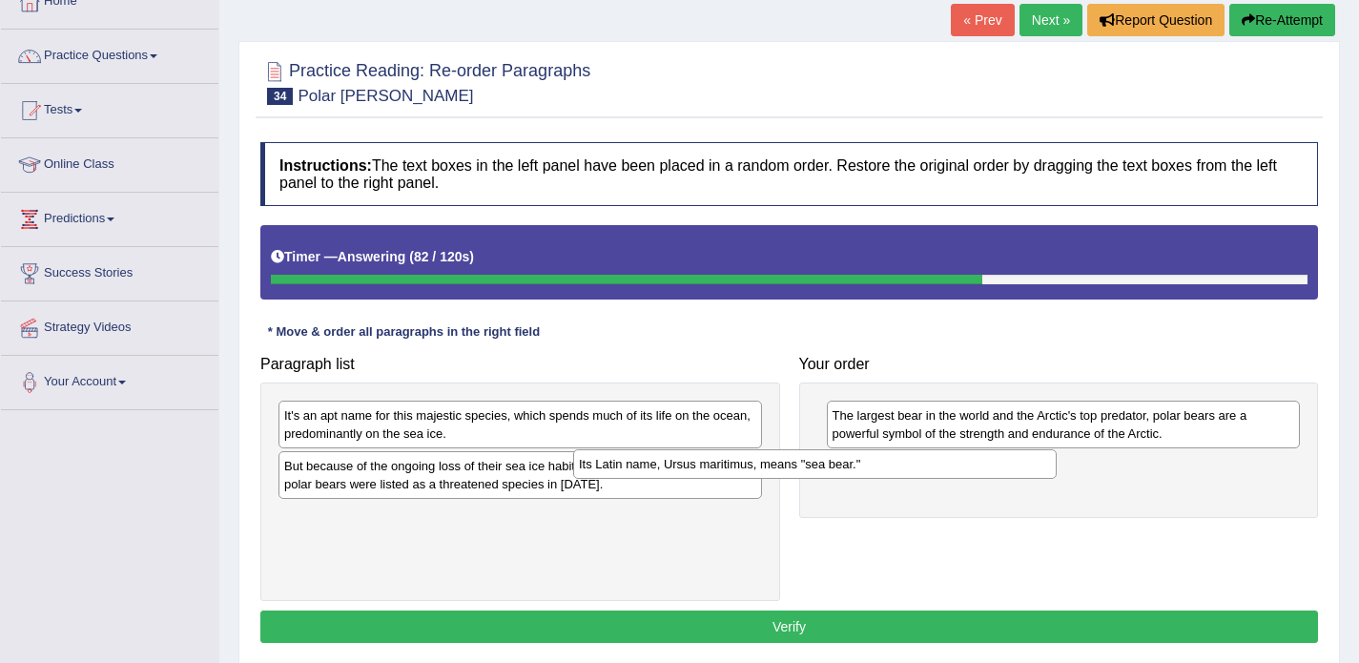
drag, startPoint x: 672, startPoint y: 417, endPoint x: 974, endPoint y: 470, distance: 307.1
click at [974, 470] on div "Its Latin name, Ursus maritimus, means "sea bear."" at bounding box center [815, 464] width 484 height 30
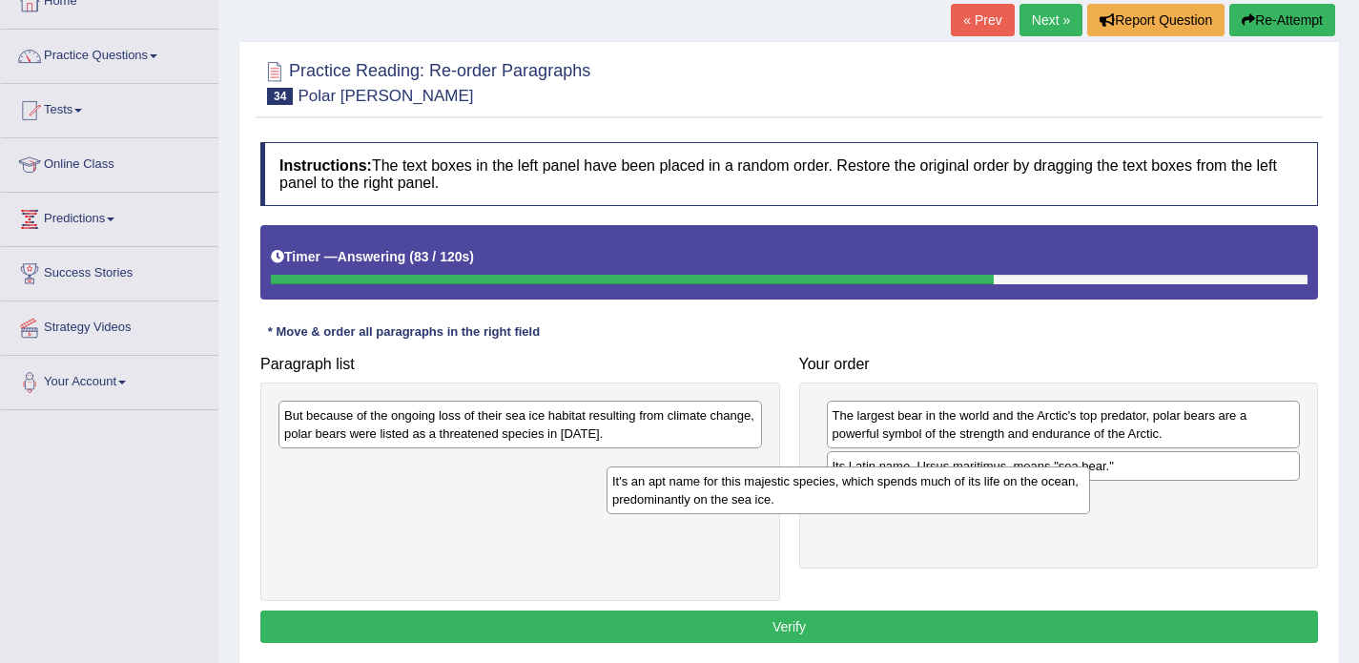
drag, startPoint x: 652, startPoint y: 411, endPoint x: 1020, endPoint y: 492, distance: 376.1
click at [1020, 493] on div "It's an apt name for this majestic species, which spends much of its life on th…" at bounding box center [849, 490] width 484 height 48
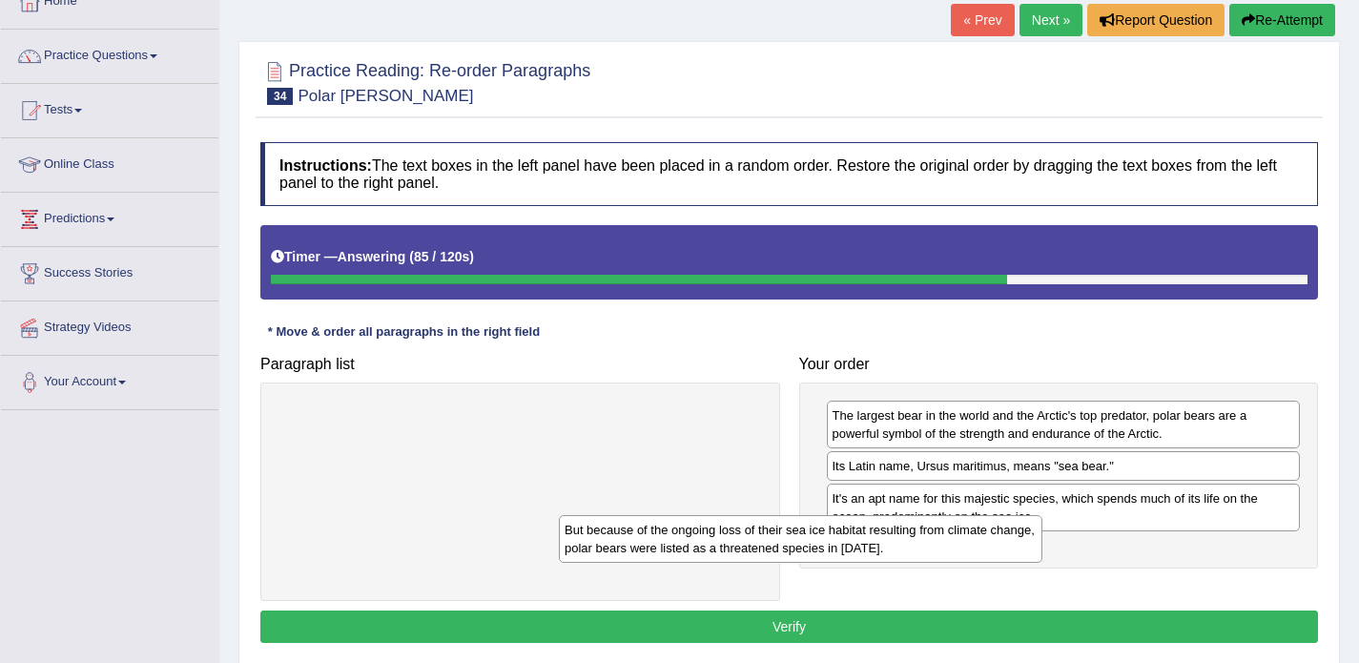
drag, startPoint x: 644, startPoint y: 426, endPoint x: 931, endPoint y: 543, distance: 309.8
click at [930, 543] on div "But because of the ongoing loss of their sea ice habitat resulting from climate…" at bounding box center [801, 539] width 484 height 48
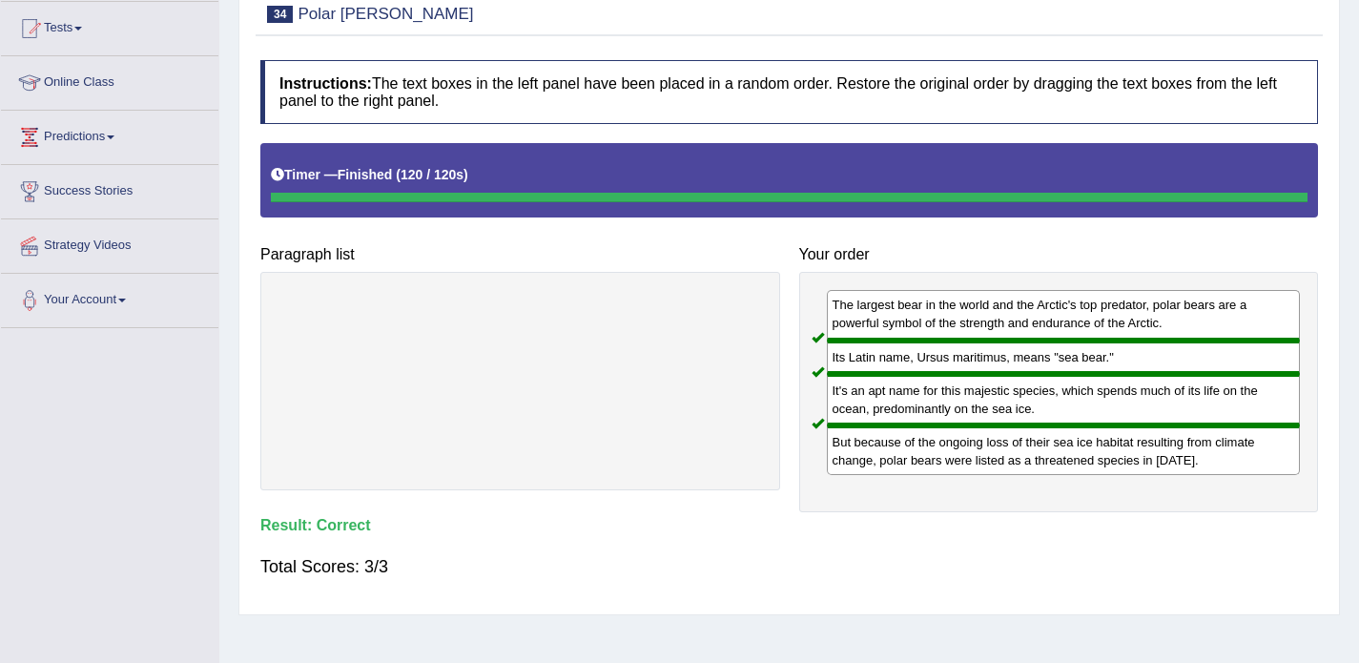
scroll to position [39, 0]
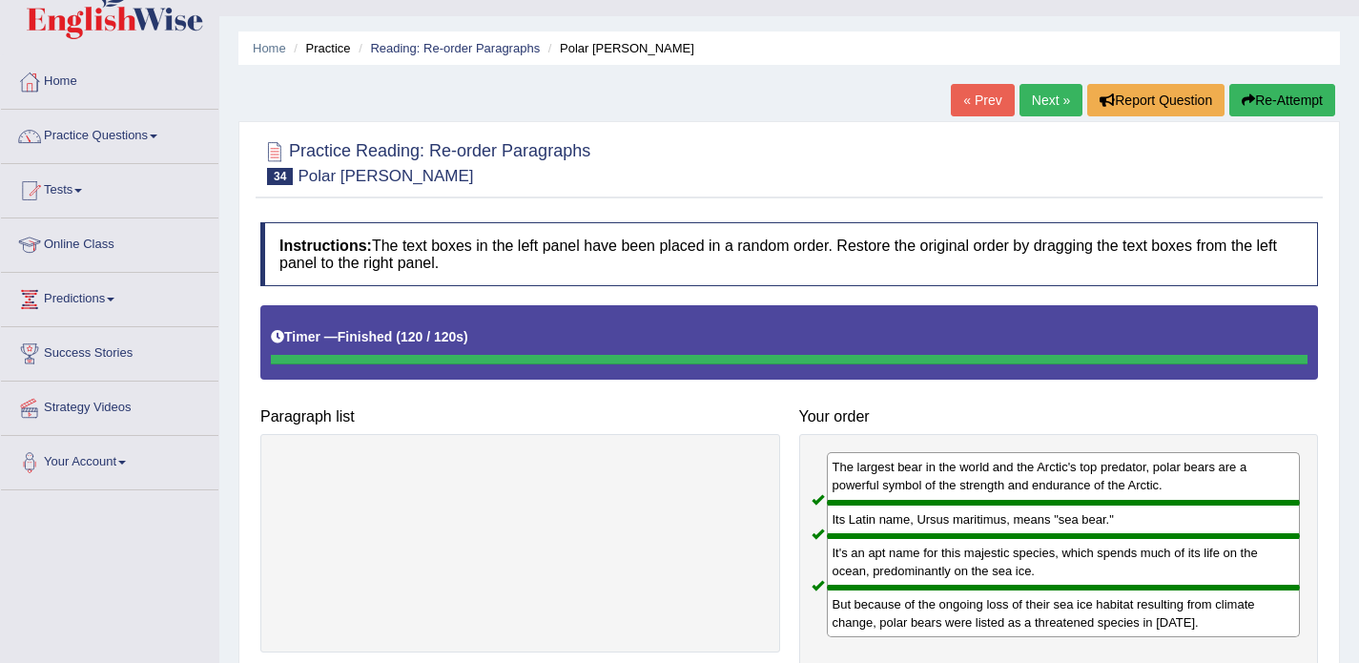
click at [1041, 93] on link "Next »" at bounding box center [1051, 100] width 63 height 32
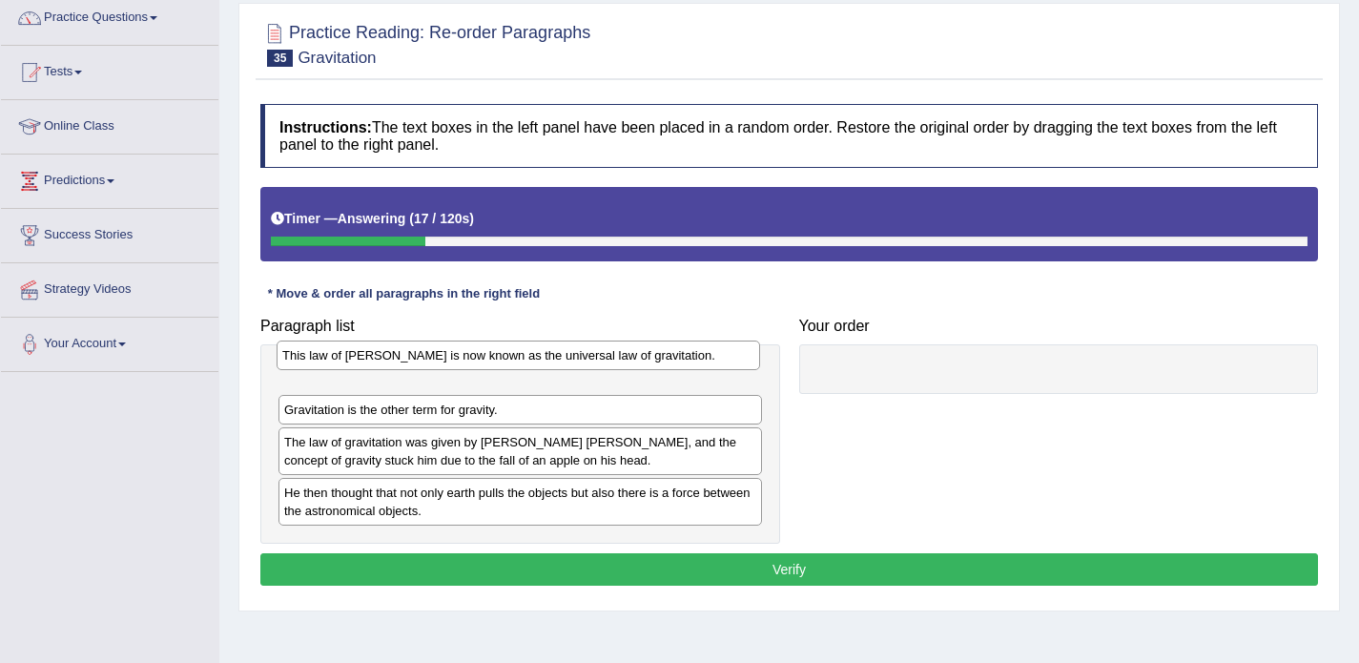
drag, startPoint x: 457, startPoint y: 412, endPoint x: 454, endPoint y: 359, distance: 53.5
click at [454, 359] on div "This law of Newton is now known as the universal law of gravitation." at bounding box center [519, 356] width 484 height 30
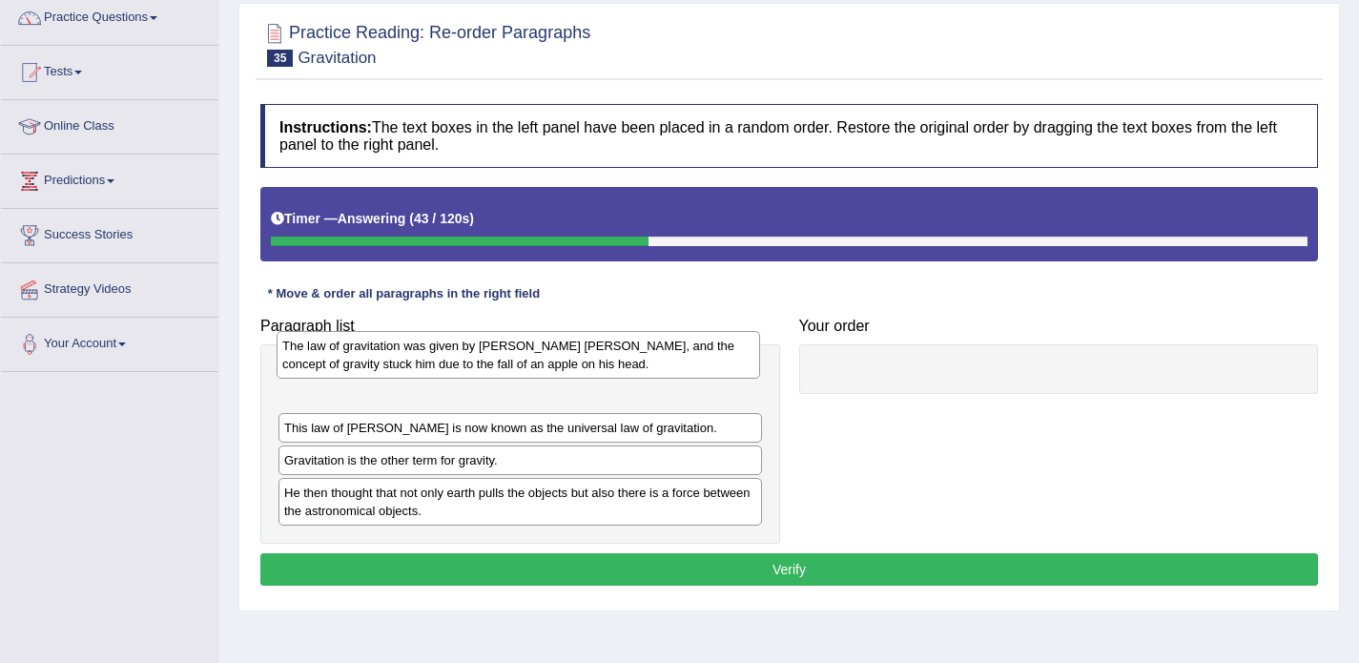
drag, startPoint x: 401, startPoint y: 460, endPoint x: 397, endPoint y: 369, distance: 90.7
click at [397, 369] on div "The law of gravitation was given by Sir Issacs Newton, and the concept of gravi…" at bounding box center [519, 355] width 484 height 48
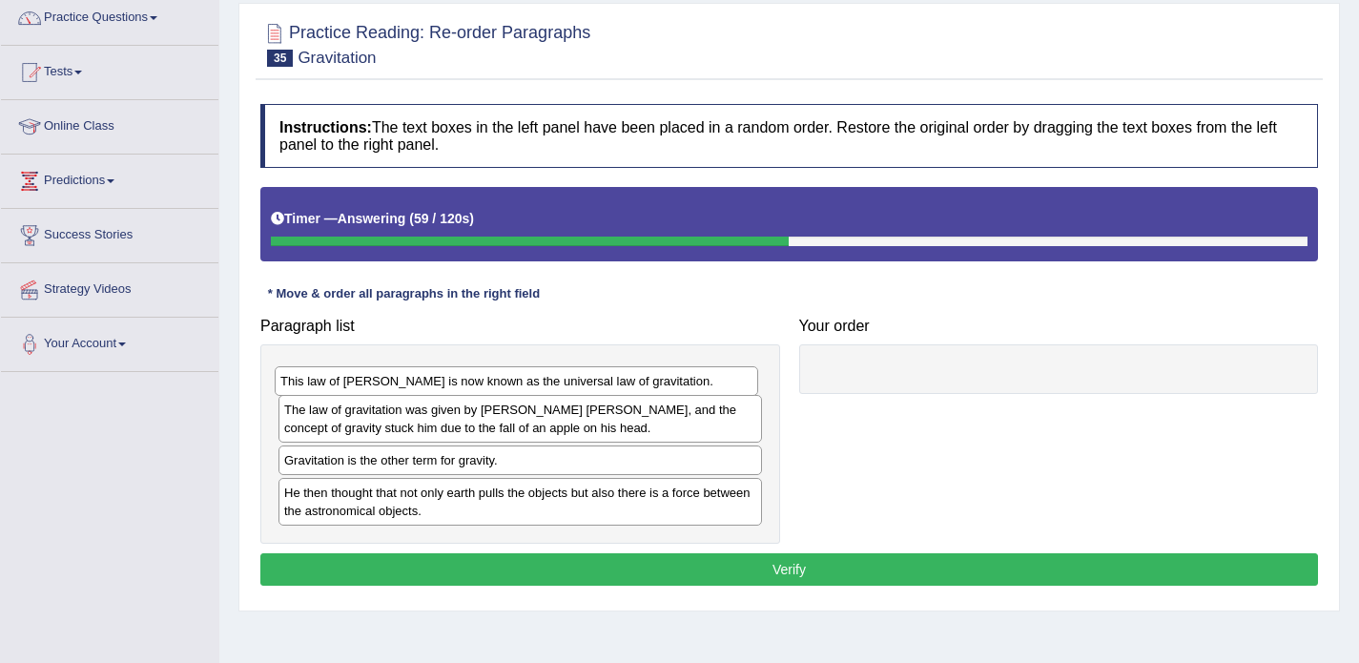
drag, startPoint x: 354, startPoint y: 427, endPoint x: 349, endPoint y: 381, distance: 47.0
click at [349, 381] on div "This law of Newton is now known as the universal law of gravitation." at bounding box center [517, 381] width 484 height 30
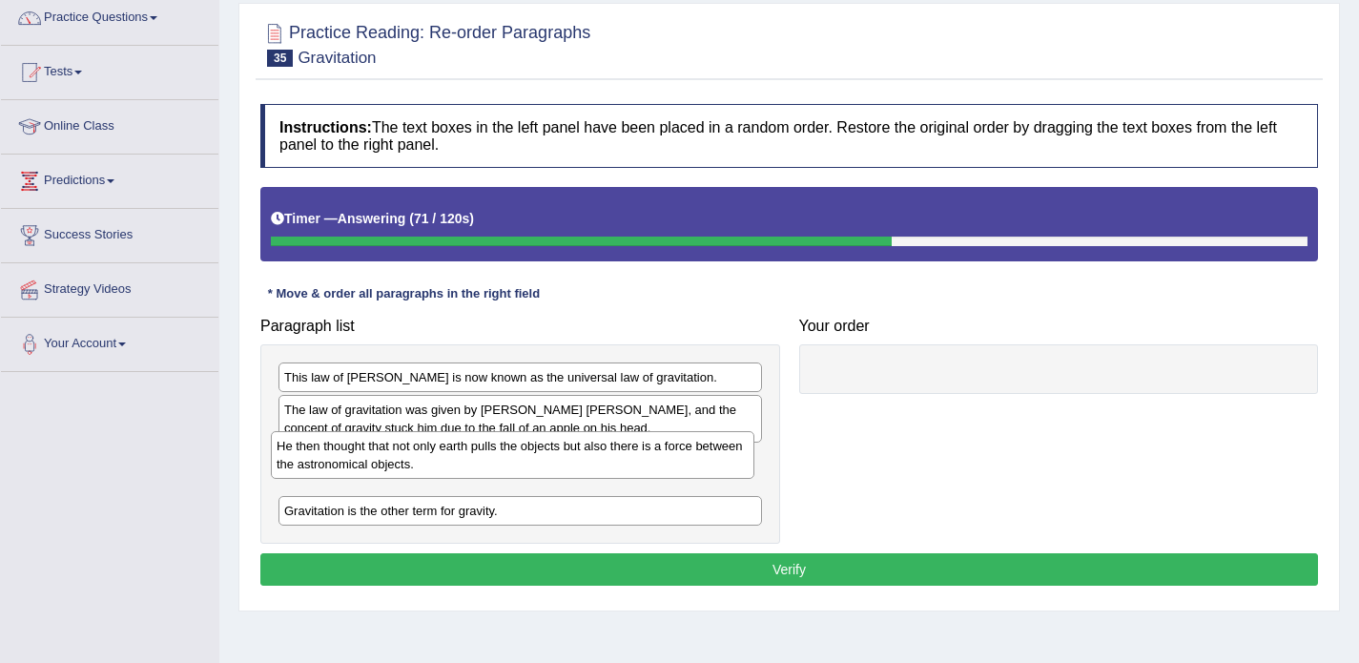
drag, startPoint x: 353, startPoint y: 508, endPoint x: 345, endPoint y: 465, distance: 43.6
click at [345, 465] on div "He then thought that not only earth pulls the objects but also there is a force…" at bounding box center [513, 455] width 484 height 48
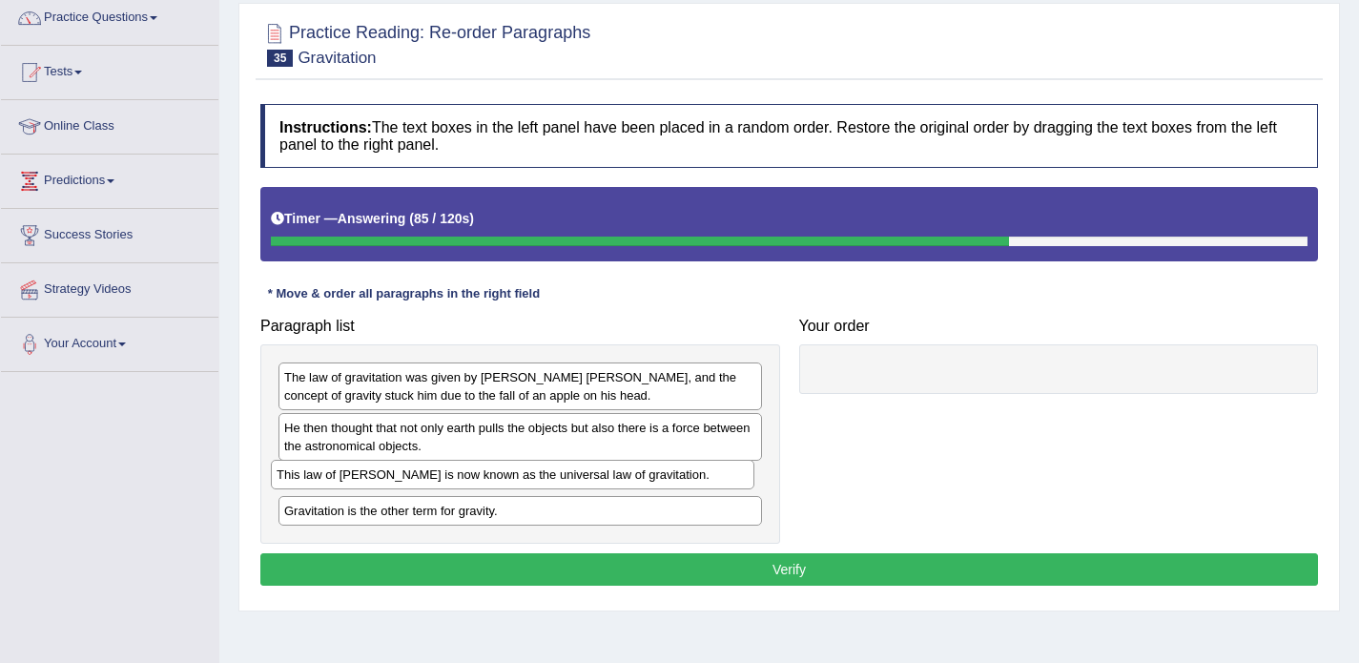
drag, startPoint x: 330, startPoint y: 380, endPoint x: 323, endPoint y: 477, distance: 97.5
click at [323, 477] on div "This law of Newton is now known as the universal law of gravitation." at bounding box center [513, 475] width 484 height 30
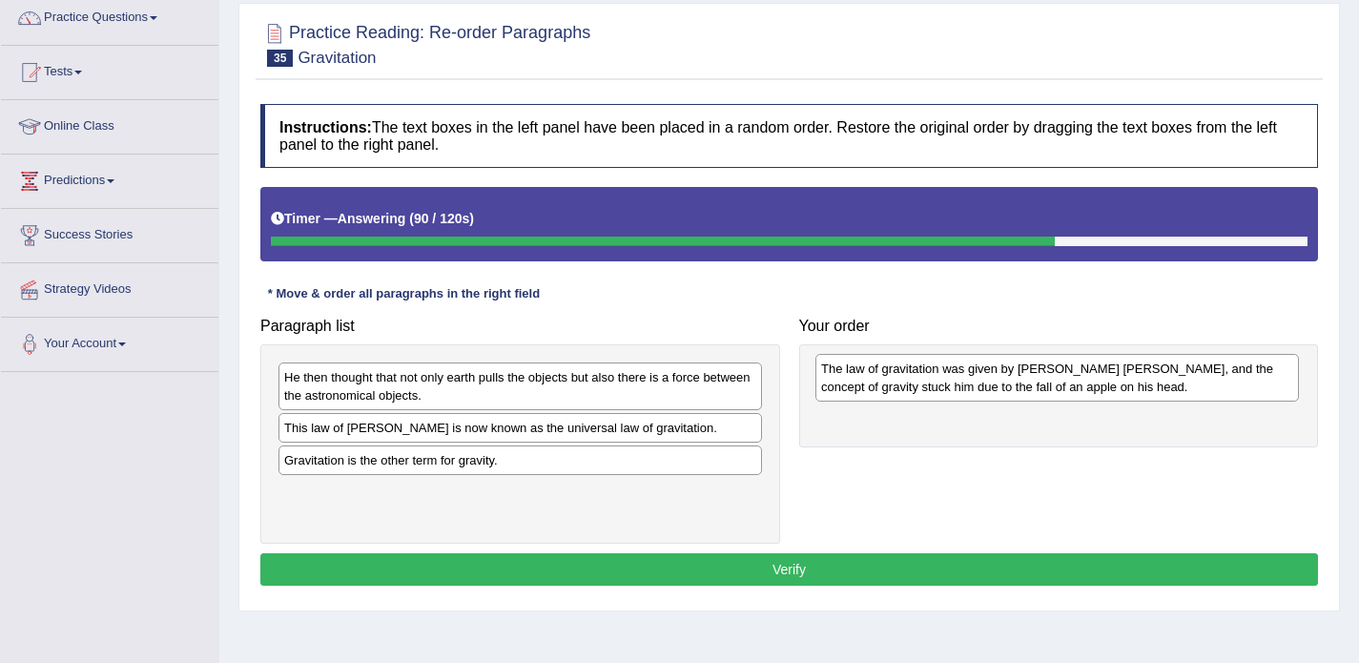
drag, startPoint x: 378, startPoint y: 405, endPoint x: 914, endPoint y: 397, distance: 536.1
click at [914, 397] on div "The law of gravitation was given by Sir Issacs Newton, and the concept of gravi…" at bounding box center [1058, 378] width 484 height 48
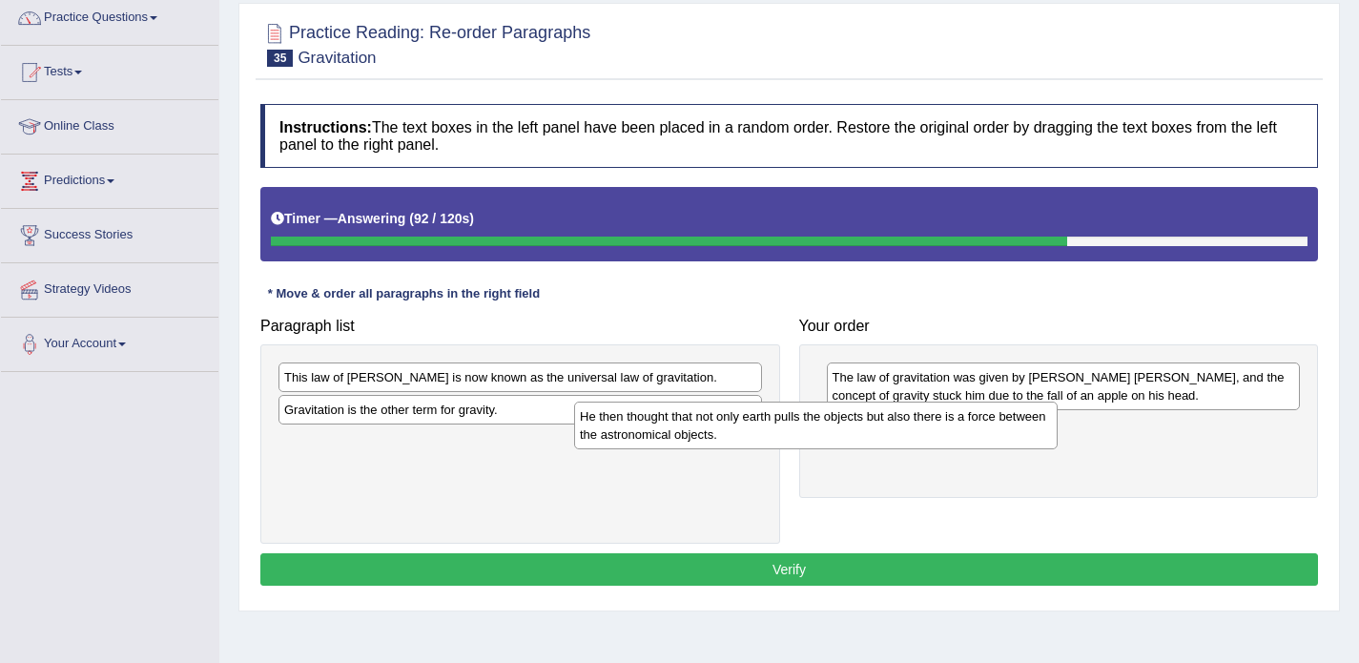
drag, startPoint x: 660, startPoint y: 390, endPoint x: 956, endPoint y: 429, distance: 298.3
click at [956, 429] on div "He then thought that not only earth pulls the objects but also there is a force…" at bounding box center [816, 426] width 484 height 48
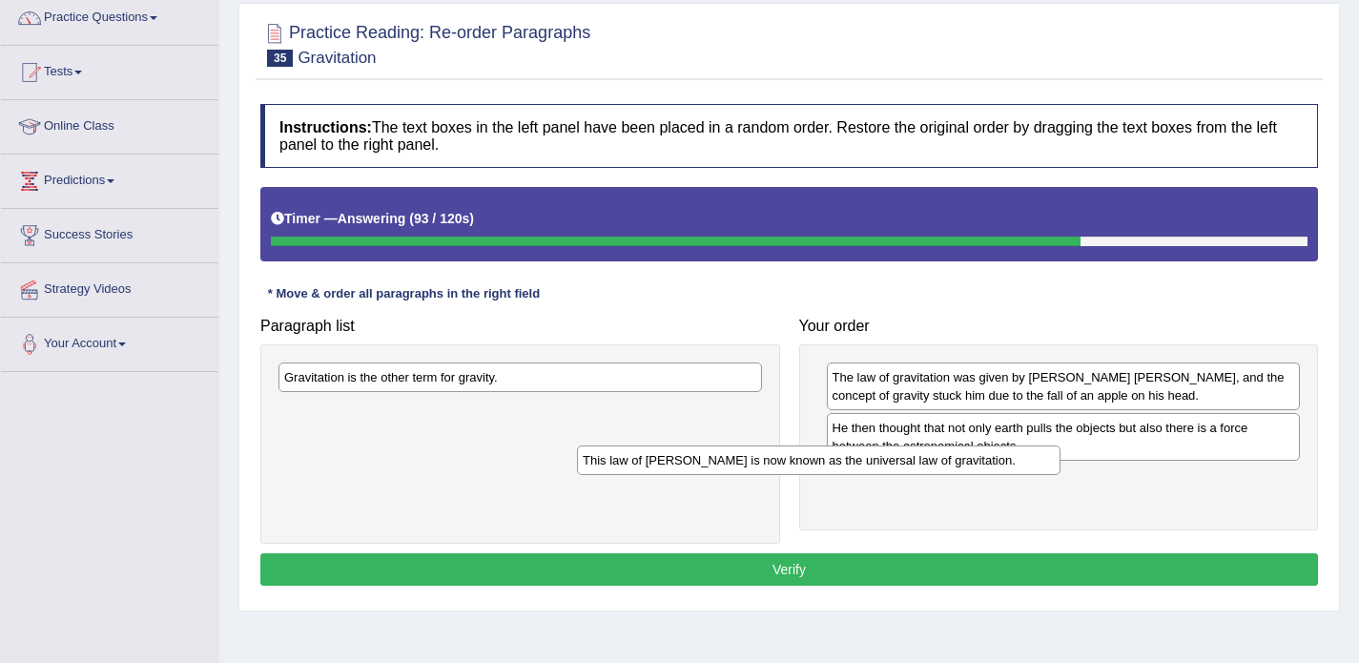
drag, startPoint x: 629, startPoint y: 380, endPoint x: 930, endPoint y: 464, distance: 312.9
click at [930, 464] on div "This law of Newton is now known as the universal law of gravitation." at bounding box center [819, 460] width 484 height 30
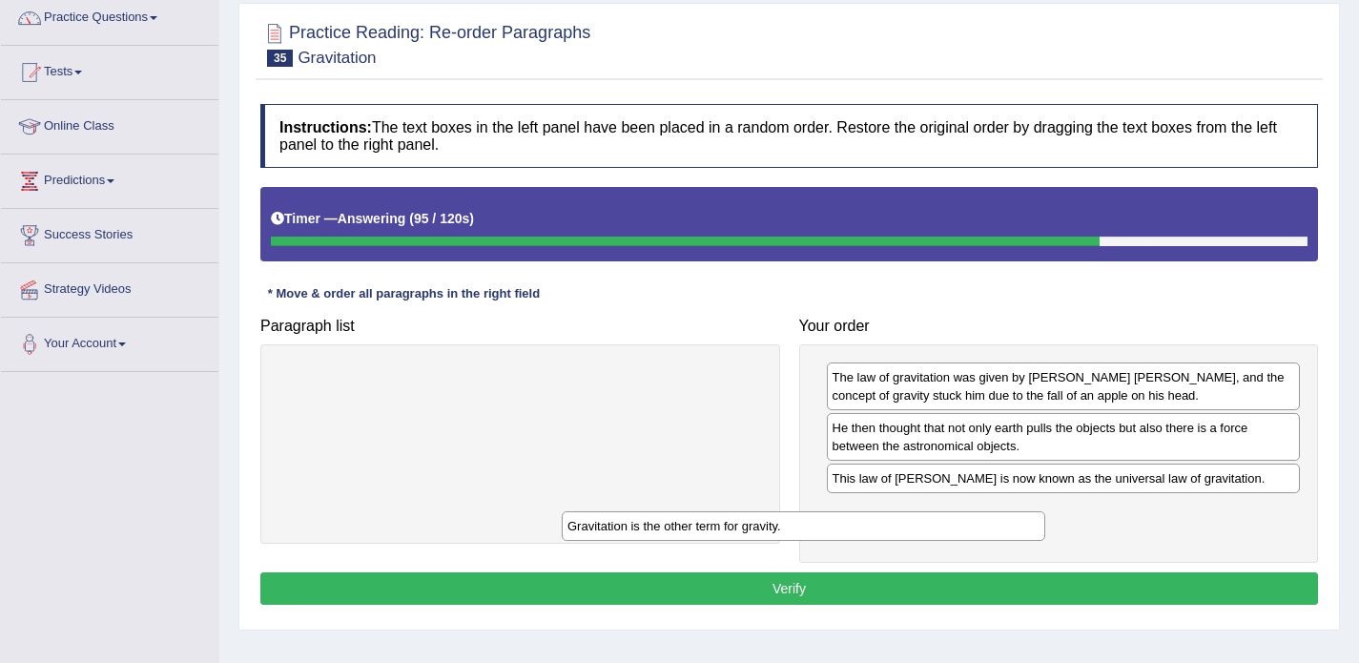
drag, startPoint x: 665, startPoint y: 374, endPoint x: 948, endPoint y: 520, distance: 318.7
click at [948, 520] on div "Gravitation is the other term for gravity." at bounding box center [804, 526] width 484 height 30
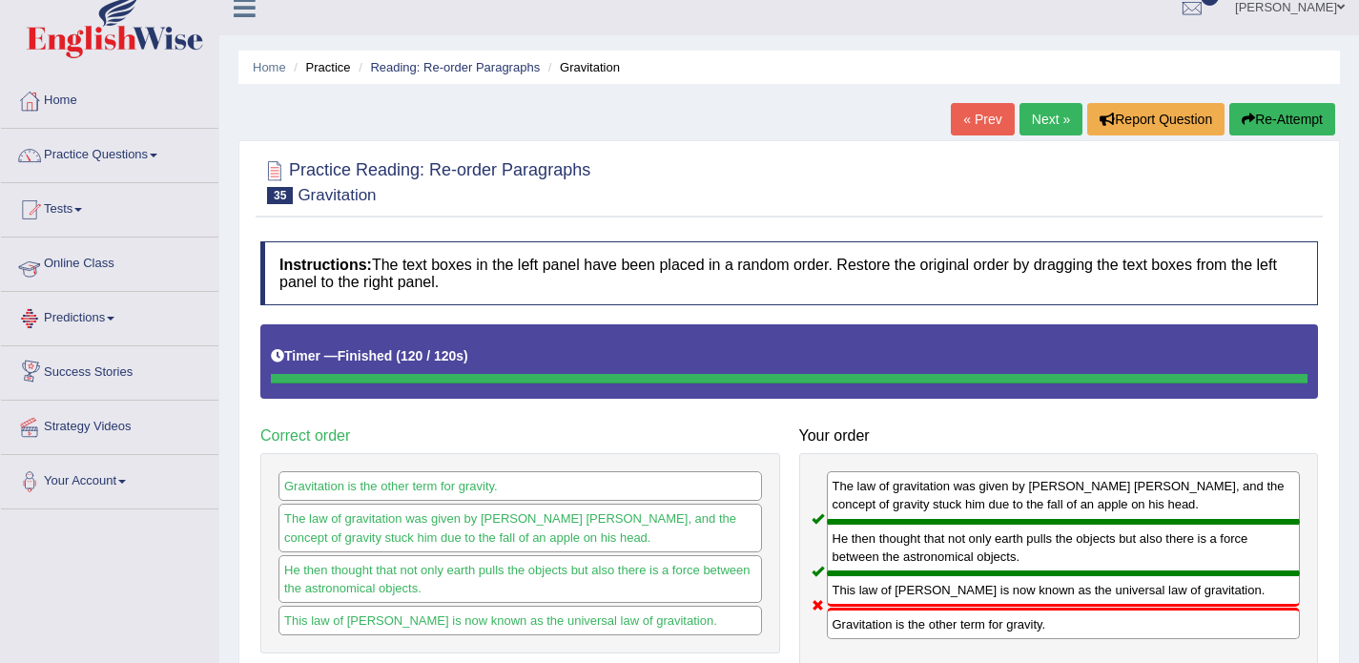
scroll to position [22, 0]
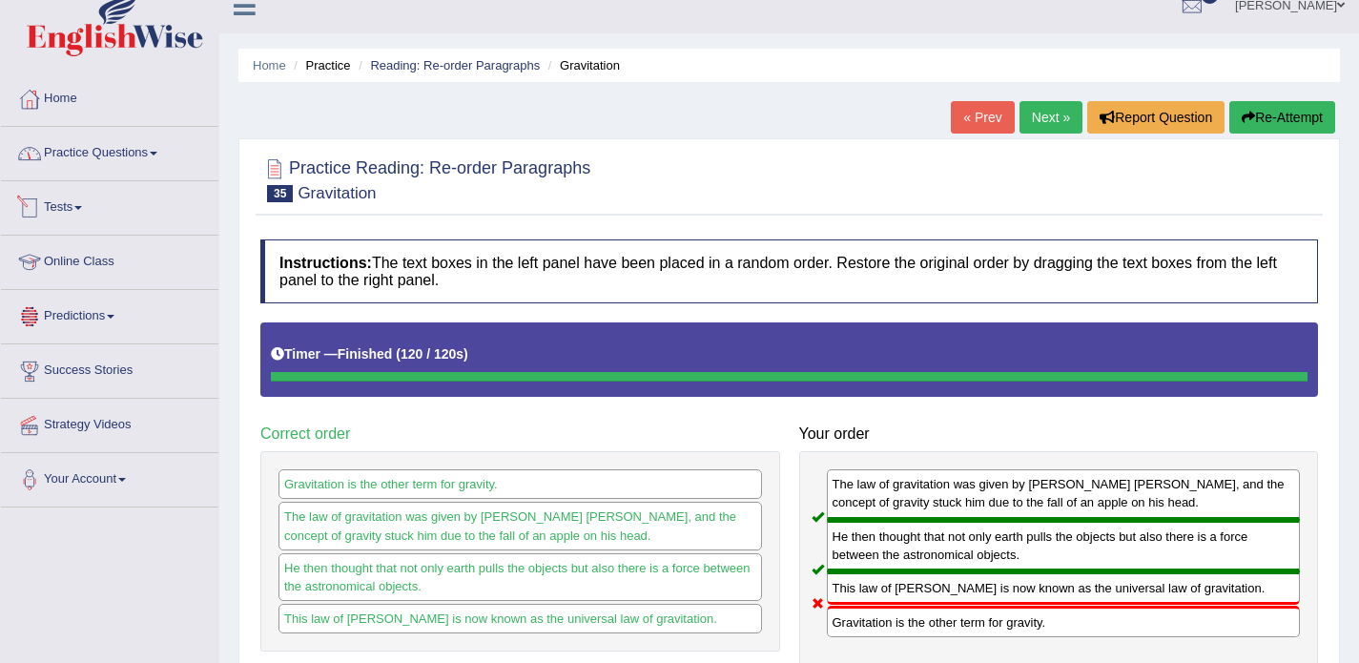
click at [115, 171] on link "Practice Questions" at bounding box center [109, 151] width 217 height 48
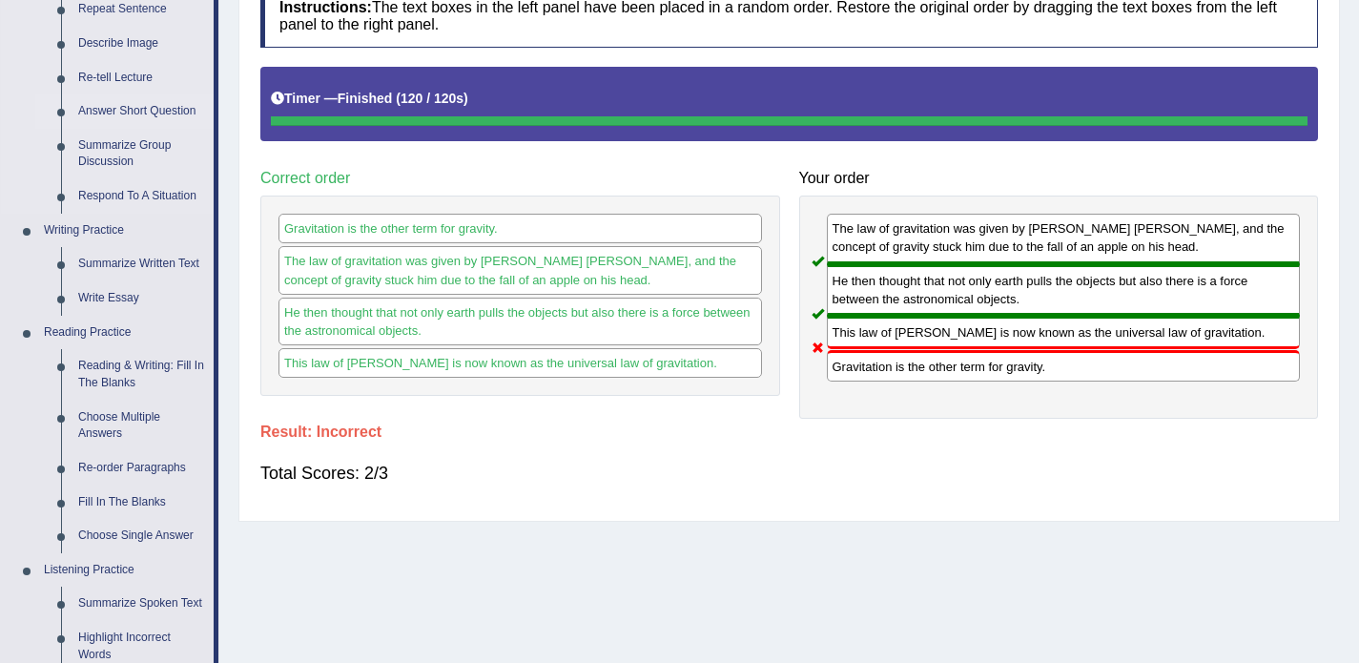
scroll to position [391, 0]
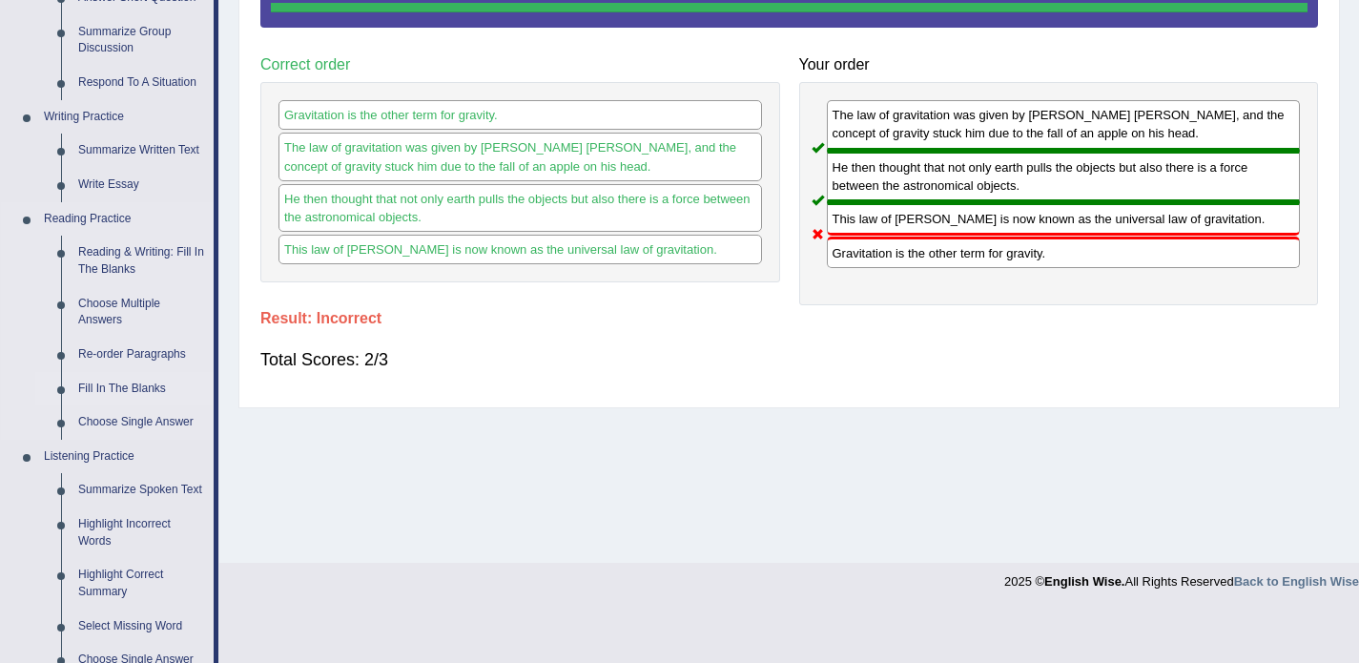
click at [144, 392] on link "Fill In The Blanks" at bounding box center [142, 389] width 144 height 34
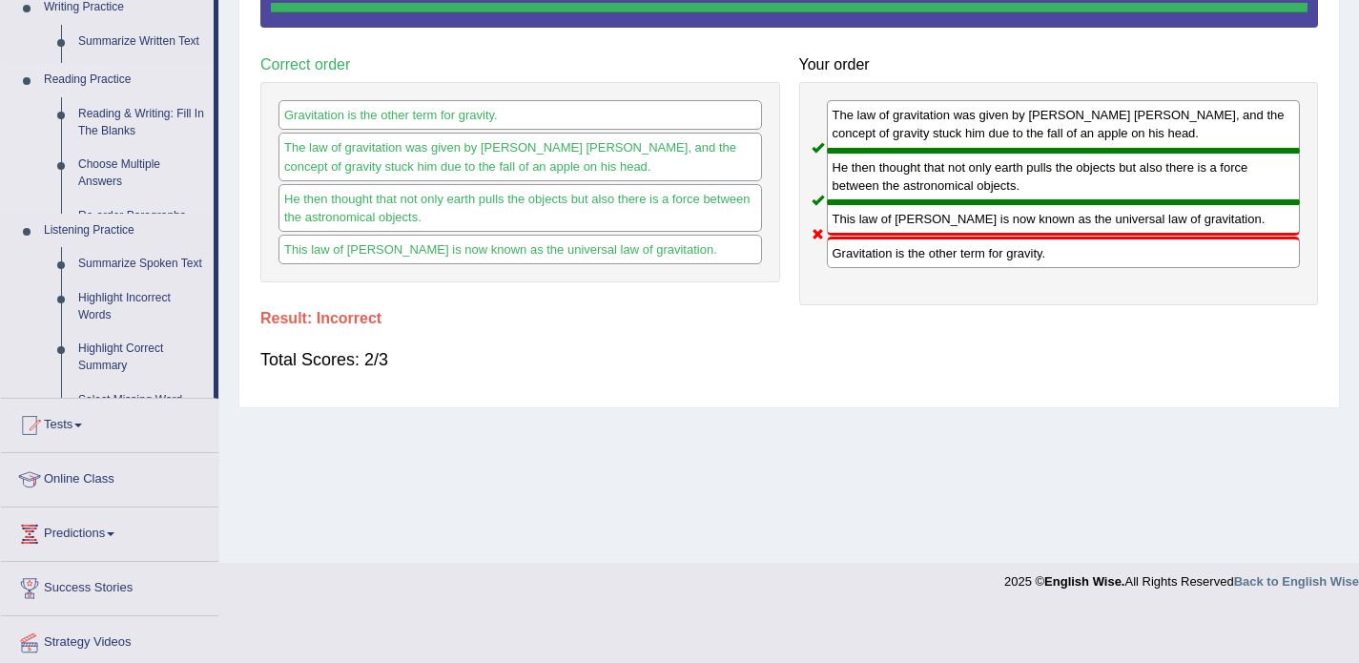
scroll to position [339, 0]
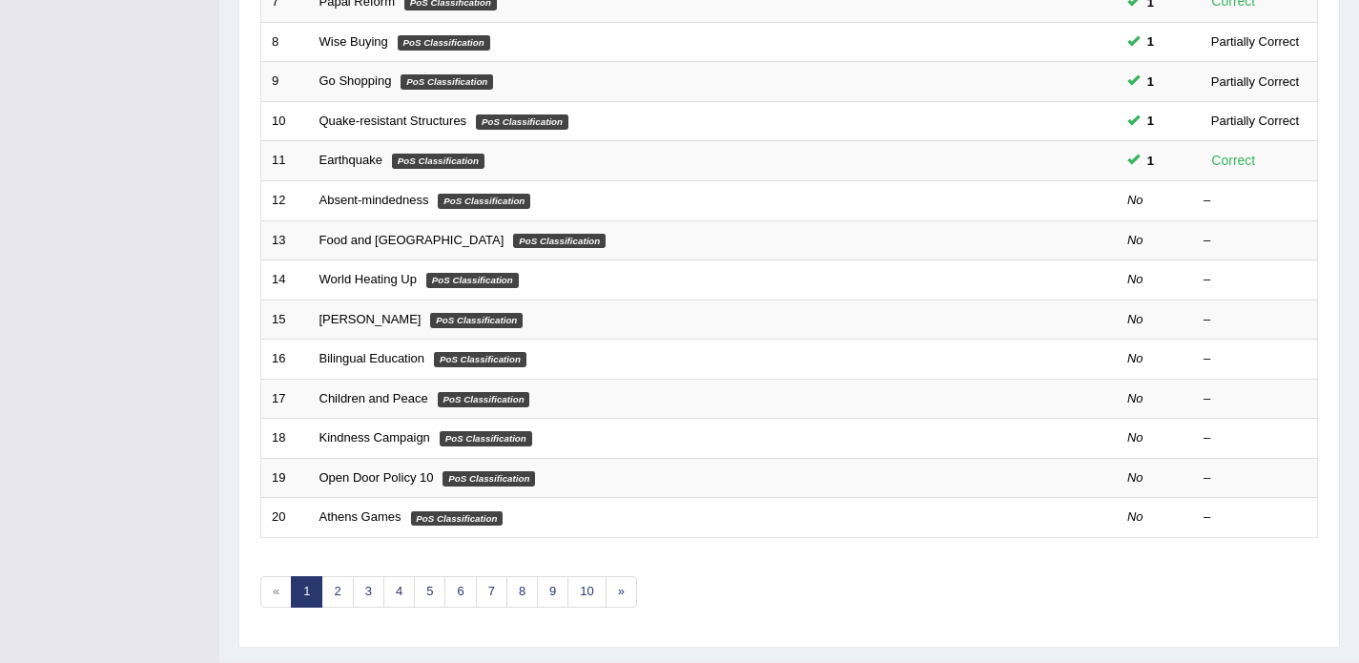
scroll to position [600, 0]
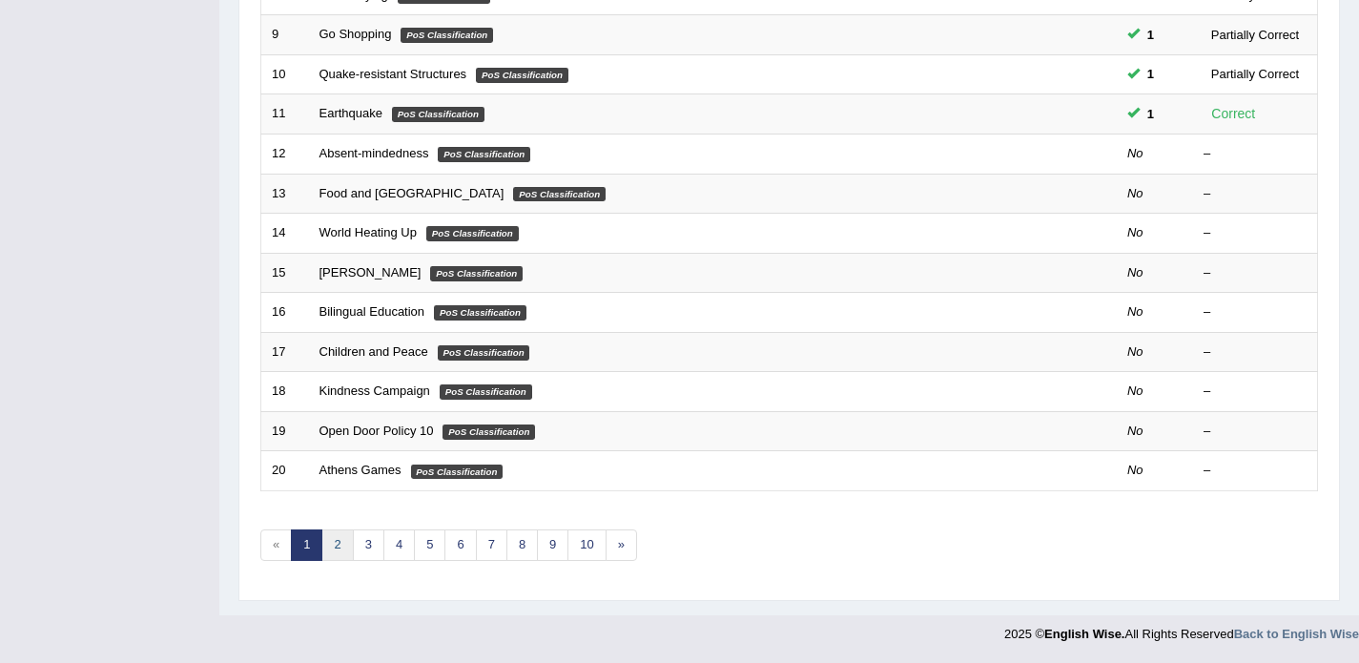
click at [337, 549] on link "2" at bounding box center [336, 544] width 31 height 31
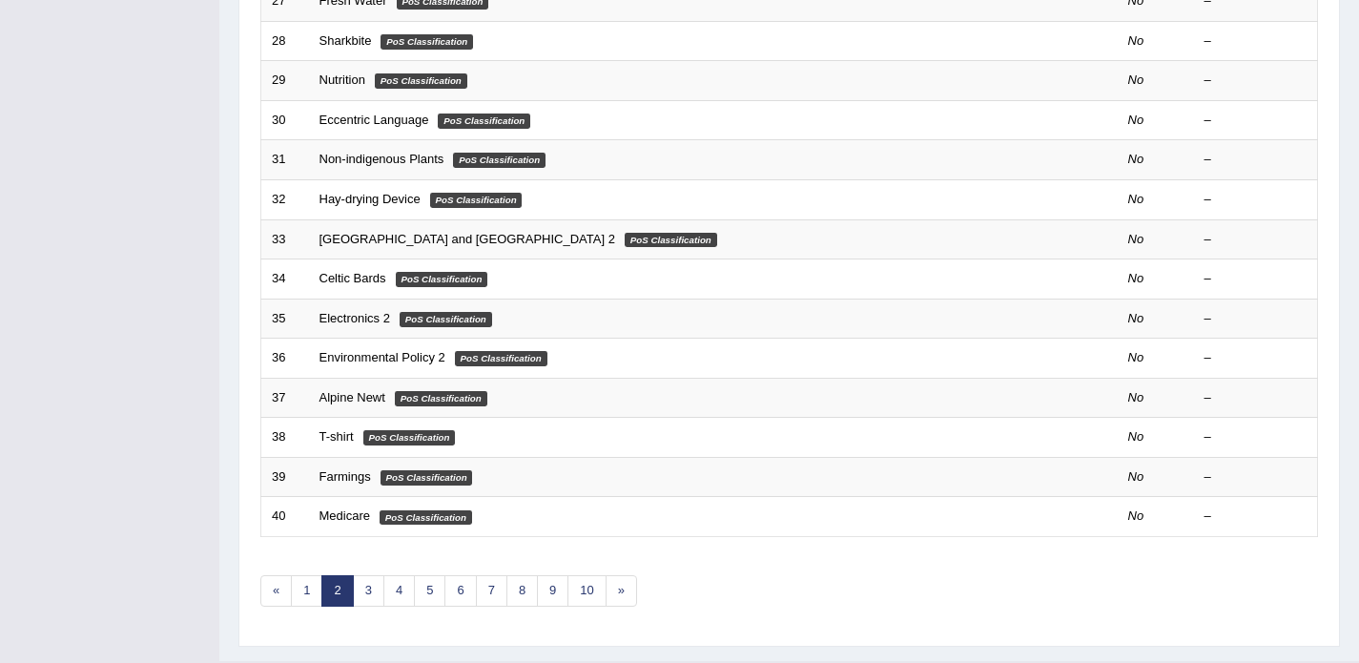
scroll to position [553, 0]
click at [308, 589] on link "1" at bounding box center [306, 591] width 31 height 31
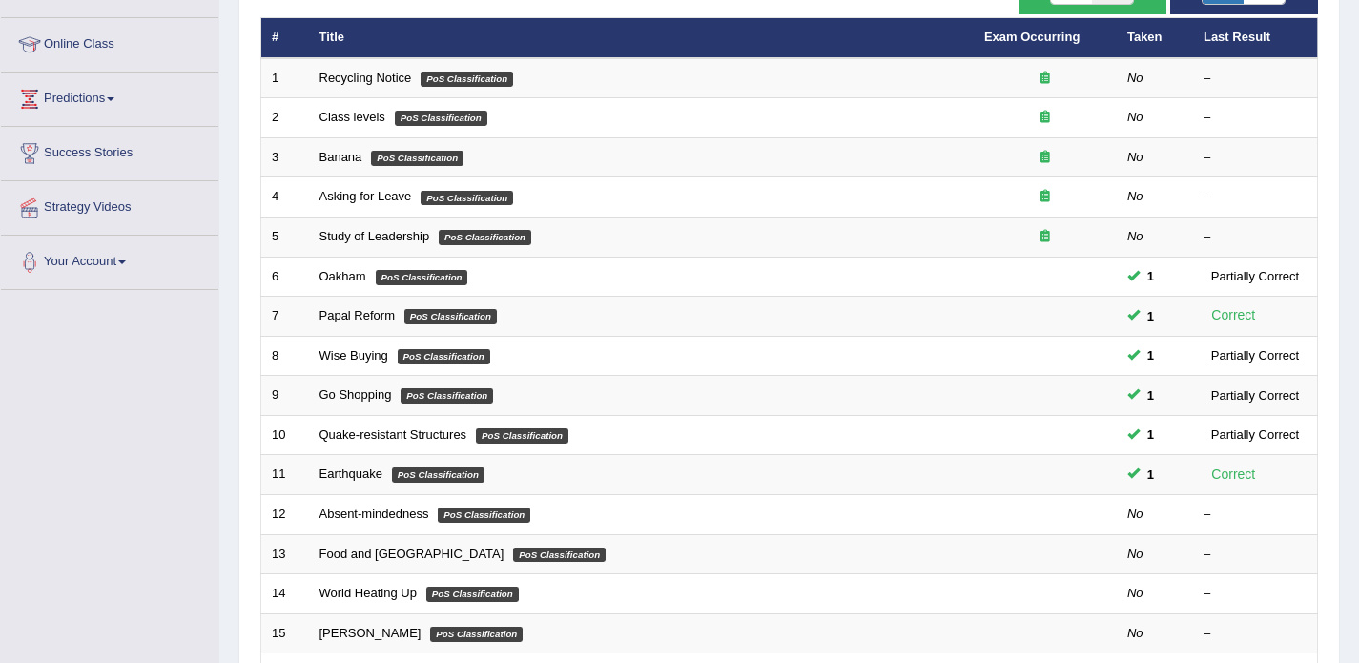
scroll to position [245, 0]
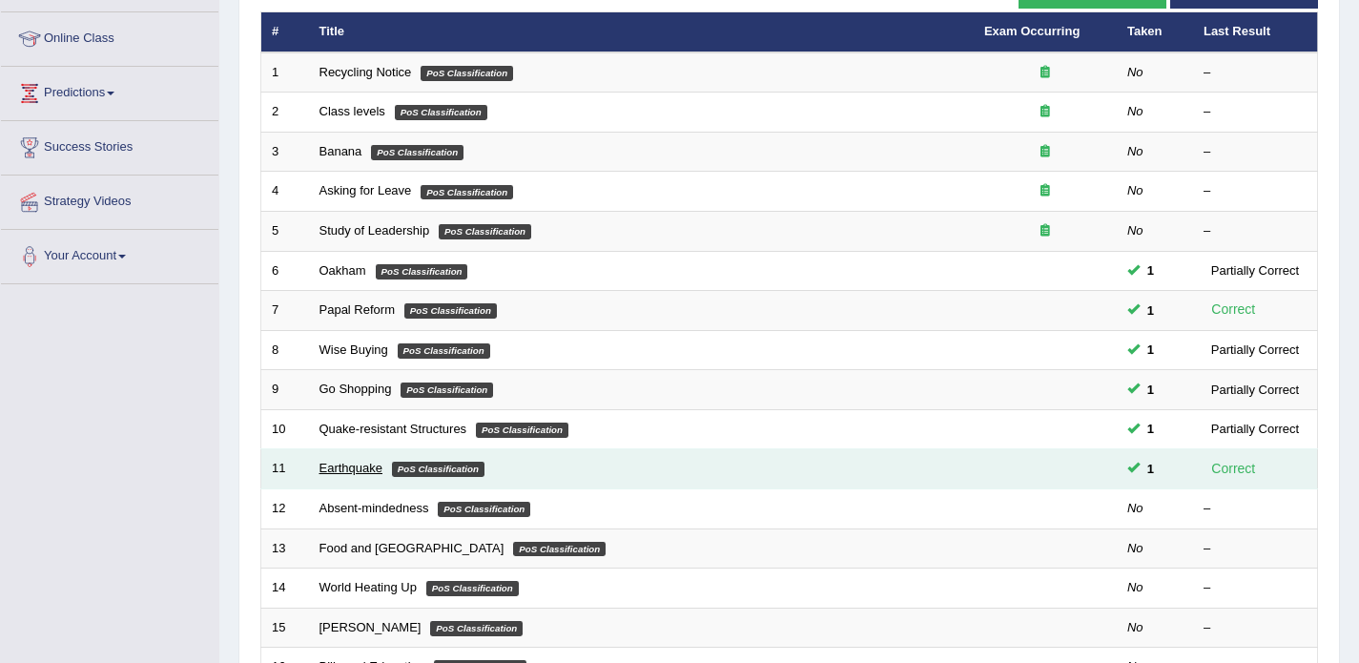
click at [362, 466] on link "Earthquake" at bounding box center [352, 468] width 64 height 14
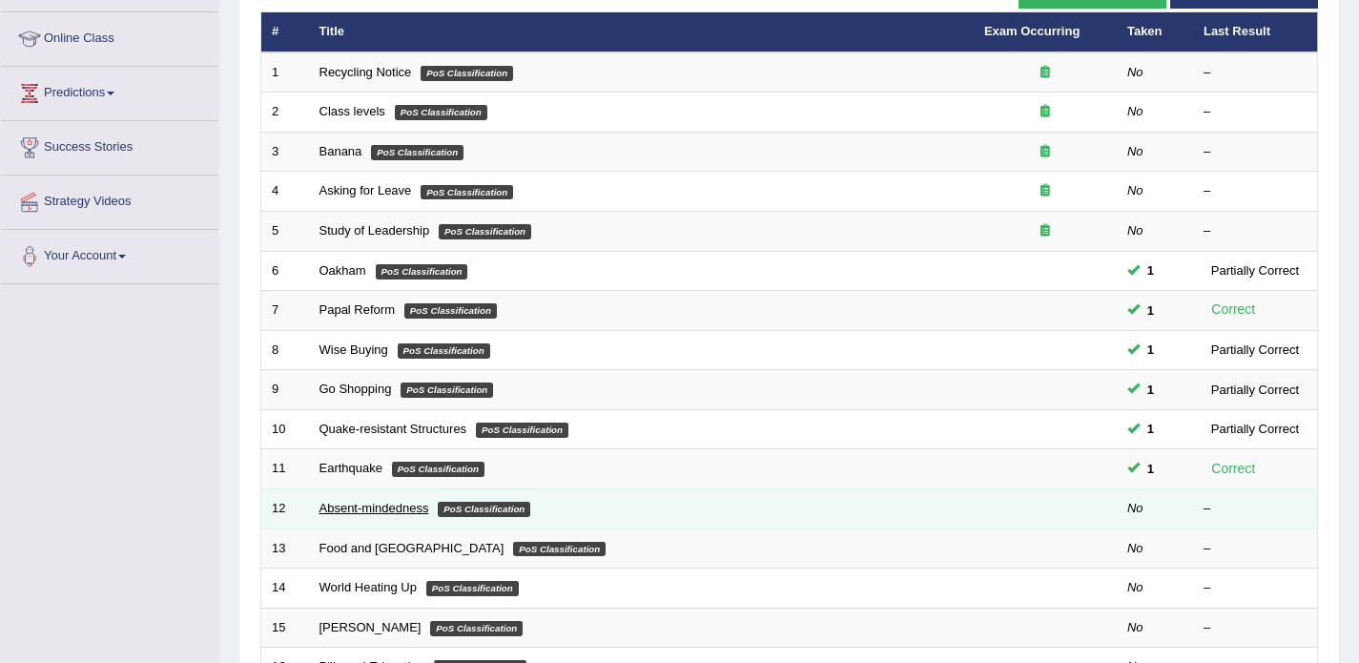
click at [357, 513] on link "Absent-mindedness" at bounding box center [375, 508] width 110 height 14
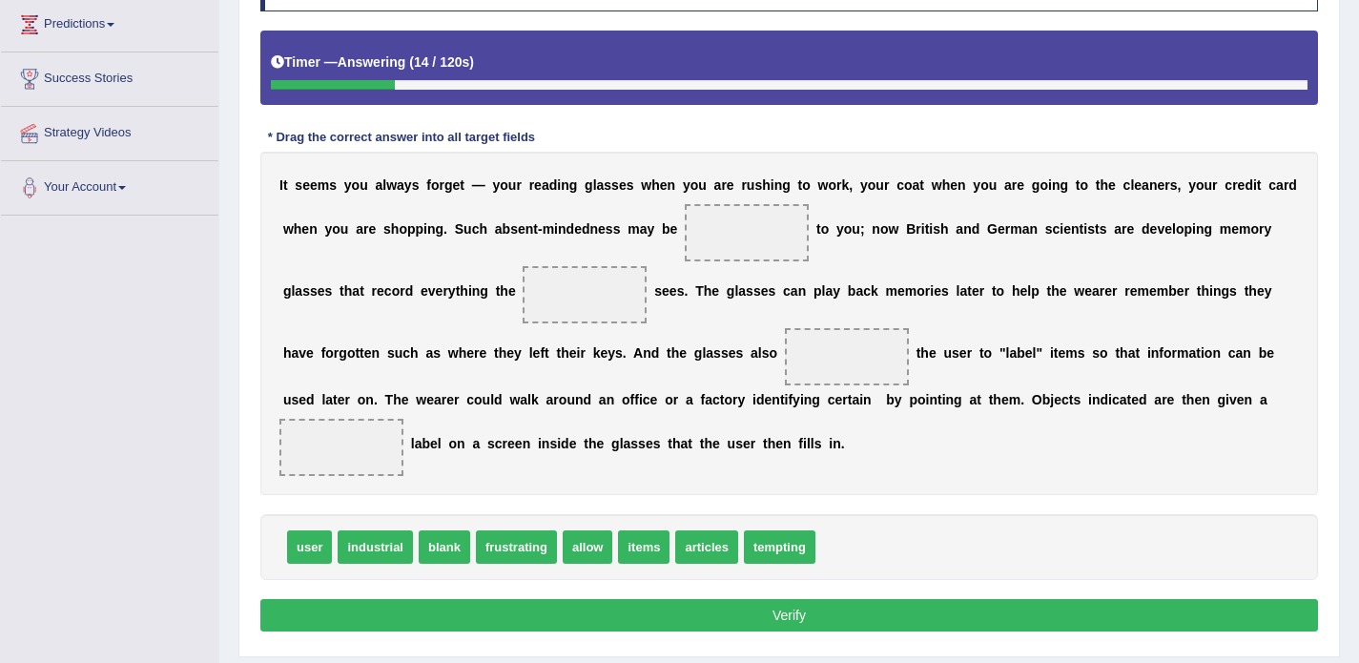
scroll to position [330, 0]
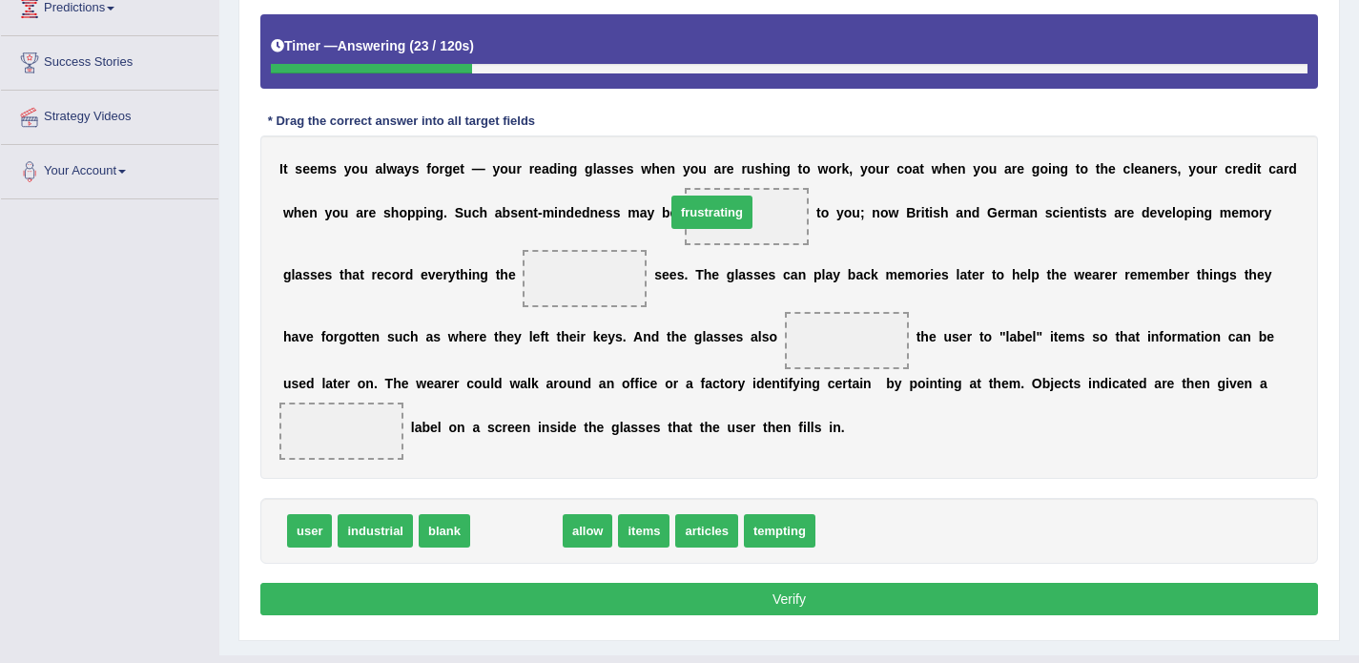
drag, startPoint x: 511, startPoint y: 535, endPoint x: 711, endPoint y: 220, distance: 372.6
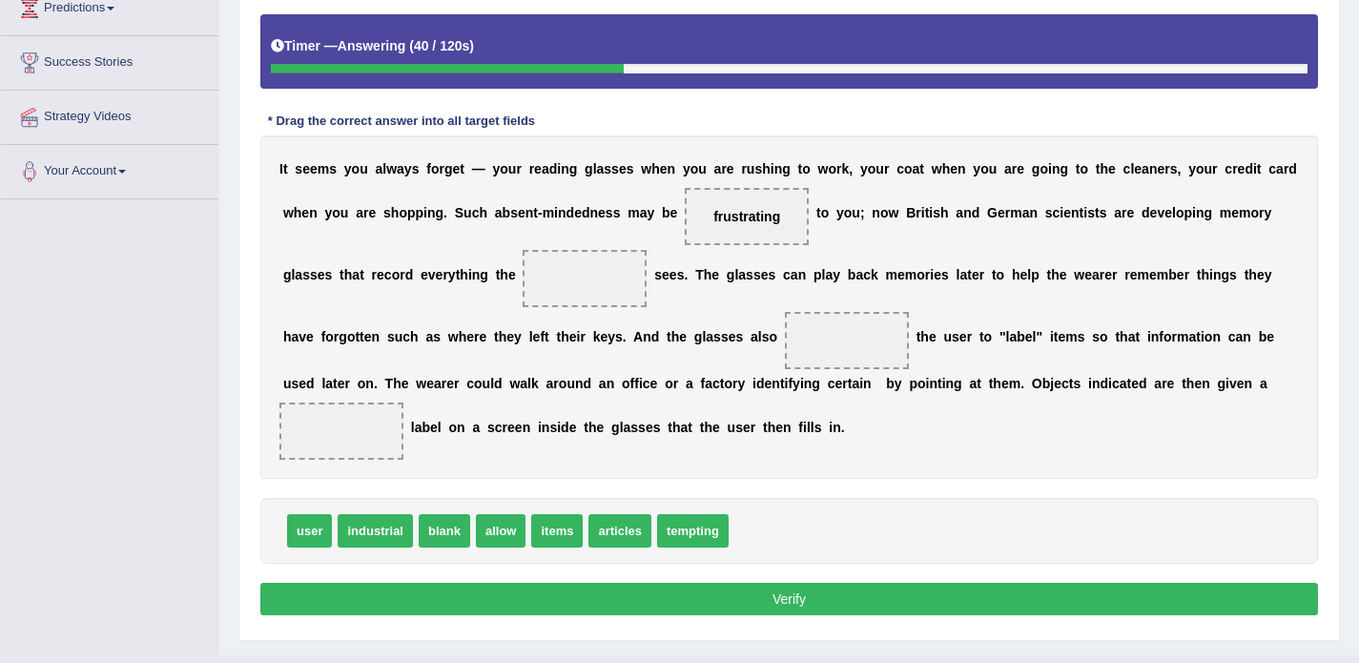
click at [306, 553] on div "user industrial blank allow items articles tempting" at bounding box center [789, 531] width 1058 height 66
drag, startPoint x: 308, startPoint y: 538, endPoint x: 552, endPoint y: 333, distance: 318.9
click at [515, 342] on span "user" at bounding box center [492, 358] width 45 height 33
drag, startPoint x: 299, startPoint y: 543, endPoint x: 559, endPoint y: 284, distance: 366.9
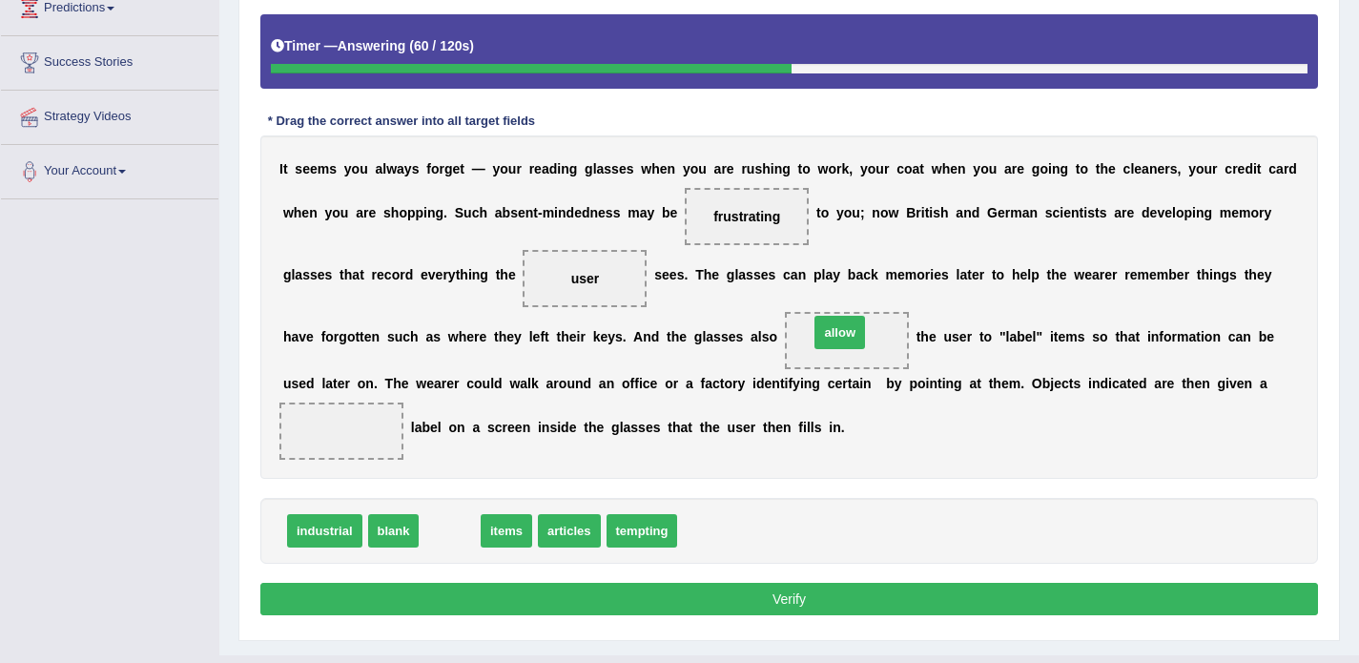
drag, startPoint x: 445, startPoint y: 534, endPoint x: 836, endPoint y: 335, distance: 438.1
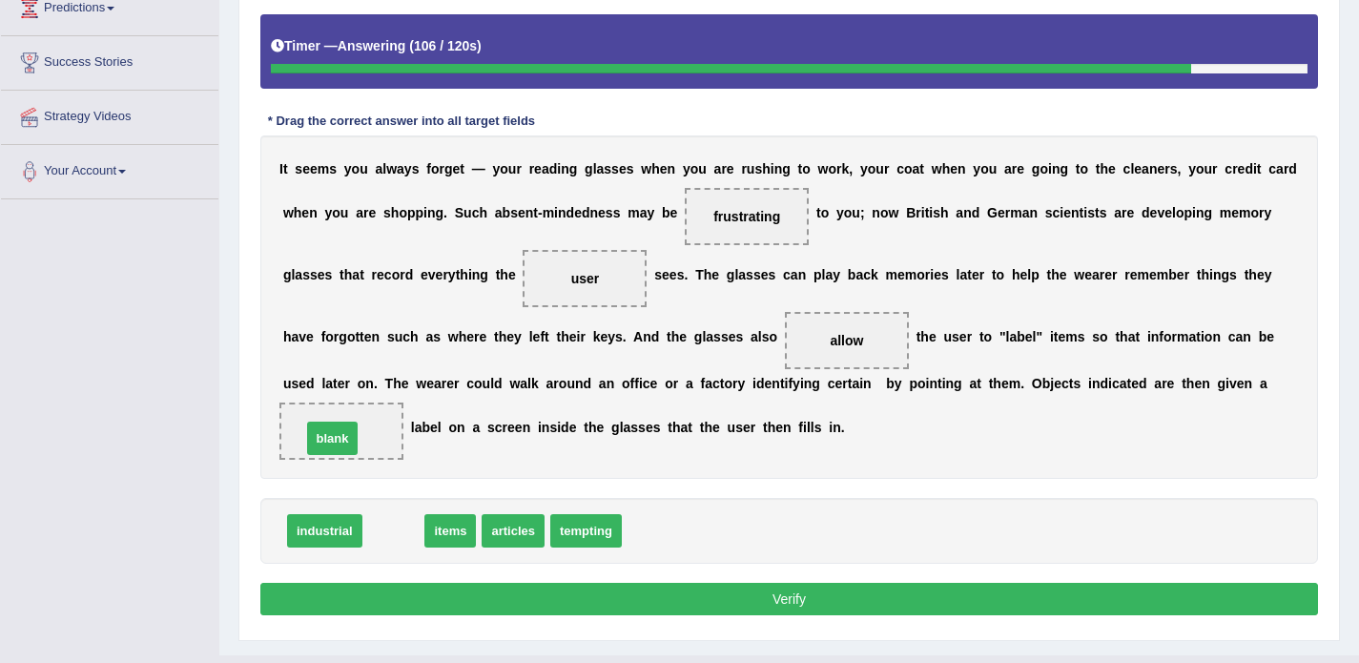
drag, startPoint x: 404, startPoint y: 522, endPoint x: 344, endPoint y: 429, distance: 110.3
click at [706, 605] on button "Verify" at bounding box center [789, 599] width 1058 height 32
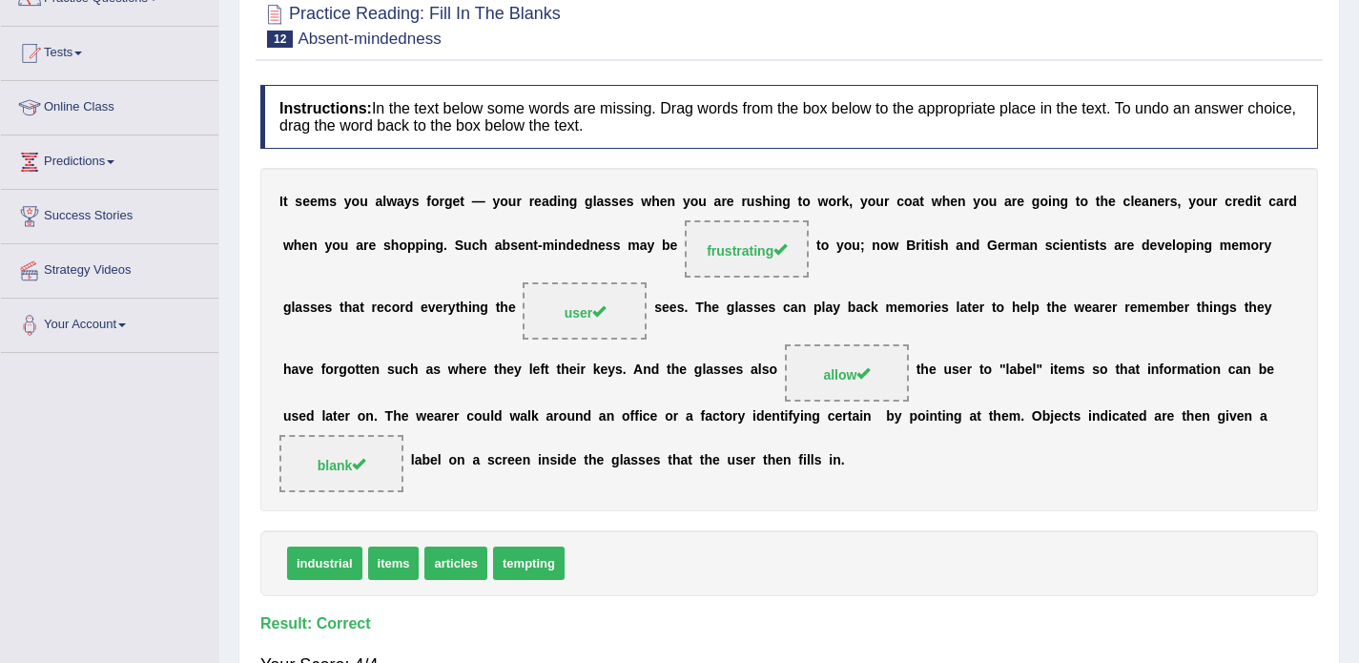
scroll to position [0, 0]
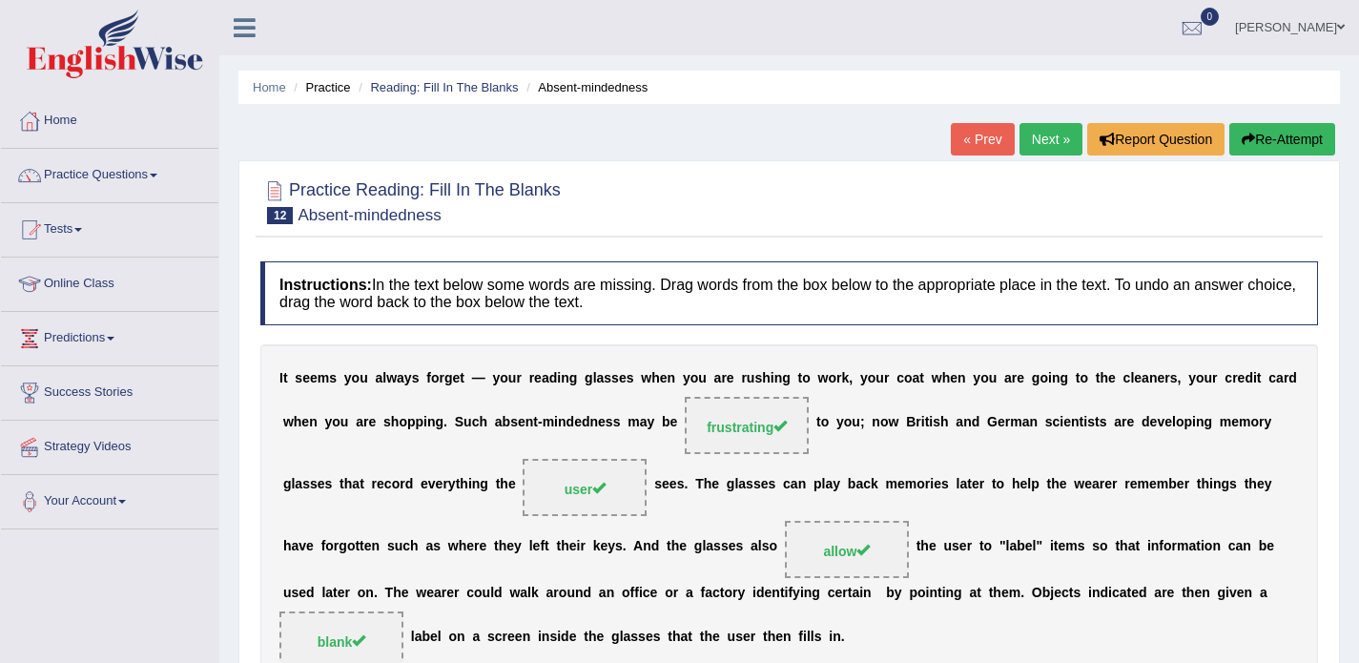
click at [1031, 142] on link "Next »" at bounding box center [1051, 139] width 63 height 32
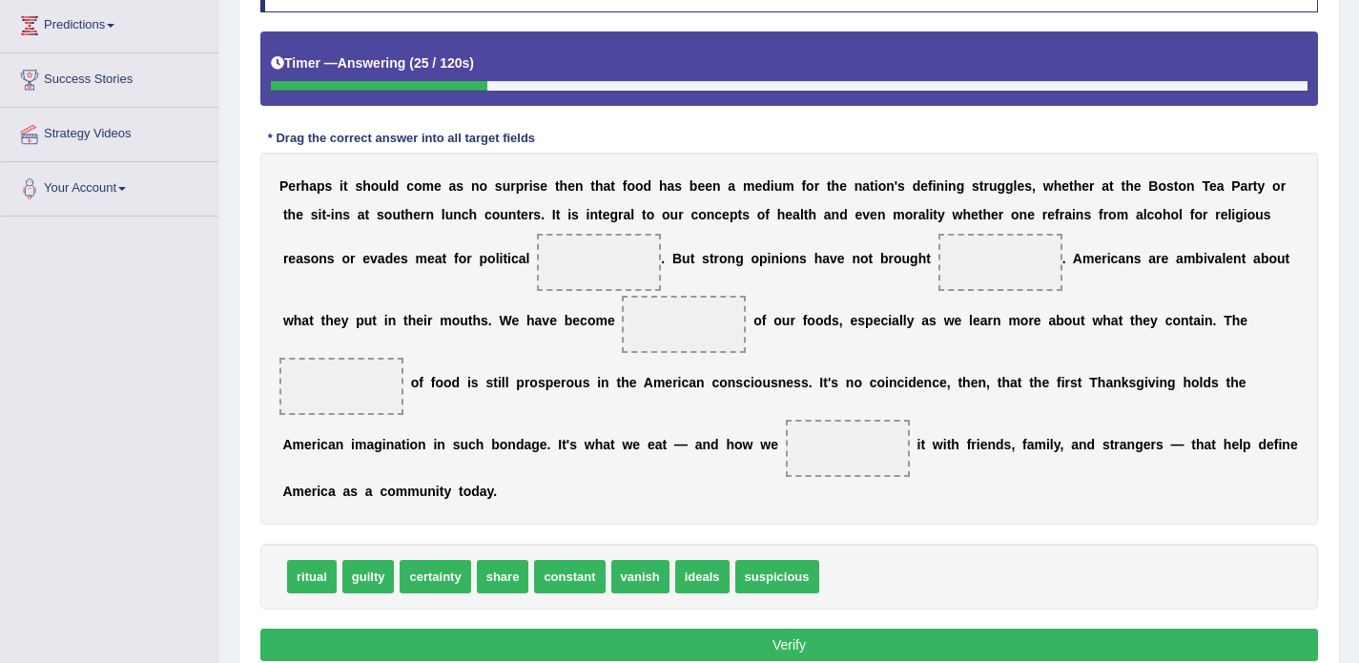
scroll to position [341, 0]
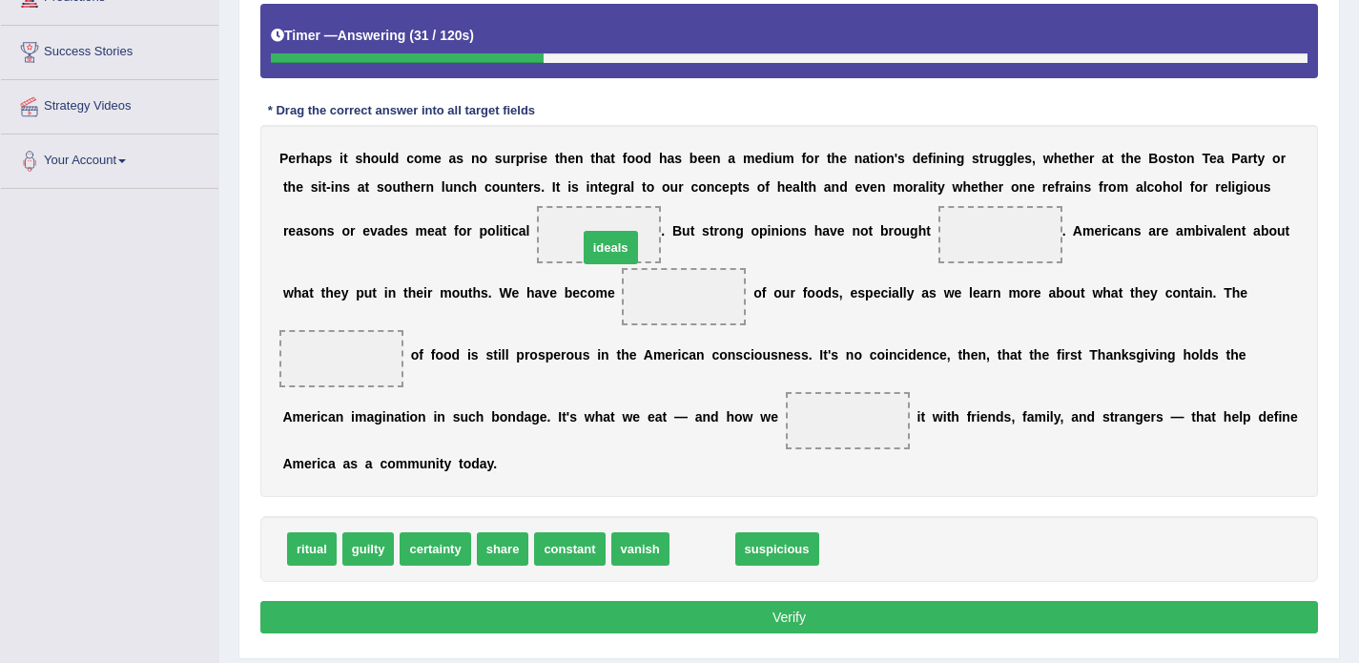
drag, startPoint x: 707, startPoint y: 554, endPoint x: 615, endPoint y: 253, distance: 315.0
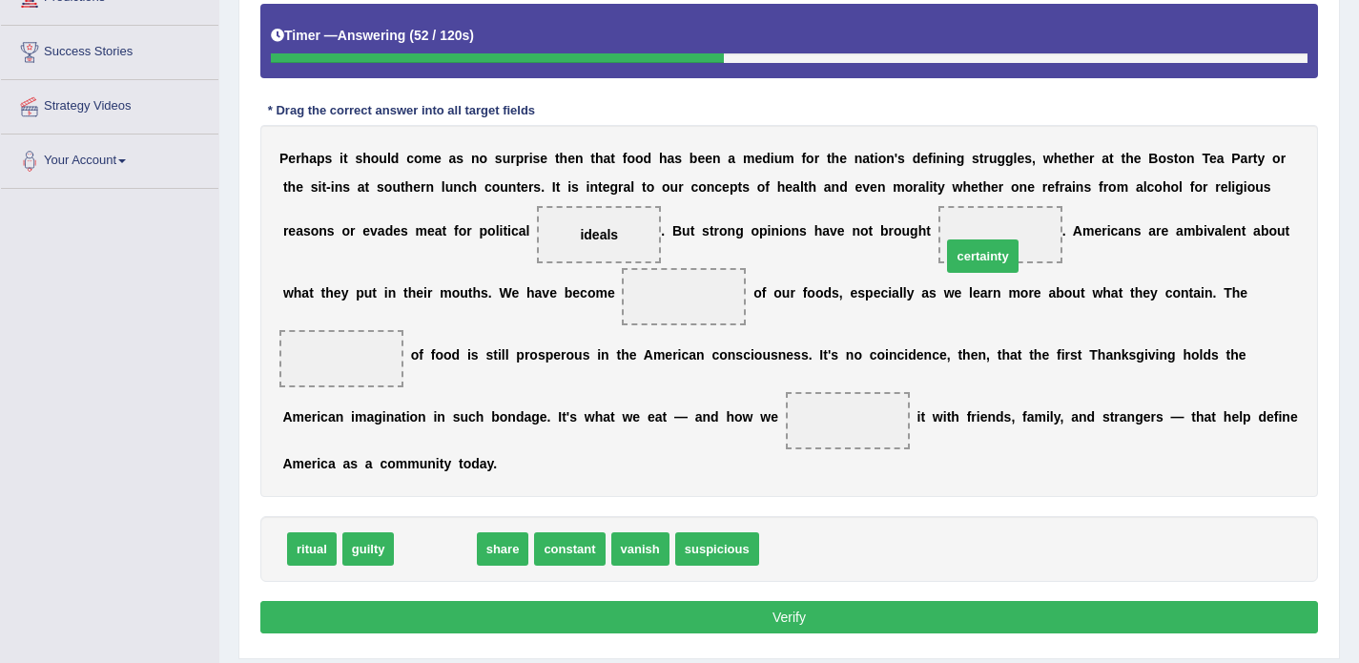
drag, startPoint x: 445, startPoint y: 546, endPoint x: 993, endPoint y: 252, distance: 621.4
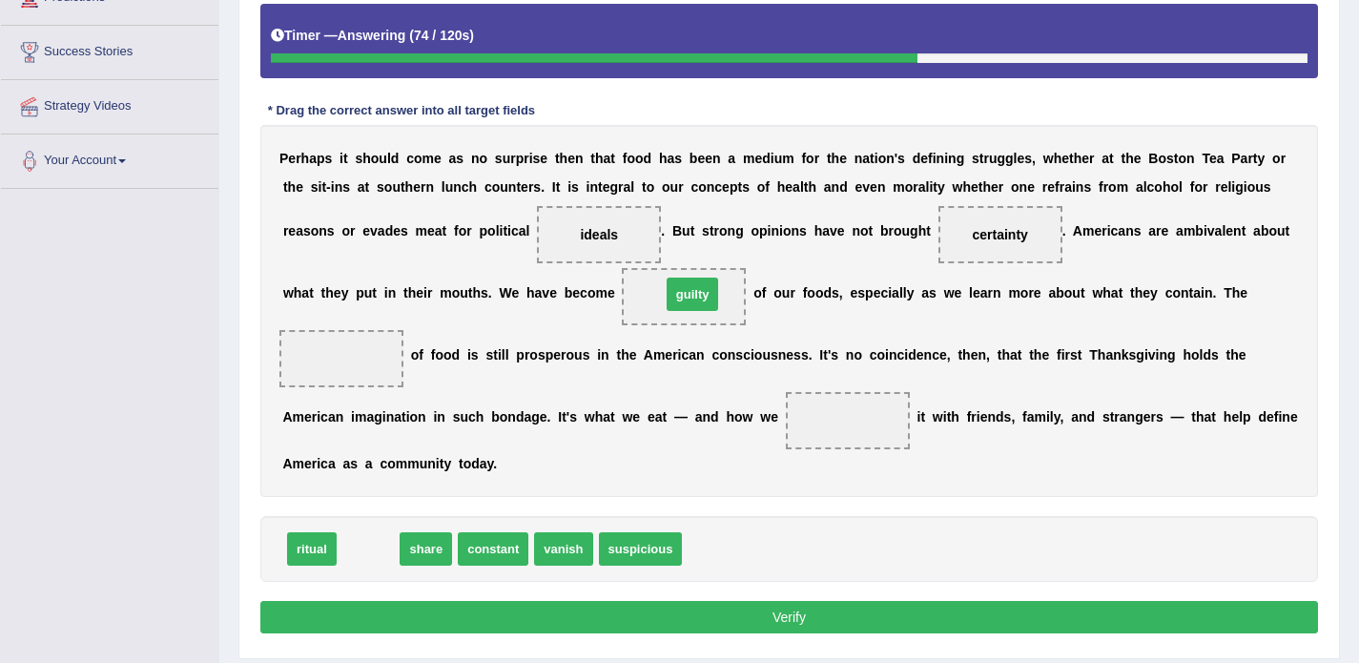
drag, startPoint x: 364, startPoint y: 546, endPoint x: 690, endPoint y: 285, distance: 416.7
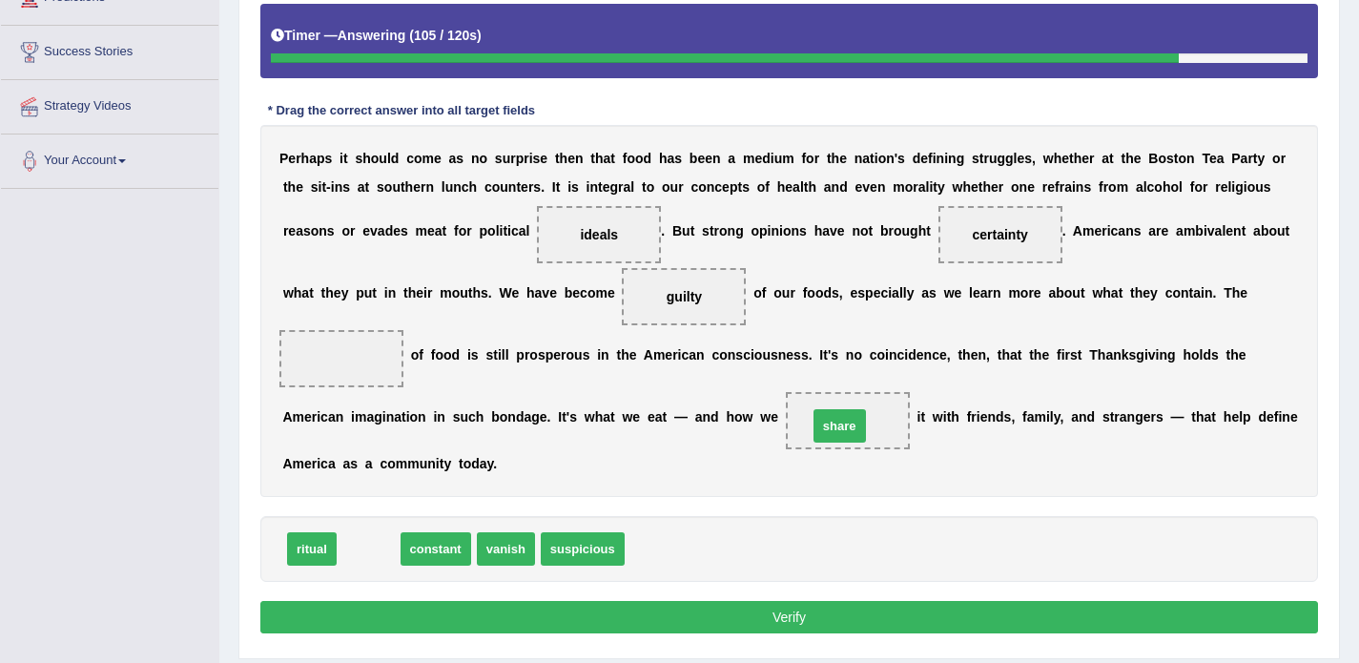
drag, startPoint x: 361, startPoint y: 549, endPoint x: 831, endPoint y: 423, distance: 487.1
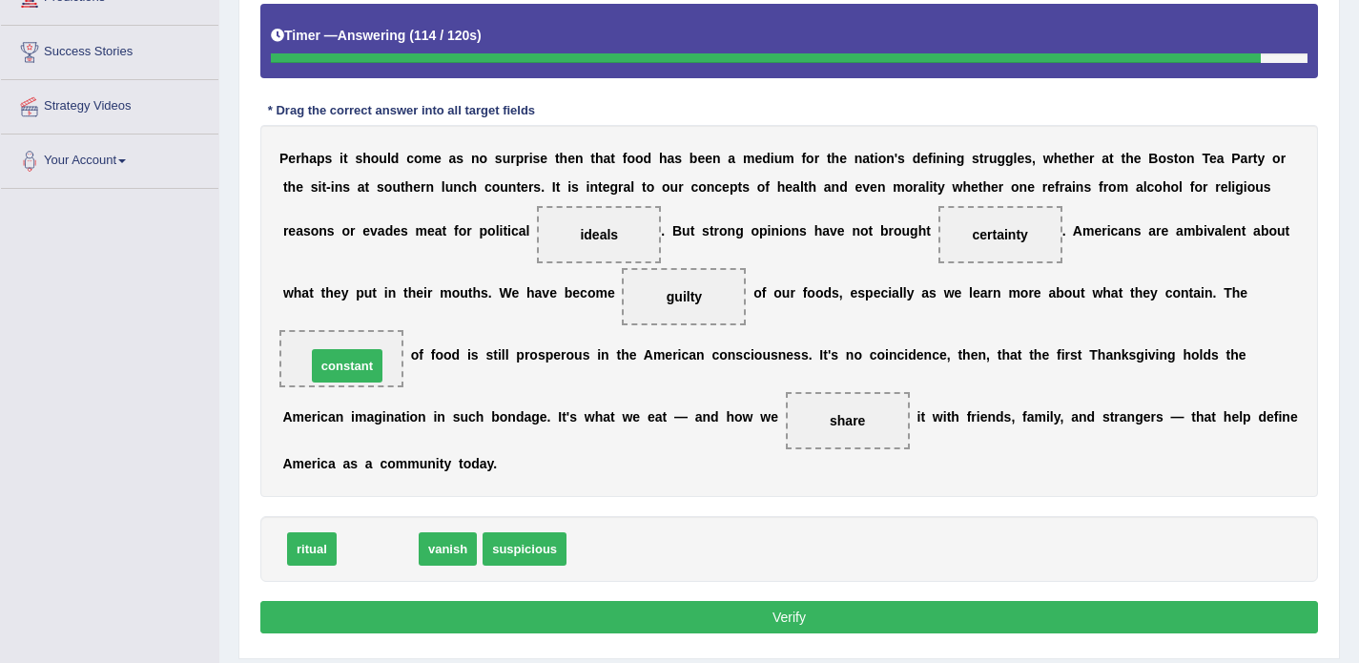
drag, startPoint x: 389, startPoint y: 546, endPoint x: 355, endPoint y: 364, distance: 184.5
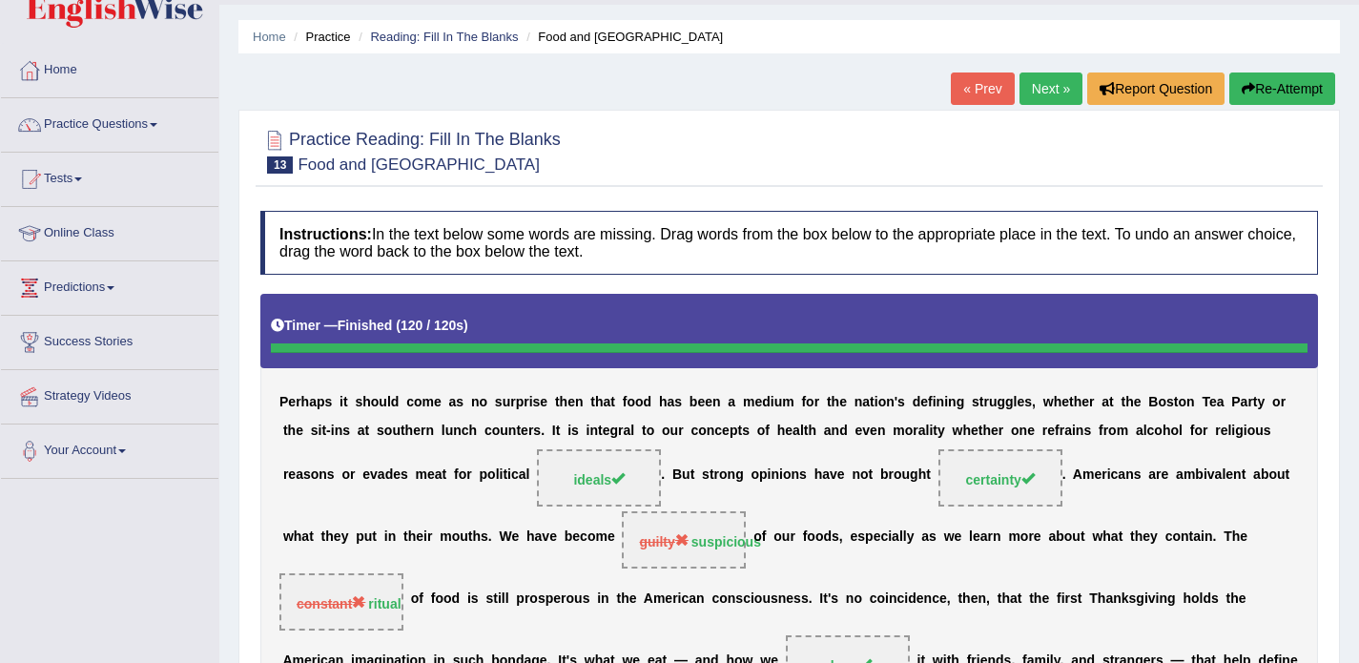
scroll to position [54, 0]
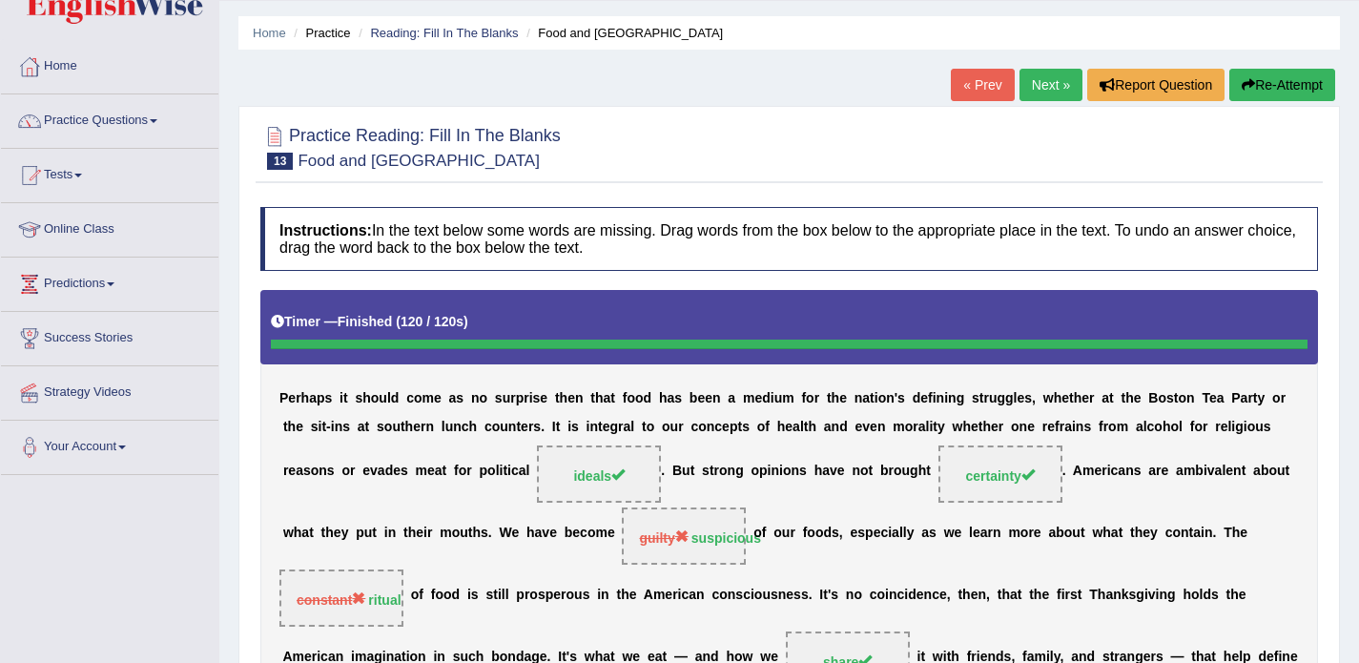
click at [1026, 78] on link "Next »" at bounding box center [1051, 85] width 63 height 32
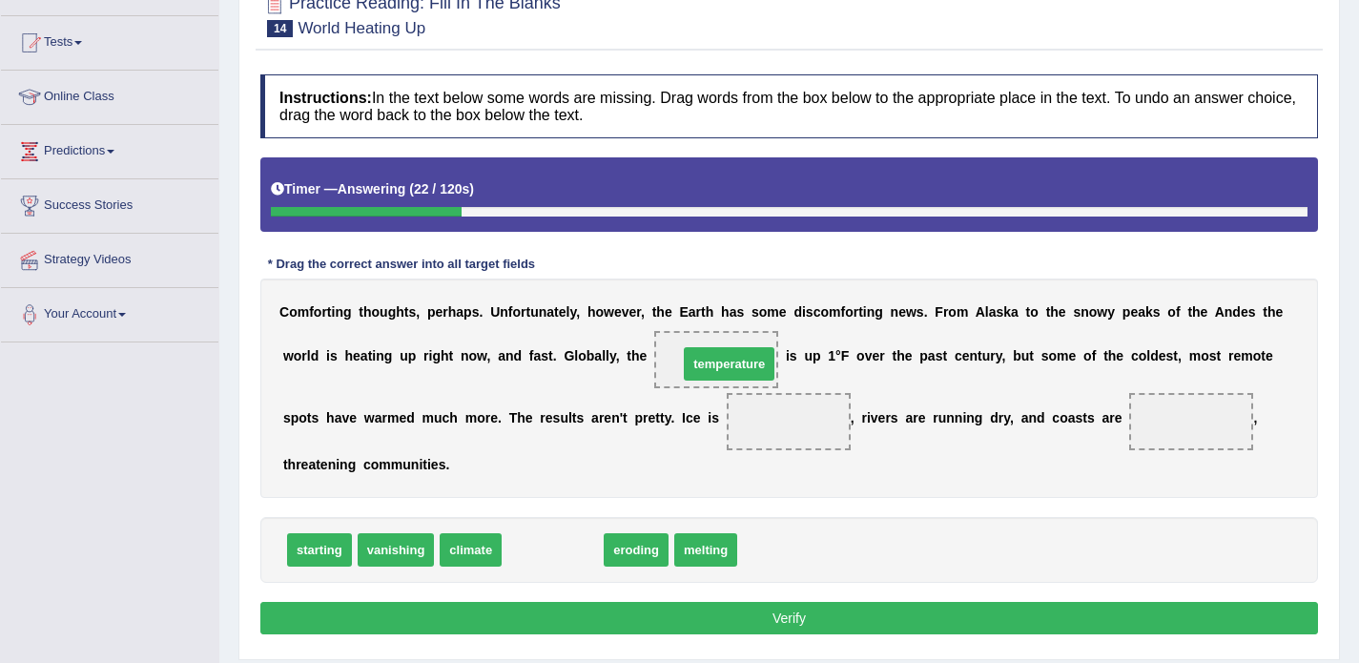
drag, startPoint x: 538, startPoint y: 561, endPoint x: 711, endPoint y: 372, distance: 255.9
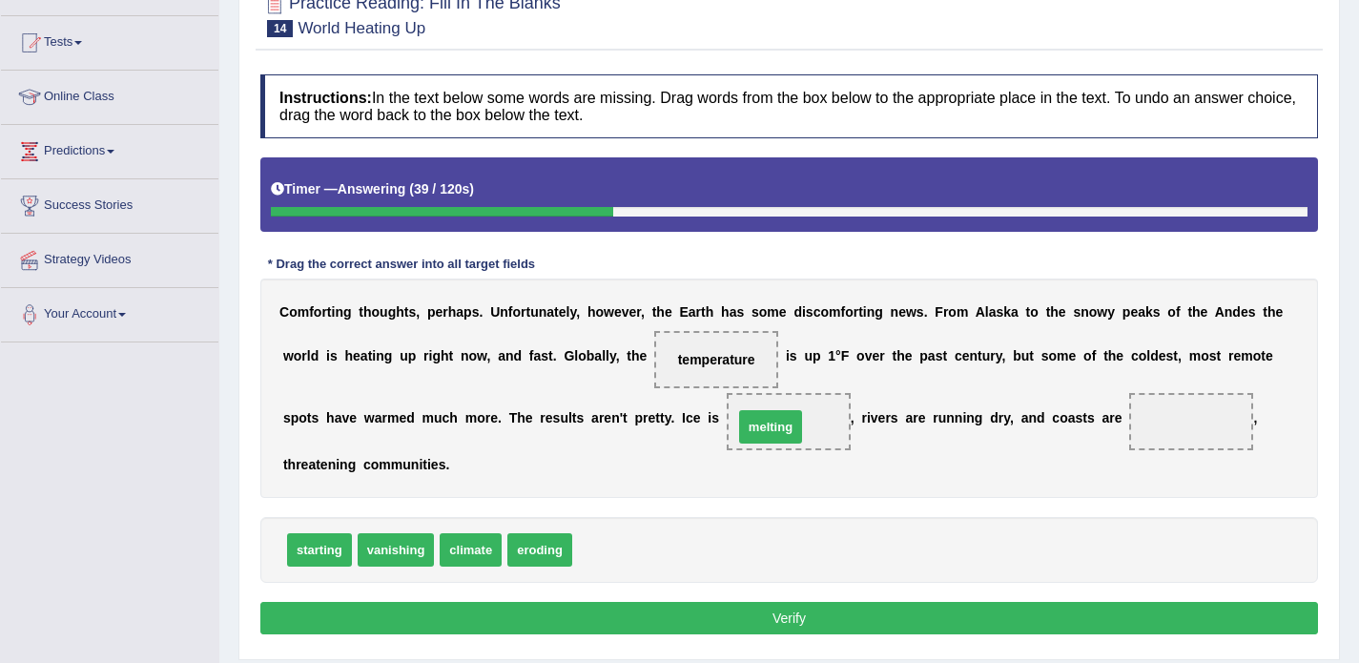
drag, startPoint x: 614, startPoint y: 551, endPoint x: 798, endPoint y: 414, distance: 229.7
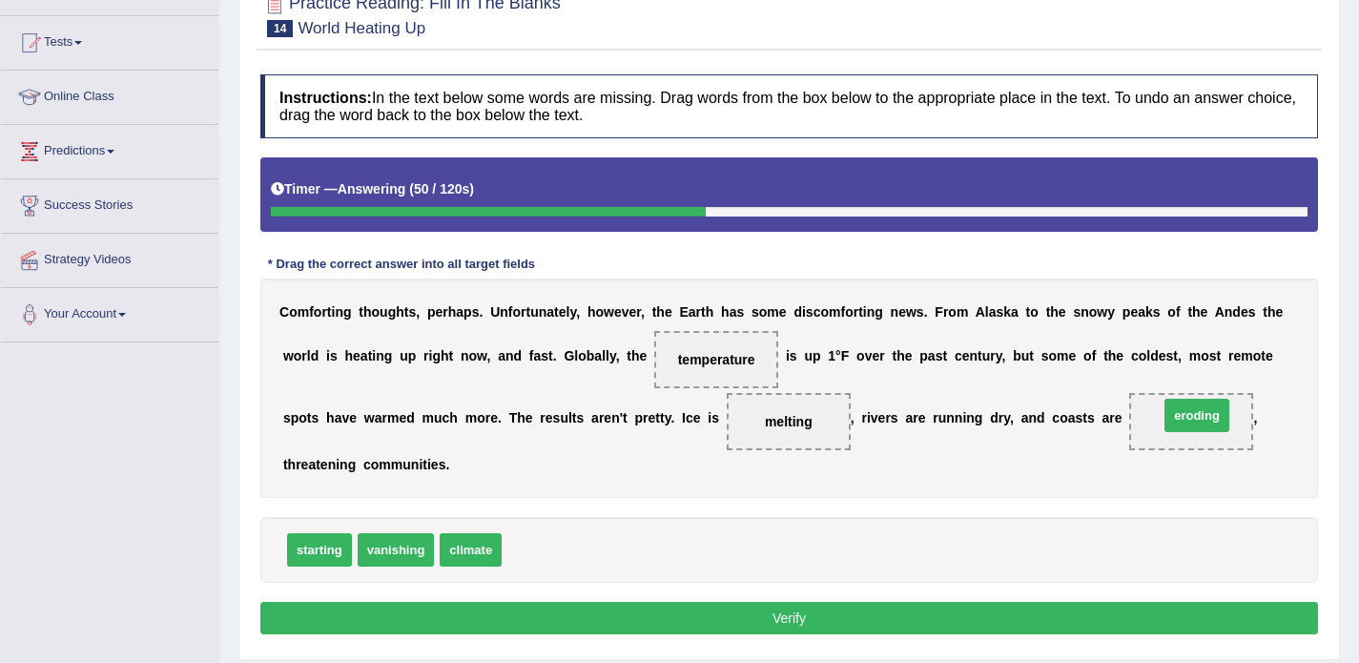
drag, startPoint x: 535, startPoint y: 548, endPoint x: 1191, endPoint y: 413, distance: 669.9
click at [625, 608] on button "Verify" at bounding box center [789, 618] width 1058 height 32
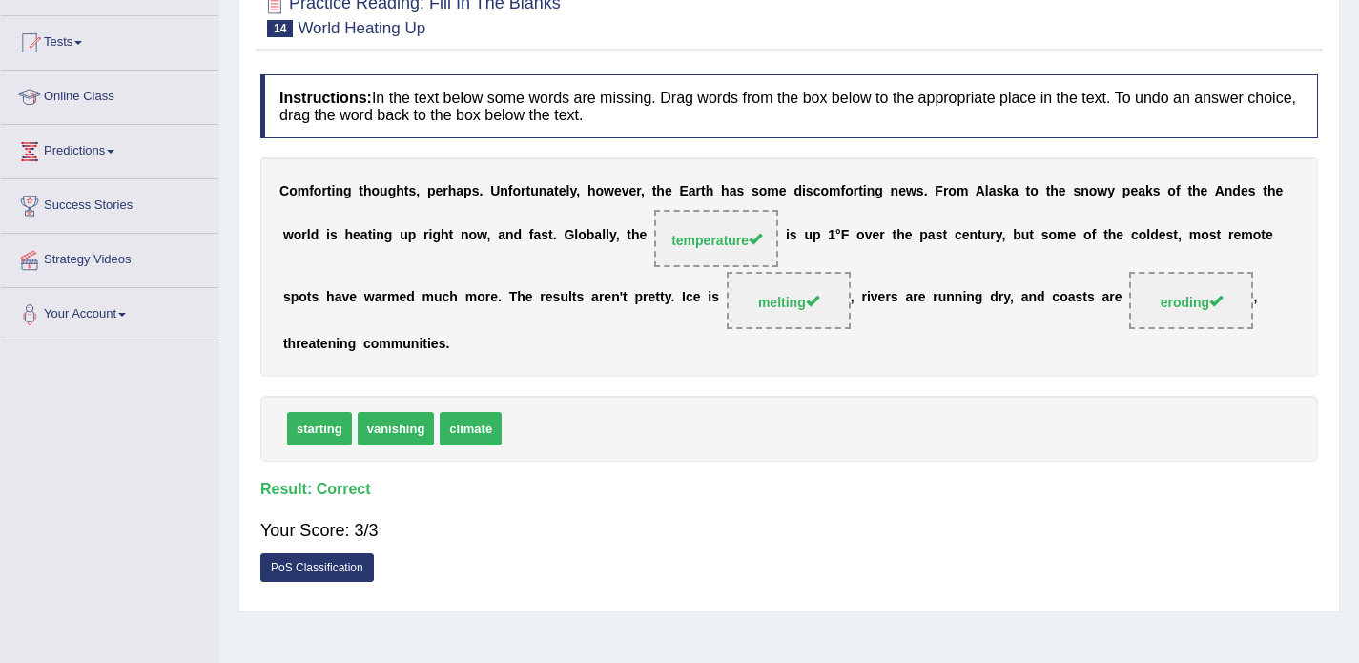
click at [624, 604] on div "Practice Reading: Fill In The Blanks 14 World Heating Up Instructions: In the t…" at bounding box center [789, 292] width 1102 height 639
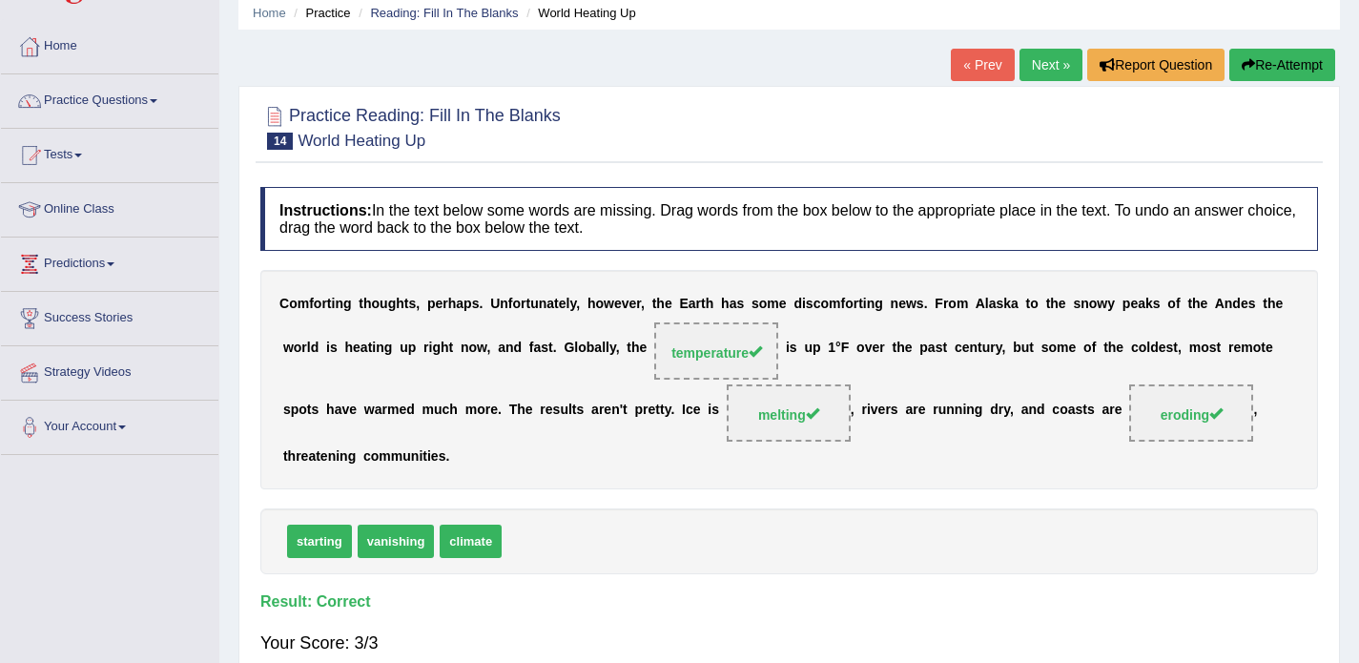
click at [1020, 59] on link "Next »" at bounding box center [1051, 65] width 63 height 32
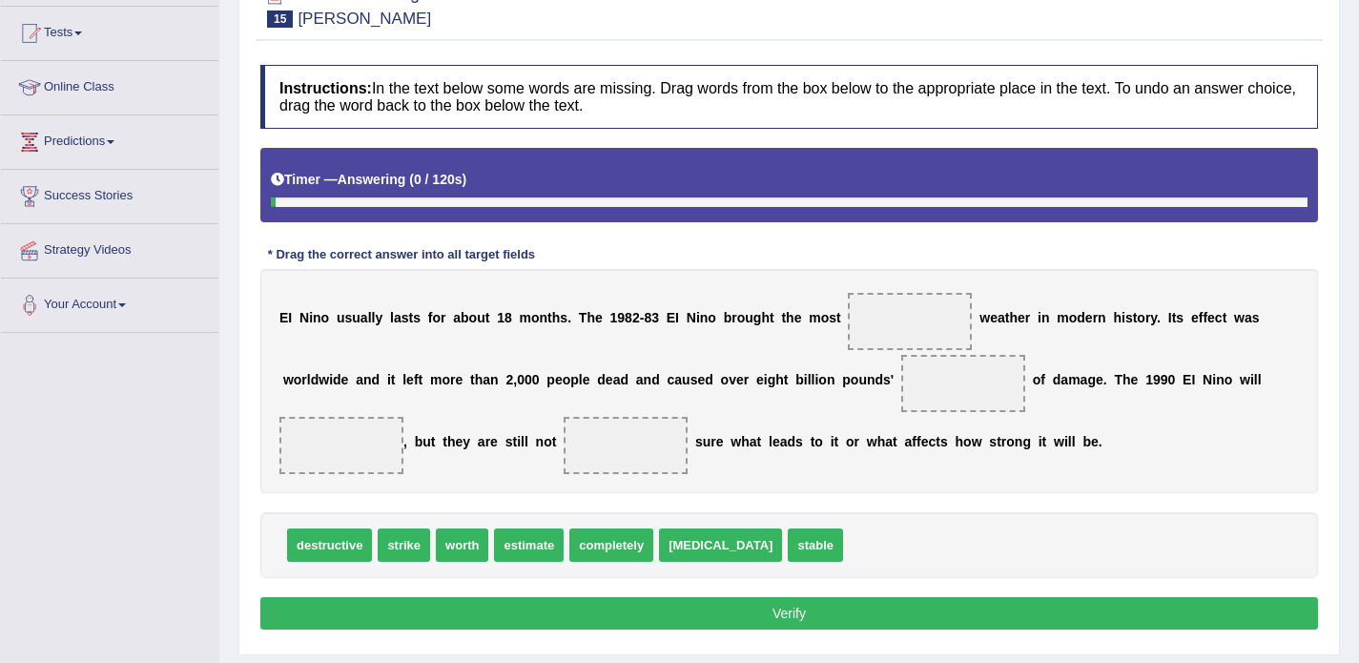
scroll to position [204, 0]
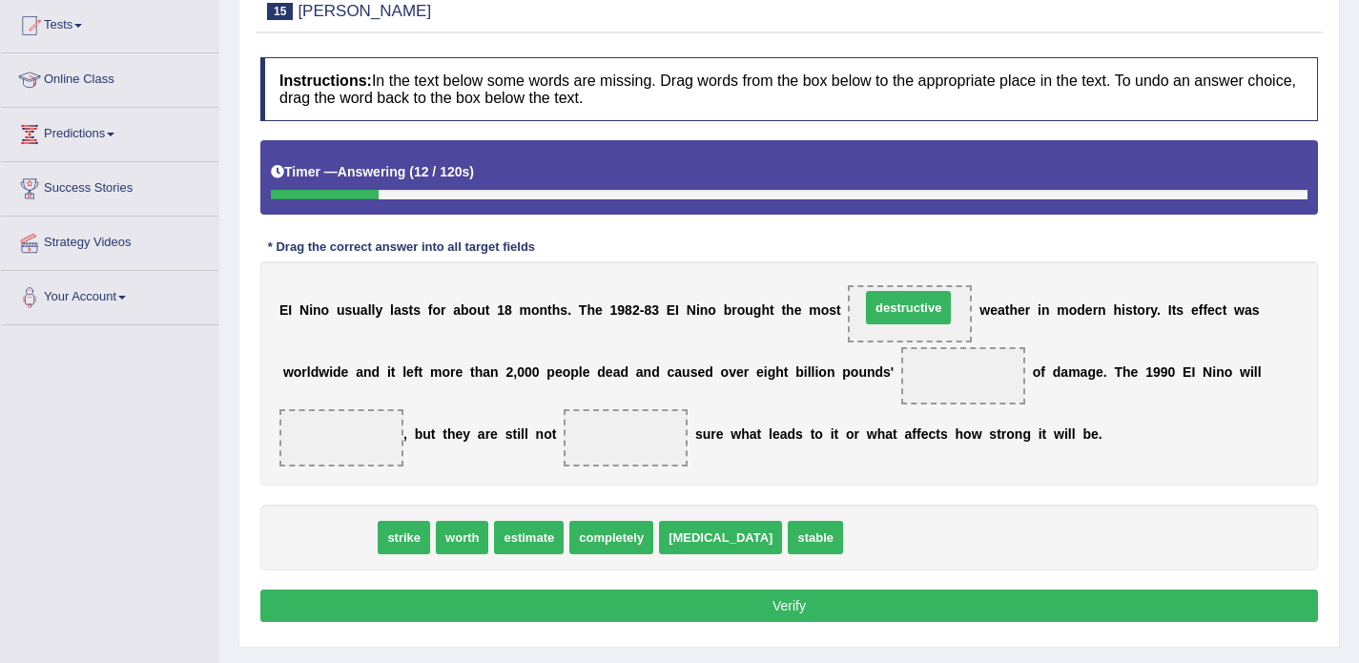
drag, startPoint x: 324, startPoint y: 534, endPoint x: 901, endPoint y: 308, distance: 619.8
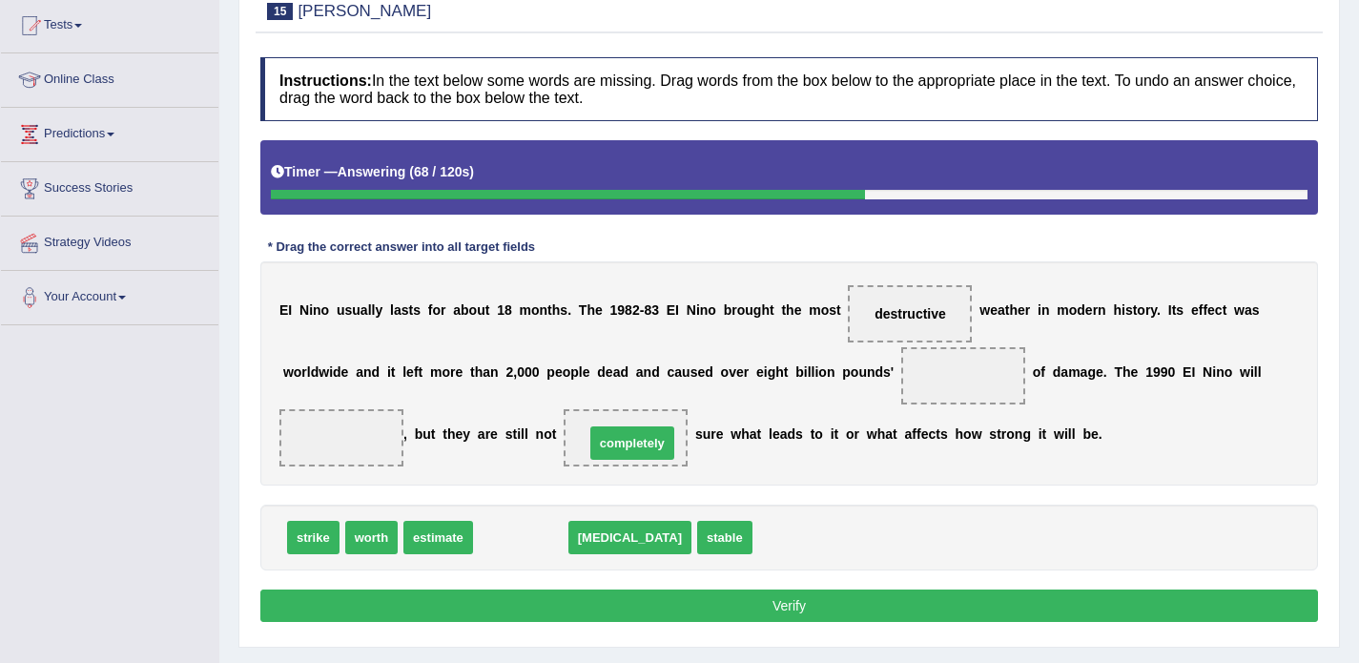
drag, startPoint x: 506, startPoint y: 539, endPoint x: 616, endPoint y: 445, distance: 145.5
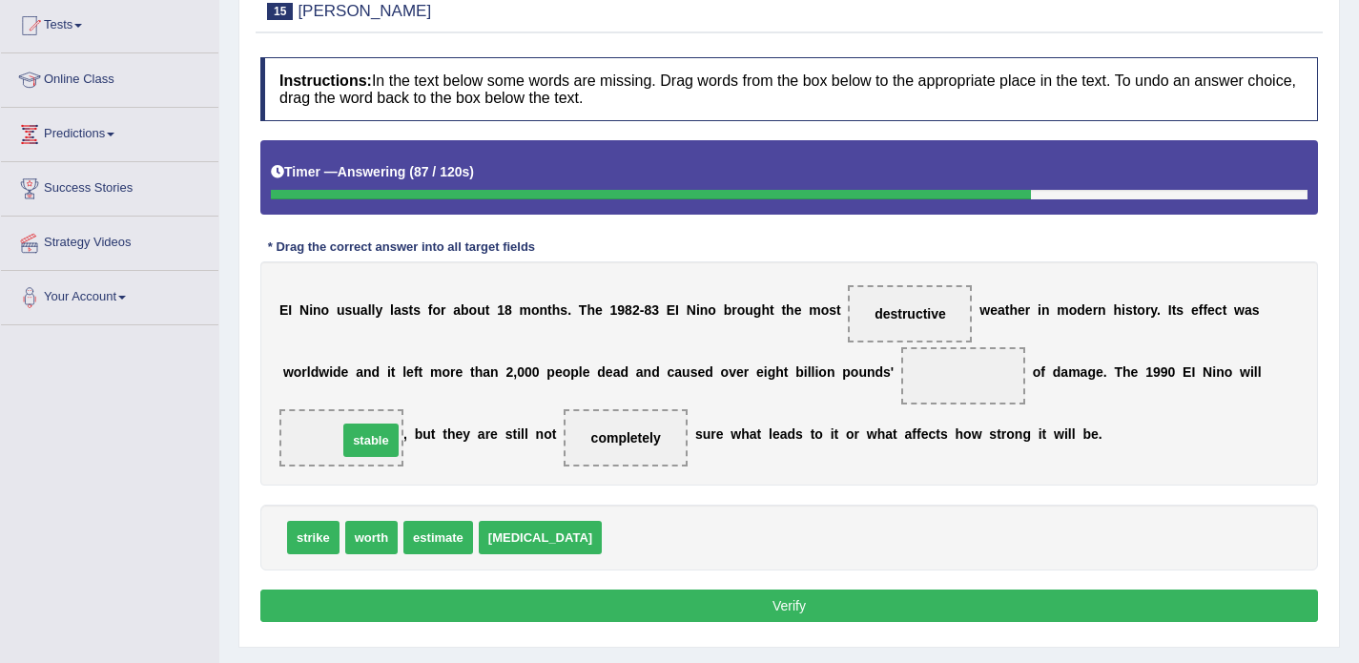
drag, startPoint x: 599, startPoint y: 532, endPoint x: 333, endPoint y: 434, distance: 283.7
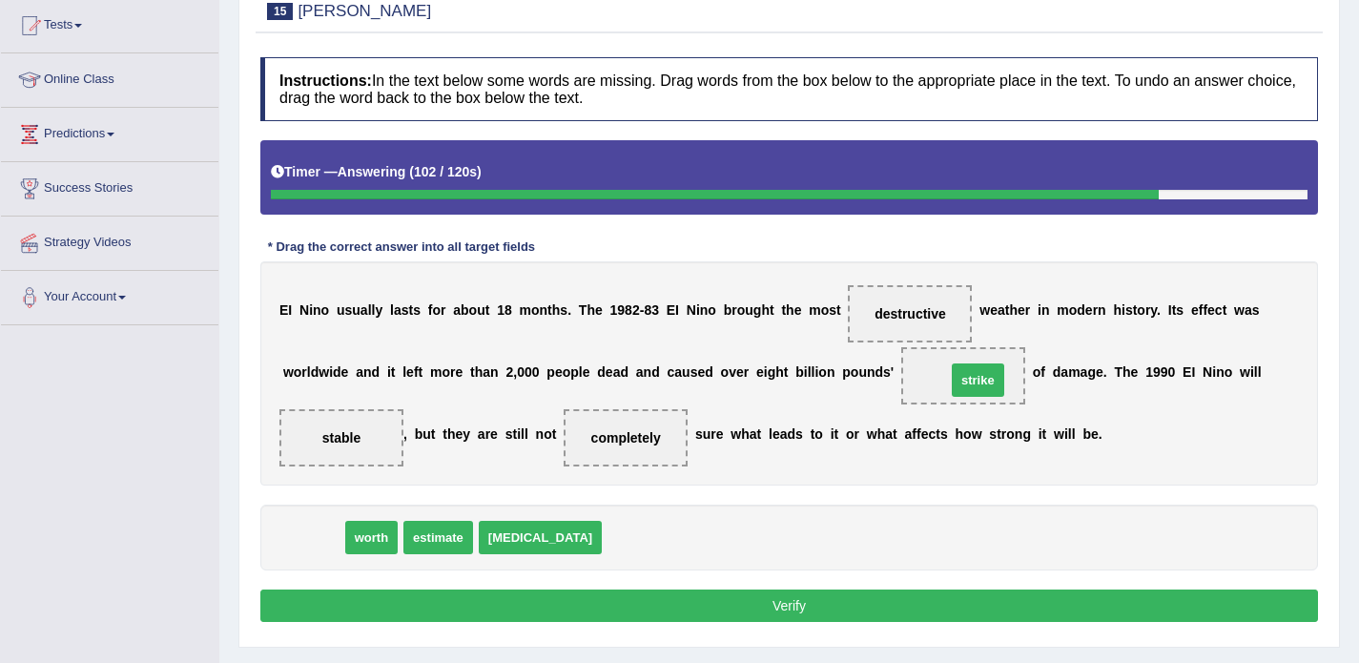
drag, startPoint x: 311, startPoint y: 540, endPoint x: 976, endPoint y: 383, distance: 683.2
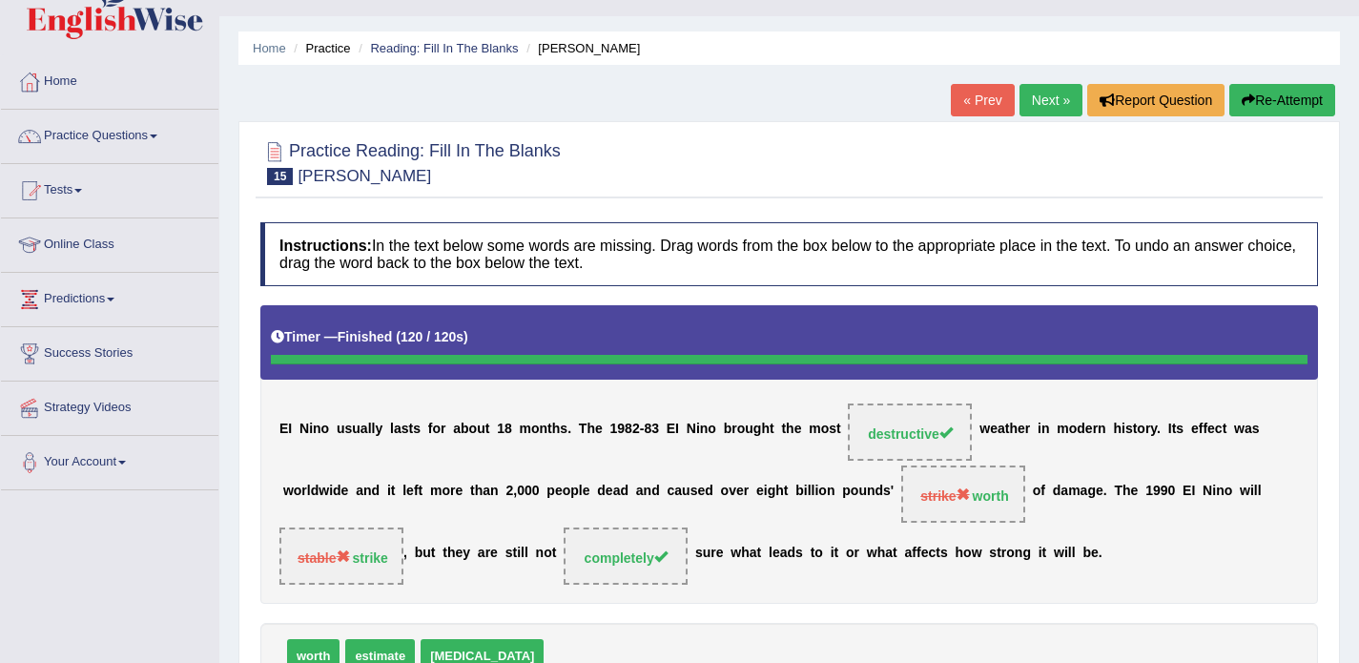
scroll to position [22, 0]
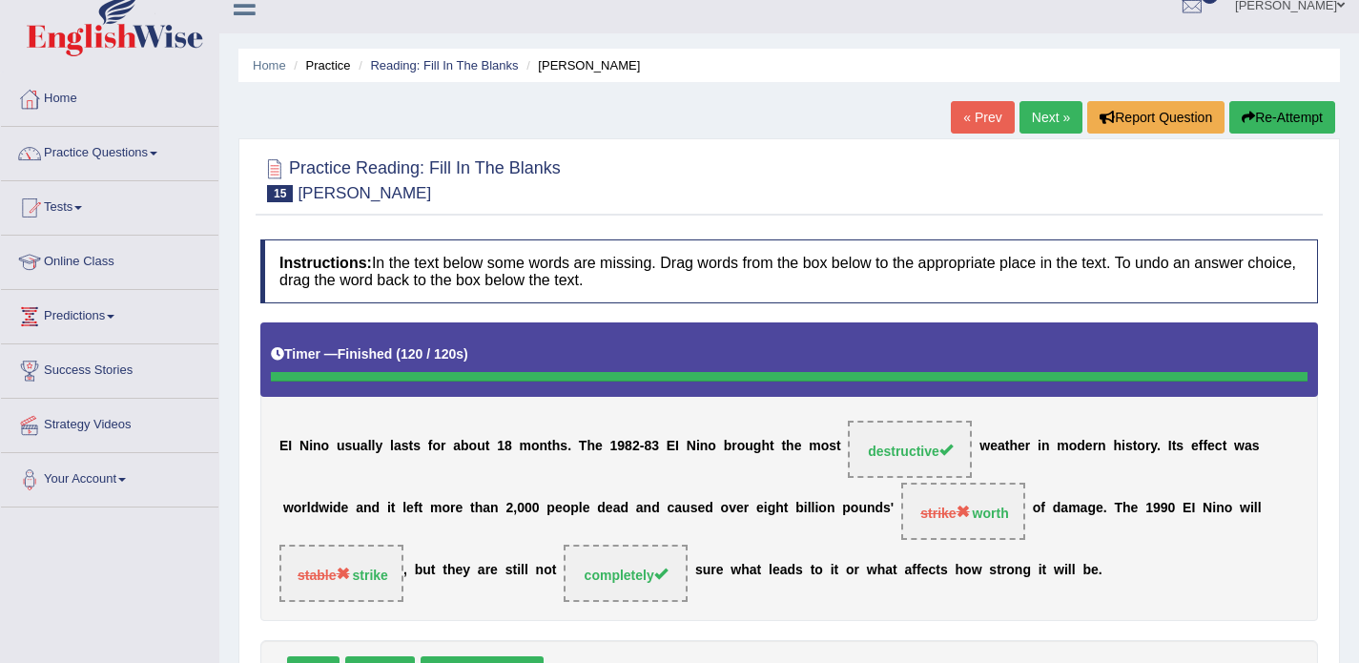
click at [1030, 111] on link "Next »" at bounding box center [1051, 117] width 63 height 32
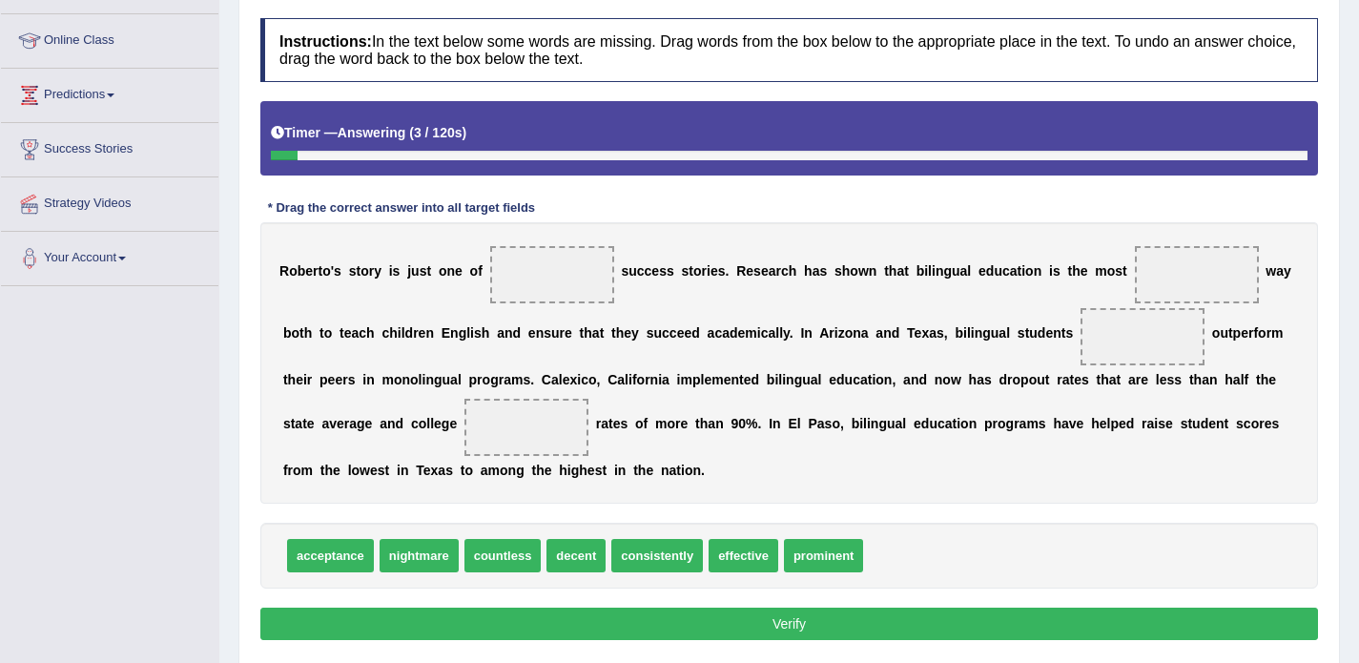
scroll to position [252, 0]
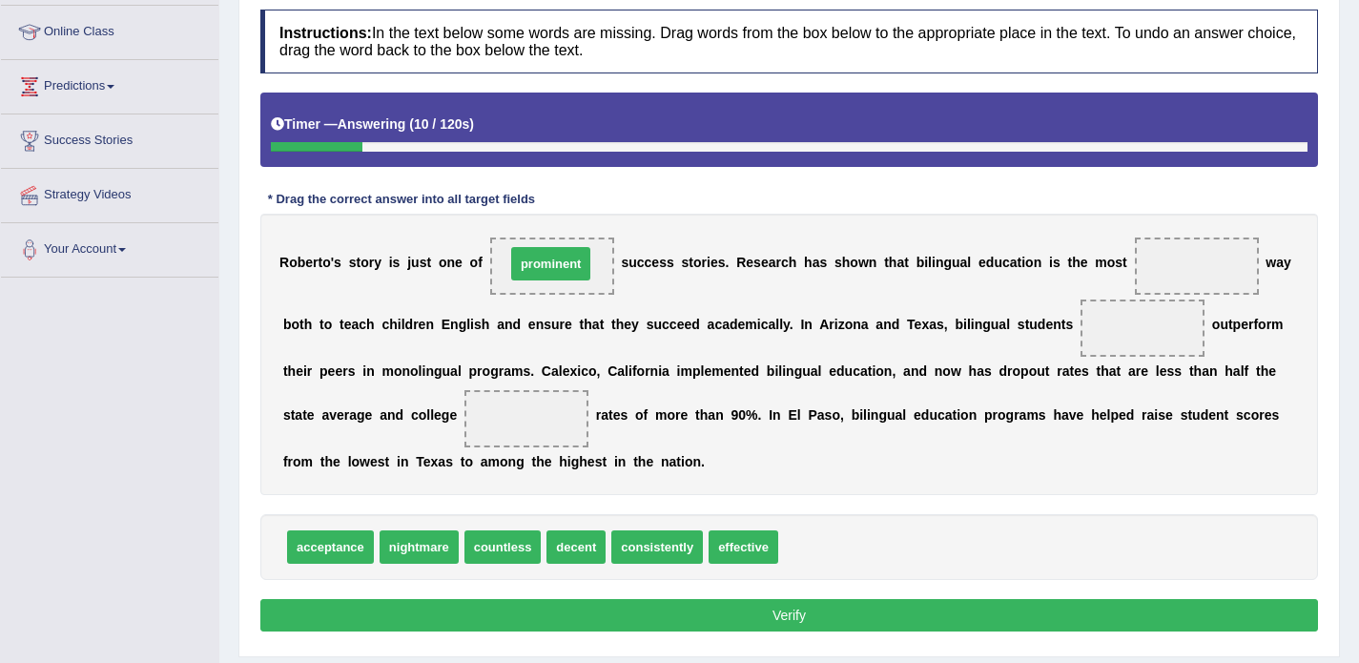
drag, startPoint x: 813, startPoint y: 561, endPoint x: 540, endPoint y: 278, distance: 393.3
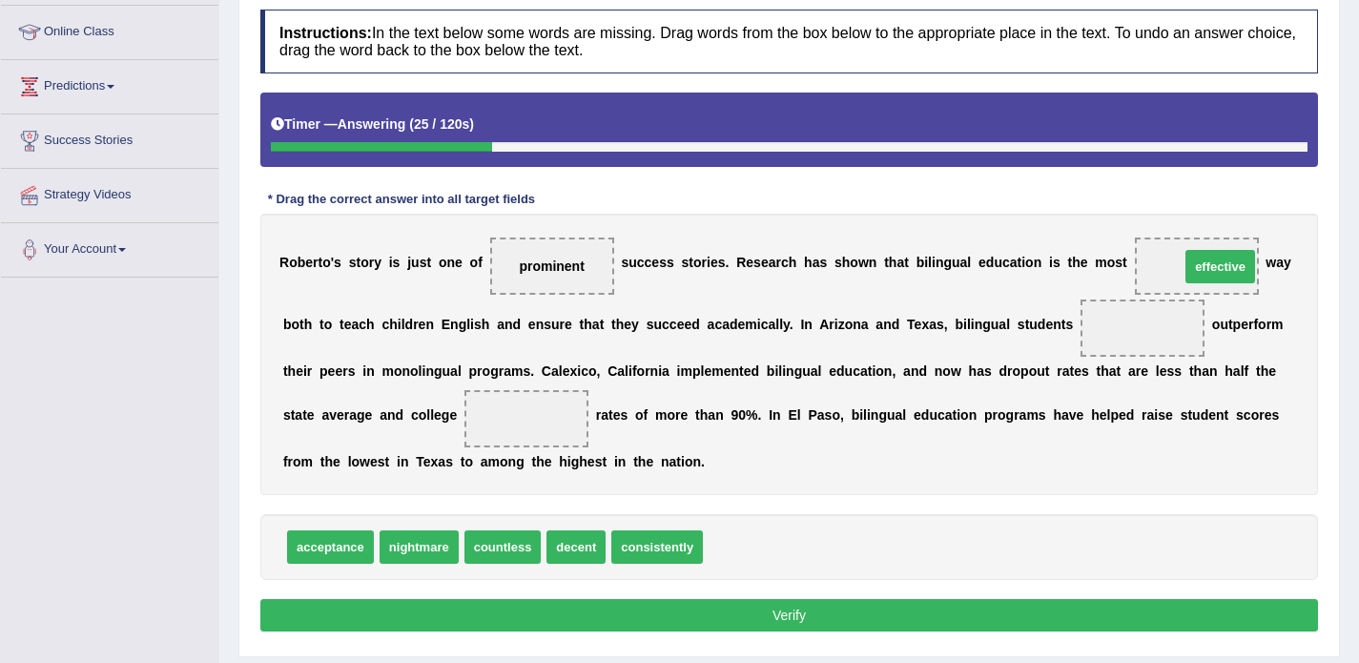
drag, startPoint x: 750, startPoint y: 552, endPoint x: 1228, endPoint y: 270, distance: 555.1
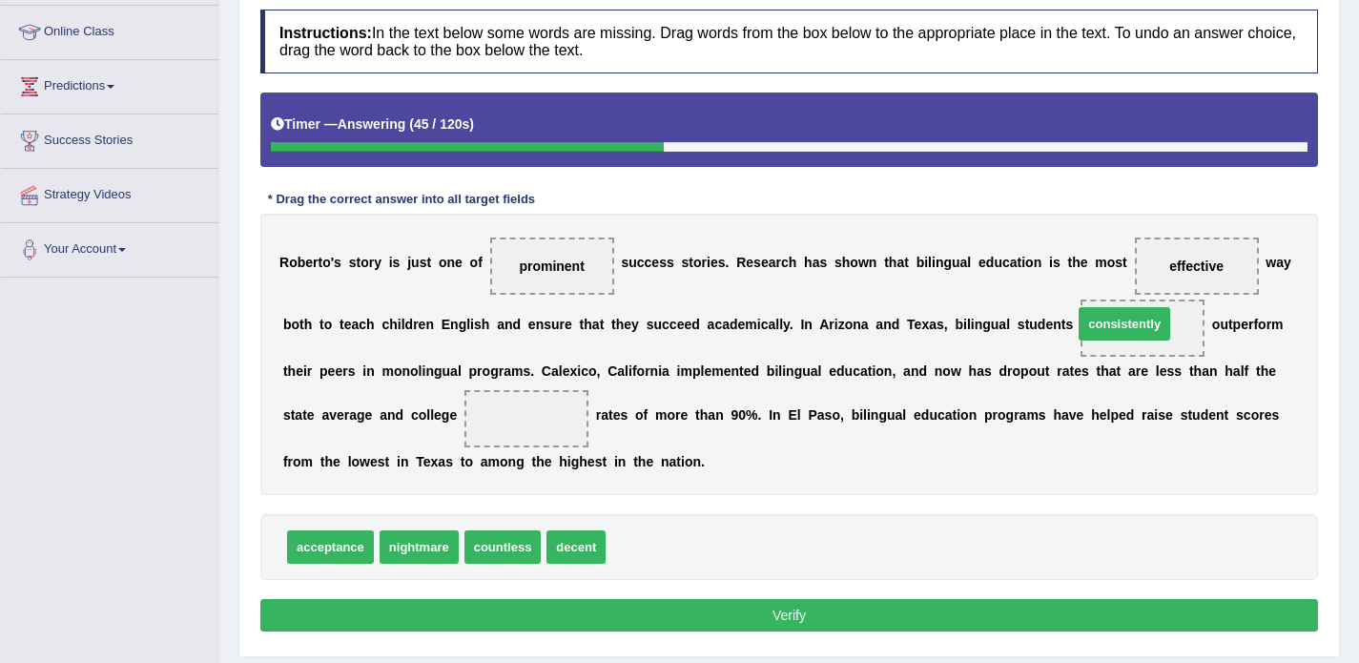
drag, startPoint x: 675, startPoint y: 551, endPoint x: 1143, endPoint y: 328, distance: 518.0
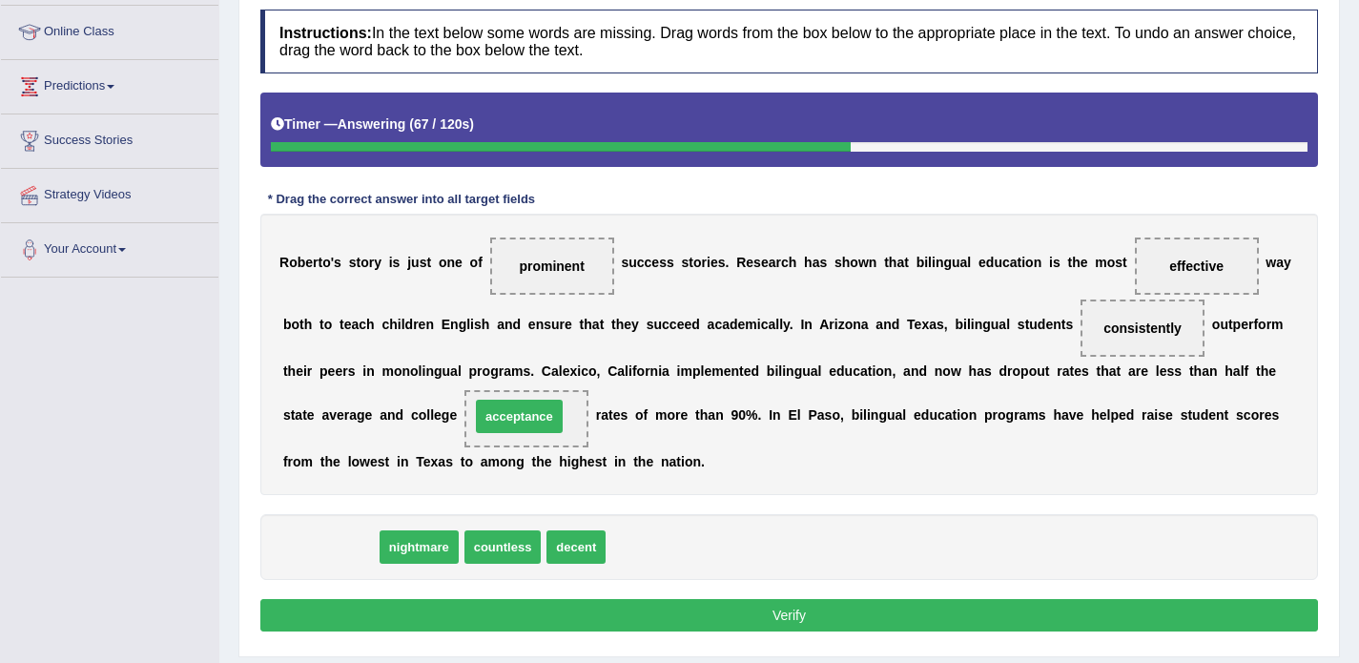
drag, startPoint x: 324, startPoint y: 546, endPoint x: 513, endPoint y: 415, distance: 229.7
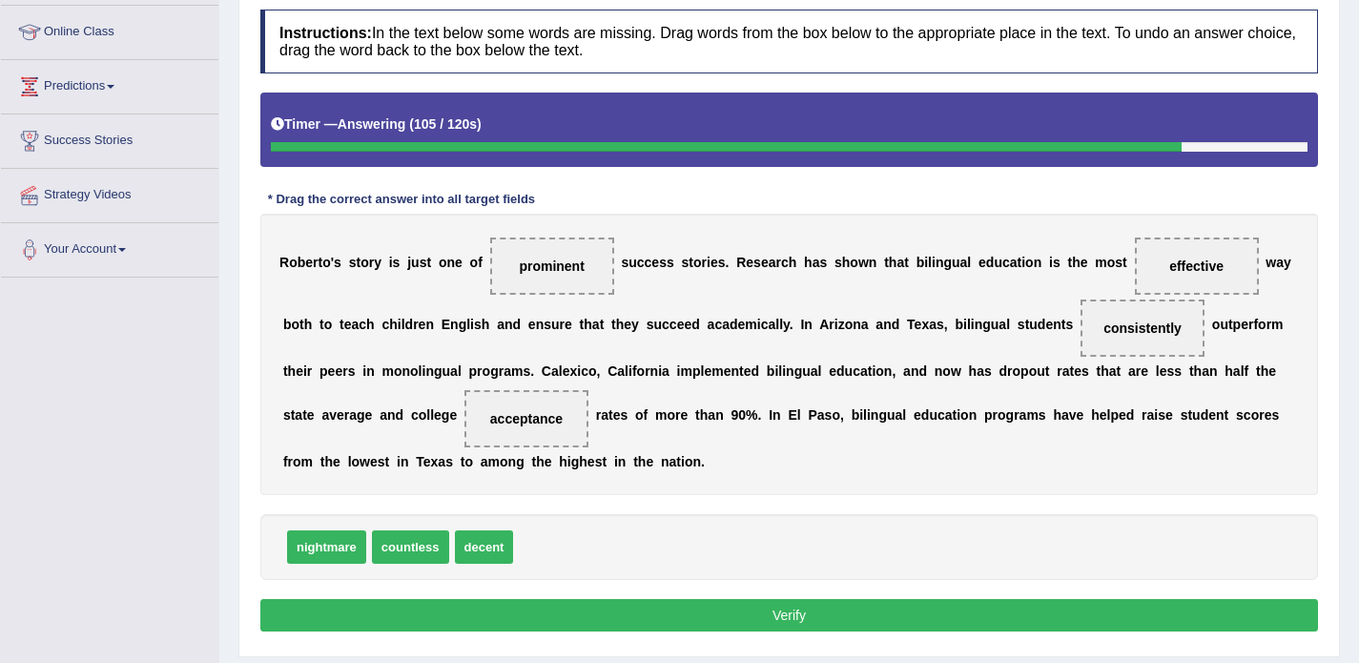
click at [667, 626] on button "Verify" at bounding box center [789, 615] width 1058 height 32
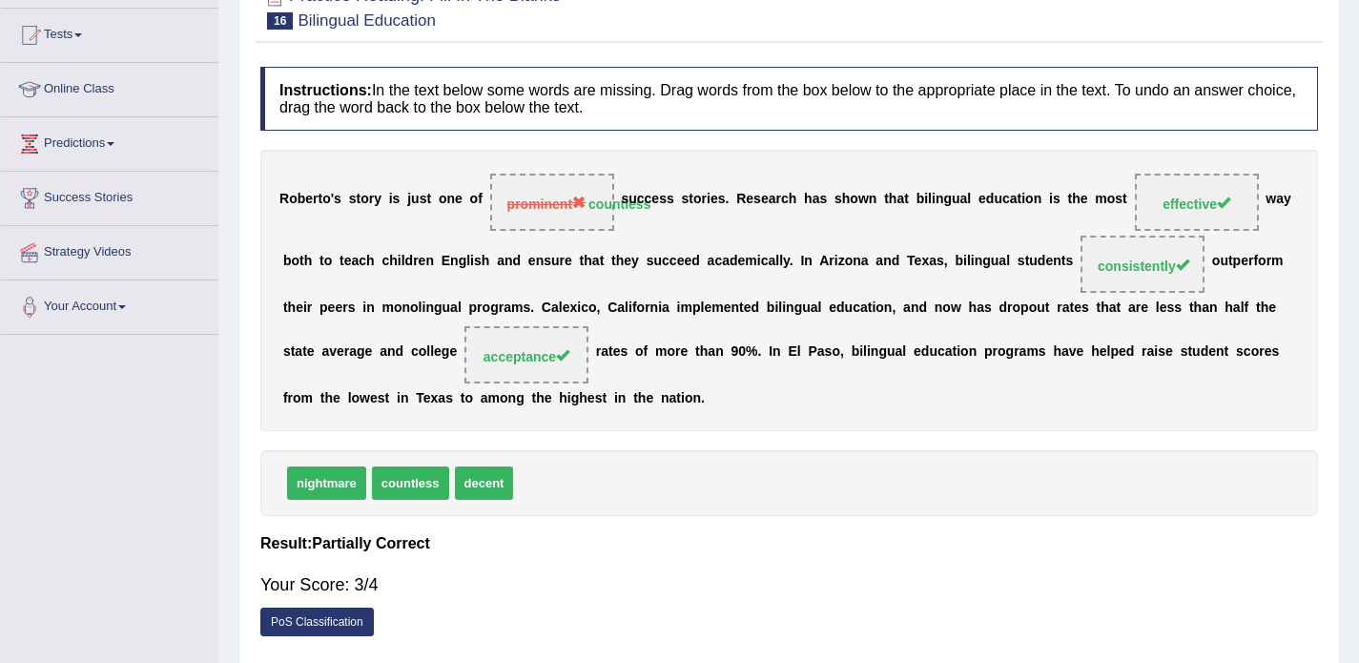
scroll to position [192, 0]
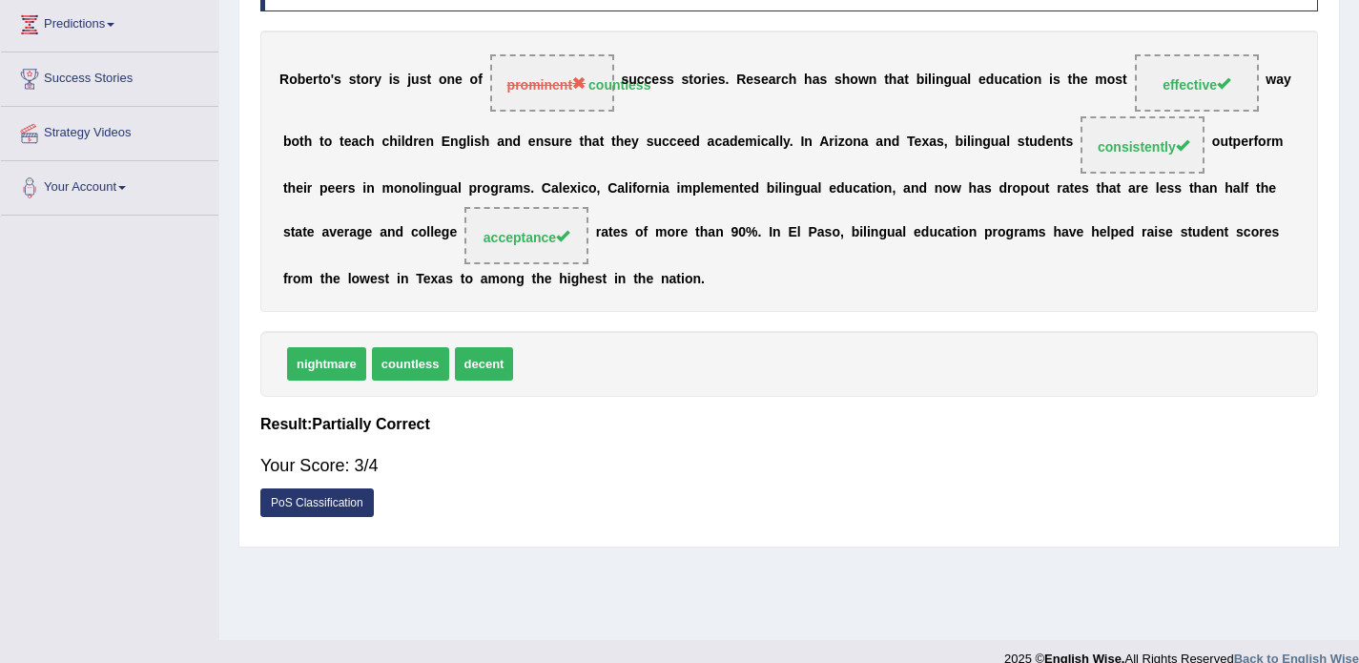
click at [547, 266] on div "R [PERSON_NAME] ' s s t o r y i s j u s t o n e o f prominent countless s u c c…" at bounding box center [789, 171] width 1058 height 281
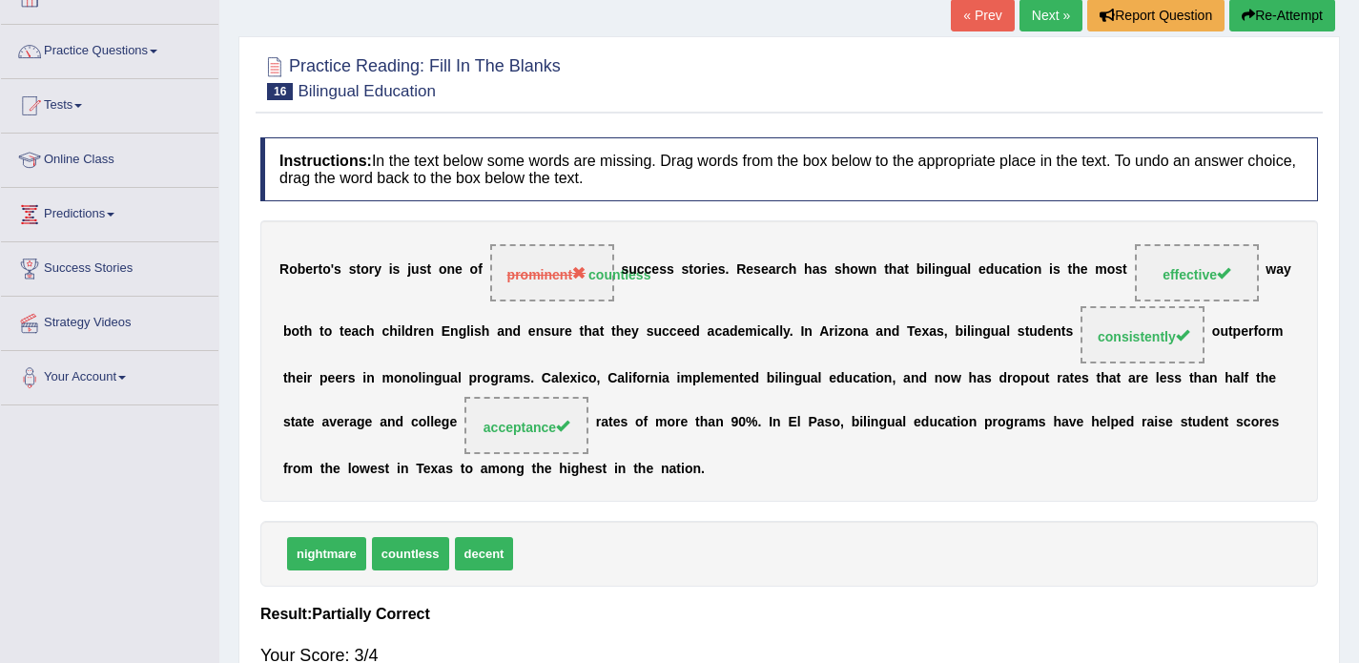
scroll to position [117, 0]
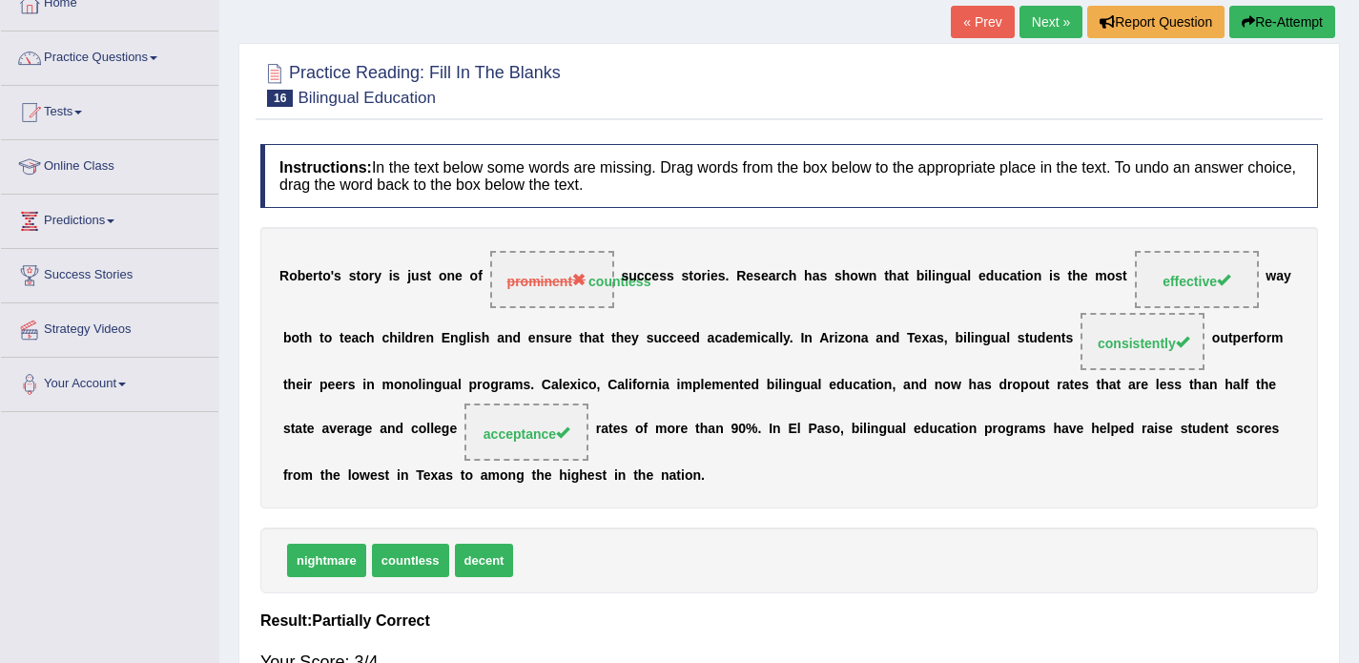
click at [1036, 27] on link "Next »" at bounding box center [1051, 22] width 63 height 32
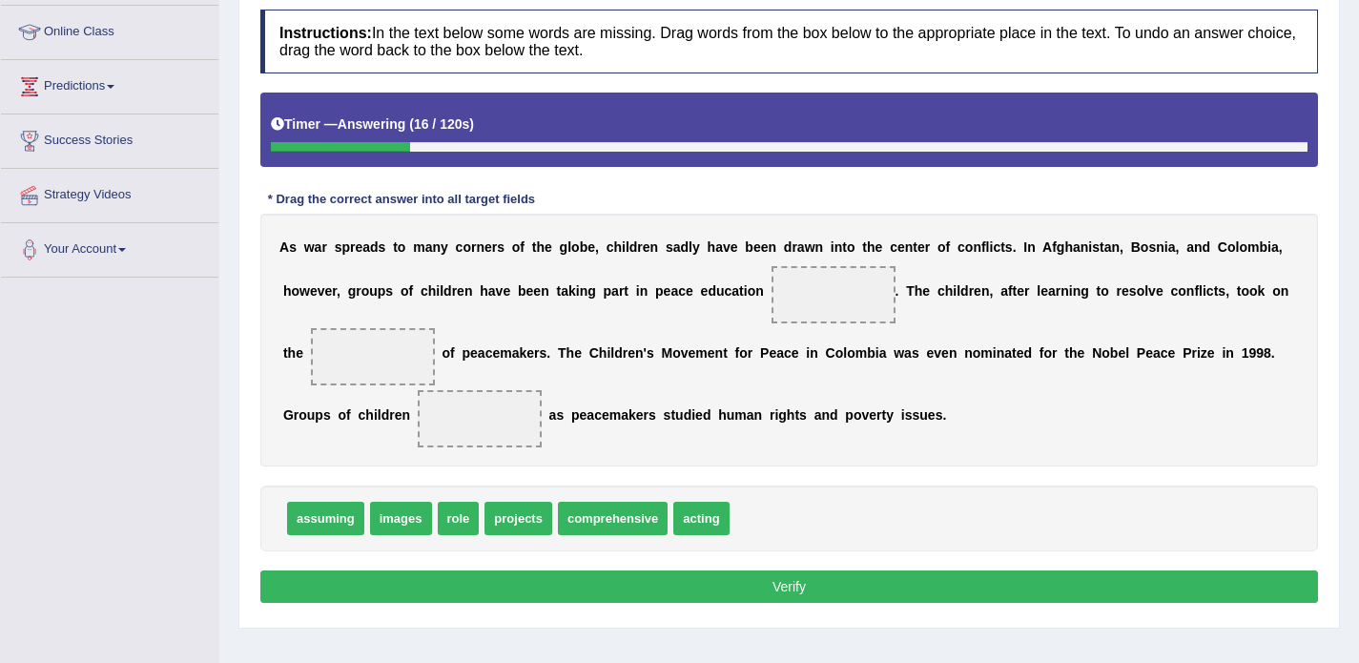
scroll to position [265, 0]
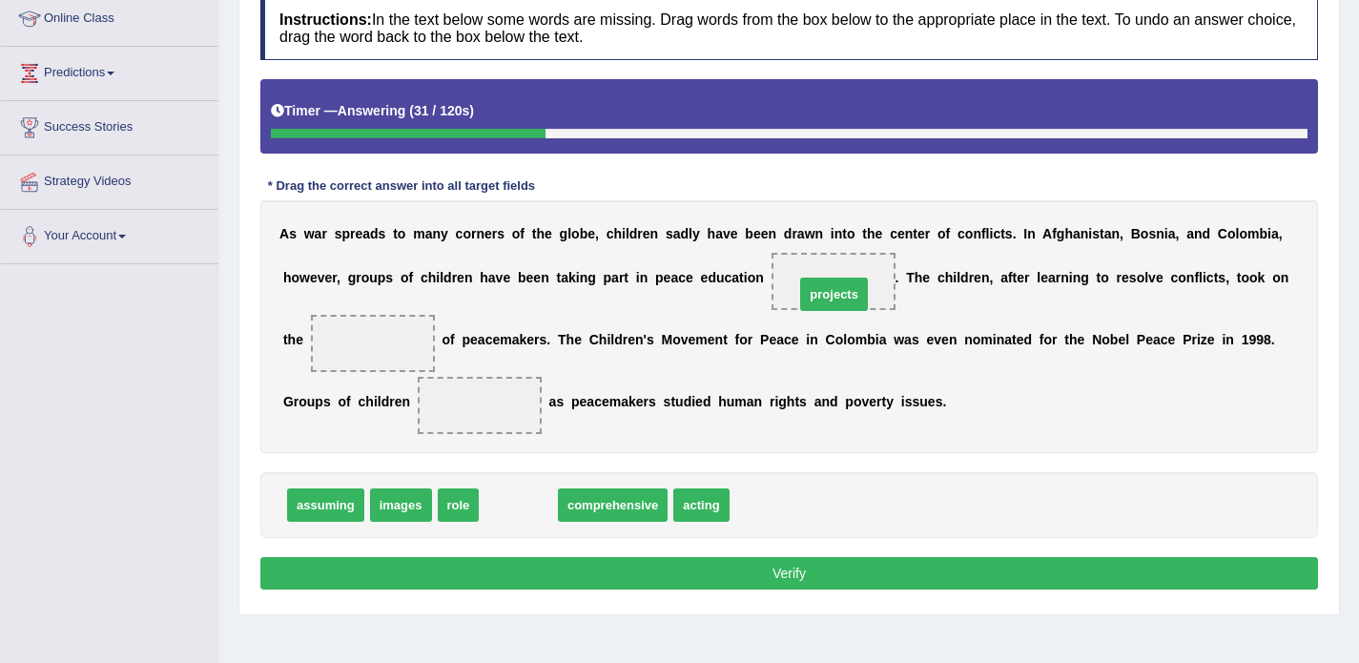
drag, startPoint x: 504, startPoint y: 517, endPoint x: 819, endPoint y: 304, distance: 380.7
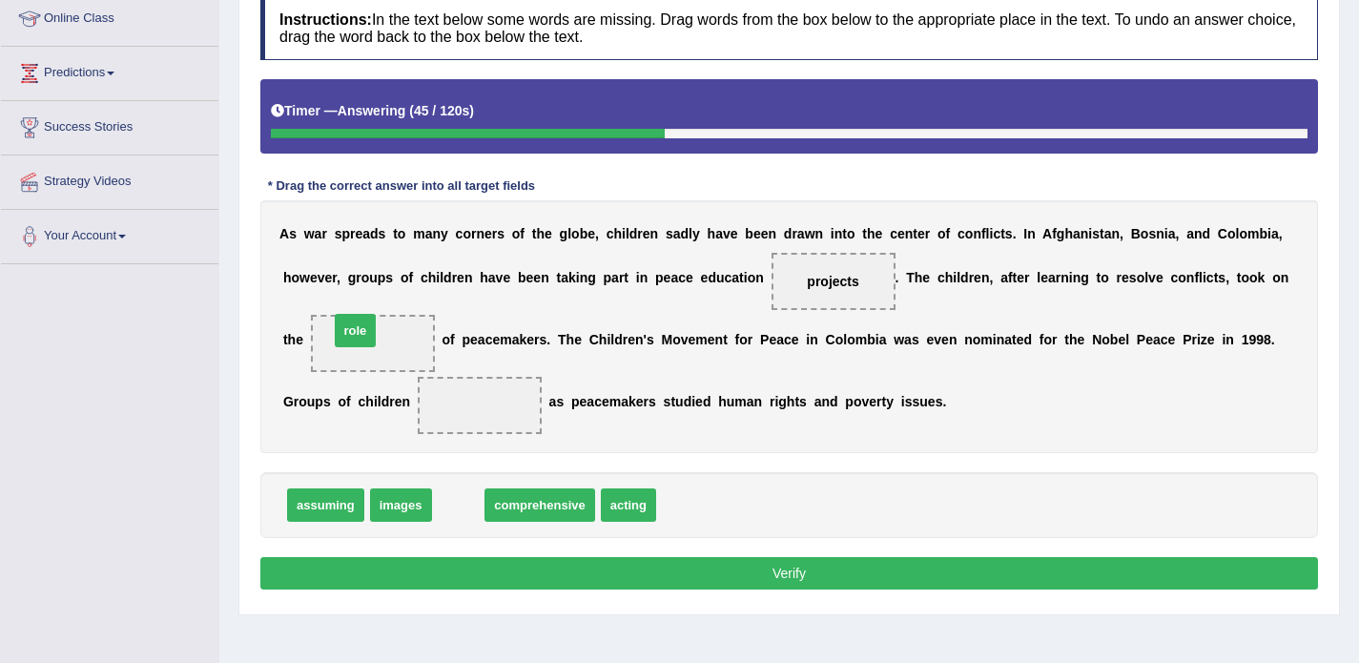
drag, startPoint x: 477, startPoint y: 511, endPoint x: 374, endPoint y: 338, distance: 201.9
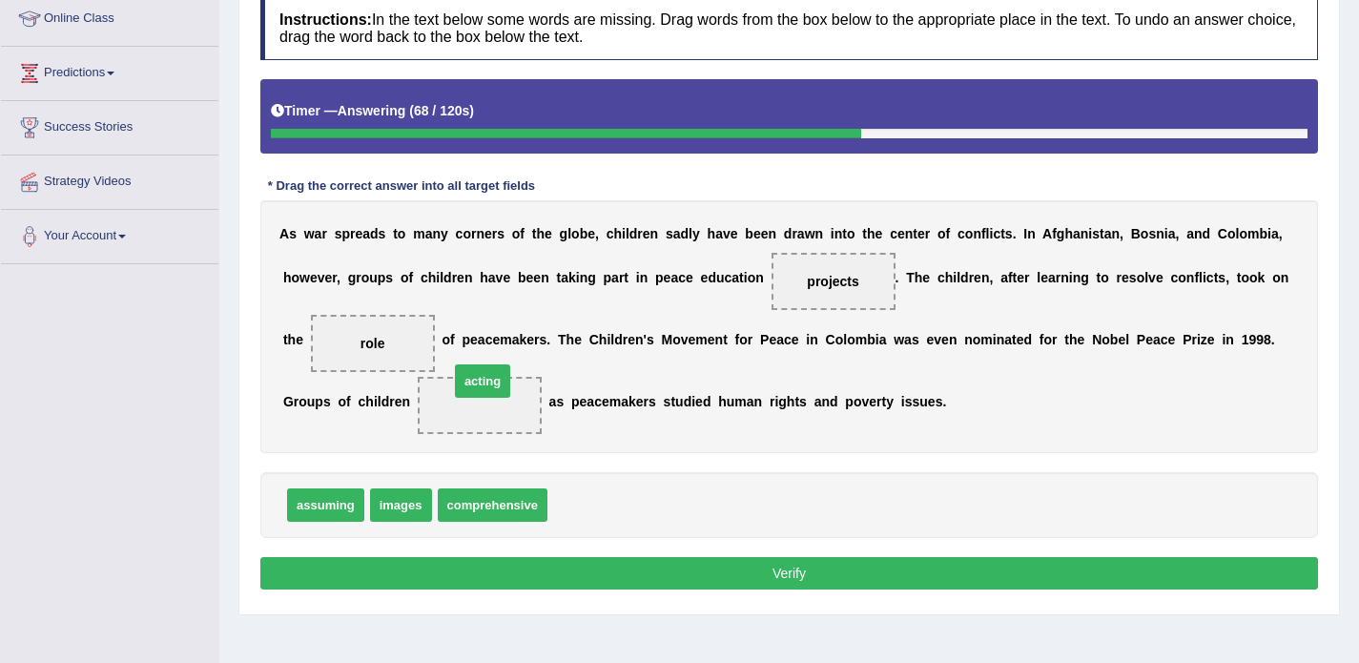
drag, startPoint x: 580, startPoint y: 507, endPoint x: 479, endPoint y: 405, distance: 143.7
click at [687, 579] on button "Verify" at bounding box center [789, 573] width 1058 height 32
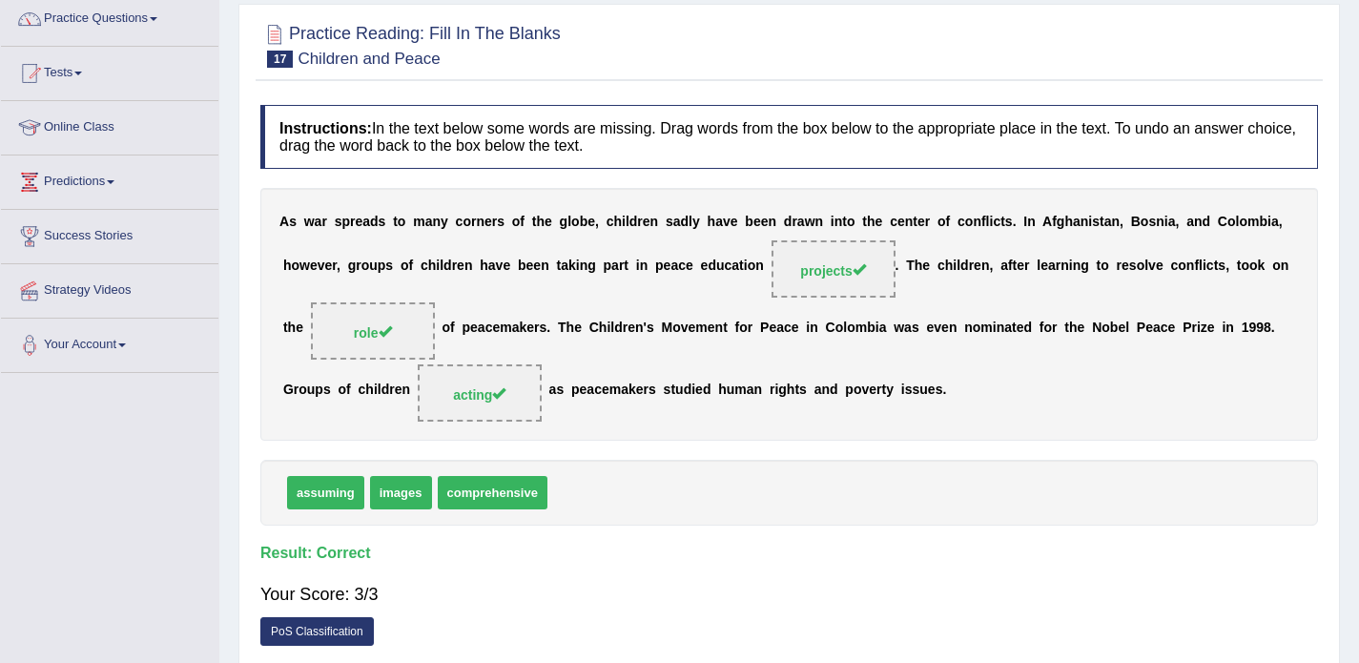
scroll to position [46, 0]
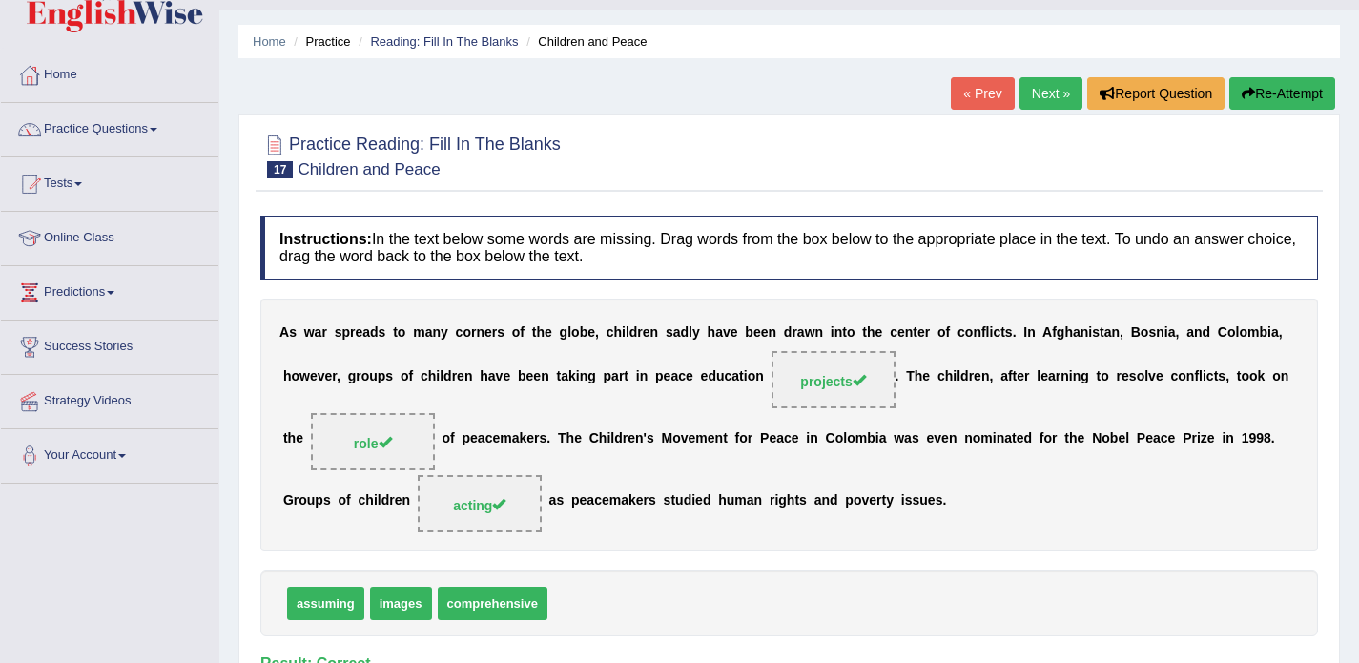
click at [1047, 81] on link "Next »" at bounding box center [1051, 93] width 63 height 32
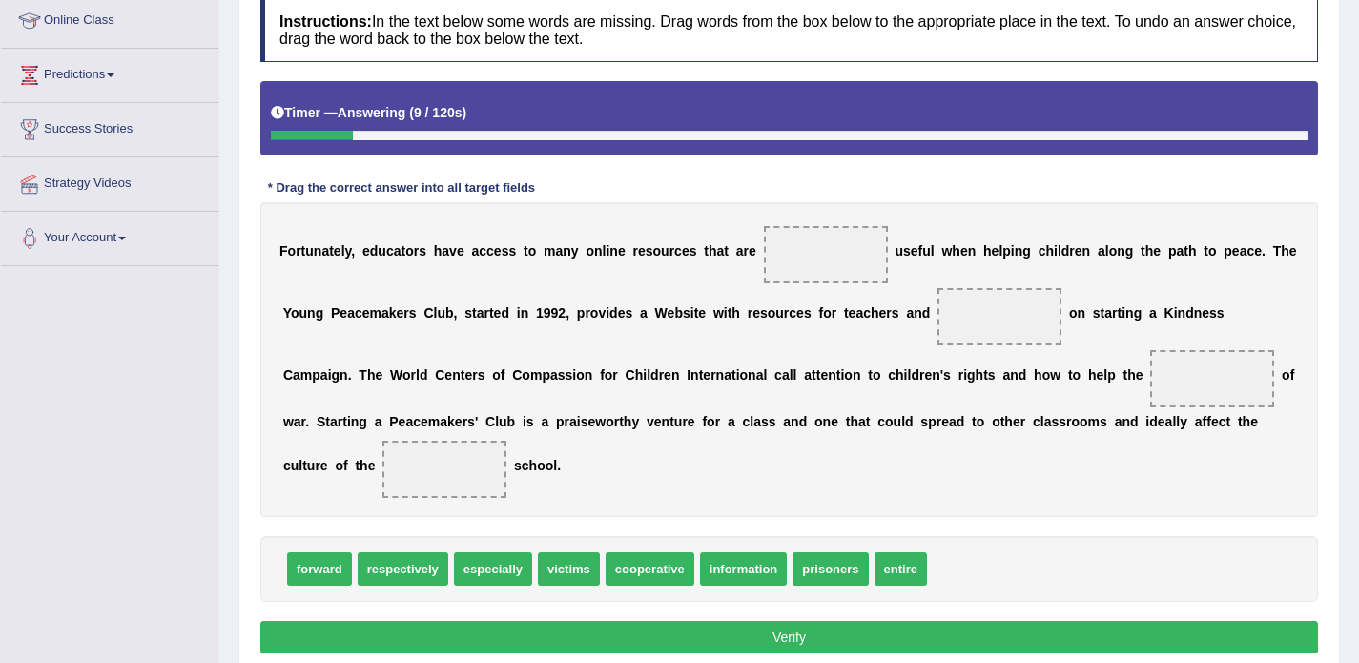
scroll to position [282, 0]
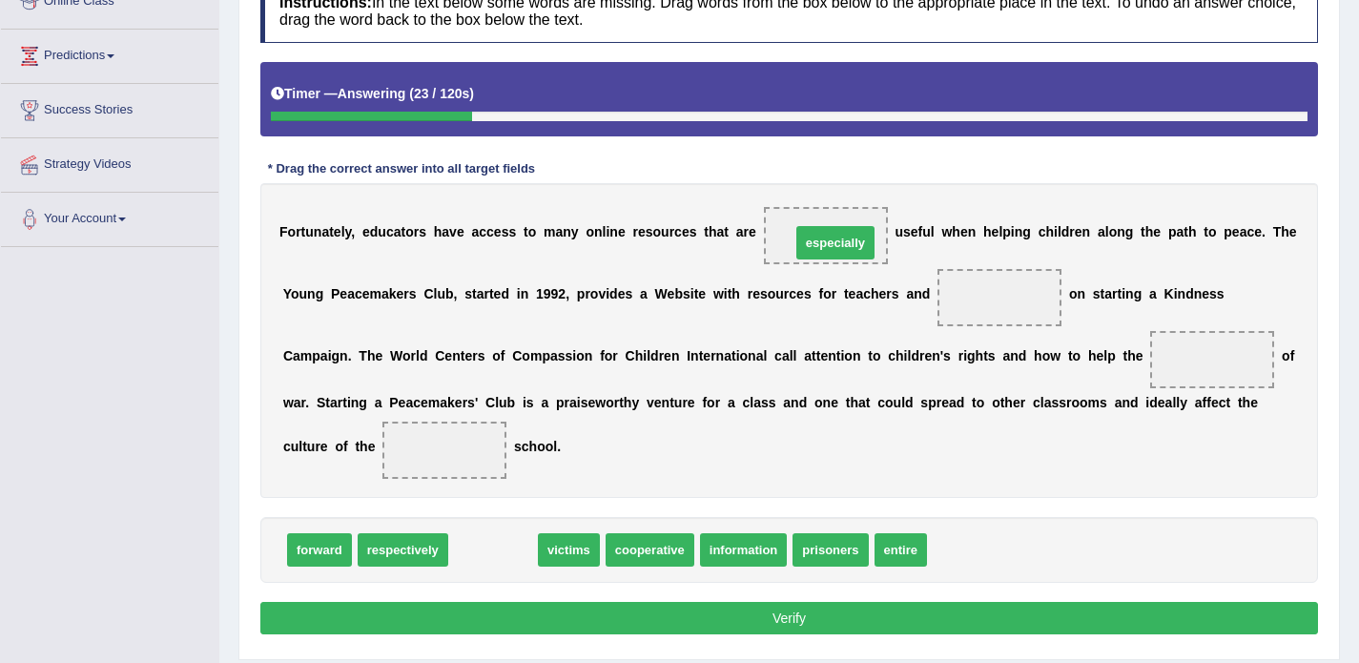
drag, startPoint x: 488, startPoint y: 546, endPoint x: 831, endPoint y: 238, distance: 460.0
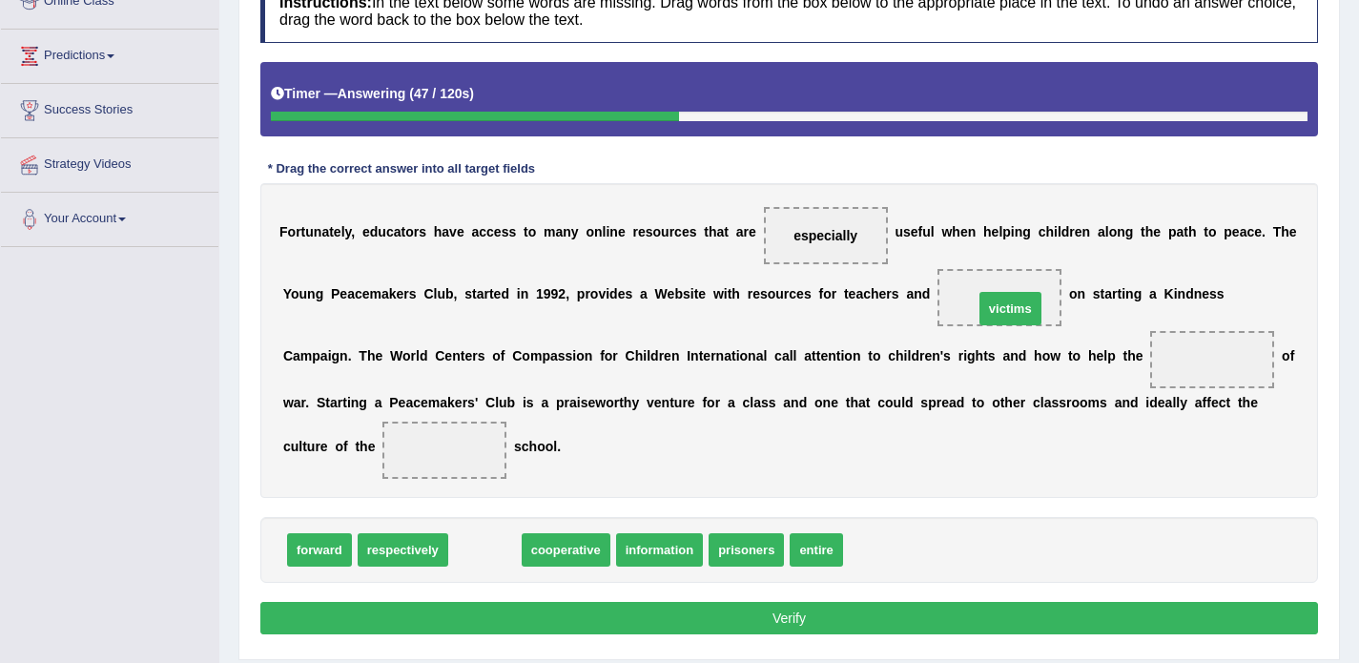
drag, startPoint x: 492, startPoint y: 543, endPoint x: 1018, endPoint y: 301, distance: 578.3
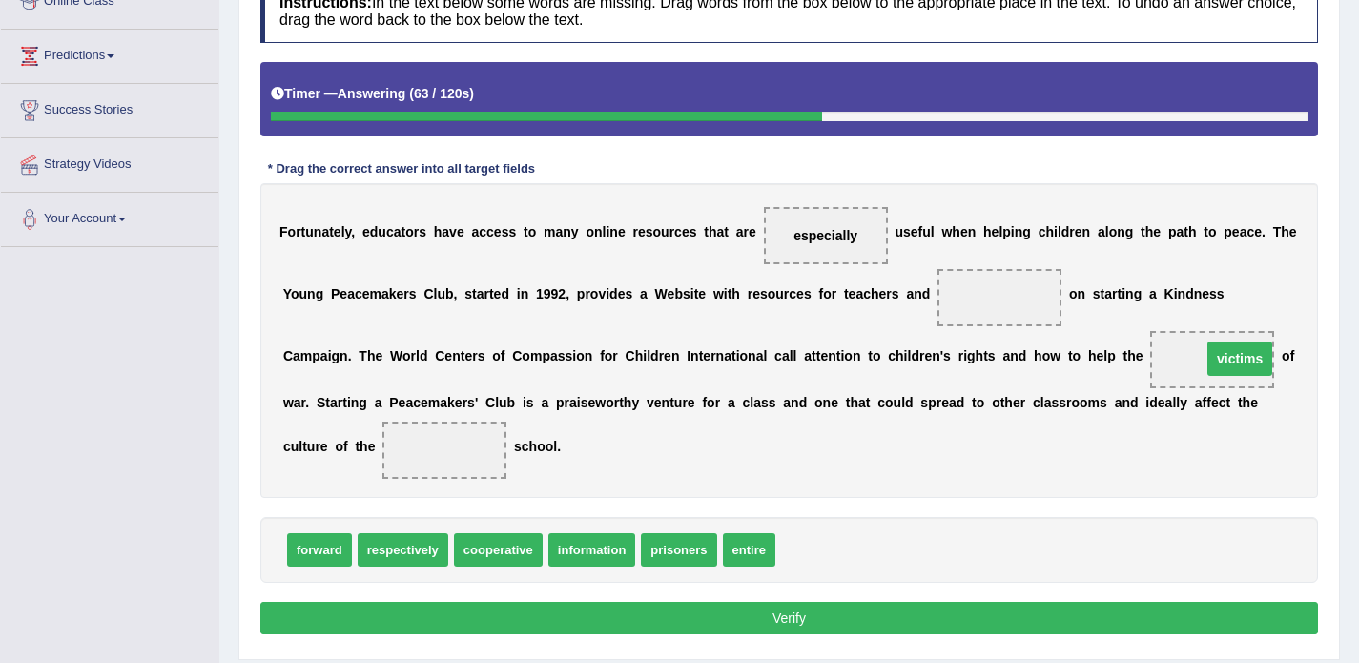
drag, startPoint x: 980, startPoint y: 295, endPoint x: 1220, endPoint y: 356, distance: 248.0
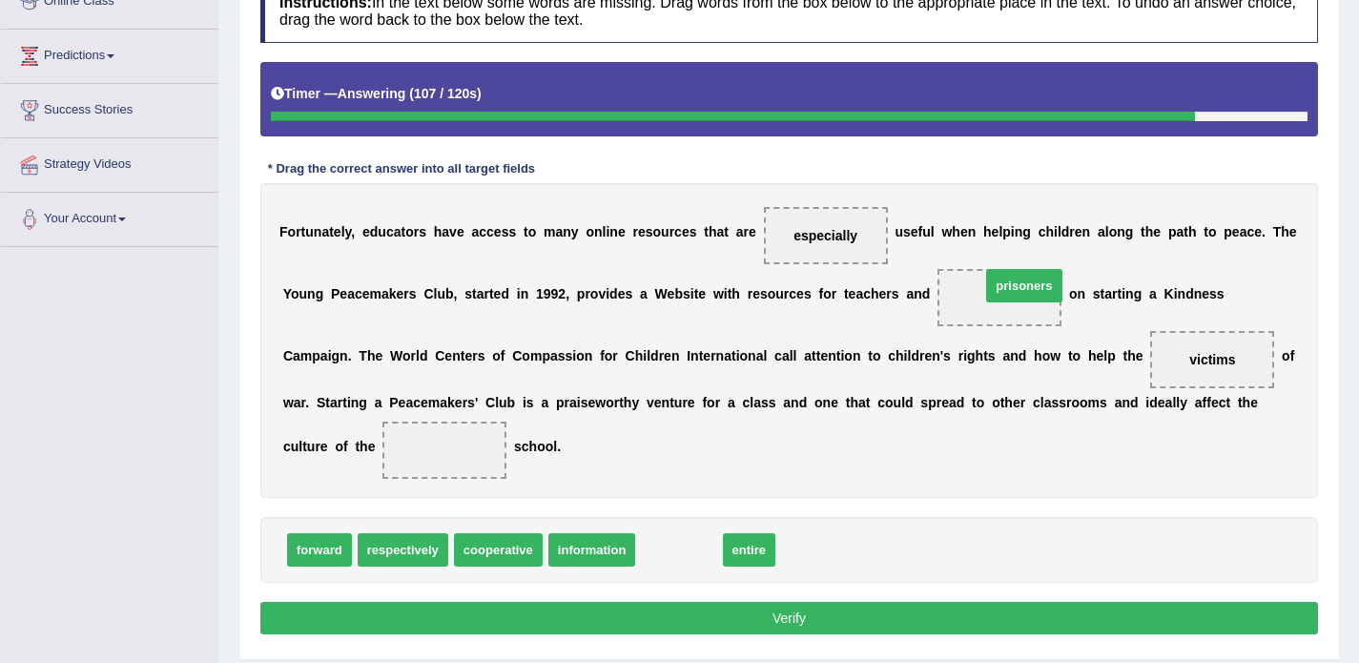
drag, startPoint x: 660, startPoint y: 555, endPoint x: 1004, endPoint y: 291, distance: 434.0
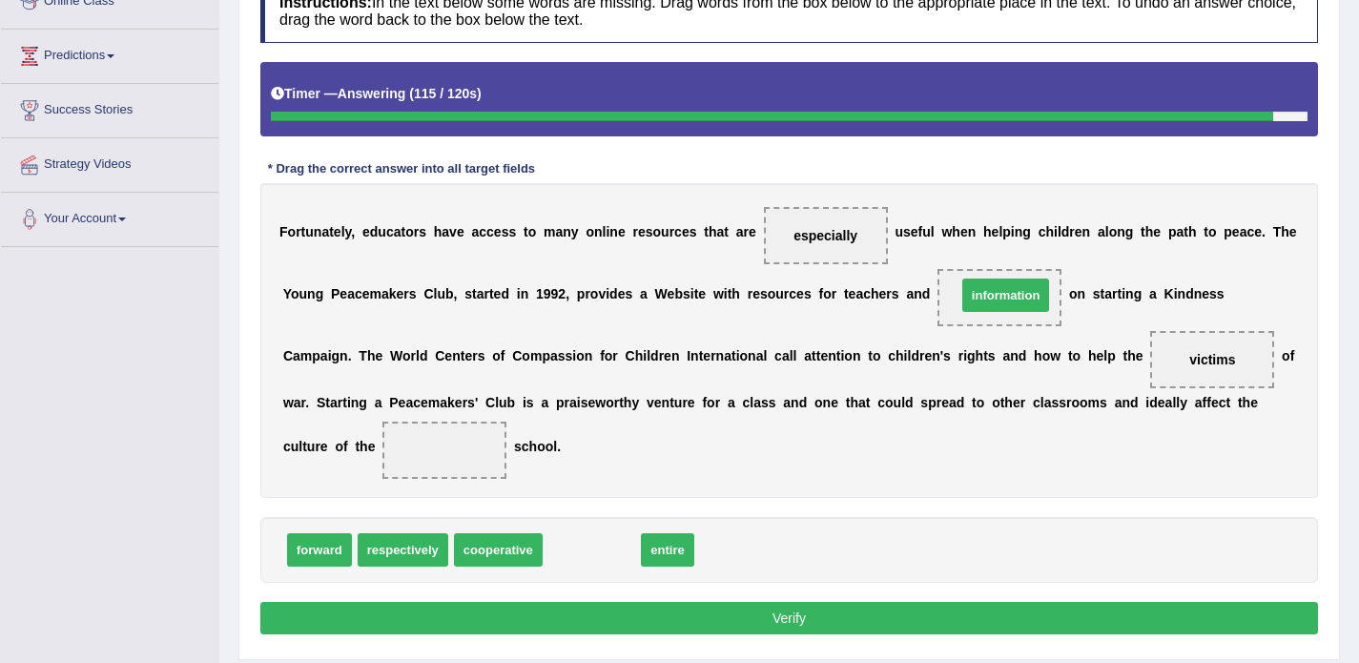
drag, startPoint x: 596, startPoint y: 548, endPoint x: 1016, endPoint y: 293, distance: 491.4
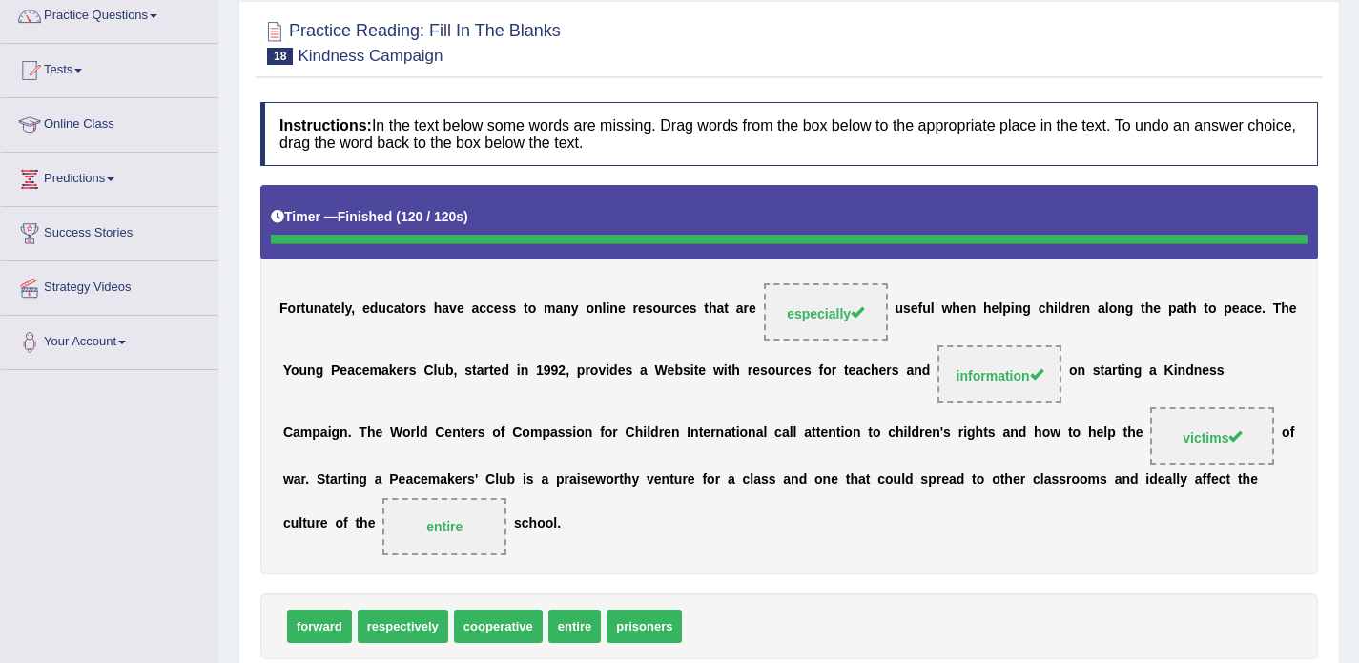
scroll to position [70, 0]
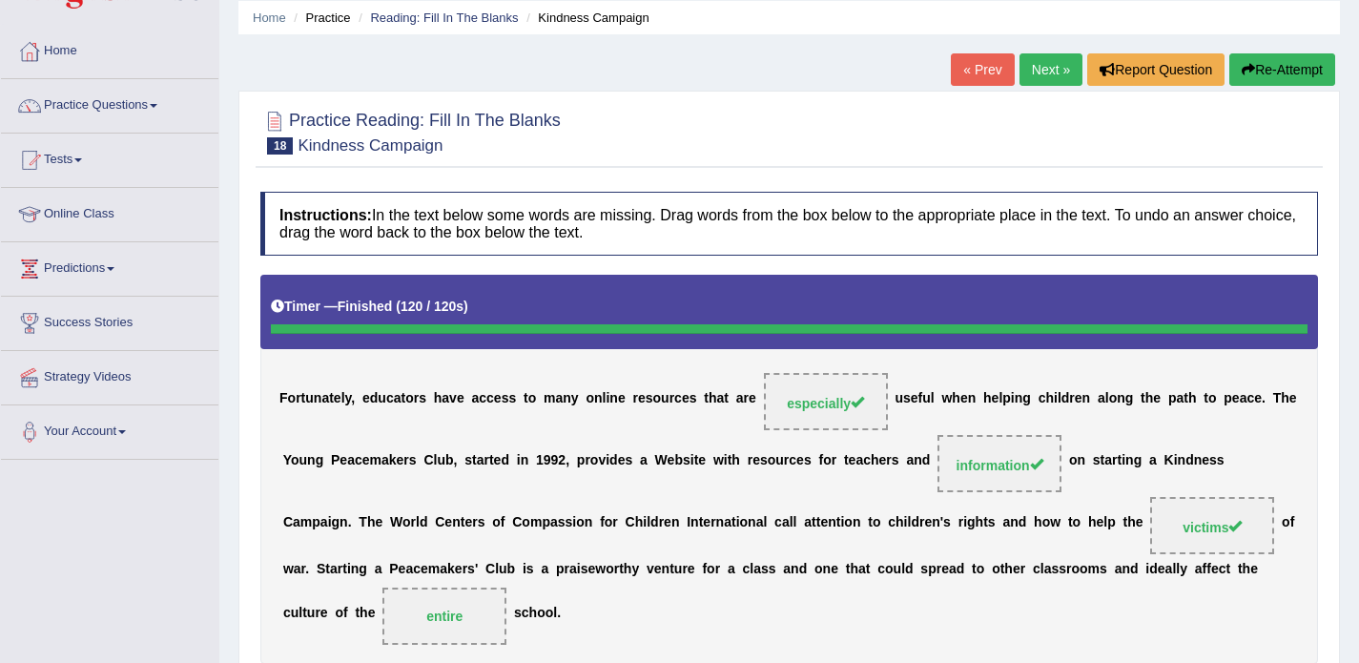
click at [1037, 65] on link "Next »" at bounding box center [1051, 69] width 63 height 32
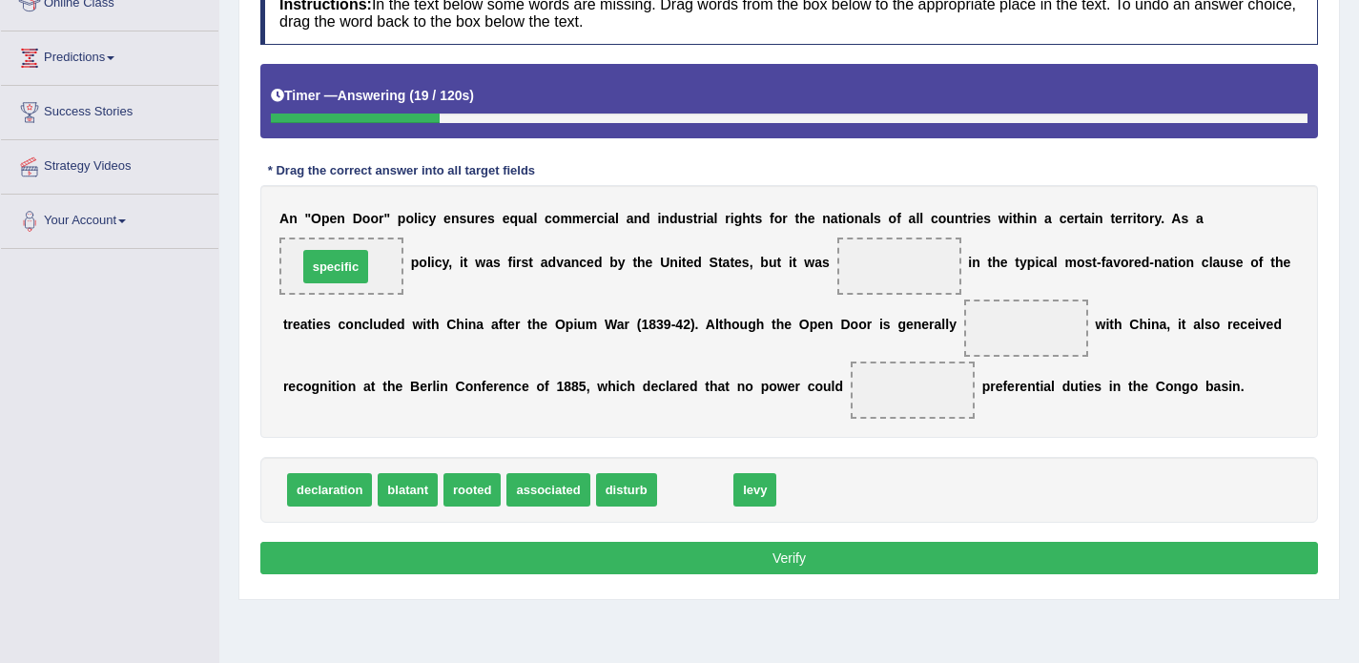
drag, startPoint x: 696, startPoint y: 495, endPoint x: 337, endPoint y: 272, distance: 423.2
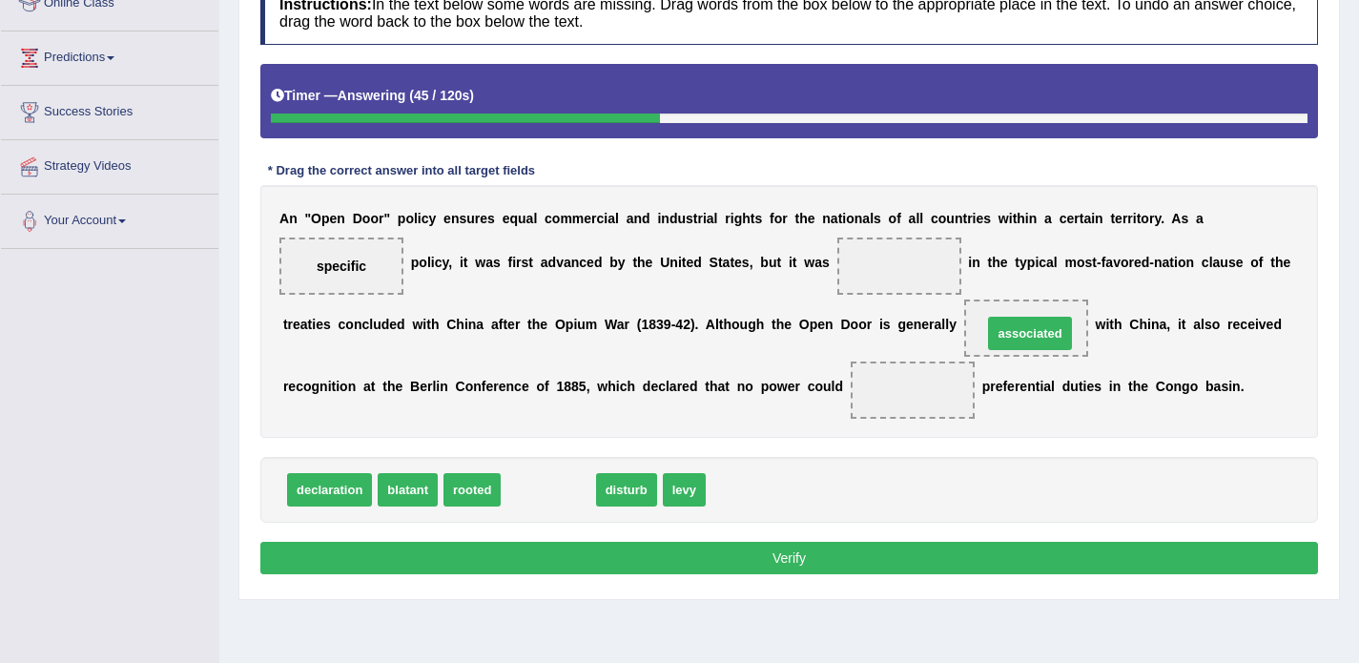
drag, startPoint x: 523, startPoint y: 485, endPoint x: 1004, endPoint y: 328, distance: 506.5
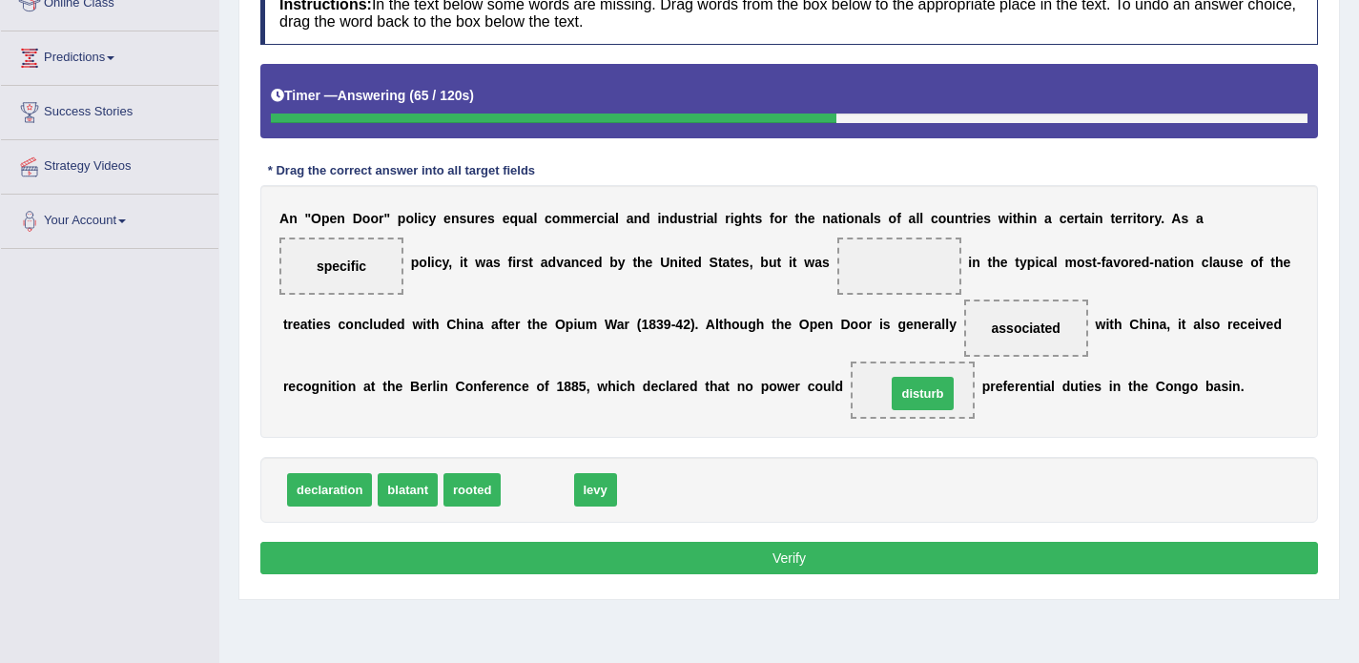
drag, startPoint x: 542, startPoint y: 491, endPoint x: 927, endPoint y: 395, distance: 397.2
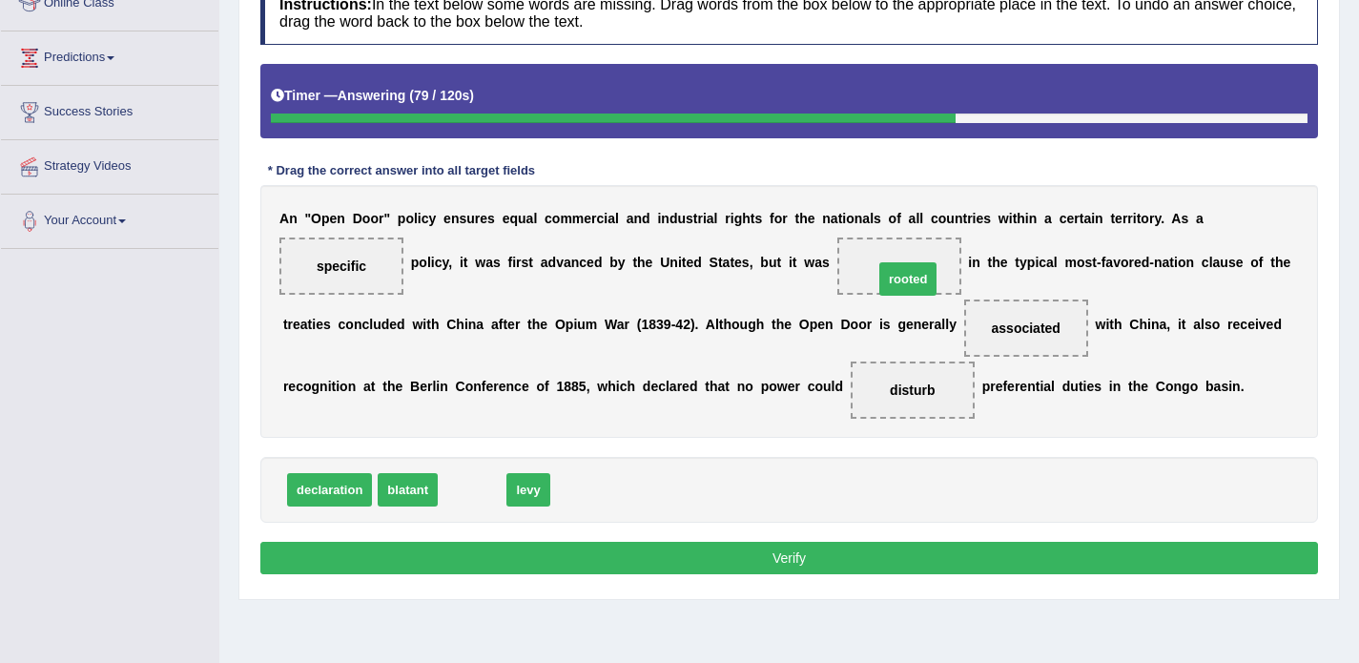
drag, startPoint x: 478, startPoint y: 489, endPoint x: 914, endPoint y: 279, distance: 484.2
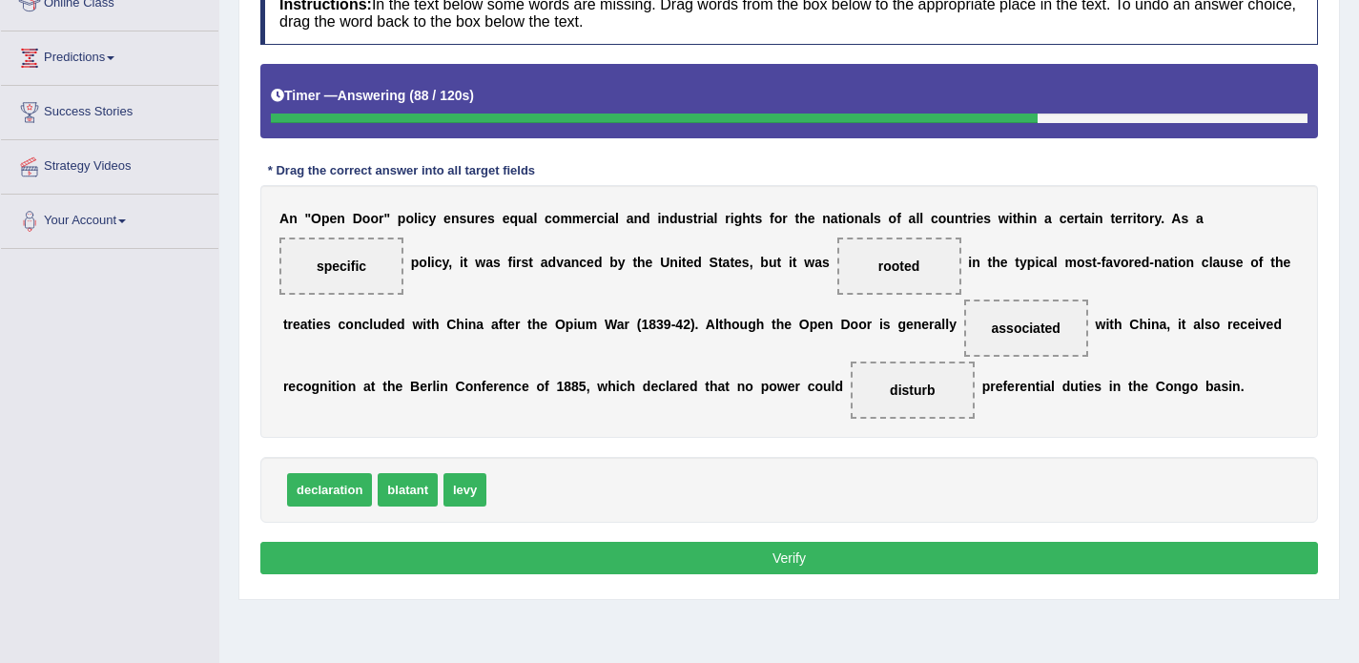
click at [750, 562] on button "Verify" at bounding box center [789, 558] width 1058 height 32
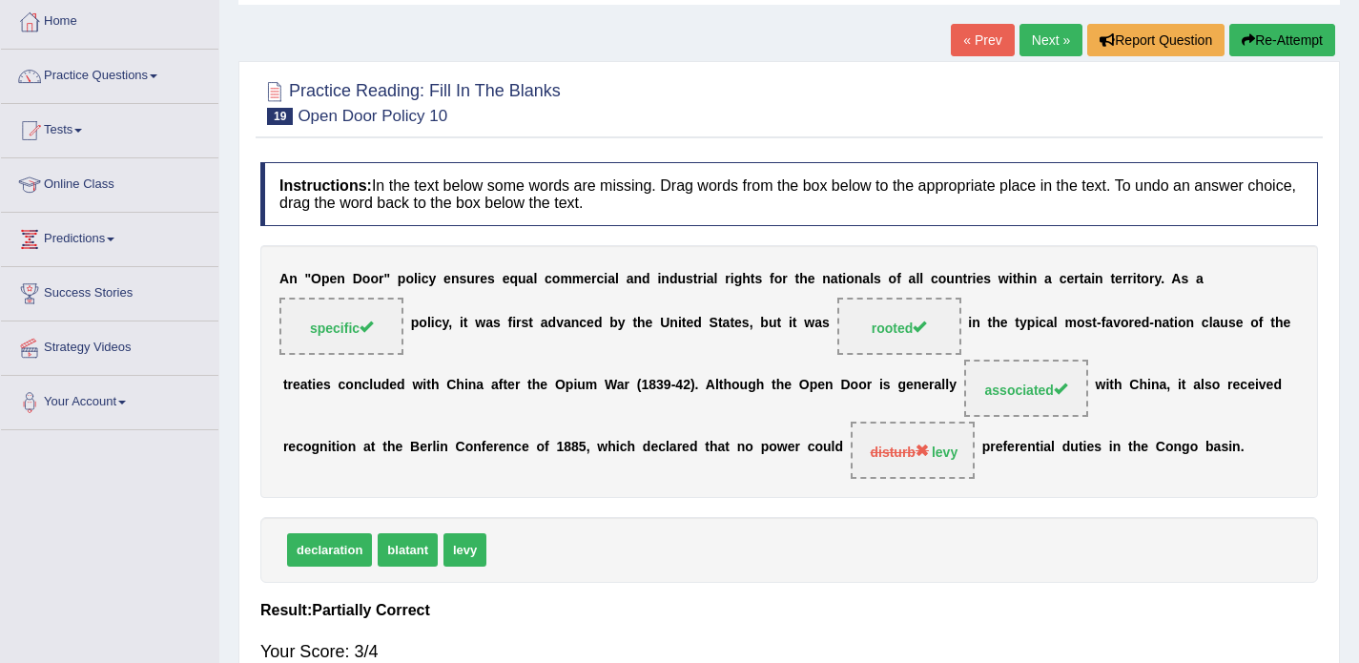
scroll to position [97, 0]
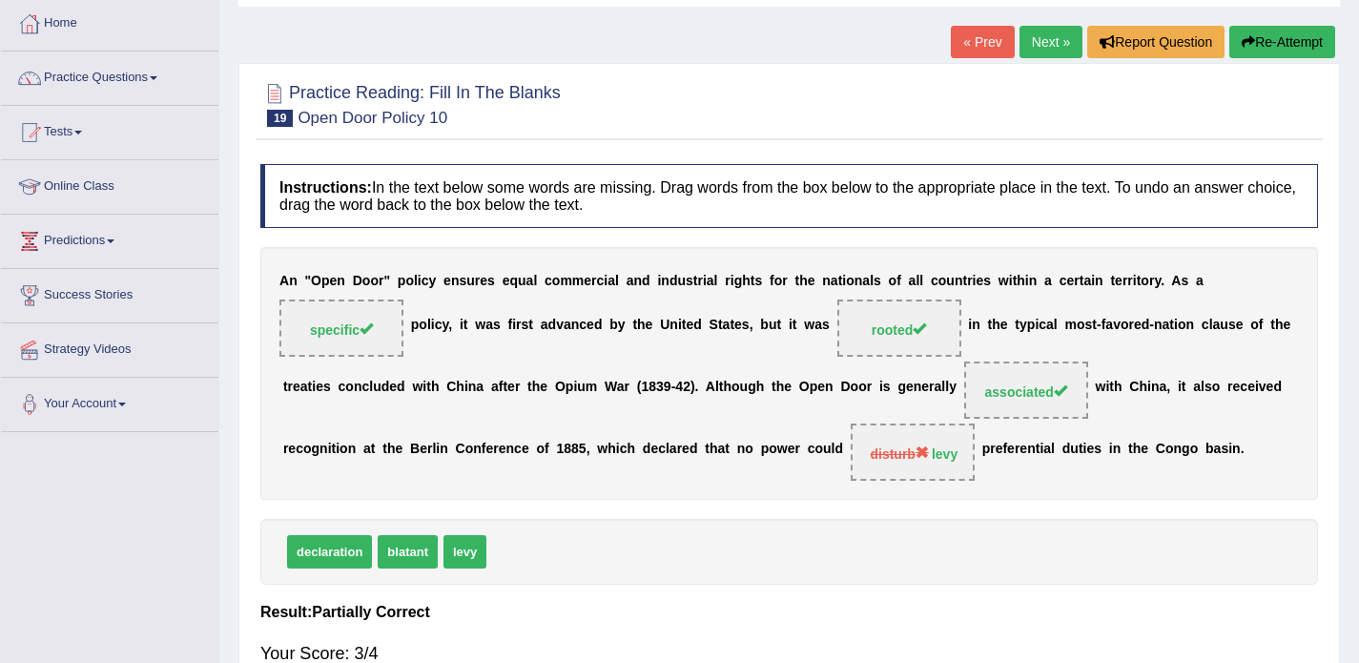
click at [1034, 44] on link "Next »" at bounding box center [1051, 42] width 63 height 32
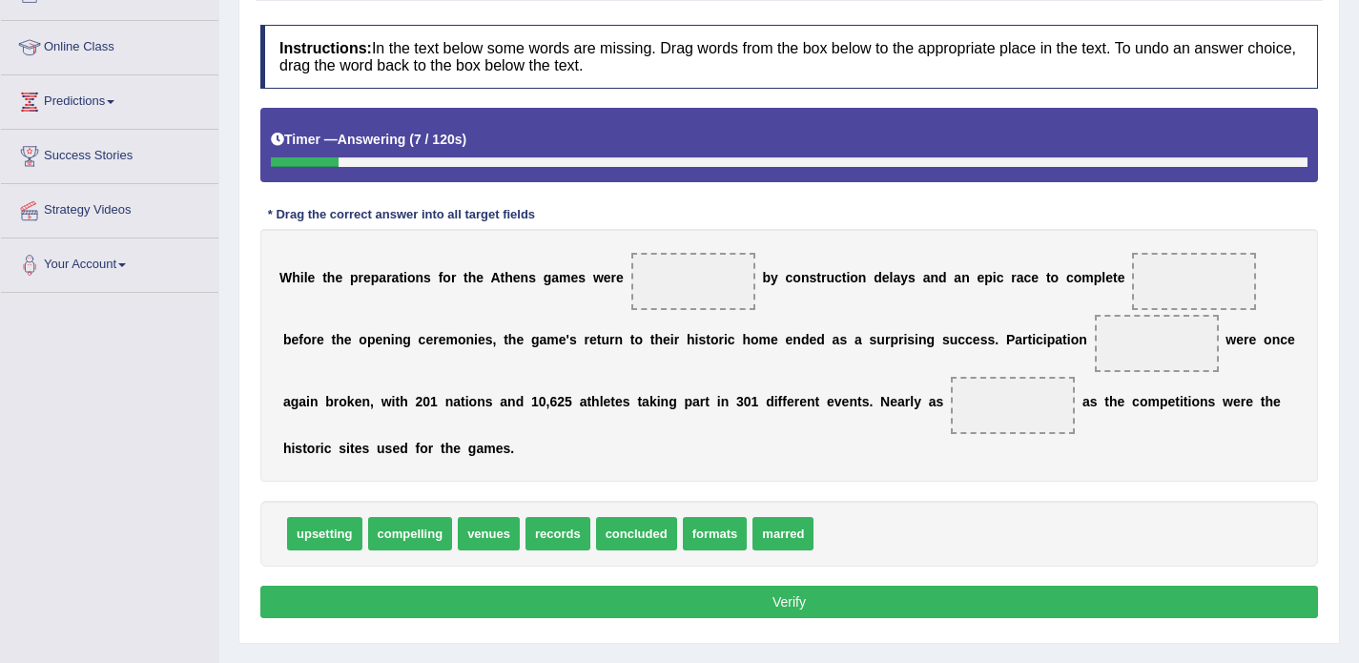
scroll to position [243, 0]
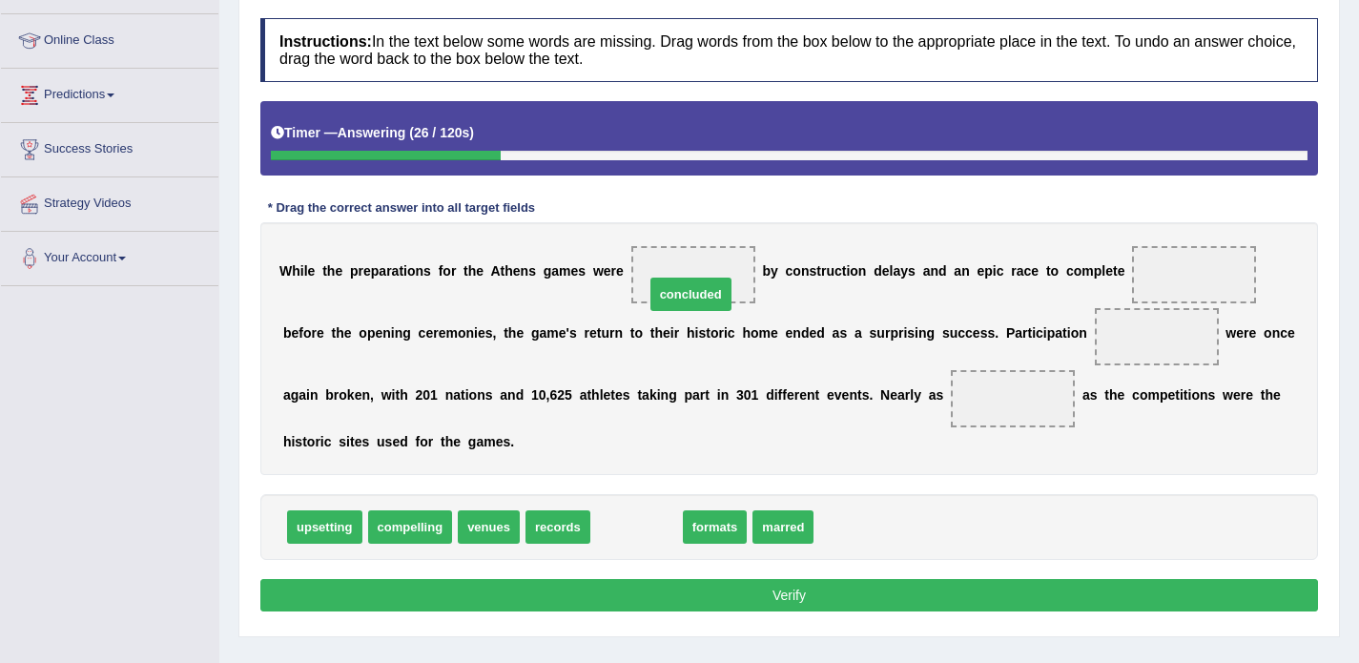
drag, startPoint x: 622, startPoint y: 529, endPoint x: 673, endPoint y: 280, distance: 254.2
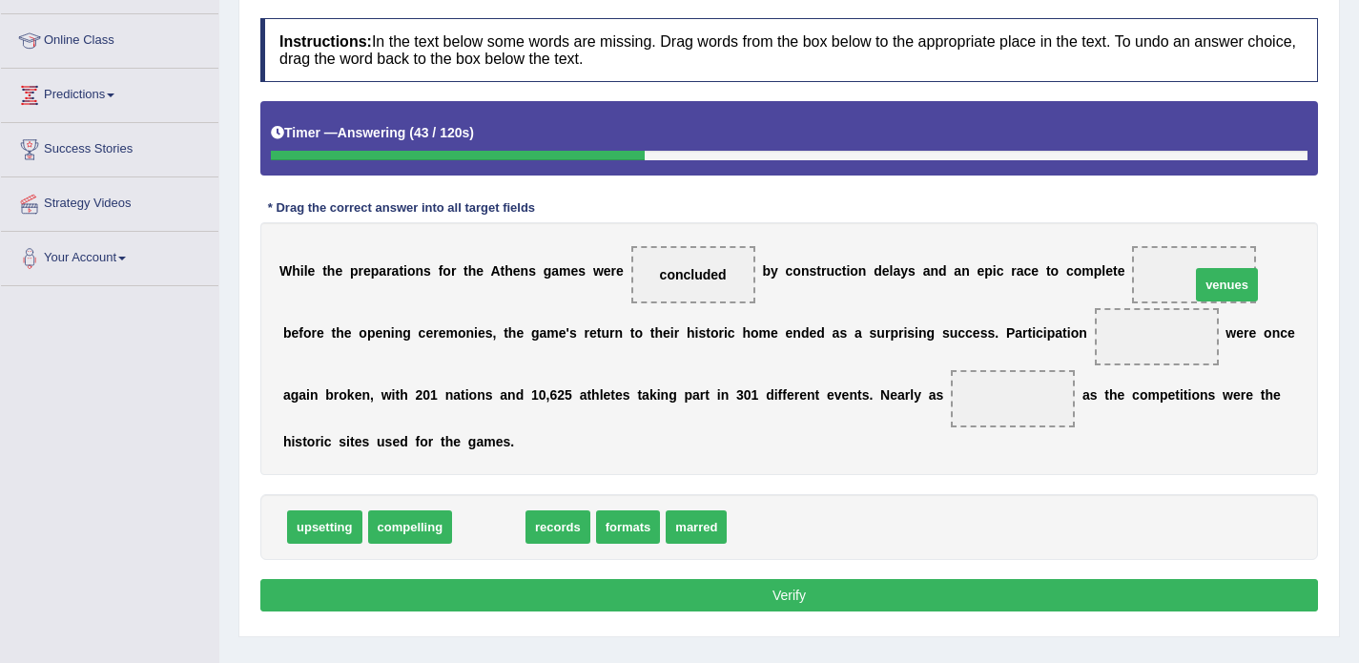
drag, startPoint x: 488, startPoint y: 532, endPoint x: 1239, endPoint y: 279, distance: 792.1
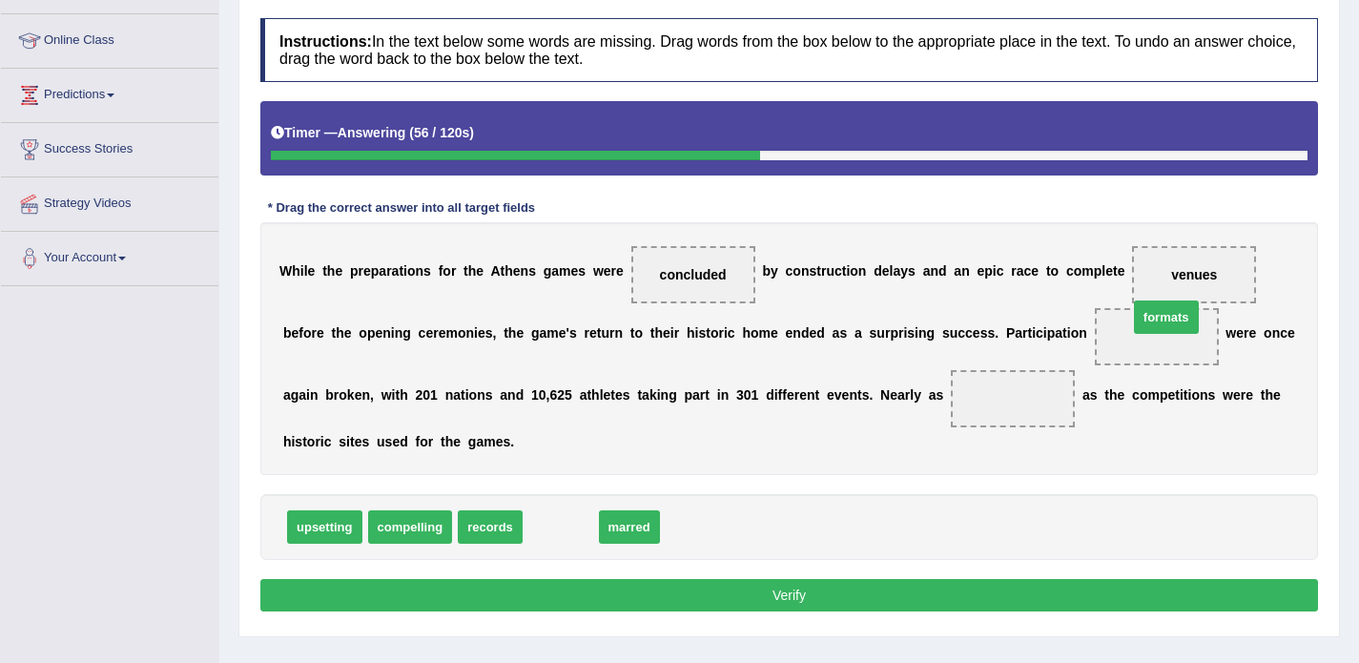
drag, startPoint x: 553, startPoint y: 528, endPoint x: 1160, endPoint y: 318, distance: 642.2
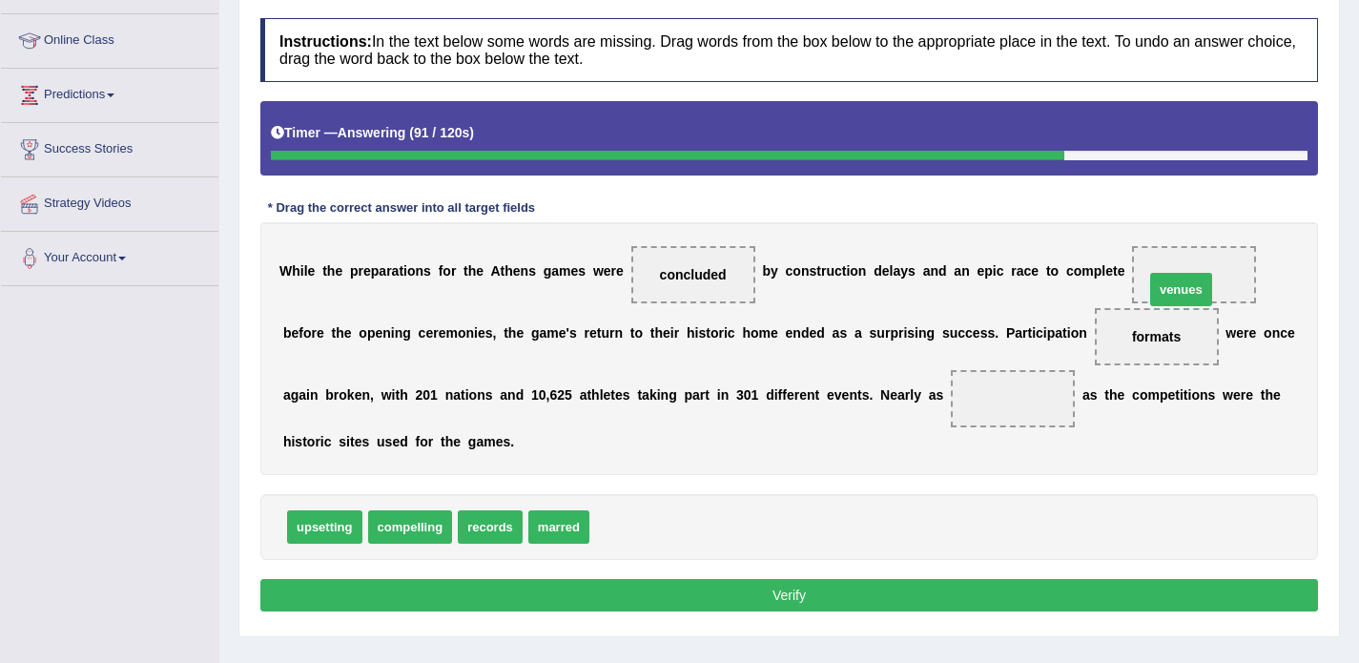
drag, startPoint x: 636, startPoint y: 527, endPoint x: 1191, endPoint y: 289, distance: 604.2
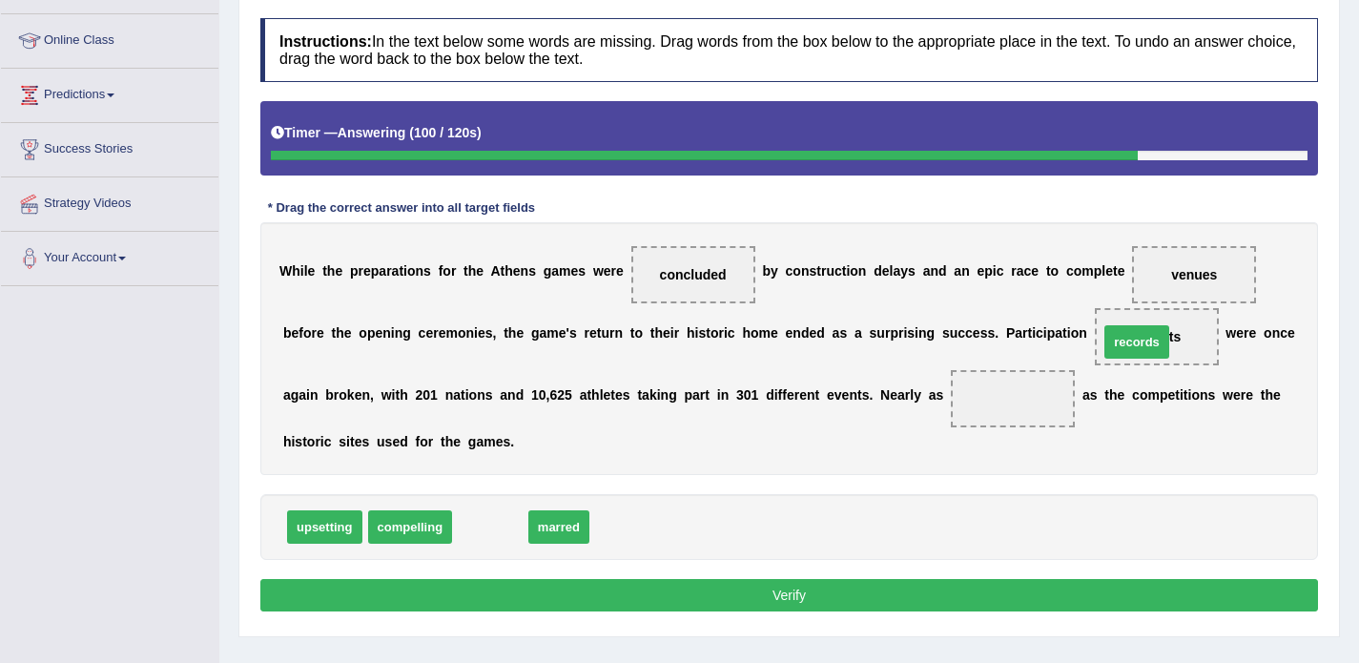
drag, startPoint x: 482, startPoint y: 529, endPoint x: 1128, endPoint y: 344, distance: 672.7
drag, startPoint x: 487, startPoint y: 527, endPoint x: 999, endPoint y: 393, distance: 528.4
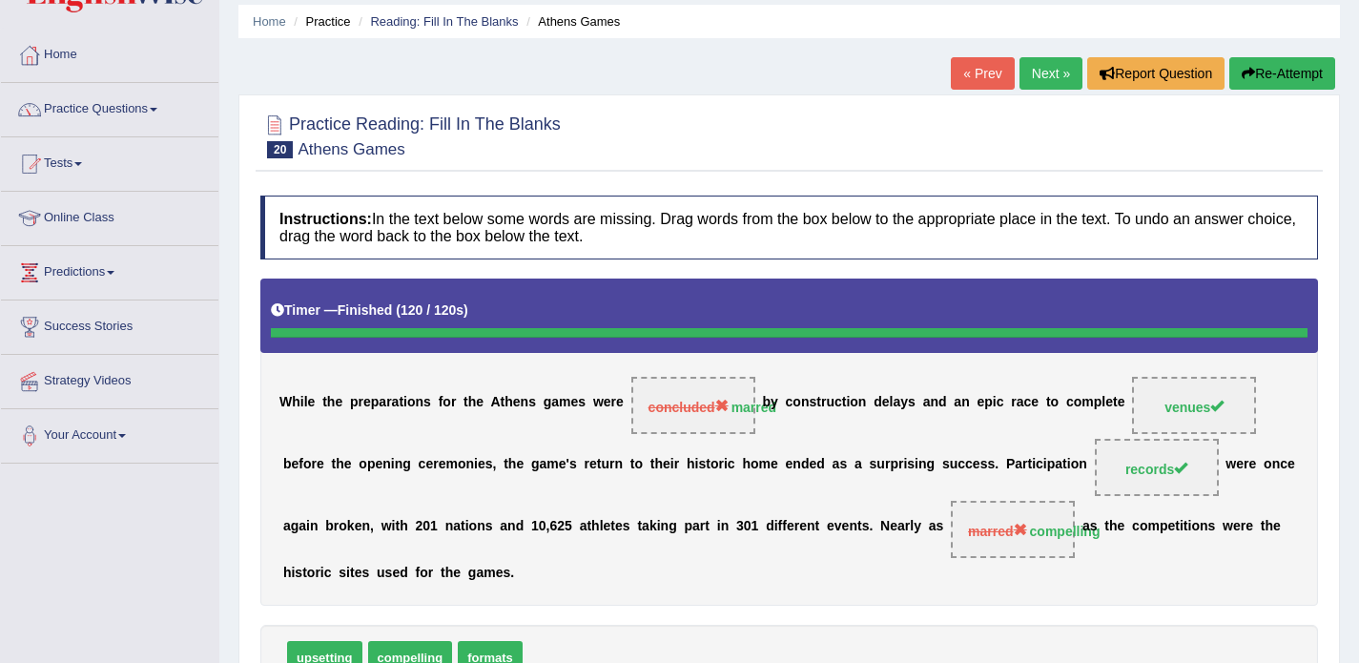
scroll to position [60, 0]
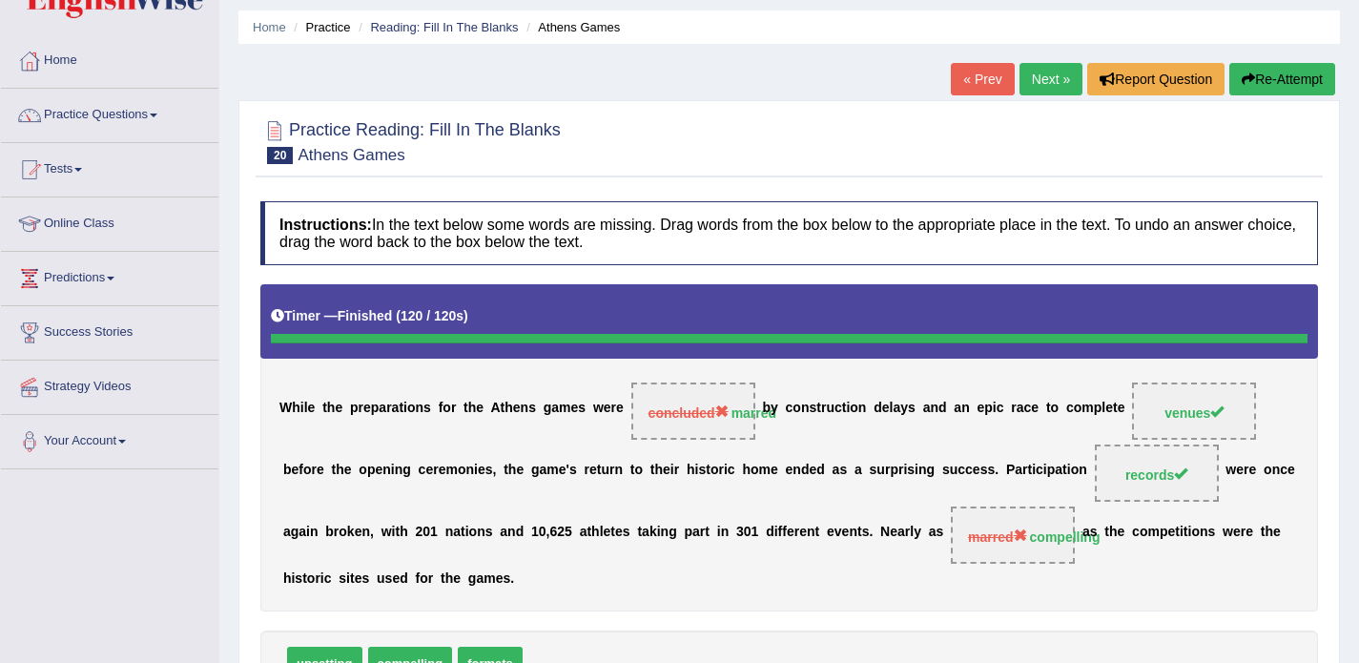
click at [1035, 78] on link "Next »" at bounding box center [1051, 79] width 63 height 32
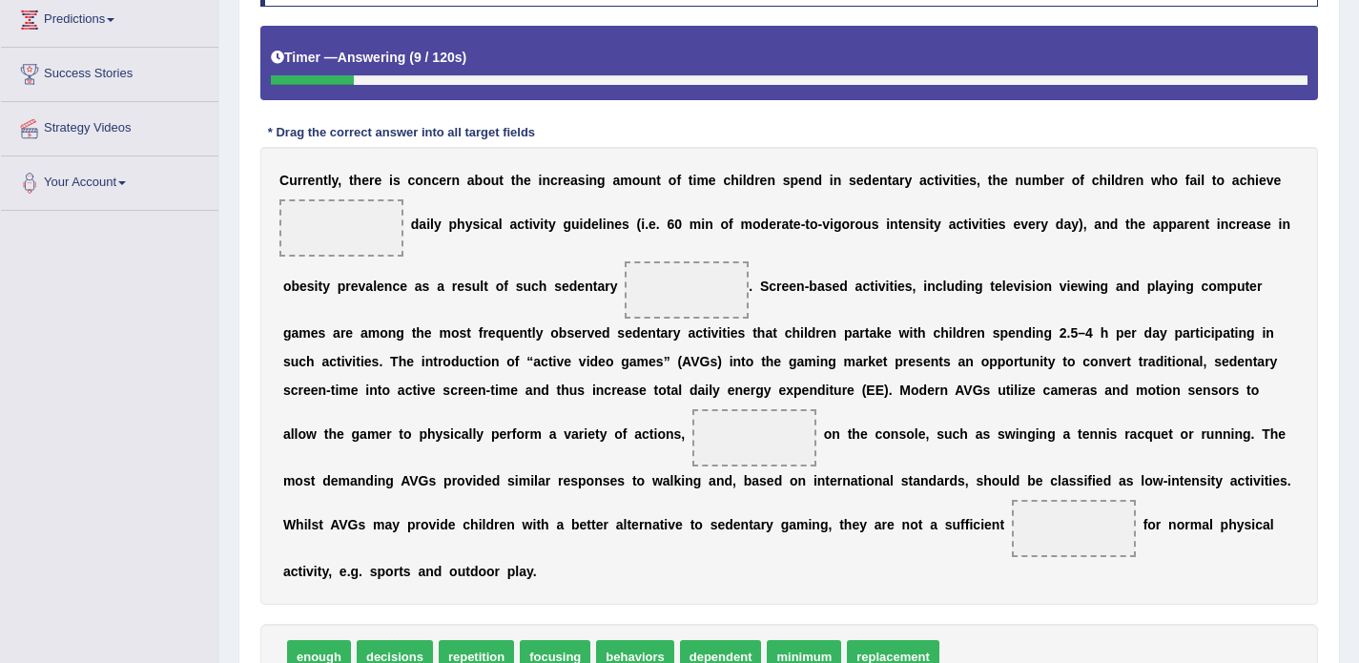
scroll to position [431, 0]
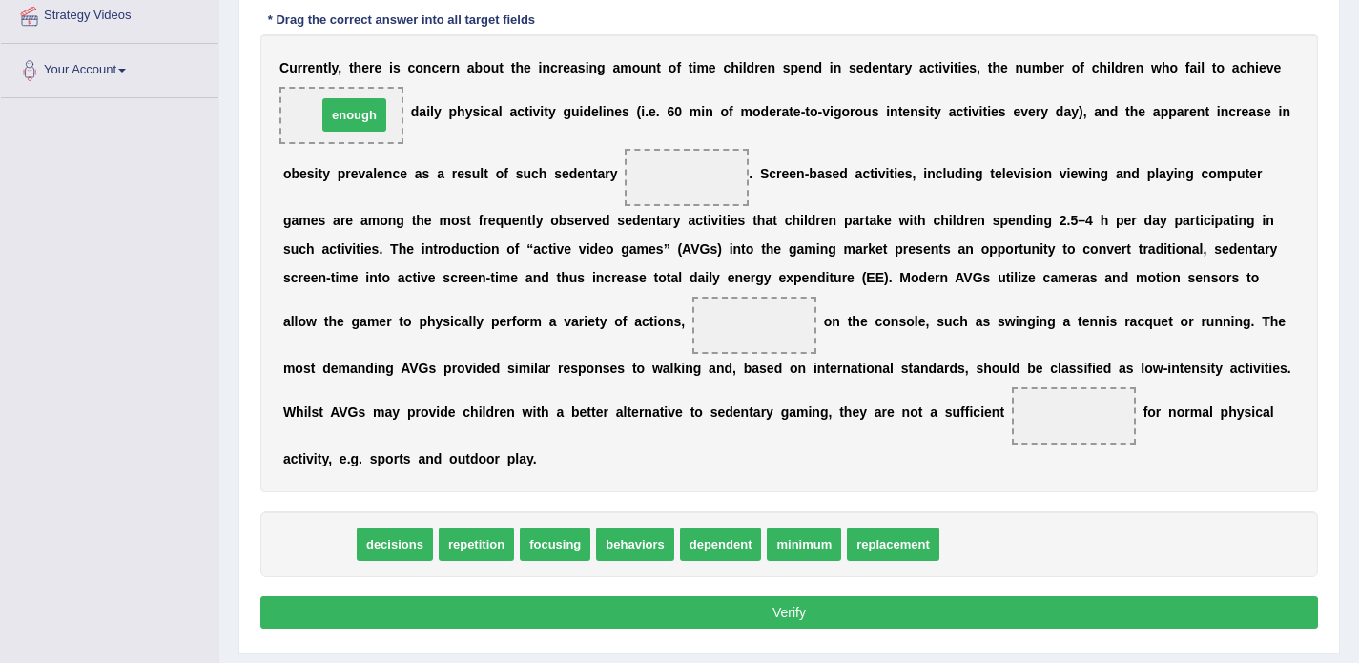
drag, startPoint x: 311, startPoint y: 542, endPoint x: 343, endPoint y: 118, distance: 424.8
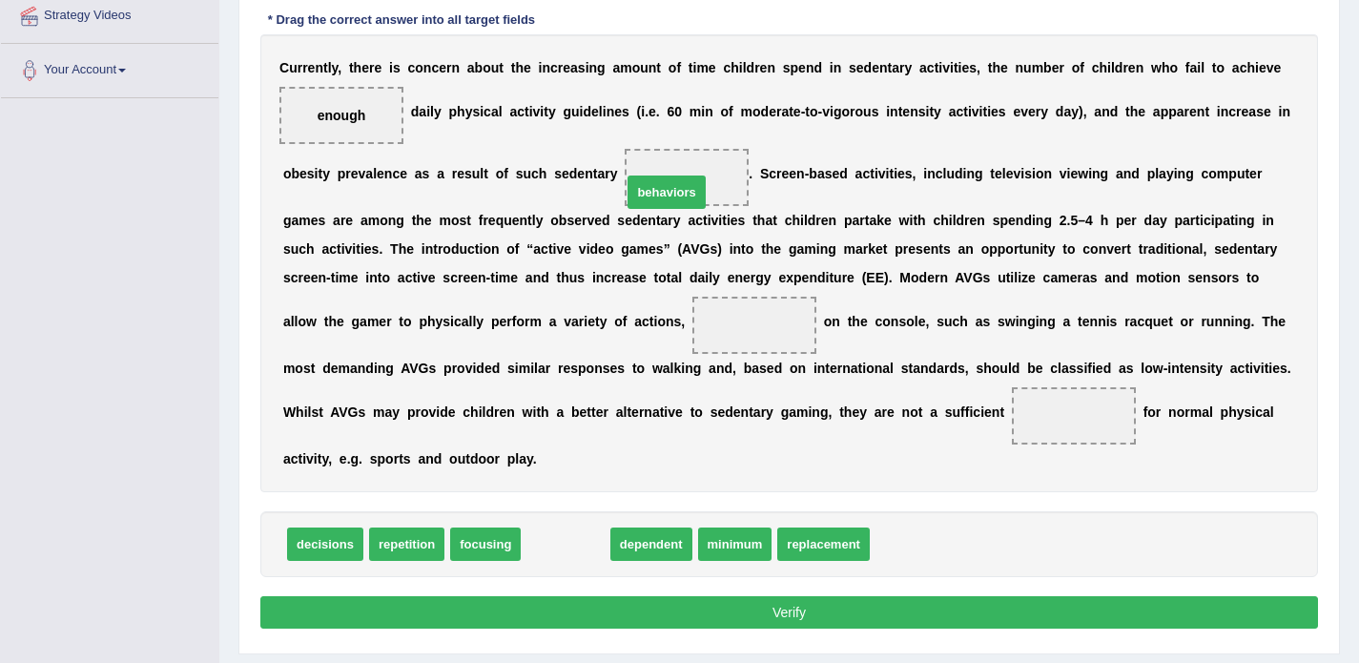
drag, startPoint x: 548, startPoint y: 539, endPoint x: 651, endPoint y: 191, distance: 363.1
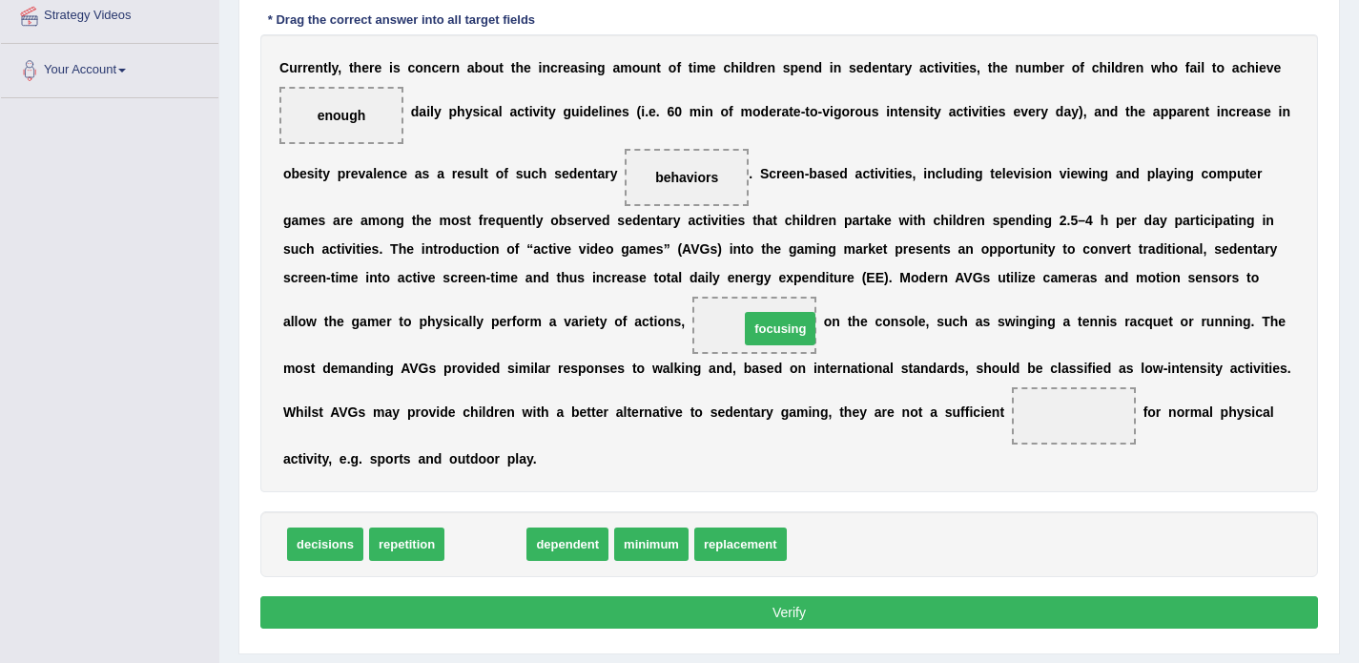
drag, startPoint x: 492, startPoint y: 547, endPoint x: 780, endPoint y: 327, distance: 362.1
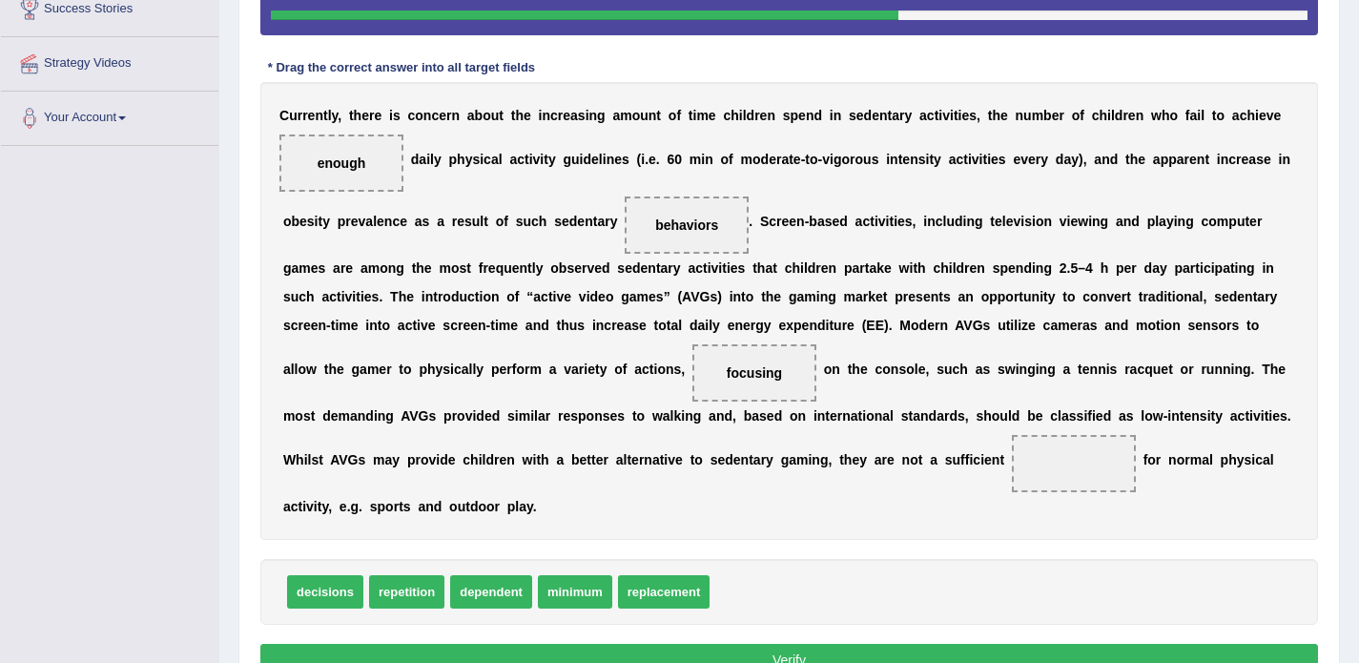
scroll to position [388, 0]
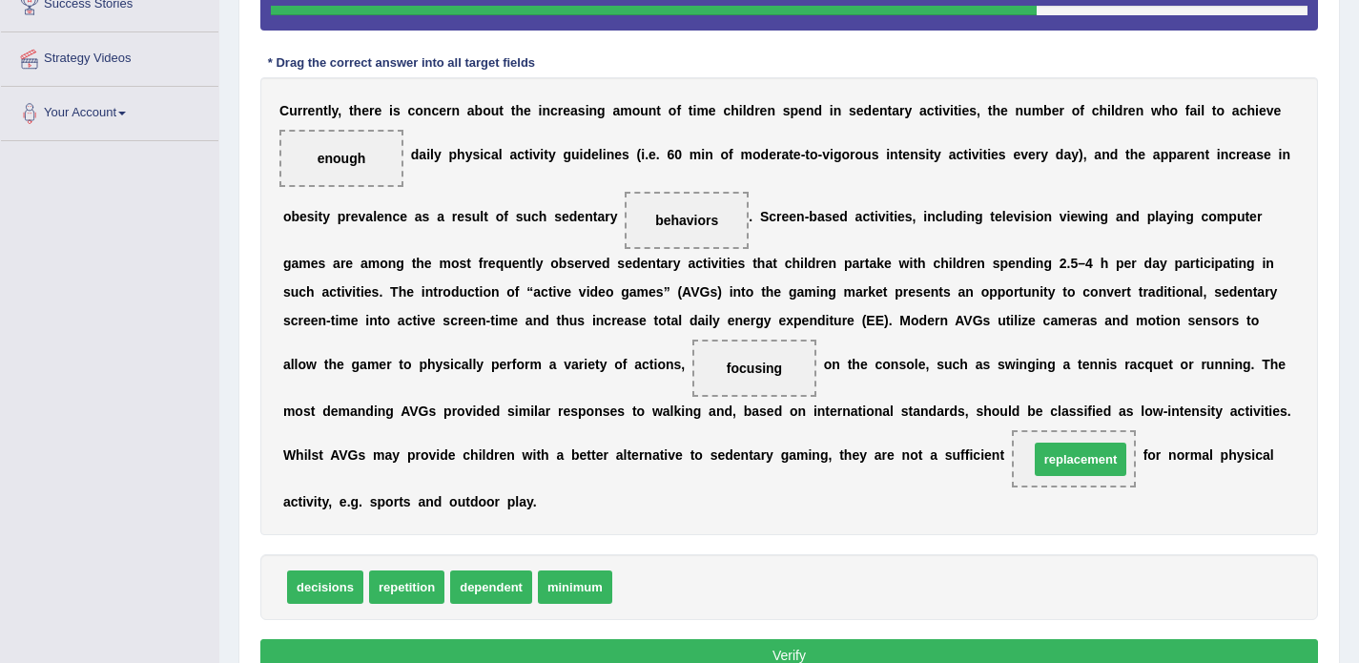
drag, startPoint x: 670, startPoint y: 587, endPoint x: 1086, endPoint y: 459, distance: 436.0
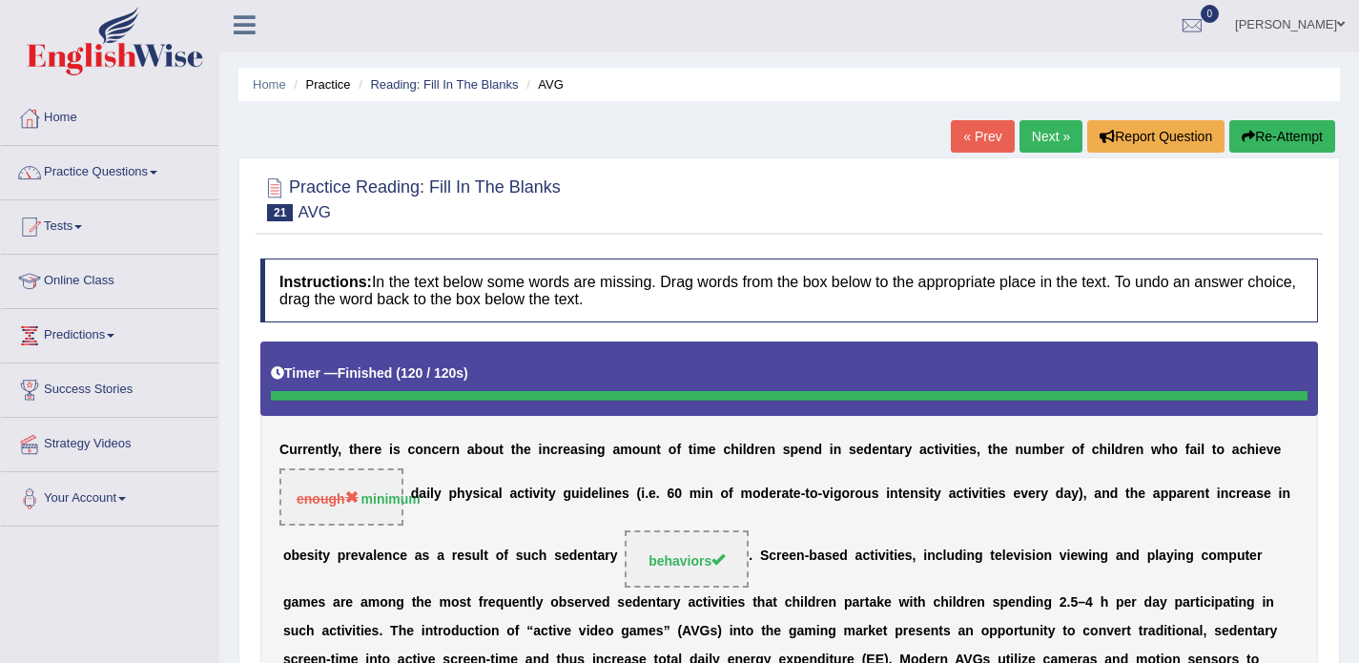
scroll to position [0, 0]
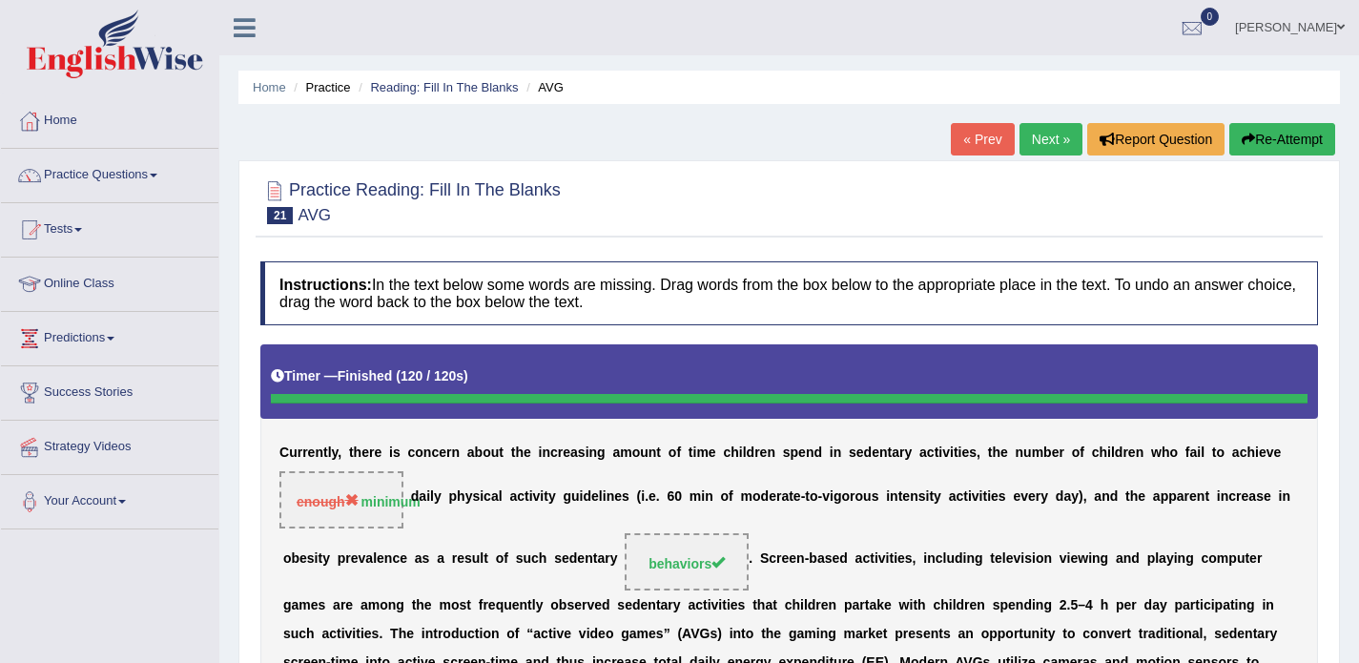
click at [1049, 141] on link "Next »" at bounding box center [1051, 139] width 63 height 32
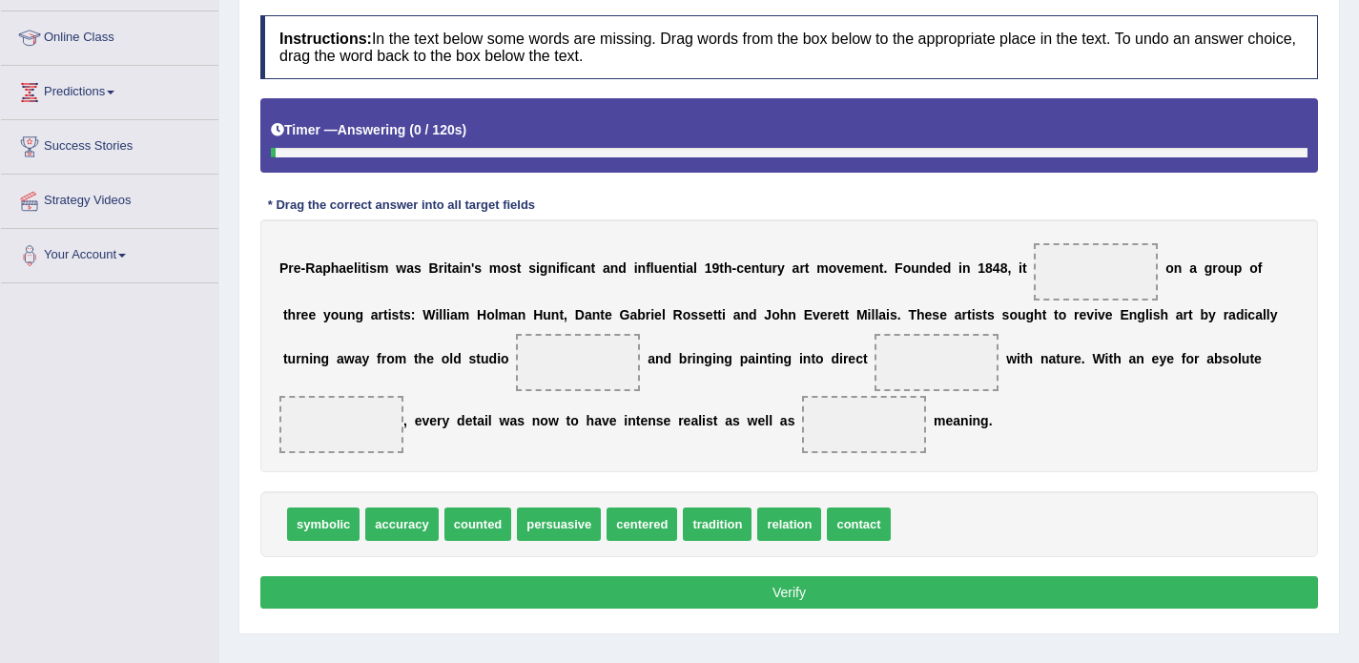
scroll to position [251, 0]
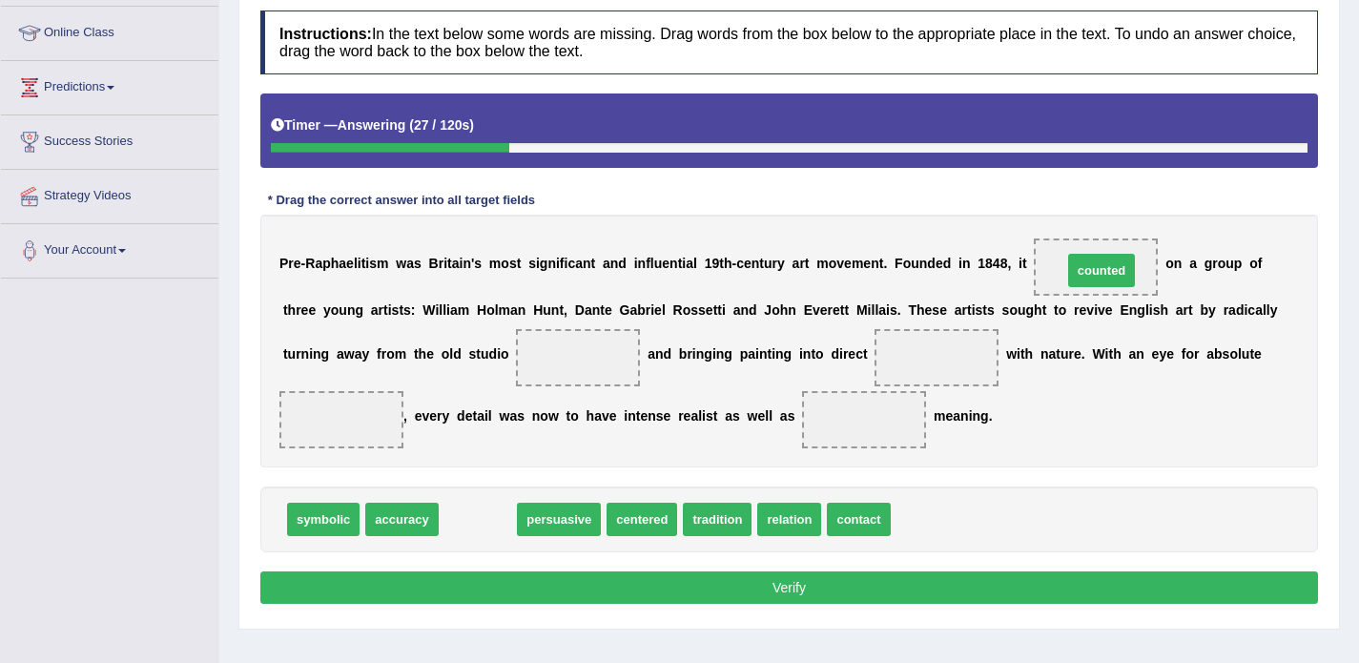
drag, startPoint x: 463, startPoint y: 521, endPoint x: 1086, endPoint y: 272, distance: 671.7
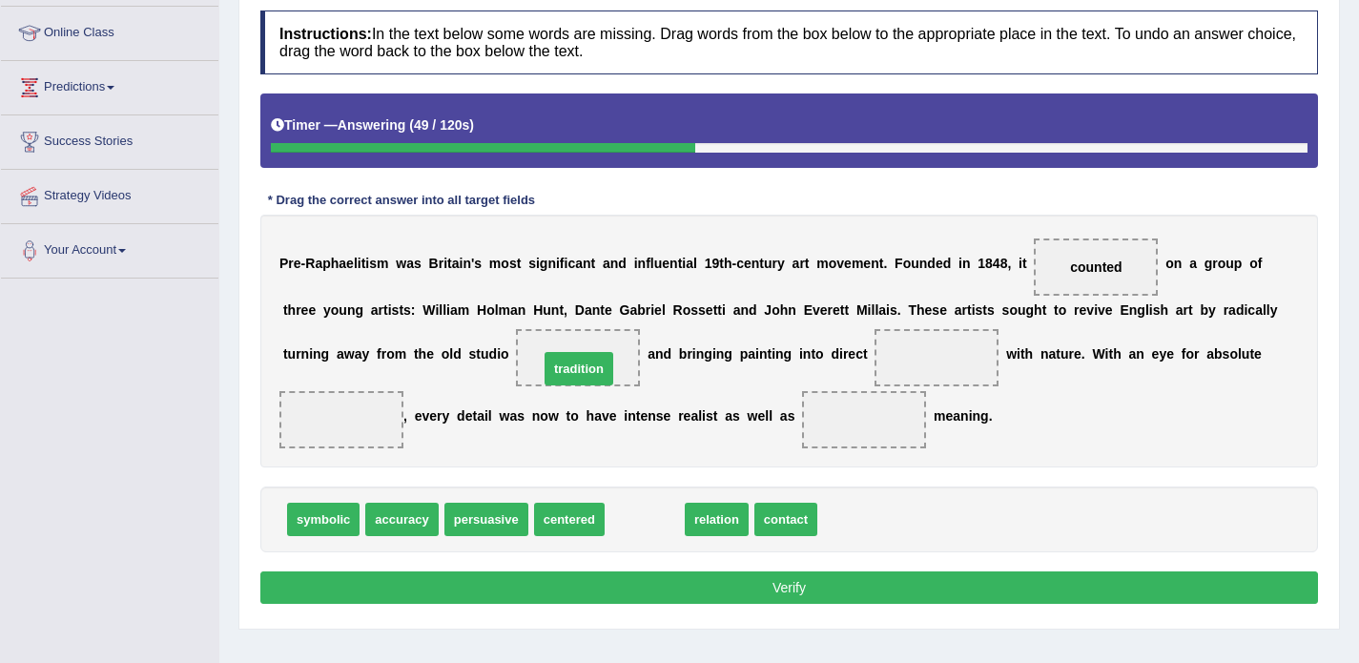
drag, startPoint x: 660, startPoint y: 518, endPoint x: 593, endPoint y: 367, distance: 164.8
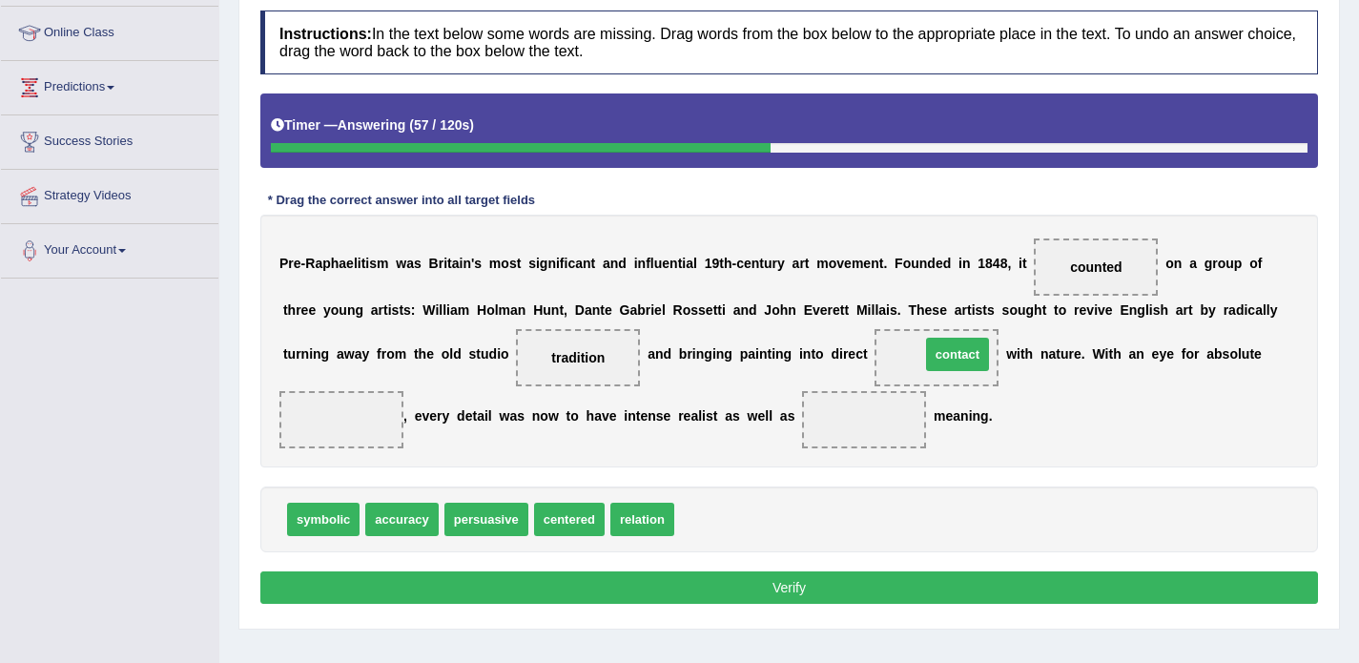
drag, startPoint x: 723, startPoint y: 518, endPoint x: 970, endPoint y: 353, distance: 297.1
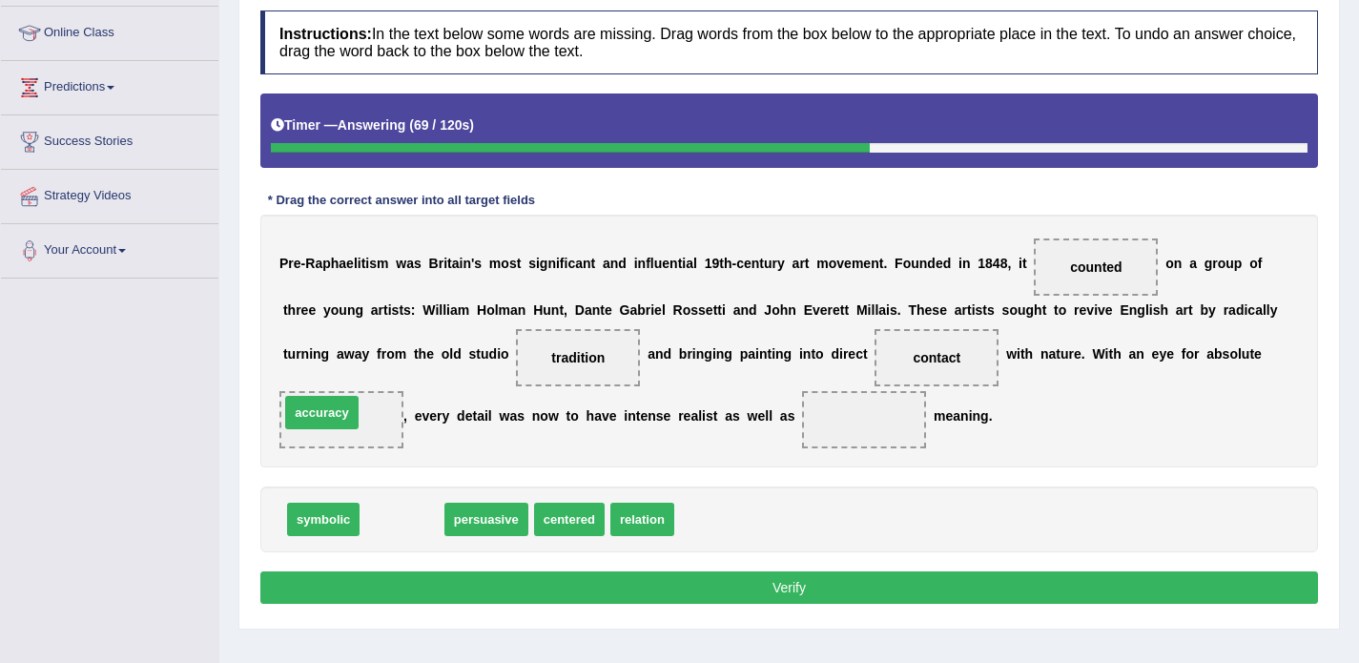
drag, startPoint x: 392, startPoint y: 526, endPoint x: 312, endPoint y: 419, distance: 133.5
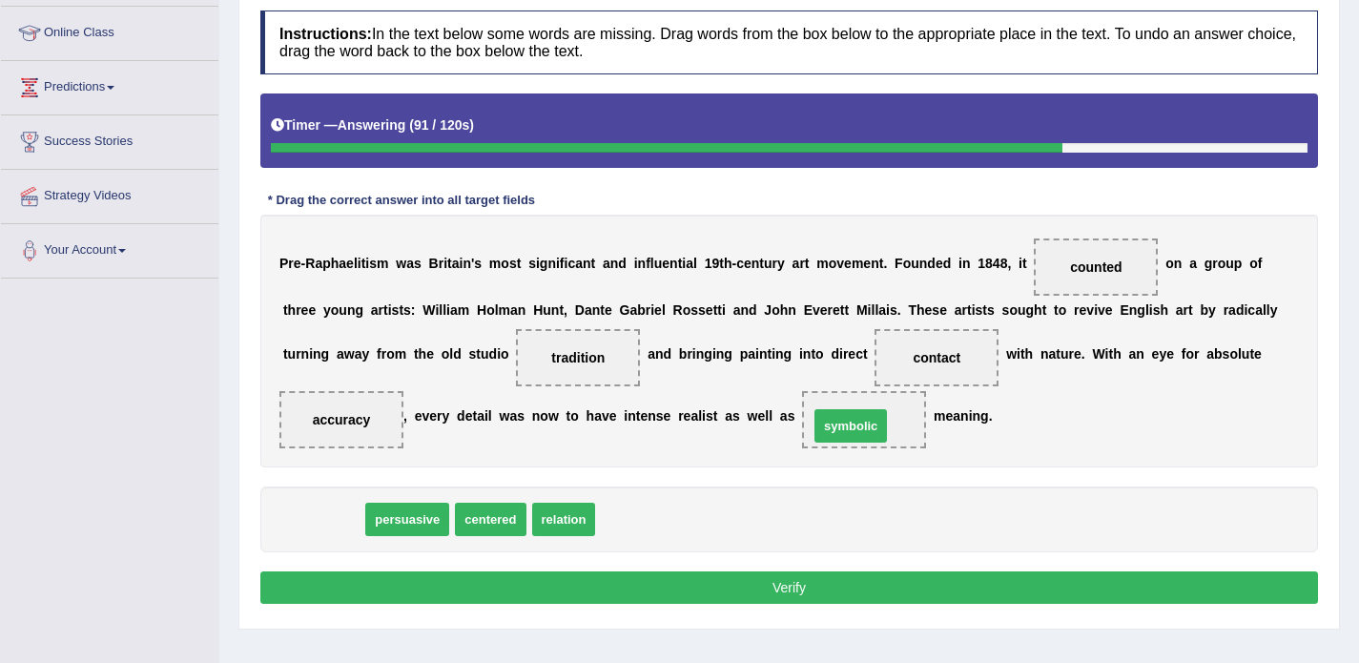
drag, startPoint x: 316, startPoint y: 528, endPoint x: 843, endPoint y: 435, distance: 535.7
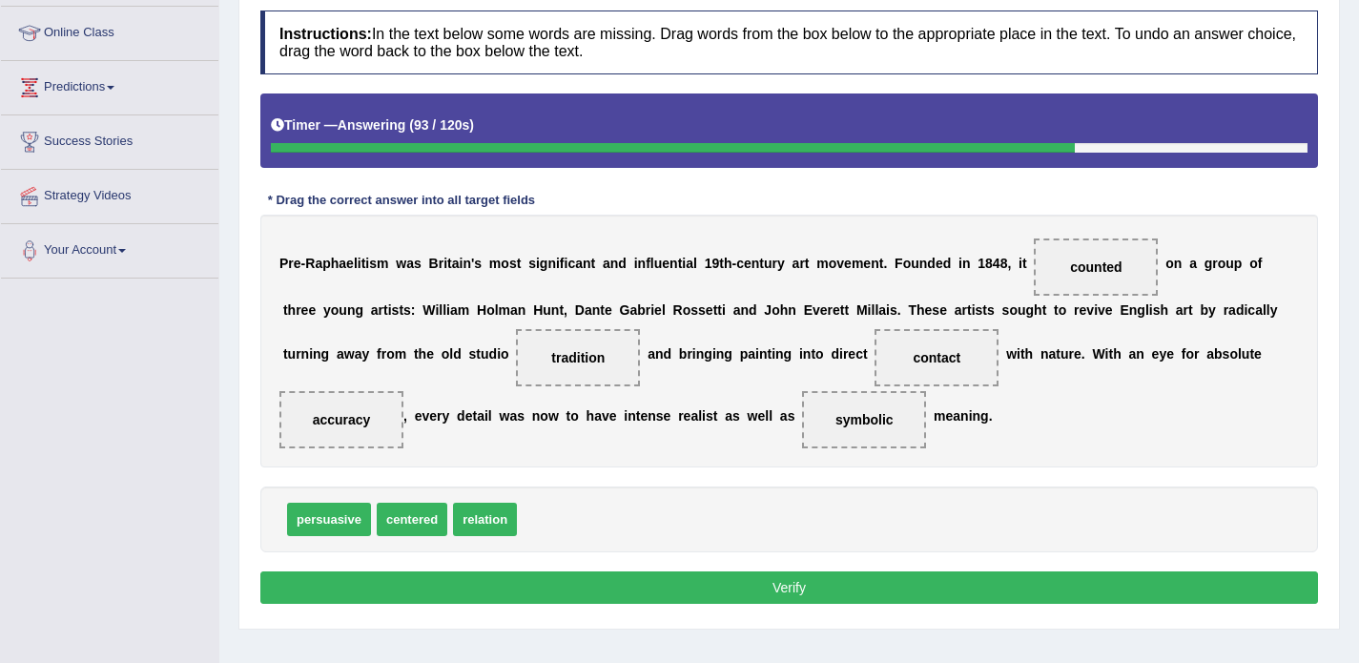
click at [718, 577] on button "Verify" at bounding box center [789, 587] width 1058 height 32
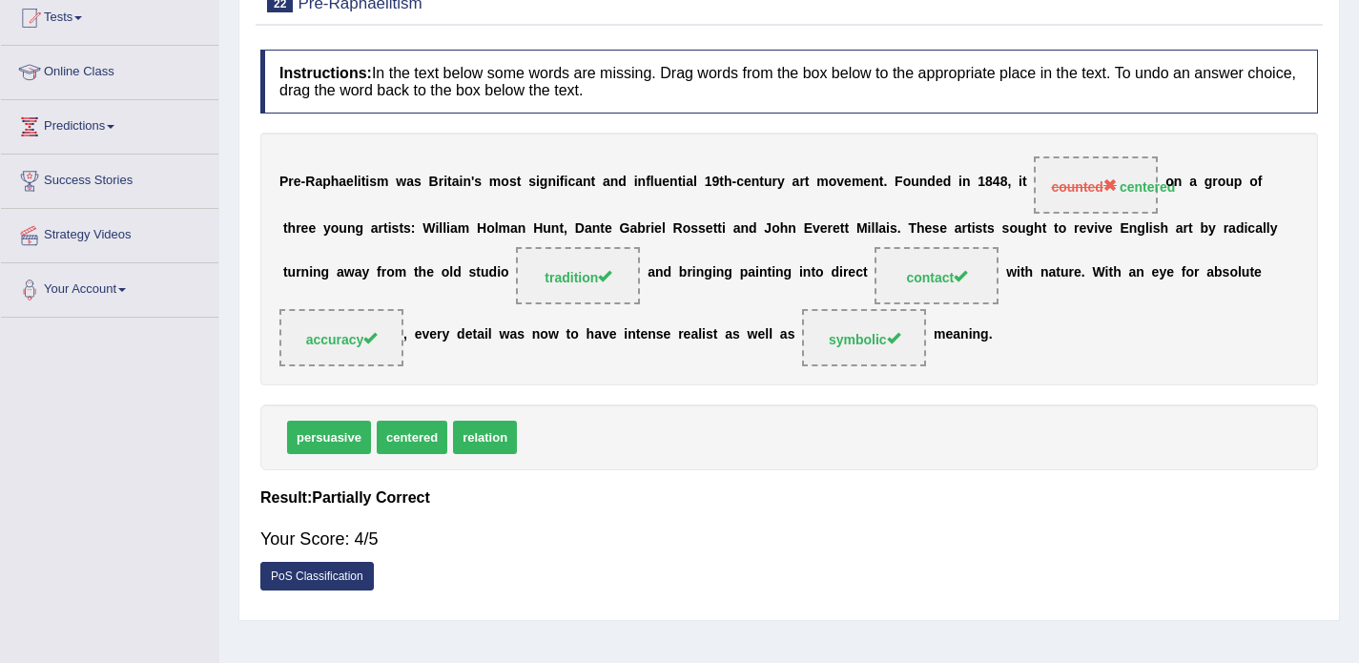
scroll to position [46, 0]
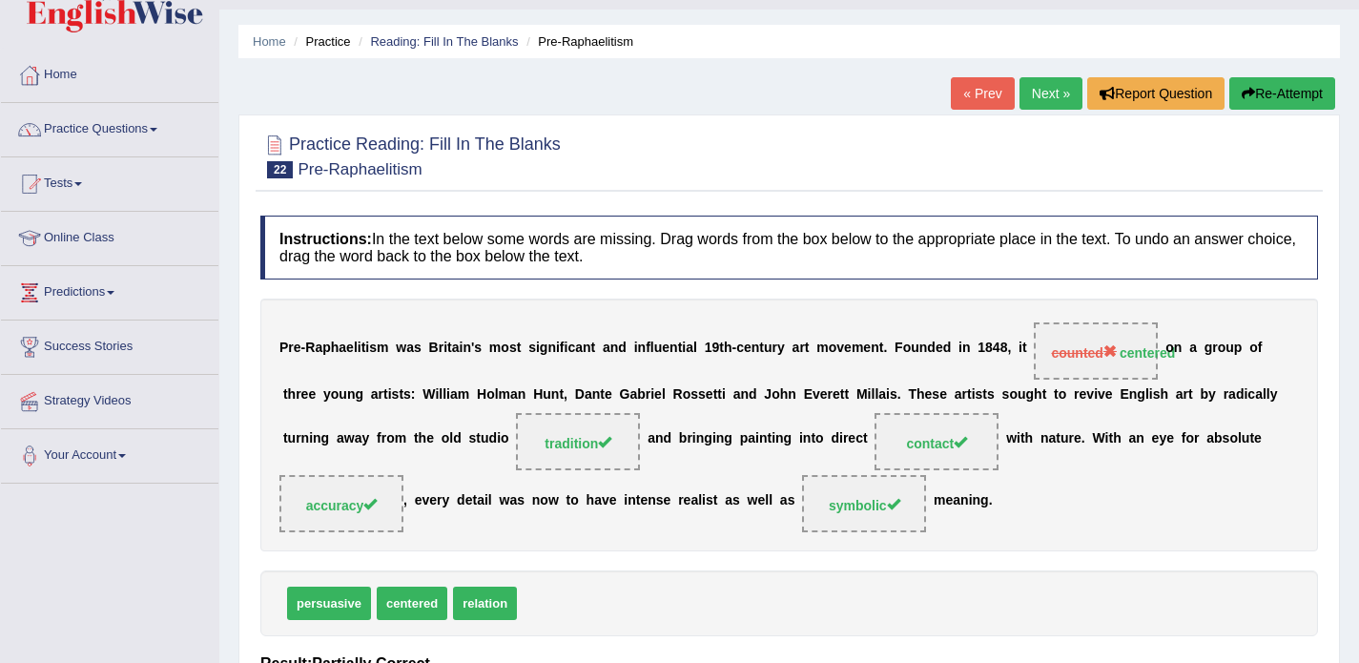
click at [1032, 95] on link "Next »" at bounding box center [1051, 93] width 63 height 32
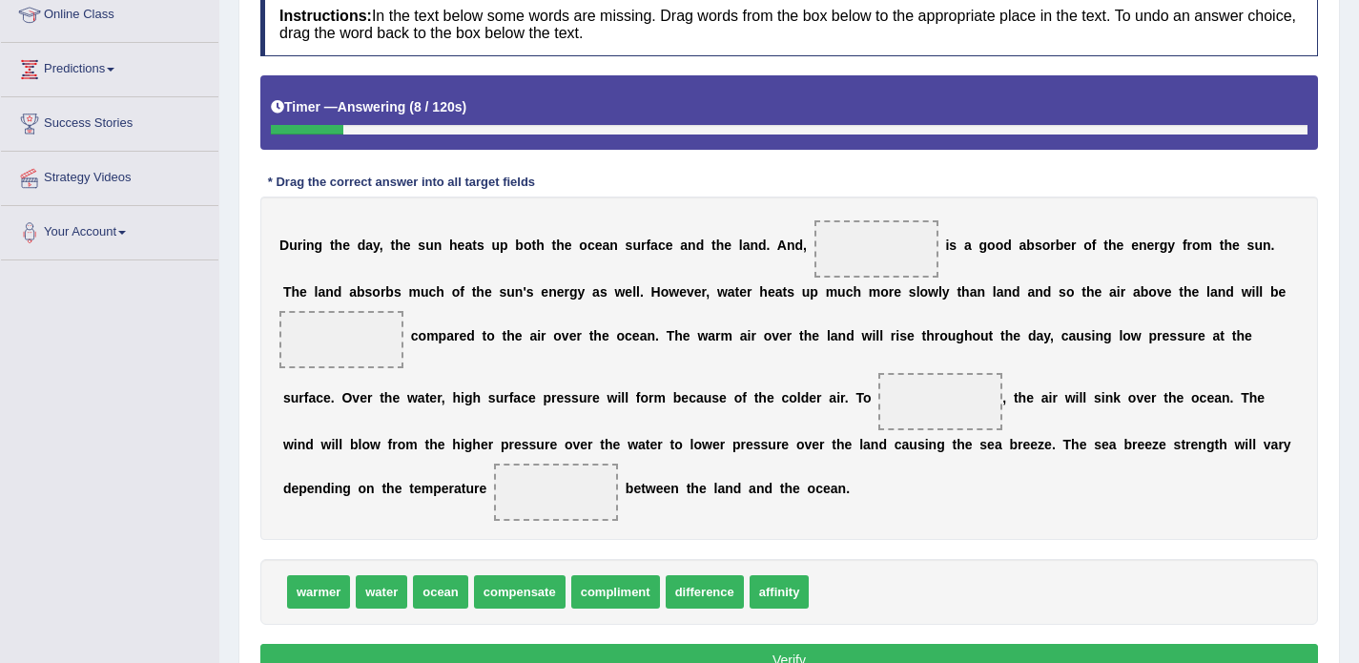
scroll to position [291, 0]
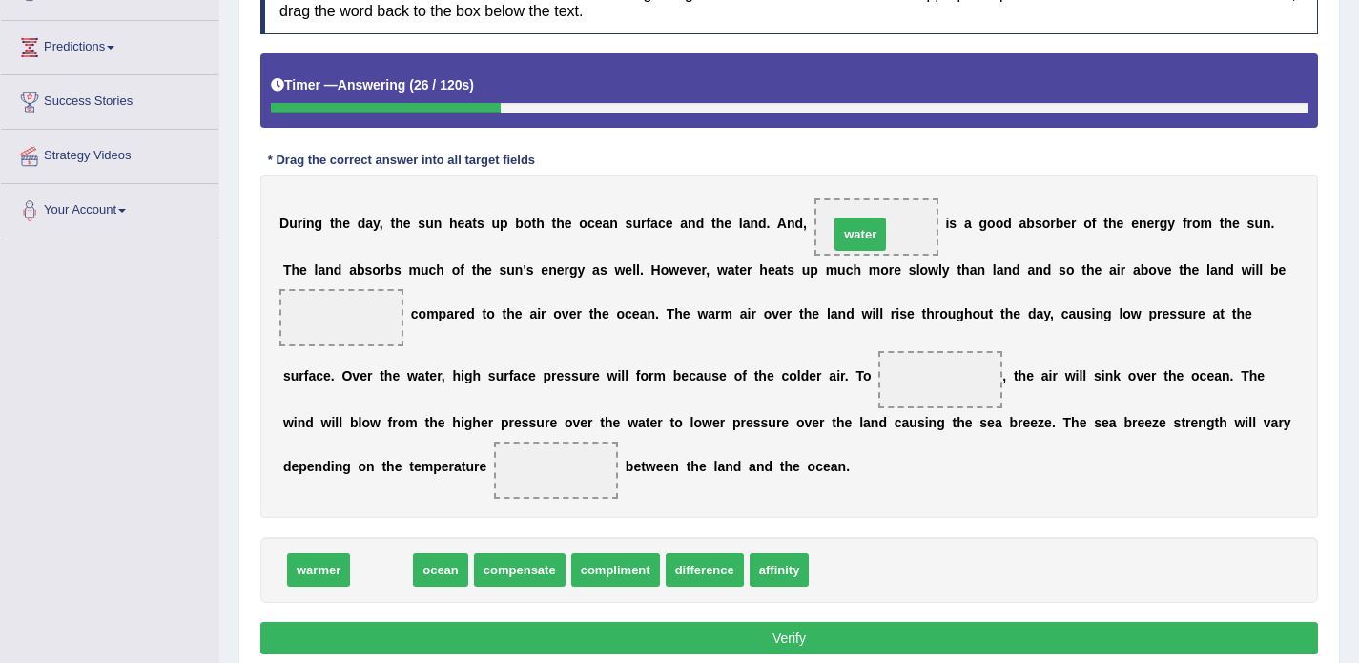
drag, startPoint x: 386, startPoint y: 568, endPoint x: 865, endPoint y: 232, distance: 584.8
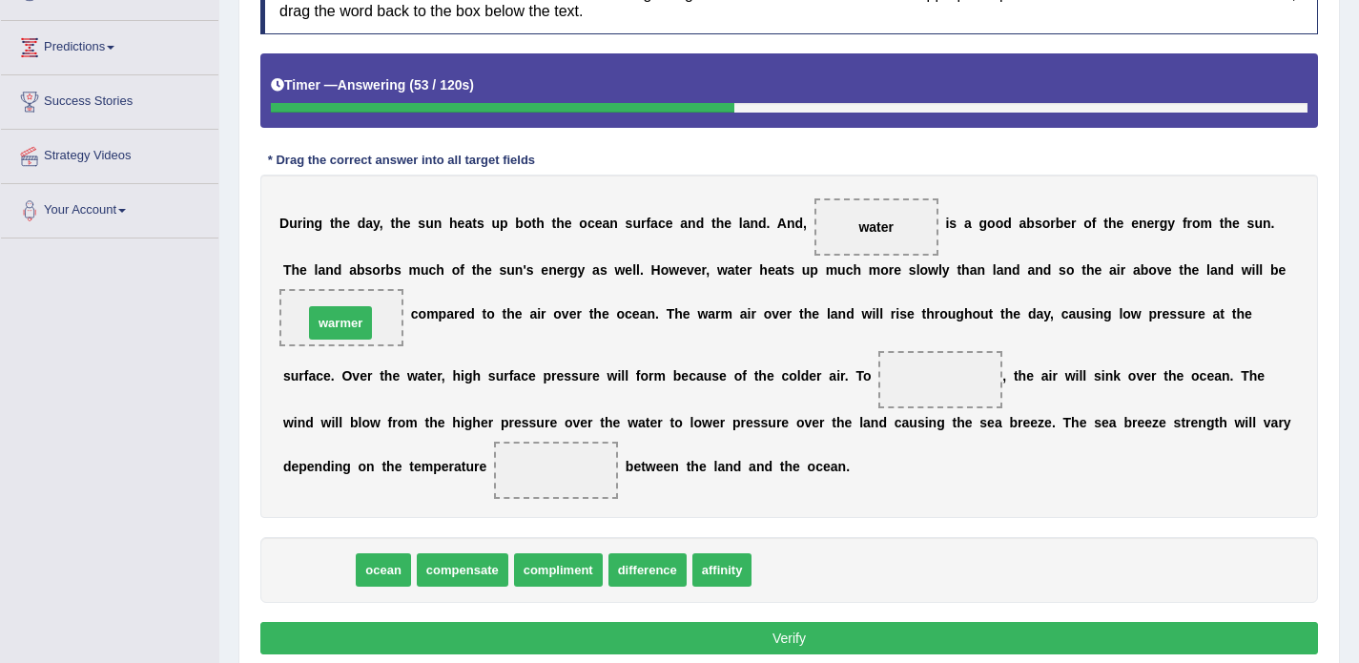
drag, startPoint x: 328, startPoint y: 581, endPoint x: 350, endPoint y: 334, distance: 248.0
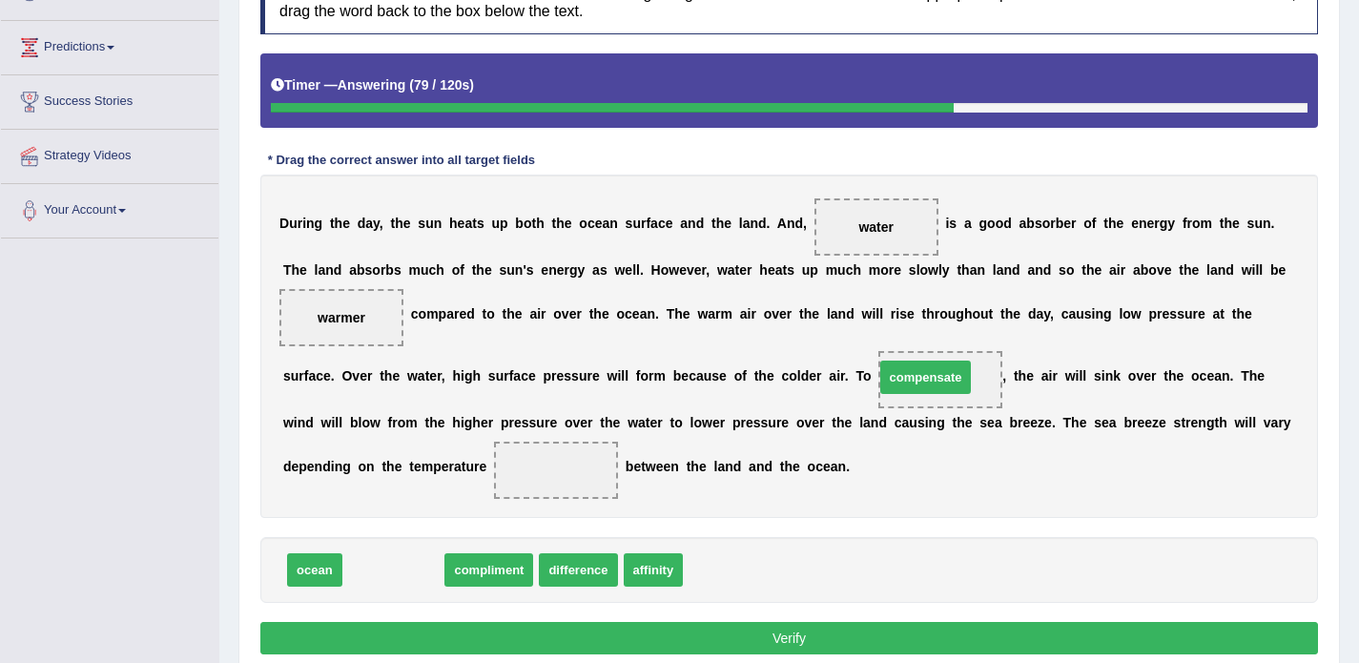
drag, startPoint x: 386, startPoint y: 571, endPoint x: 920, endPoint y: 379, distance: 567.0
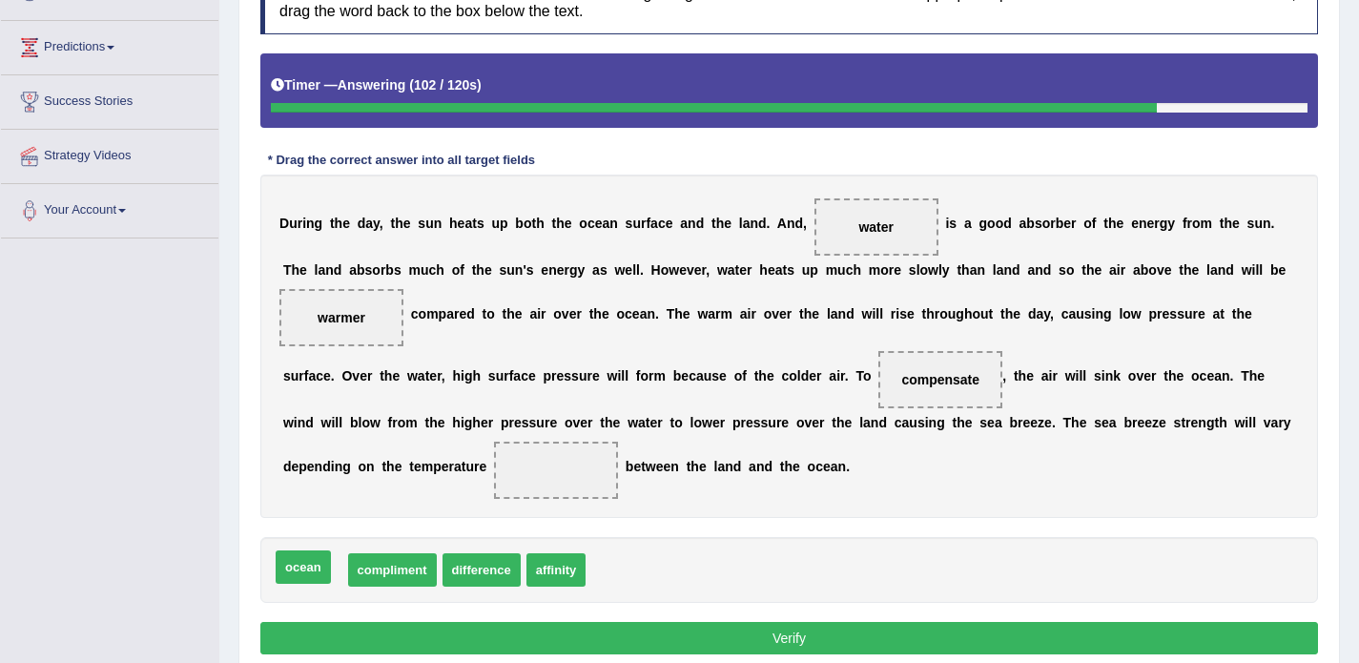
drag, startPoint x: 310, startPoint y: 560, endPoint x: 295, endPoint y: 557, distance: 15.5
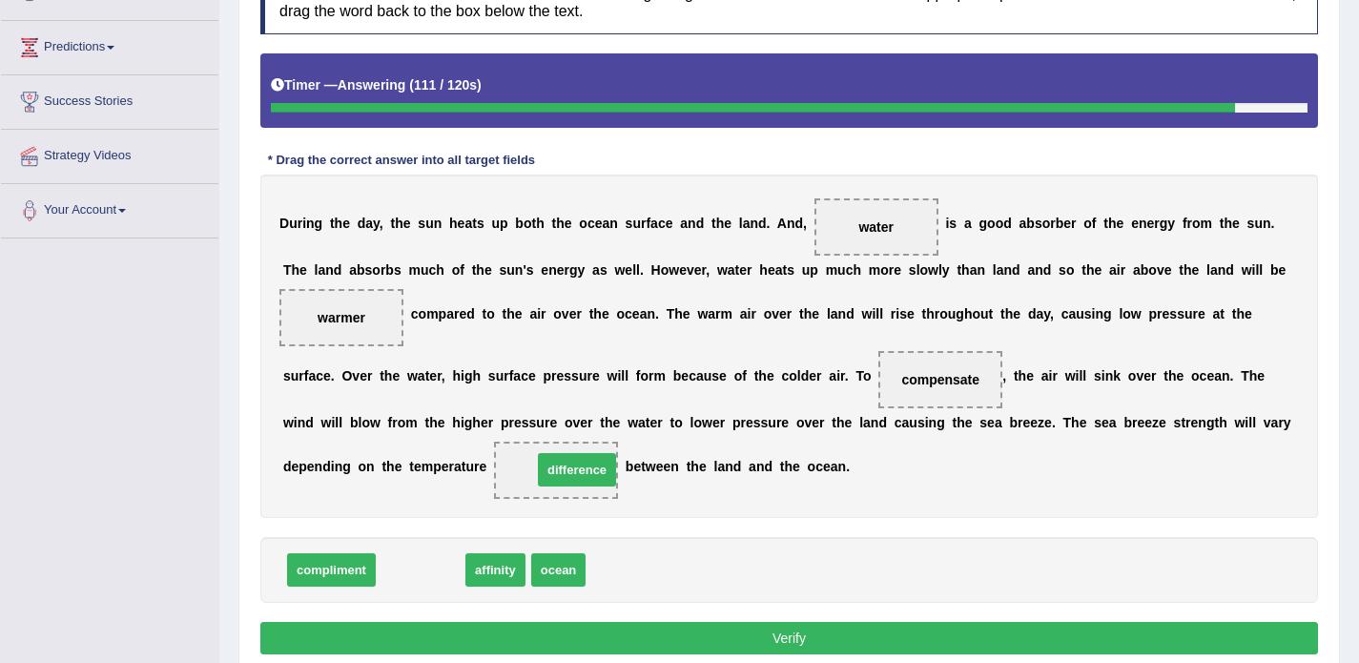
drag, startPoint x: 399, startPoint y: 573, endPoint x: 556, endPoint y: 473, distance: 186.6
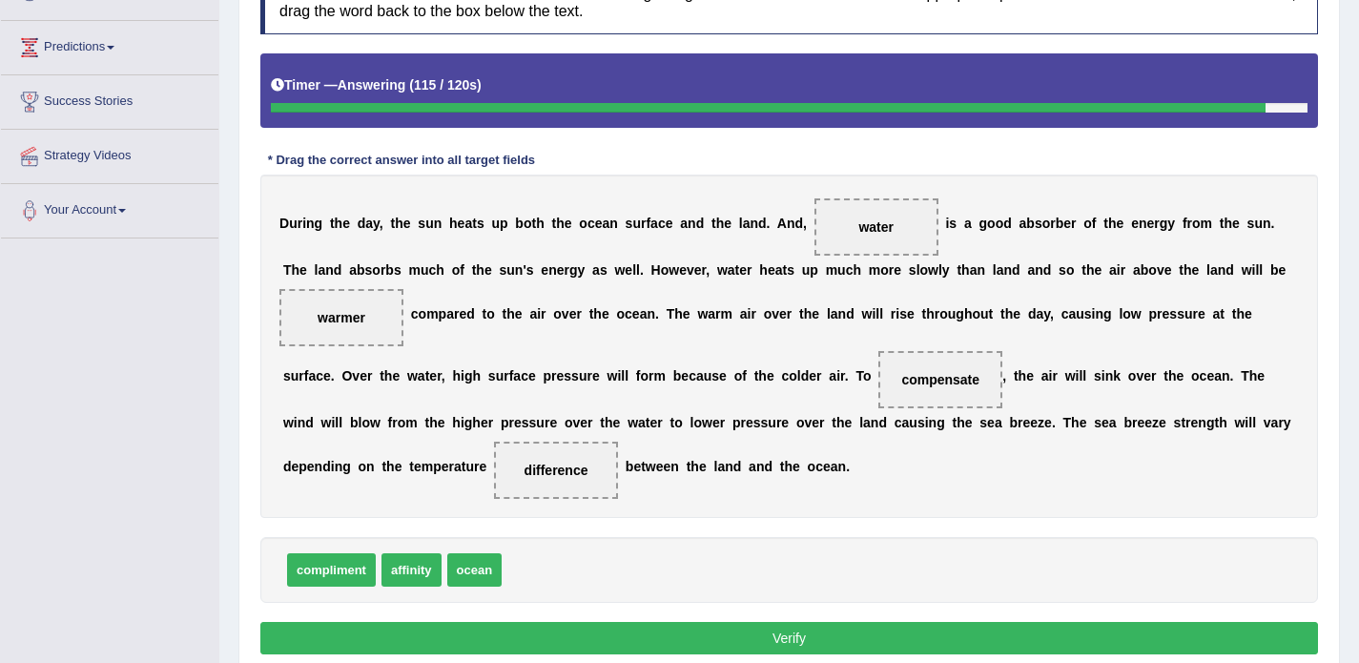
scroll to position [326, 0]
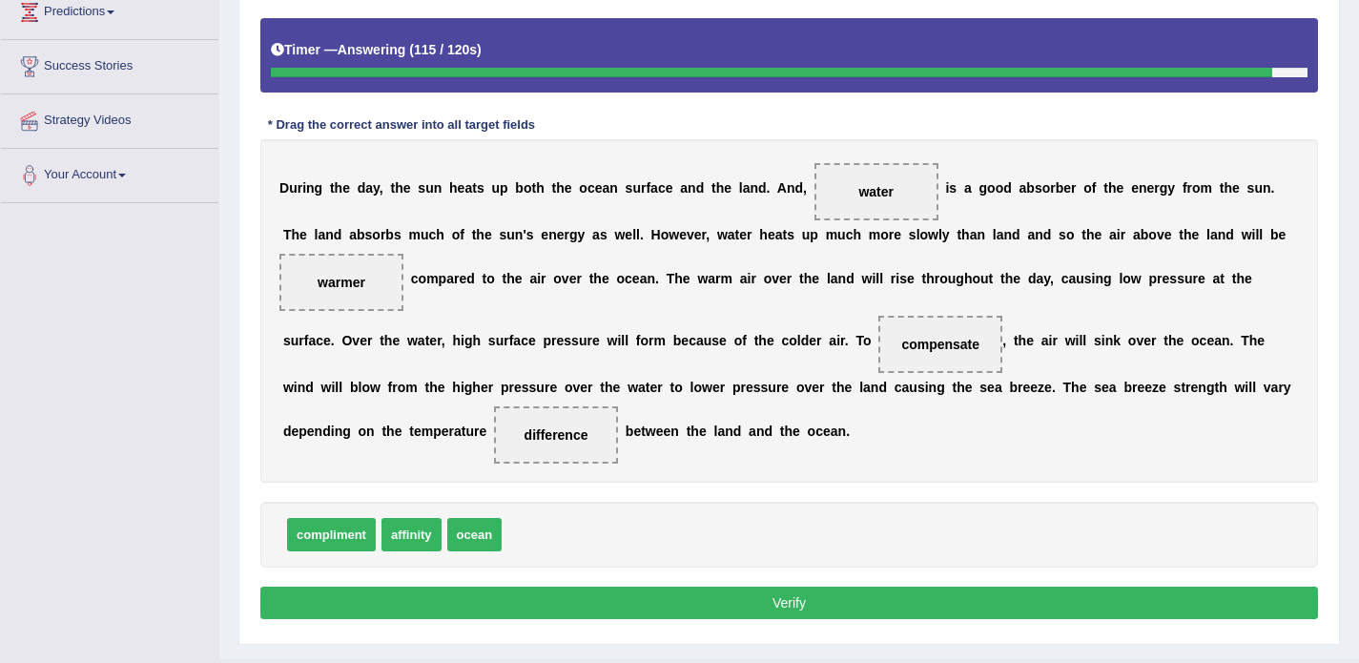
click at [671, 594] on button "Verify" at bounding box center [789, 603] width 1058 height 32
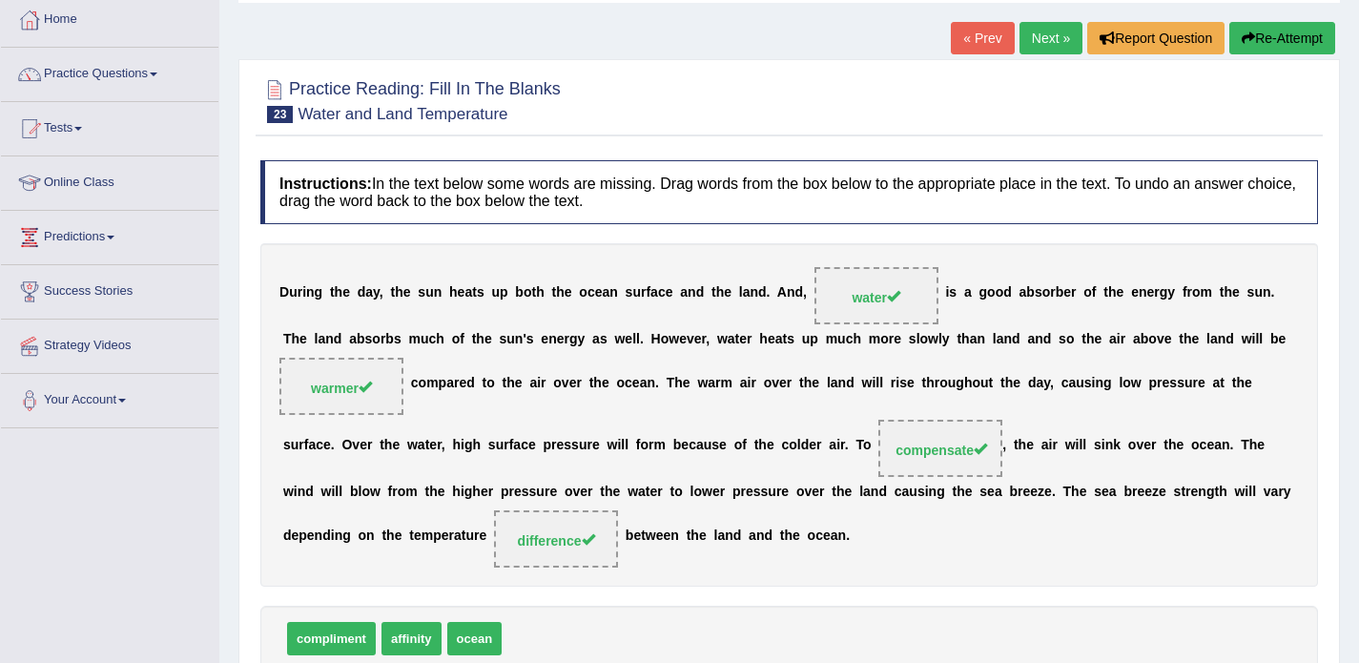
scroll to position [93, 0]
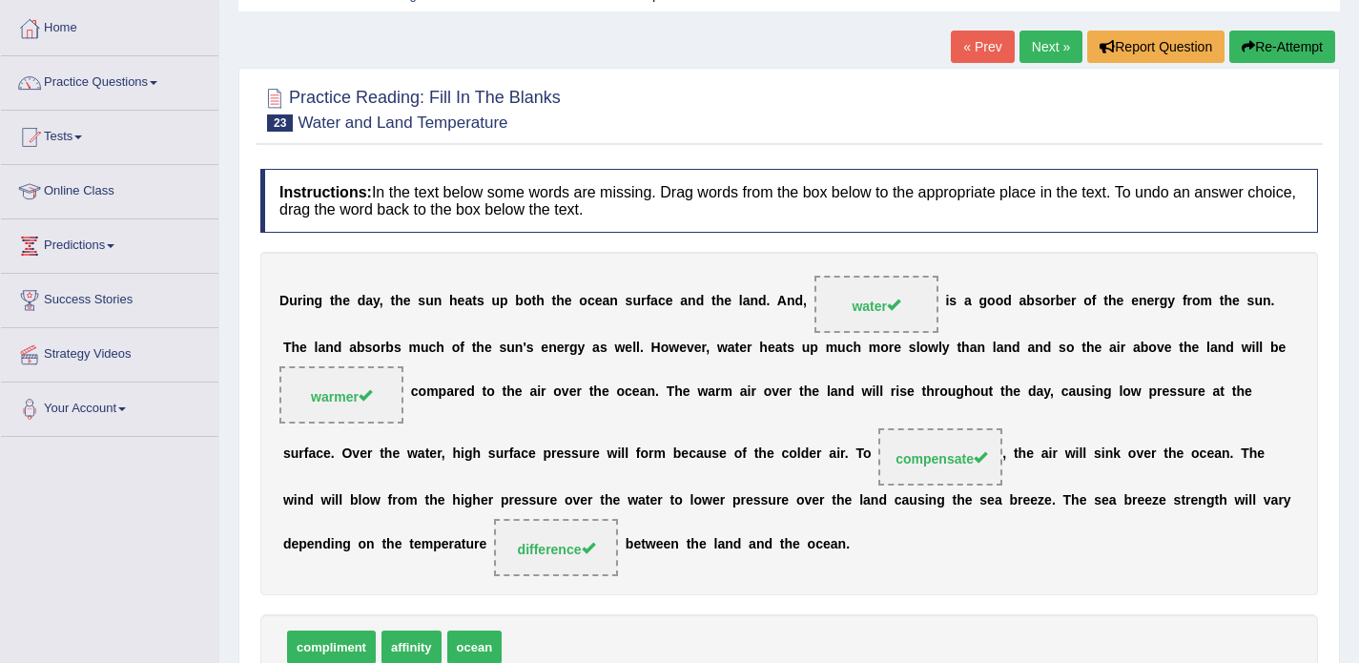
click at [1041, 47] on link "Next »" at bounding box center [1051, 47] width 63 height 32
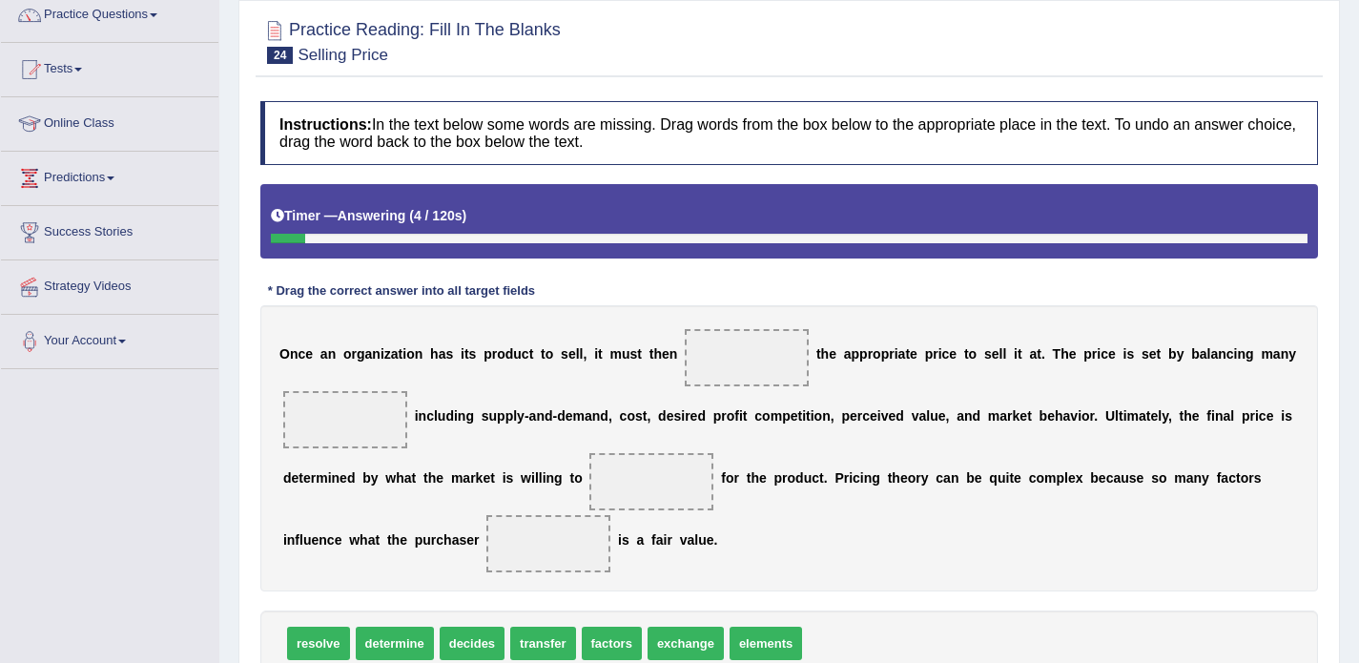
scroll to position [300, 0]
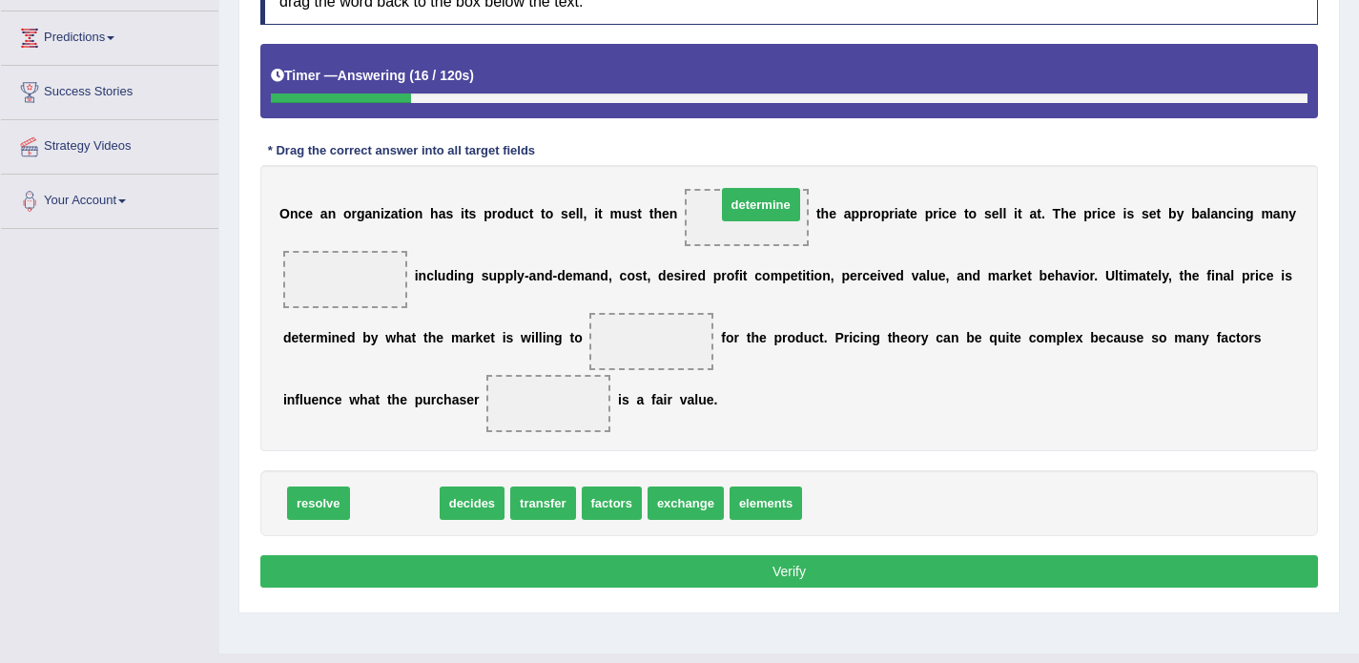
drag, startPoint x: 378, startPoint y: 505, endPoint x: 744, endPoint y: 206, distance: 472.5
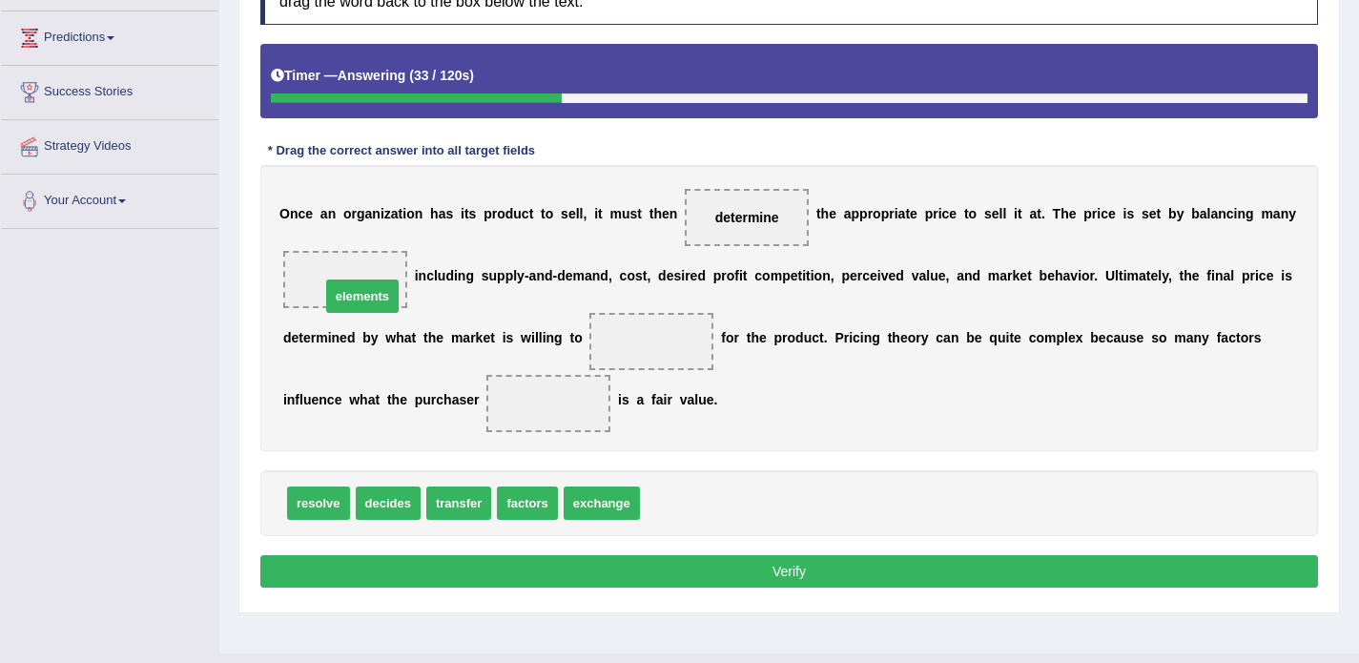
drag, startPoint x: 698, startPoint y: 504, endPoint x: 373, endPoint y: 292, distance: 388.1
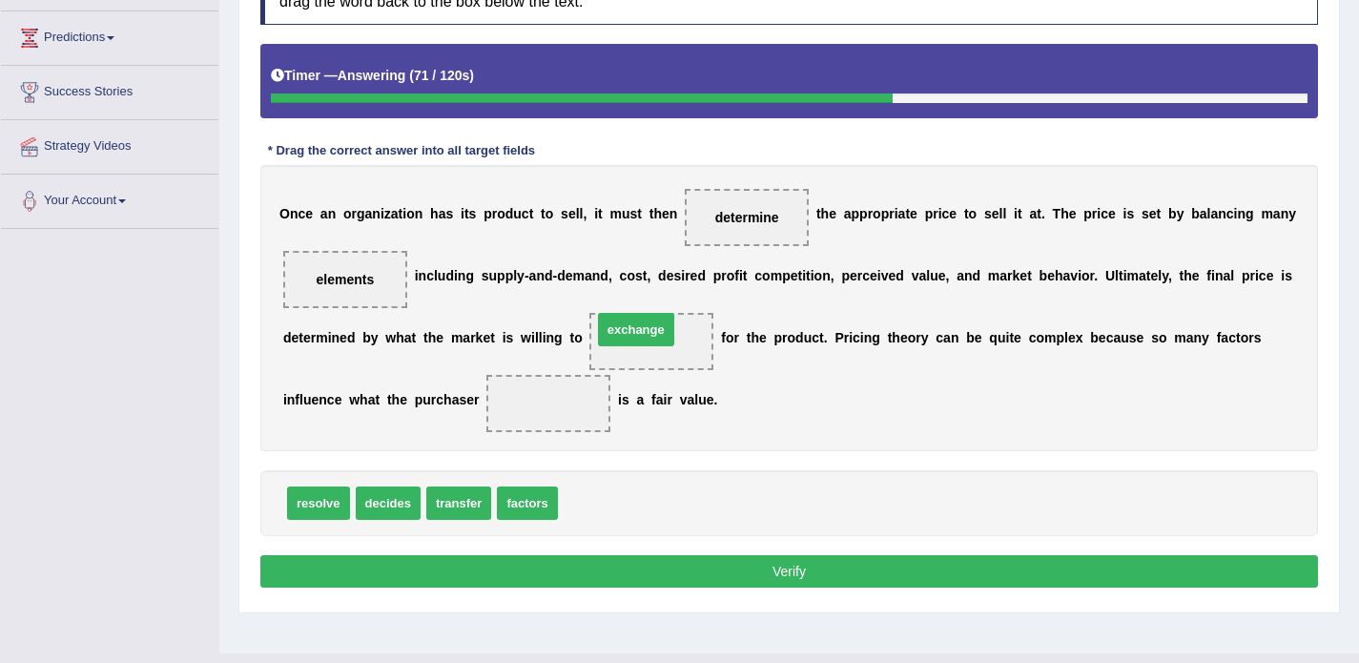
drag, startPoint x: 622, startPoint y: 511, endPoint x: 656, endPoint y: 339, distance: 176.0
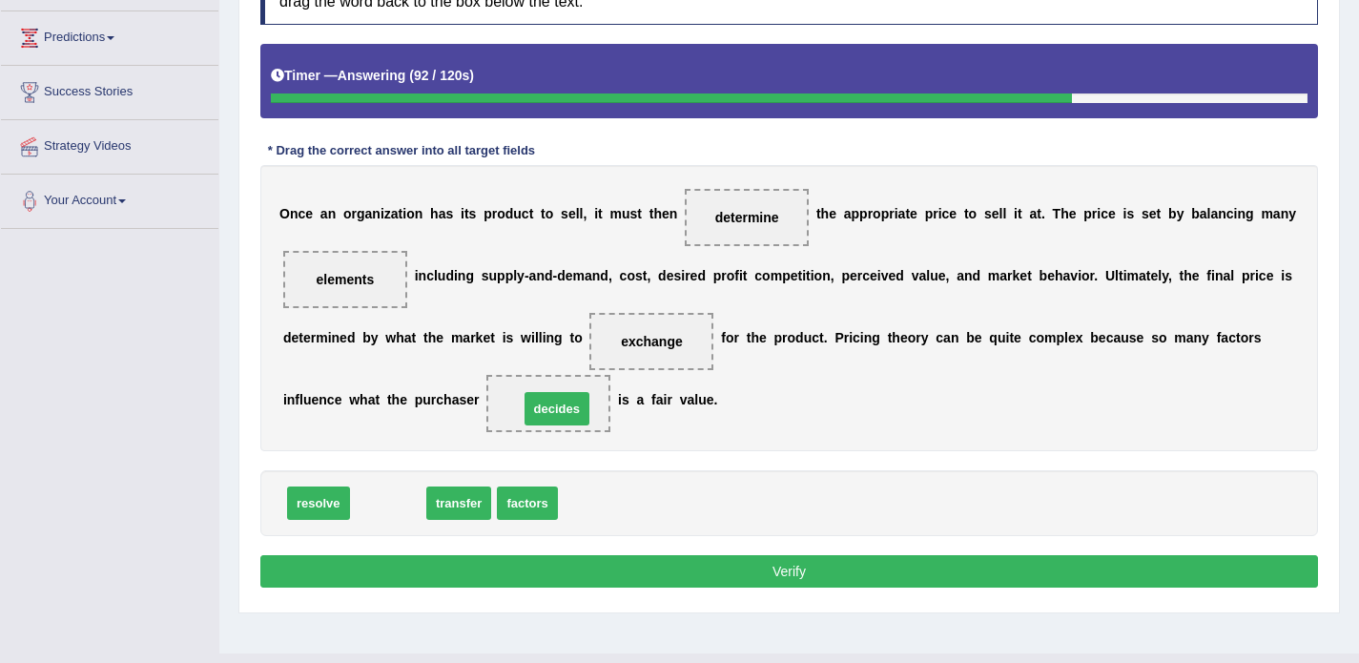
drag, startPoint x: 385, startPoint y: 507, endPoint x: 554, endPoint y: 413, distance: 193.4
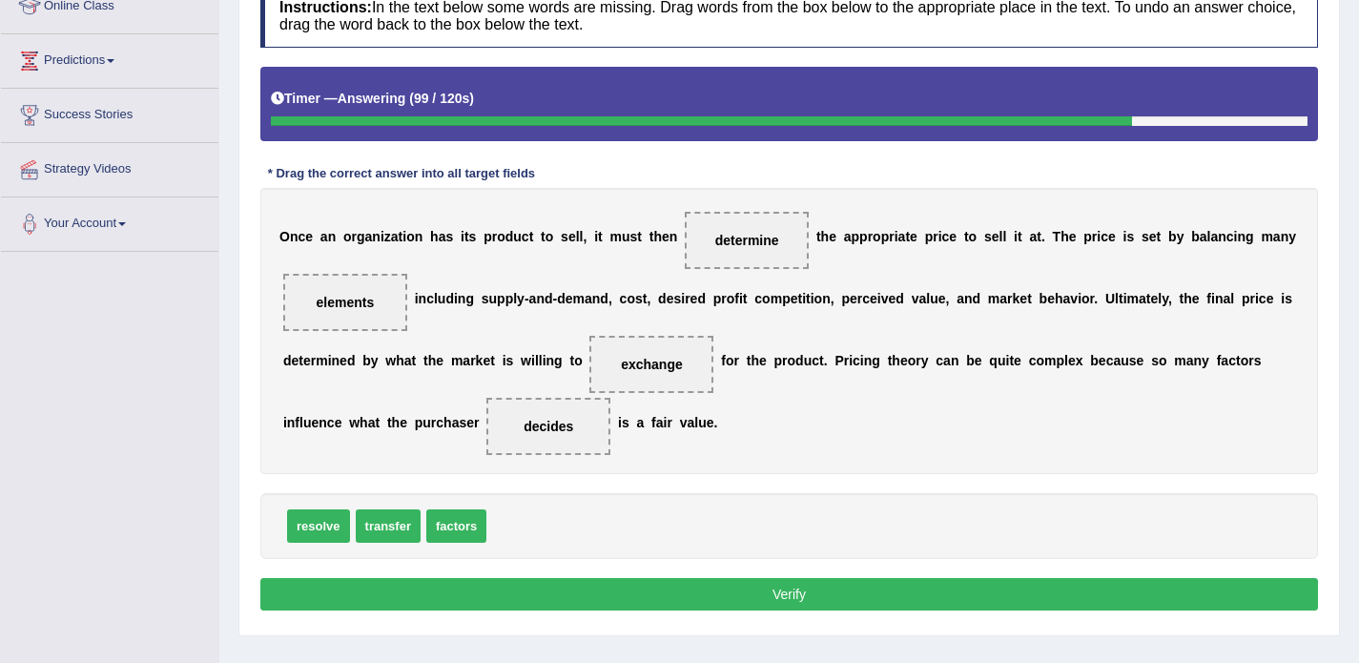
scroll to position [275, 0]
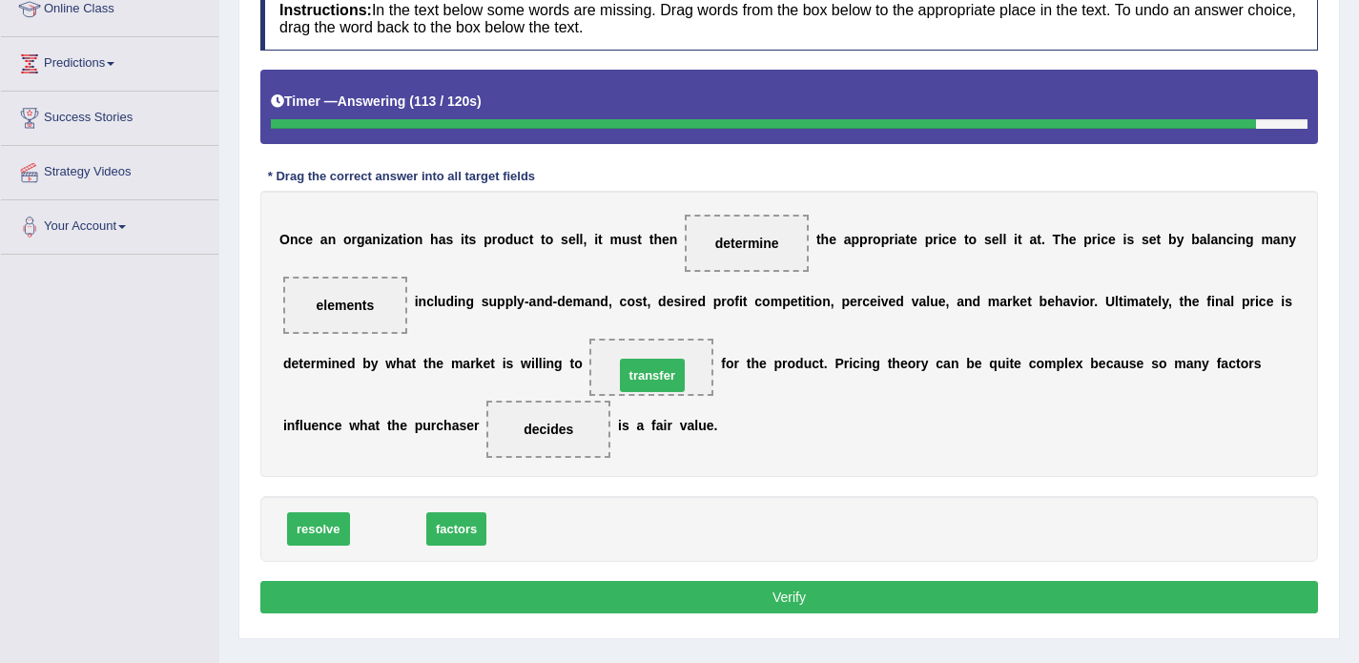
drag, startPoint x: 393, startPoint y: 524, endPoint x: 667, endPoint y: 356, distance: 321.1
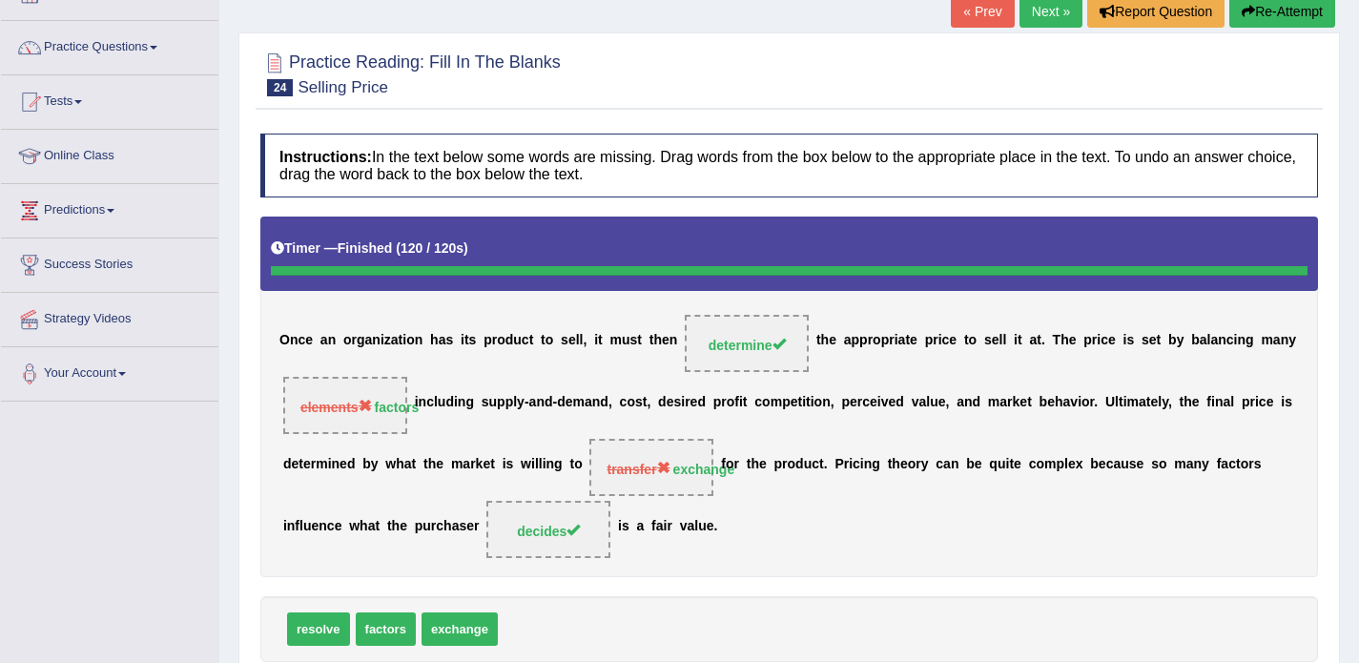
scroll to position [122, 0]
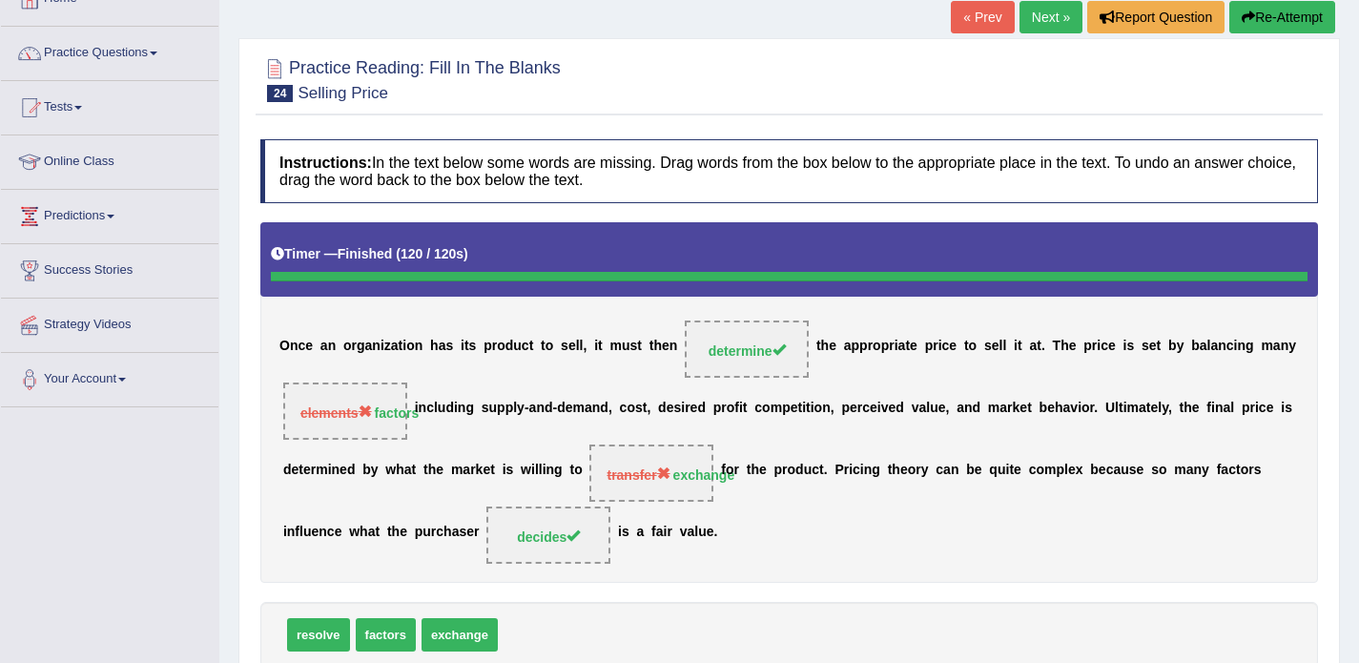
click at [1042, 24] on link "Next »" at bounding box center [1051, 17] width 63 height 32
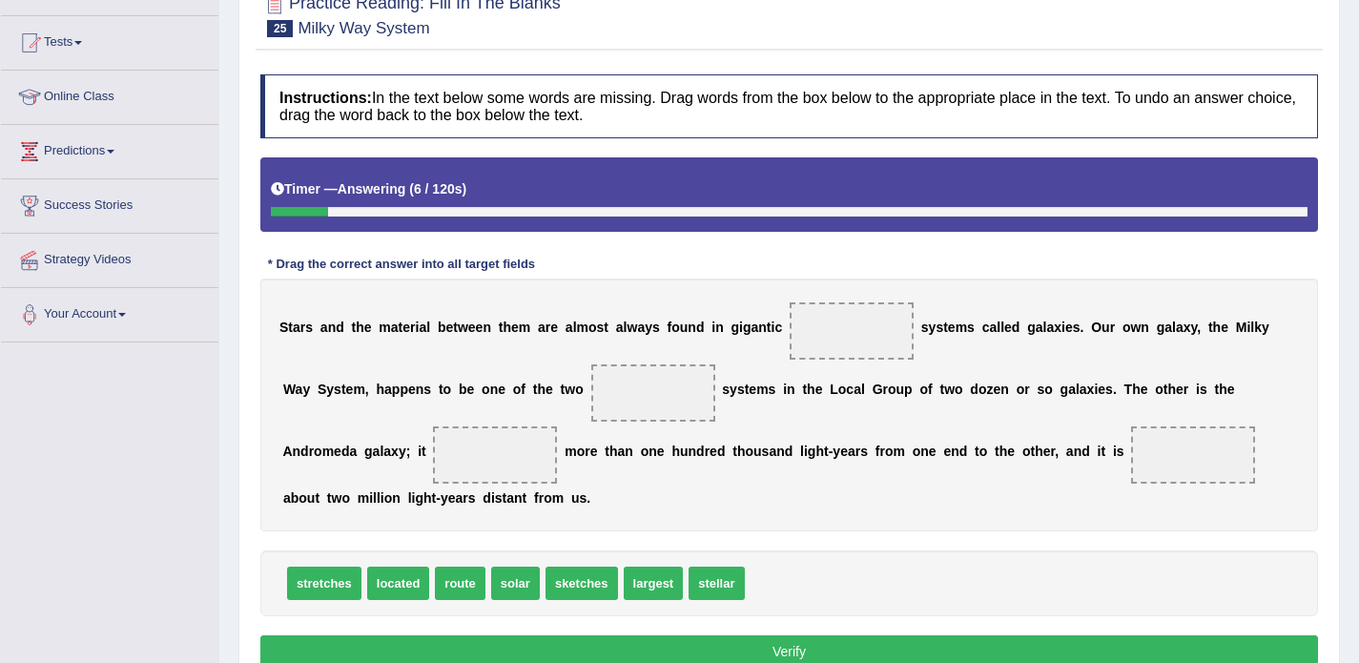
scroll to position [241, 0]
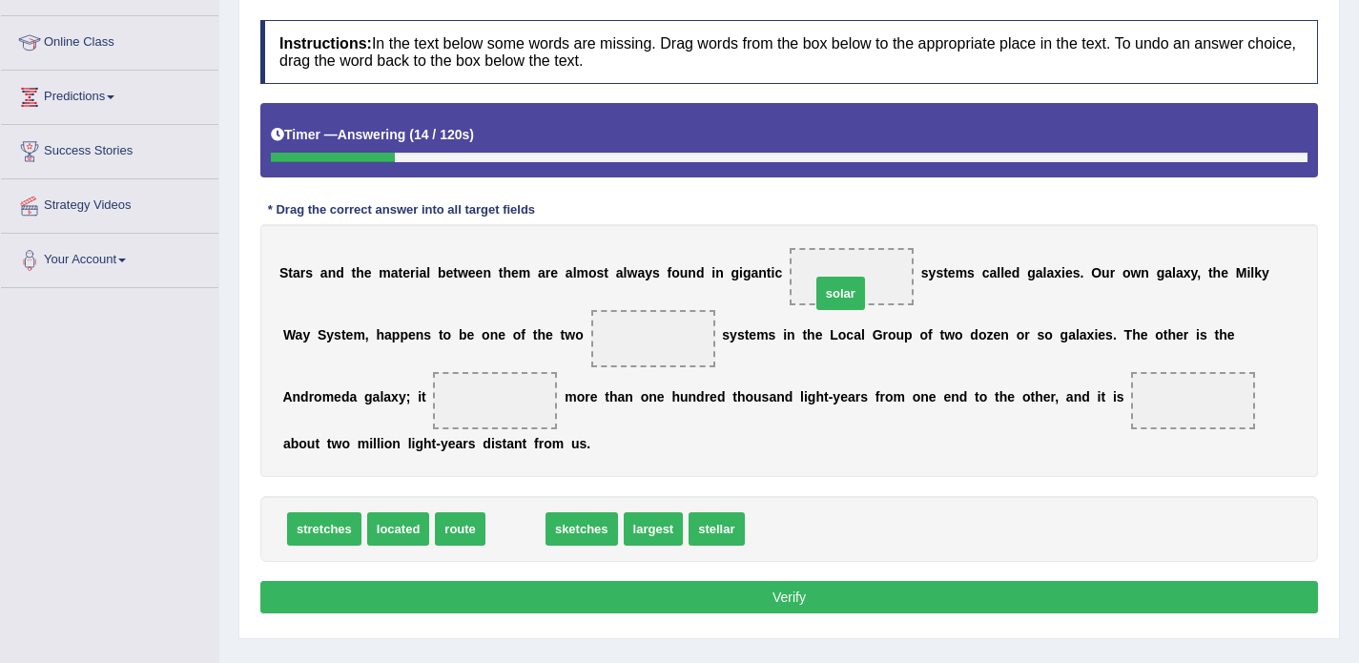
drag, startPoint x: 516, startPoint y: 535, endPoint x: 845, endPoint y: 292, distance: 409.2
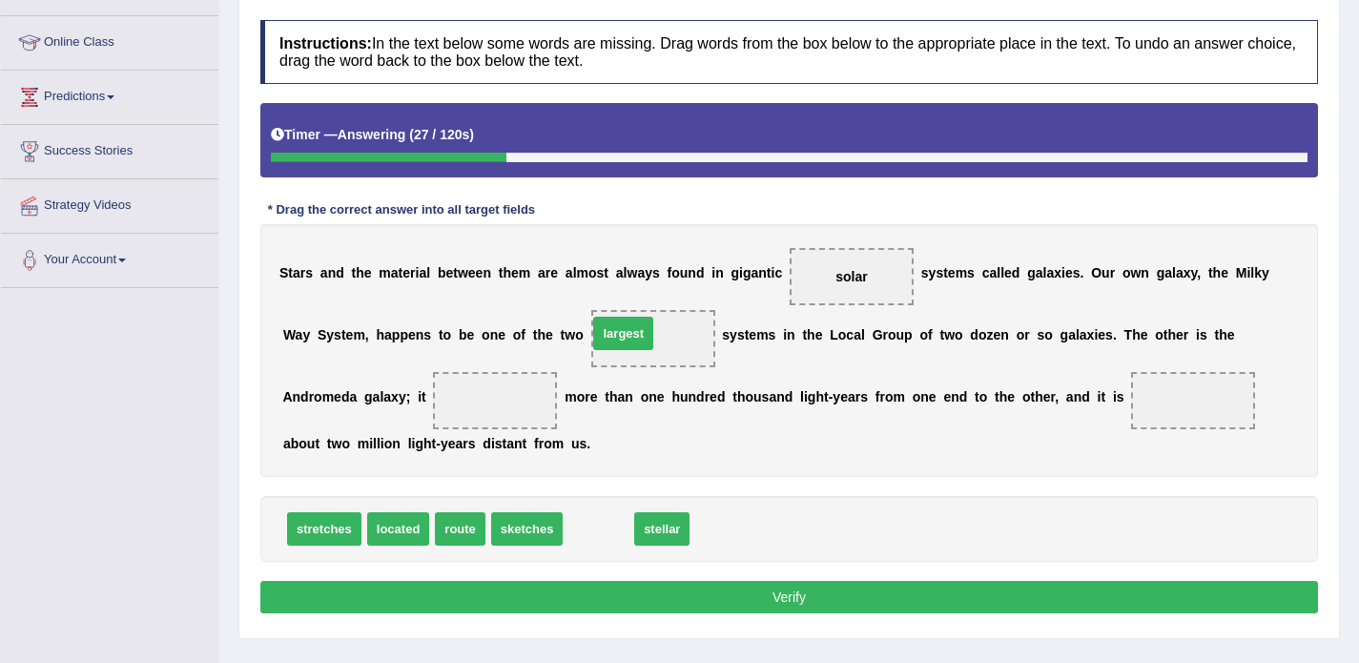
drag, startPoint x: 596, startPoint y: 531, endPoint x: 622, endPoint y: 347, distance: 185.9
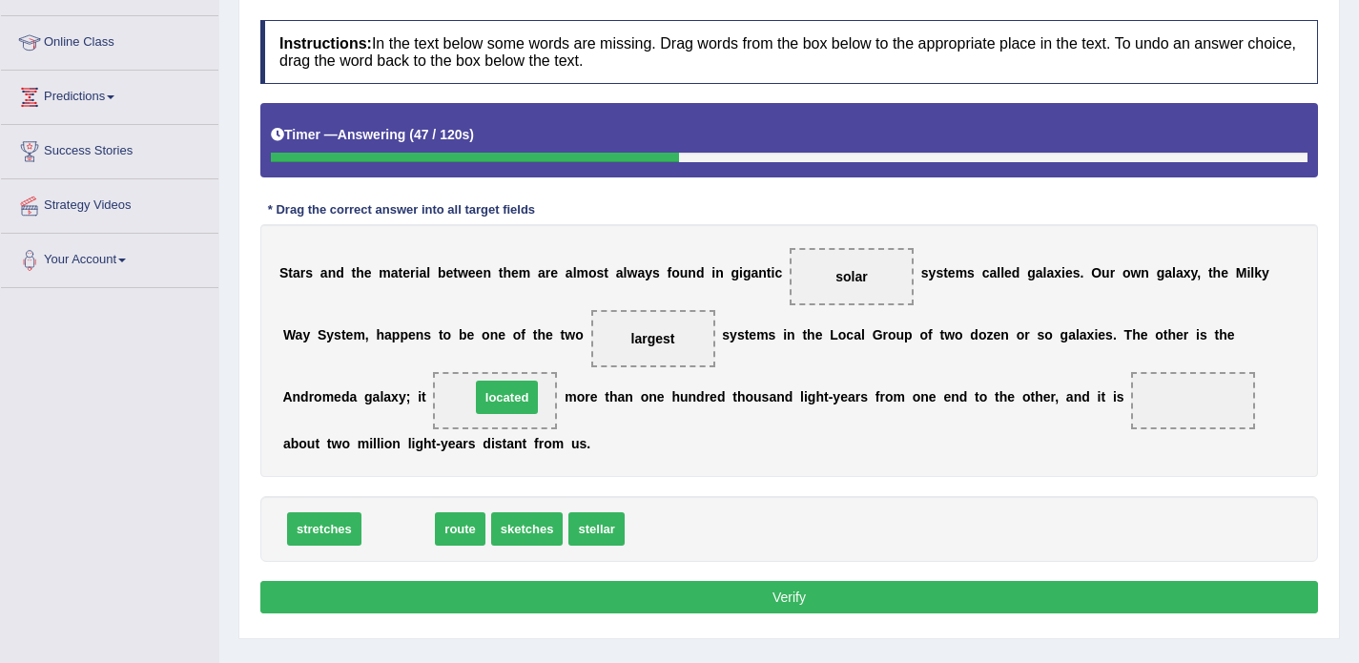
drag, startPoint x: 385, startPoint y: 525, endPoint x: 494, endPoint y: 393, distance: 170.7
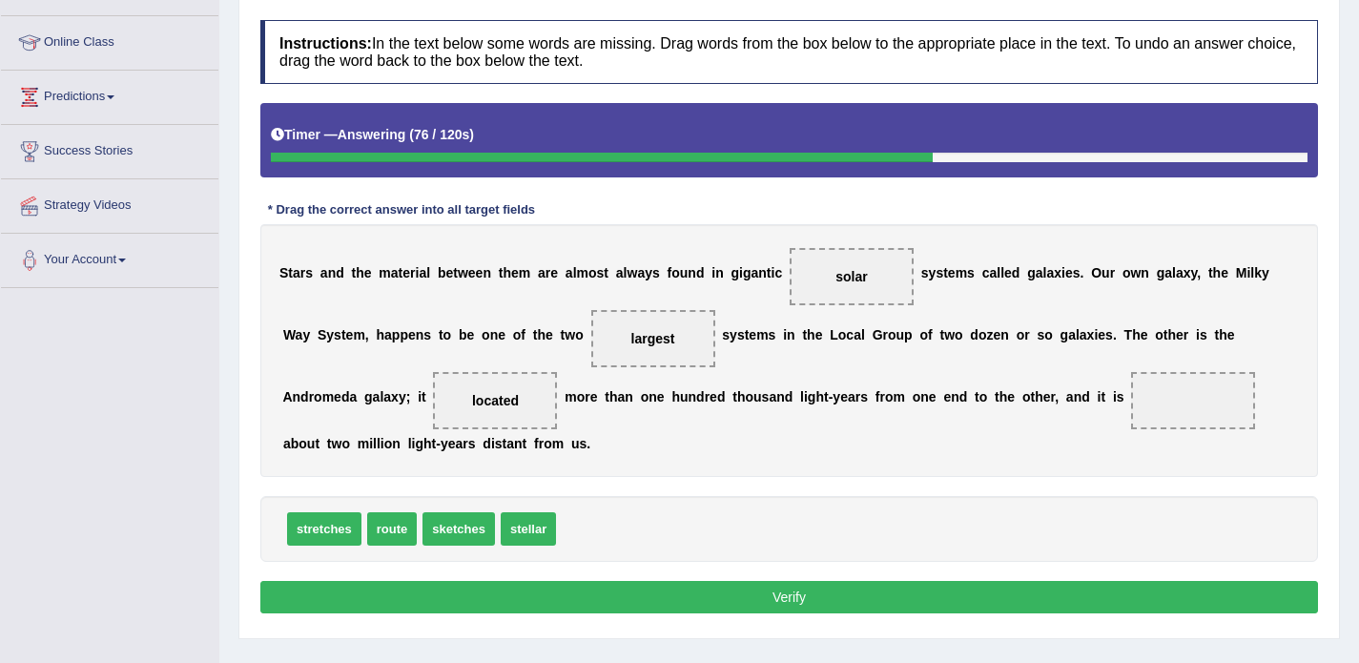
drag, startPoint x: 469, startPoint y: 403, endPoint x: 966, endPoint y: 415, distance: 497.1
click at [966, 415] on div "S t a r s a n d t h e m a t e r i a l b e t w e e n t h e m a r e a l m o s t a…" at bounding box center [789, 350] width 1058 height 253
drag, startPoint x: 503, startPoint y: 405, endPoint x: 1198, endPoint y: 397, distance: 695.4
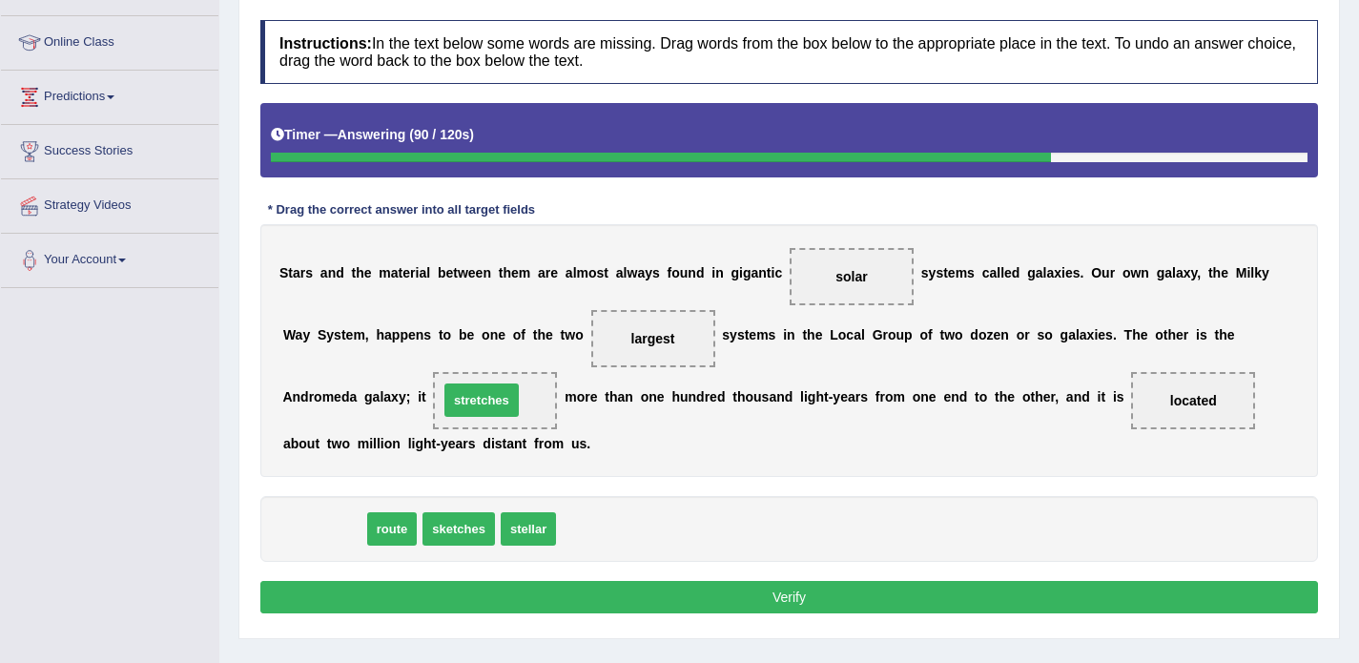
drag, startPoint x: 320, startPoint y: 530, endPoint x: 486, endPoint y: 401, distance: 210.7
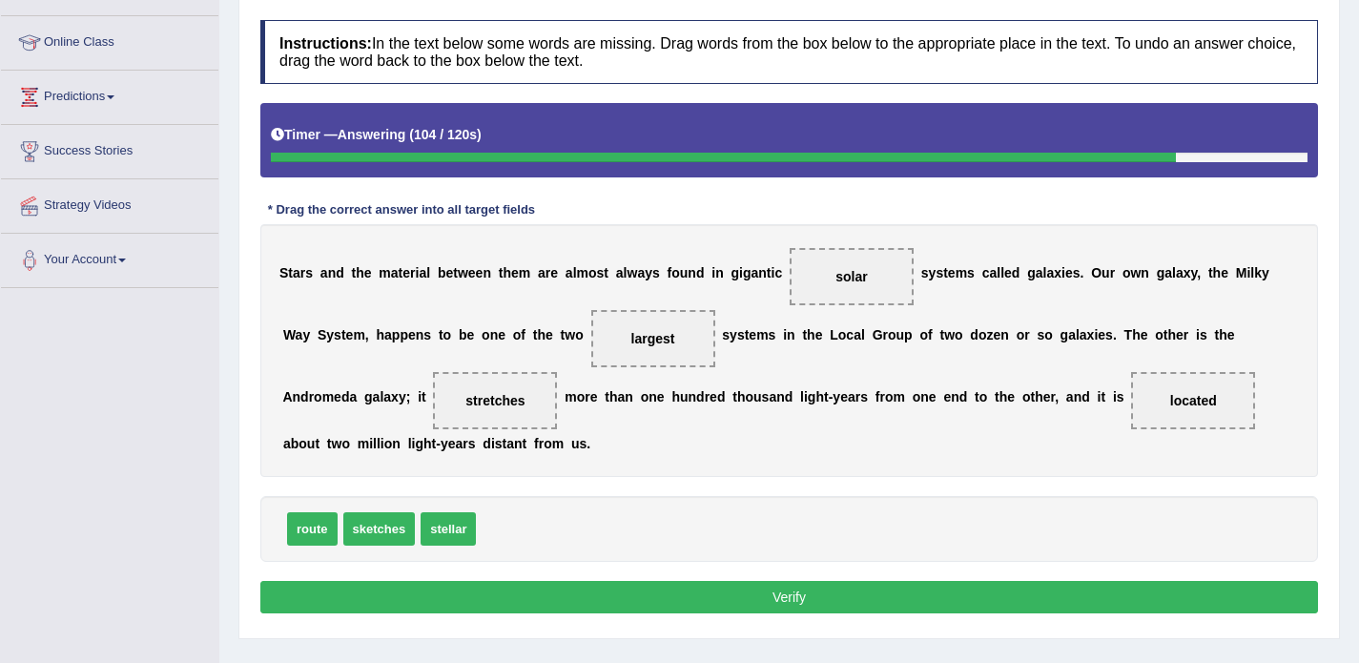
click at [682, 589] on button "Verify" at bounding box center [789, 597] width 1058 height 32
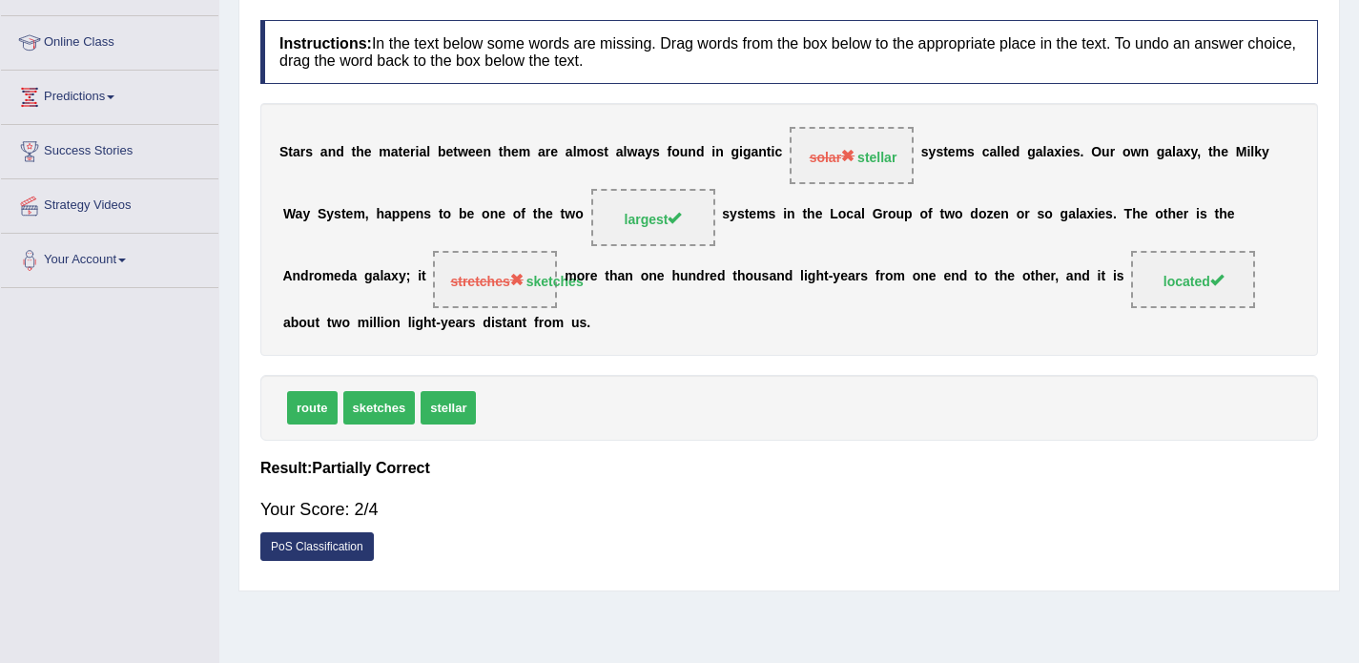
scroll to position [133, 0]
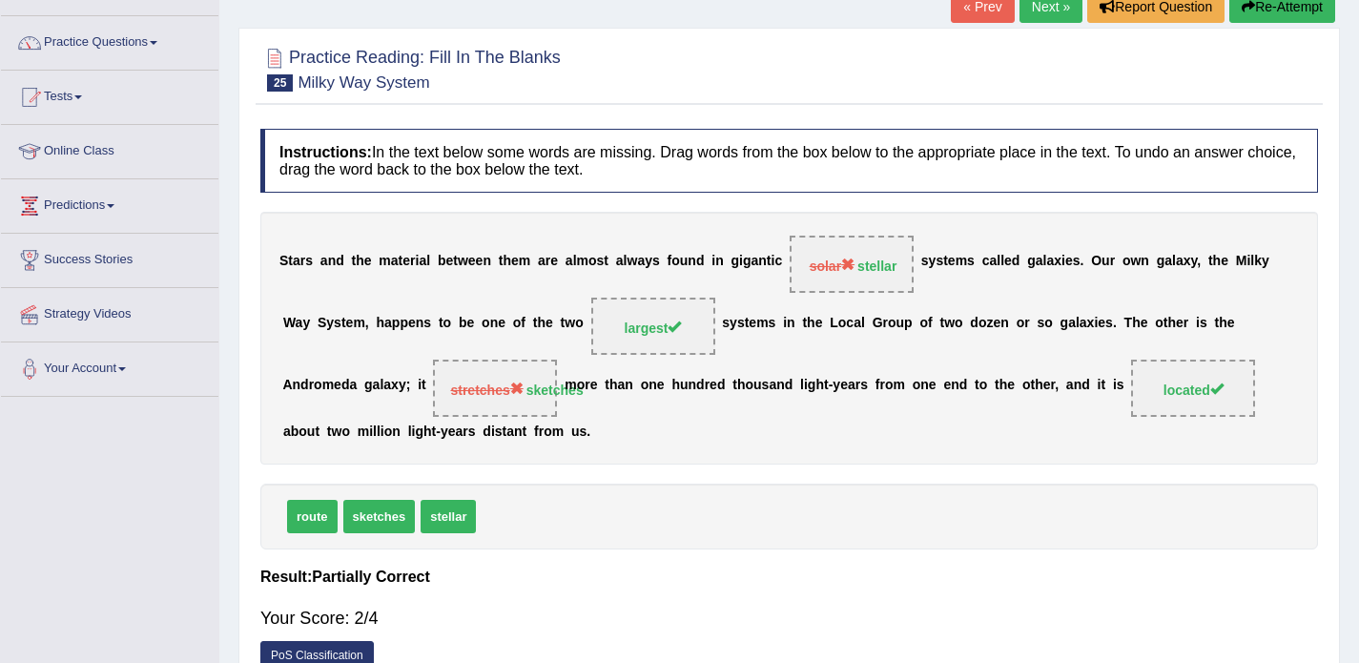
click at [1042, 7] on link "Next »" at bounding box center [1051, 6] width 63 height 32
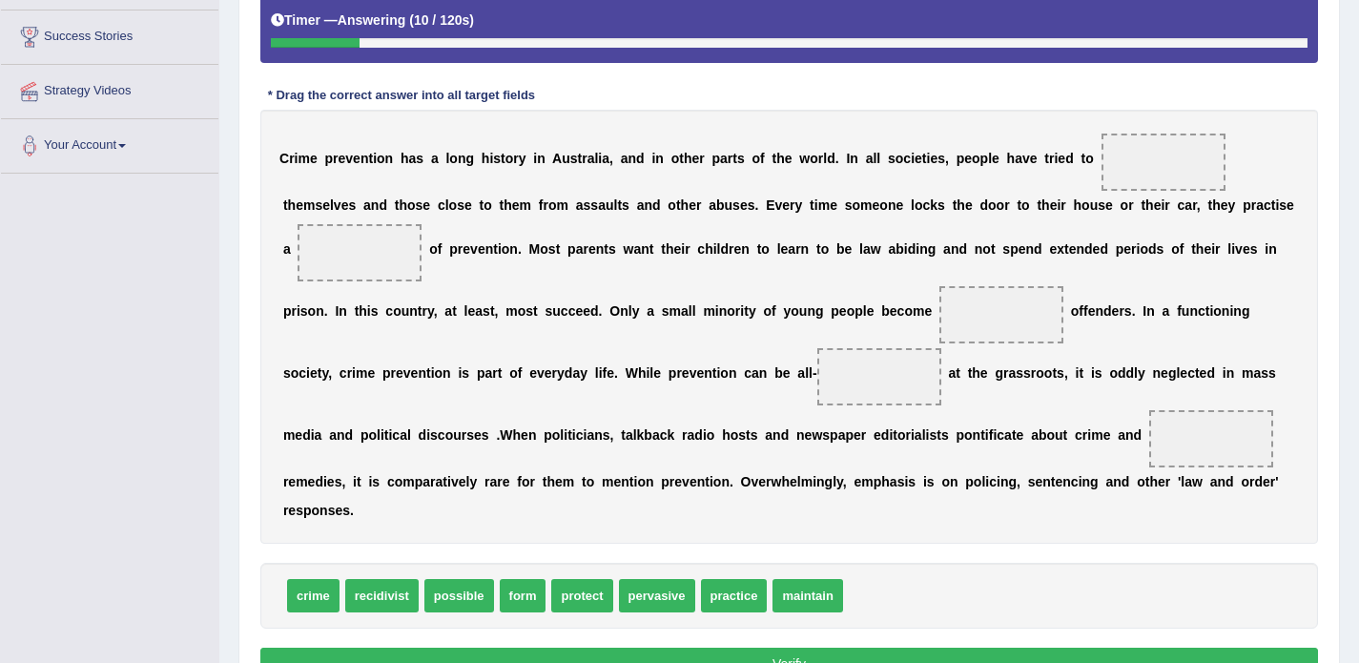
scroll to position [363, 0]
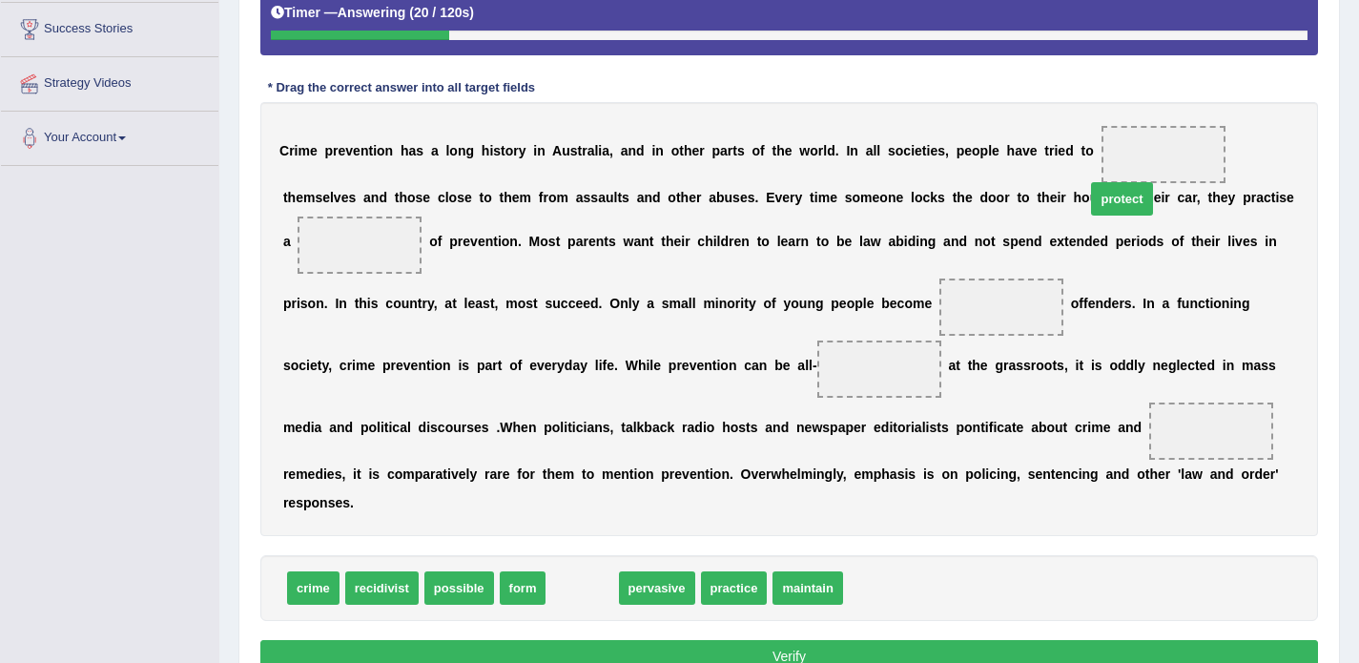
drag, startPoint x: 578, startPoint y: 589, endPoint x: 1121, endPoint y: 179, distance: 679.7
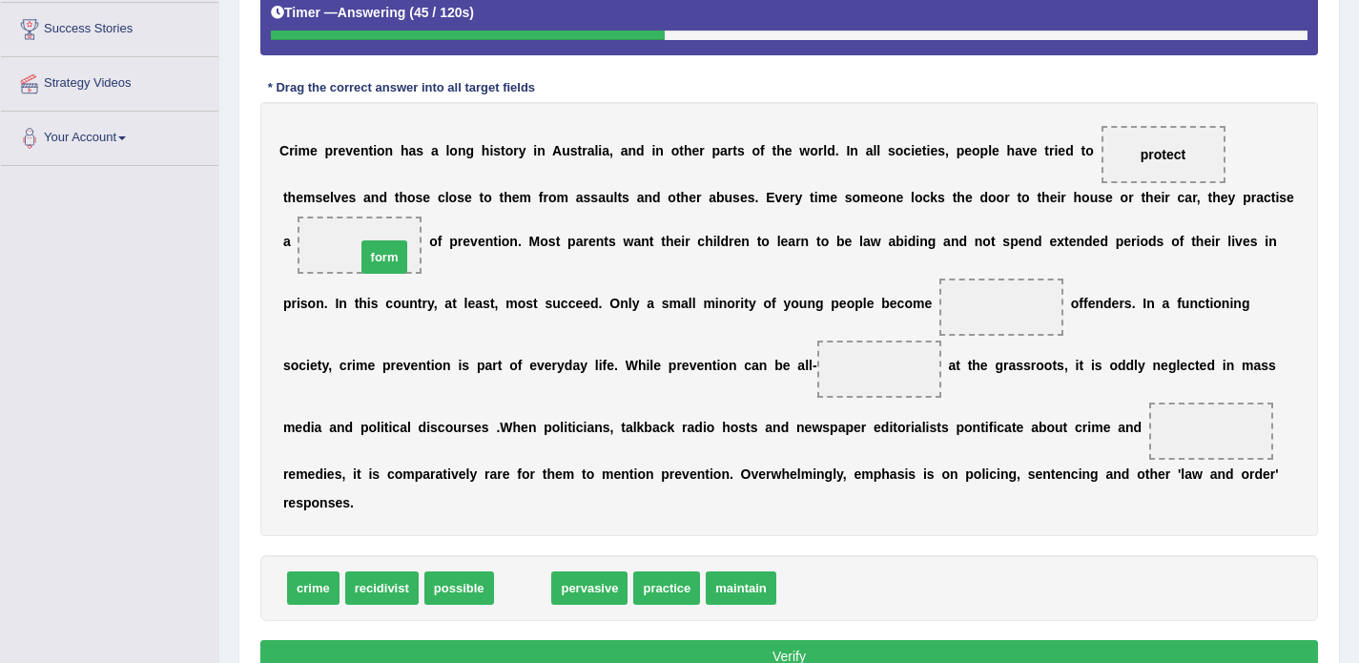
drag, startPoint x: 531, startPoint y: 583, endPoint x: 386, endPoint y: 243, distance: 369.2
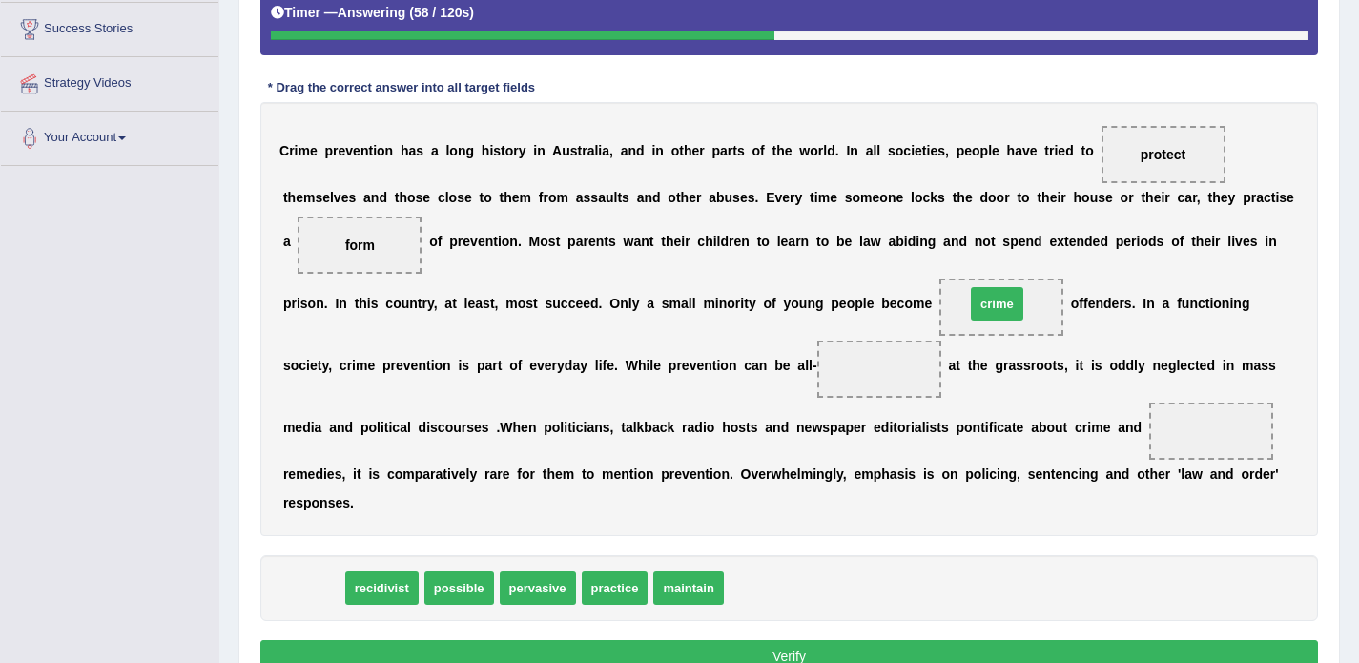
drag, startPoint x: 318, startPoint y: 581, endPoint x: 1004, endPoint y: 289, distance: 746.2
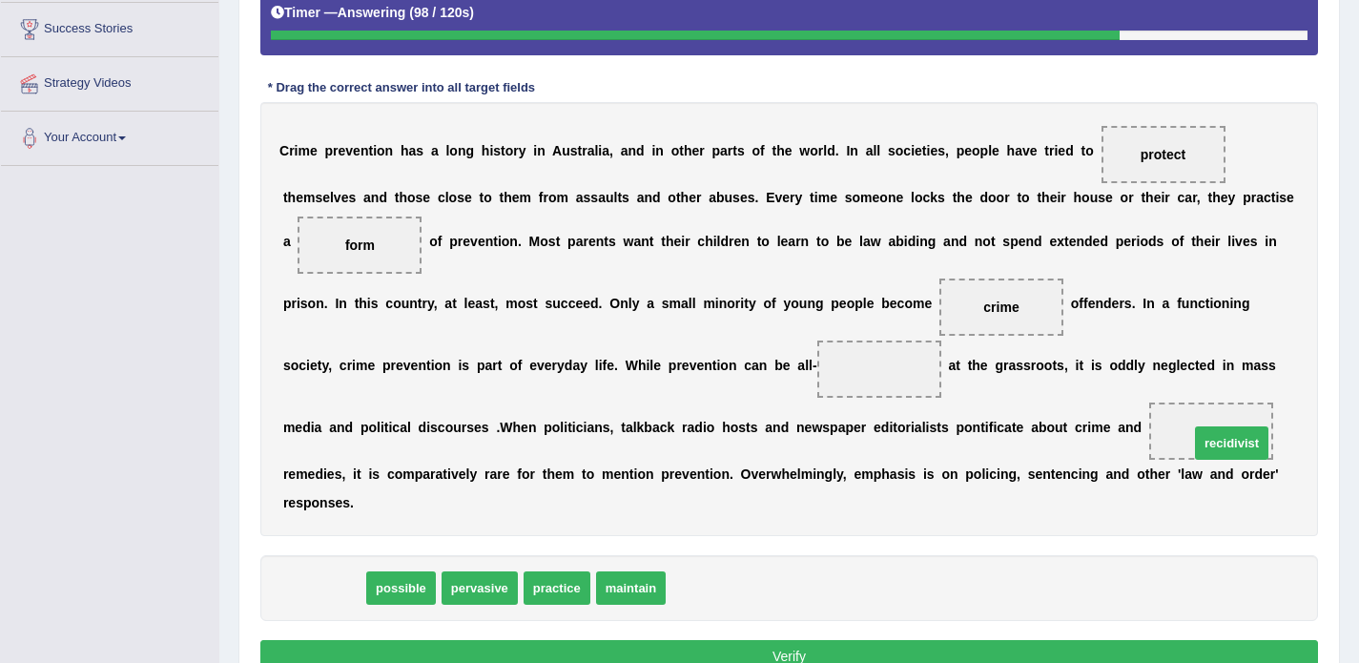
drag, startPoint x: 315, startPoint y: 595, endPoint x: 1223, endPoint y: 450, distance: 919.6
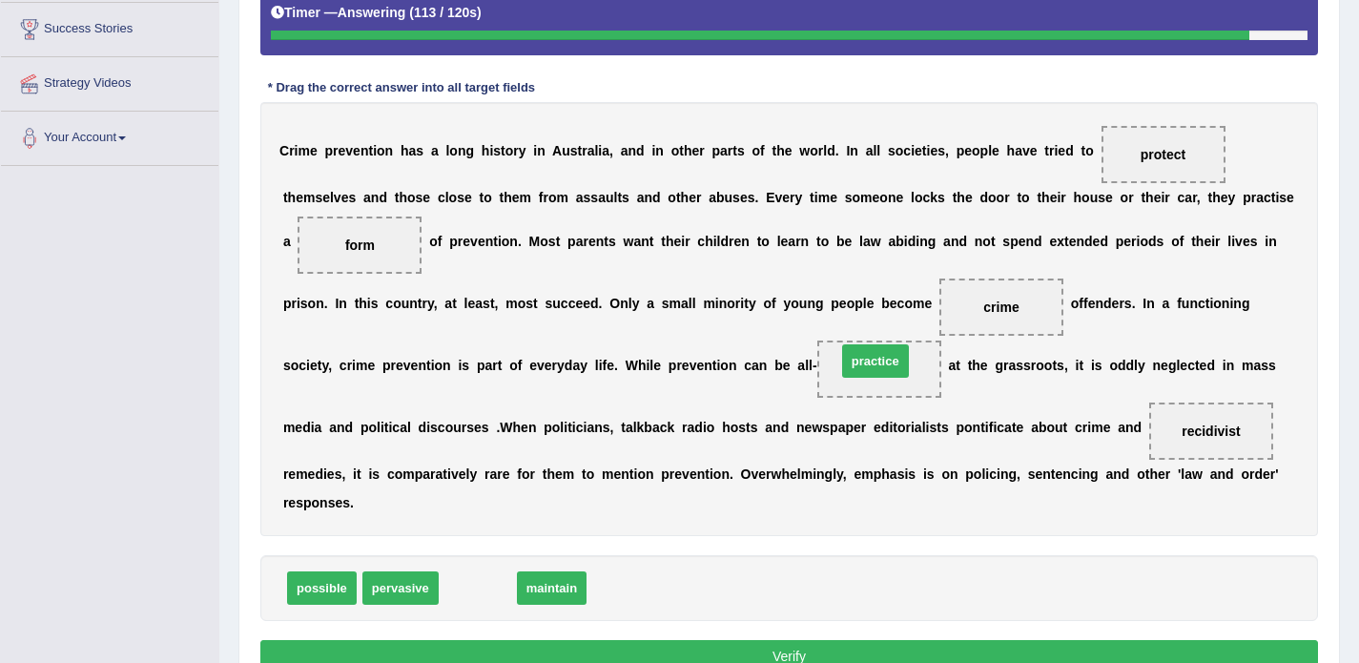
drag, startPoint x: 485, startPoint y: 584, endPoint x: 882, endPoint y: 357, distance: 458.0
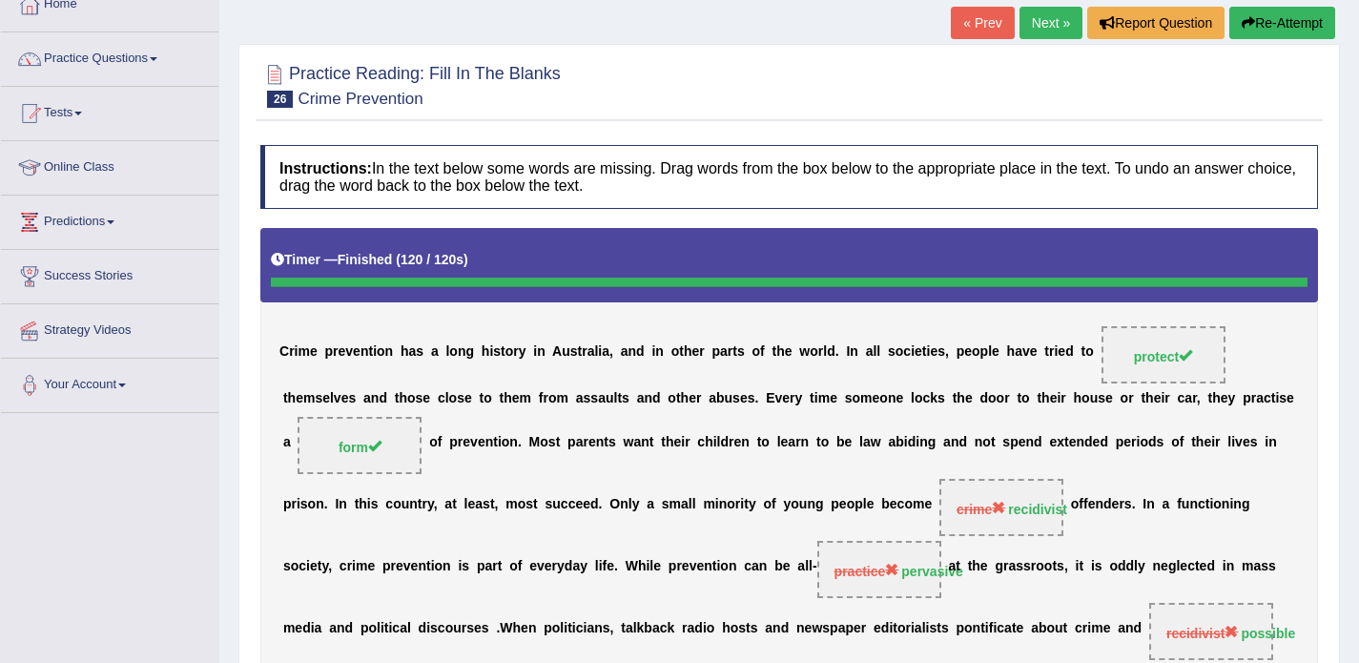
scroll to position [118, 0]
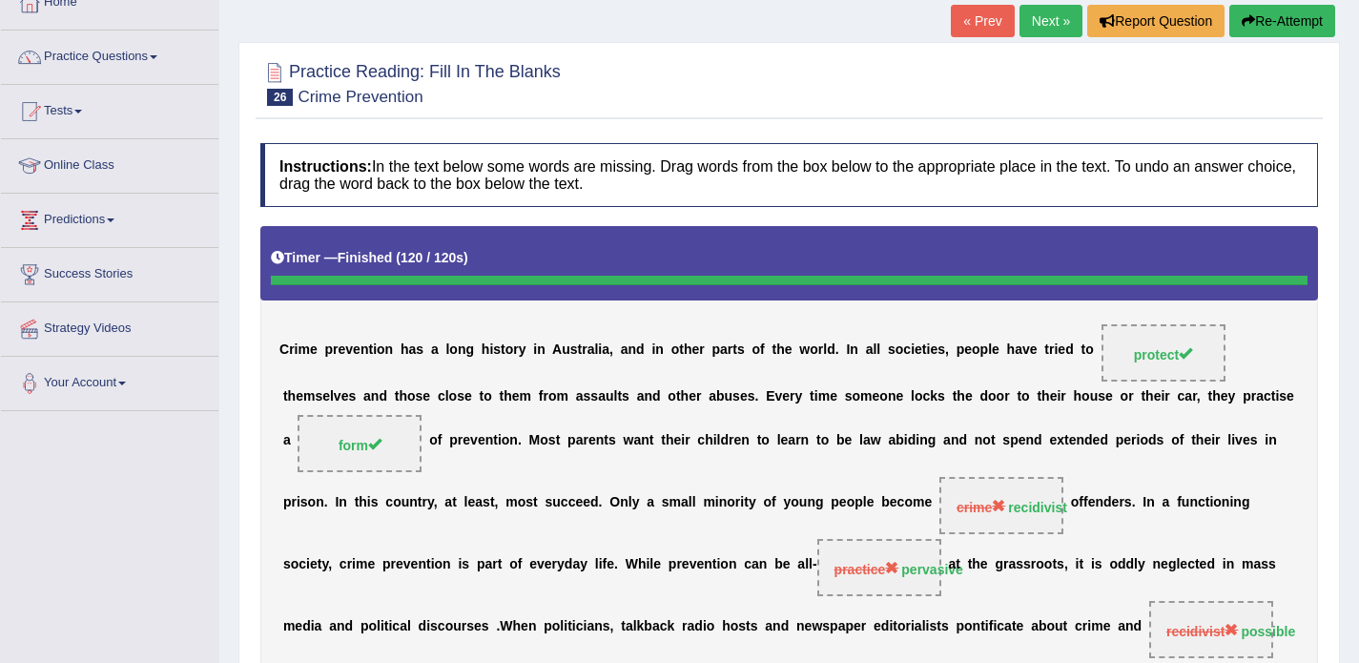
click at [1039, 22] on link "Next »" at bounding box center [1051, 21] width 63 height 32
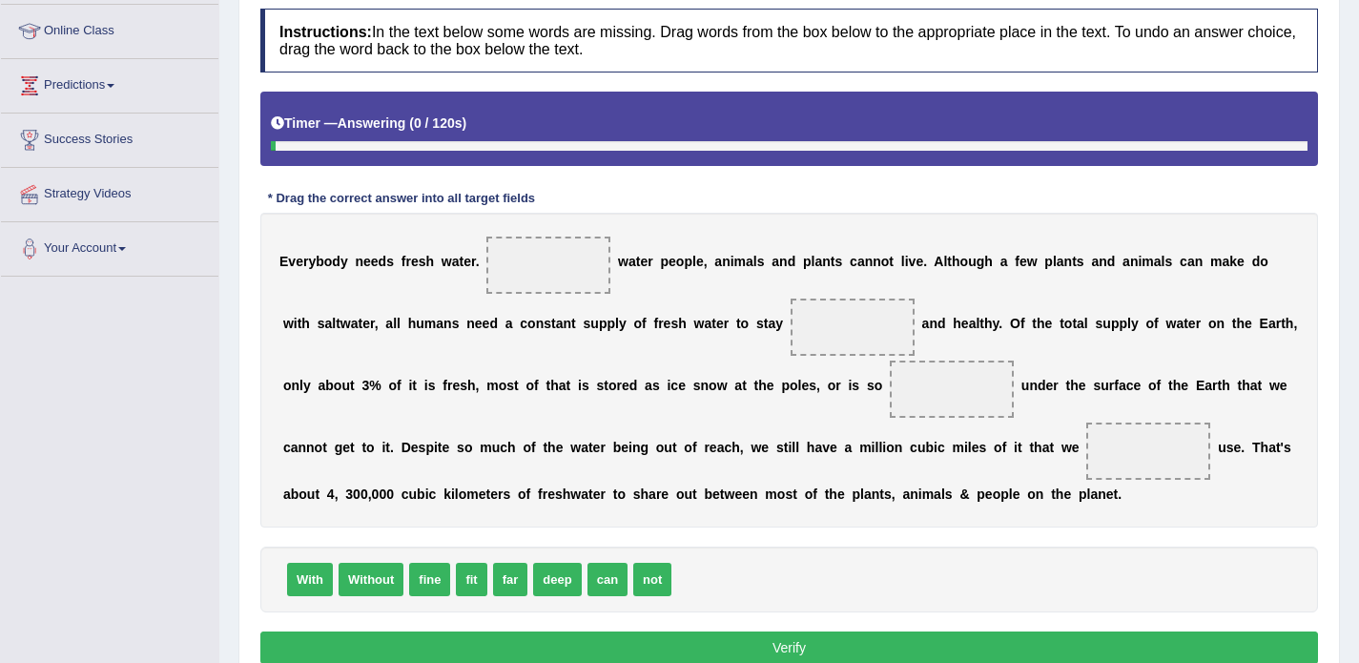
scroll to position [254, 0]
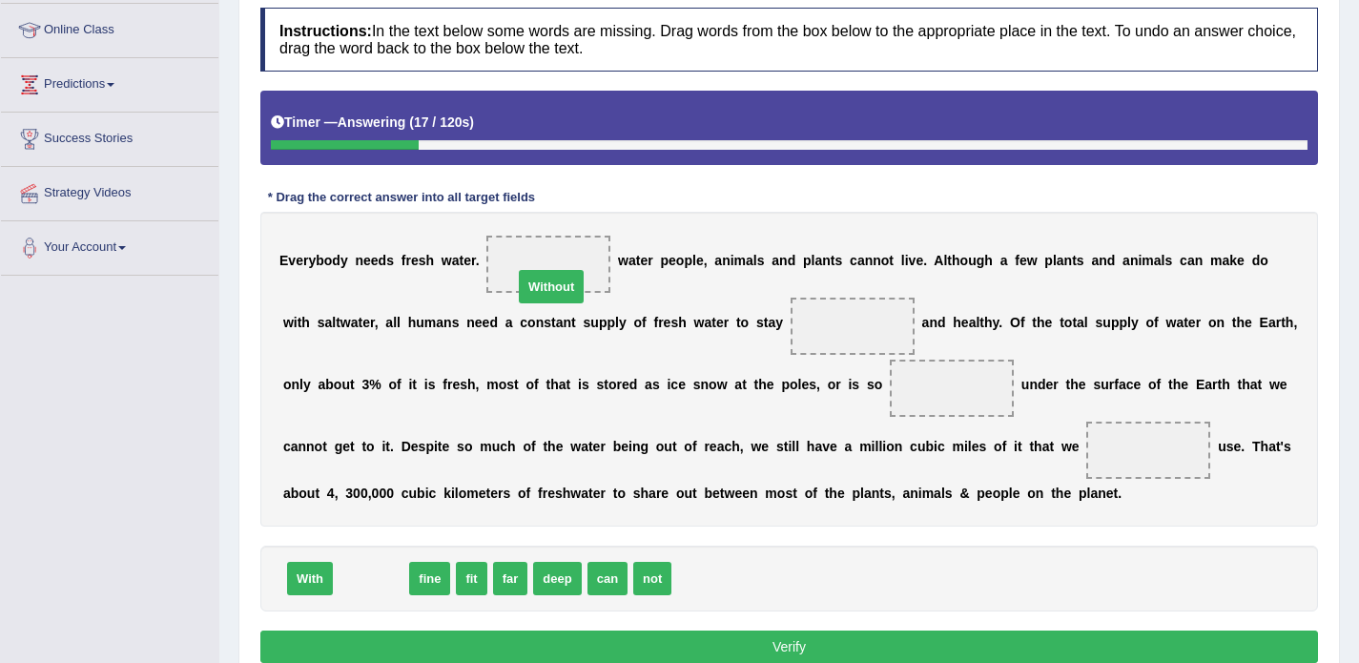
drag, startPoint x: 361, startPoint y: 576, endPoint x: 541, endPoint y: 284, distance: 343.1
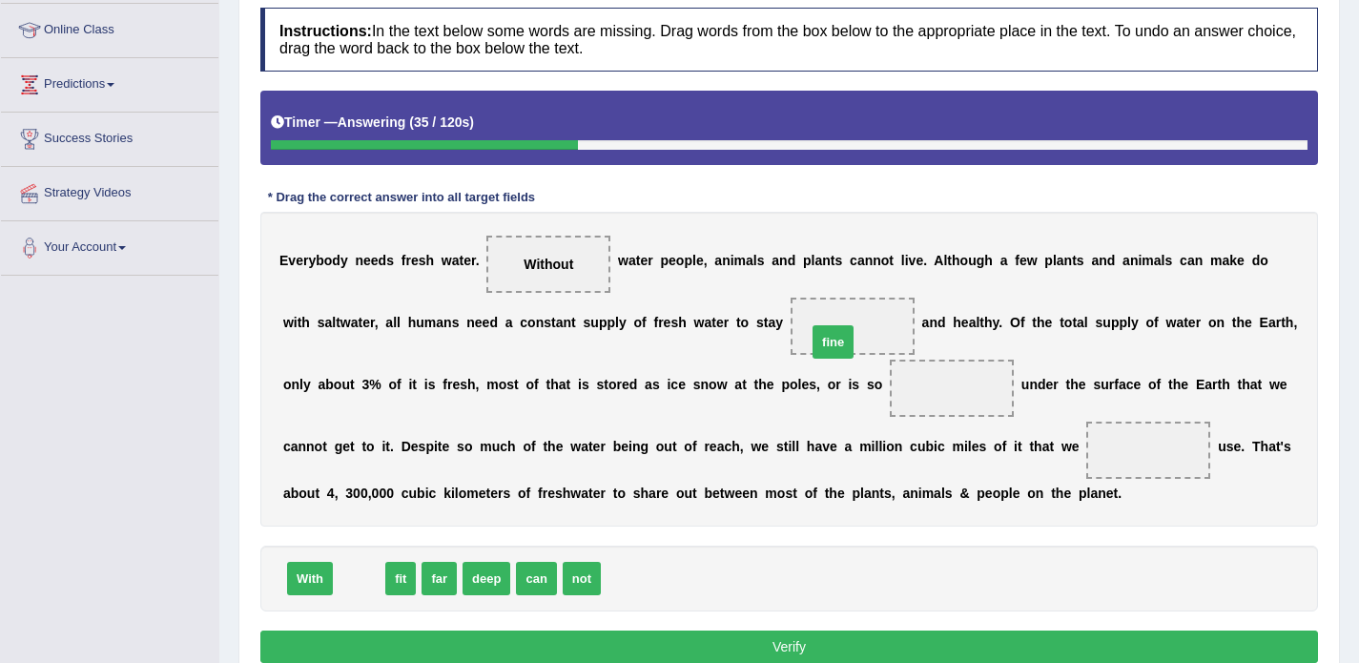
drag, startPoint x: 350, startPoint y: 583, endPoint x: 824, endPoint y: 346, distance: 529.8
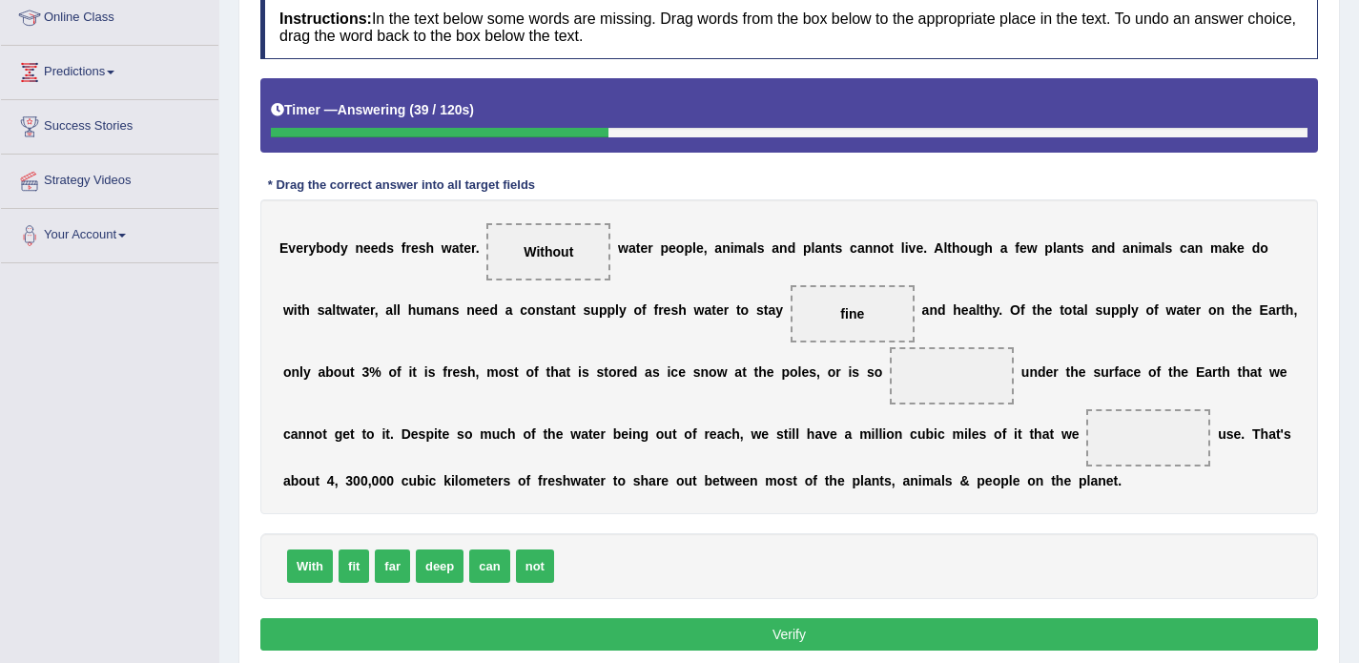
scroll to position [263, 0]
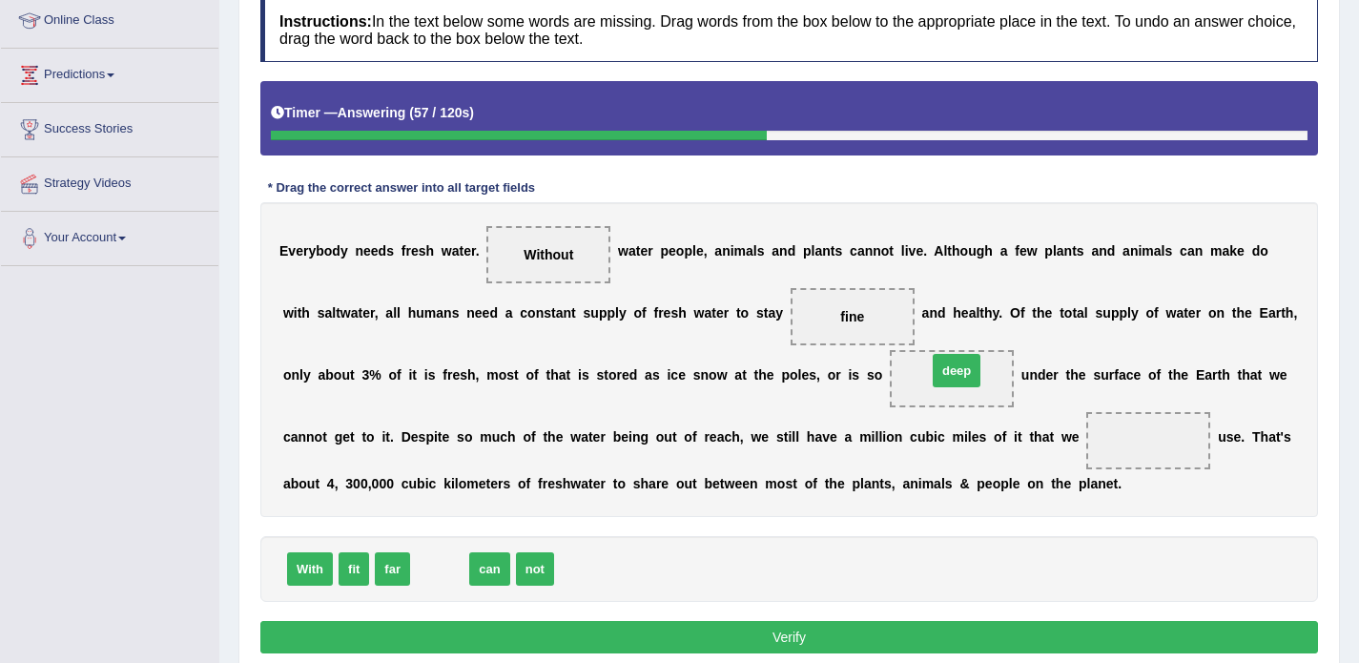
drag, startPoint x: 448, startPoint y: 569, endPoint x: 966, endPoint y: 372, distance: 554.3
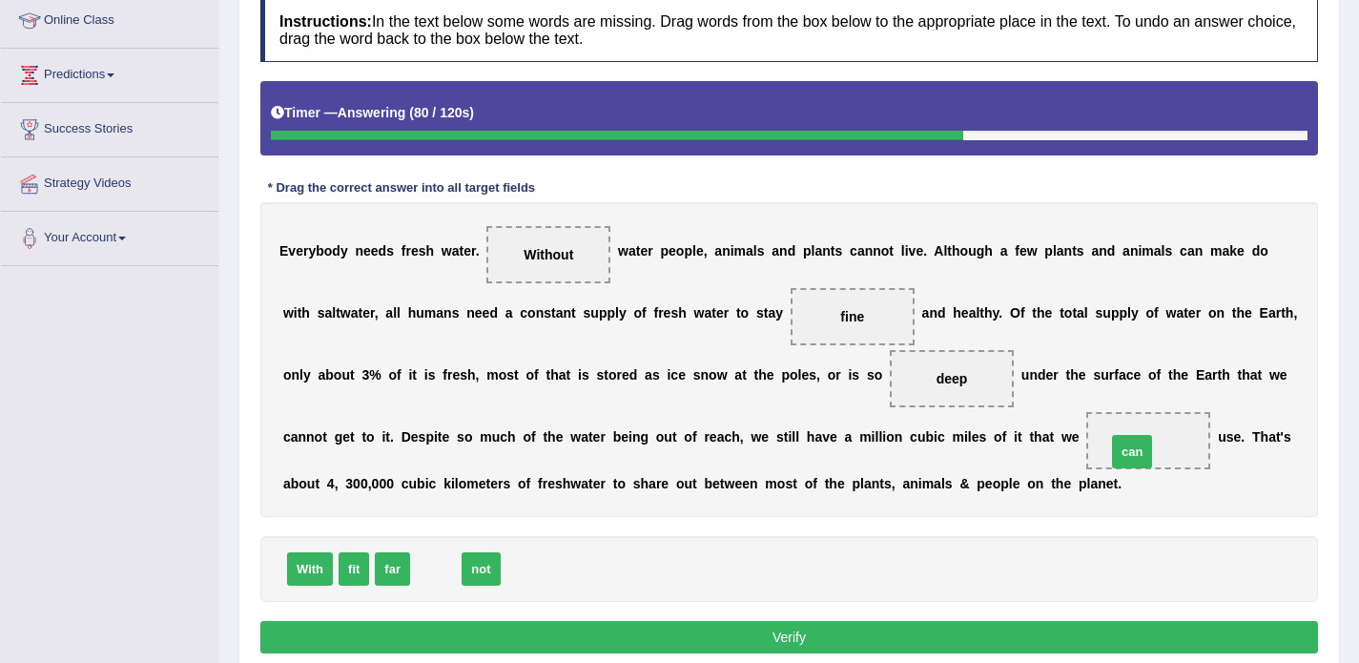
drag, startPoint x: 445, startPoint y: 570, endPoint x: 1148, endPoint y: 445, distance: 714.0
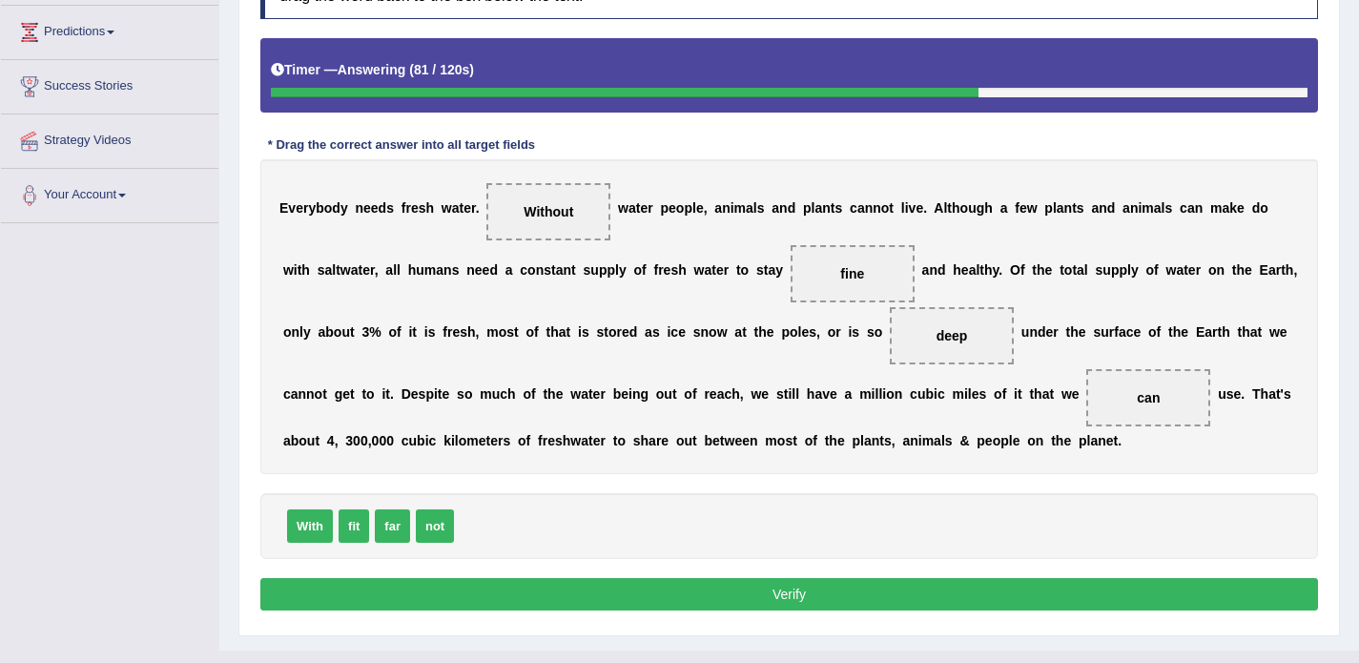
scroll to position [307, 0]
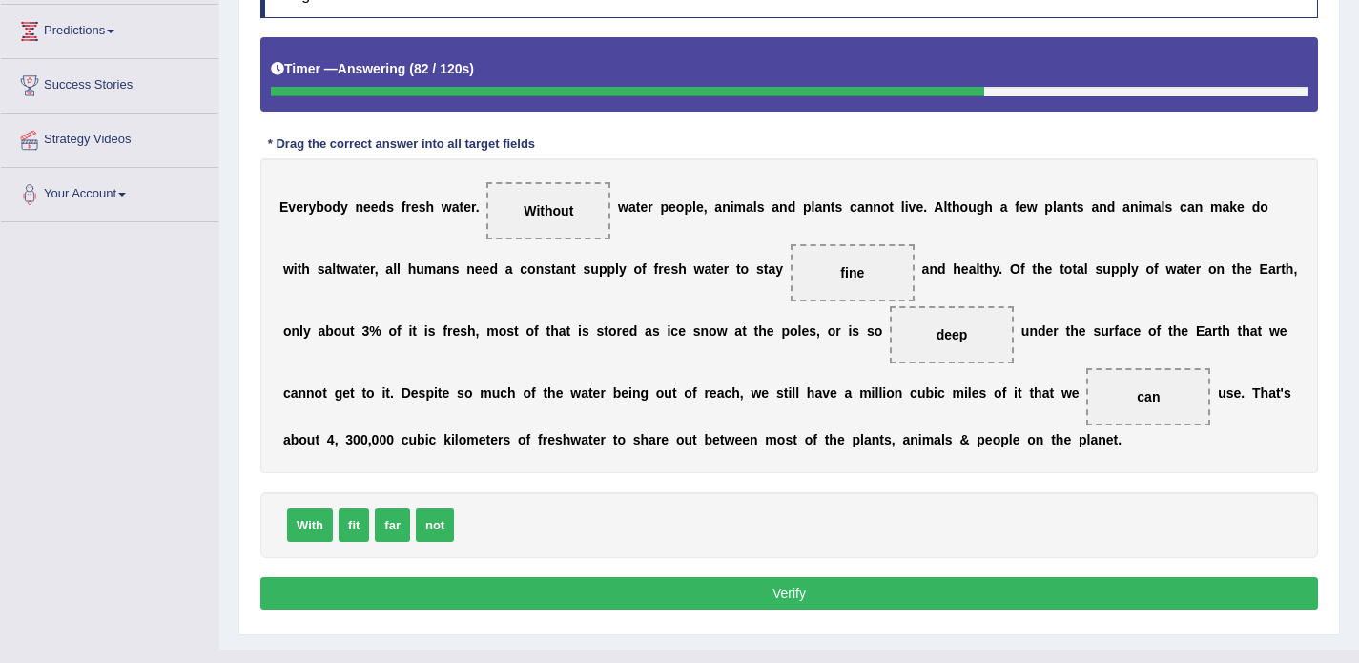
click at [773, 589] on button "Verify" at bounding box center [789, 593] width 1058 height 32
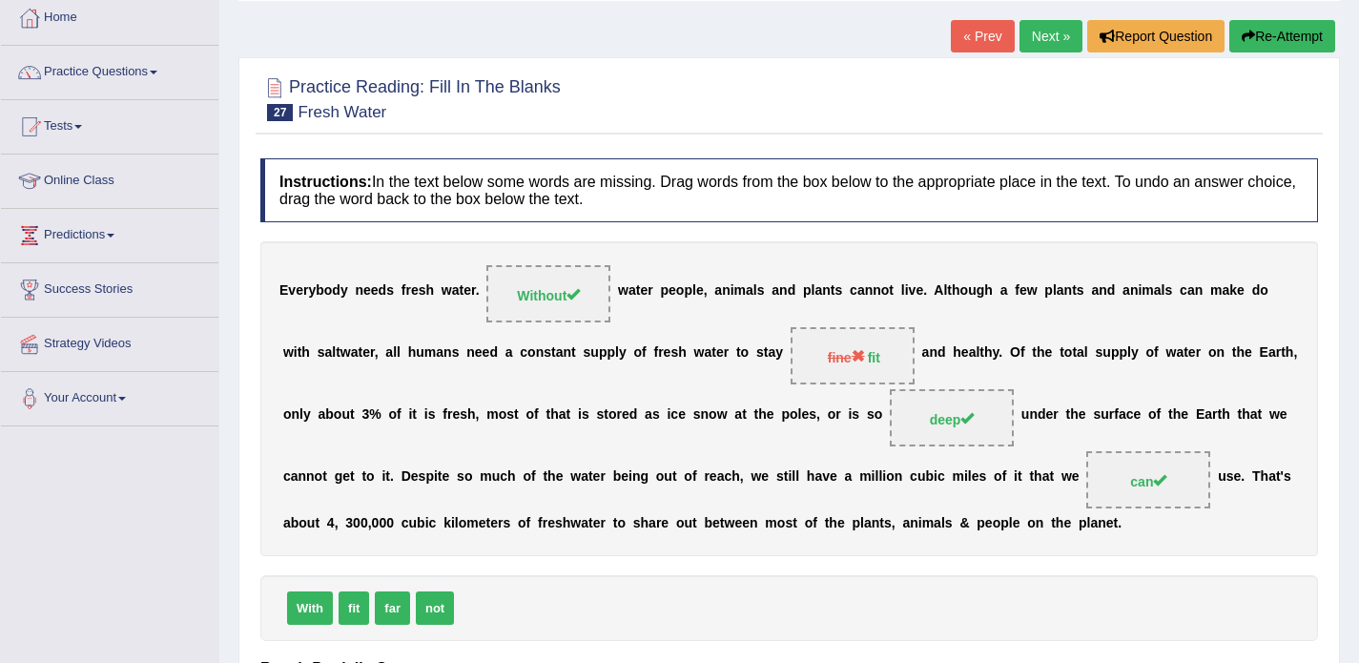
scroll to position [98, 0]
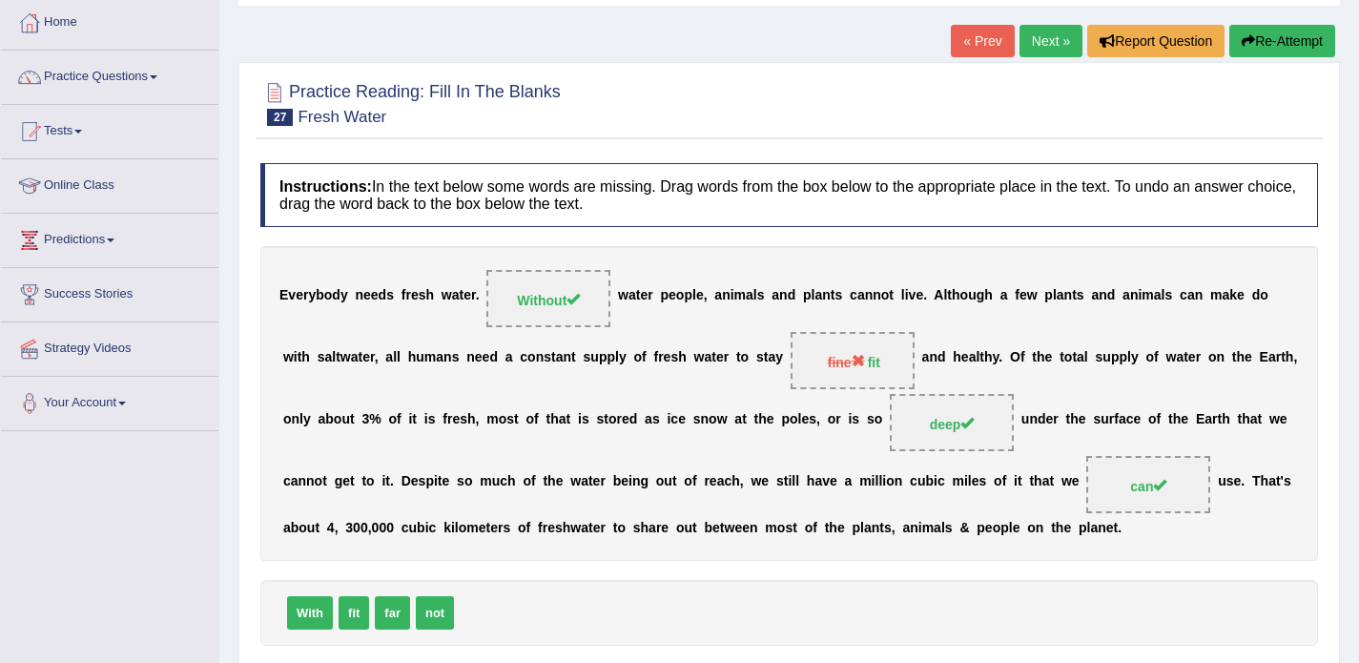
click at [1024, 34] on link "Next »" at bounding box center [1051, 41] width 63 height 32
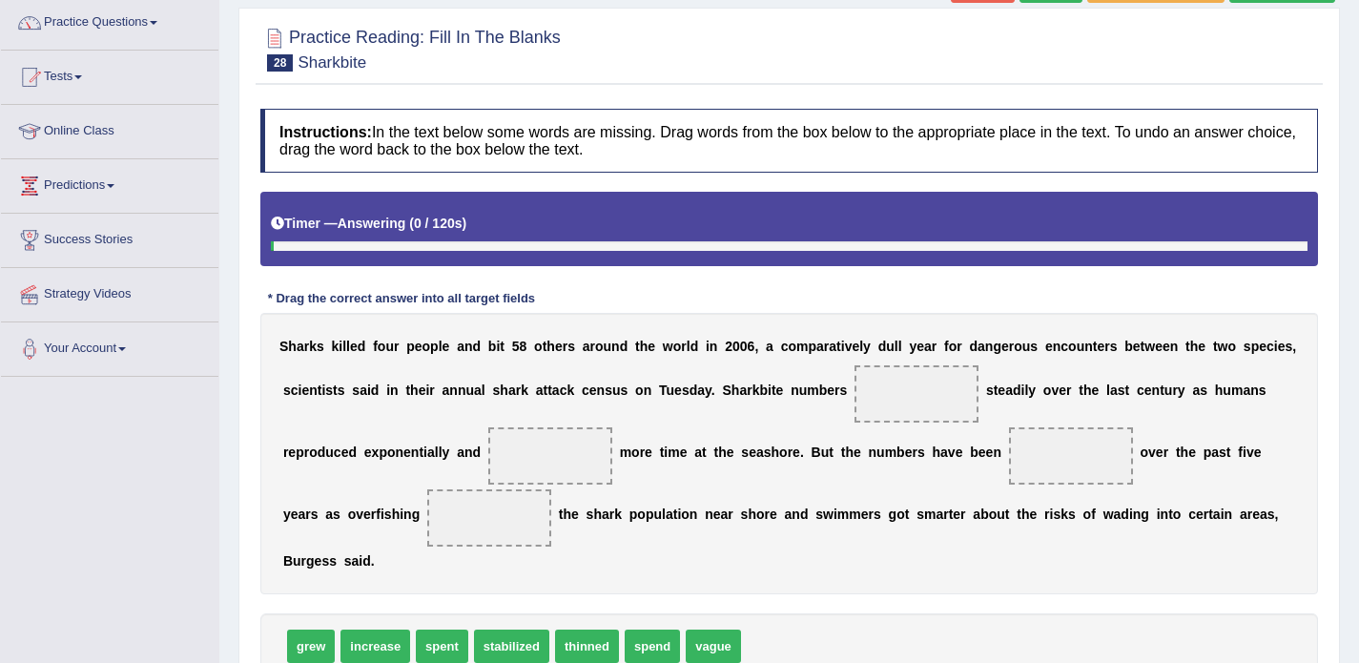
scroll to position [205, 0]
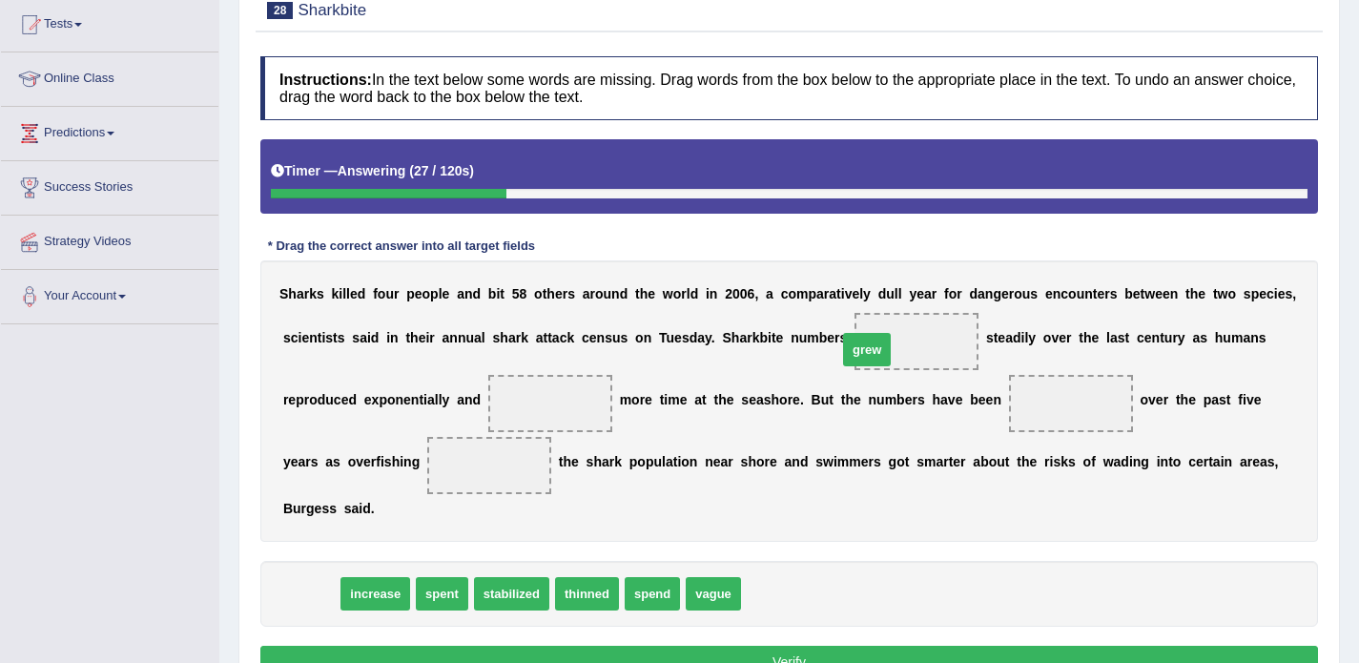
drag, startPoint x: 299, startPoint y: 599, endPoint x: 856, endPoint y: 354, distance: 608.6
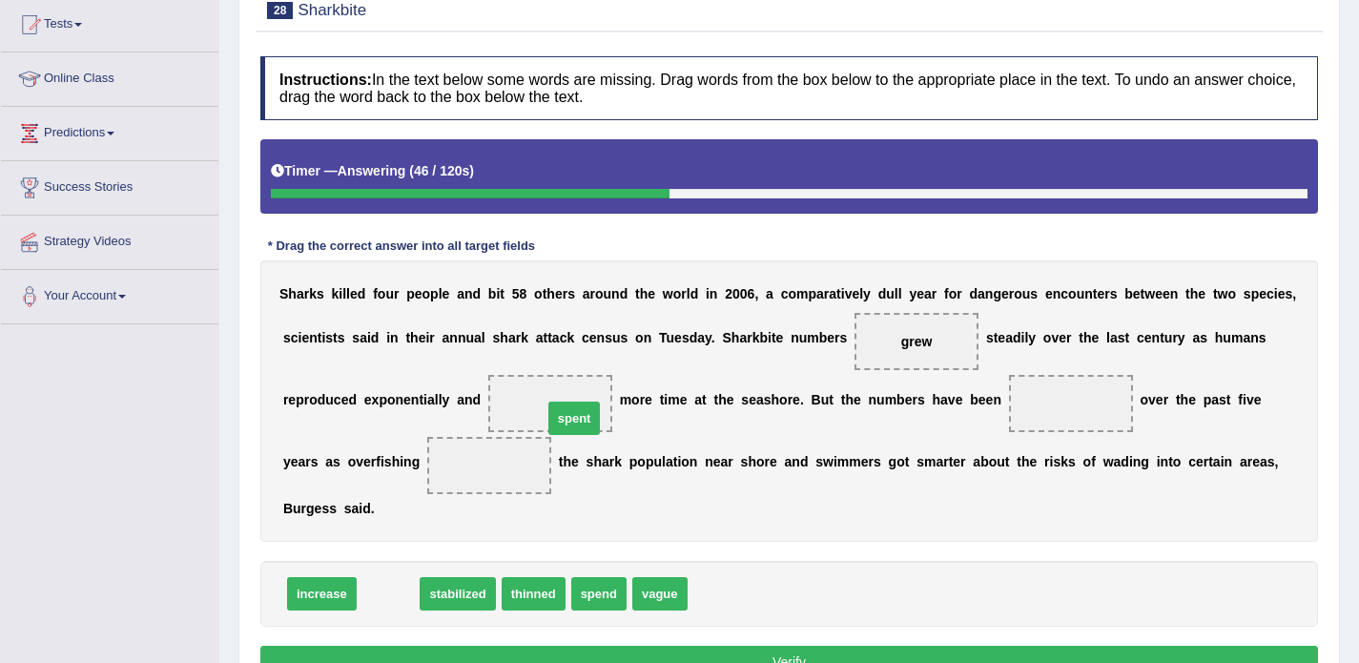
drag, startPoint x: 386, startPoint y: 599, endPoint x: 573, endPoint y: 423, distance: 257.1
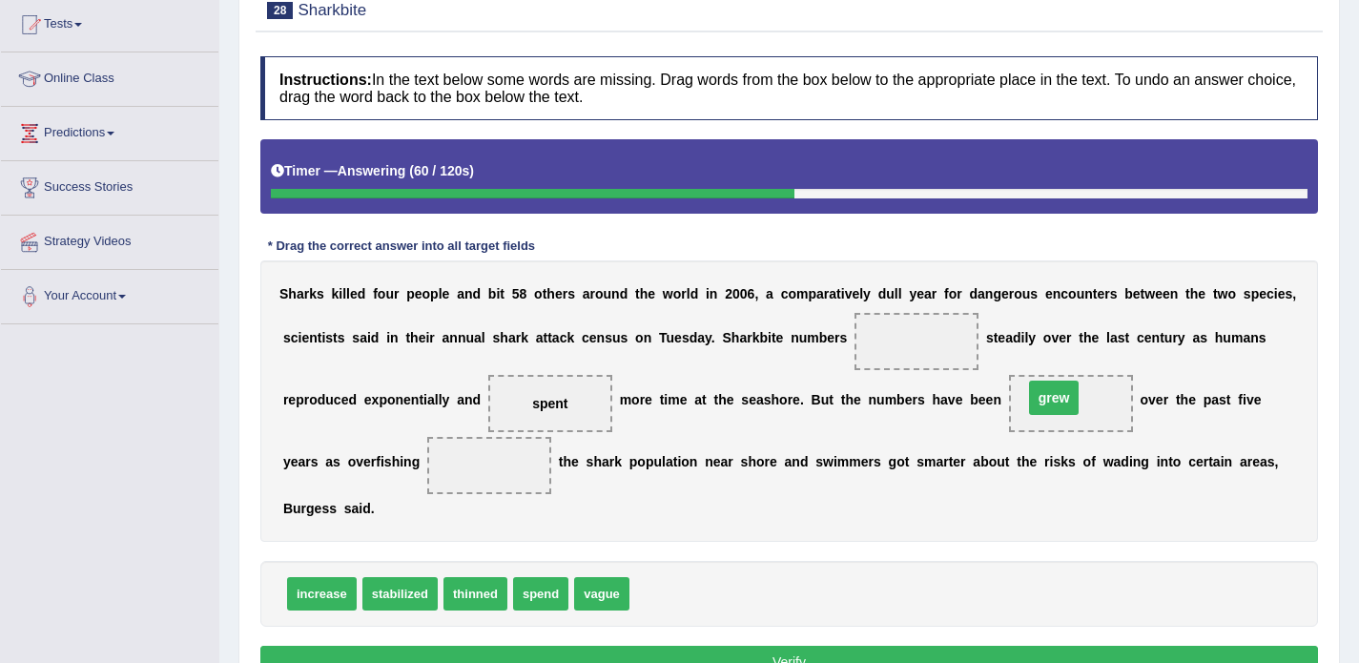
drag, startPoint x: 914, startPoint y: 339, endPoint x: 1051, endPoint y: 395, distance: 148.4
click at [326, 592] on span "increase" at bounding box center [322, 593] width 70 height 33
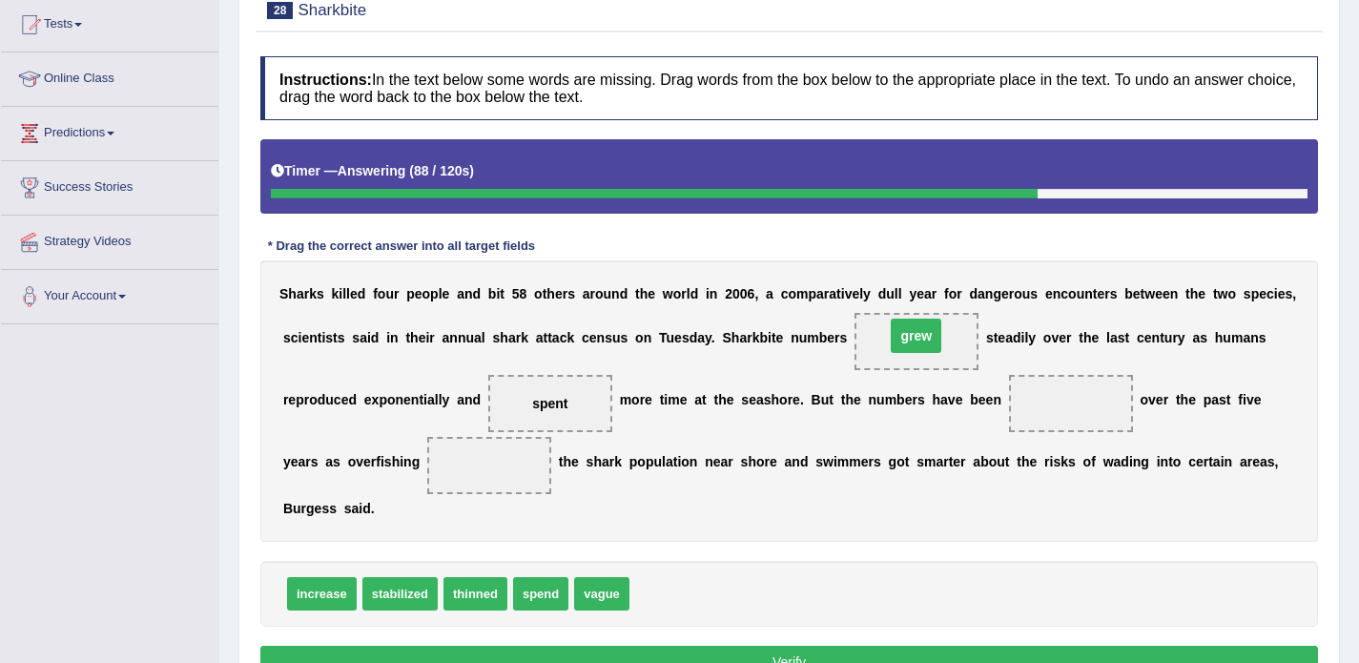
drag, startPoint x: 1058, startPoint y: 404, endPoint x: 892, endPoint y: 356, distance: 173.0
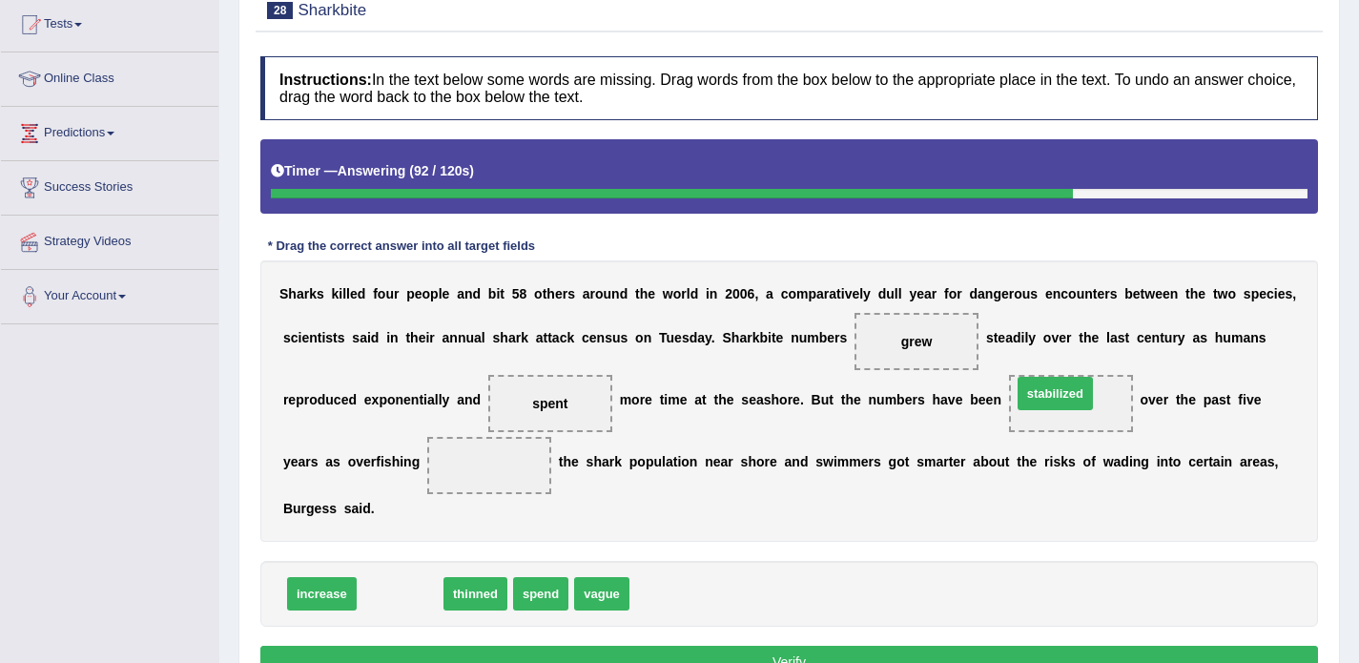
drag, startPoint x: 400, startPoint y: 604, endPoint x: 1056, endPoint y: 403, distance: 686.1
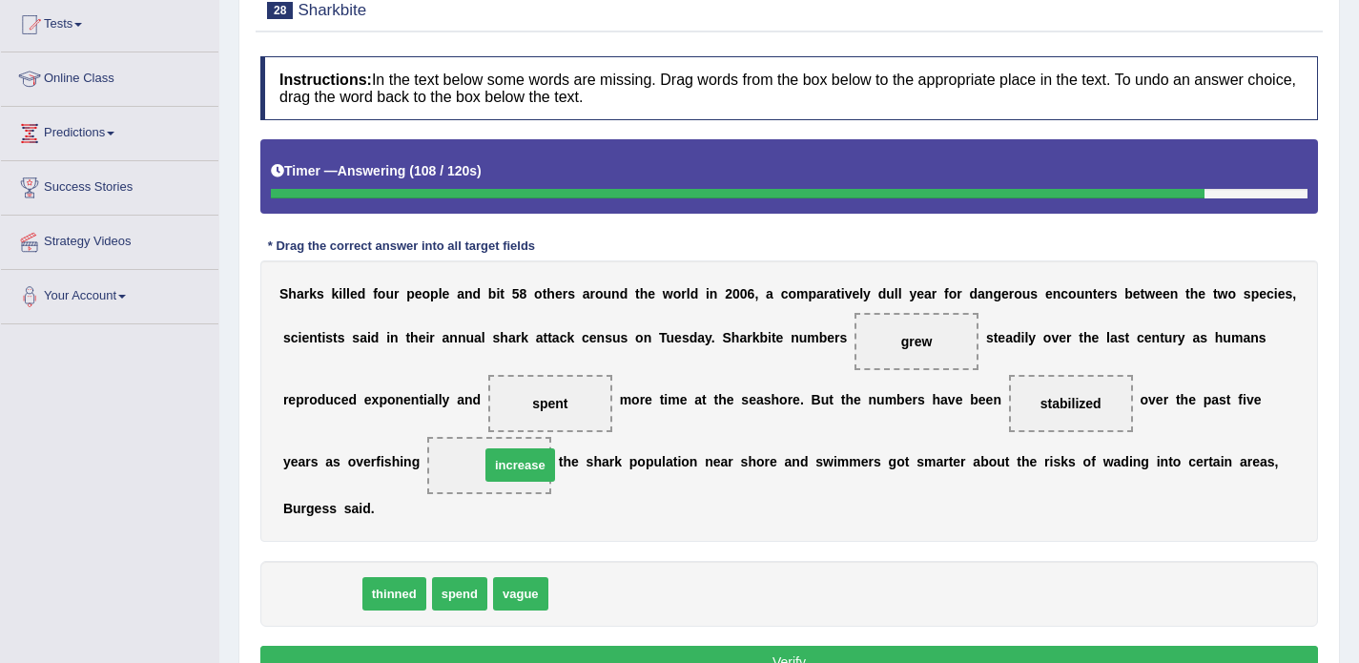
drag, startPoint x: 321, startPoint y: 598, endPoint x: 520, endPoint y: 468, distance: 237.1
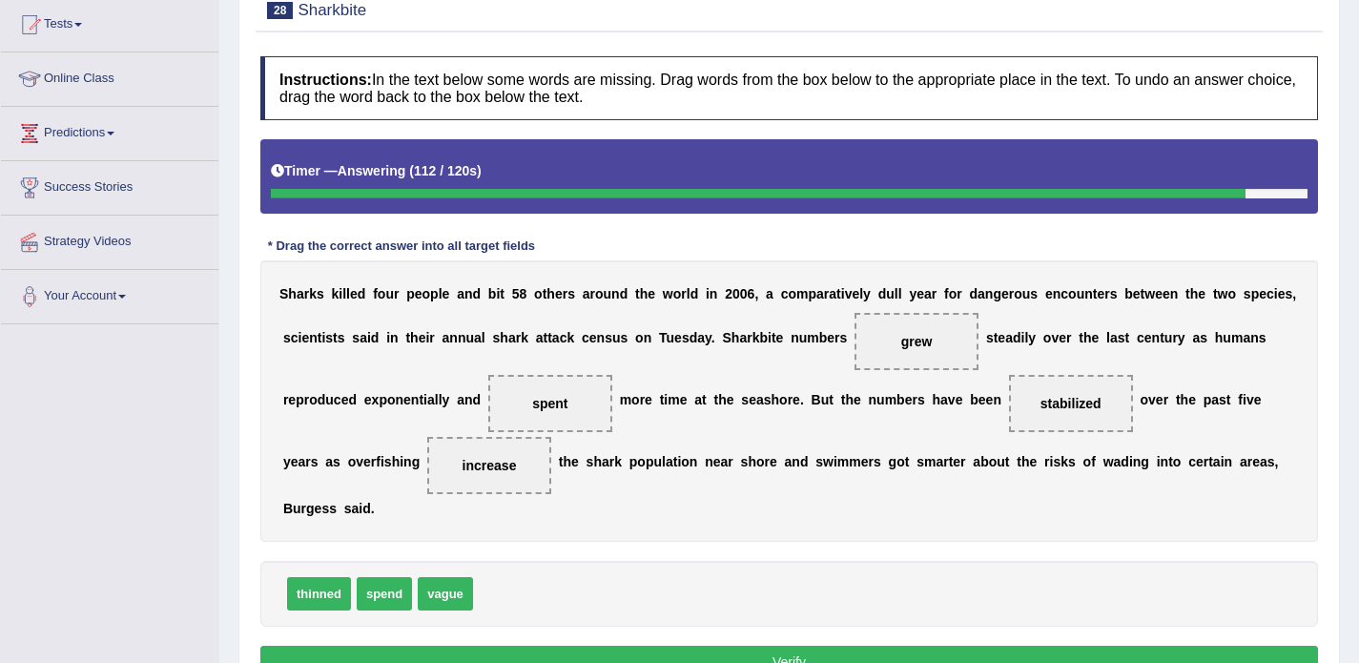
scroll to position [238, 0]
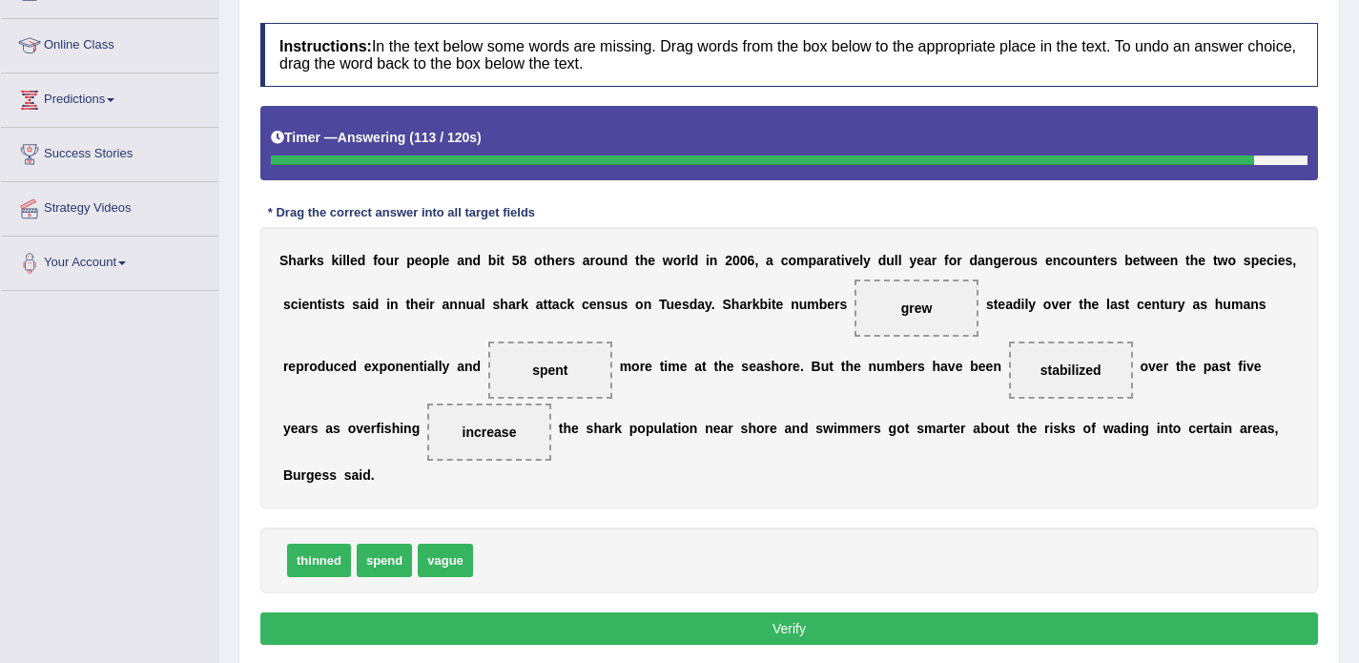
click at [654, 630] on button "Verify" at bounding box center [789, 628] width 1058 height 32
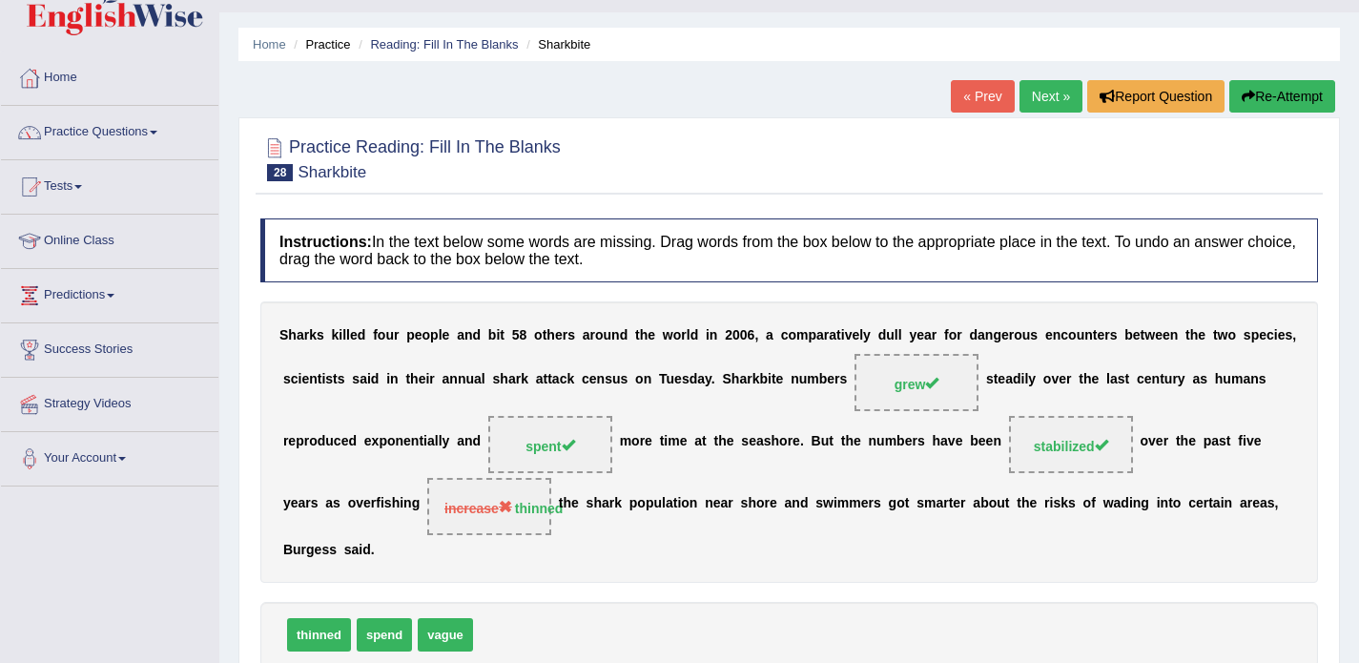
scroll to position [0, 0]
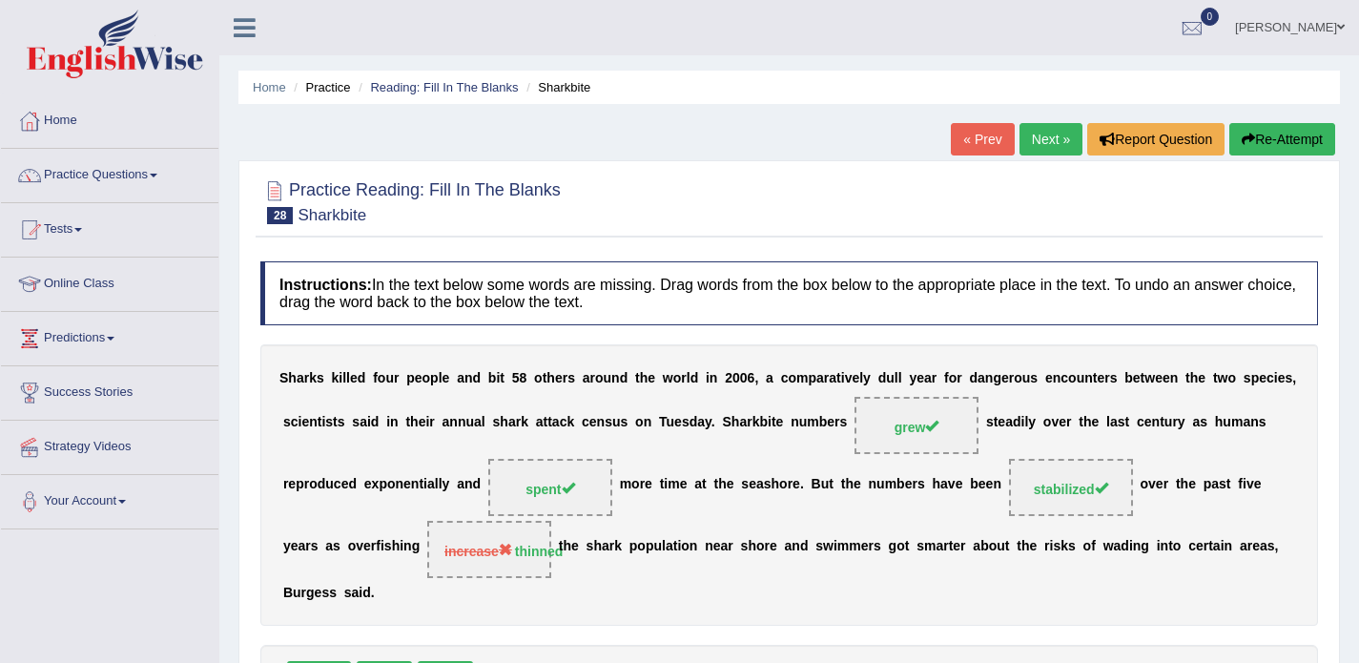
click at [1024, 146] on link "Next »" at bounding box center [1051, 139] width 63 height 32
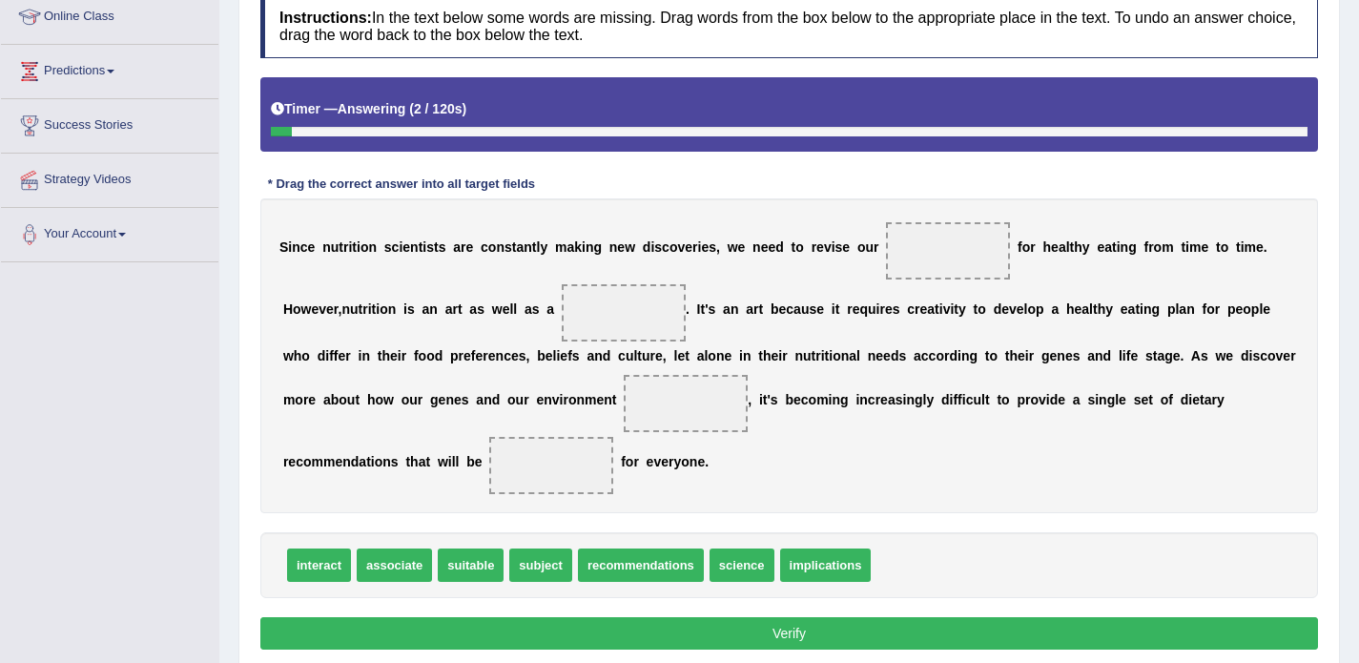
scroll to position [239, 0]
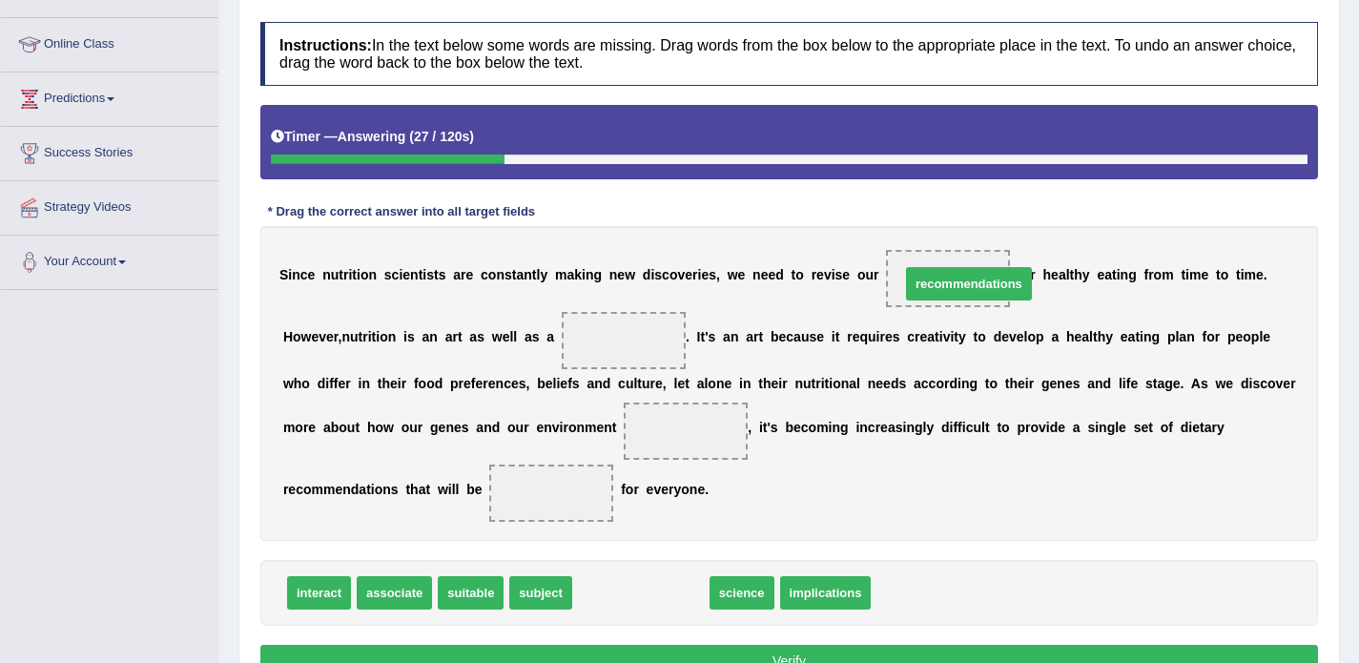
drag, startPoint x: 626, startPoint y: 595, endPoint x: 954, endPoint y: 286, distance: 450.8
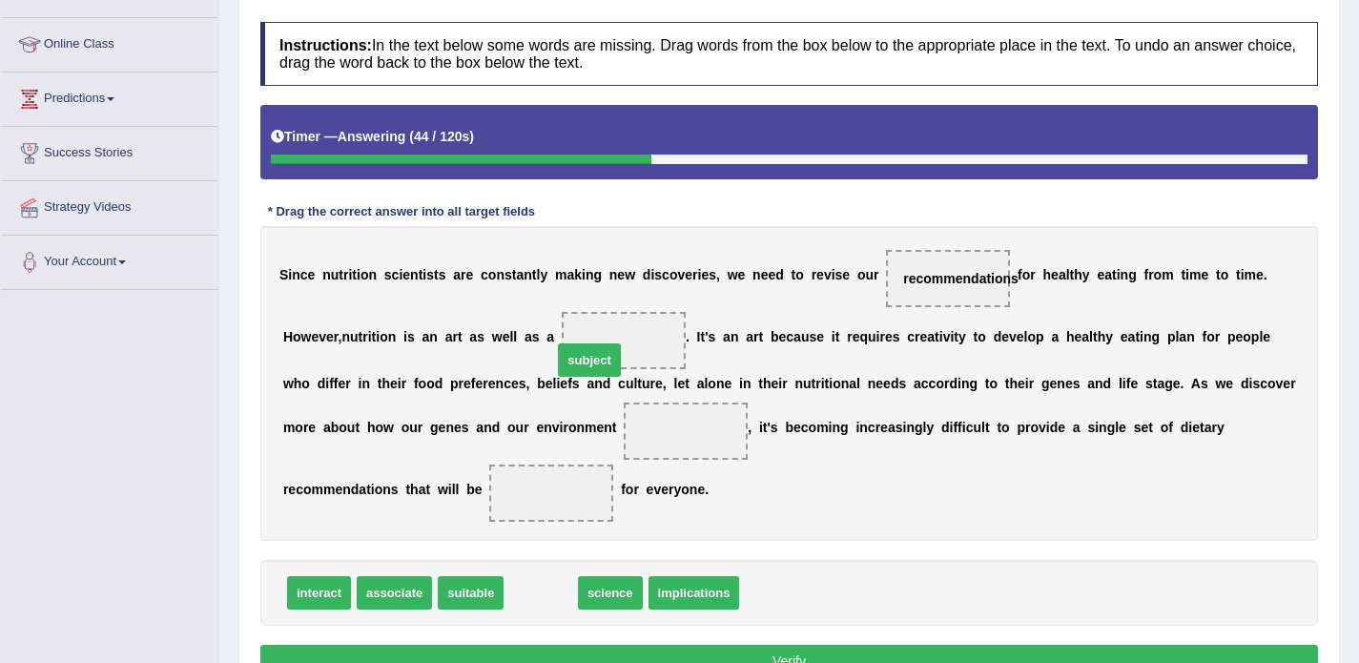
drag, startPoint x: 540, startPoint y: 600, endPoint x: 590, endPoint y: 366, distance: 239.1
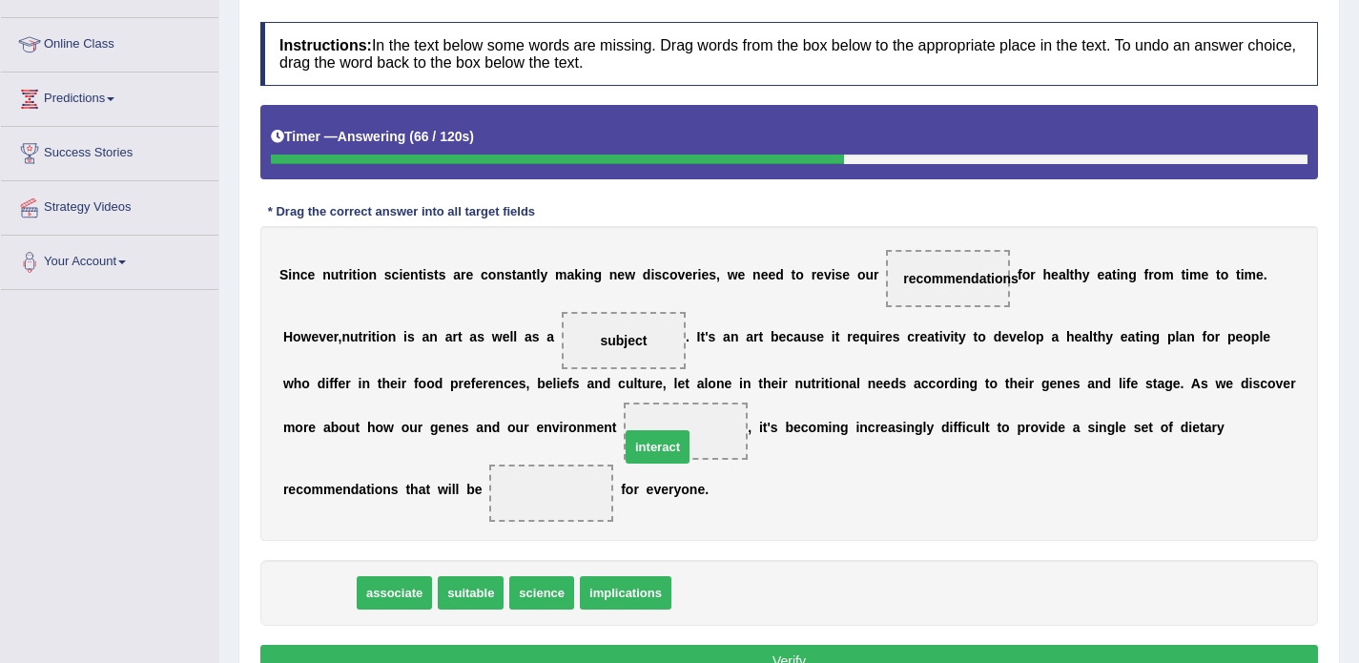
drag, startPoint x: 312, startPoint y: 598, endPoint x: 651, endPoint y: 451, distance: 370.0
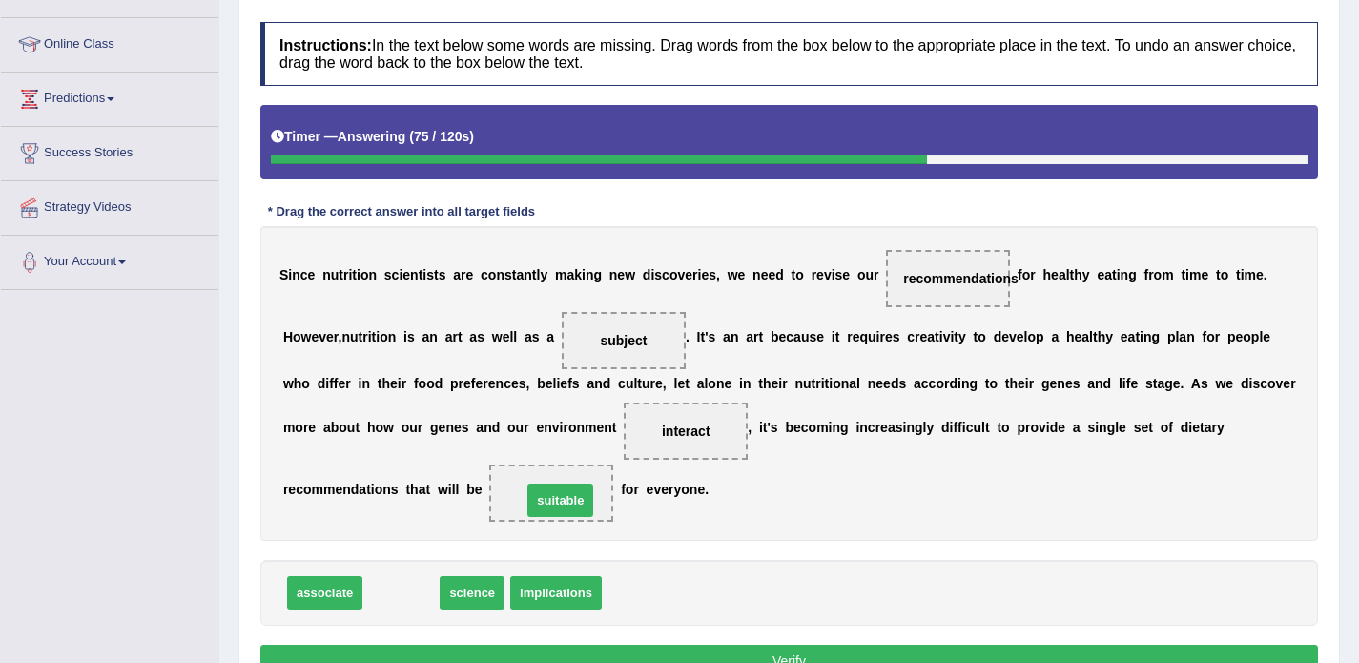
drag, startPoint x: 388, startPoint y: 592, endPoint x: 548, endPoint y: 500, distance: 184.2
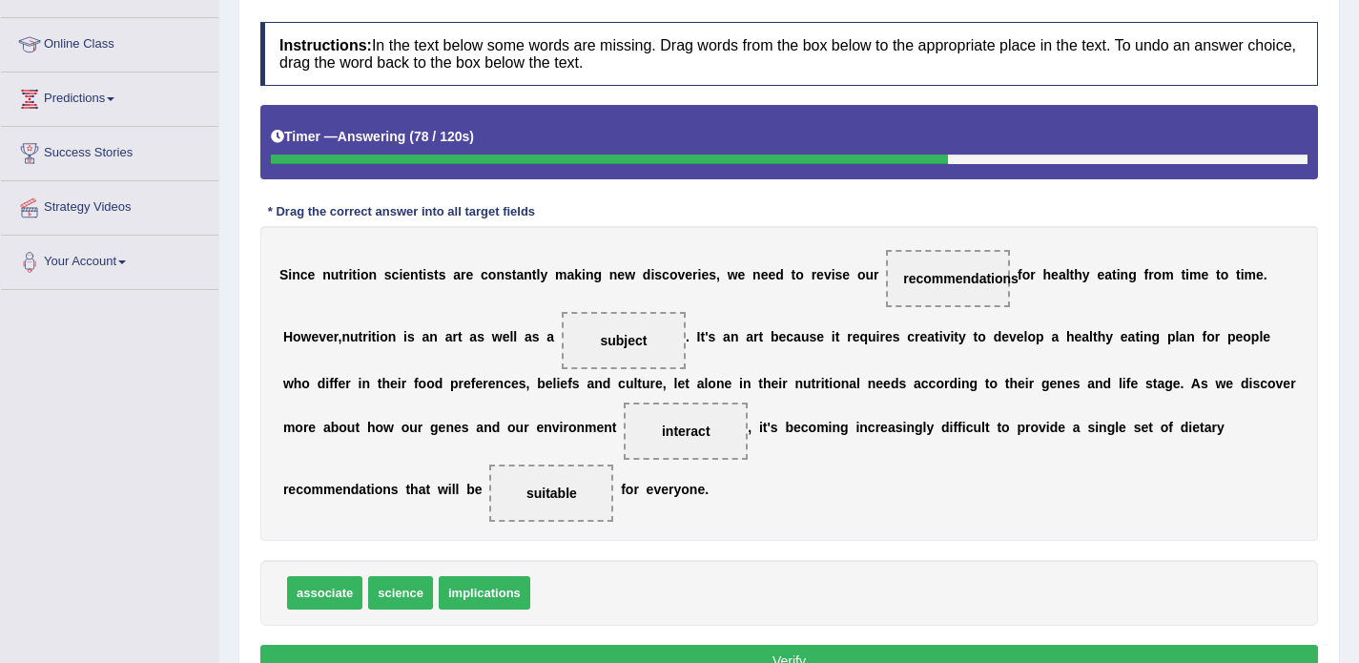
scroll to position [297, 0]
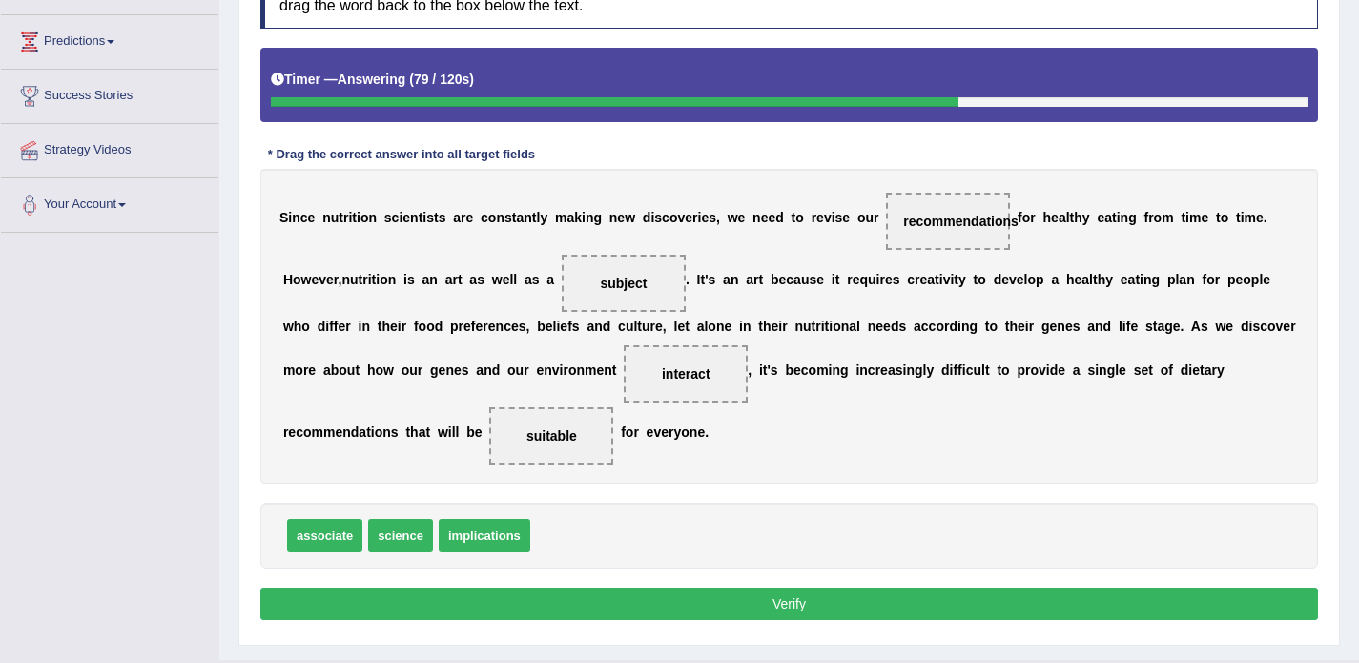
click at [726, 596] on button "Verify" at bounding box center [789, 604] width 1058 height 32
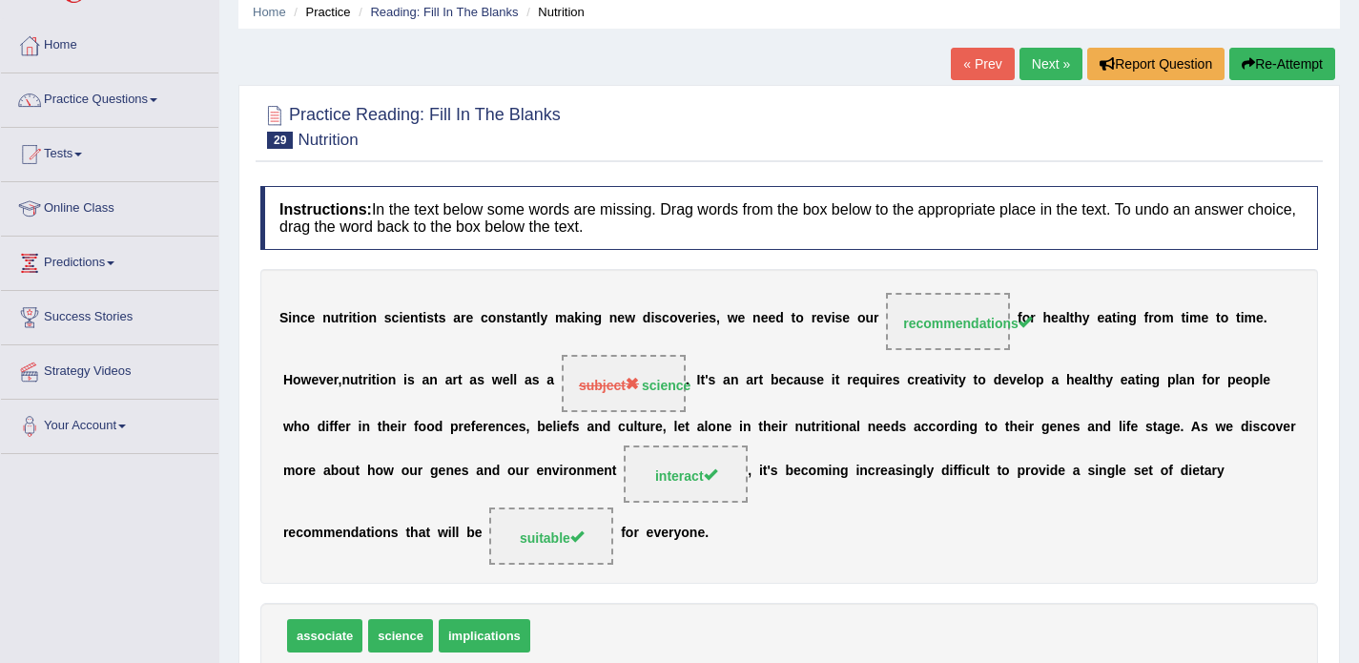
scroll to position [13, 0]
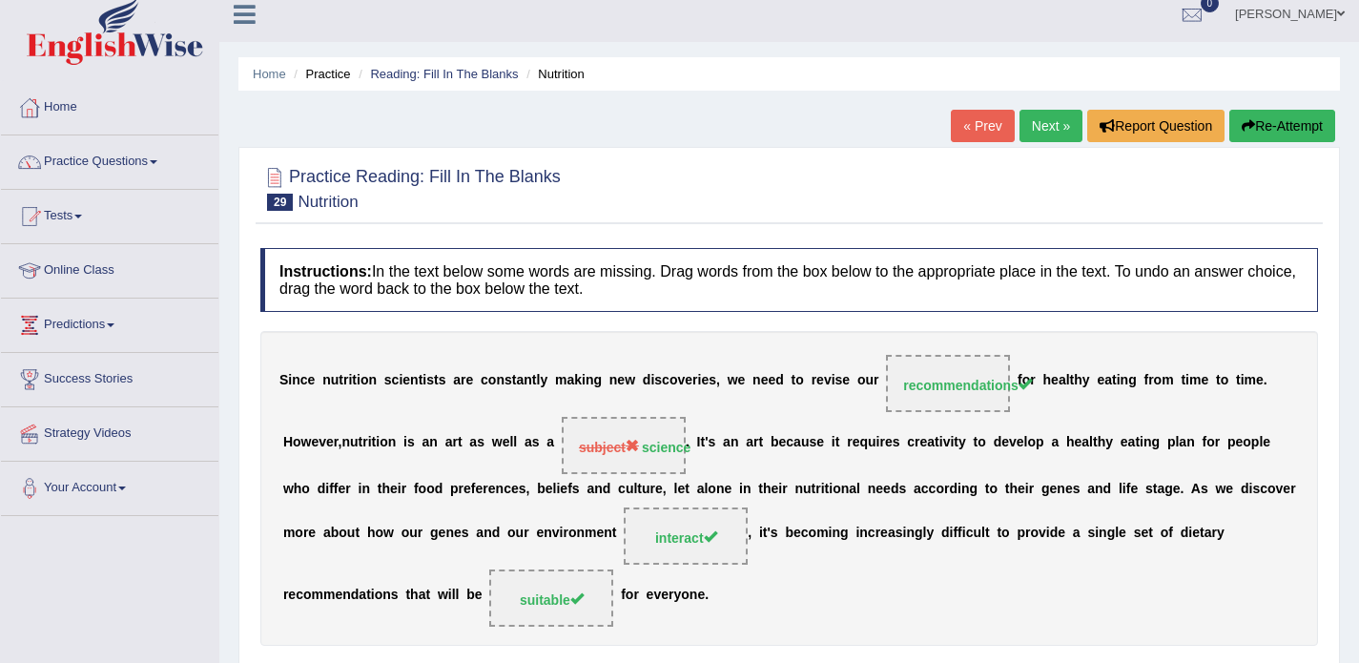
click at [1041, 121] on link "Next »" at bounding box center [1051, 126] width 63 height 32
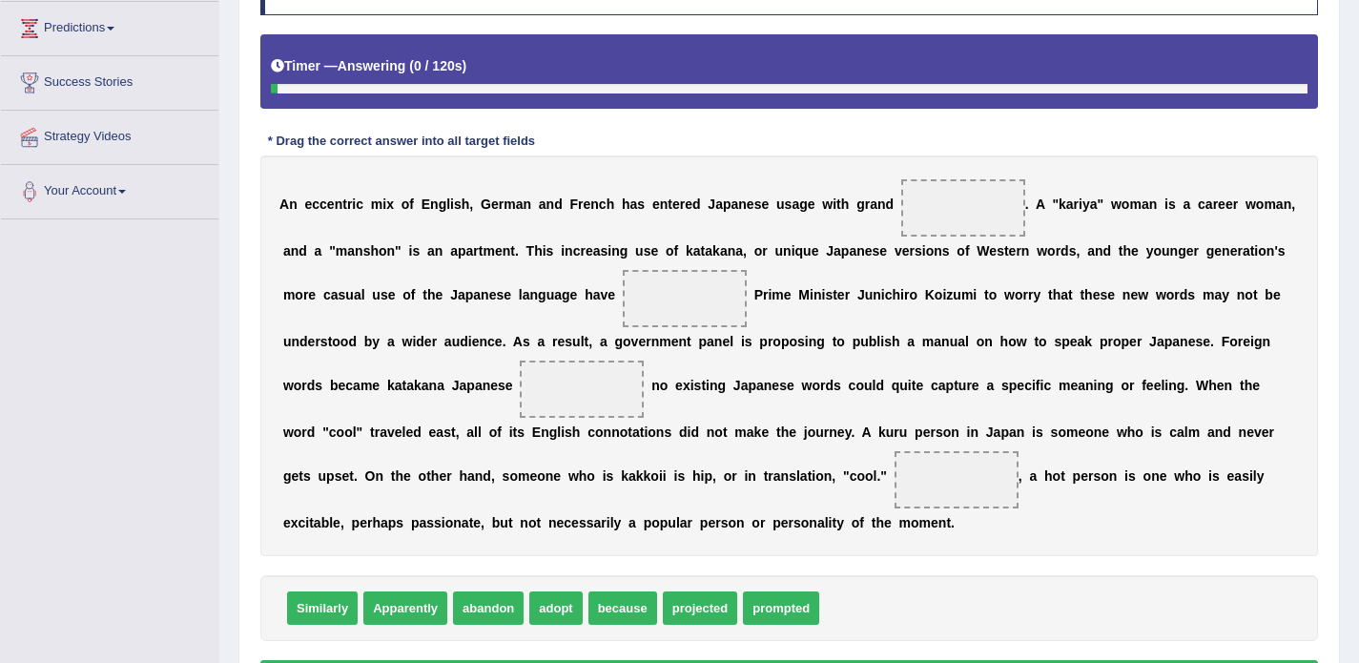
scroll to position [321, 0]
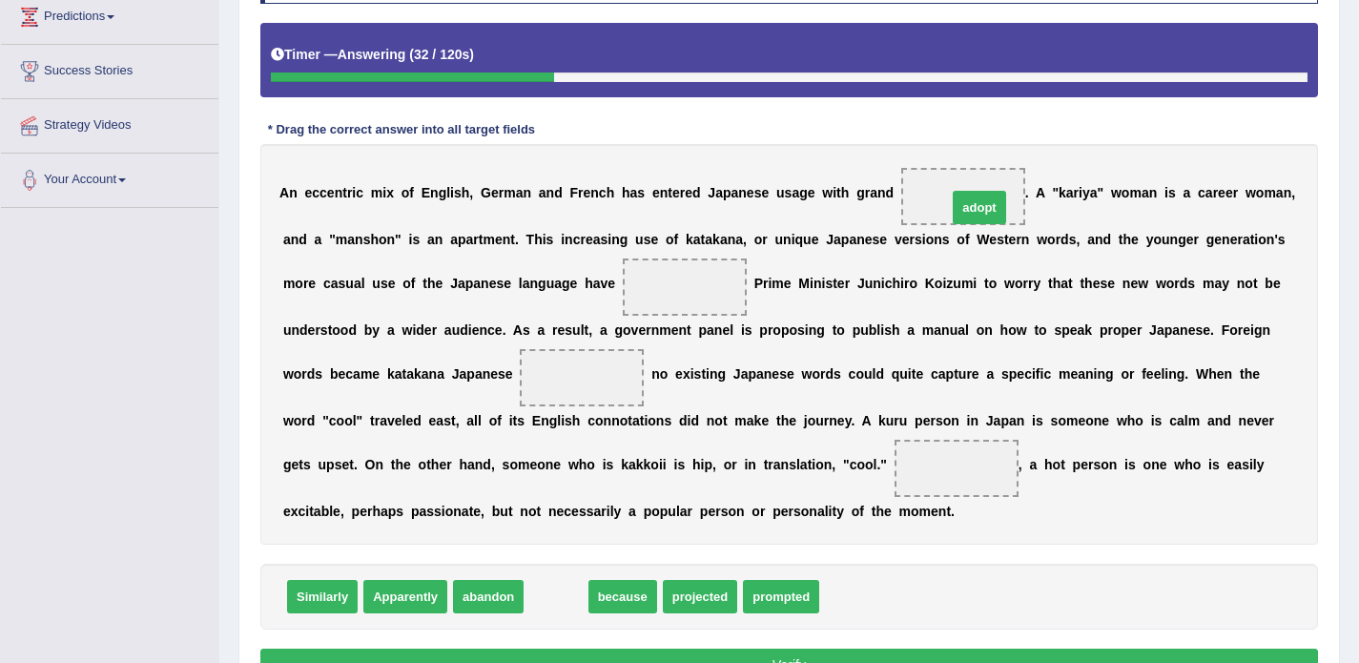
drag, startPoint x: 548, startPoint y: 596, endPoint x: 968, endPoint y: 200, distance: 576.9
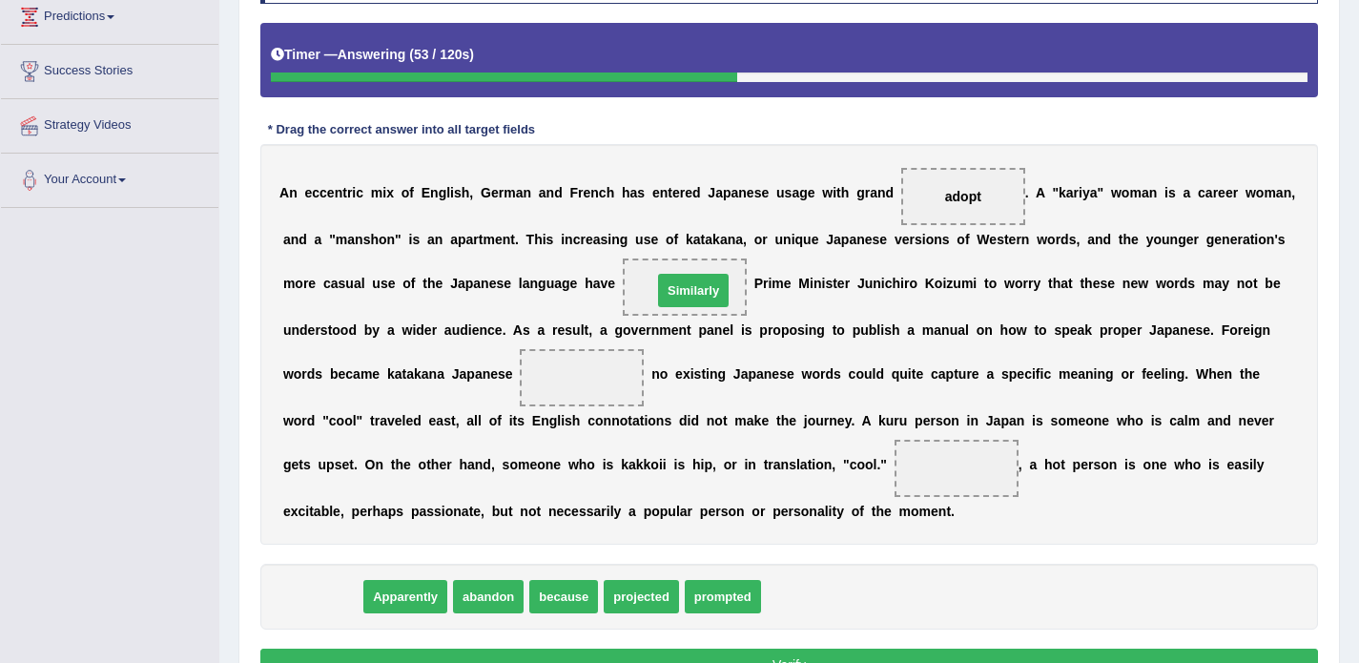
drag, startPoint x: 328, startPoint y: 591, endPoint x: 699, endPoint y: 286, distance: 480.5
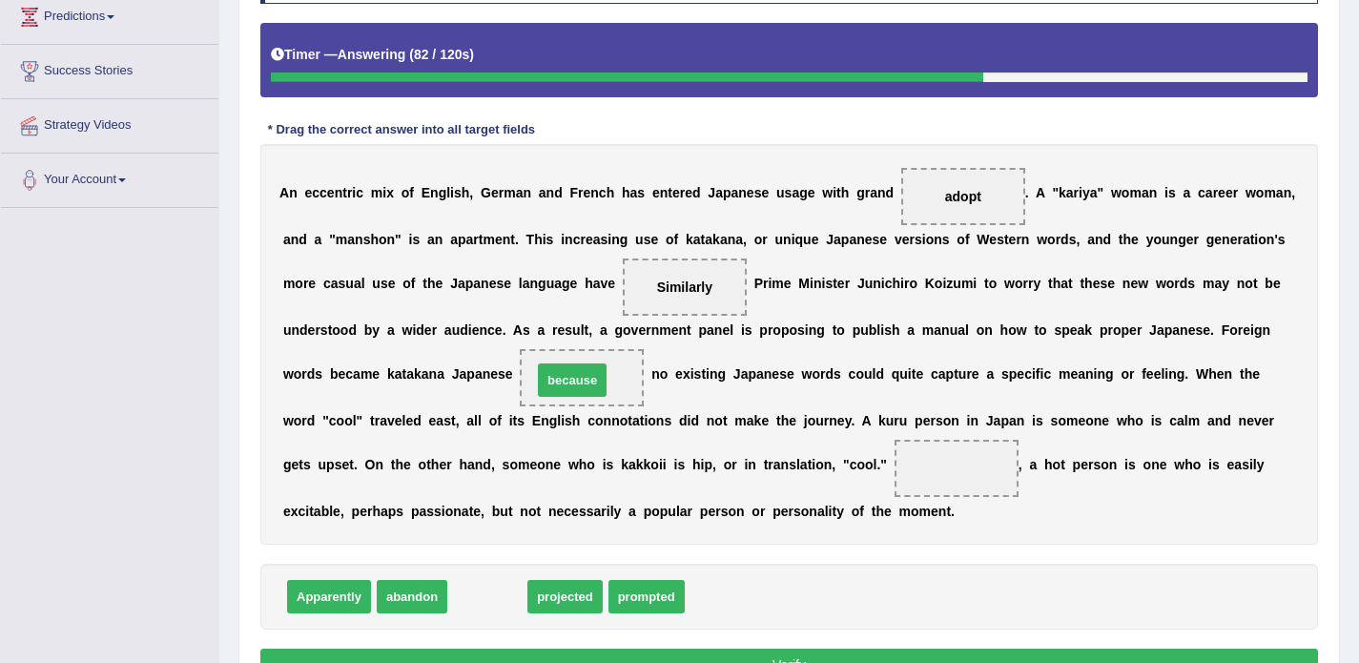
drag, startPoint x: 483, startPoint y: 586, endPoint x: 568, endPoint y: 369, distance: 232.6
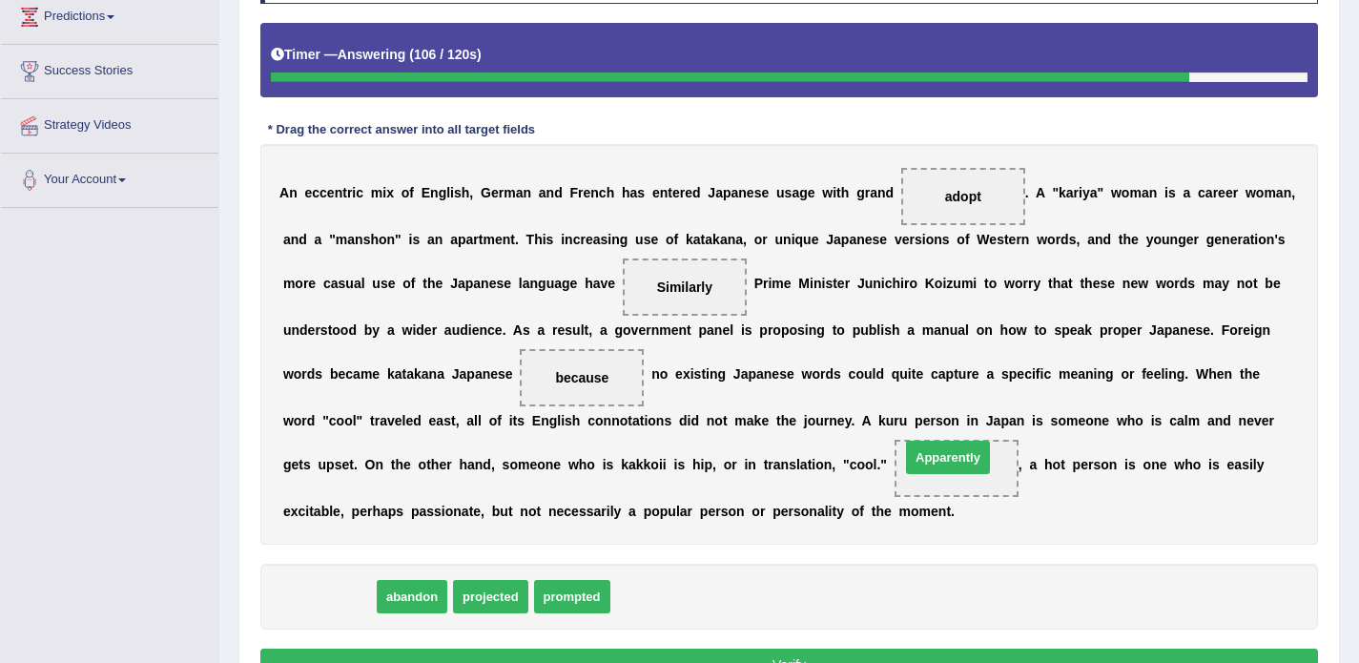
drag, startPoint x: 330, startPoint y: 593, endPoint x: 951, endPoint y: 458, distance: 635.6
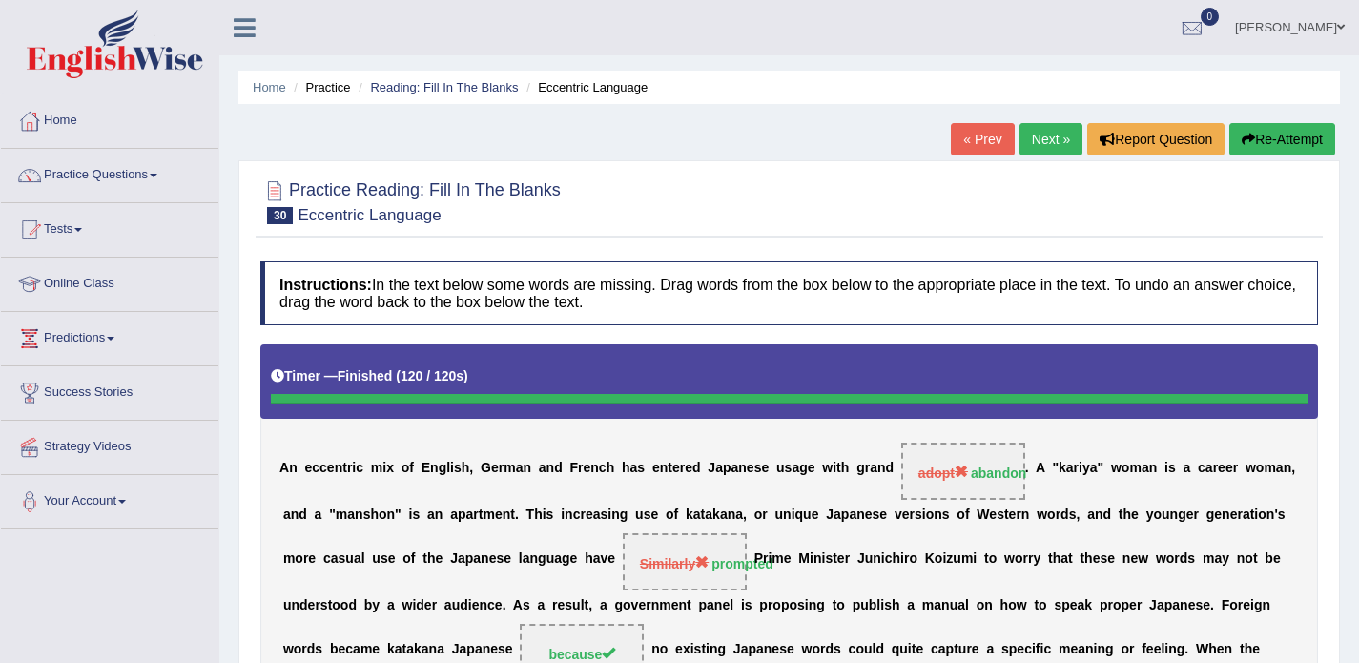
scroll to position [0, 0]
click at [1029, 146] on link "Next »" at bounding box center [1051, 139] width 63 height 32
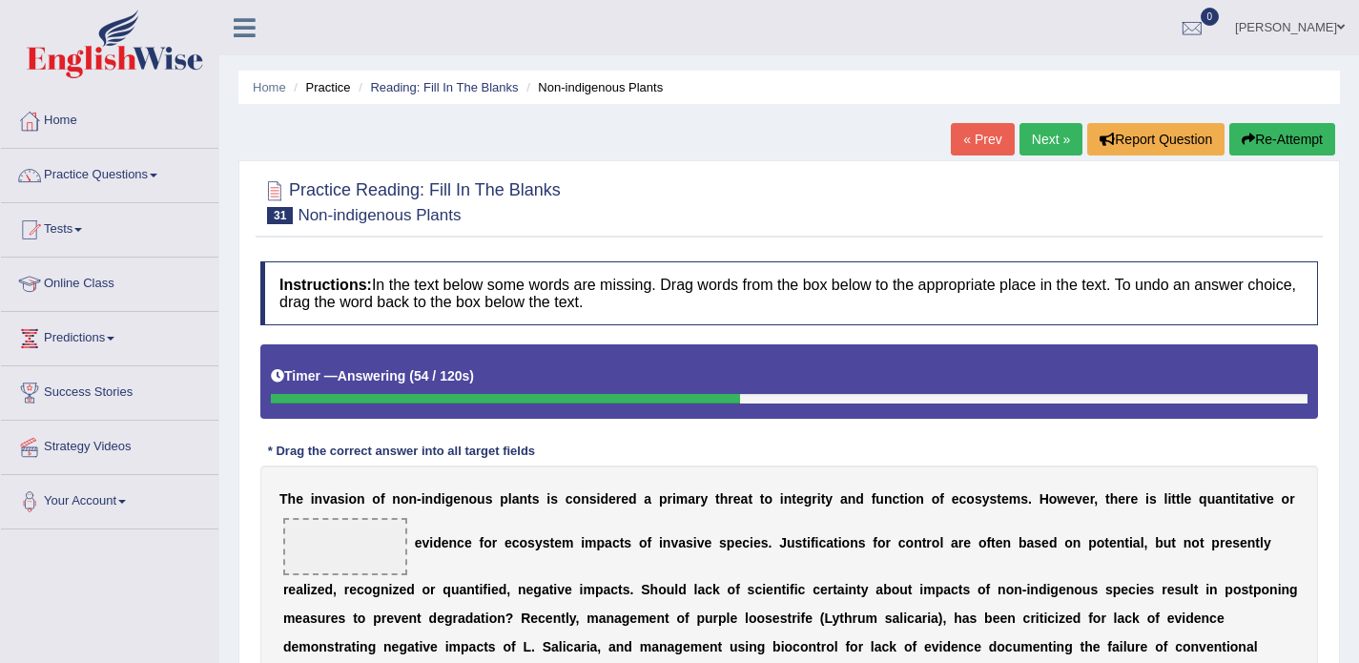
click at [1242, 142] on icon "button" at bounding box center [1248, 139] width 13 height 13
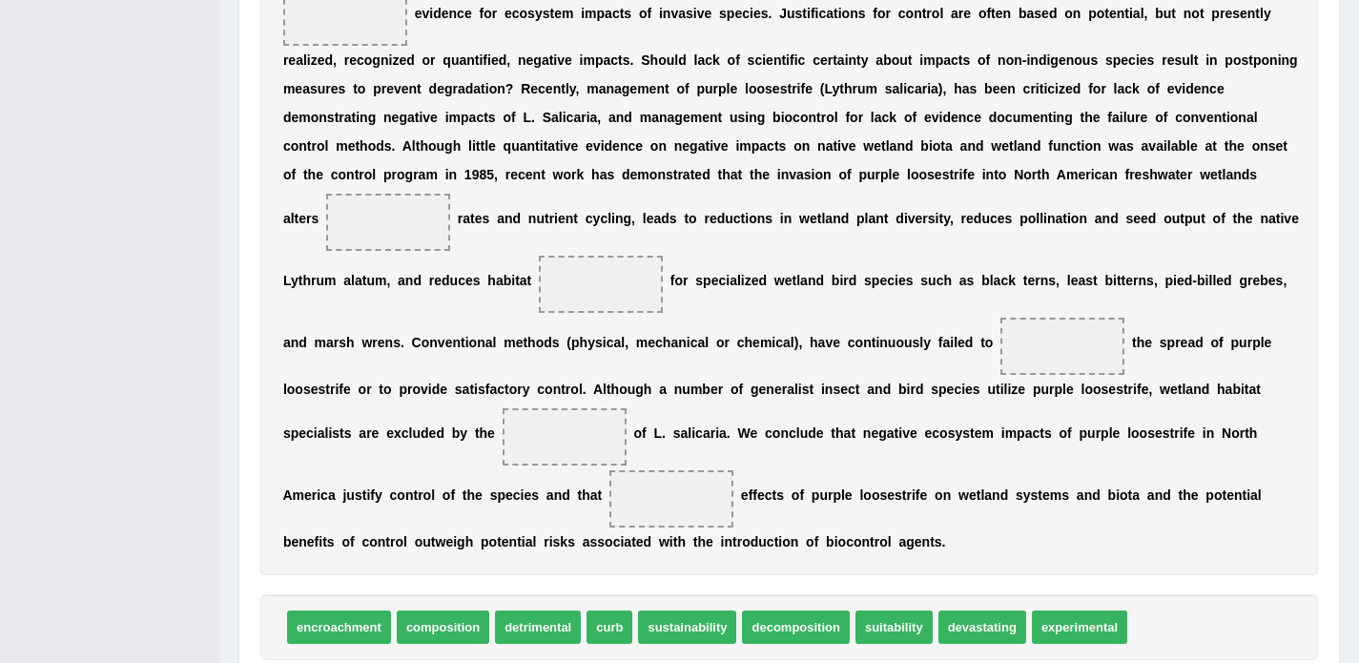
scroll to position [504, 0]
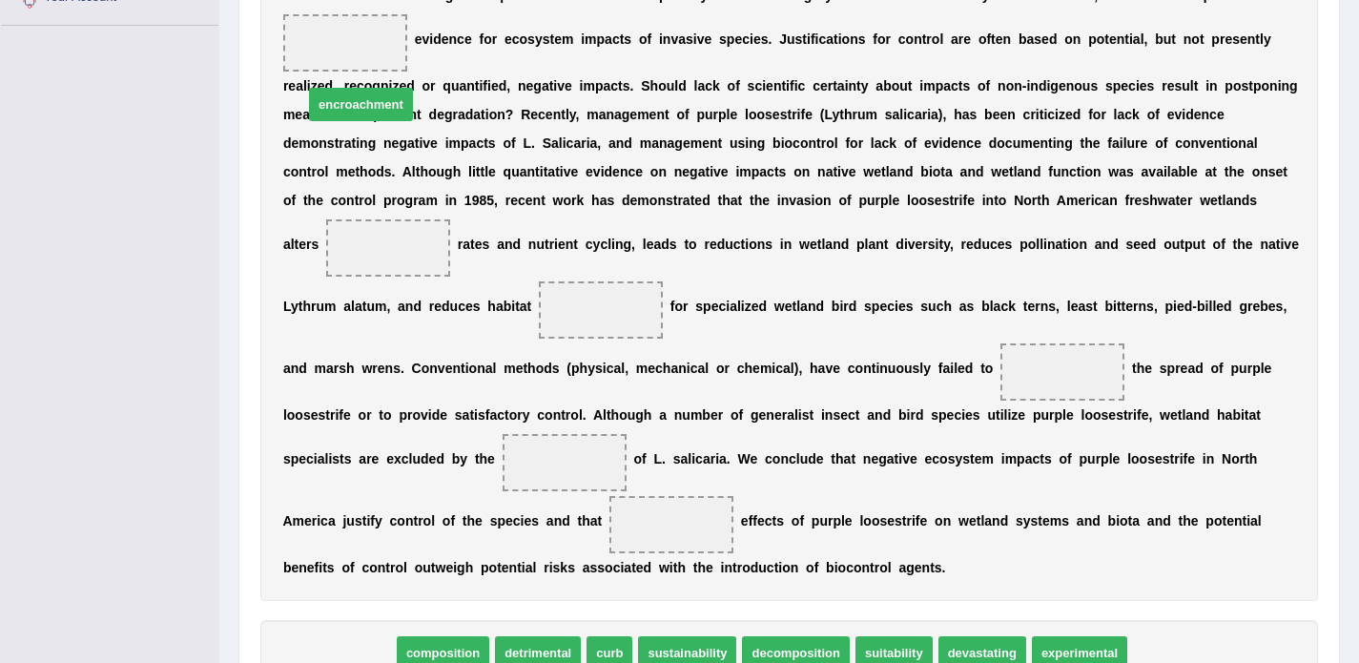
drag, startPoint x: 353, startPoint y: 642, endPoint x: 375, endPoint y: 93, distance: 548.9
click at [375, 93] on span "encroachment" at bounding box center [361, 104] width 104 height 33
drag, startPoint x: 344, startPoint y: 652, endPoint x: 357, endPoint y: 38, distance: 614.4
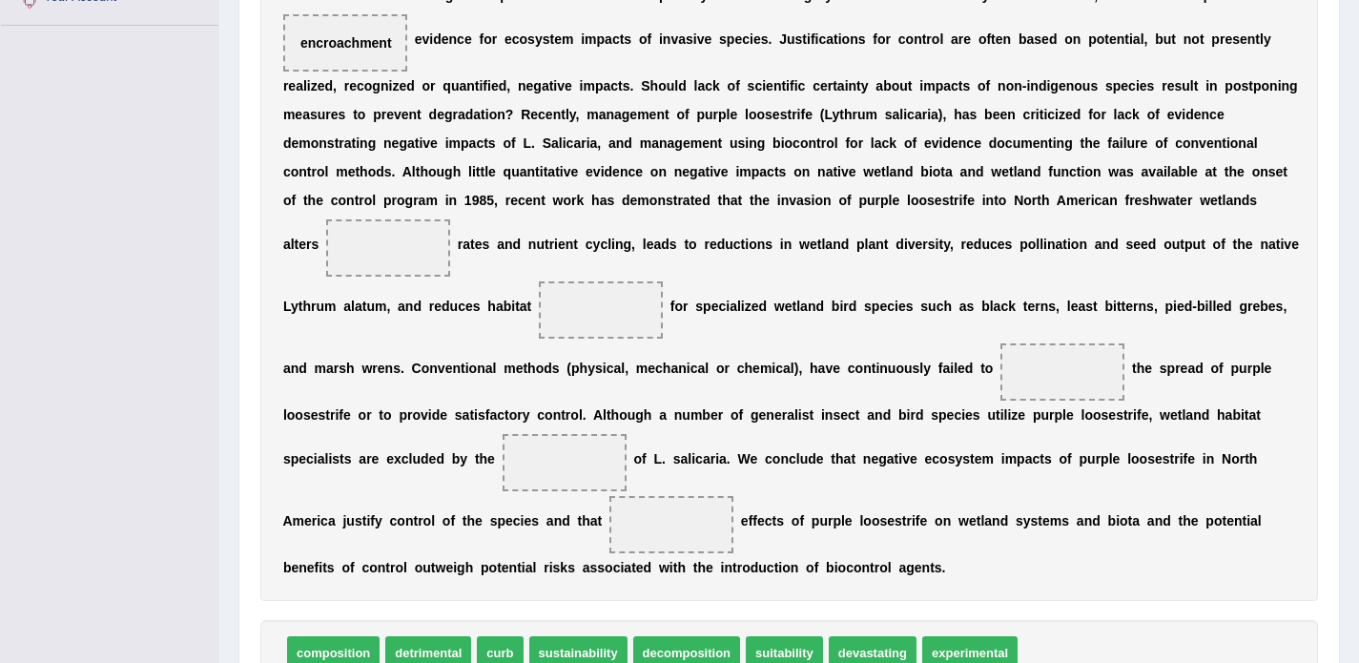
scroll to position [530, 0]
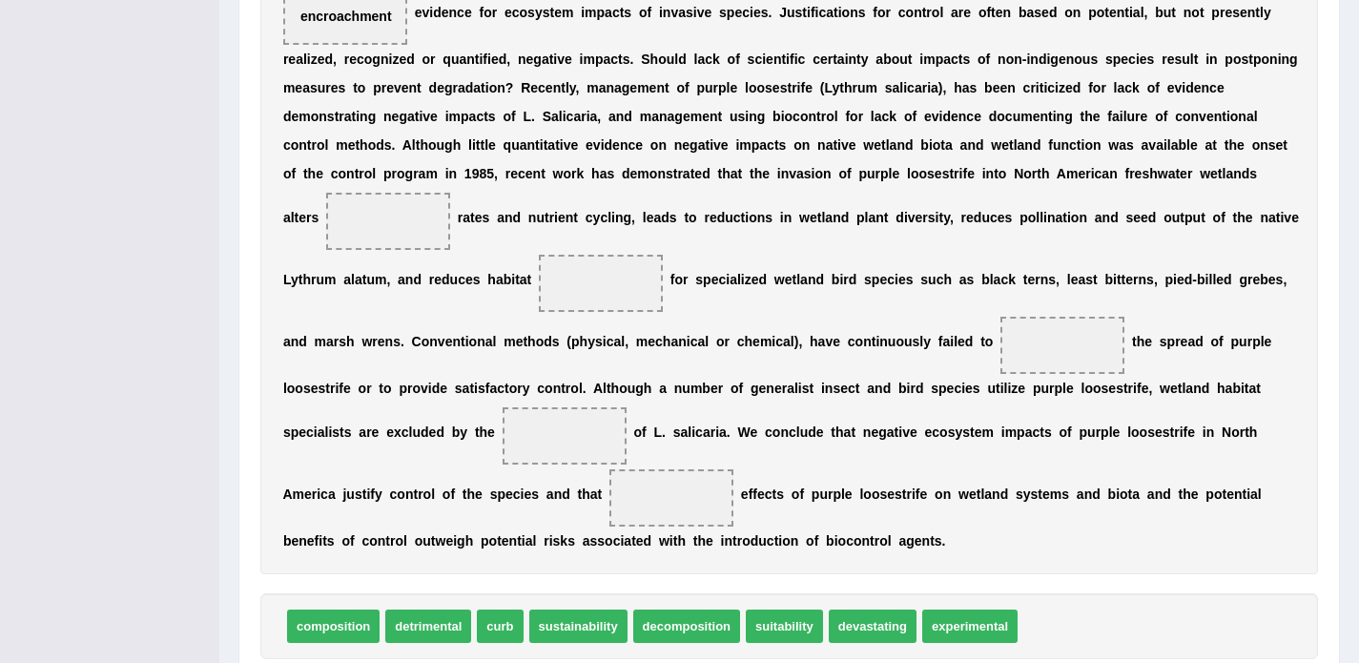
click at [848, 621] on span "devastating" at bounding box center [873, 626] width 88 height 33
drag, startPoint x: 848, startPoint y: 621, endPoint x: 384, endPoint y: 223, distance: 610.8
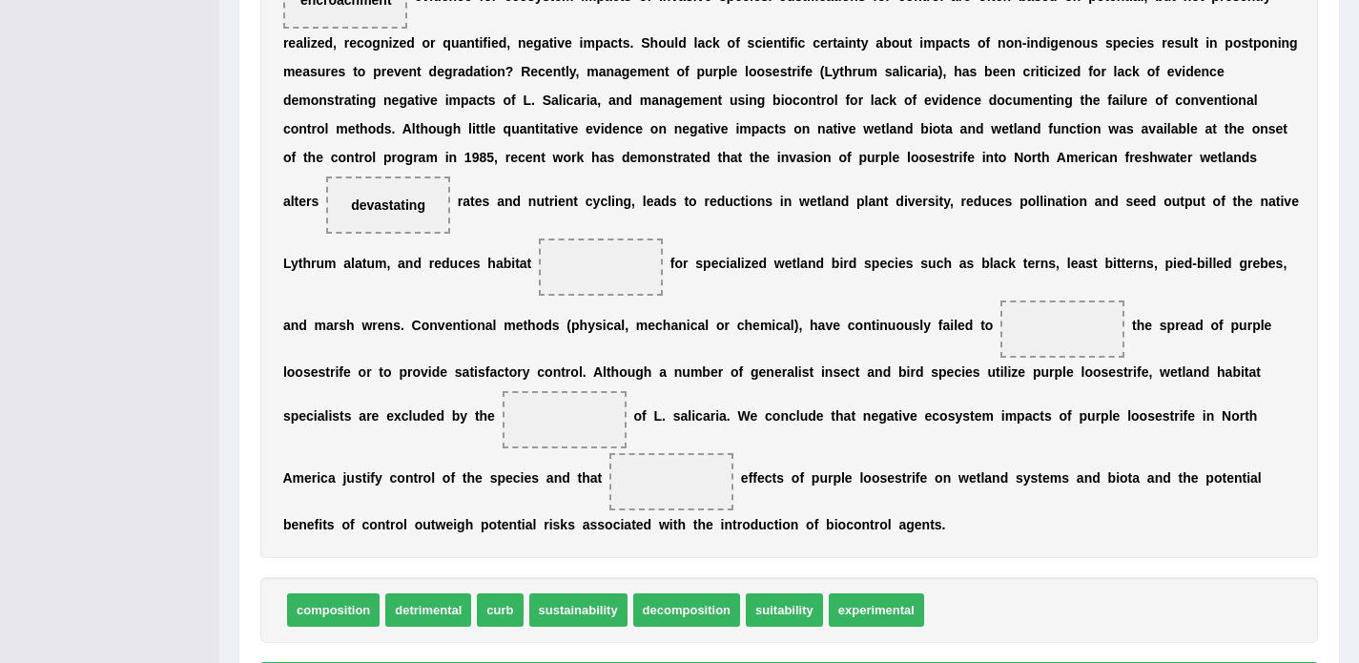
scroll to position [556, 0]
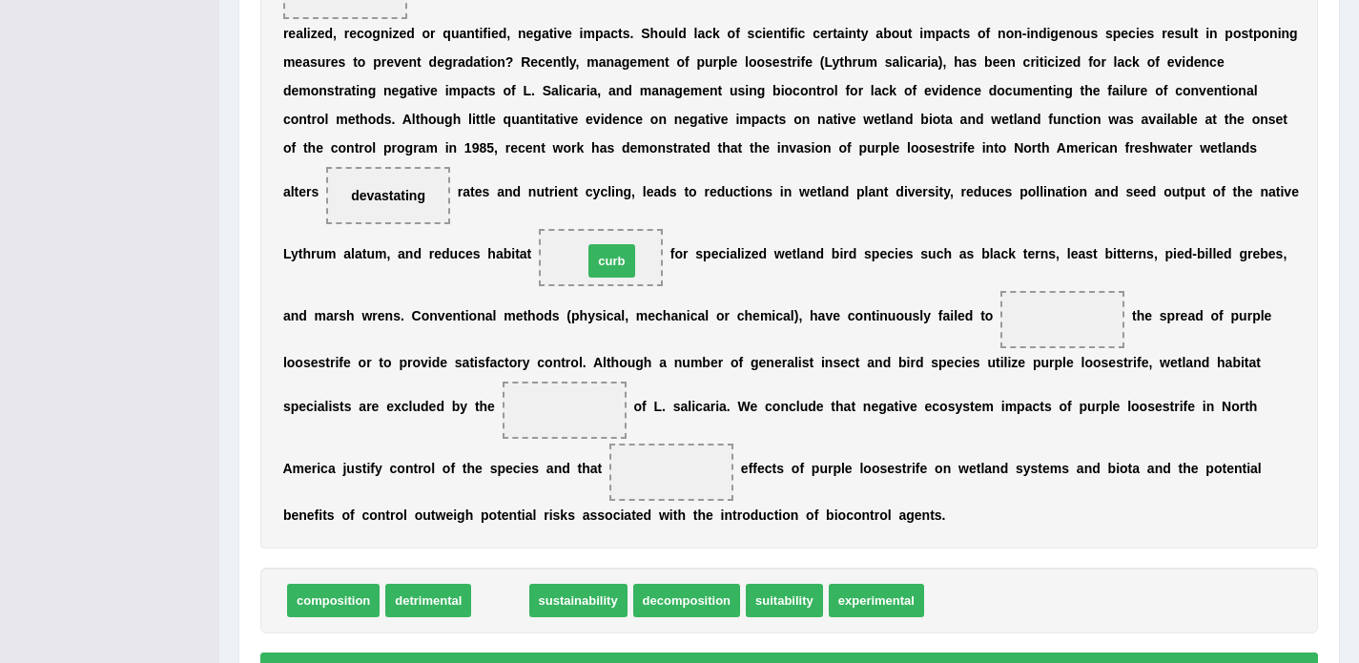
drag, startPoint x: 507, startPoint y: 599, endPoint x: 617, endPoint y: 260, distance: 356.2
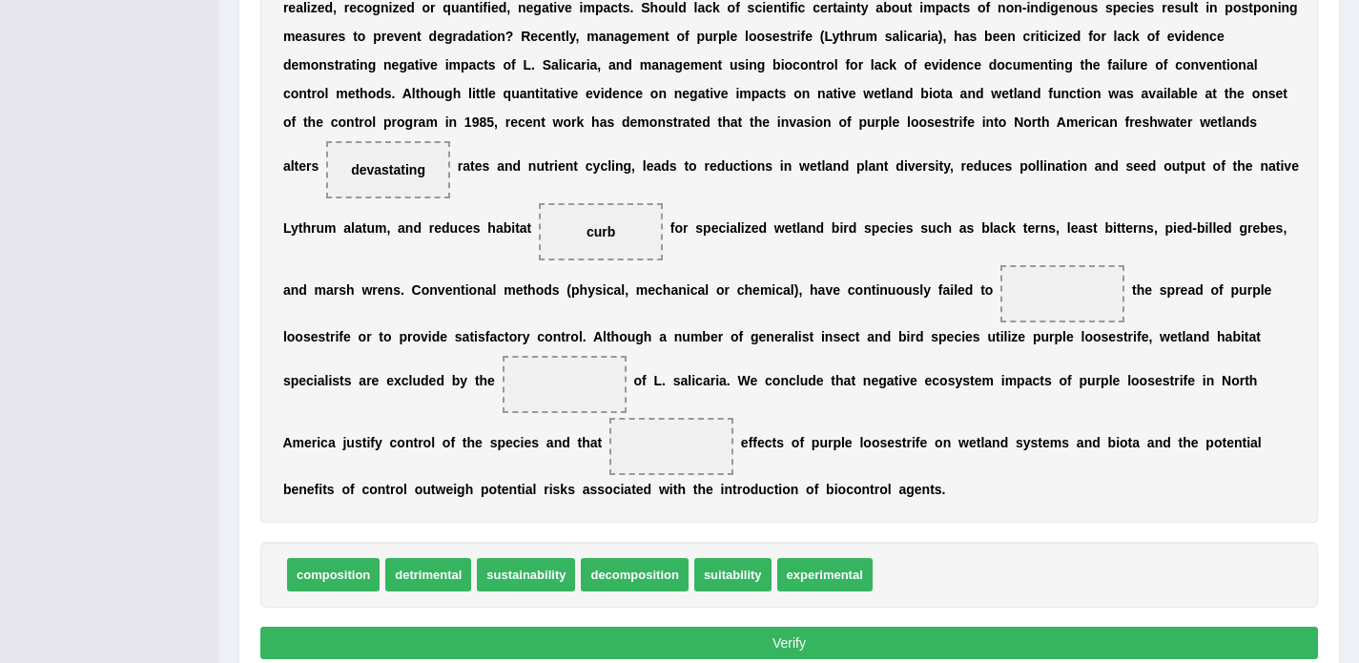
scroll to position [587, 0]
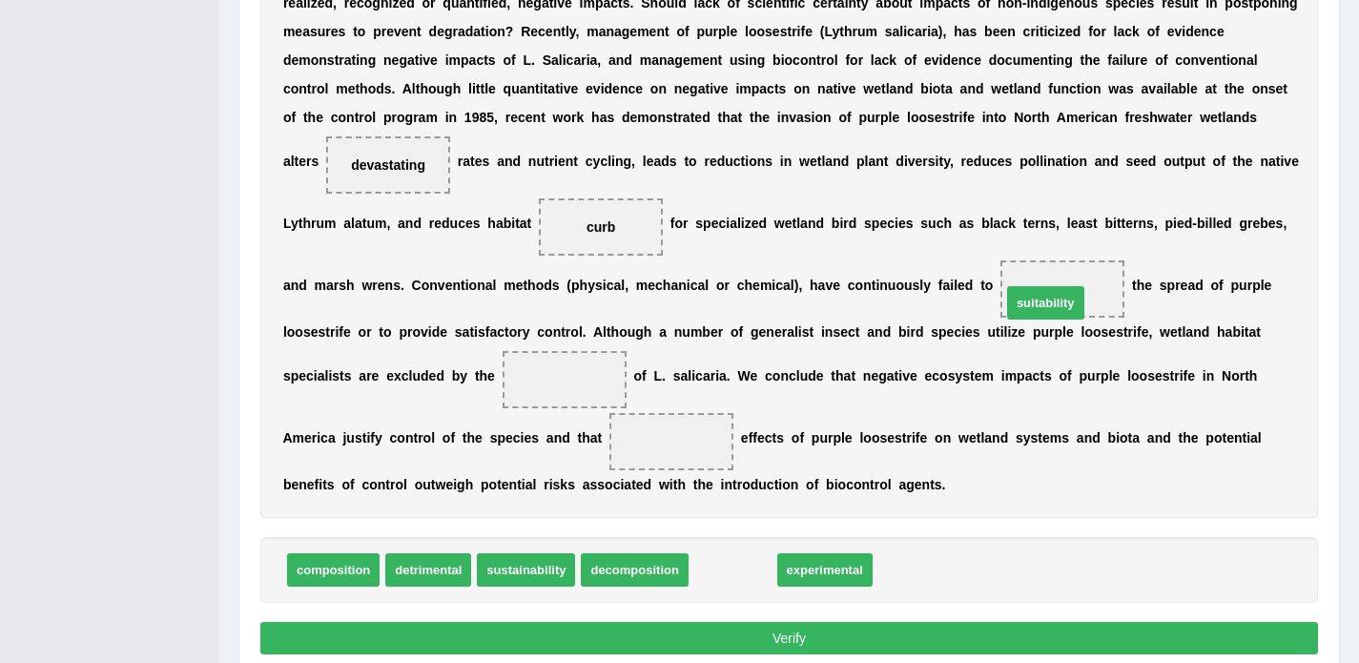
drag, startPoint x: 720, startPoint y: 566, endPoint x: 1033, endPoint y: 299, distance: 411.4
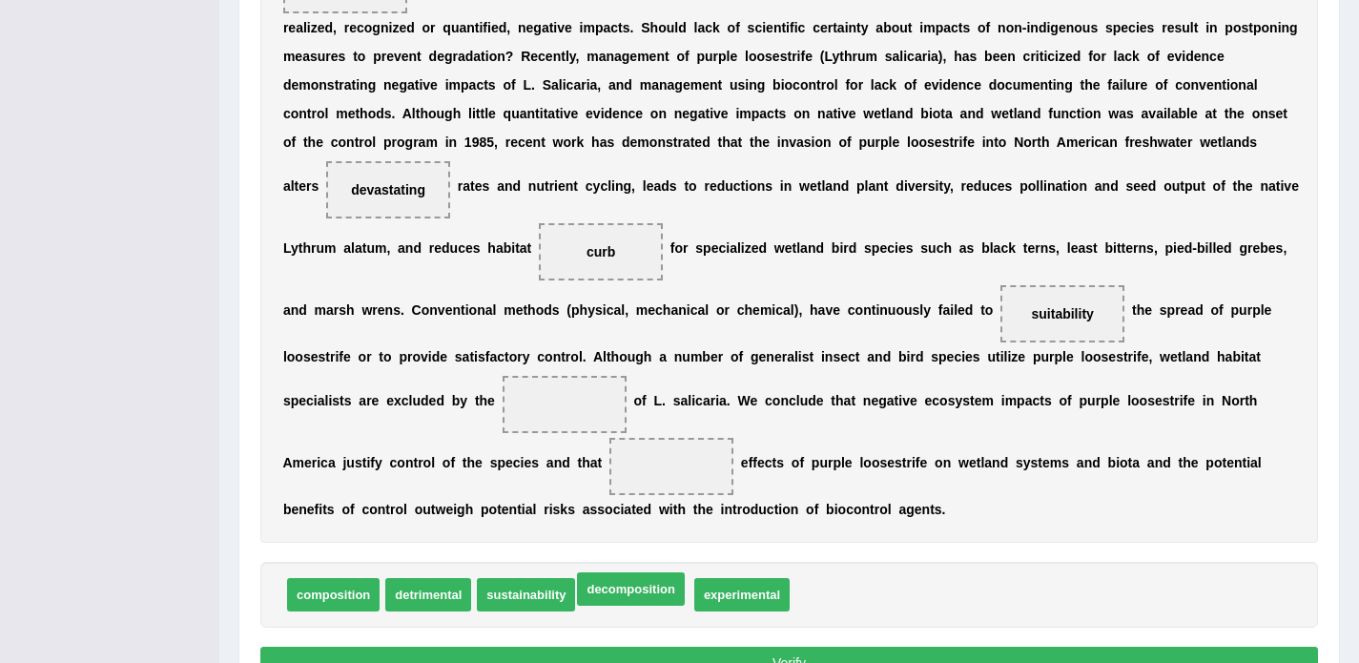
scroll to position [563, 0]
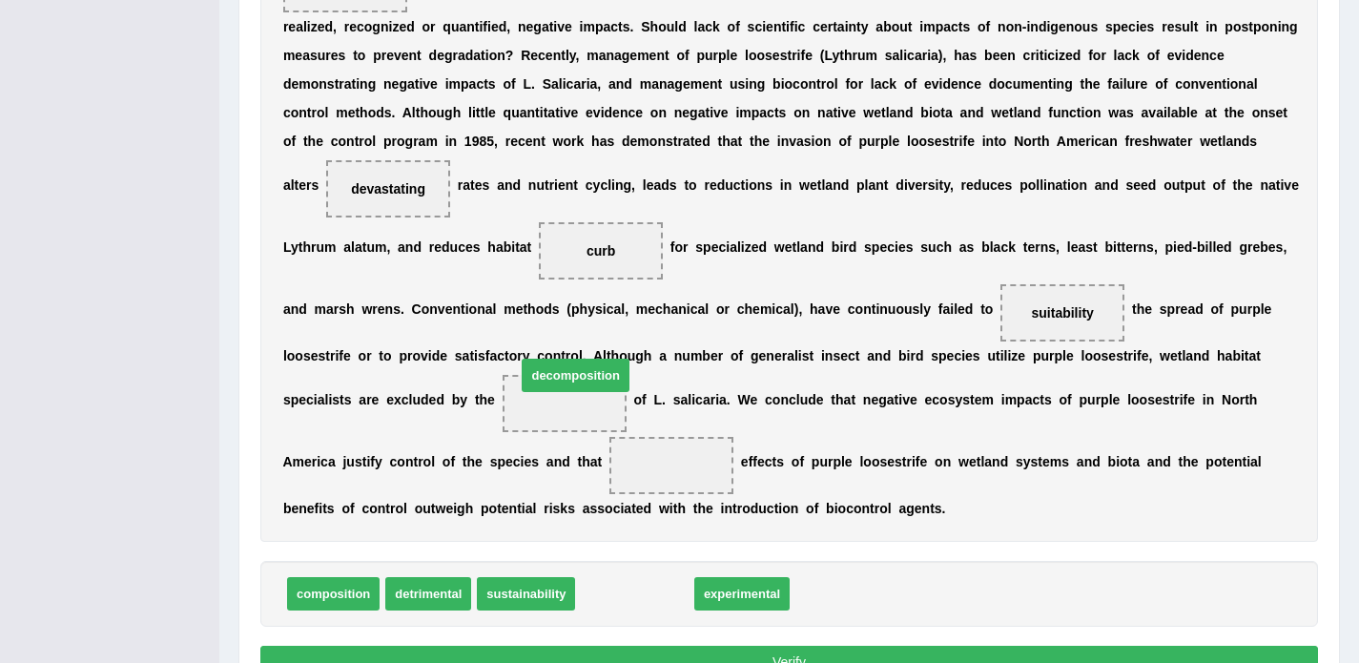
drag, startPoint x: 617, startPoint y: 599, endPoint x: 555, endPoint y: 405, distance: 203.3
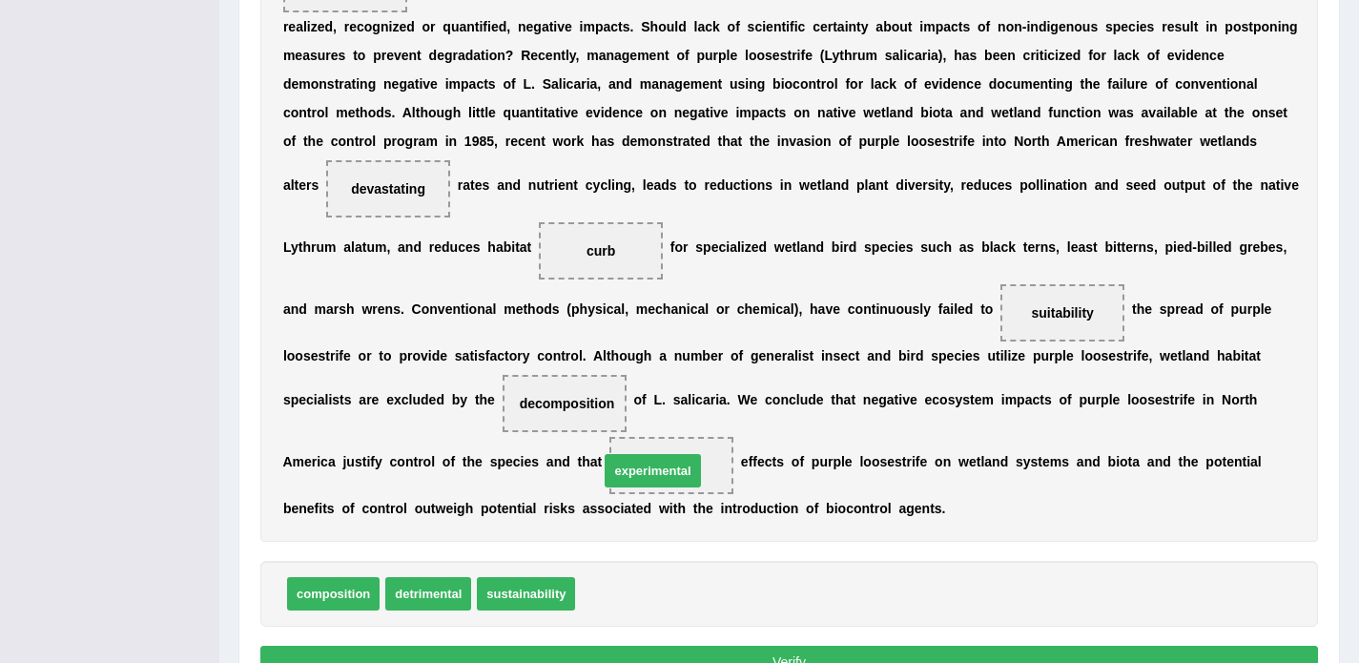
drag, startPoint x: 609, startPoint y: 589, endPoint x: 632, endPoint y: 467, distance: 124.4
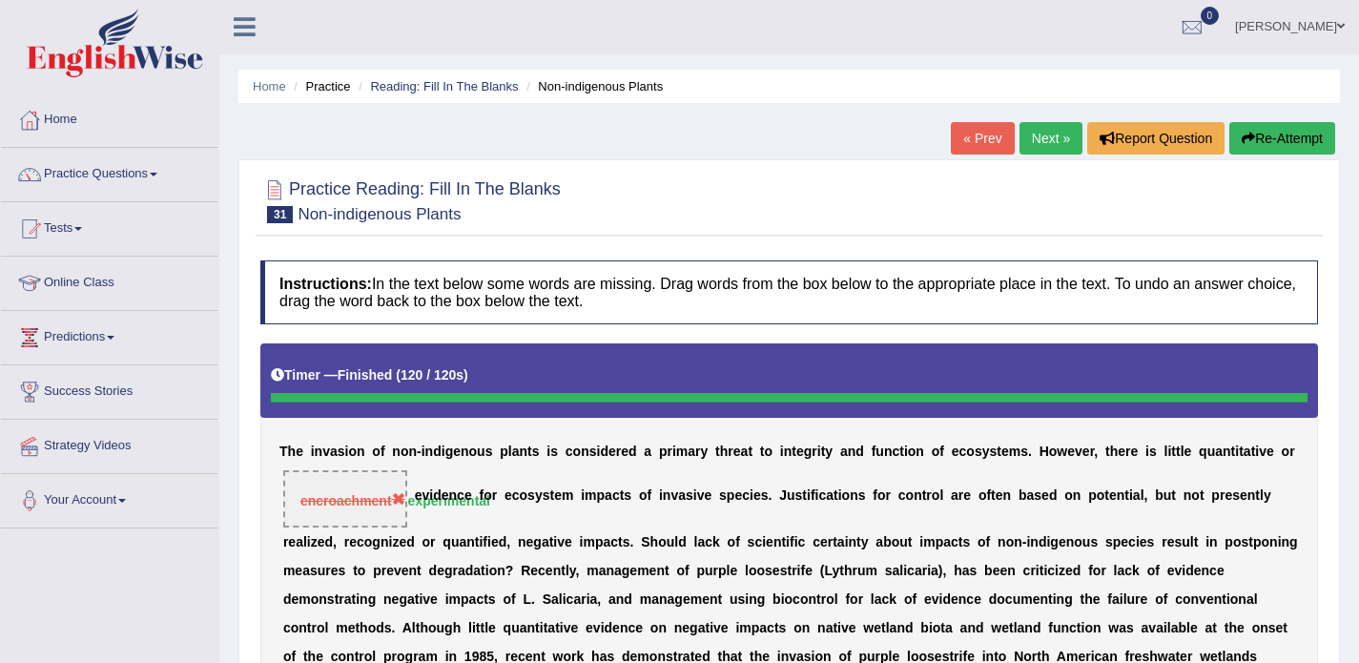
scroll to position [0, 0]
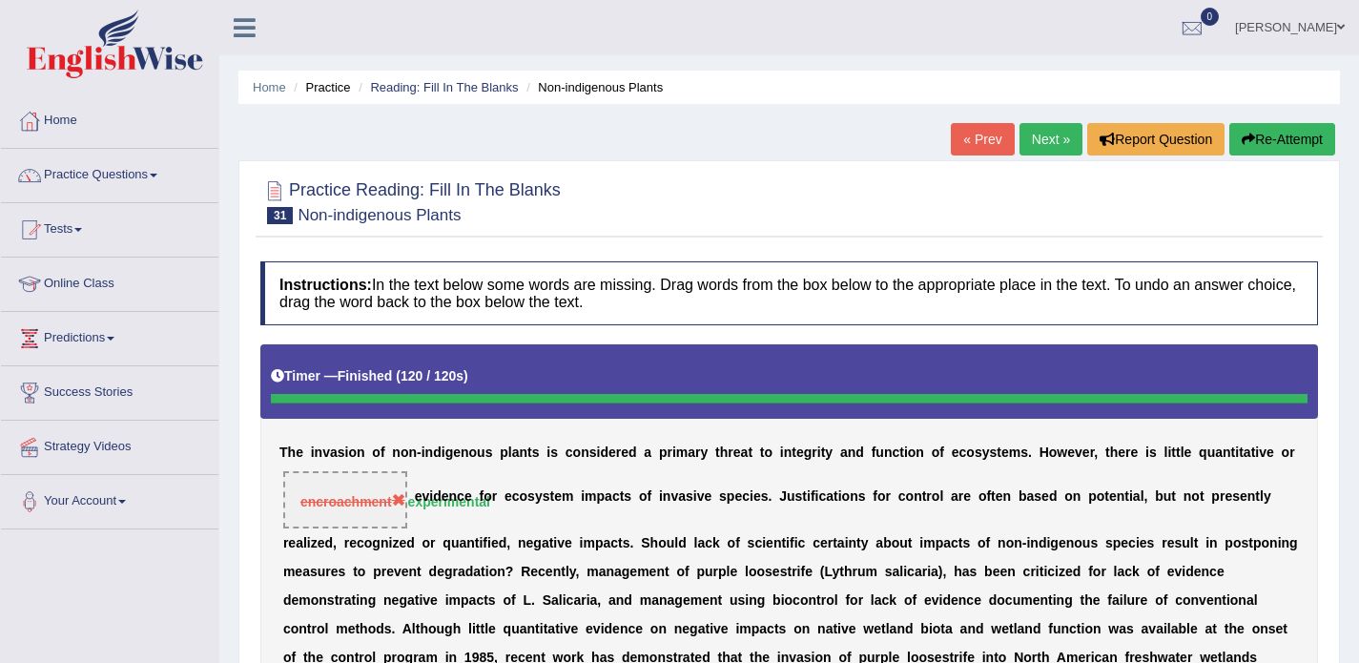
click at [1030, 135] on link "Next »" at bounding box center [1051, 139] width 63 height 32
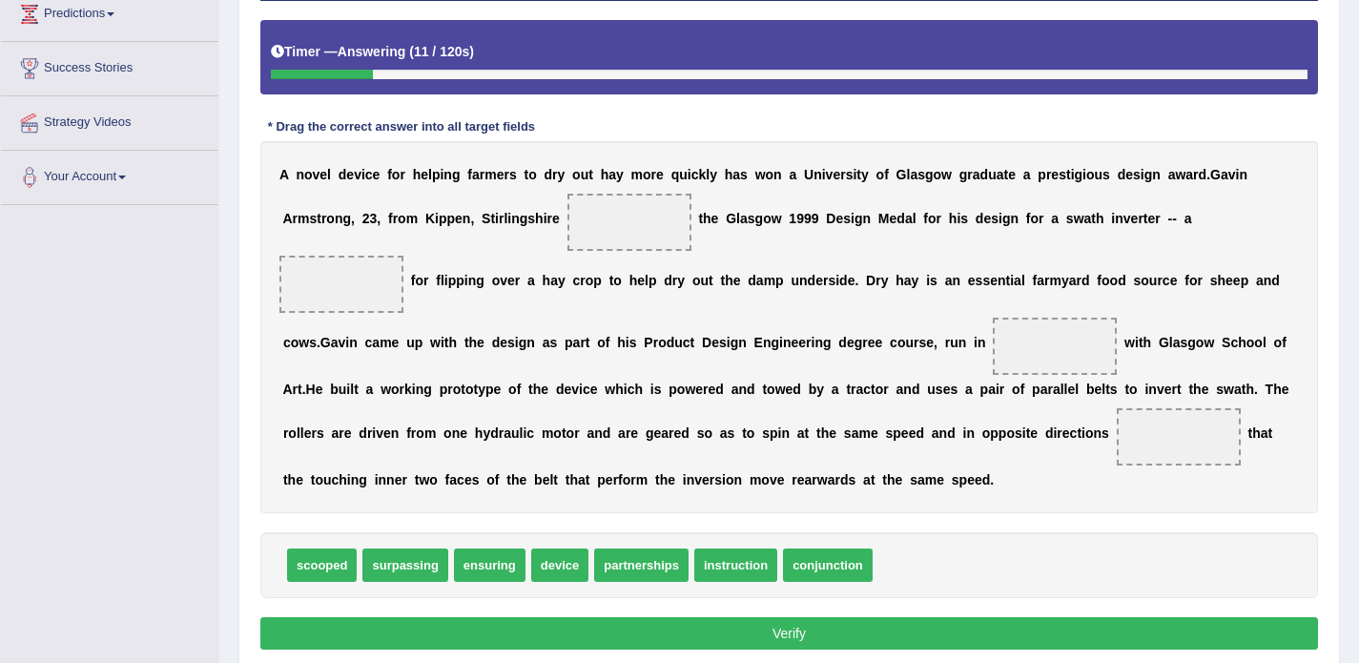
scroll to position [339, 0]
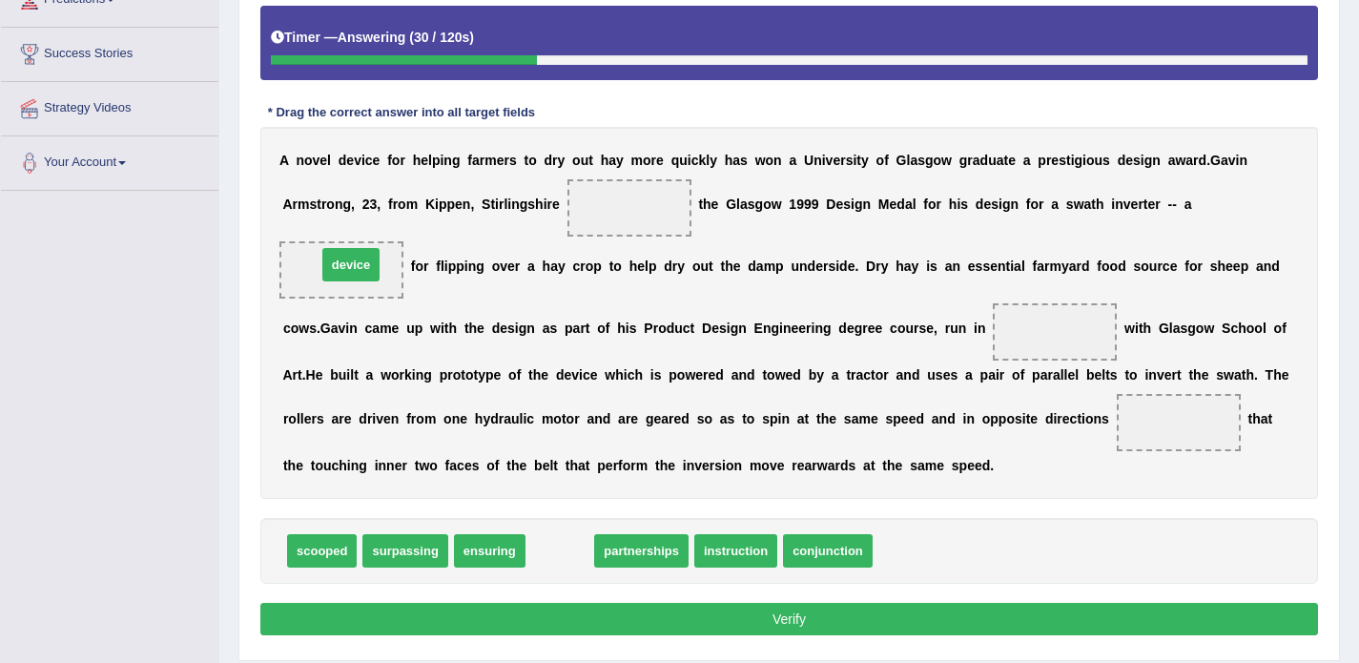
drag, startPoint x: 561, startPoint y: 554, endPoint x: 352, endPoint y: 269, distance: 353.5
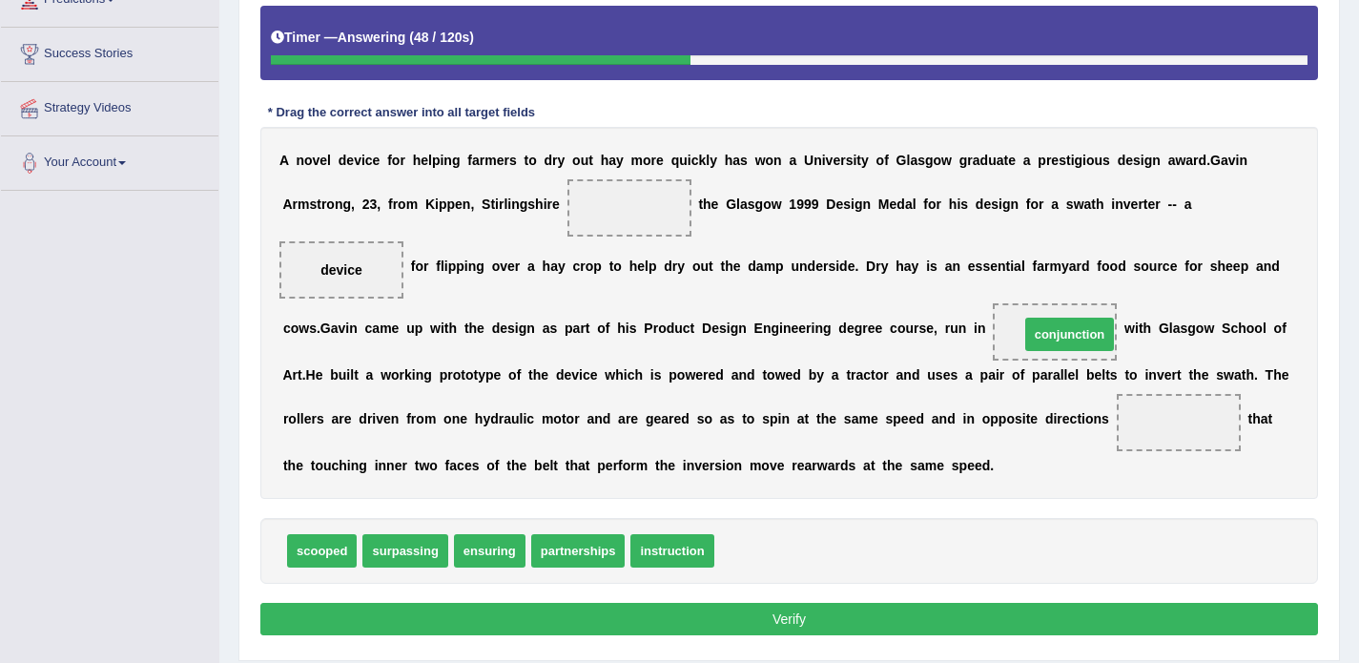
drag, startPoint x: 759, startPoint y: 555, endPoint x: 1064, endPoint y: 339, distance: 373.5
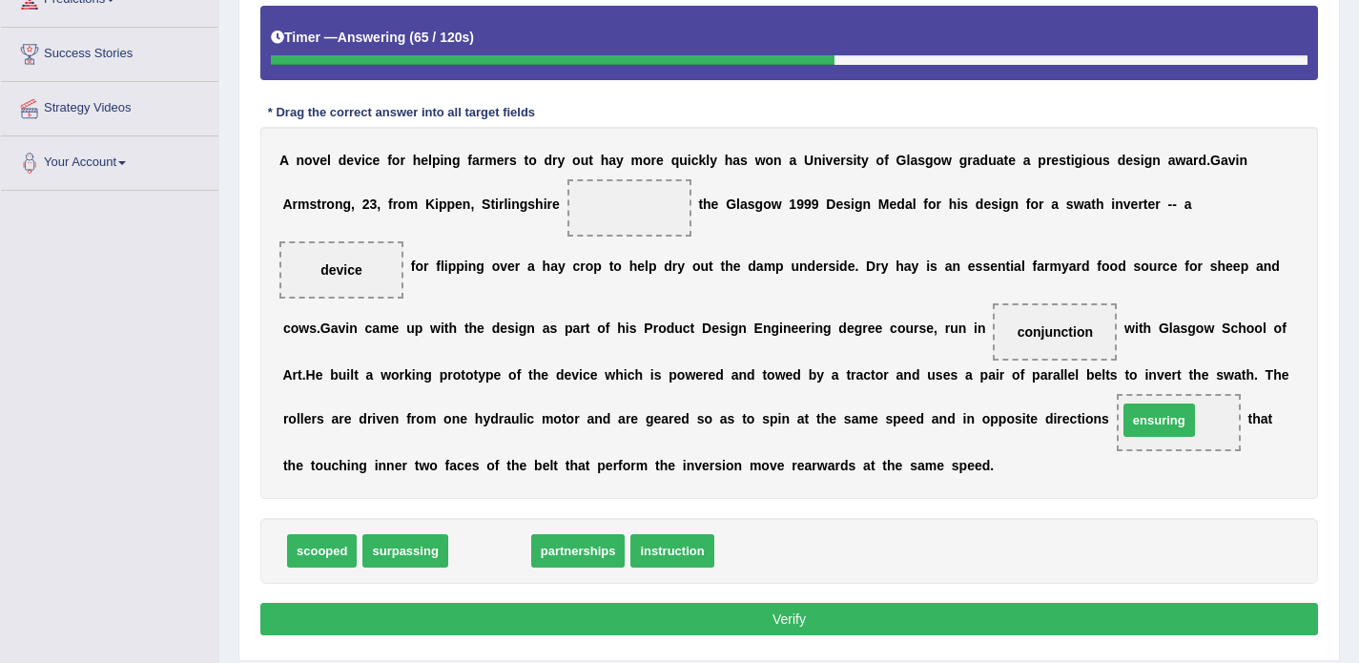
drag, startPoint x: 490, startPoint y: 547, endPoint x: 1160, endPoint y: 417, distance: 682.1
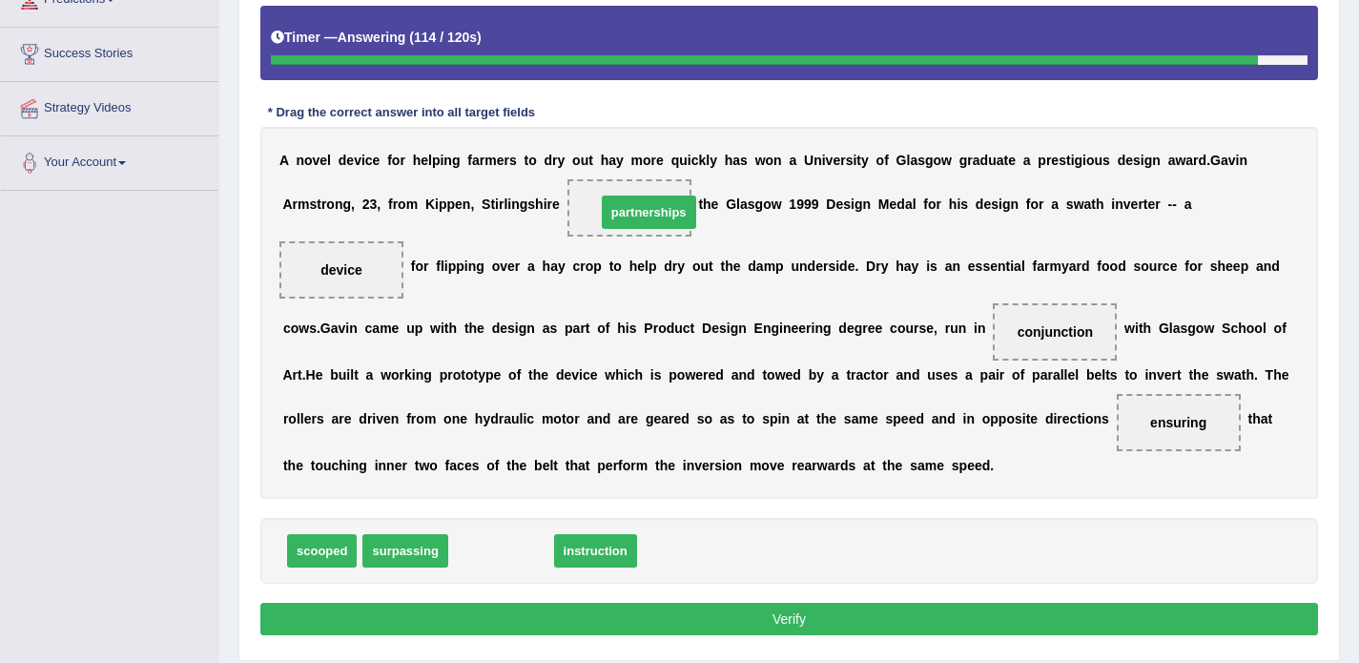
drag, startPoint x: 526, startPoint y: 555, endPoint x: 666, endPoint y: 216, distance: 367.4
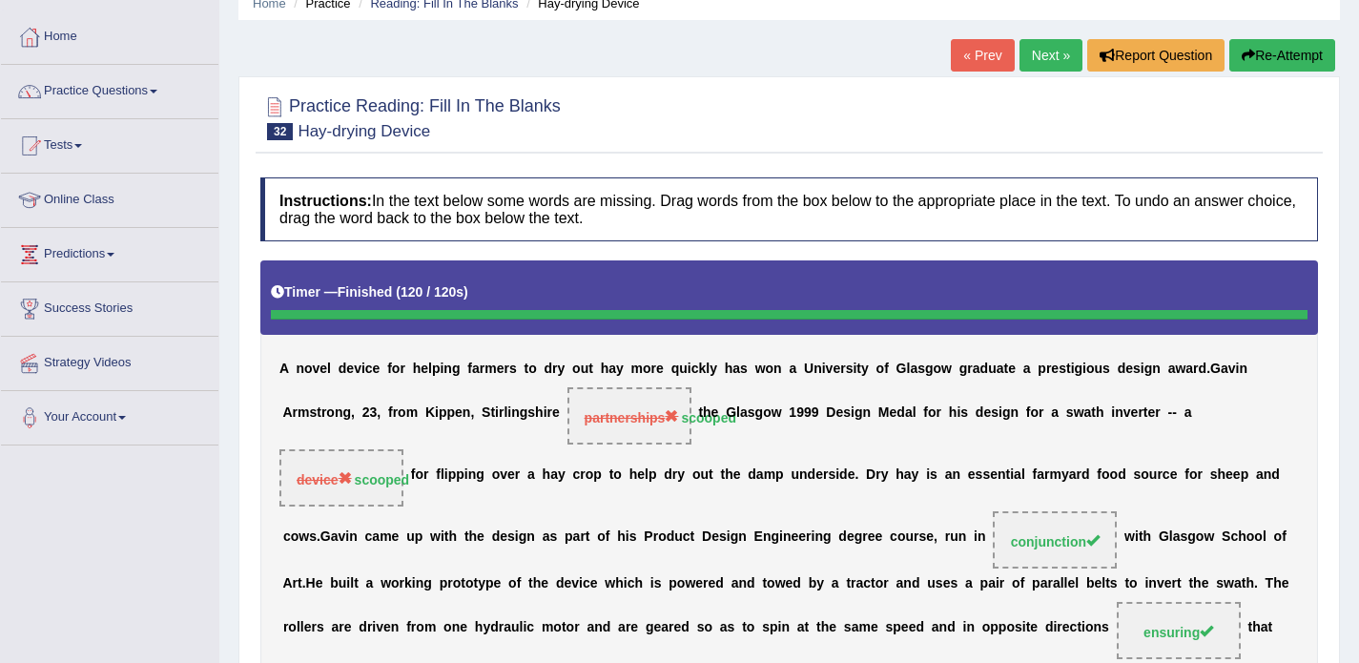
scroll to position [85, 0]
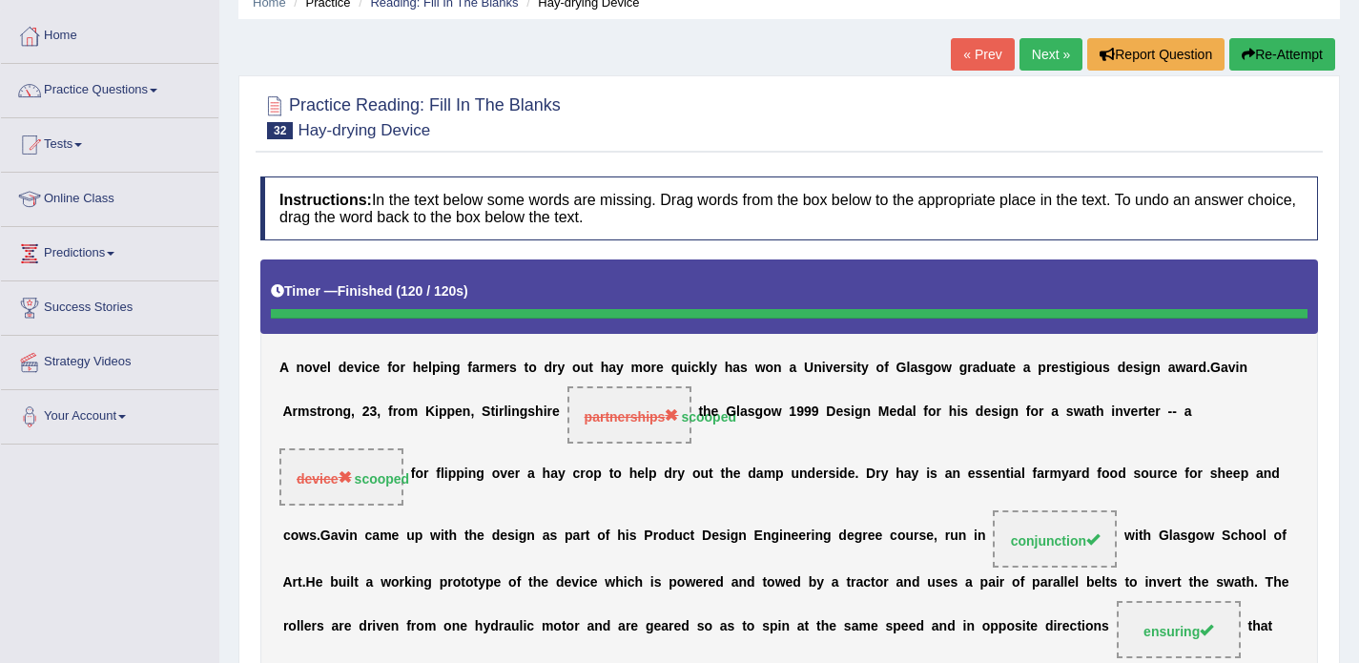
click at [1043, 54] on link "Next »" at bounding box center [1051, 54] width 63 height 32
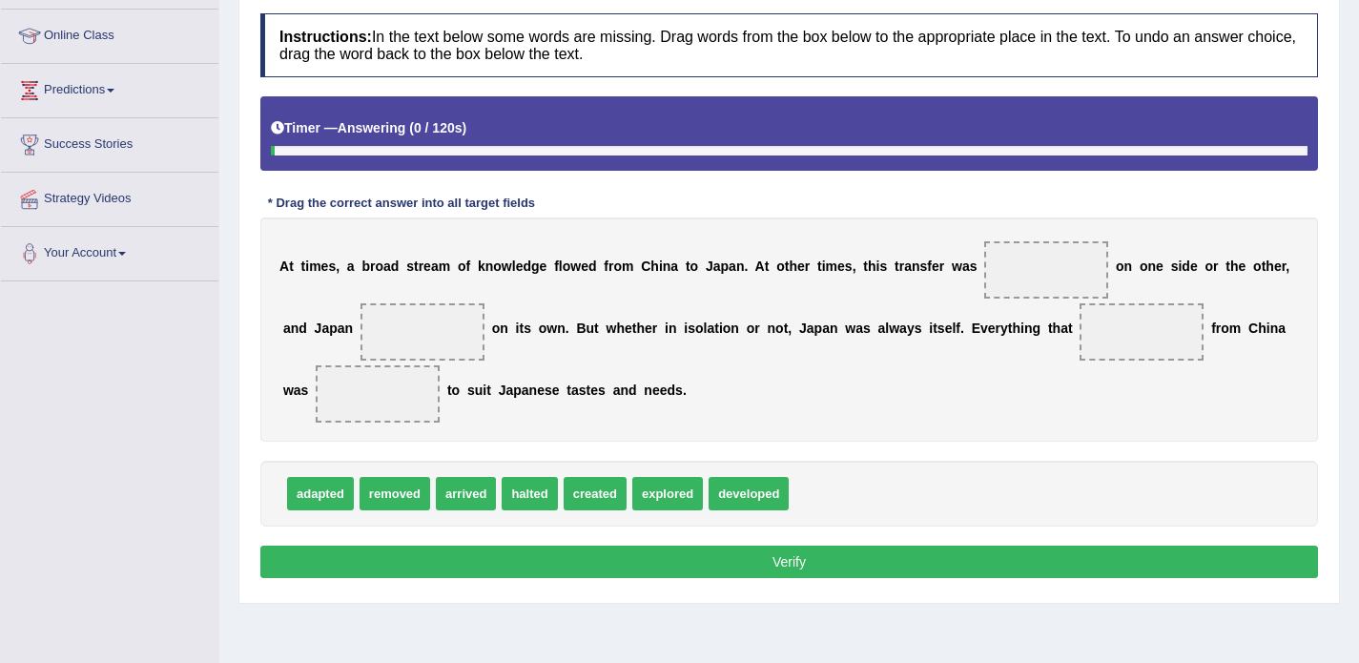
scroll to position [249, 0]
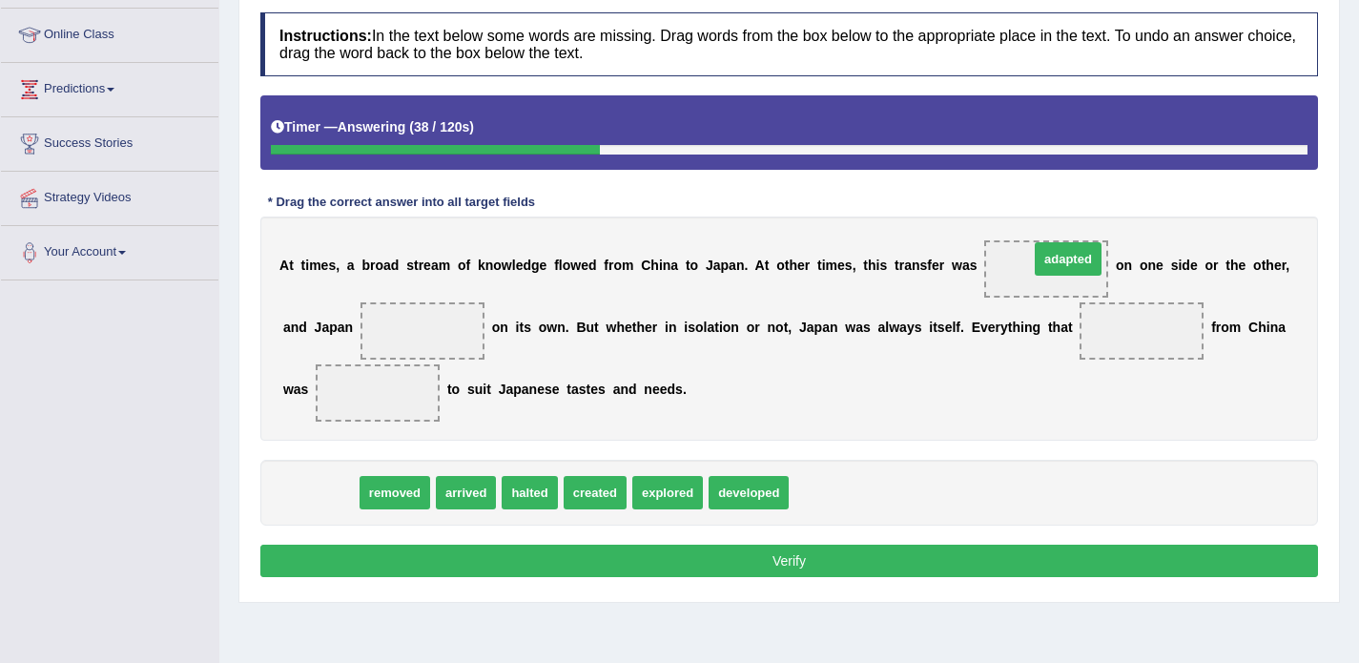
drag, startPoint x: 322, startPoint y: 492, endPoint x: 1070, endPoint y: 258, distance: 783.5
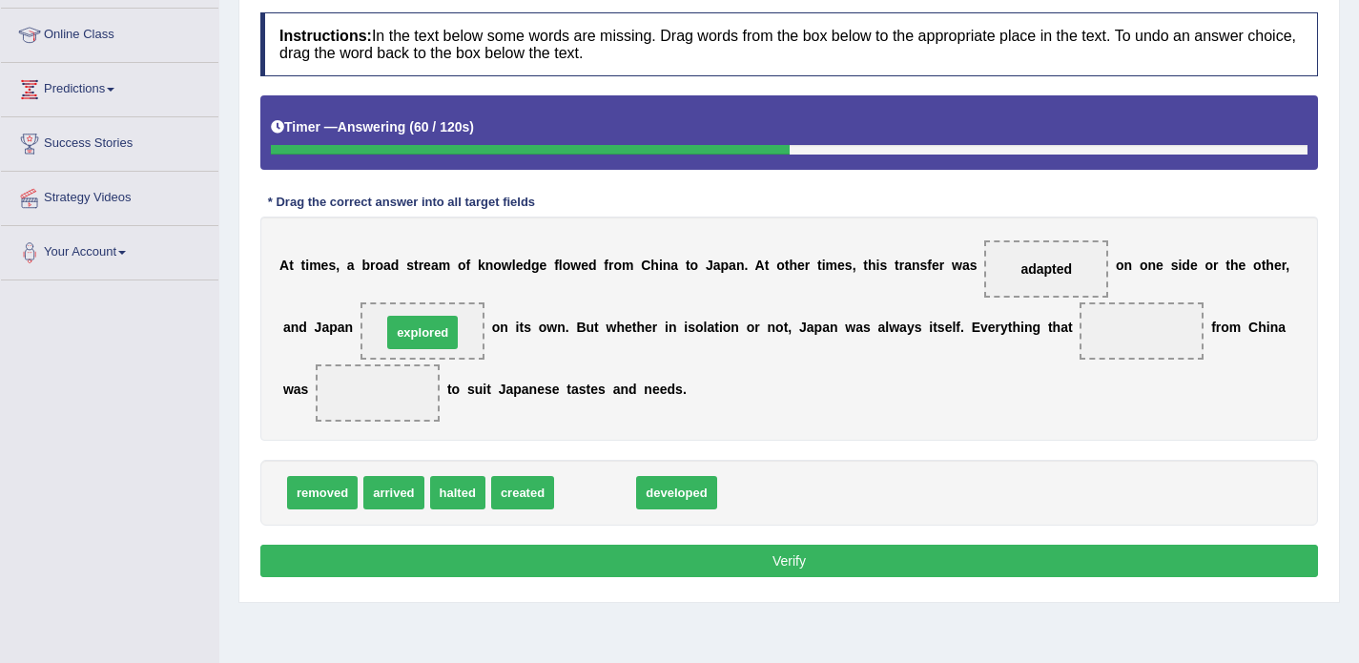
drag, startPoint x: 594, startPoint y: 486, endPoint x: 423, endPoint y: 327, distance: 233.6
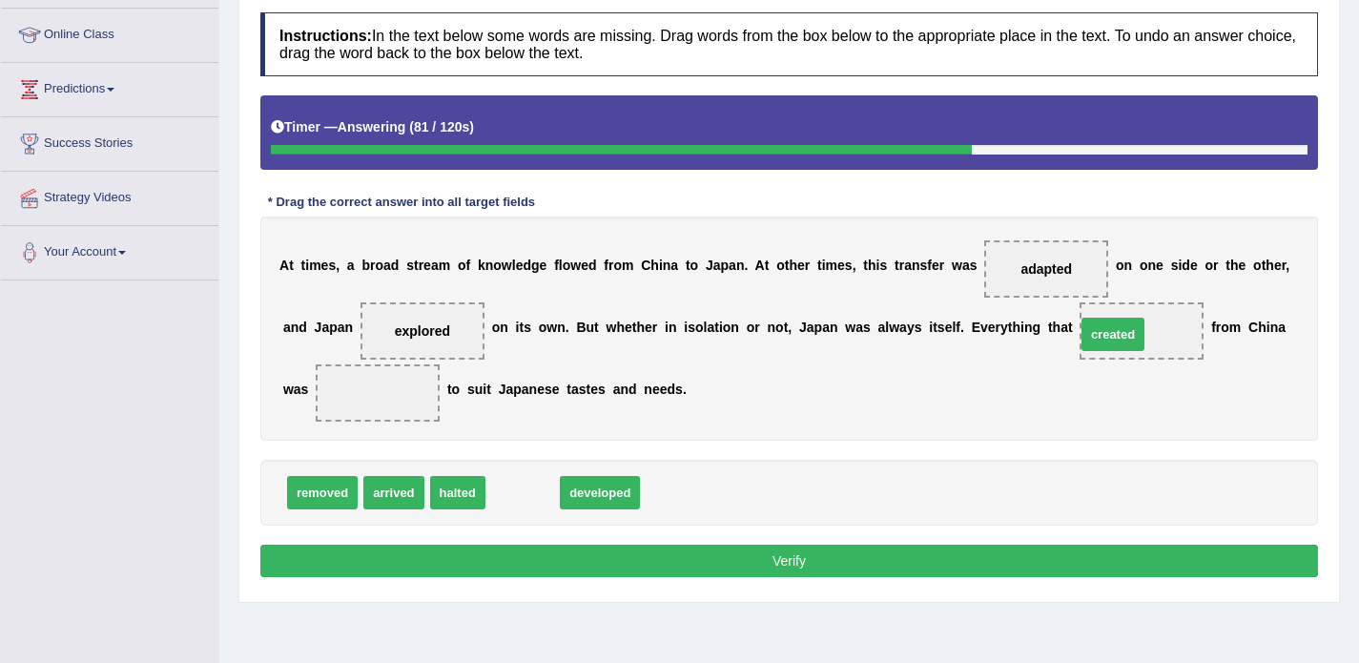
drag, startPoint x: 507, startPoint y: 486, endPoint x: 1097, endPoint y: 328, distance: 611.3
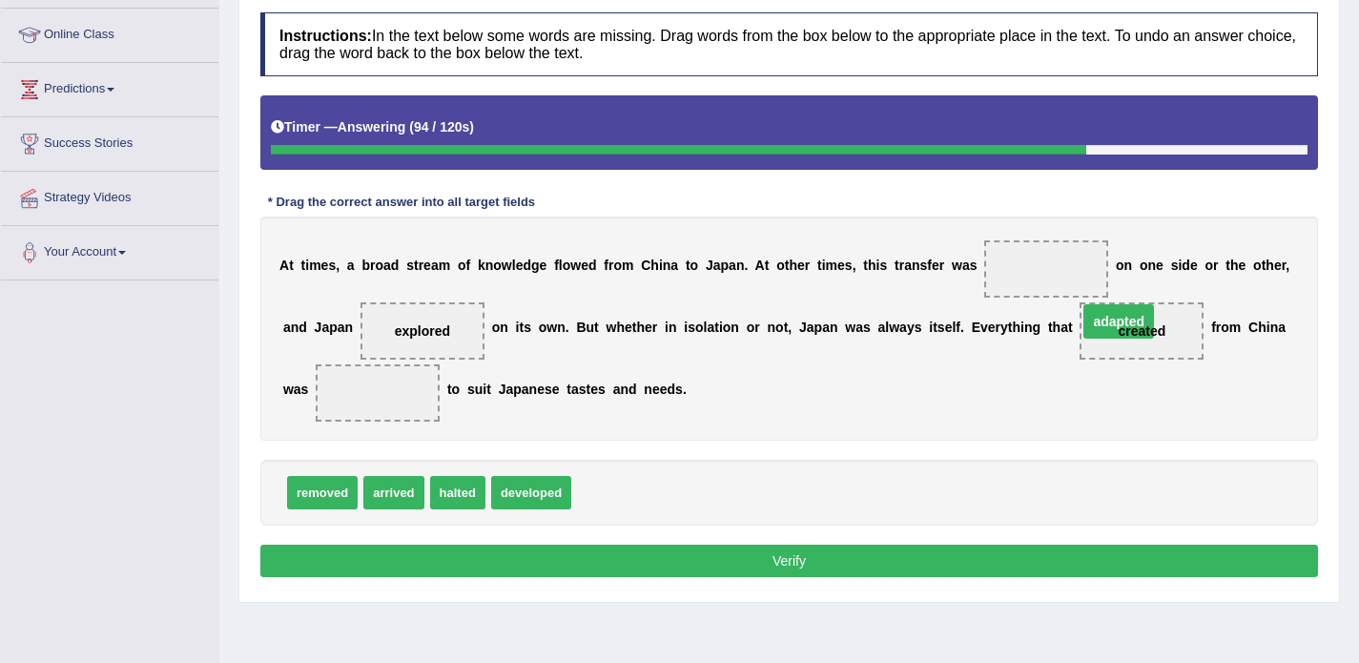
drag, startPoint x: 1051, startPoint y: 266, endPoint x: 1127, endPoint y: 322, distance: 94.8
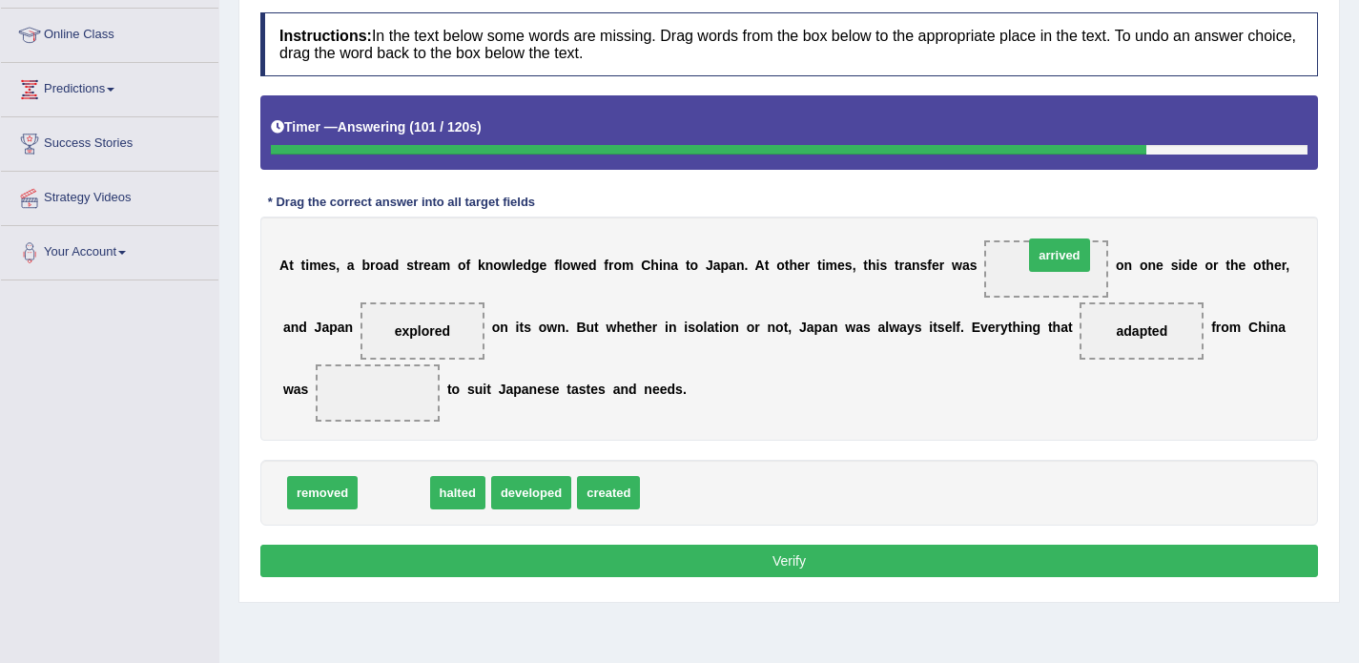
drag, startPoint x: 395, startPoint y: 488, endPoint x: 1057, endPoint y: 256, distance: 701.7
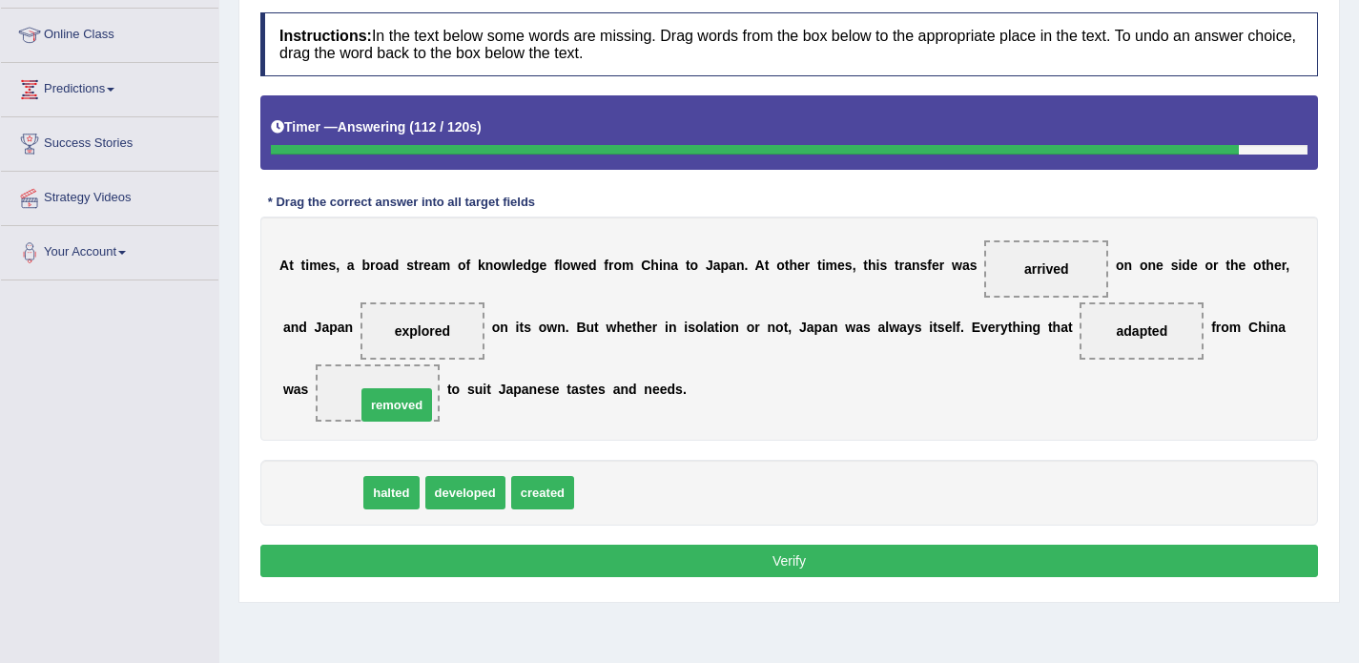
drag, startPoint x: 330, startPoint y: 486, endPoint x: 403, endPoint y: 398, distance: 114.4
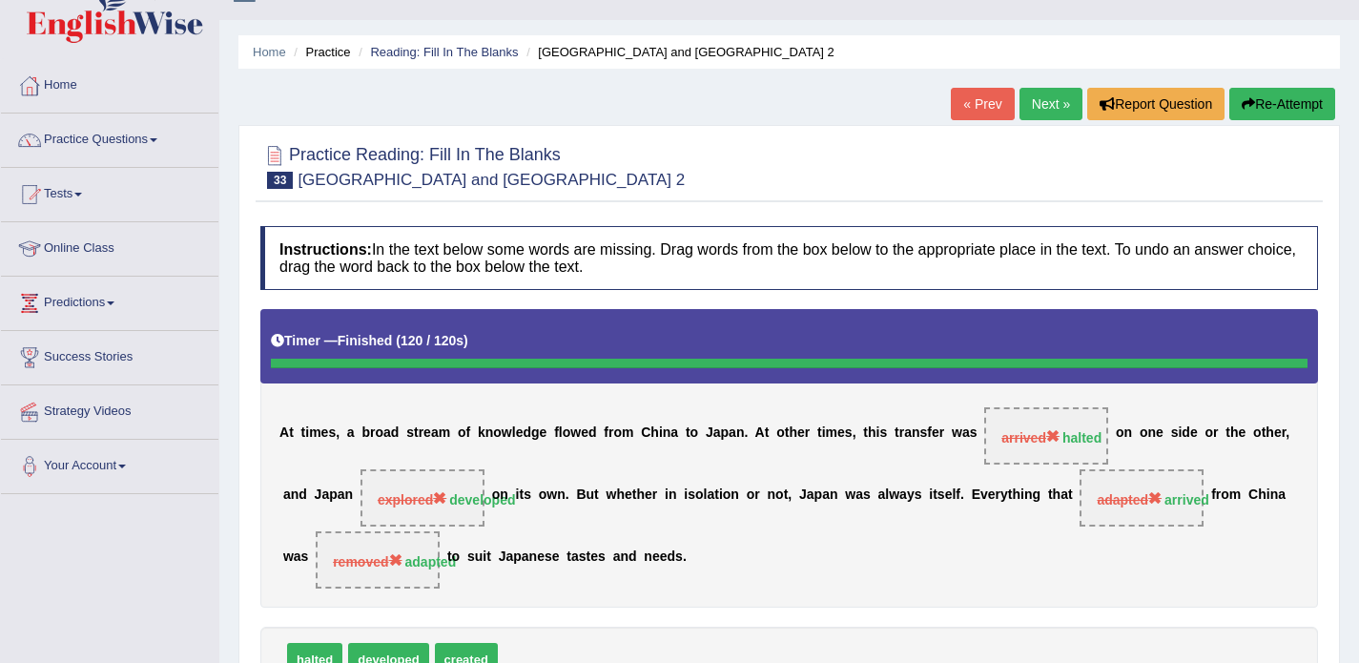
scroll to position [0, 0]
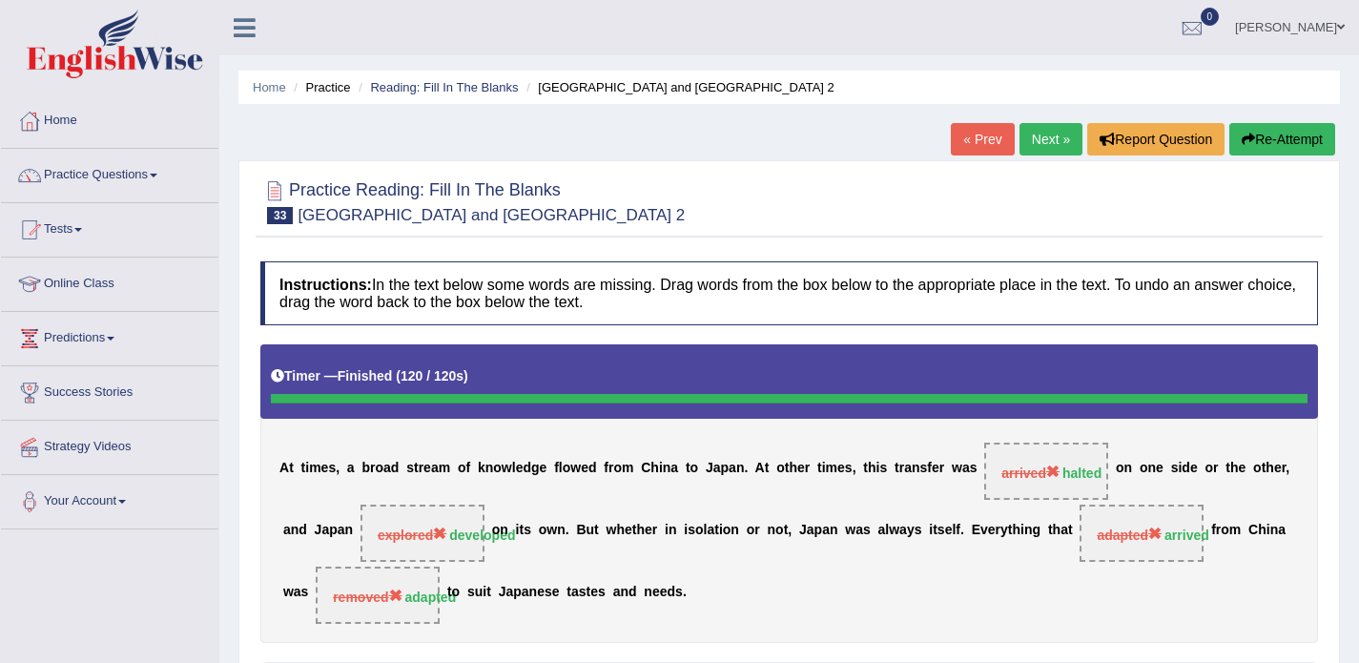
click at [1037, 141] on link "Next »" at bounding box center [1051, 139] width 63 height 32
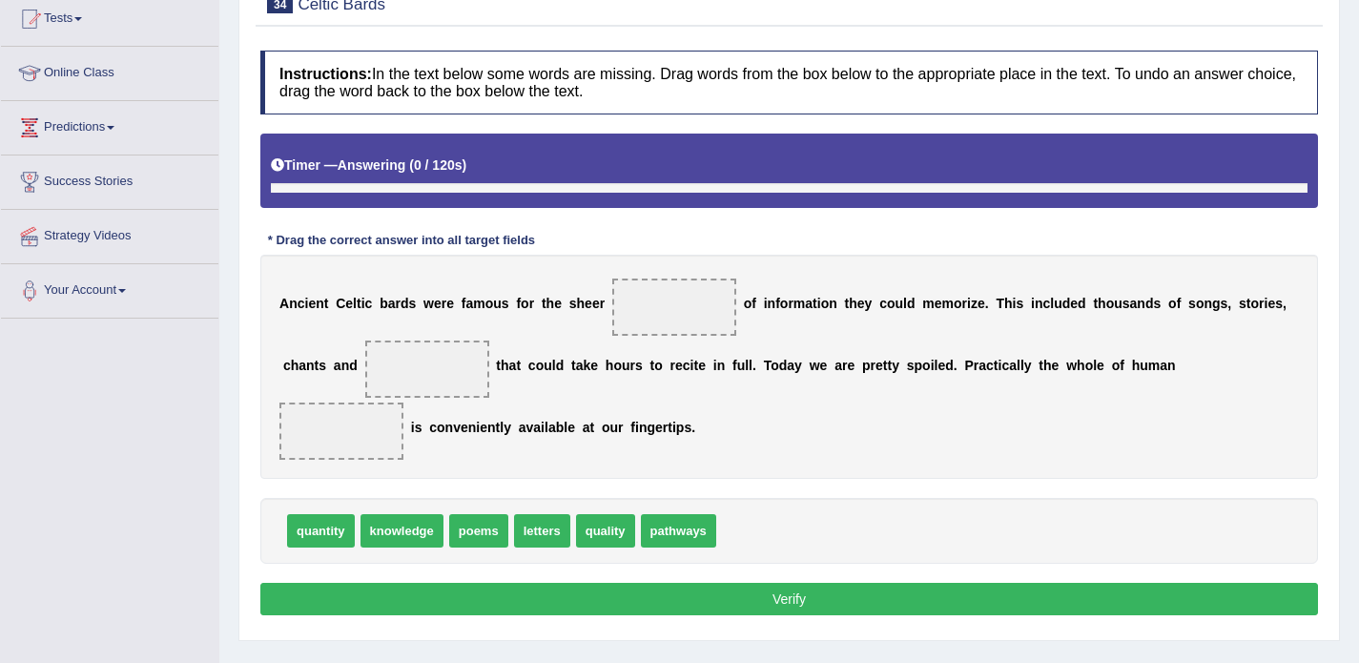
scroll to position [265, 0]
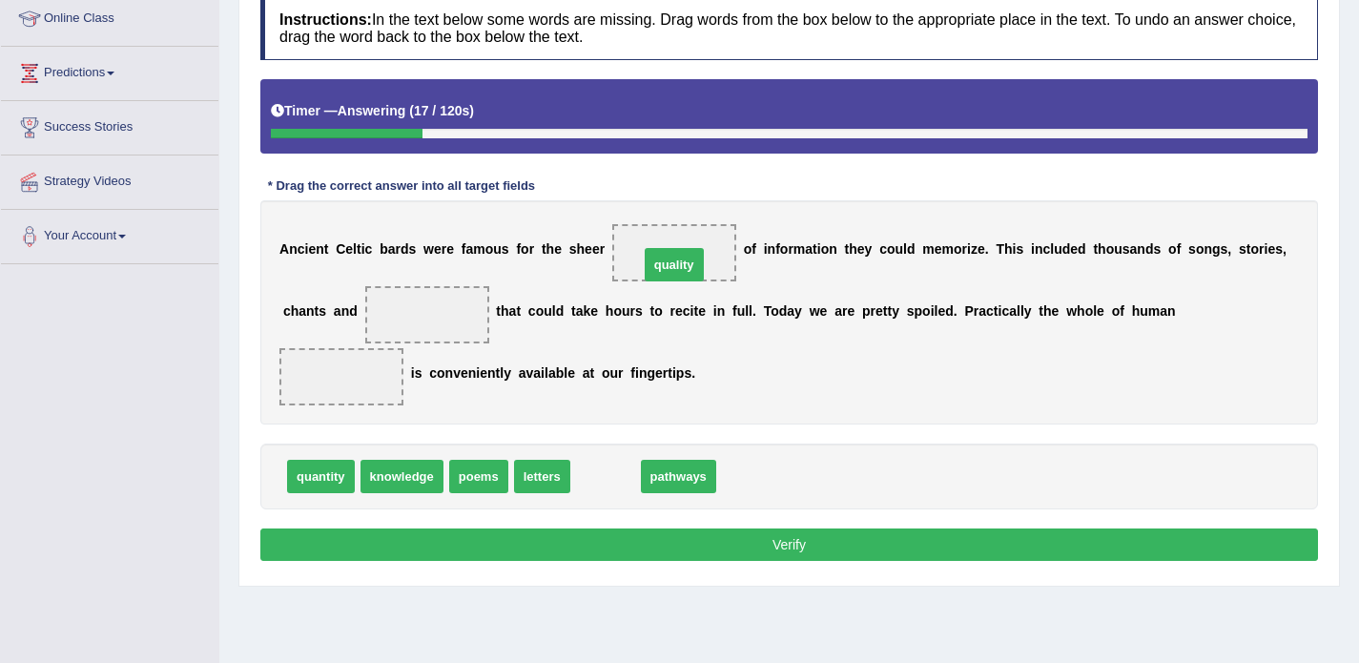
drag, startPoint x: 597, startPoint y: 485, endPoint x: 666, endPoint y: 274, distance: 221.7
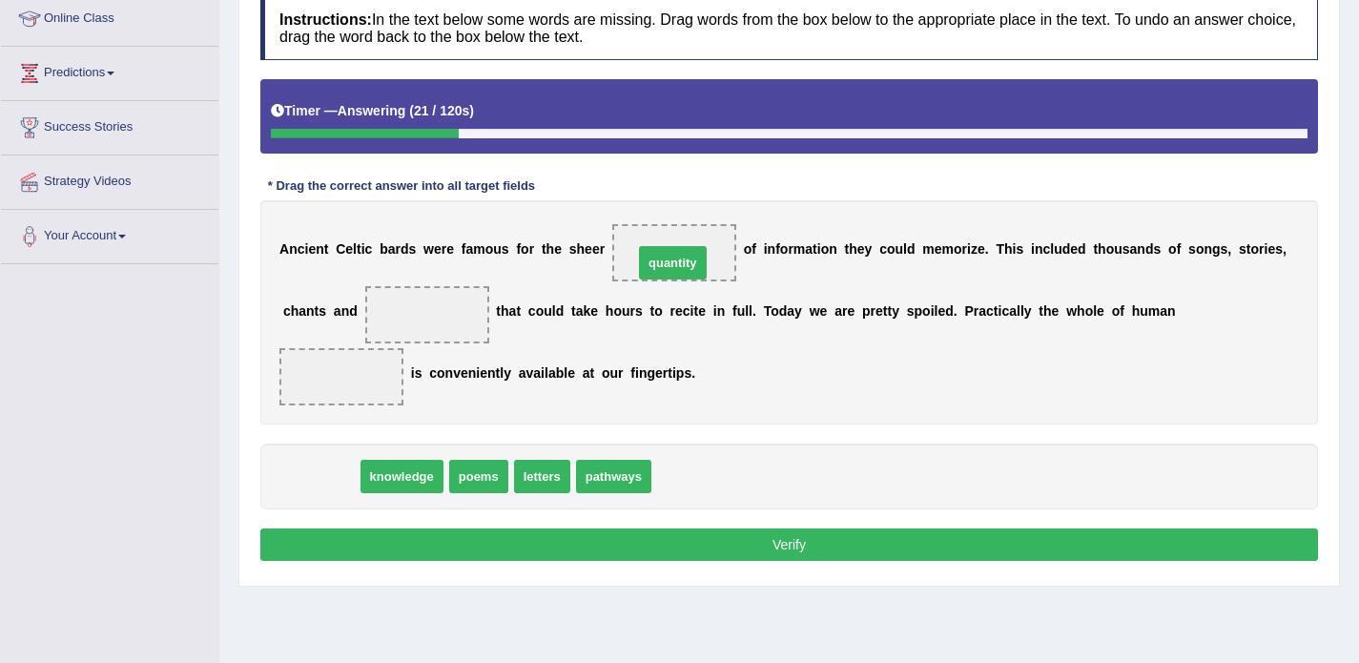
drag, startPoint x: 331, startPoint y: 474, endPoint x: 683, endPoint y: 261, distance: 411.3
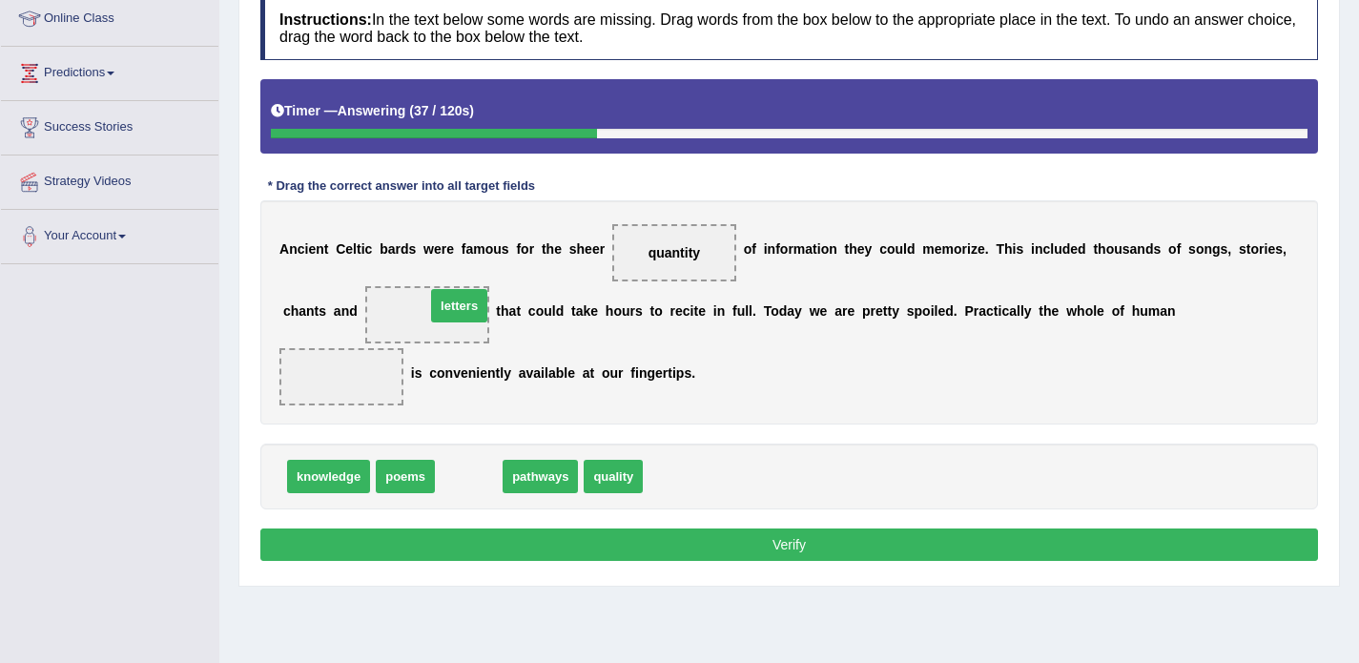
drag, startPoint x: 461, startPoint y: 472, endPoint x: 450, endPoint y: 301, distance: 171.1
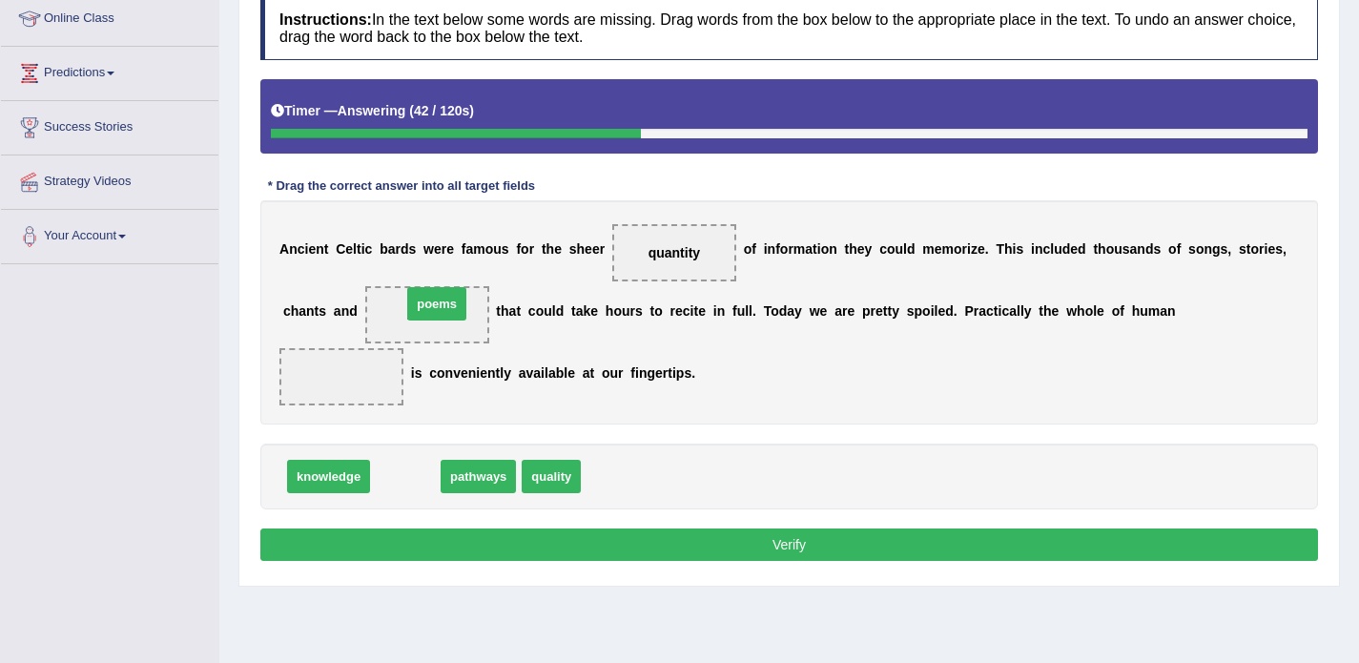
drag, startPoint x: 400, startPoint y: 485, endPoint x: 430, endPoint y: 313, distance: 174.4
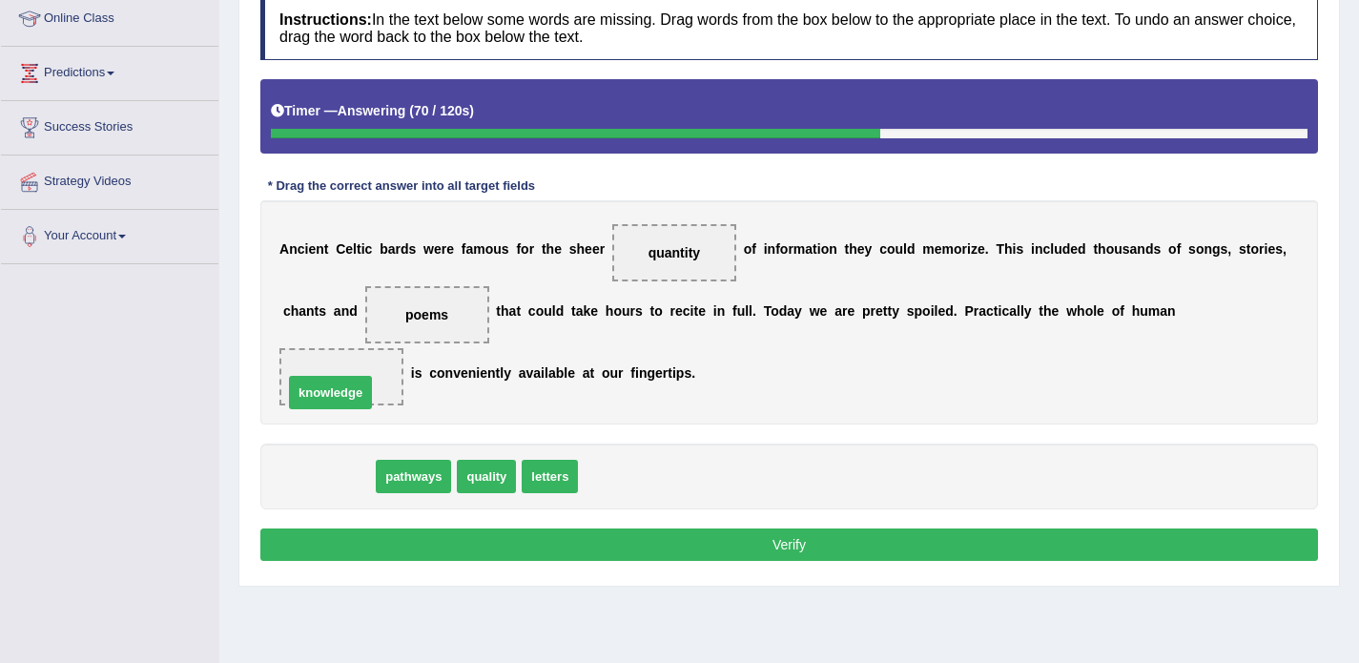
drag, startPoint x: 323, startPoint y: 481, endPoint x: 325, endPoint y: 398, distance: 83.0
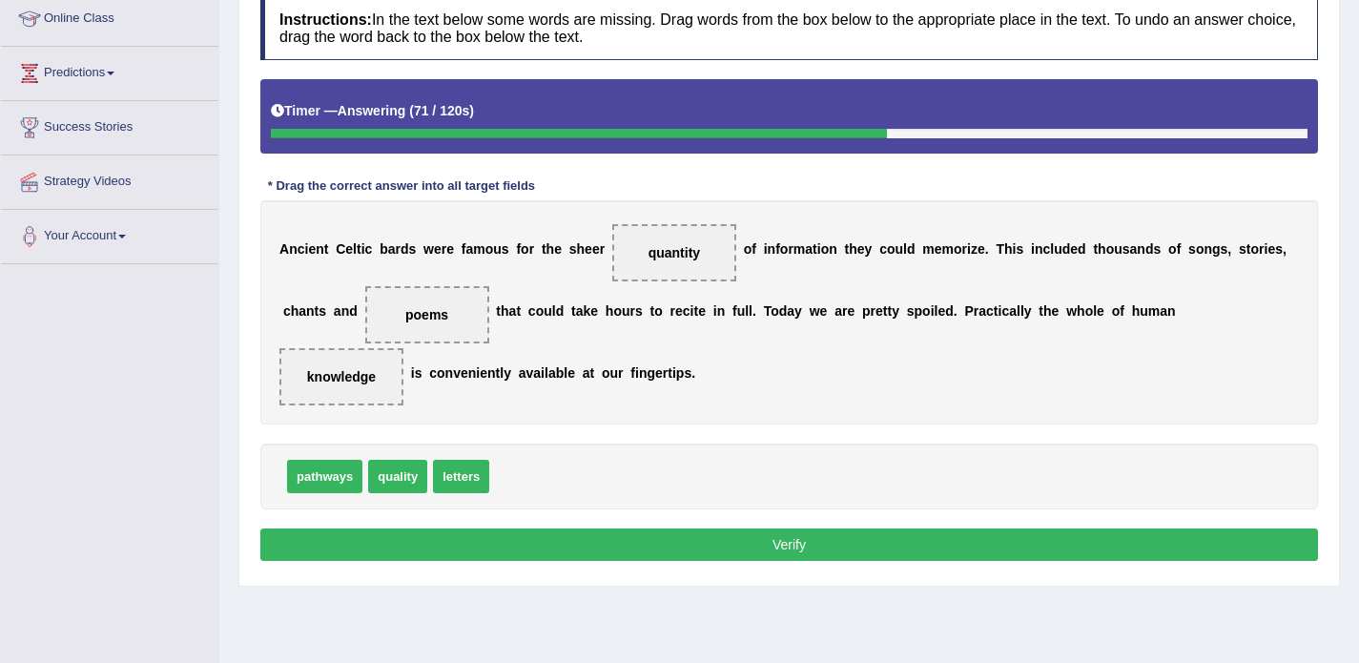
click at [606, 553] on button "Verify" at bounding box center [789, 544] width 1058 height 32
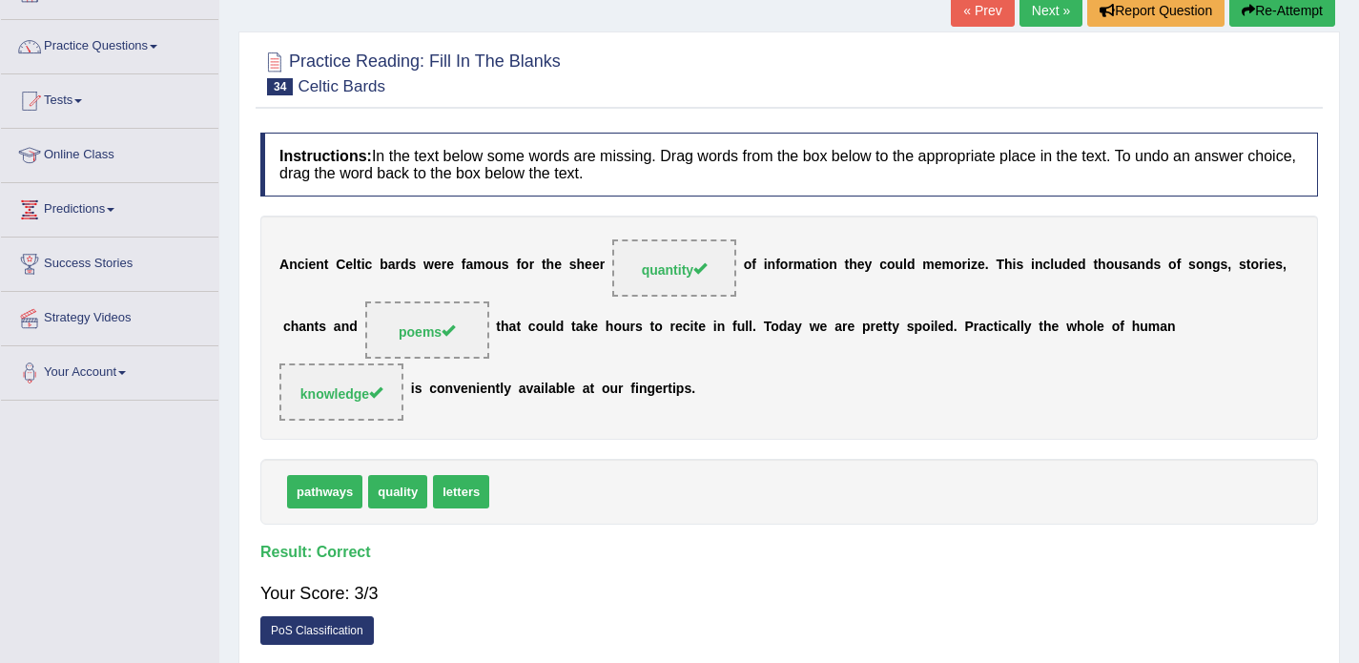
scroll to position [0, 0]
